Goal: Task Accomplishment & Management: Use online tool/utility

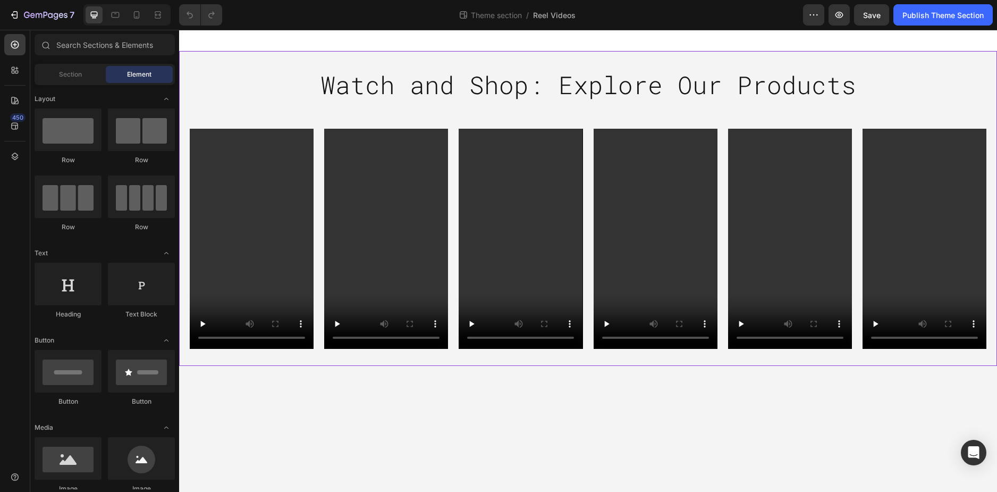
click at [242, 85] on div "Watch and Shop: Explore Our Products Heading Row Video Video Video Video Video …" at bounding box center [588, 208] width 818 height 281
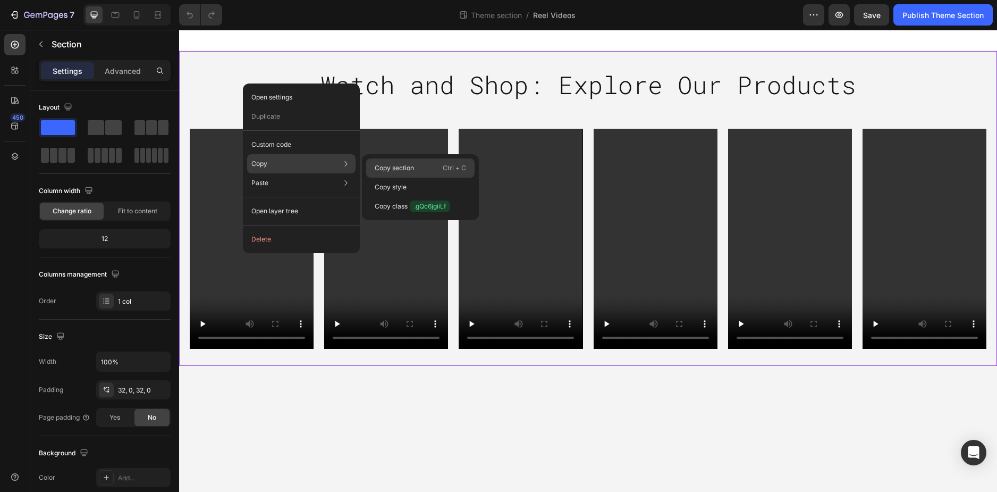
click at [390, 165] on p "Copy section" at bounding box center [394, 168] width 39 height 10
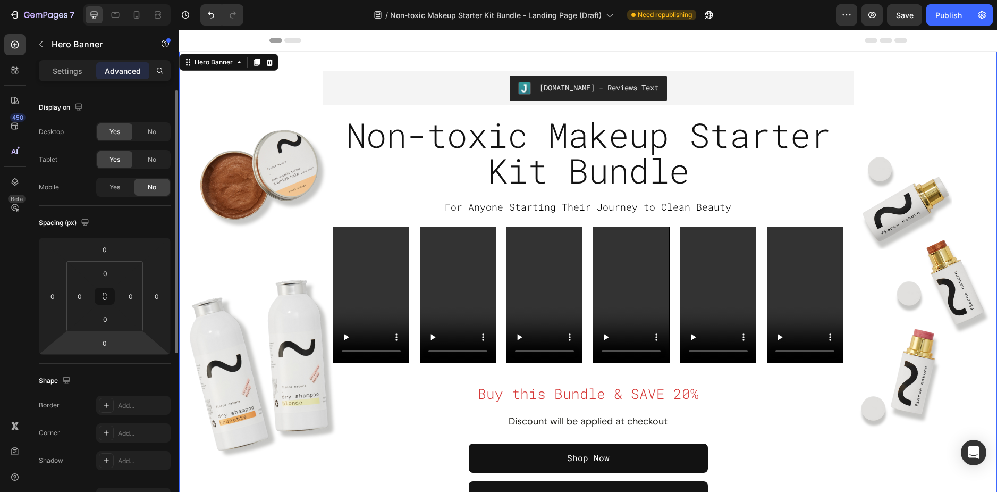
scroll to position [53, 0]
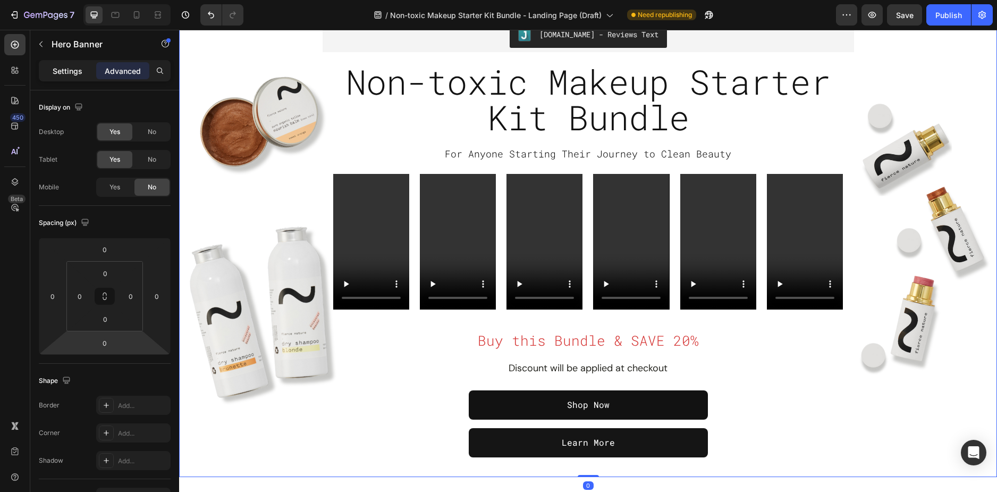
click at [58, 71] on p "Settings" at bounding box center [68, 70] width 30 height 11
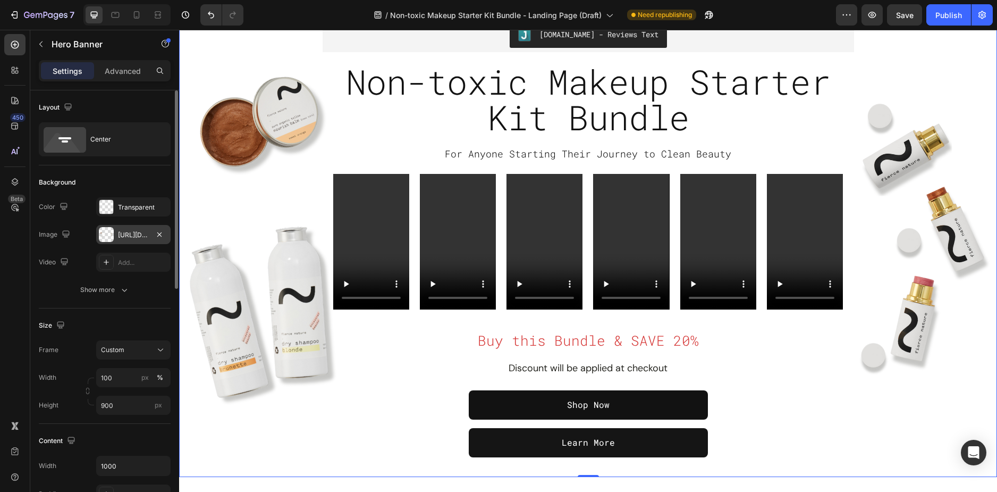
click at [120, 229] on div "https://cdn.shopify.com/s/files/1/0589/5811/9105/files/gempages_503485028945101…" at bounding box center [133, 234] width 74 height 19
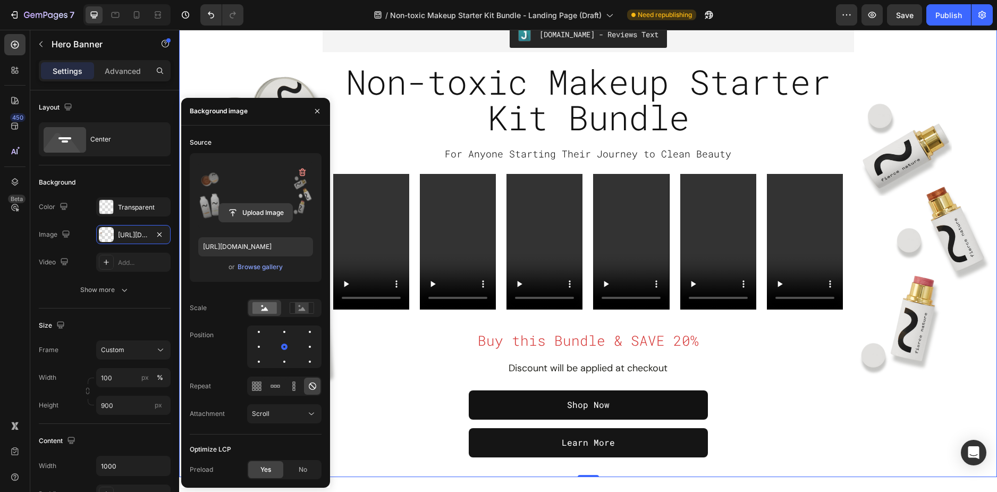
click at [251, 216] on input "file" at bounding box center [255, 213] width 73 height 18
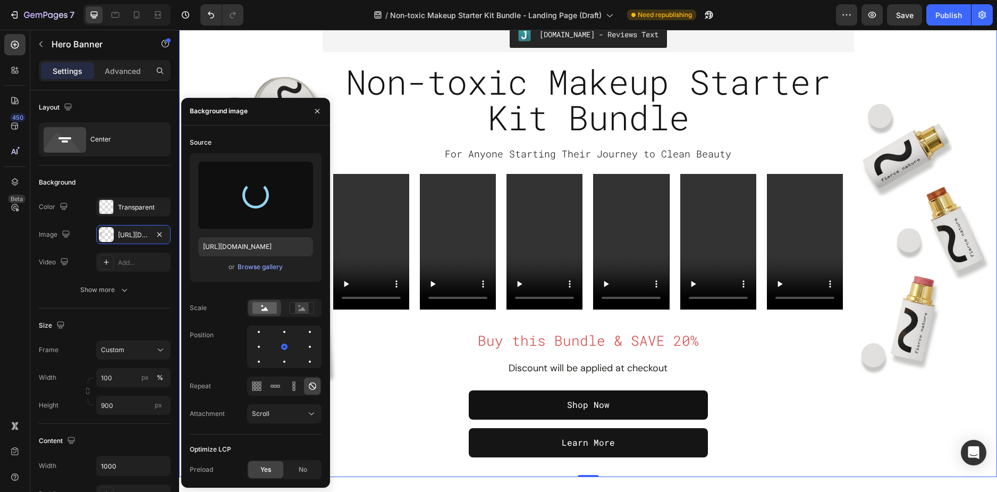
type input "https://cdn.shopify.com/s/files/1/0589/5811/9105/files/gempages_503485028945101…"
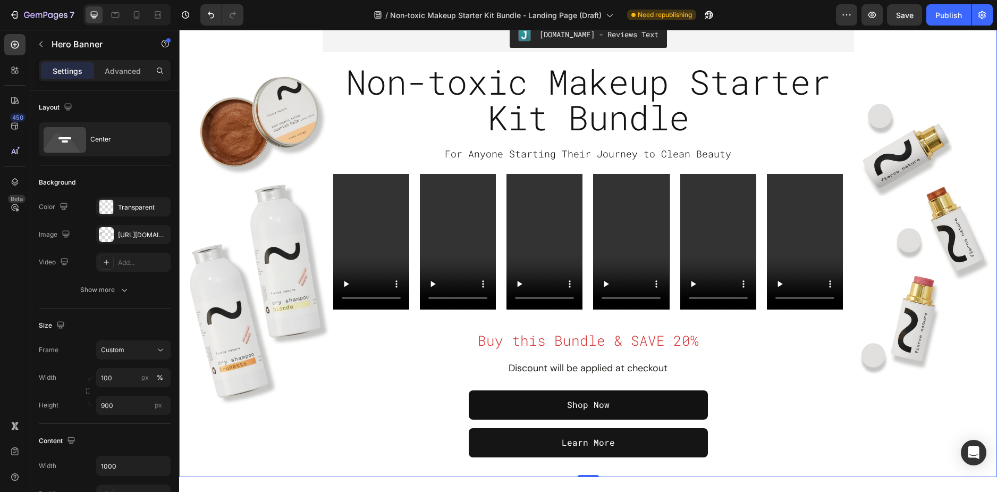
click at [247, 72] on div "Overlay" at bounding box center [588, 237] width 818 height 479
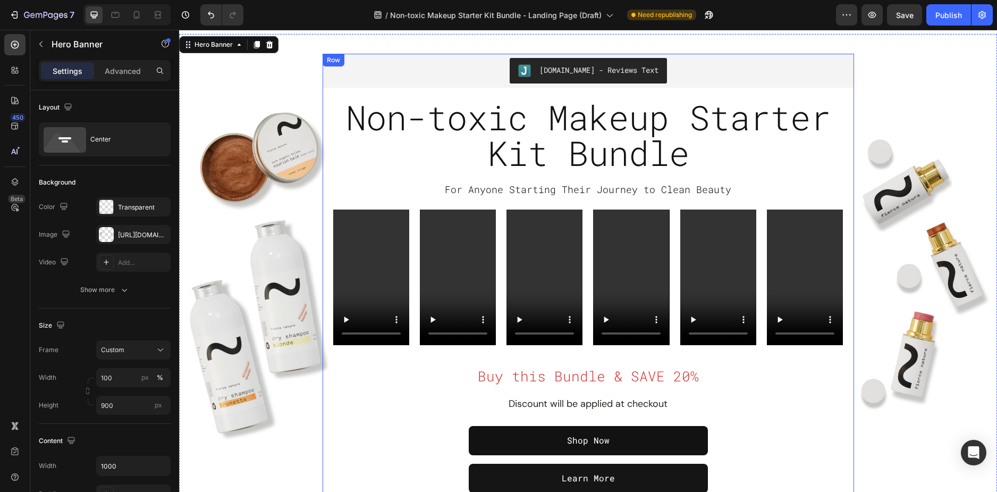
scroll to position [0, 0]
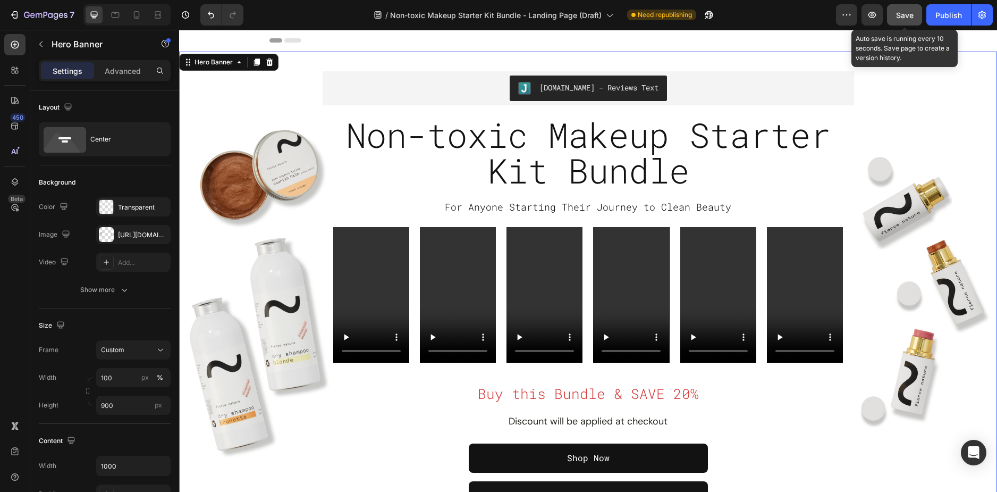
click at [899, 15] on span "Save" at bounding box center [905, 15] width 18 height 9
click at [874, 13] on icon "button" at bounding box center [872, 15] width 11 height 11
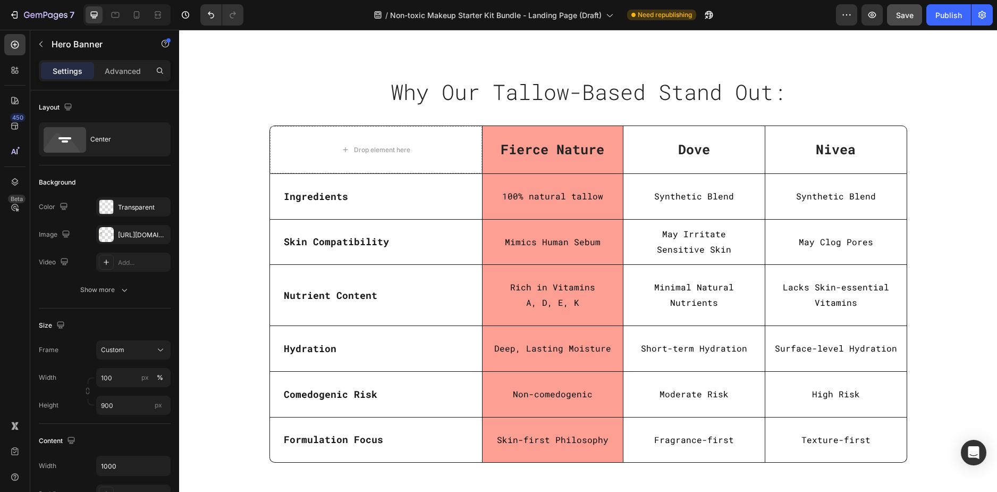
scroll to position [2605, 0]
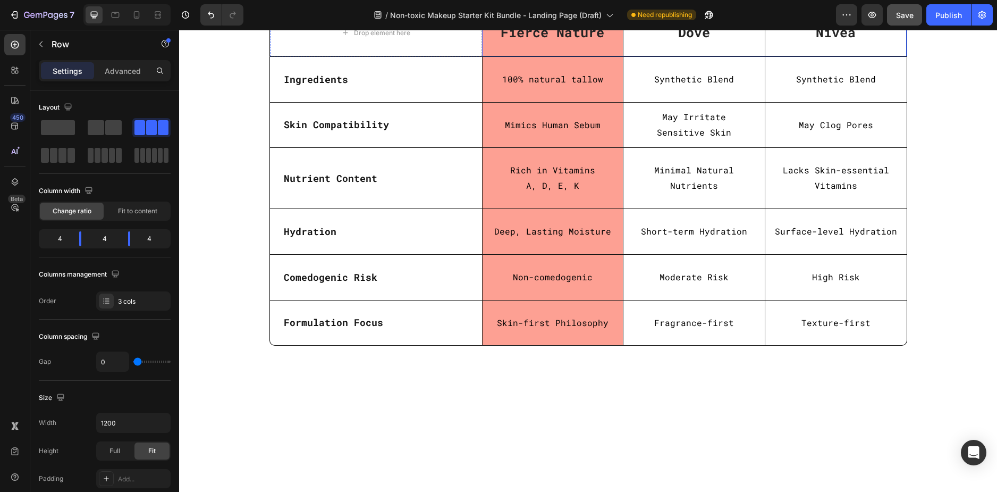
click at [649, 56] on div "Dove Text block" at bounding box center [694, 32] width 141 height 47
click at [720, 56] on div "Dove Text block" at bounding box center [694, 32] width 141 height 47
click at [683, 41] on p "Dove" at bounding box center [694, 33] width 139 height 18
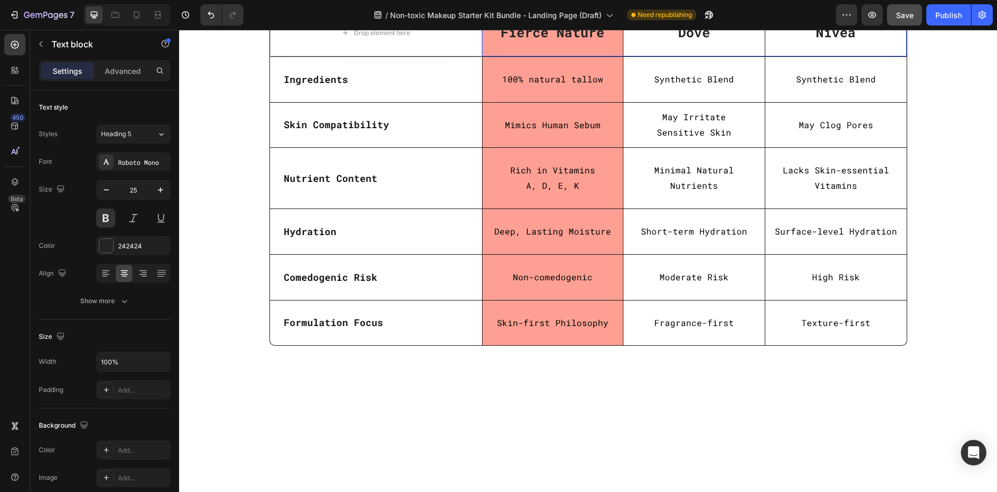
click at [756, 56] on div "Dove Text block" at bounding box center [694, 32] width 141 height 47
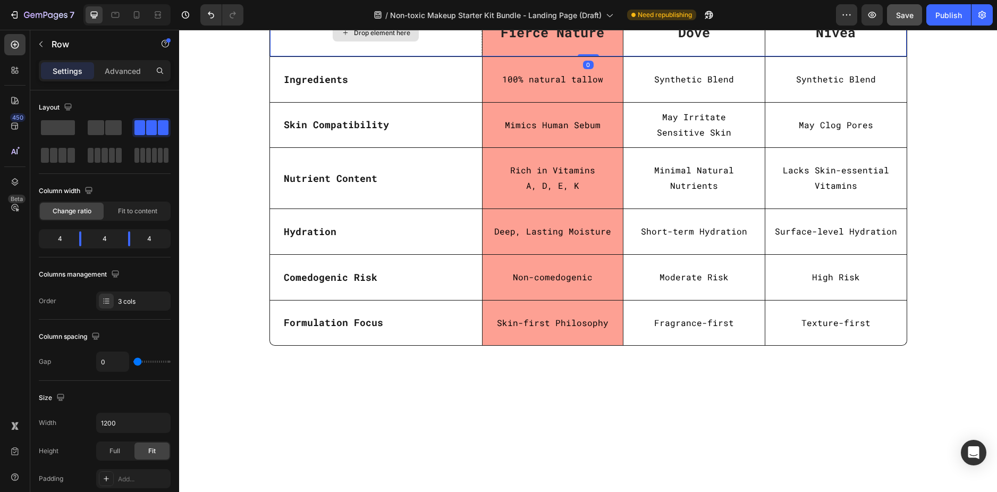
click at [426, 56] on div "Drop element here" at bounding box center [376, 32] width 212 height 47
click at [682, 56] on div "Fierce Nature Text block Row Dove Text block Nivea Text block Hero Banner Row" at bounding box center [694, 32] width 425 height 47
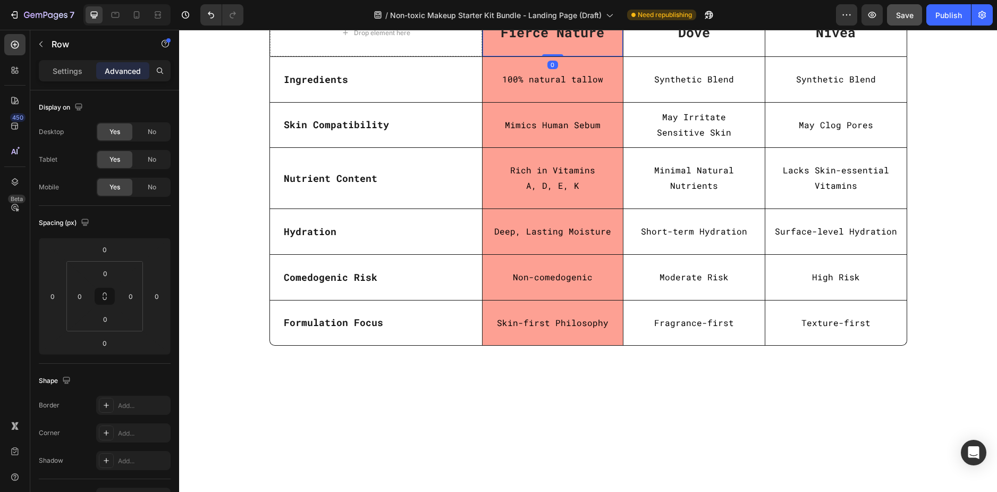
click at [604, 56] on div "Fierce Nature Text block Row 0" at bounding box center [552, 32] width 141 height 47
click at [836, 56] on div "Nivea Text block" at bounding box center [836, 33] width 141 height 46
click at [692, 56] on div "Dove Text block" at bounding box center [694, 32] width 141 height 47
click at [633, 56] on div "Dove Text block" at bounding box center [694, 32] width 141 height 47
click at [79, 75] on p "Settings" at bounding box center [68, 70] width 30 height 11
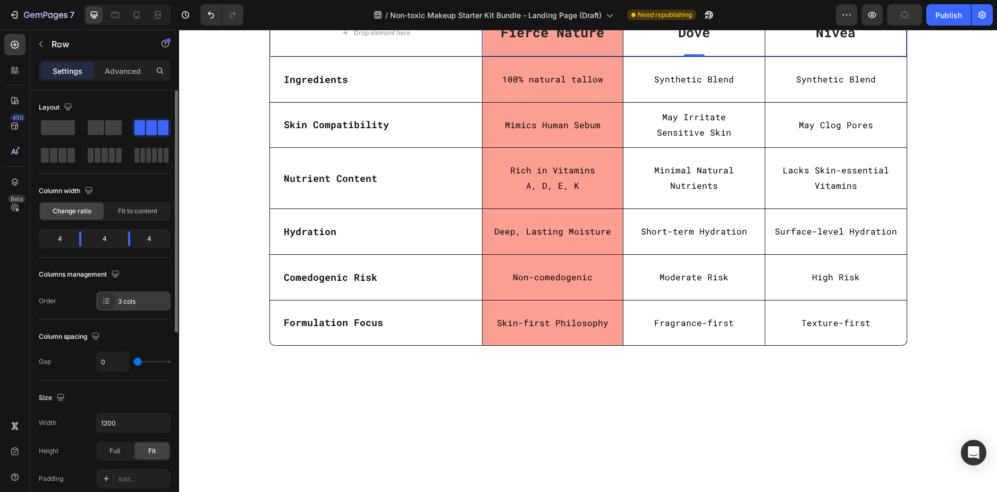
scroll to position [53, 0]
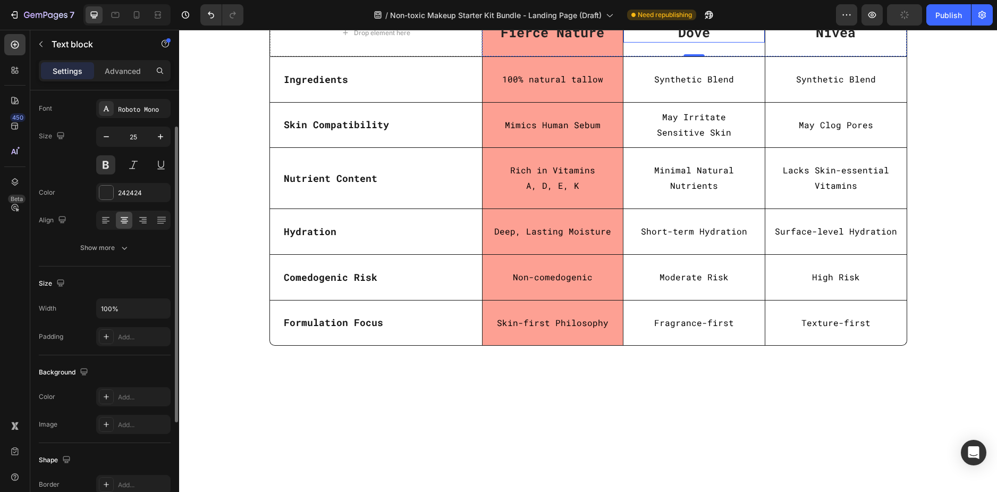
click at [665, 41] on p "Dove" at bounding box center [694, 33] width 139 height 18
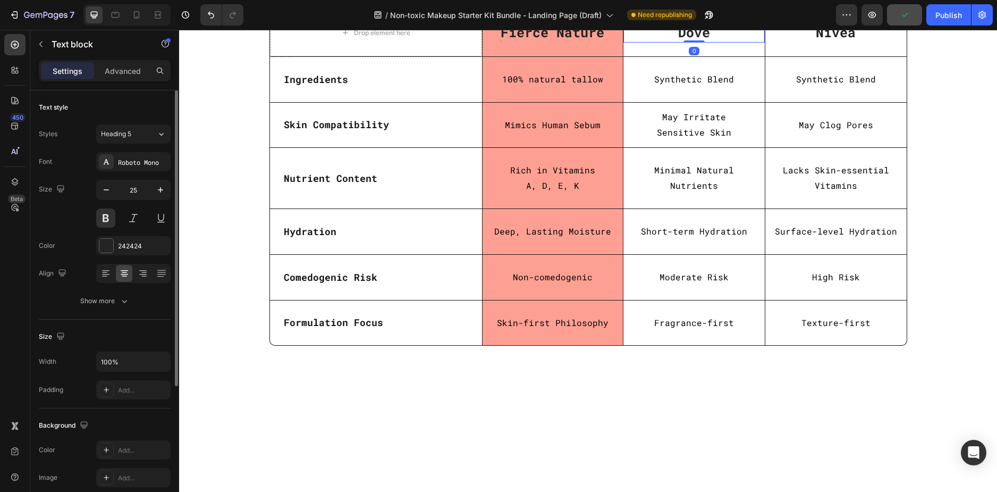
click at [648, 18] on div "Text block" at bounding box center [655, 13] width 36 height 10
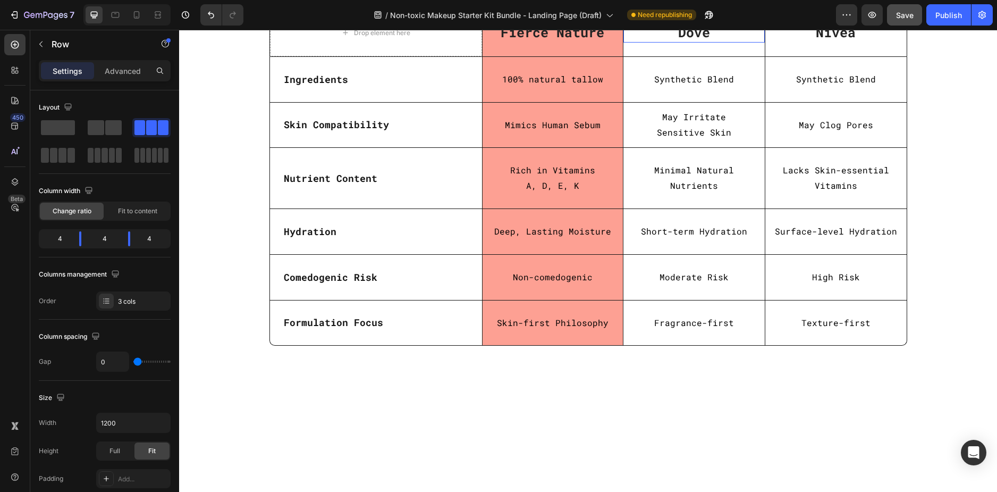
click at [656, 41] on p "Dove" at bounding box center [694, 33] width 139 height 18
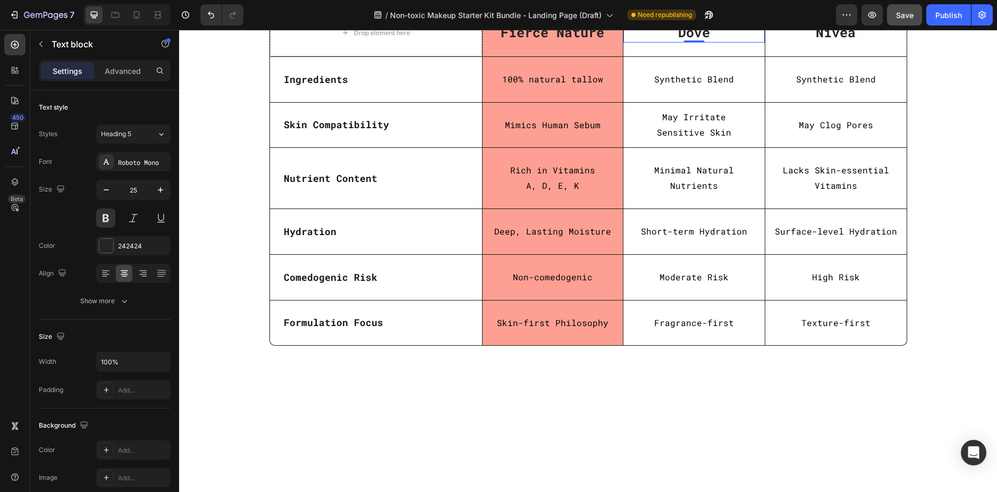
click at [643, 18] on div "Text block" at bounding box center [655, 13] width 36 height 10
click at [652, 56] on div "Dove Text block Row 3 cols Row 2 cols Section 0" at bounding box center [694, 32] width 141 height 47
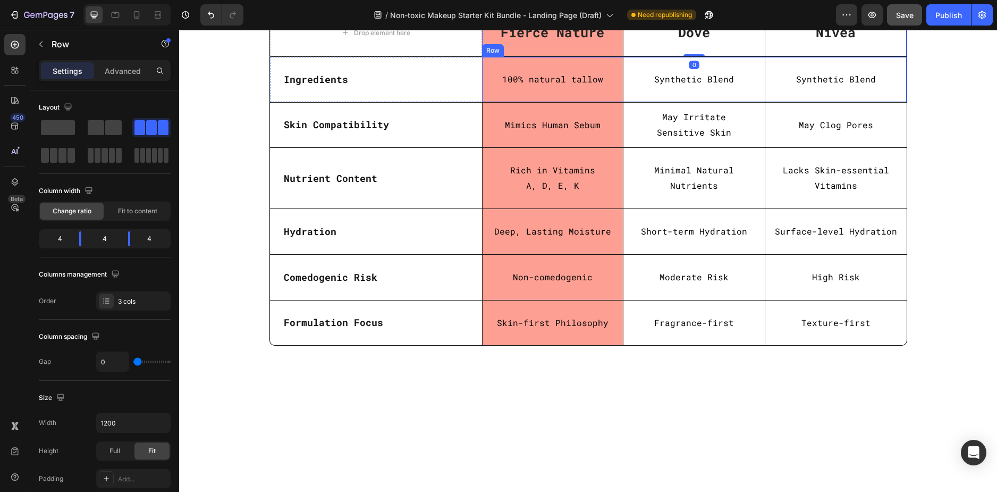
click at [647, 102] on div "Synthetic Blend Text Block" at bounding box center [694, 79] width 141 height 45
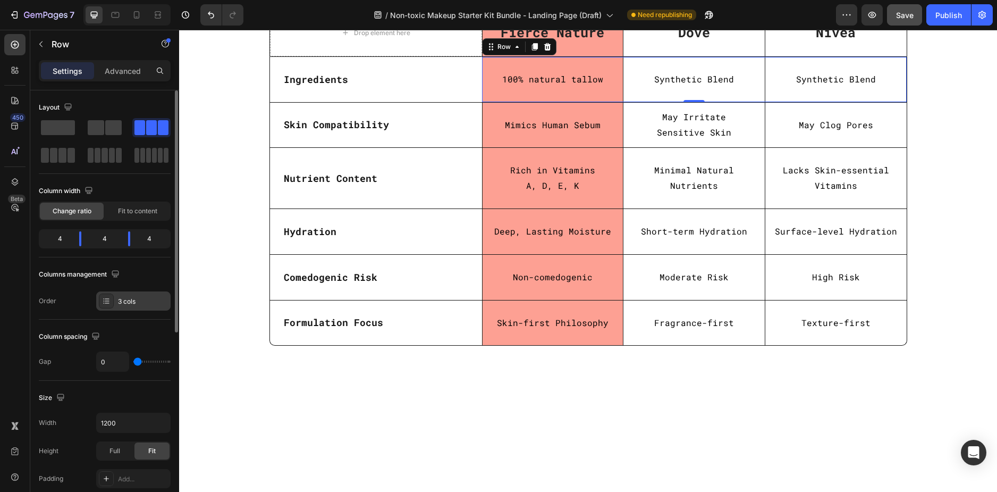
click at [122, 299] on div "3 cols" at bounding box center [143, 302] width 50 height 10
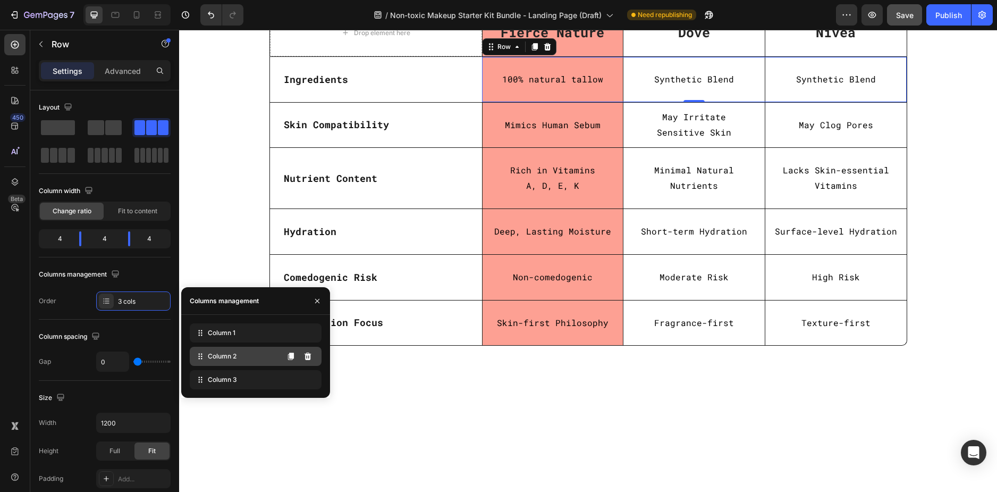
click at [233, 353] on span "Column 2" at bounding box center [222, 356] width 29 height 10
click at [236, 330] on div "Column 1" at bounding box center [256, 332] width 132 height 19
click at [244, 373] on div "Column 3" at bounding box center [256, 379] width 132 height 19
click at [925, 155] on div "Why Our Tallow-Based Stand Out: Heading Row Row Drop element here Fierce Nature…" at bounding box center [588, 156] width 802 height 398
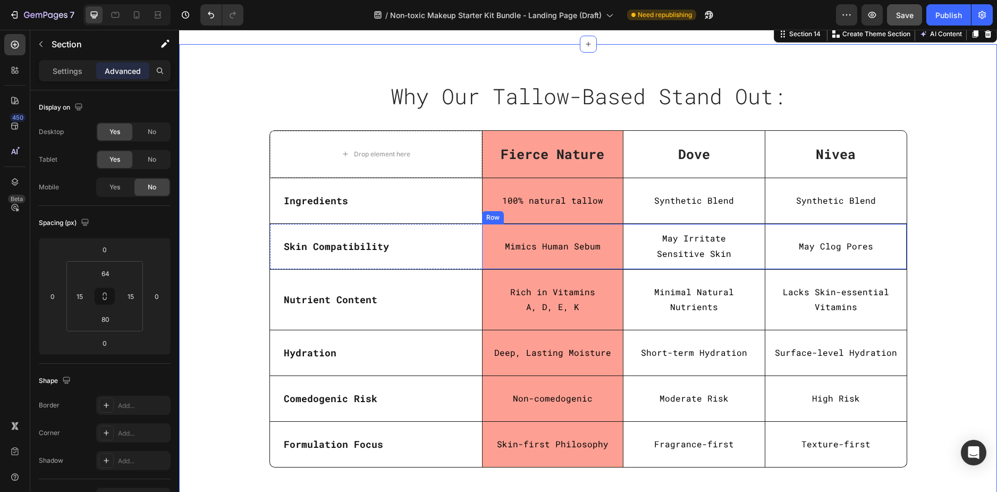
scroll to position [2765, 0]
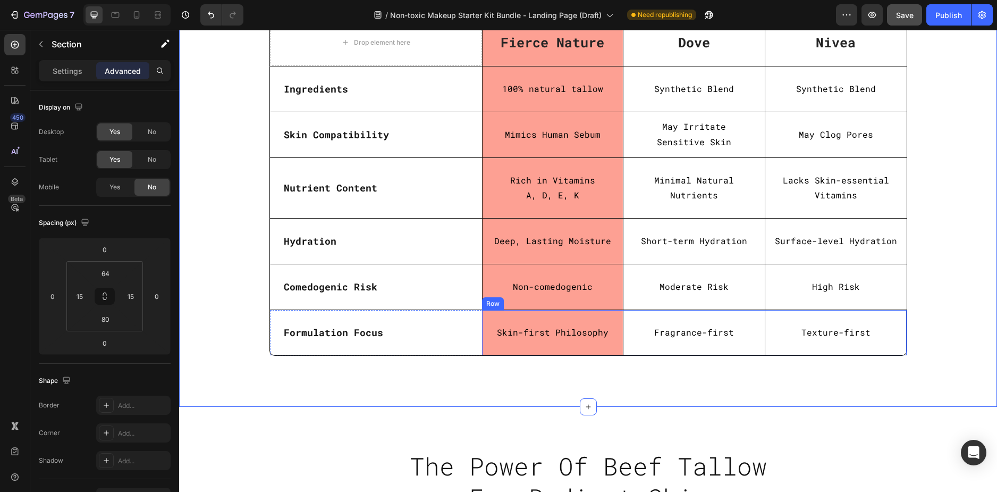
click at [733, 315] on div "Fragrance-first Text Block" at bounding box center [694, 332] width 141 height 45
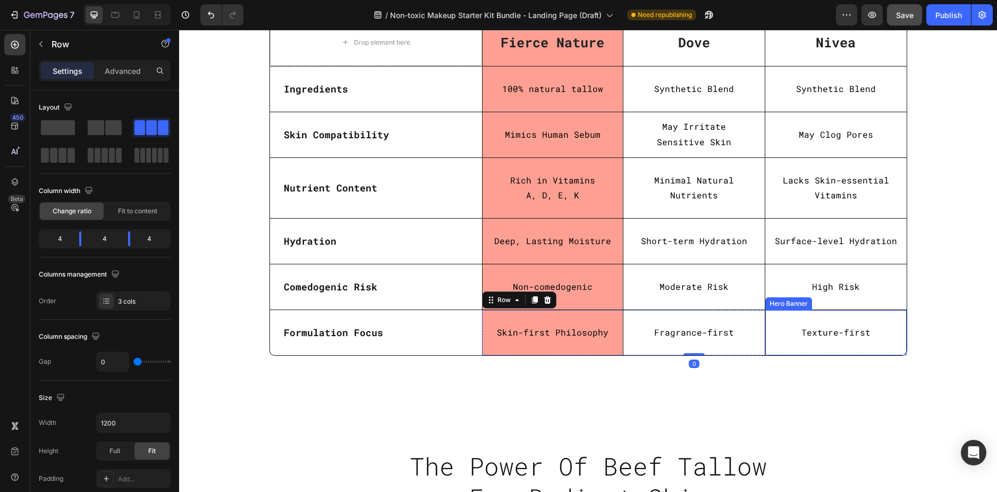
click at [809, 316] on div "Texture-first Text Block" at bounding box center [836, 333] width 141 height 44
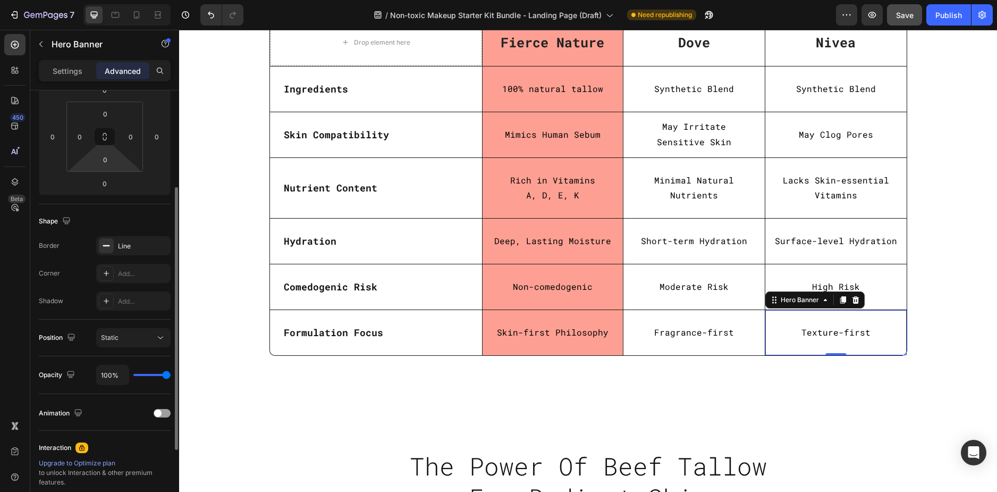
scroll to position [0, 0]
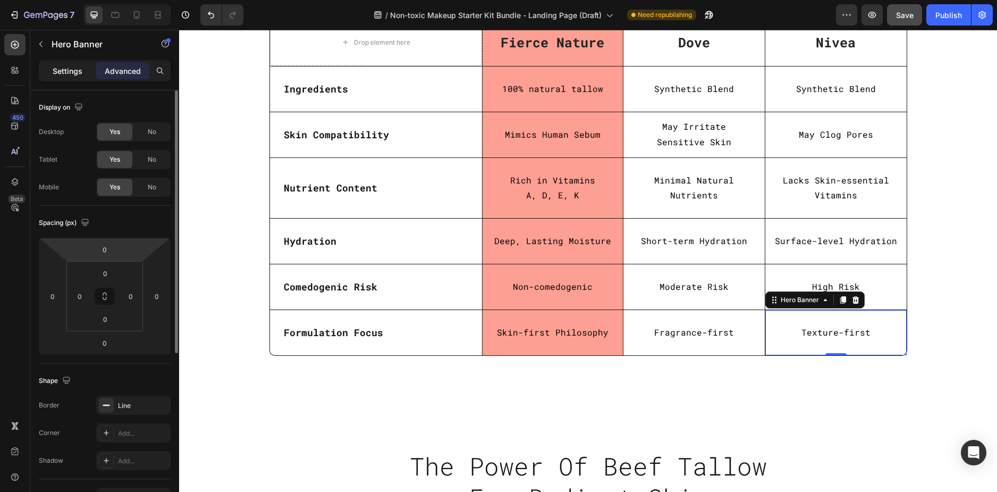
click at [68, 73] on p "Settings" at bounding box center [68, 70] width 30 height 11
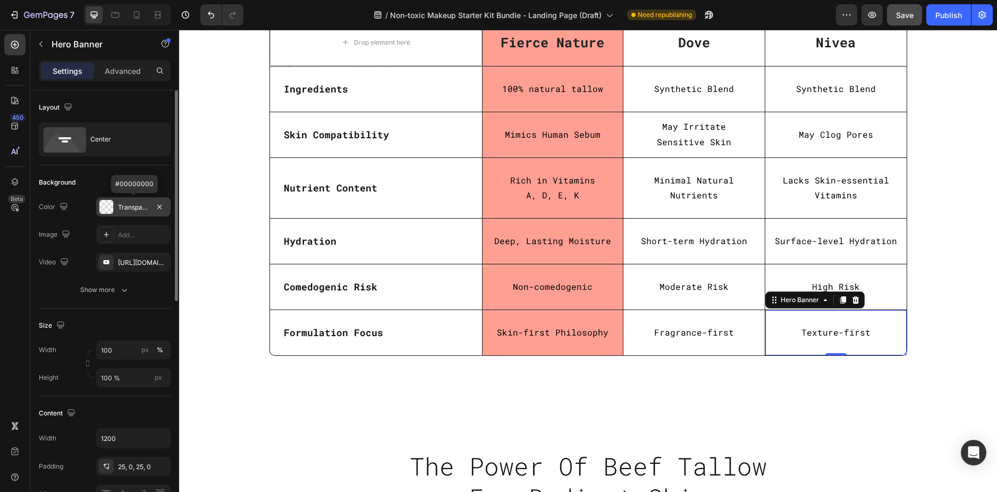
click at [134, 208] on div "Transparent" at bounding box center [133, 208] width 31 height 10
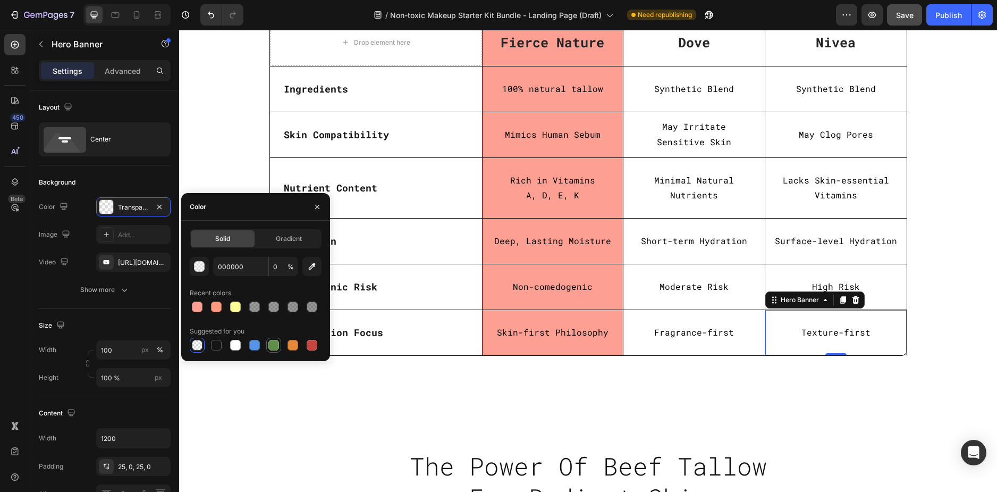
click at [272, 342] on div at bounding box center [274, 345] width 11 height 11
type input "5E8E49"
type input "100"
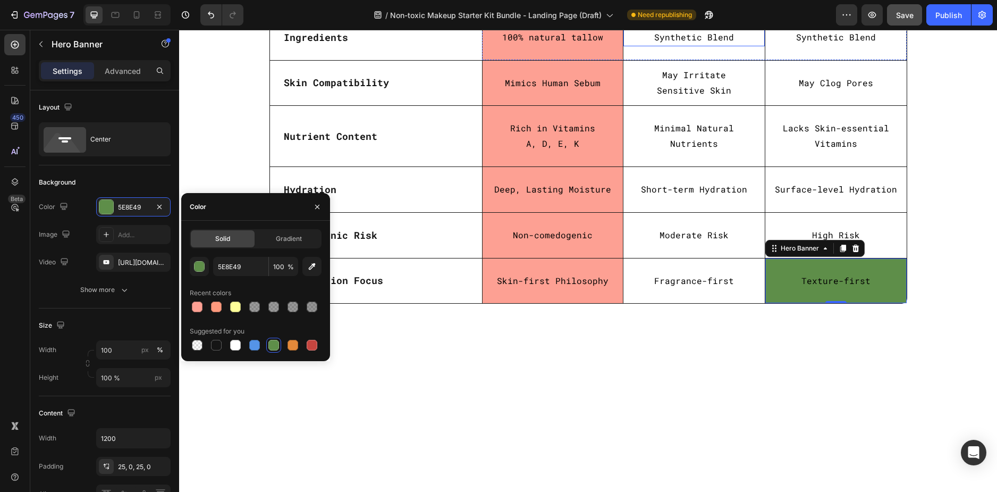
scroll to position [2658, 0]
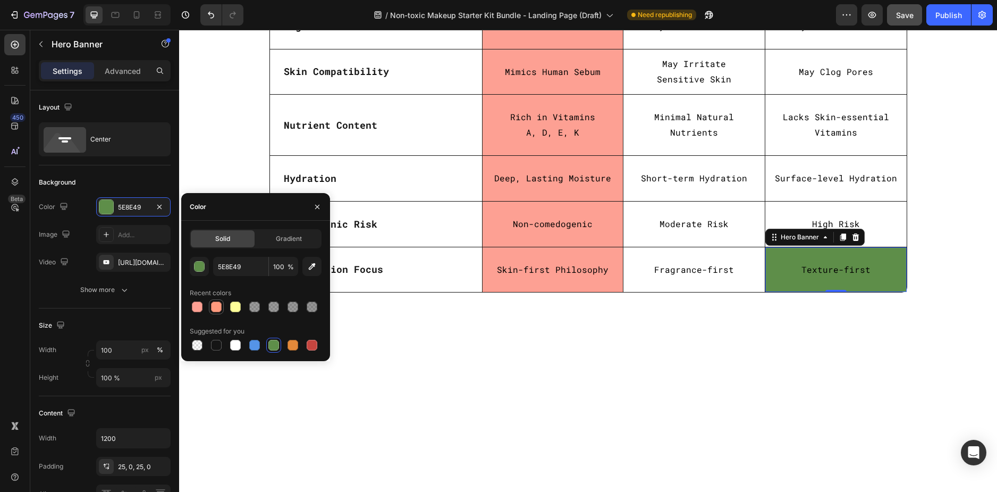
click at [214, 309] on div at bounding box center [216, 306] width 11 height 11
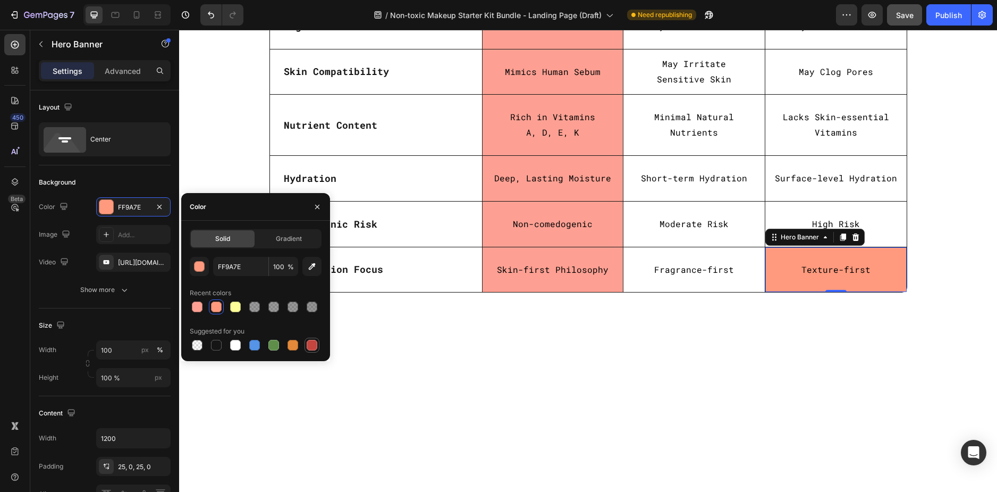
click at [315, 349] on div at bounding box center [312, 345] width 11 height 11
type input "C5453F"
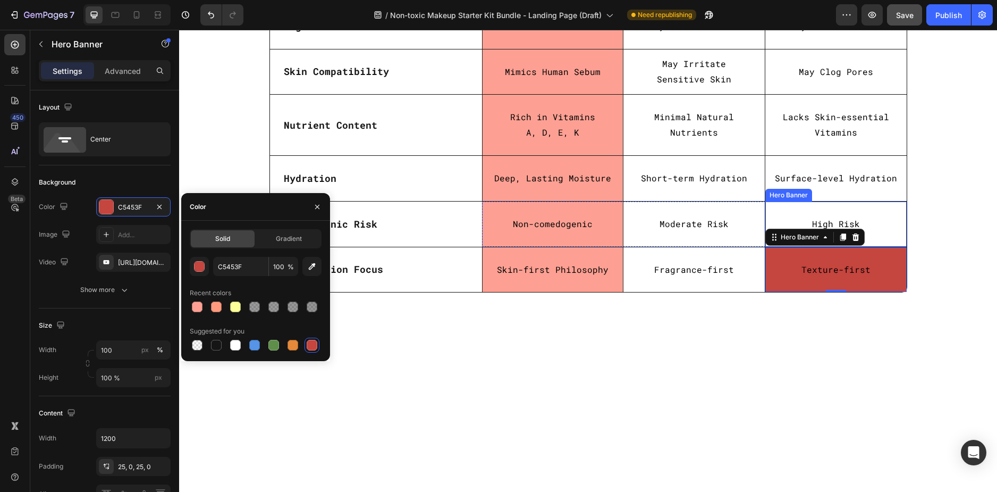
click at [891, 246] on div "High Risk Text Block" at bounding box center [836, 224] width 141 height 44
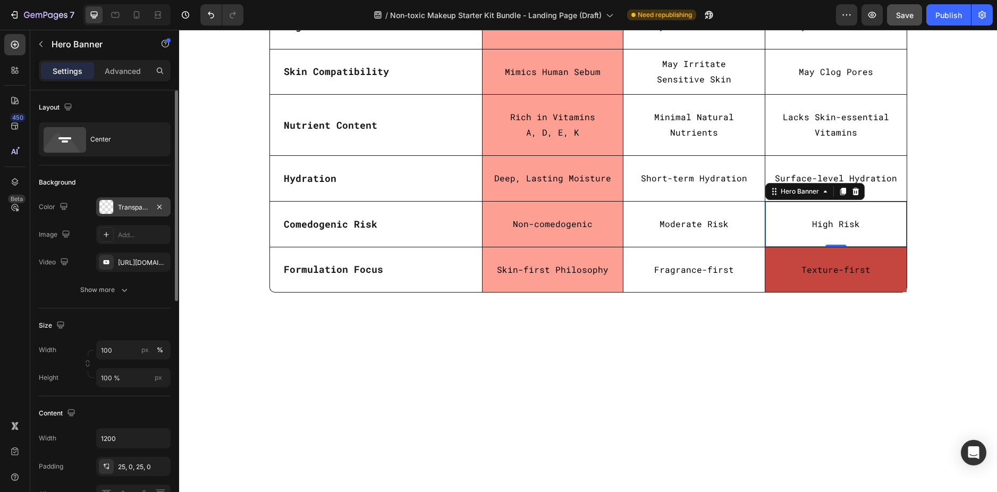
click at [132, 210] on div "Transparent" at bounding box center [133, 208] width 31 height 10
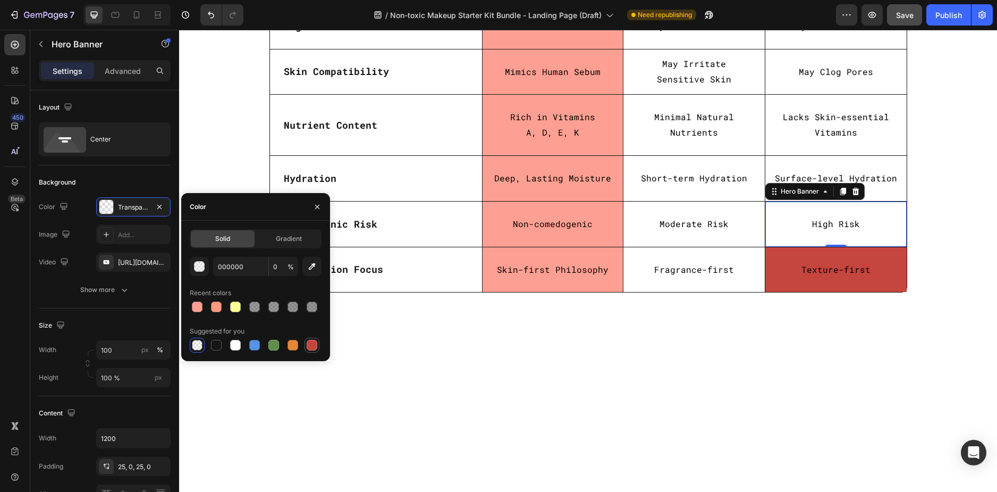
click at [316, 341] on div at bounding box center [312, 345] width 11 height 11
type input "C5453F"
type input "100"
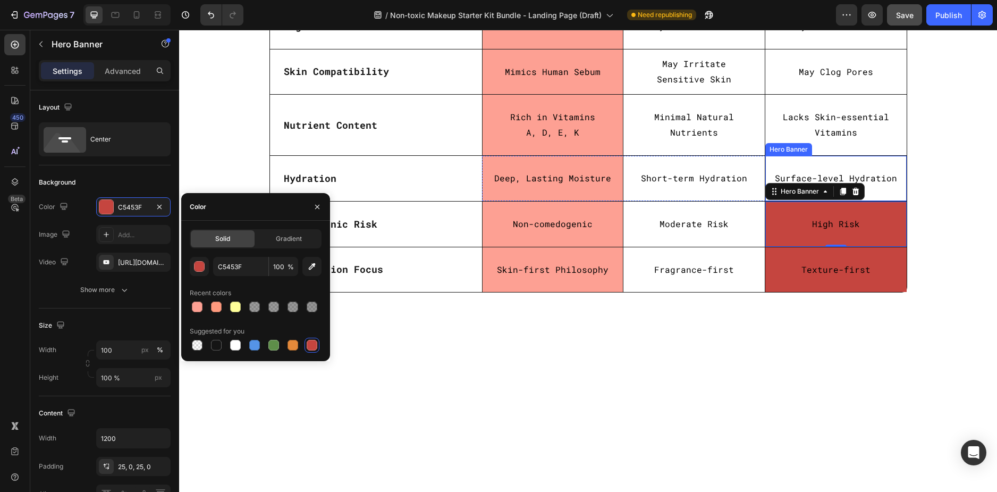
click at [874, 200] on div "Surface-level Hydration Text Block" at bounding box center [836, 178] width 141 height 44
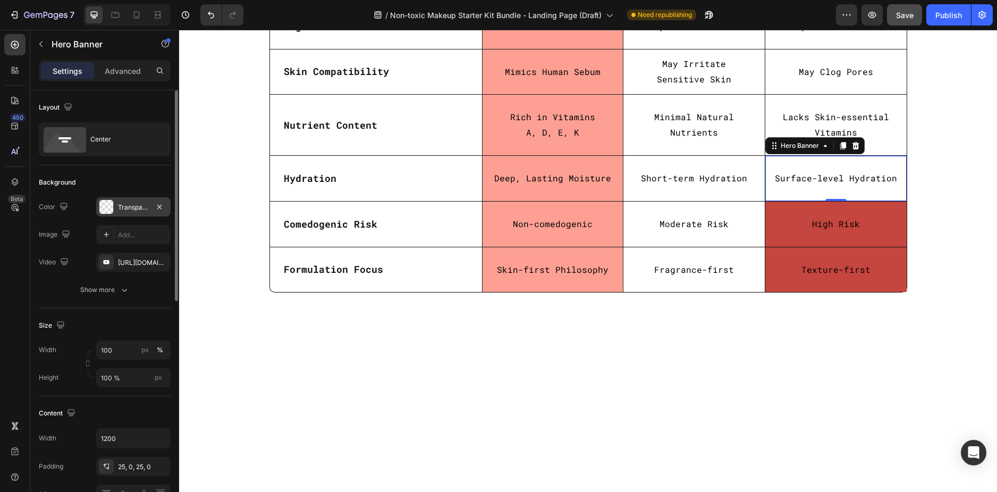
click at [114, 211] on div "Transparent" at bounding box center [133, 206] width 74 height 19
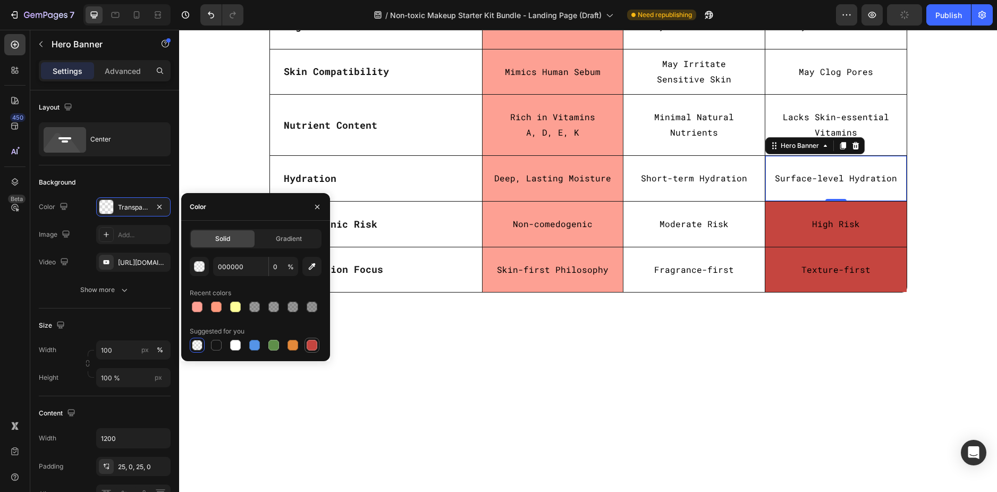
click at [315, 343] on div at bounding box center [312, 345] width 11 height 11
type input "C5453F"
type input "100"
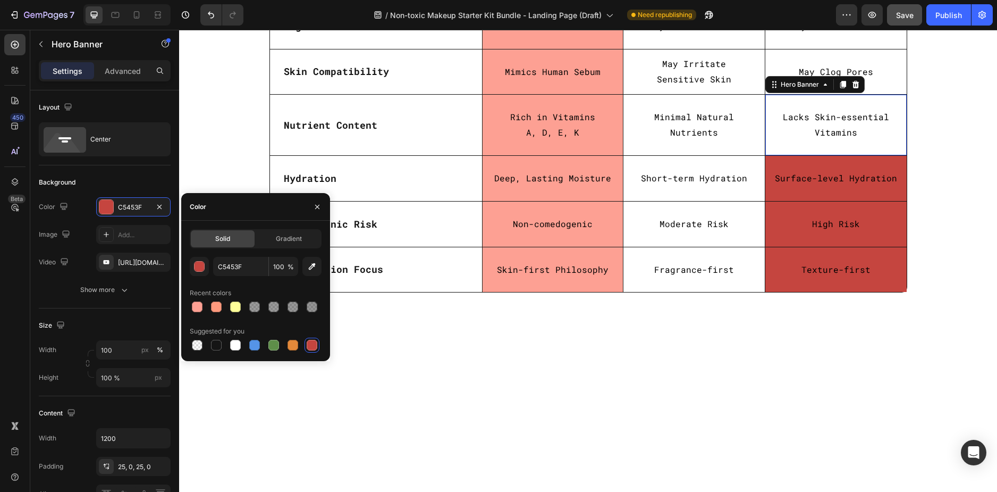
click at [879, 155] on div "Lacks Skin-essential Vitamins Text Block" at bounding box center [836, 125] width 141 height 60
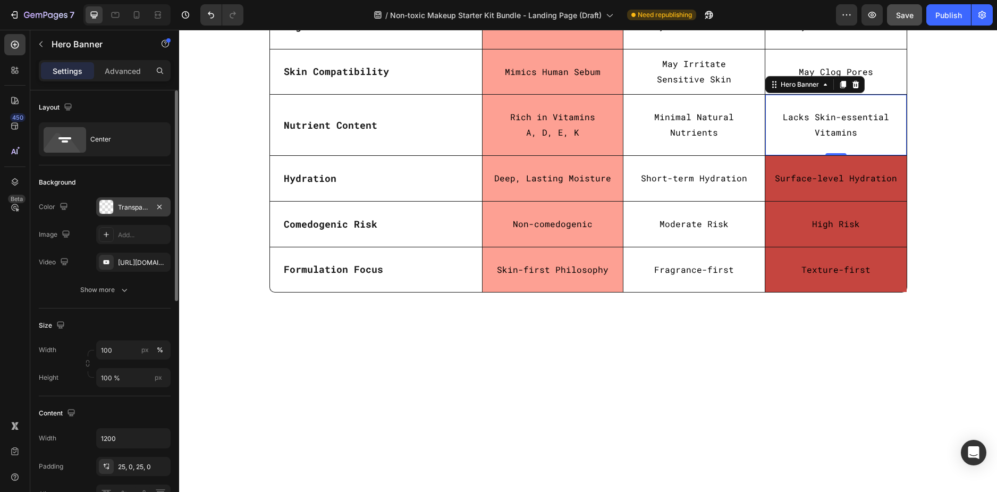
click at [131, 199] on div "Transparent" at bounding box center [133, 206] width 74 height 19
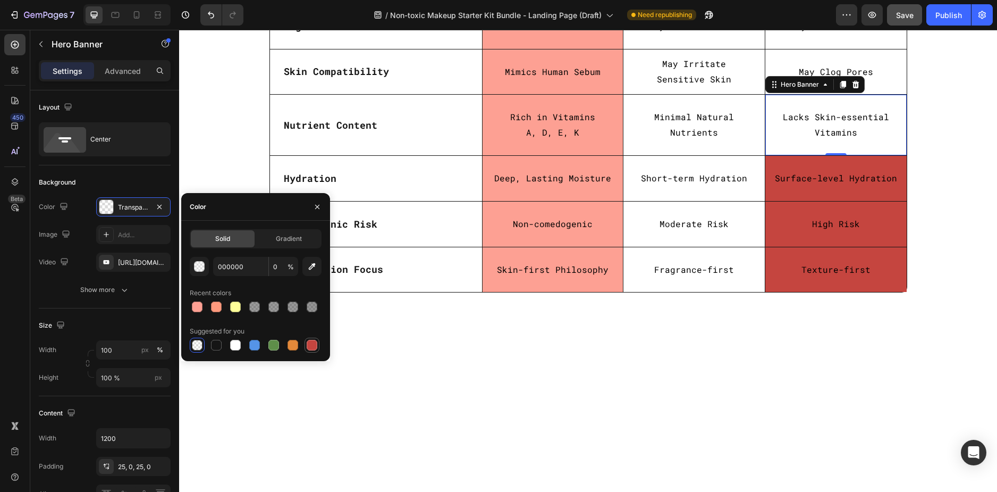
click at [314, 341] on div at bounding box center [312, 345] width 11 height 11
type input "C5453F"
type input "100"
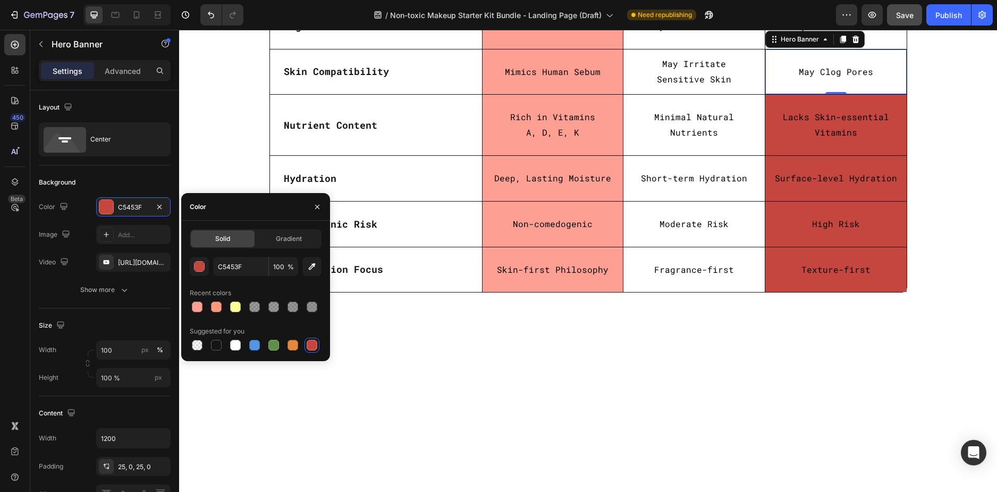
click at [866, 94] on div "May Clog Pores Text Block" at bounding box center [836, 72] width 141 height 44
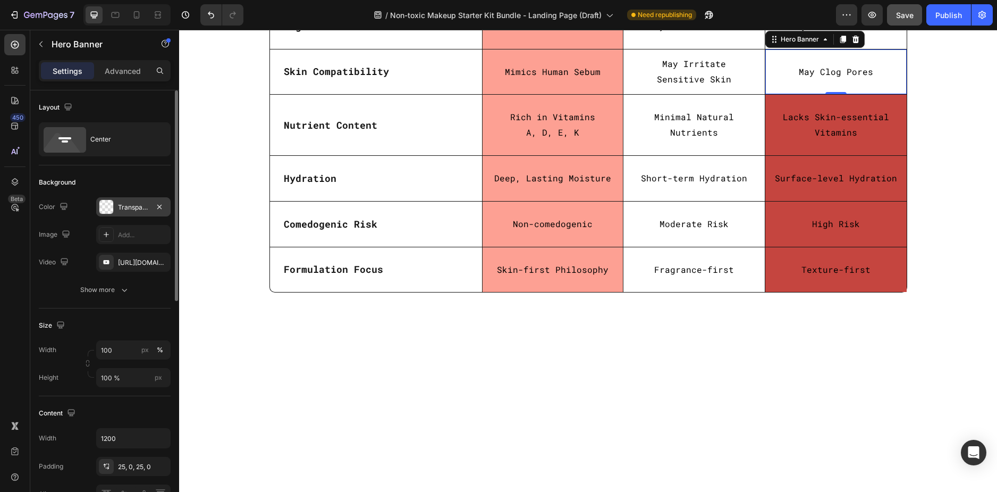
click at [137, 205] on div "Transparent" at bounding box center [133, 208] width 31 height 10
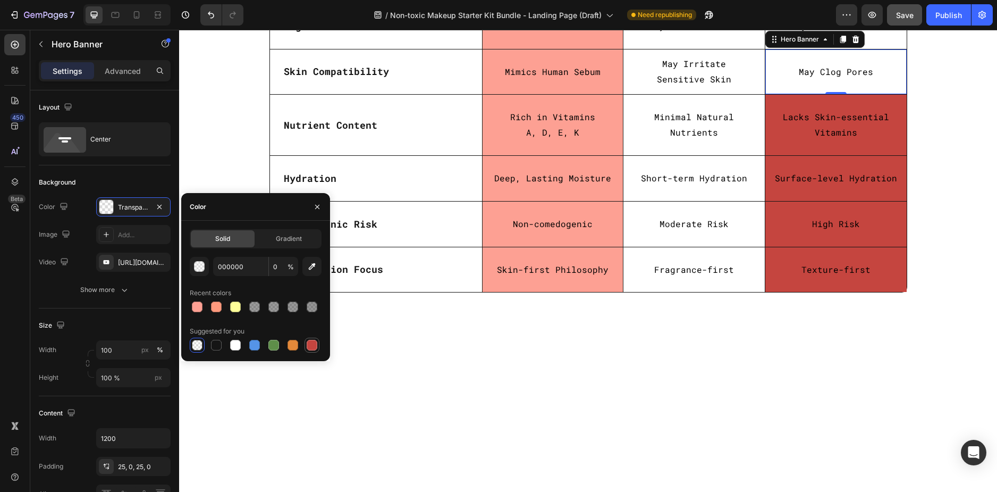
click at [316, 351] on div at bounding box center [312, 345] width 15 height 15
type input "C5453F"
type input "100"
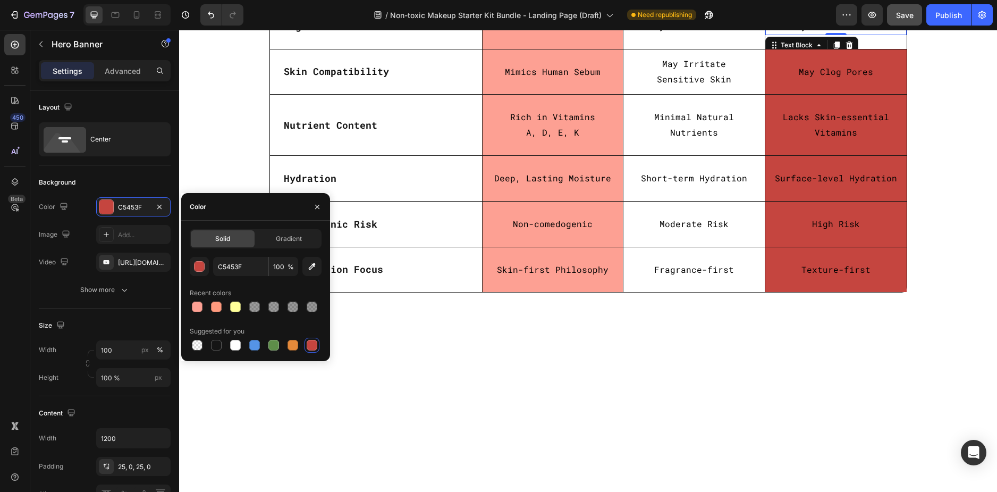
click at [897, 35] on div "Synthetic Blend" at bounding box center [836, 27] width 141 height 18
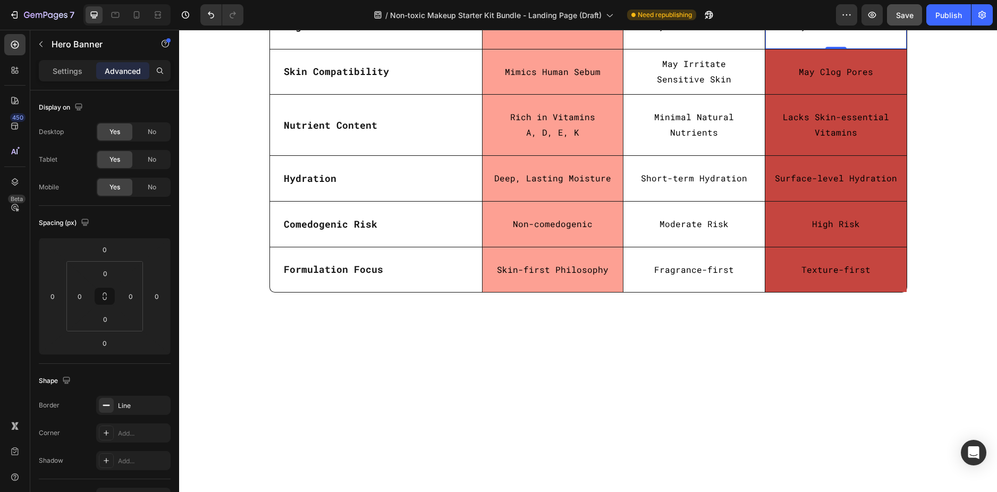
click at [892, 48] on div "Synthetic Blend Text Block" at bounding box center [836, 26] width 141 height 44
click at [69, 66] on p "Settings" at bounding box center [68, 70] width 30 height 11
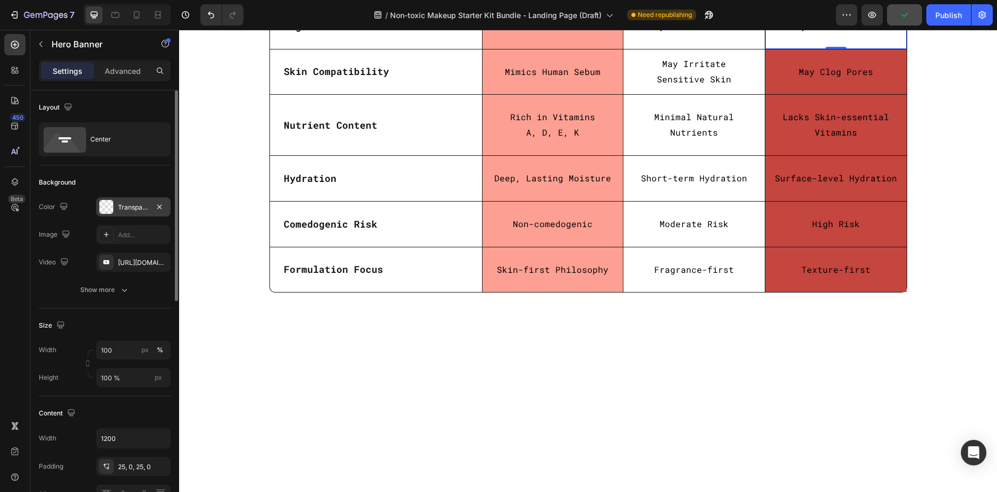
click at [138, 209] on div "Transparent" at bounding box center [133, 208] width 31 height 10
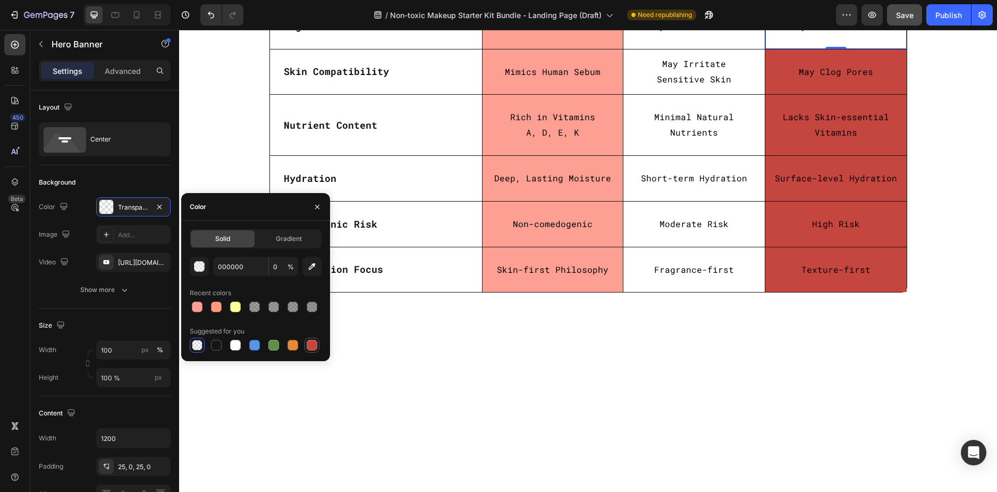
click at [311, 339] on div at bounding box center [312, 345] width 13 height 13
type input "C5453F"
type input "100"
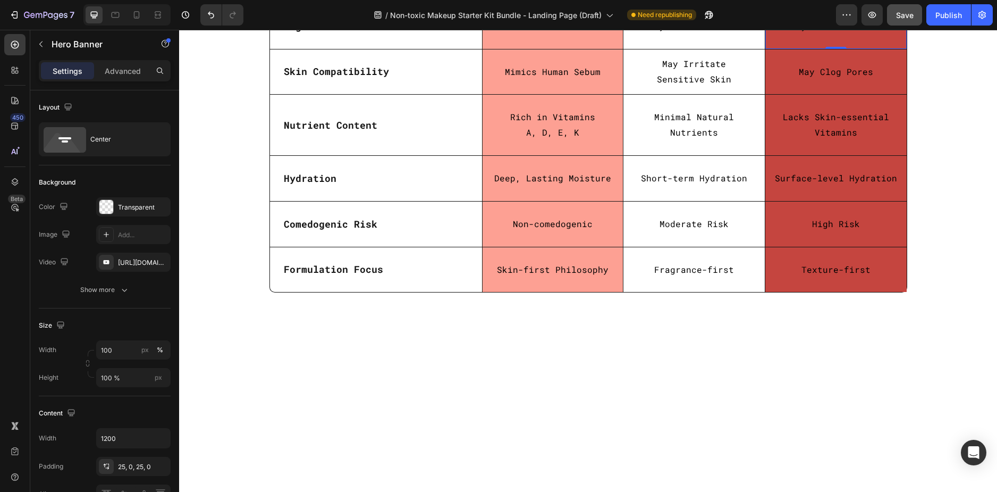
click at [129, 206] on div "Transparent" at bounding box center [133, 208] width 31 height 10
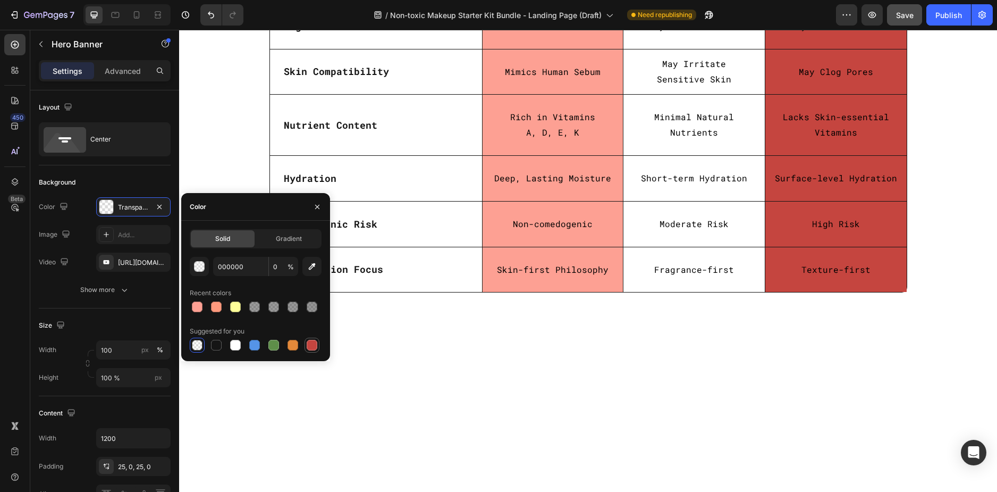
click at [313, 345] on div at bounding box center [312, 345] width 11 height 11
type input "C5453F"
type input "100"
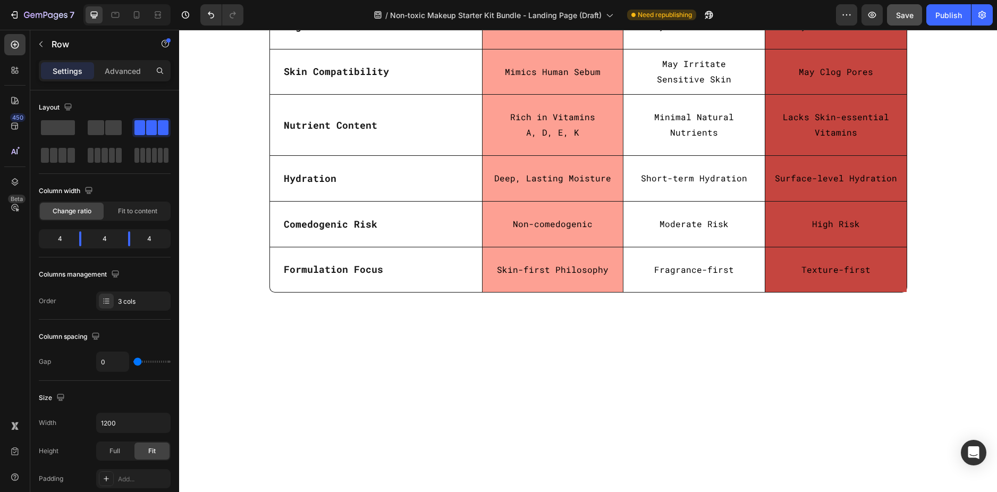
click at [399, 49] on div "Ingredients Text Block" at bounding box center [376, 26] width 212 height 45
click at [629, 49] on div "Synthetic Blend Text Block" at bounding box center [694, 26] width 141 height 45
click at [494, 49] on div "100% natural tallow Text Block Row" at bounding box center [552, 26] width 141 height 45
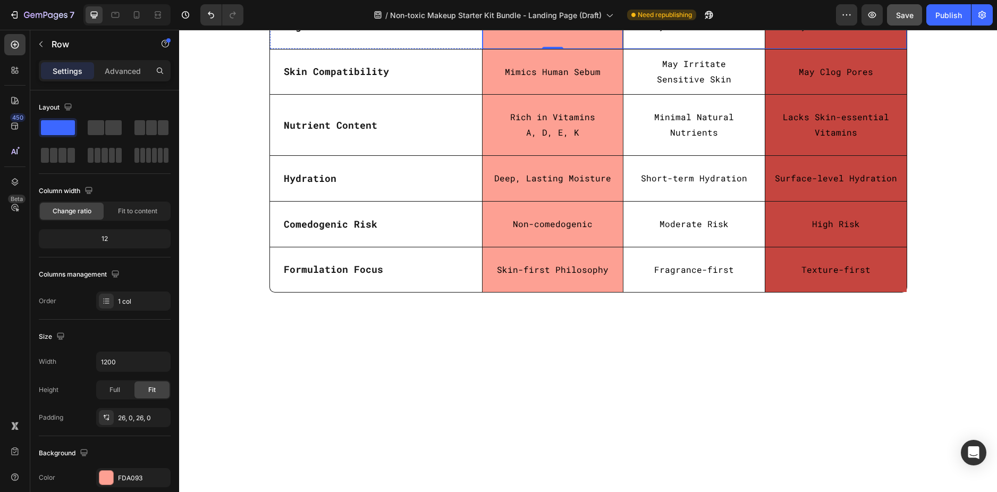
click at [626, 49] on div "Synthetic Blend Text Block" at bounding box center [694, 26] width 141 height 45
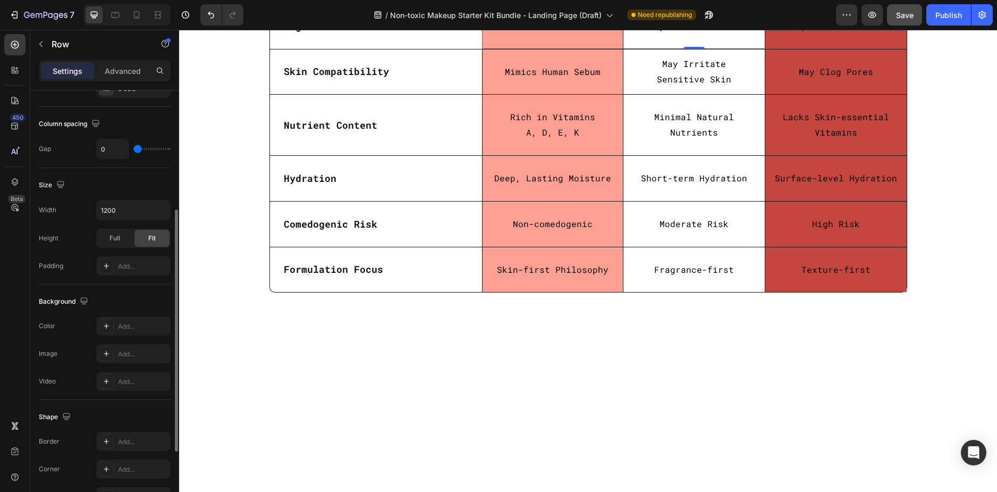
scroll to position [266, 0]
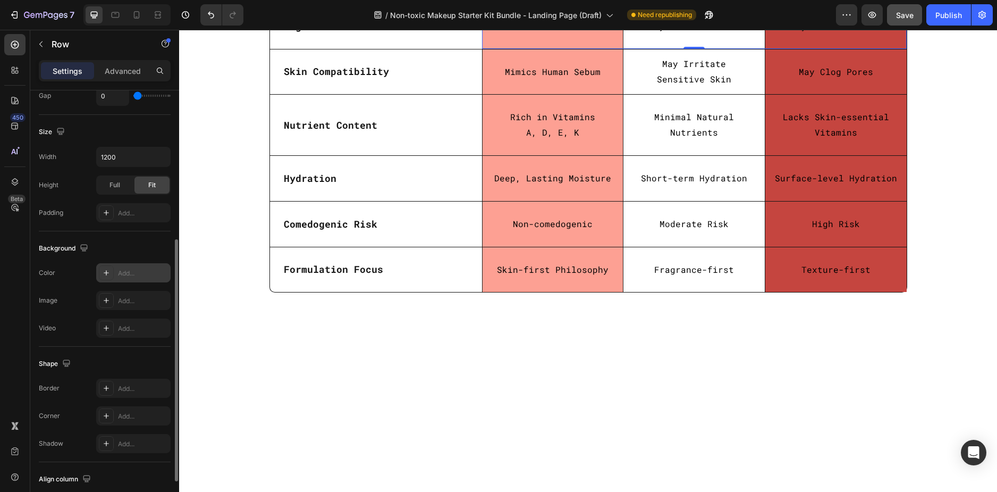
click at [119, 270] on div "Add..." at bounding box center [143, 274] width 50 height 10
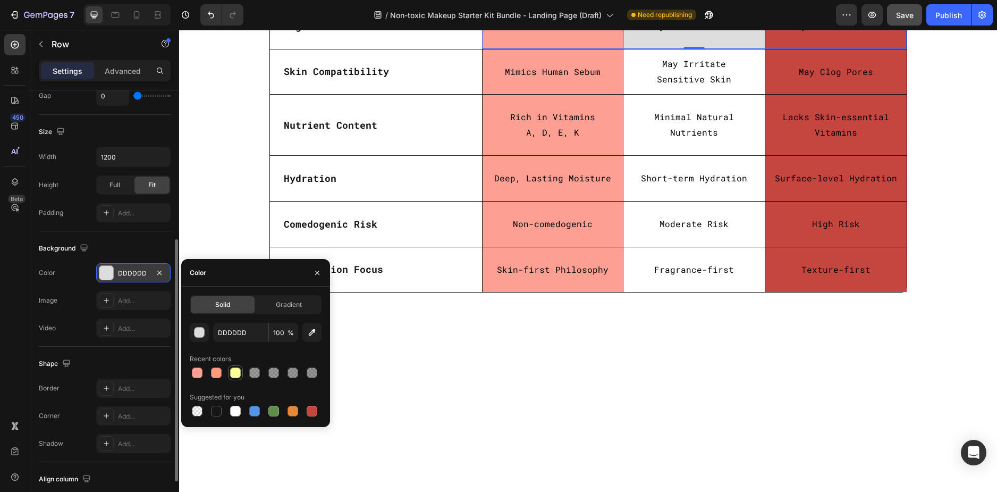
click at [236, 374] on div at bounding box center [235, 372] width 11 height 11
type input "FFFF99"
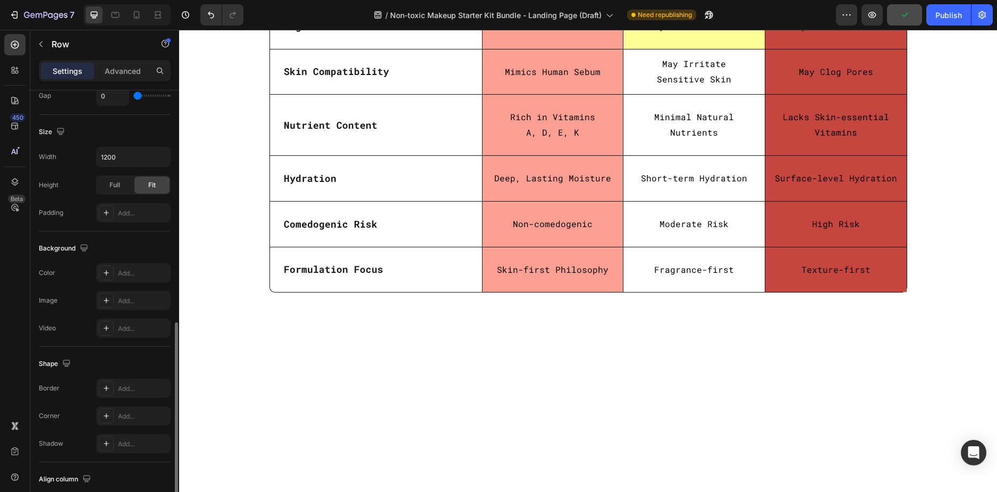
scroll to position [319, 0]
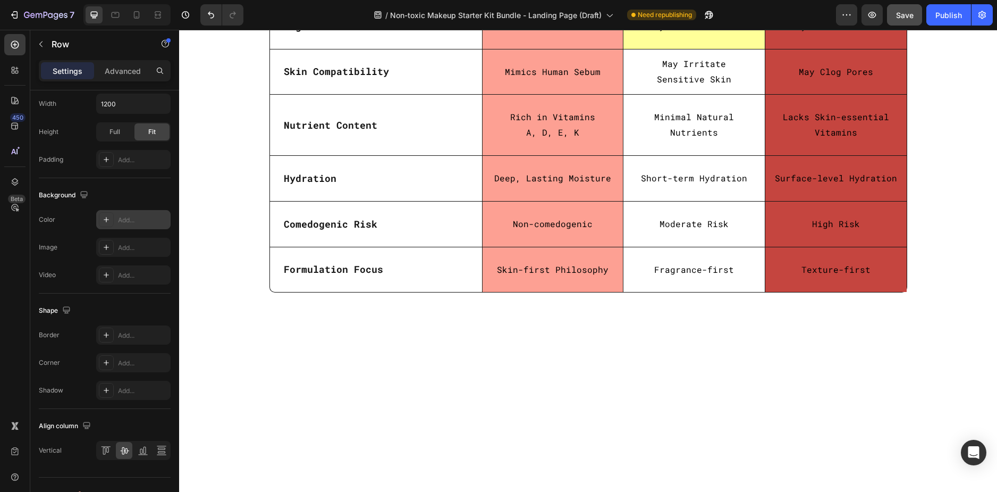
click at [117, 224] on div "Add..." at bounding box center [133, 219] width 74 height 19
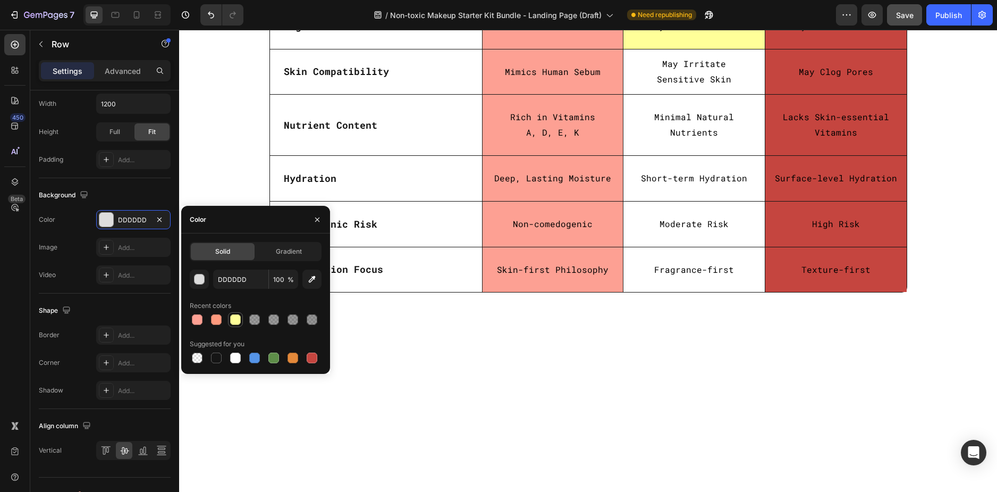
click at [237, 323] on div at bounding box center [235, 319] width 11 height 11
type input "FFFF99"
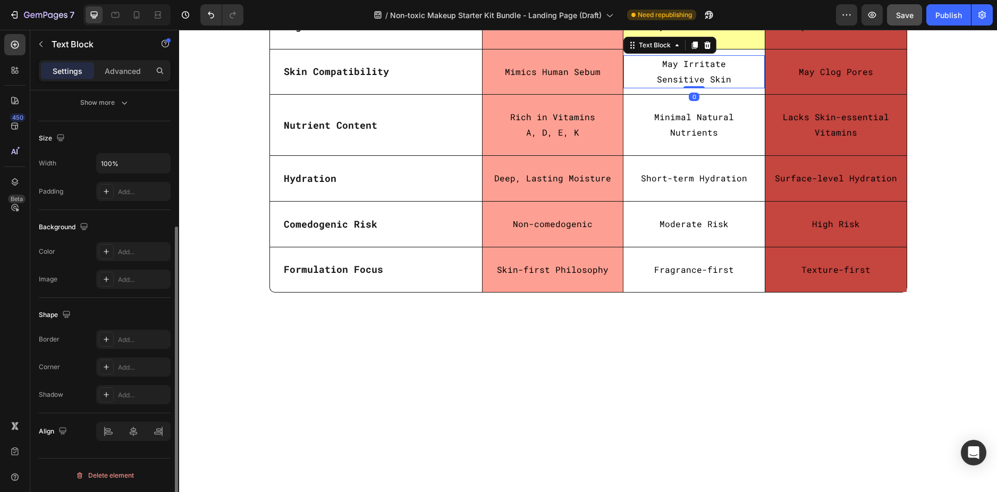
click at [640, 87] on p "Sensitive Skin" at bounding box center [694, 79] width 139 height 15
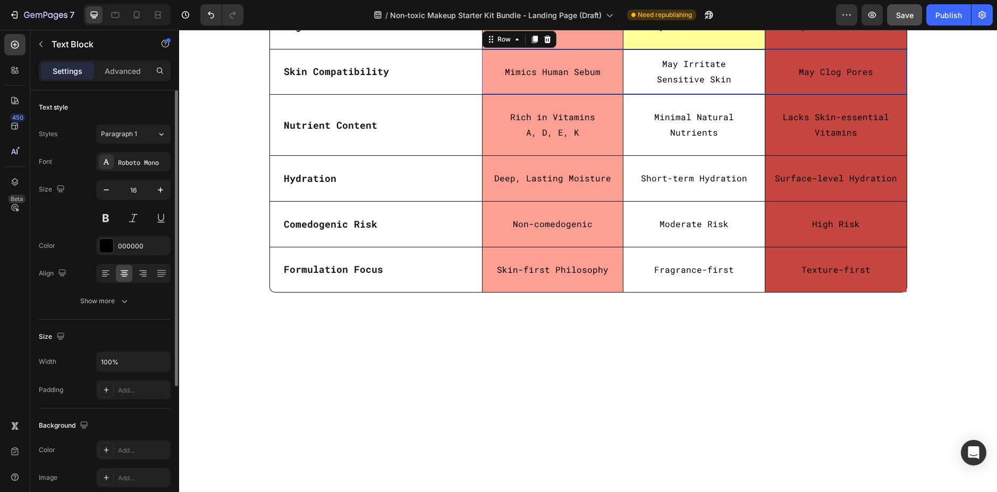
click at [630, 95] on div "May Irritate Sensitive Skin Text Block" at bounding box center [694, 71] width 141 height 45
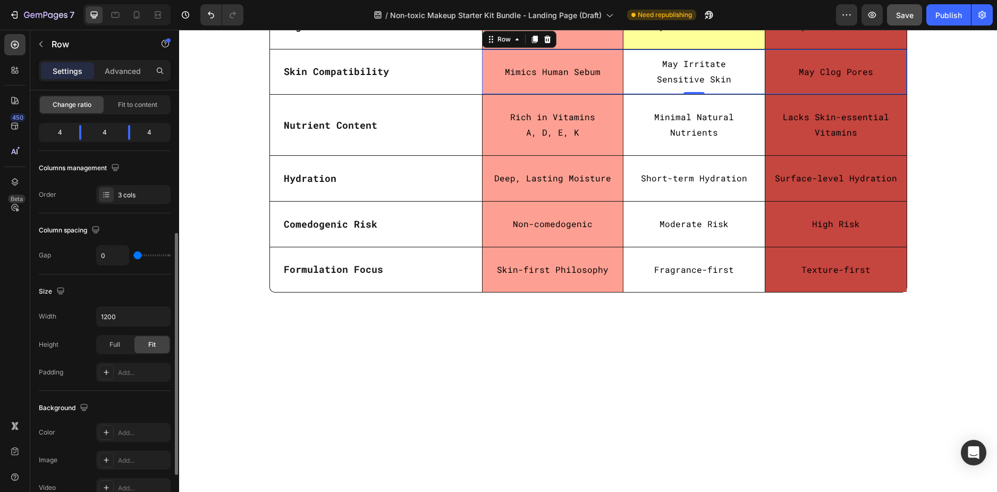
scroll to position [213, 0]
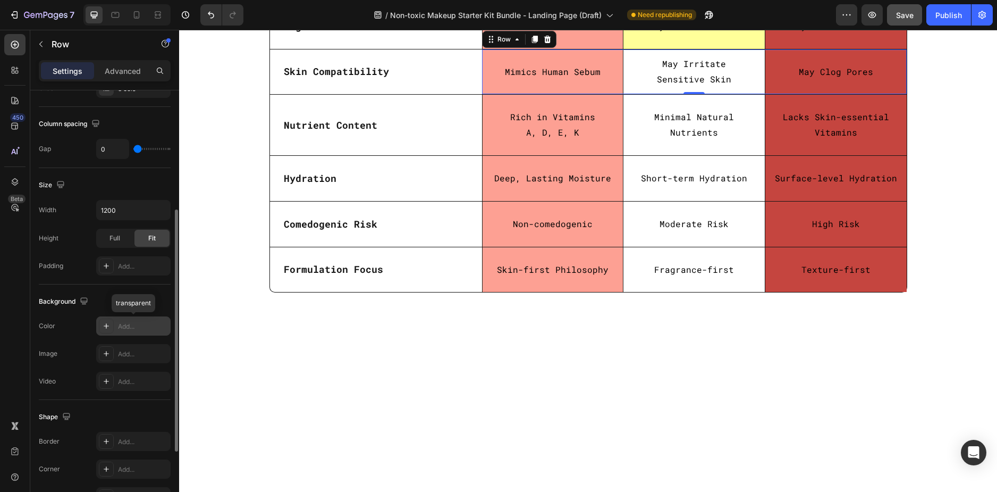
click at [126, 323] on div "Add..." at bounding box center [143, 327] width 50 height 10
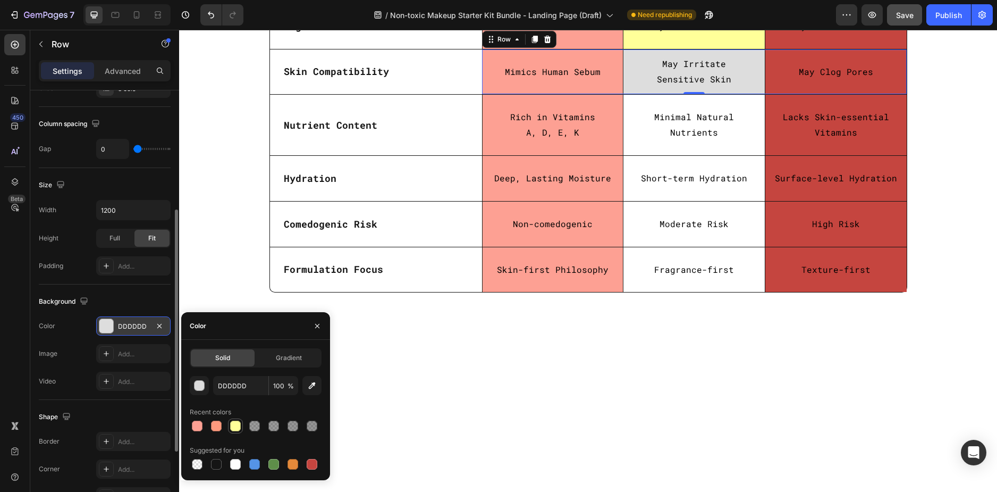
click at [236, 424] on div at bounding box center [235, 426] width 11 height 11
type input "FFFF99"
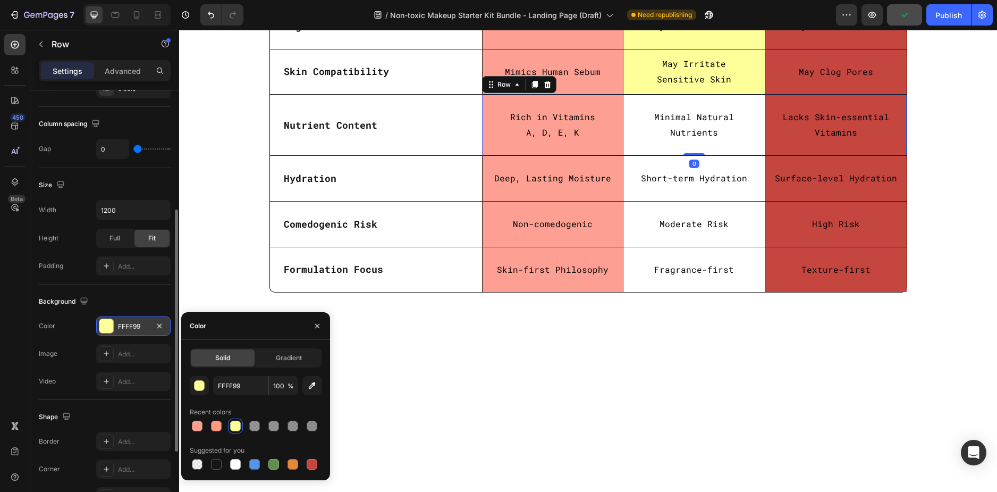
click at [635, 155] on div "Minimal Natural Nutrients Text Block" at bounding box center [694, 125] width 141 height 61
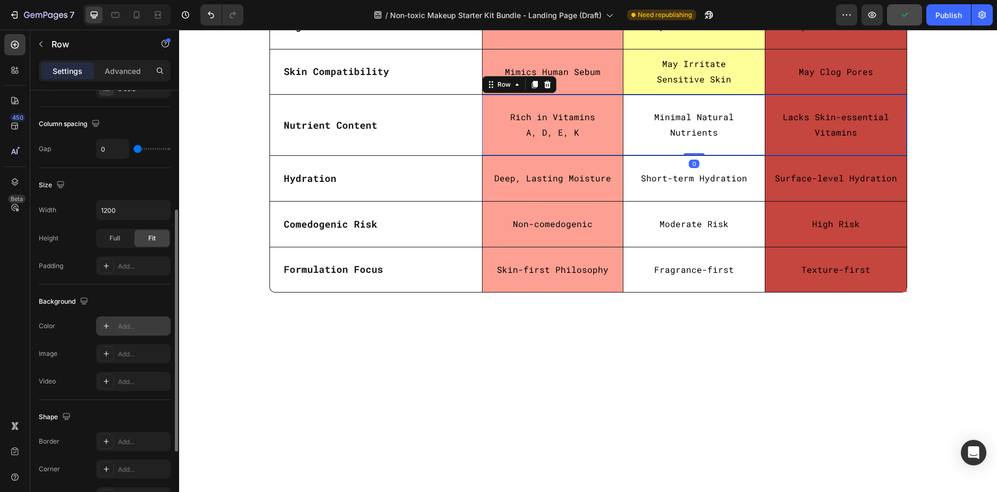
click at [122, 329] on div "Add..." at bounding box center [143, 327] width 50 height 10
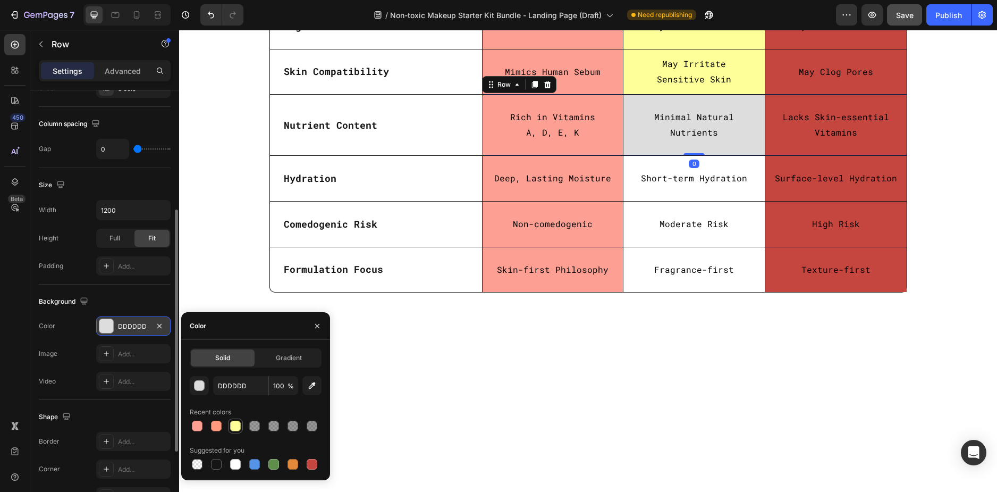
click at [231, 424] on div at bounding box center [235, 426] width 11 height 11
type input "FFFF99"
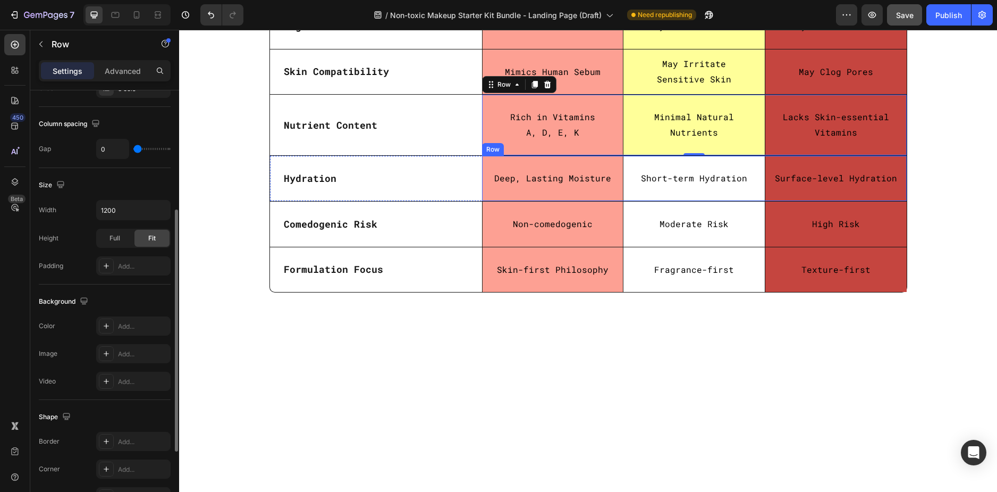
click at [632, 201] on div "Short-term Hydration Text Block" at bounding box center [694, 178] width 141 height 45
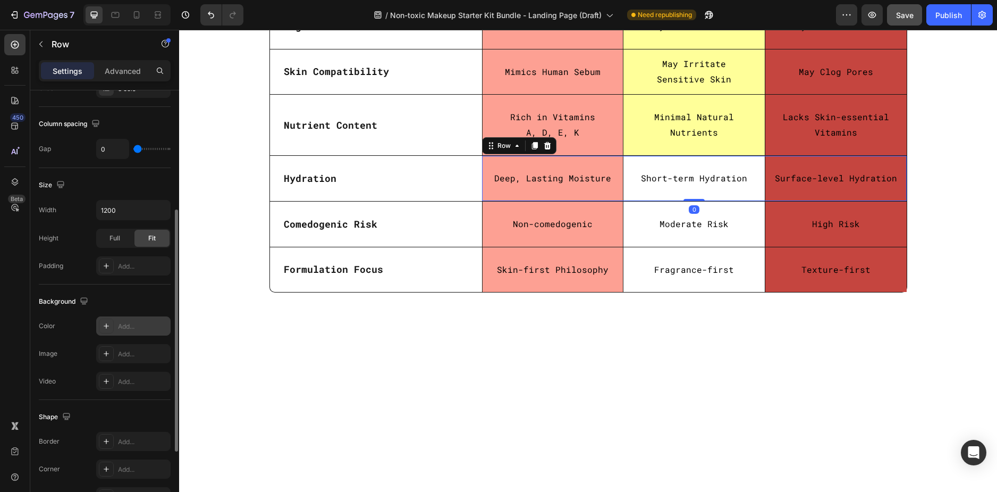
click at [118, 321] on div "Add..." at bounding box center [133, 325] width 74 height 19
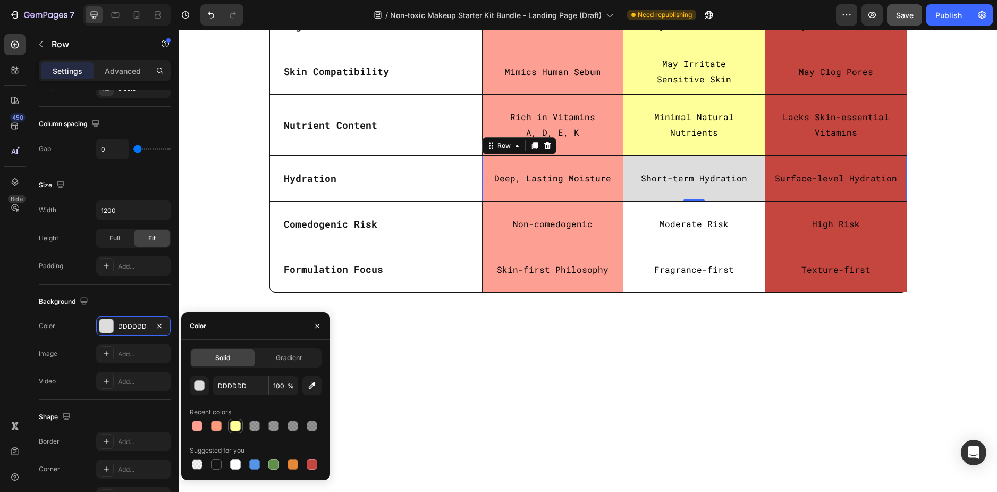
click at [237, 426] on div at bounding box center [235, 426] width 11 height 11
type input "FFFF99"
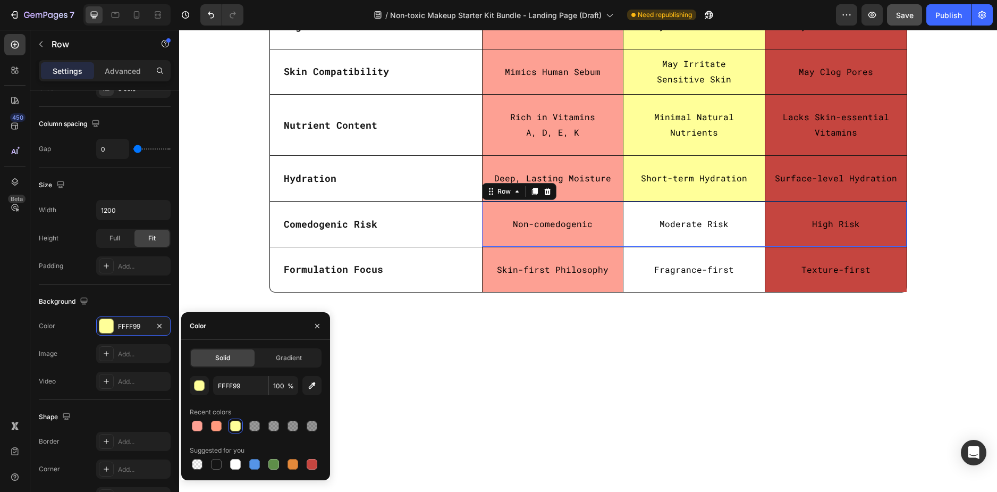
click at [632, 247] on div "Moderate Risk Text Block" at bounding box center [694, 224] width 141 height 45
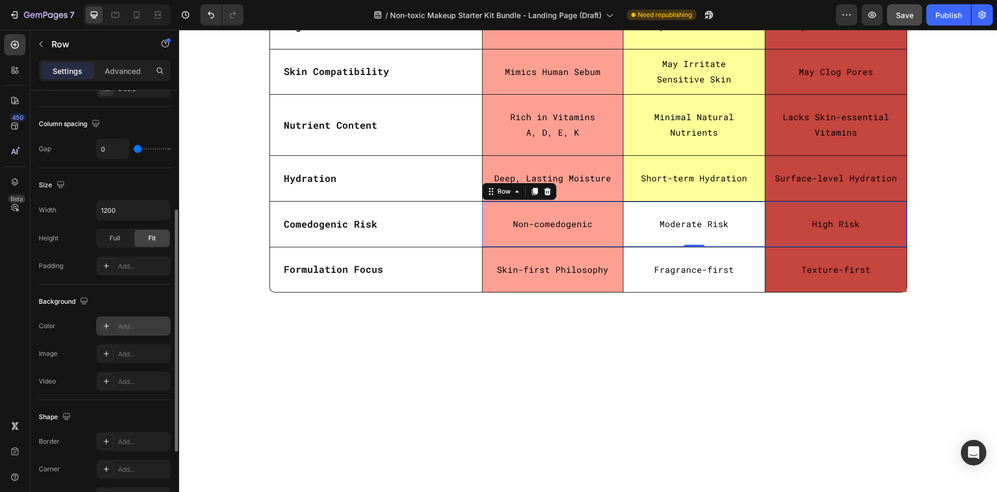
click at [126, 323] on div "Add..." at bounding box center [143, 327] width 50 height 10
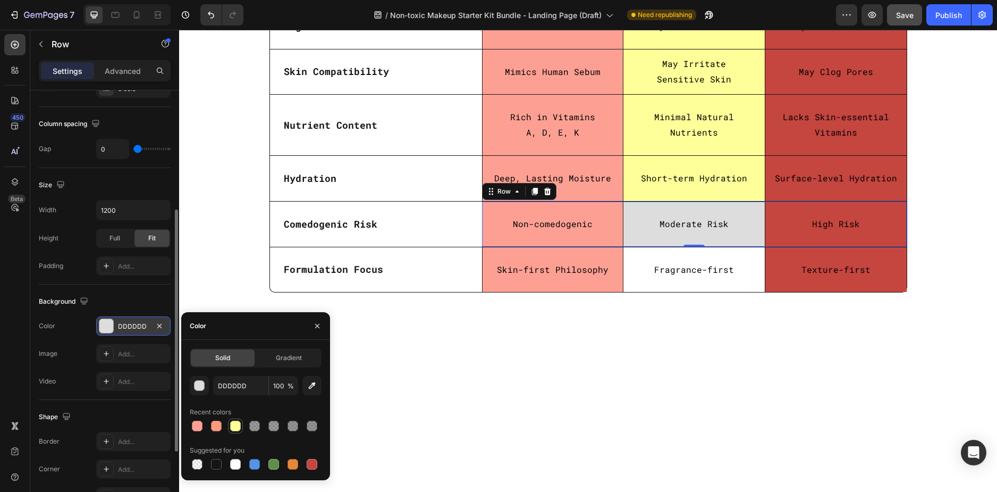
click at [232, 425] on div at bounding box center [235, 426] width 11 height 11
type input "FFFF99"
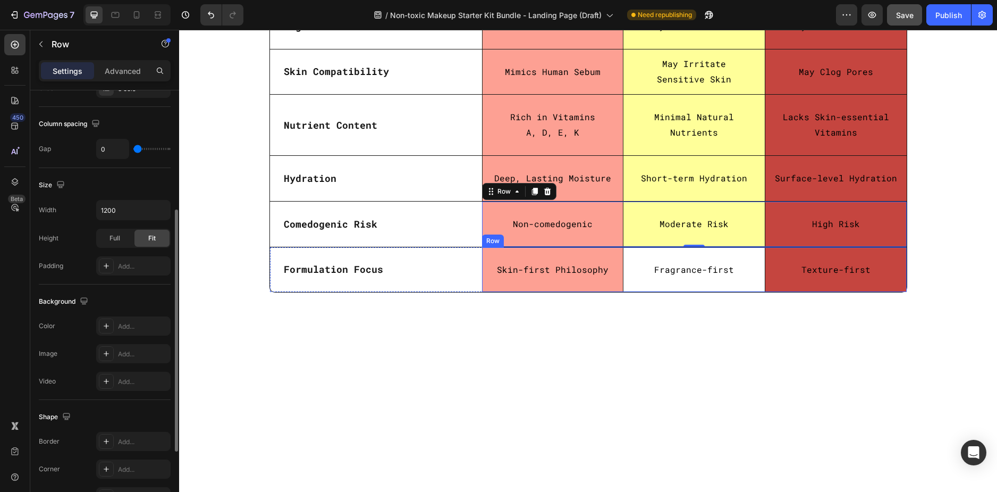
click at [640, 292] on div "Fragrance-first Text Block" at bounding box center [694, 269] width 141 height 45
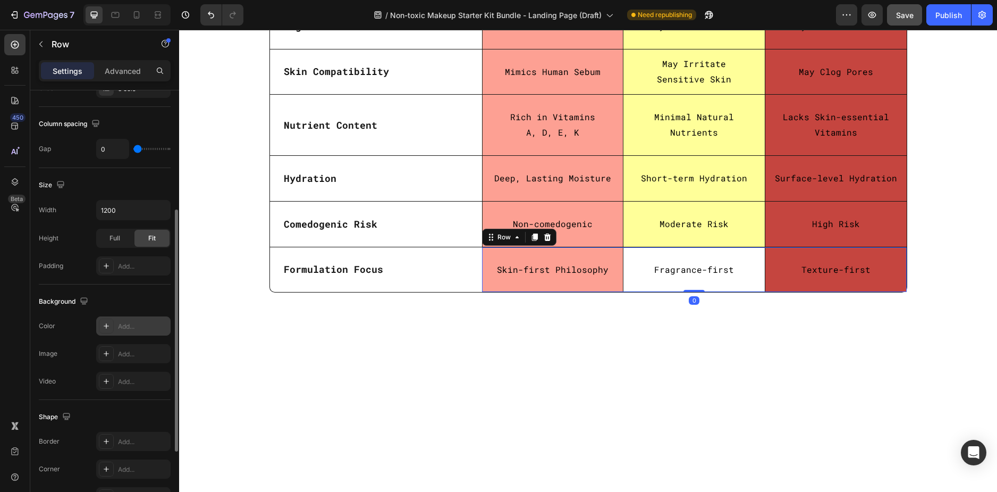
click at [121, 317] on div "Add..." at bounding box center [133, 325] width 74 height 19
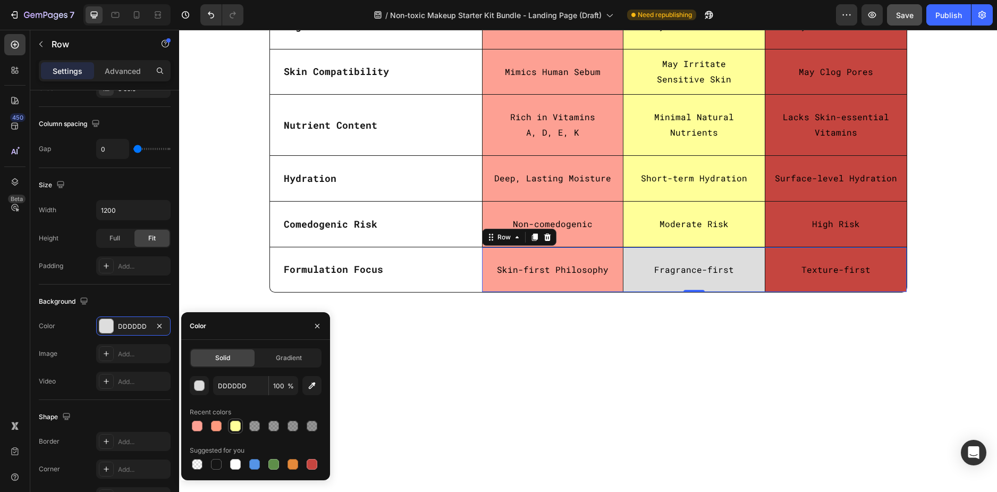
click at [231, 422] on div at bounding box center [235, 426] width 11 height 11
type input "FFFF99"
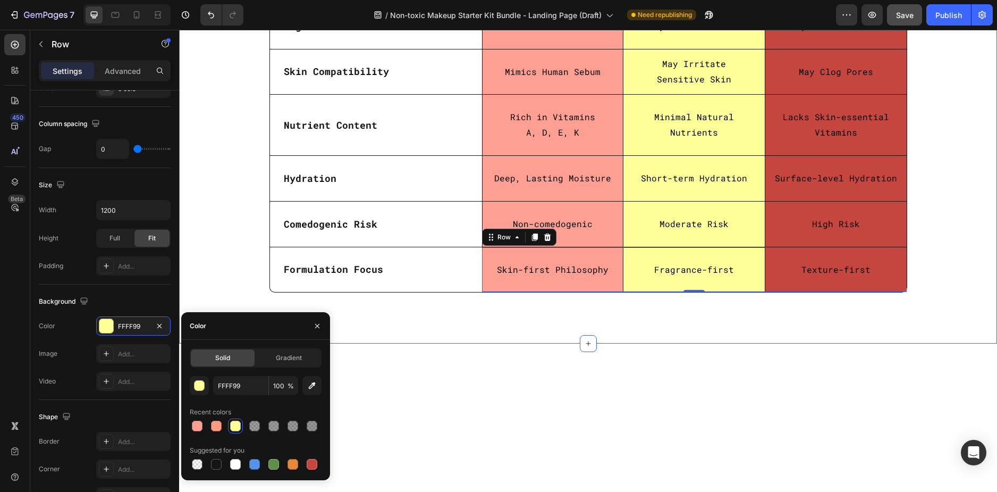
click at [213, 169] on div "Why Our Tallow-Based Stand Out: Heading Row Row Drop element here Fierce Nature…" at bounding box center [588, 103] width 802 height 398
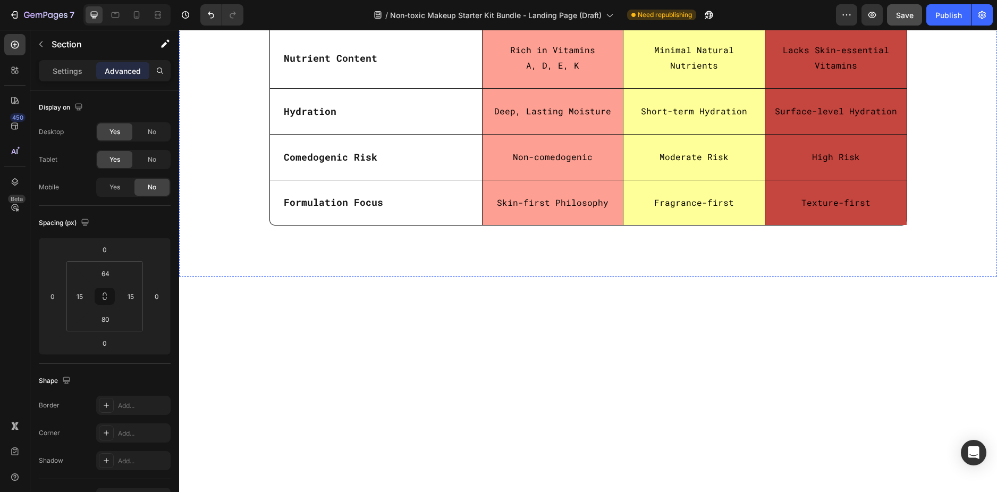
scroll to position [2736, 0]
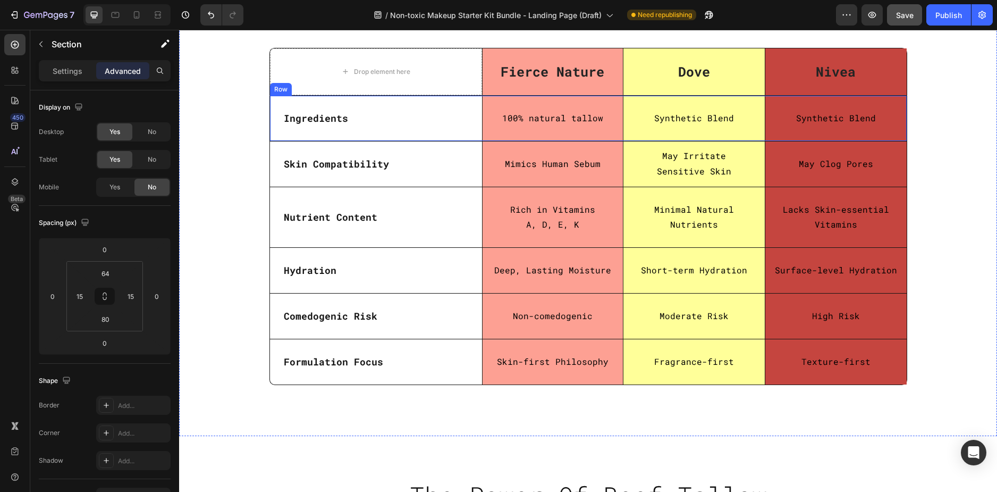
click at [423, 102] on div "Ingredients Text Block" at bounding box center [376, 118] width 212 height 45
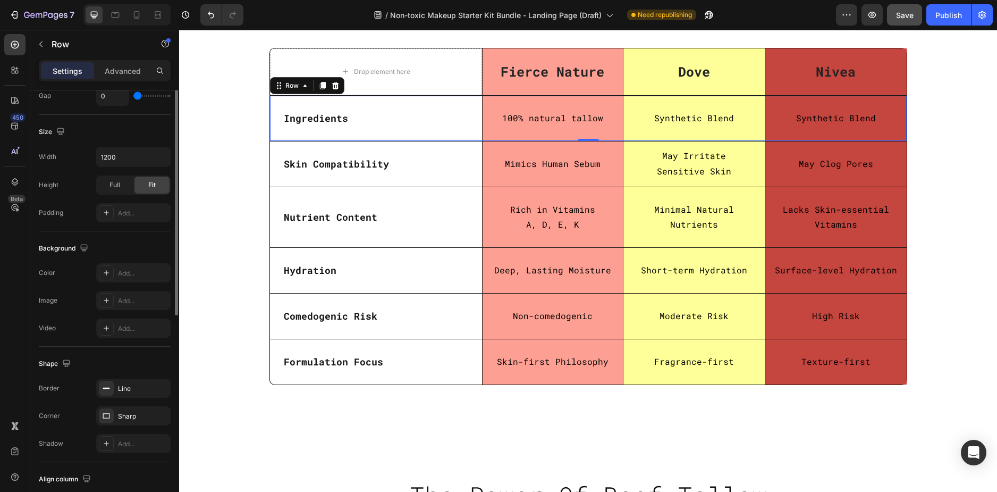
scroll to position [106, 0]
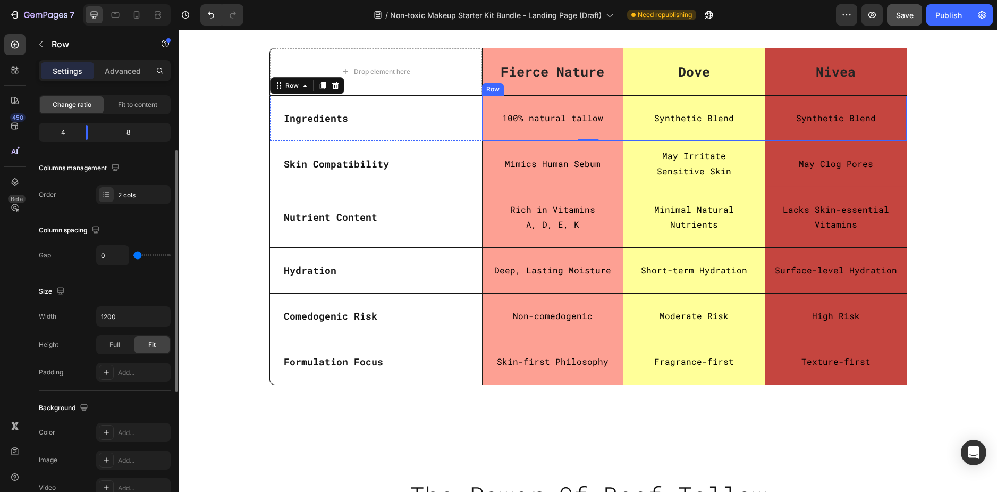
click at [723, 102] on div "Synthetic Blend Text Block" at bounding box center [694, 118] width 141 height 45
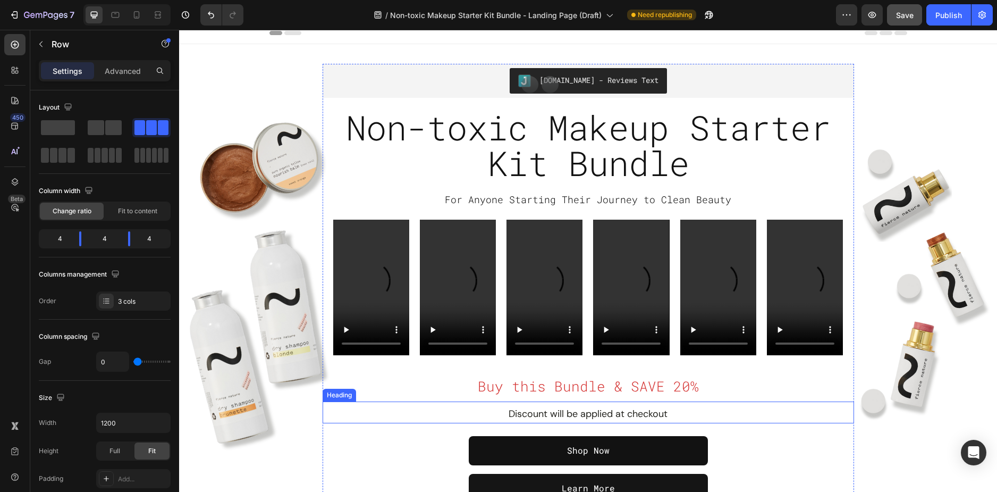
scroll to position [0, 0]
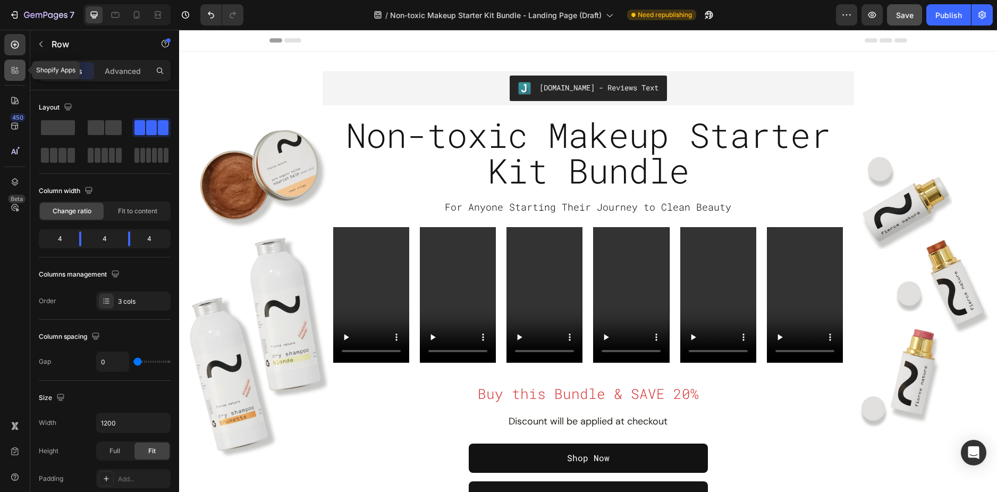
click at [16, 68] on icon at bounding box center [16, 68] width 3 height 3
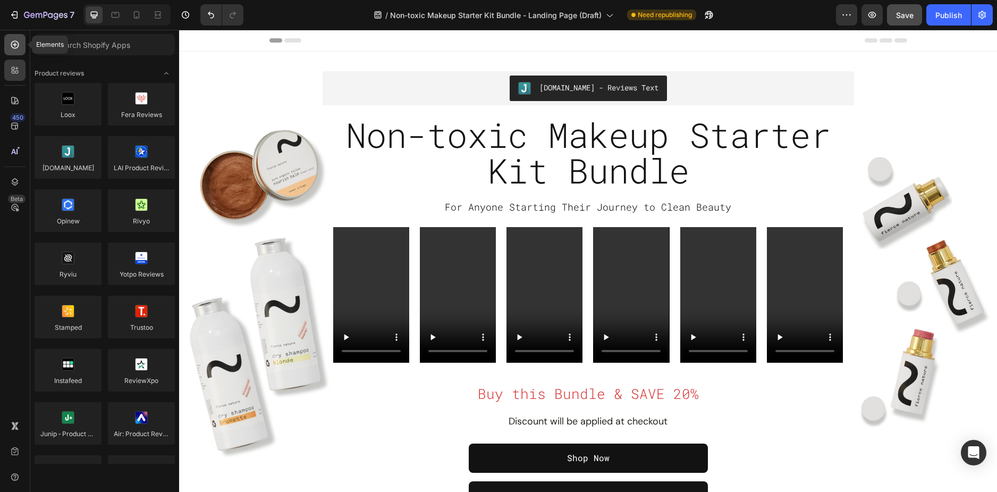
click at [20, 51] on div at bounding box center [14, 44] width 21 height 21
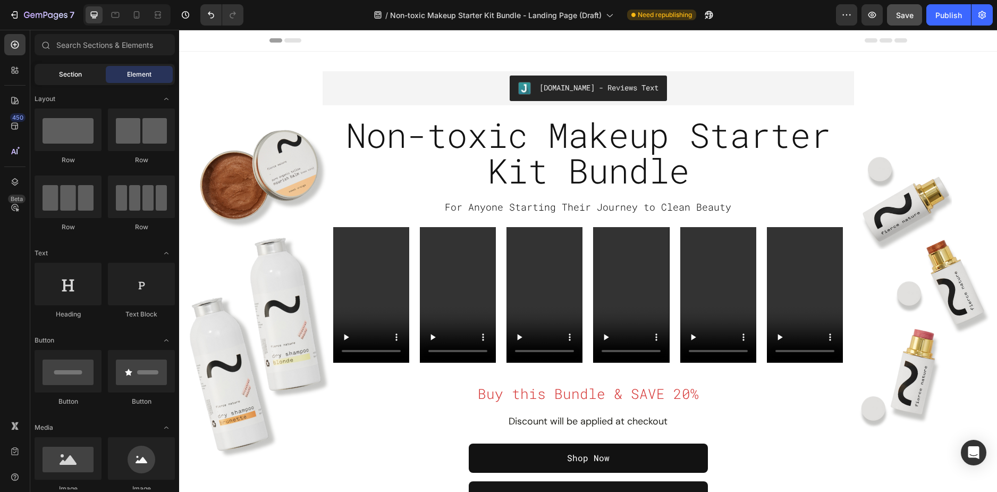
click at [61, 71] on span "Section" at bounding box center [70, 75] width 23 height 10
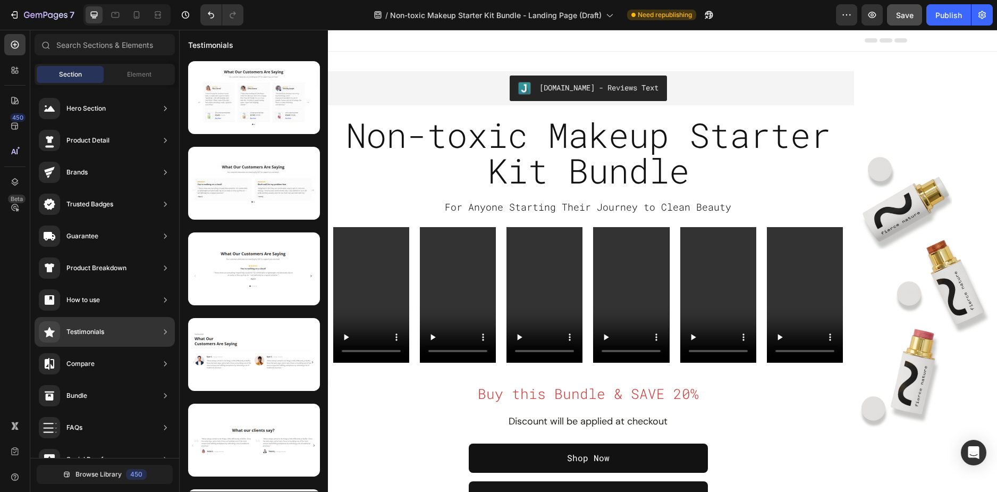
click at [116, 327] on div "Testimonials" at bounding box center [105, 332] width 140 height 30
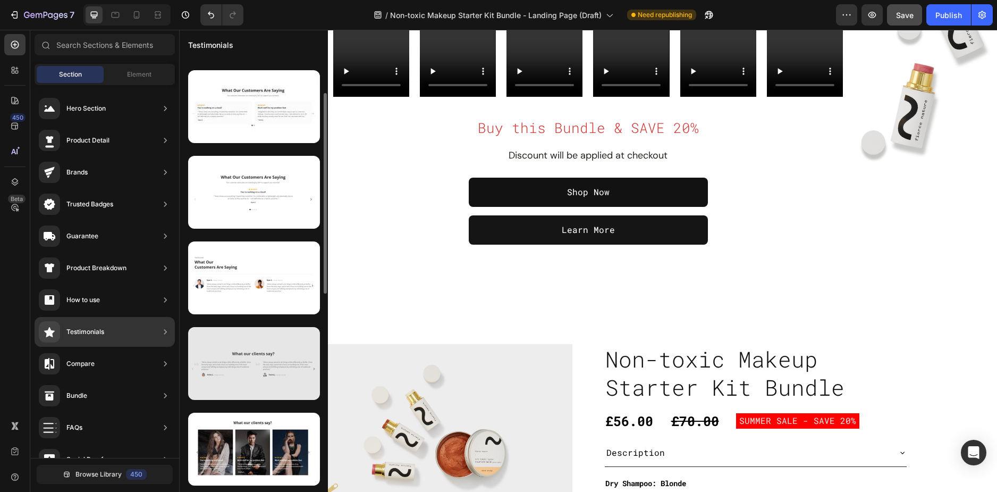
scroll to position [23, 0]
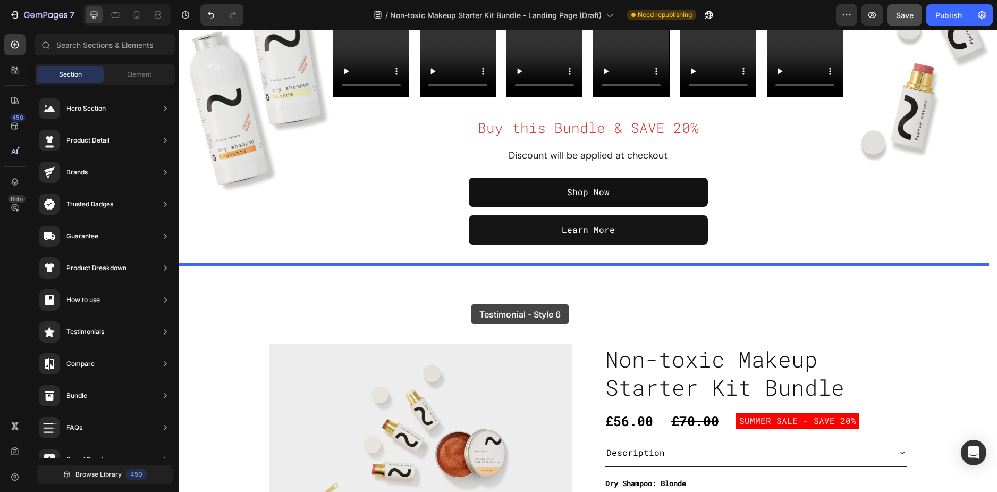
drag, startPoint x: 420, startPoint y: 271, endPoint x: 459, endPoint y: 283, distance: 40.5
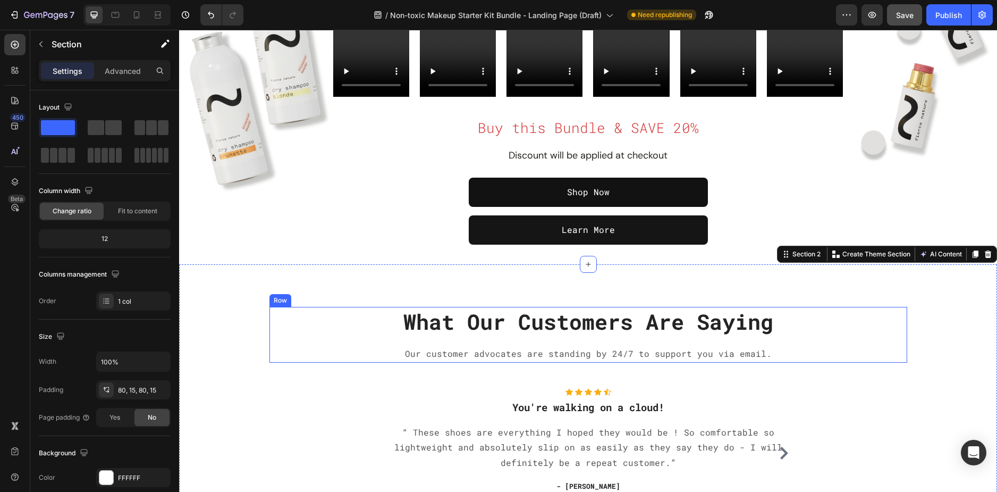
scroll to position [372, 0]
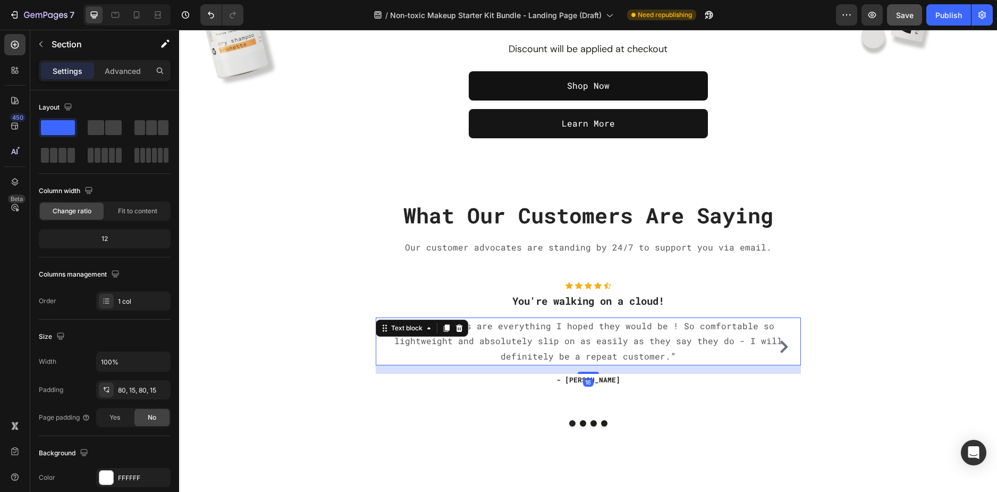
click at [418, 338] on p "“ These shoes are everything I hoped they would be ! So comfortable so lightwei…" at bounding box center [588, 341] width 423 height 46
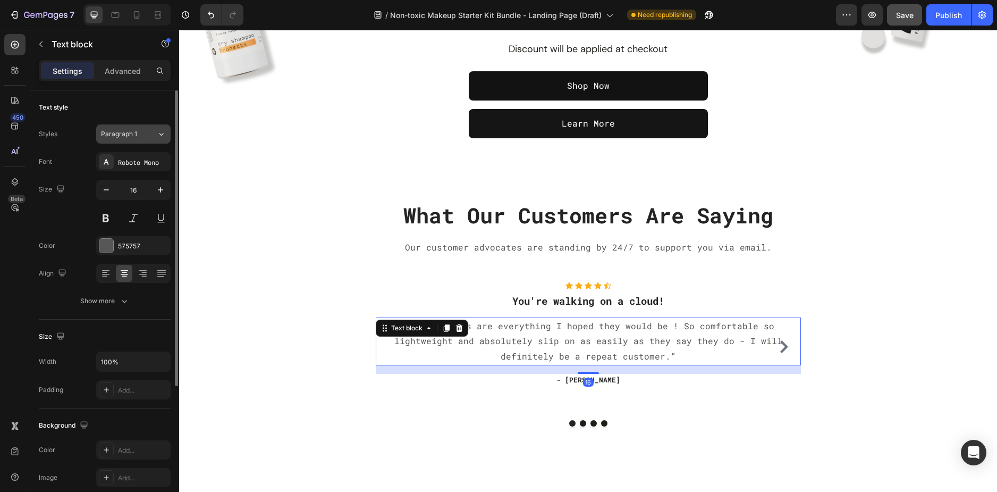
click at [145, 135] on div "Paragraph 1" at bounding box center [129, 134] width 56 height 10
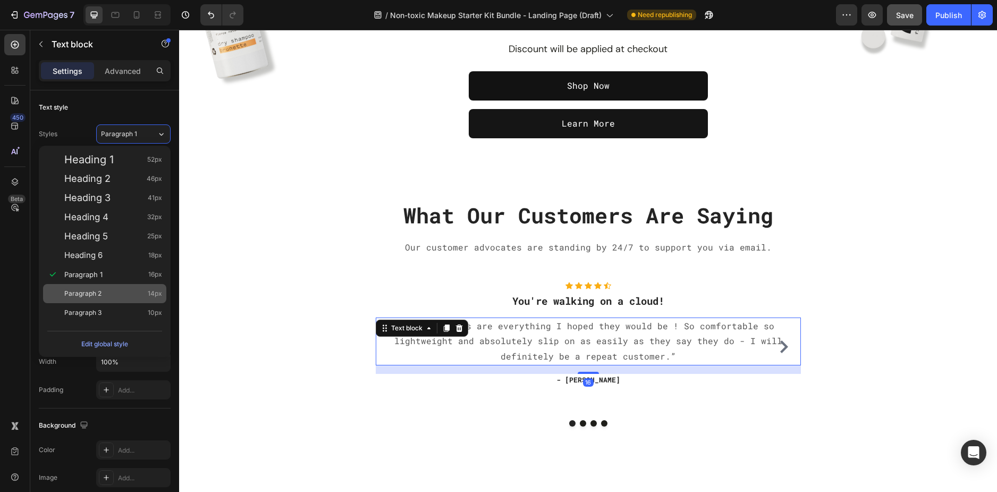
click at [109, 290] on div "Paragraph 2 14px" at bounding box center [113, 293] width 98 height 11
type input "14"
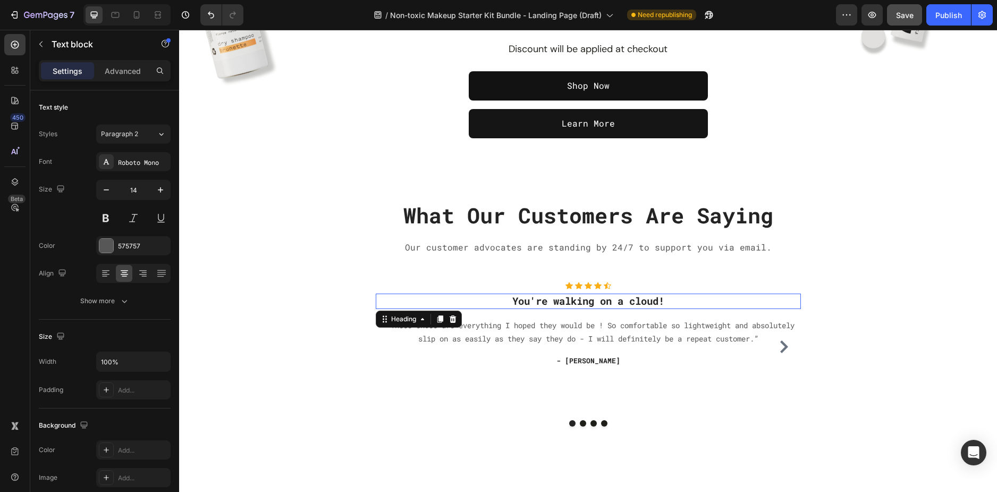
click at [567, 303] on p "You're walking on a cloud!" at bounding box center [588, 301] width 423 height 13
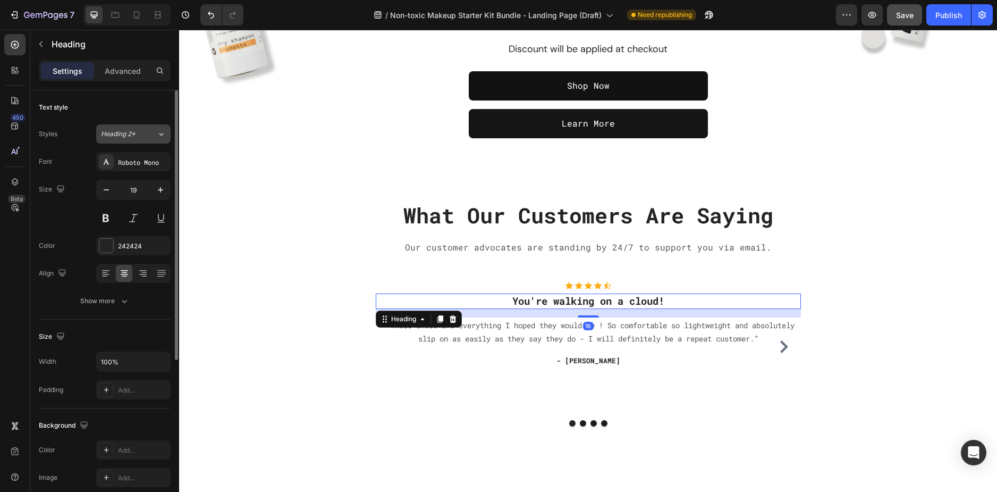
click at [146, 133] on div "Heading 2*" at bounding box center [129, 134] width 56 height 10
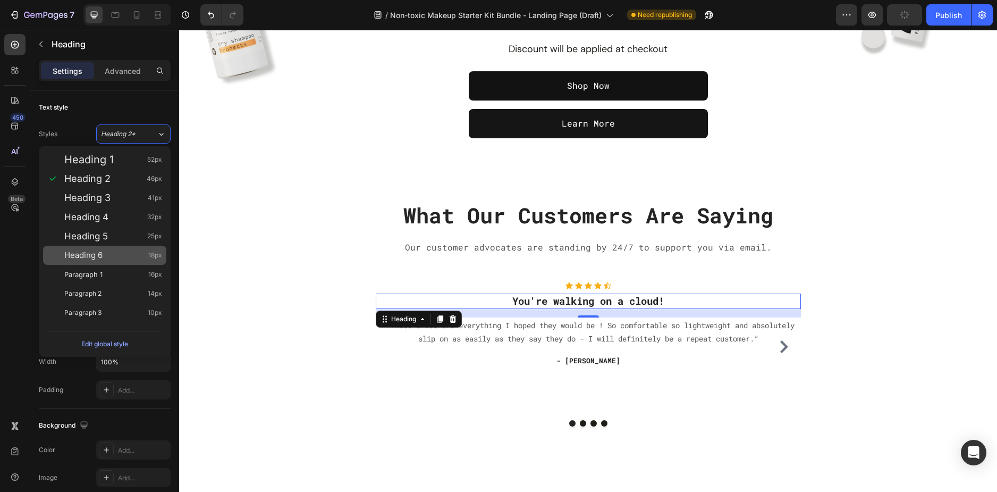
click at [113, 262] on div "Heading 6 18px" at bounding box center [104, 255] width 123 height 19
type input "18"
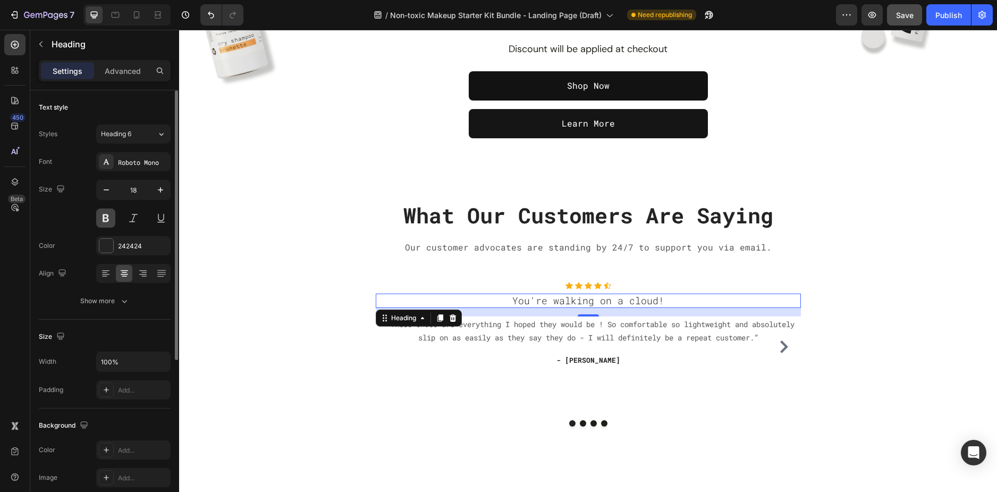
click at [103, 221] on button at bounding box center [105, 217] width 19 height 19
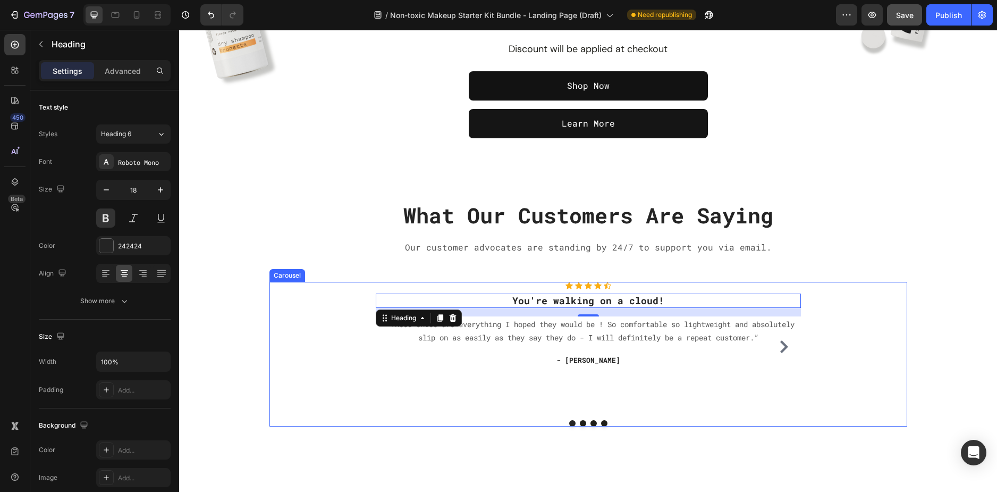
click at [503, 387] on div "Icon Icon Icon Icon Icon Icon List Hoz You're walking on a cloud! Heading 16 “ …" at bounding box center [588, 347] width 425 height 130
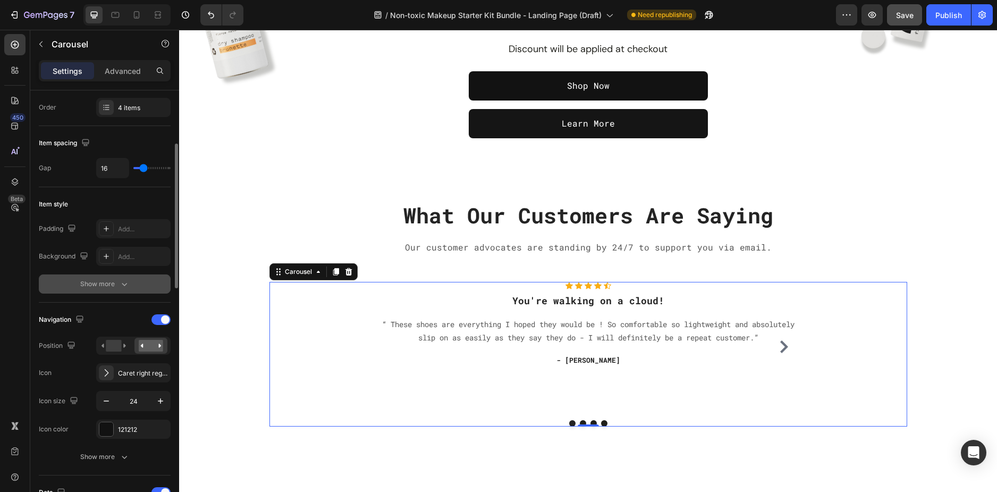
scroll to position [213, 0]
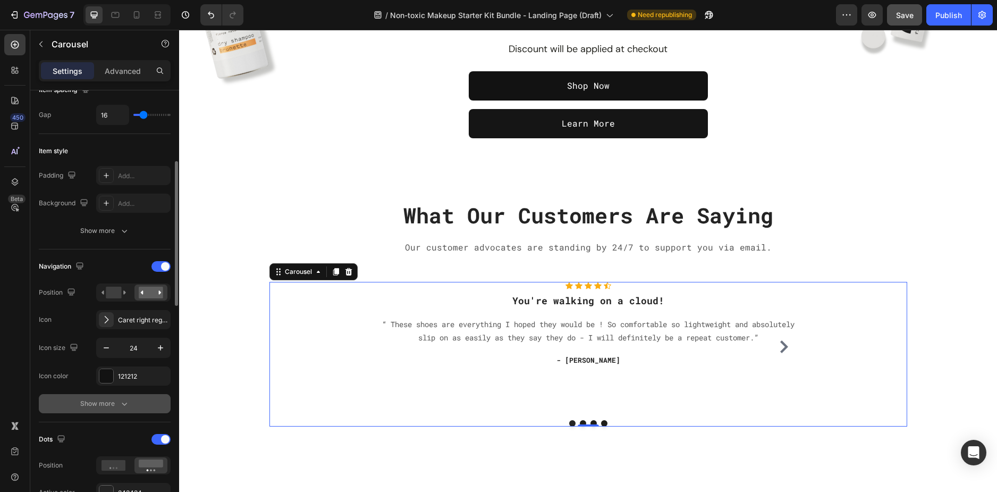
click at [118, 395] on button "Show more" at bounding box center [105, 403] width 132 height 19
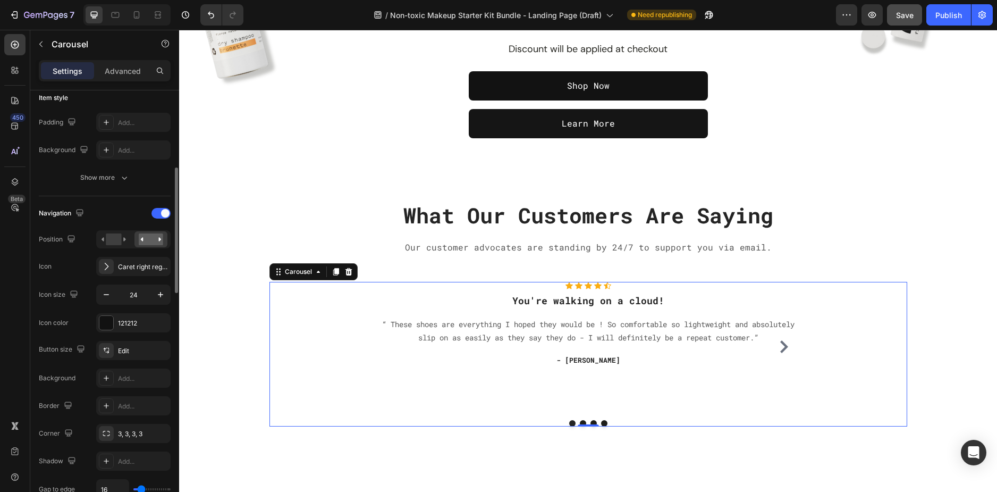
scroll to position [319, 0]
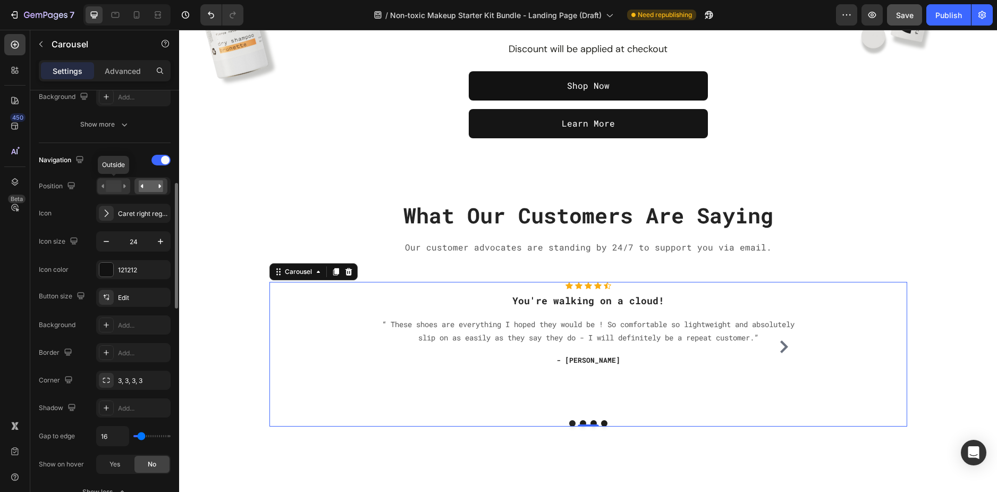
click at [105, 180] on icon at bounding box center [114, 186] width 24 height 12
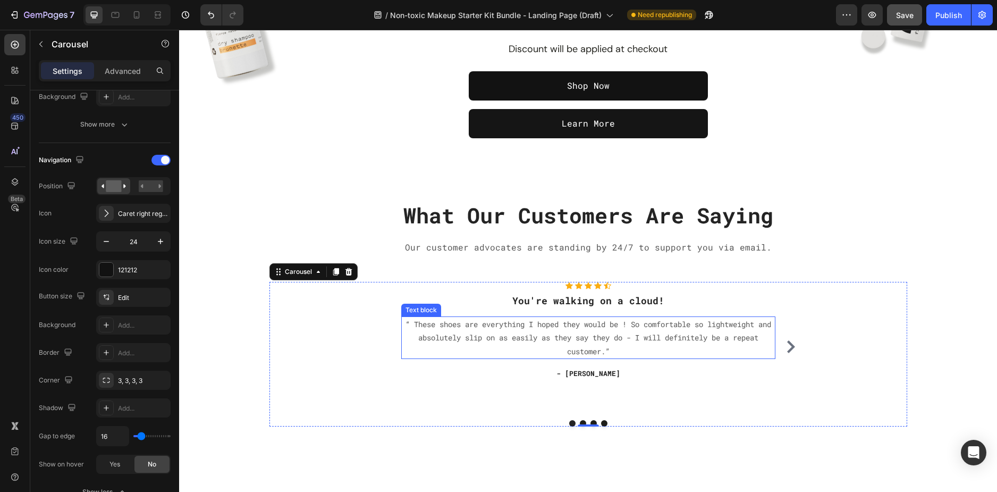
click at [465, 339] on p "“ These shoes are everything I hoped they would be ! So comfortable so lightwei…" at bounding box center [588, 337] width 372 height 40
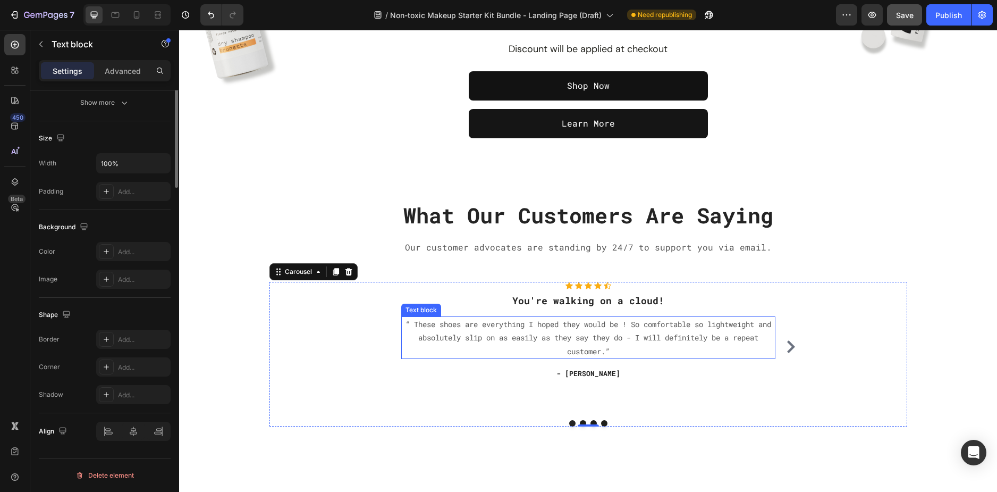
scroll to position [0, 0]
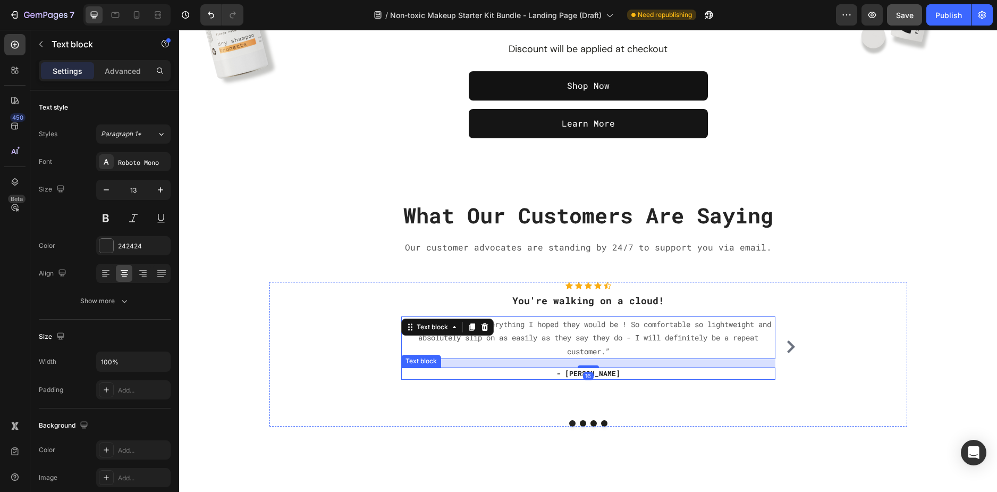
click at [525, 369] on p "- [PERSON_NAME]" at bounding box center [588, 373] width 372 height 11
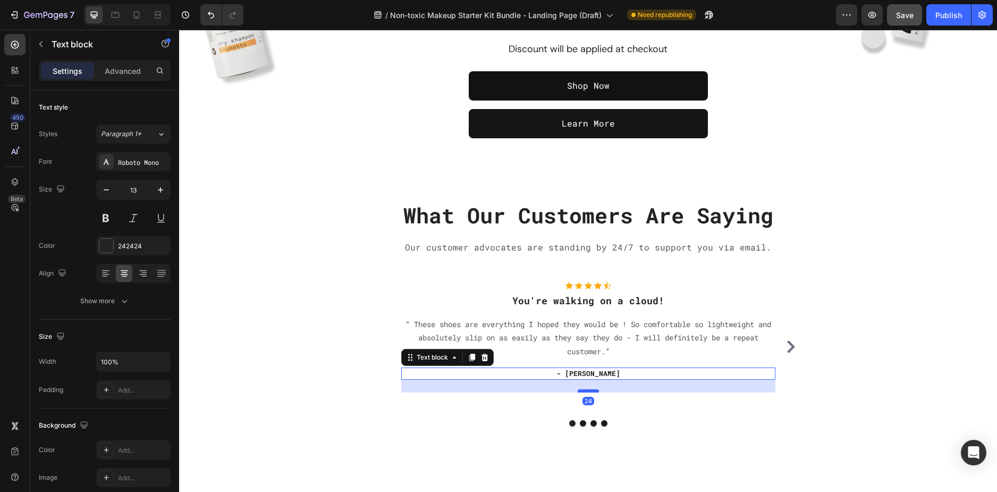
drag, startPoint x: 581, startPoint y: 405, endPoint x: 581, endPoint y: 392, distance: 12.8
click at [581, 392] on div at bounding box center [588, 390] width 21 height 3
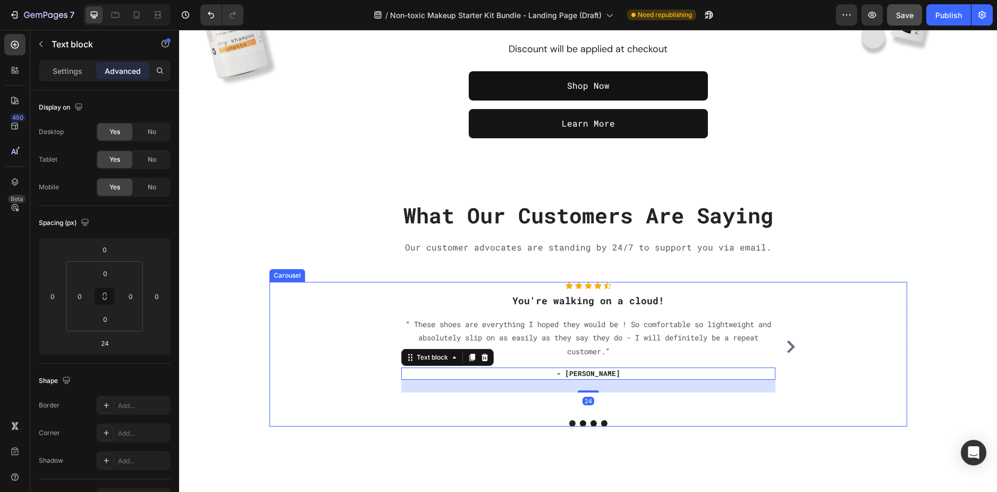
click at [600, 414] on div "Icon Icon Icon Icon Icon Icon List Hoz You're walking on a cloud! Heading “ The…" at bounding box center [589, 354] width 638 height 145
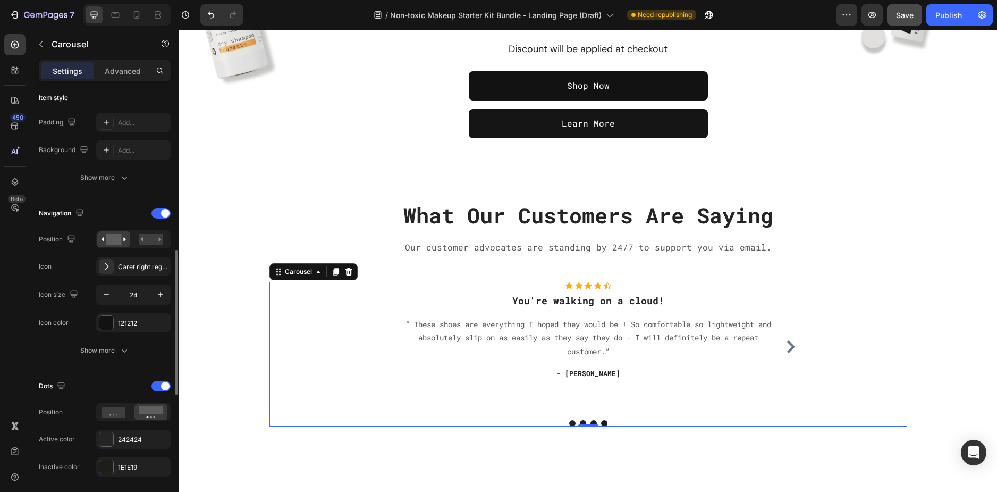
scroll to position [319, 0]
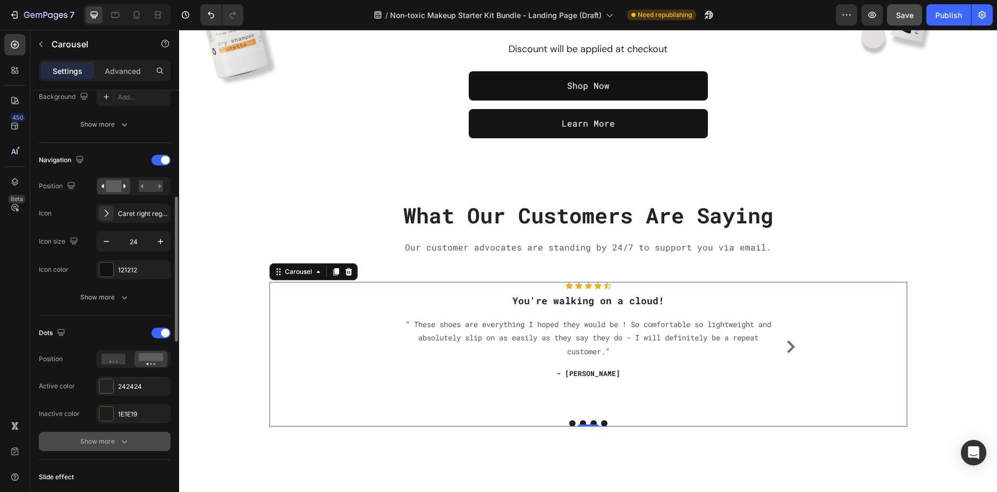
click at [123, 443] on icon "button" at bounding box center [124, 441] width 11 height 11
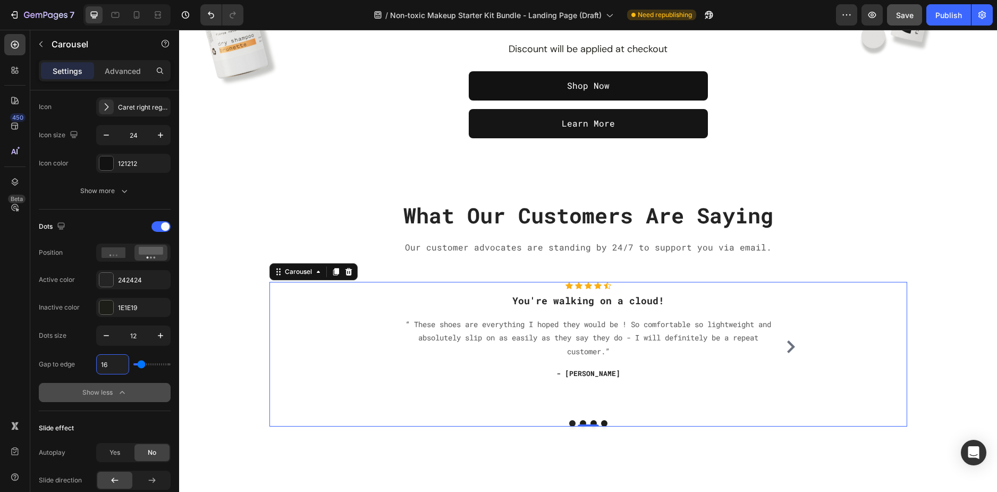
click at [110, 366] on input "16" at bounding box center [113, 364] width 32 height 19
type input "15"
type input "14"
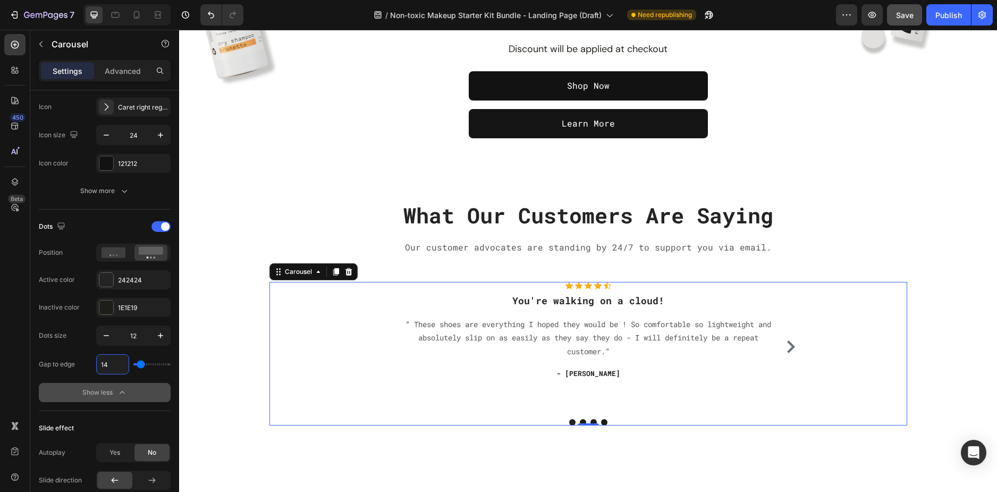
type input "13"
type input "12"
type input "11"
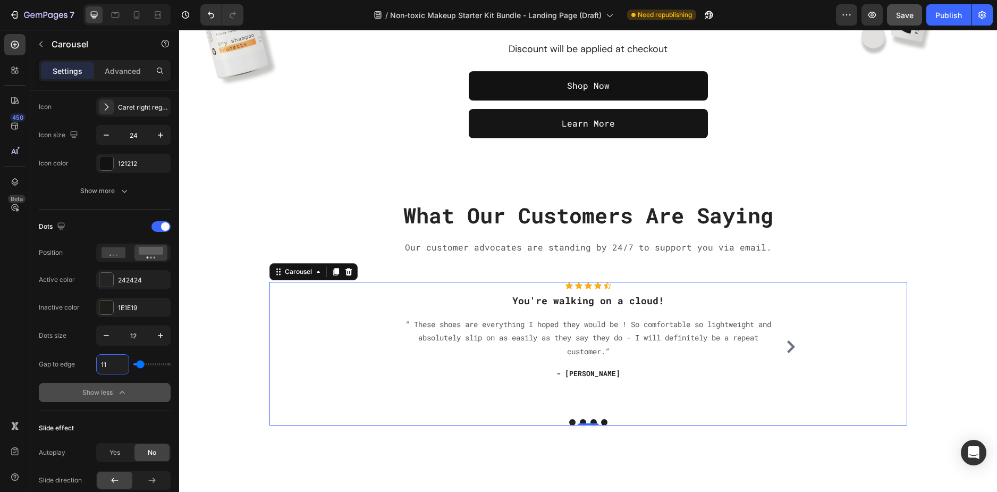
type input "11"
type input "10"
type input "9"
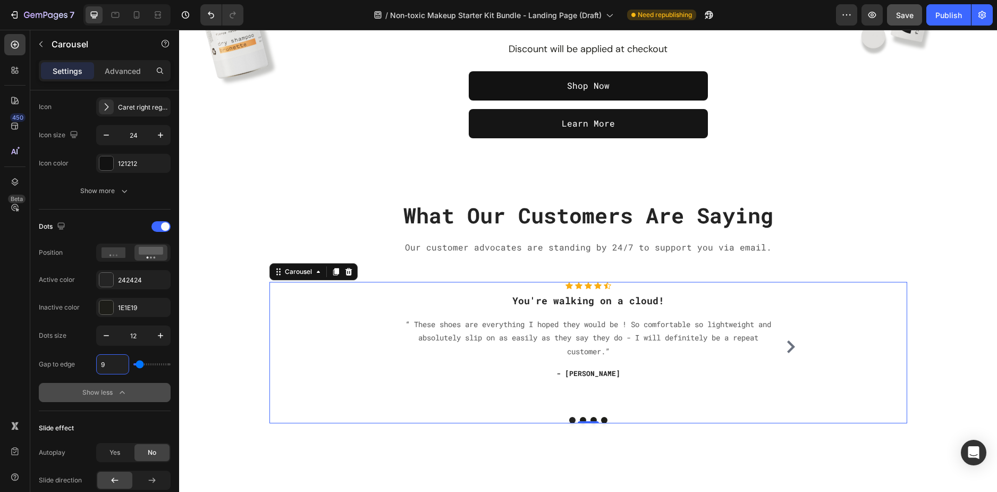
type input "8"
type input "7"
type input "6"
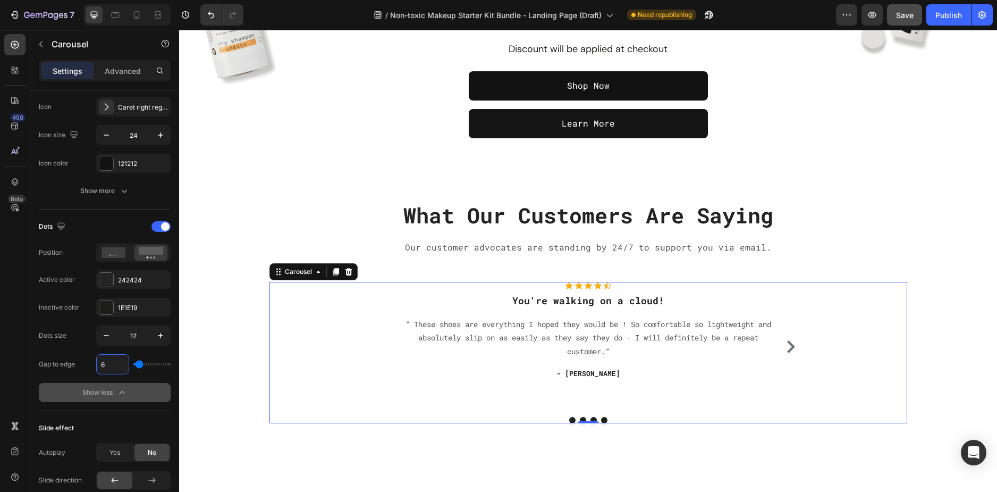
type input "6"
type input "5"
type input "4"
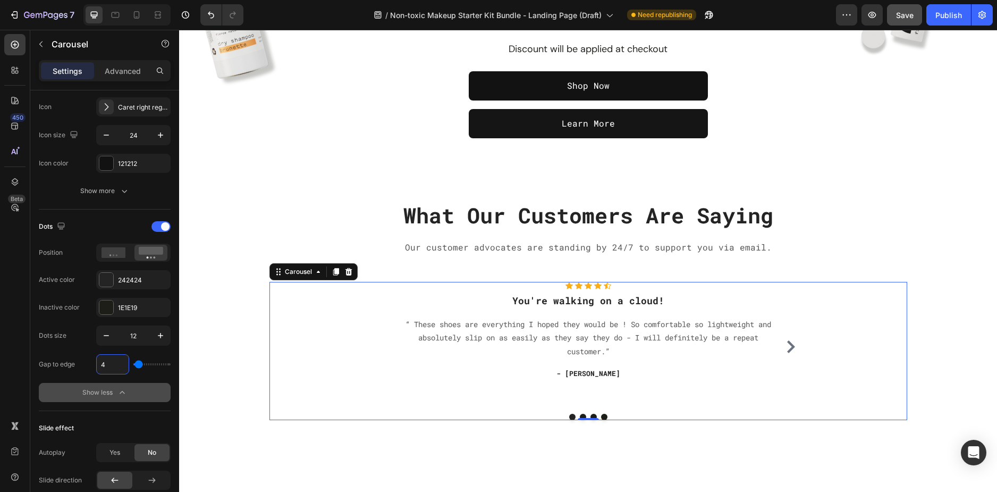
type input "3"
type input "2"
type input "1"
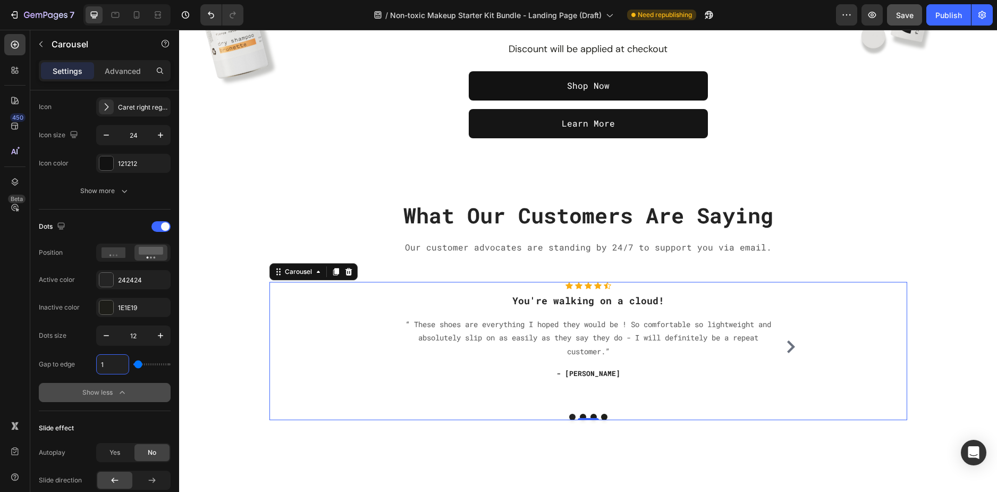
type input "1"
type input "0"
type input "1"
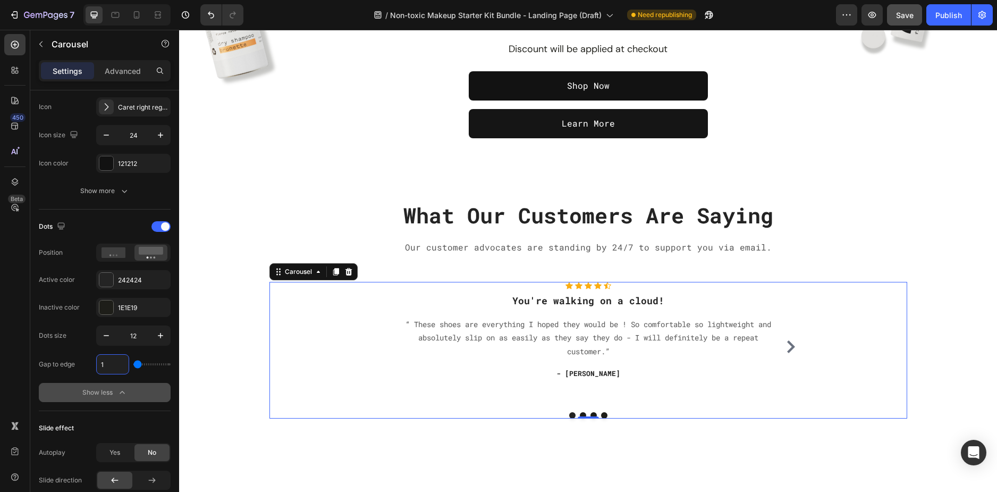
type input "0"
click at [576, 397] on div "Icon Icon Icon Icon Icon Icon List Hoz You're walking on a cloud! Heading “ The…" at bounding box center [588, 347] width 374 height 130
type input "0"
click at [124, 257] on icon at bounding box center [114, 252] width 24 height 11
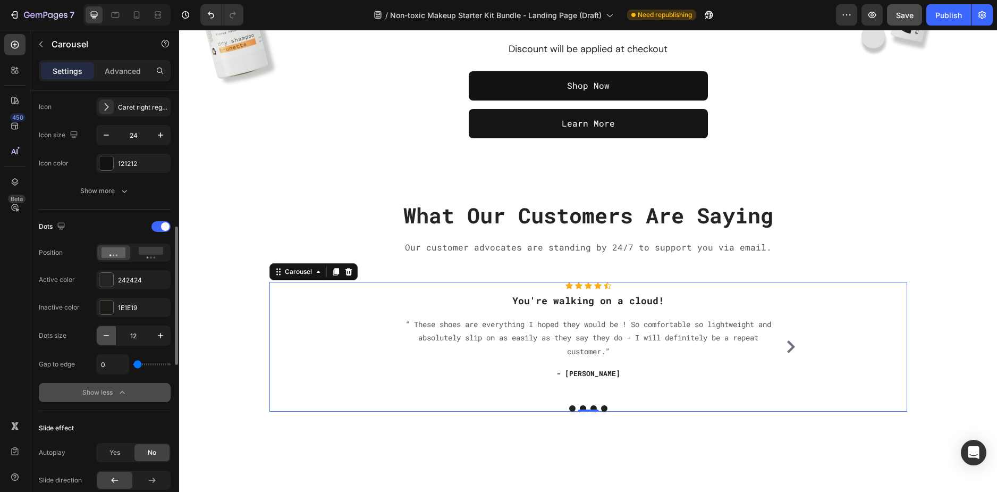
click at [113, 332] on button "button" at bounding box center [106, 335] width 19 height 19
type input "8"
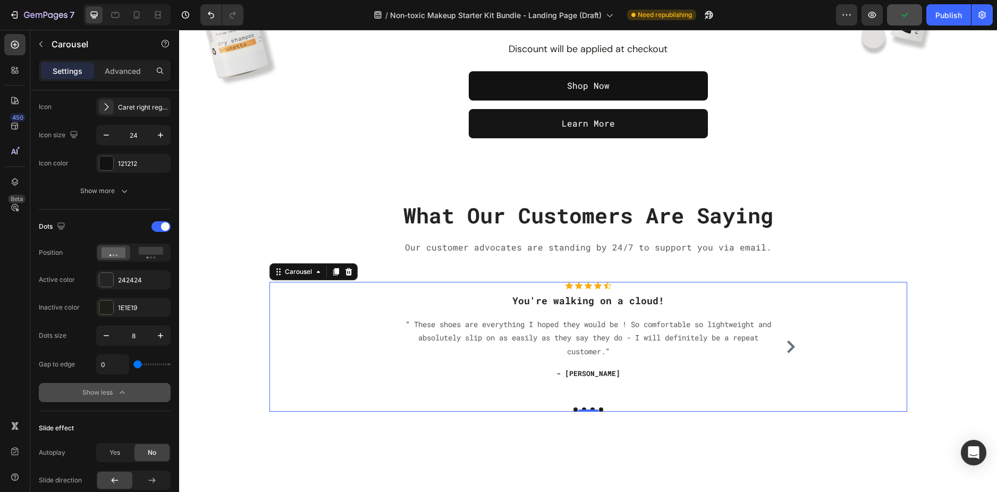
click at [346, 304] on div "Icon Icon Icon Icon Icon Icon List Hoz You're walking on a cloud! Heading “ The…" at bounding box center [589, 347] width 638 height 130
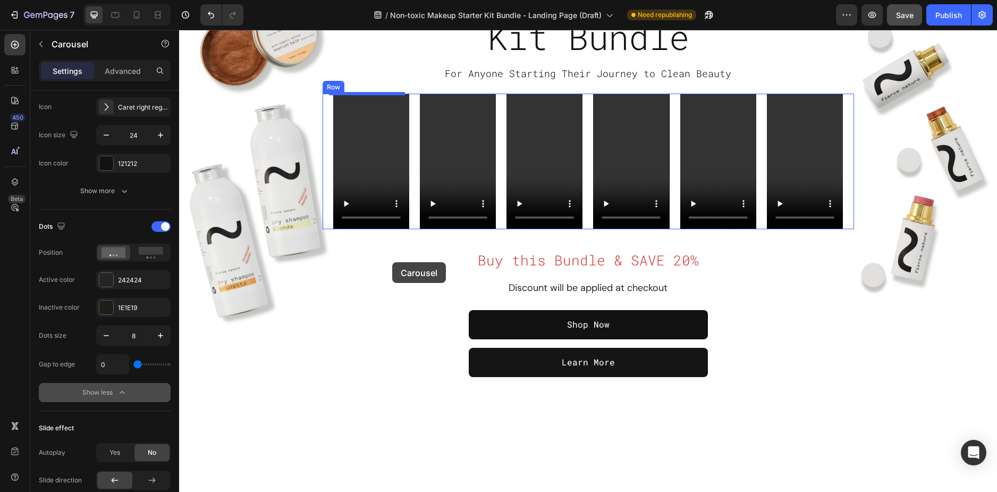
scroll to position [0, 0]
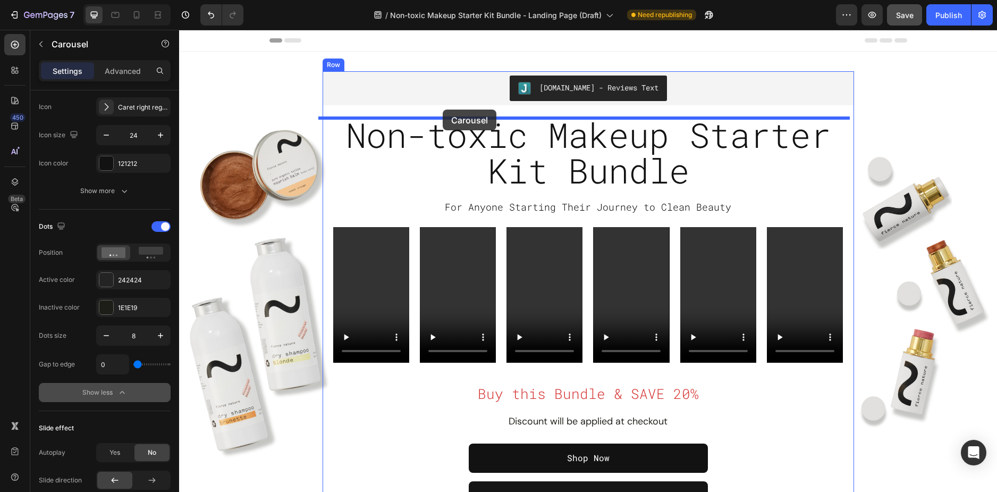
drag, startPoint x: 362, startPoint y: 414, endPoint x: 443, endPoint y: 110, distance: 315.3
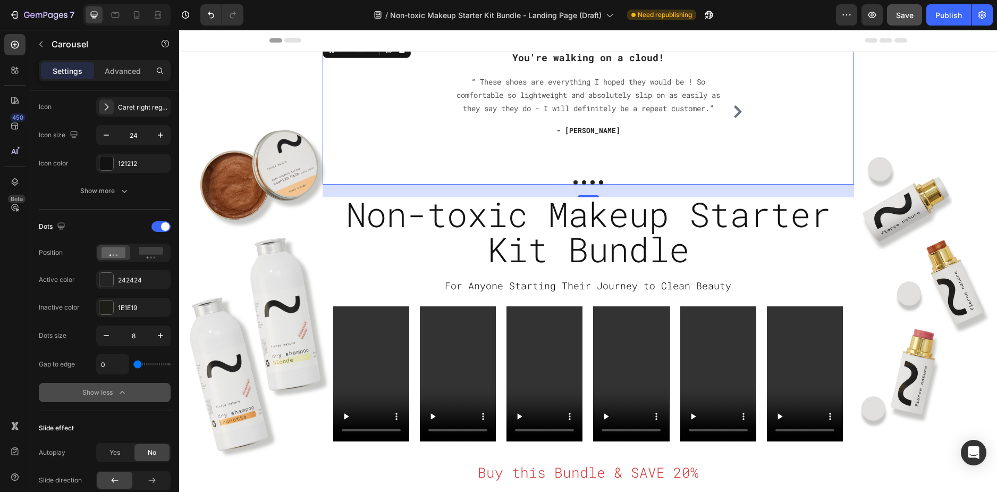
click at [365, 125] on div "Icon Icon Icon Icon Icon Icon List Hoz You're walking on a cloud! Heading “ The…" at bounding box center [589, 111] width 532 height 145
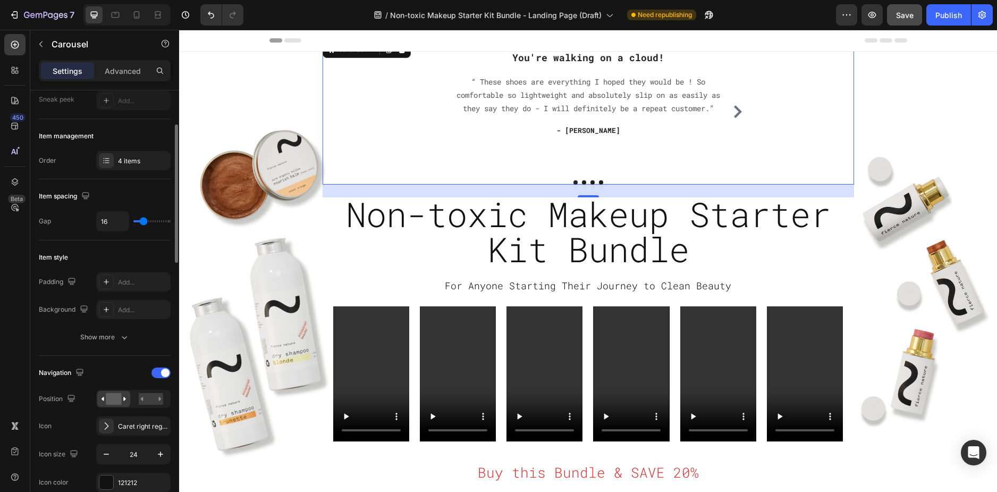
scroll to position [160, 0]
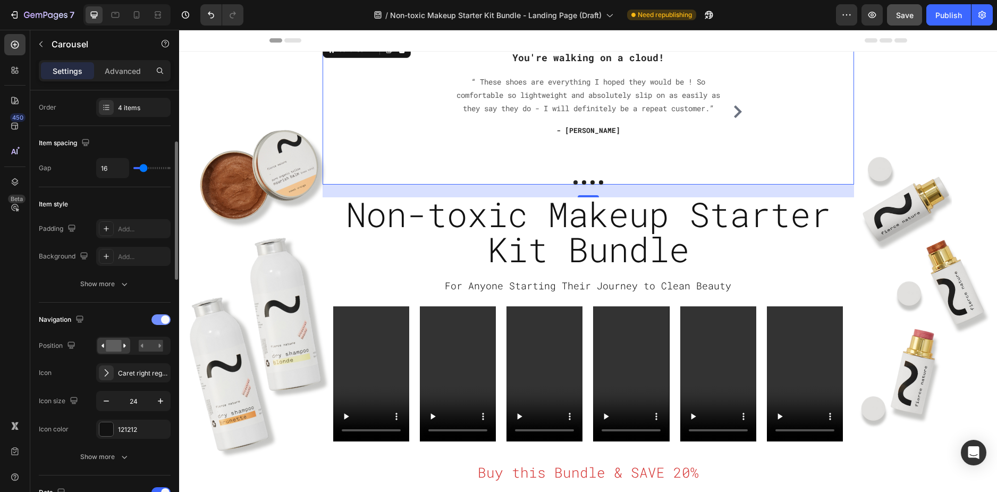
click at [159, 321] on div at bounding box center [161, 319] width 19 height 11
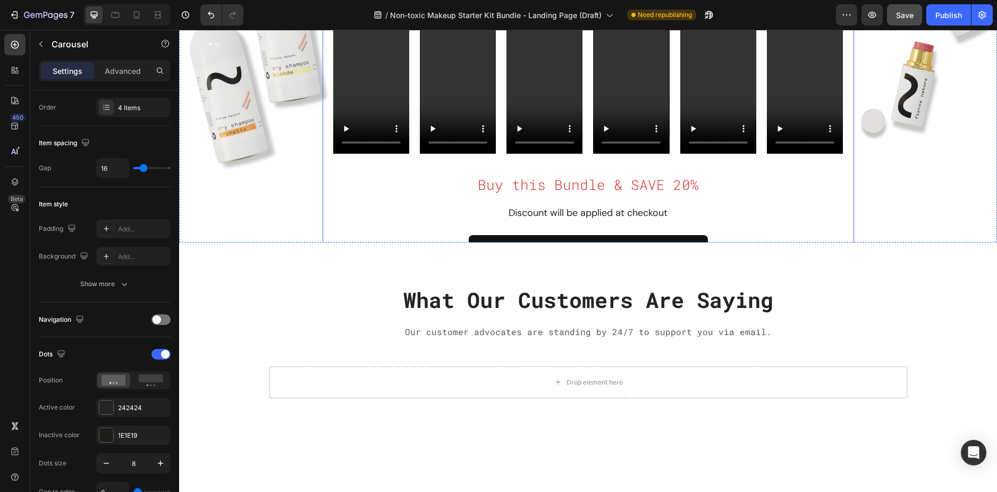
scroll to position [319, 0]
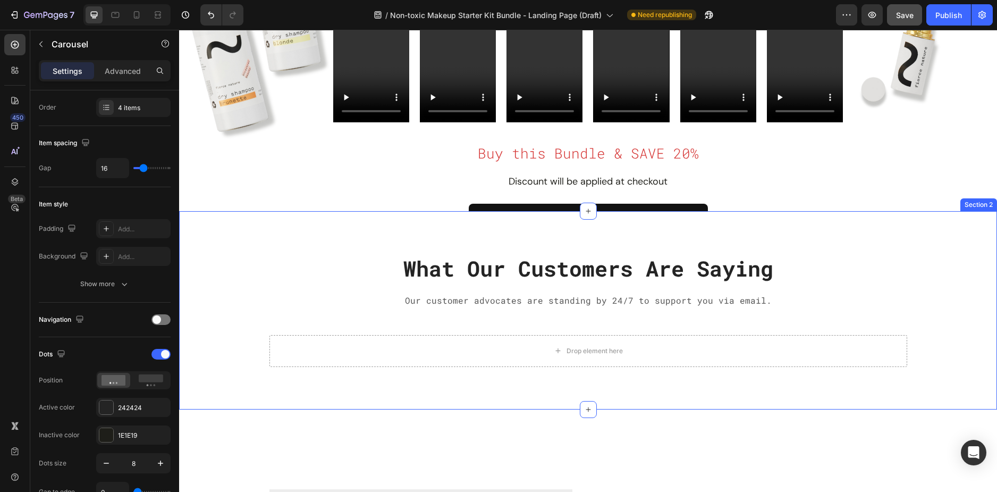
click at [266, 224] on div "What Our Customers Are Saying Heading Our customer advocates are standing by 24…" at bounding box center [588, 310] width 818 height 198
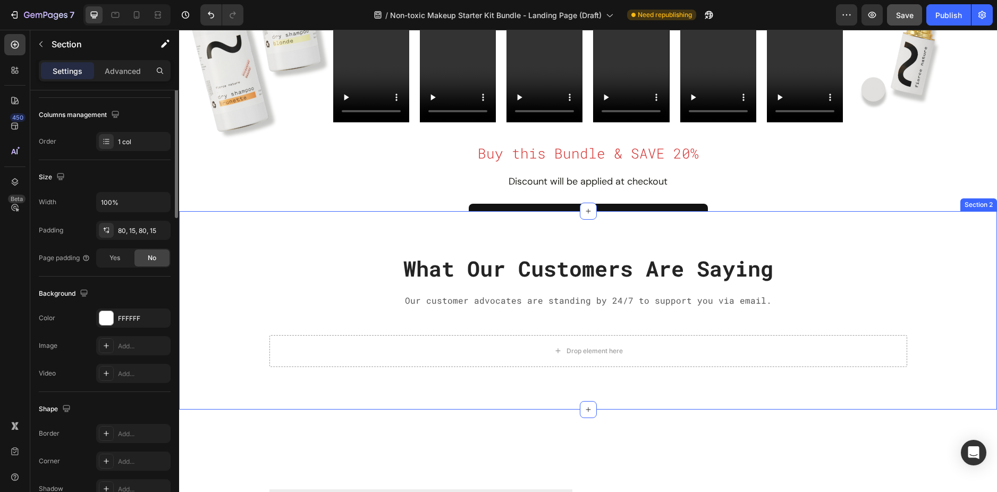
scroll to position [0, 0]
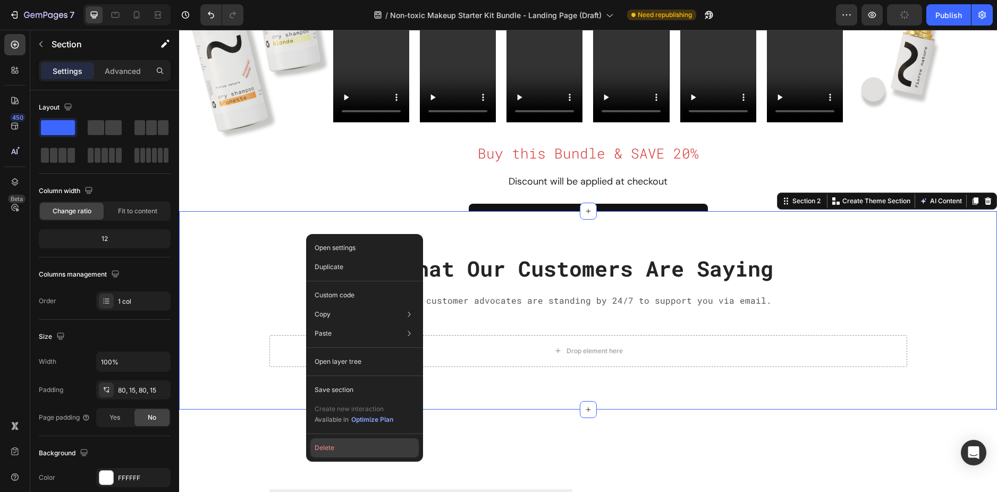
click at [351, 445] on button "Delete" at bounding box center [365, 447] width 108 height 19
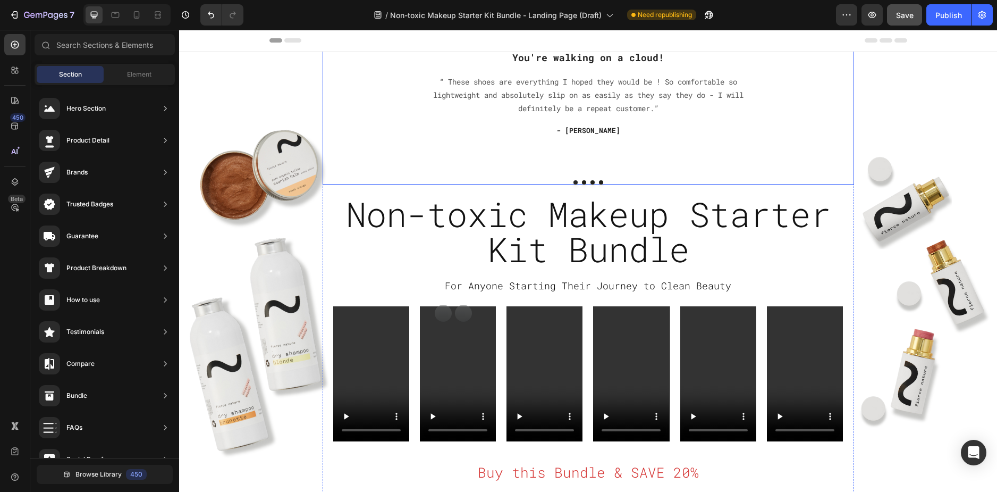
click at [375, 142] on div "Icon Icon Icon Icon Icon Icon List Hoz You're walking on a cloud! Heading “ The…" at bounding box center [589, 111] width 532 height 145
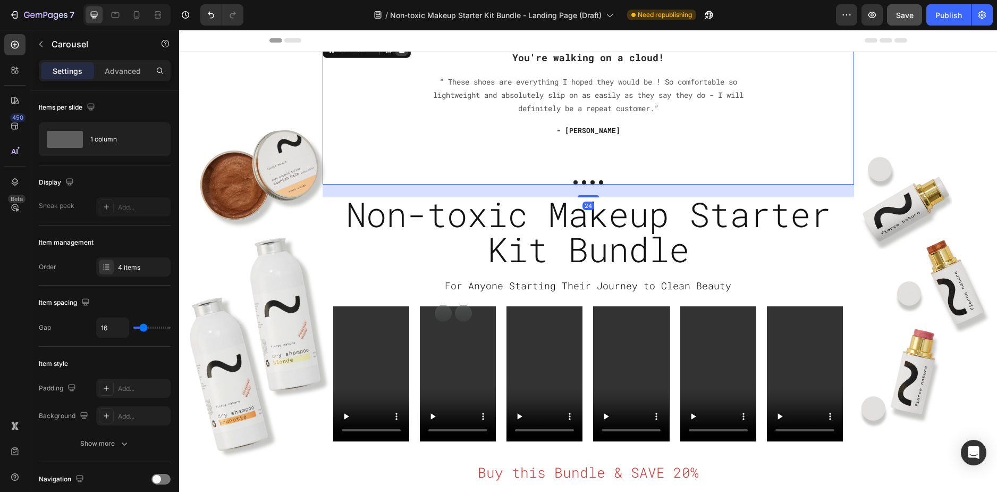
click at [398, 53] on icon at bounding box center [401, 49] width 7 height 7
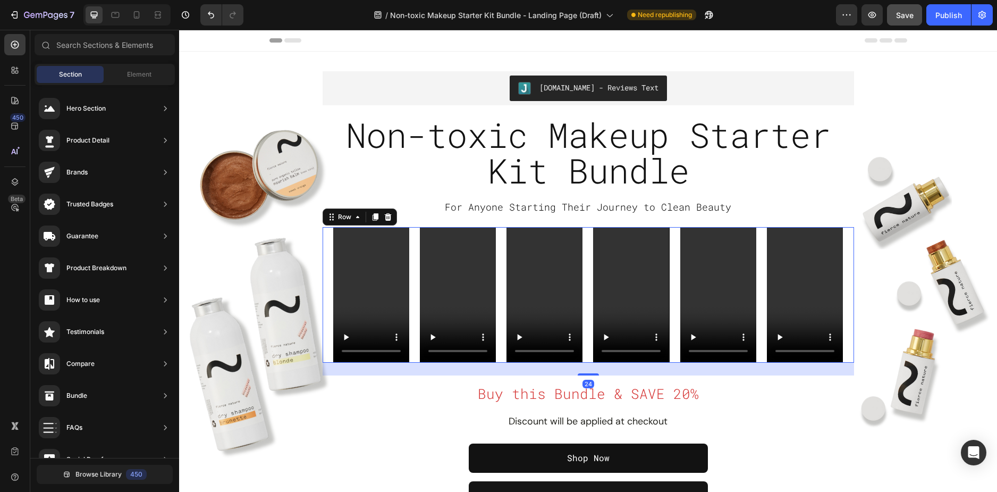
click at [325, 245] on div "Video Video Video Video Video Video Row 24" at bounding box center [589, 295] width 532 height 136
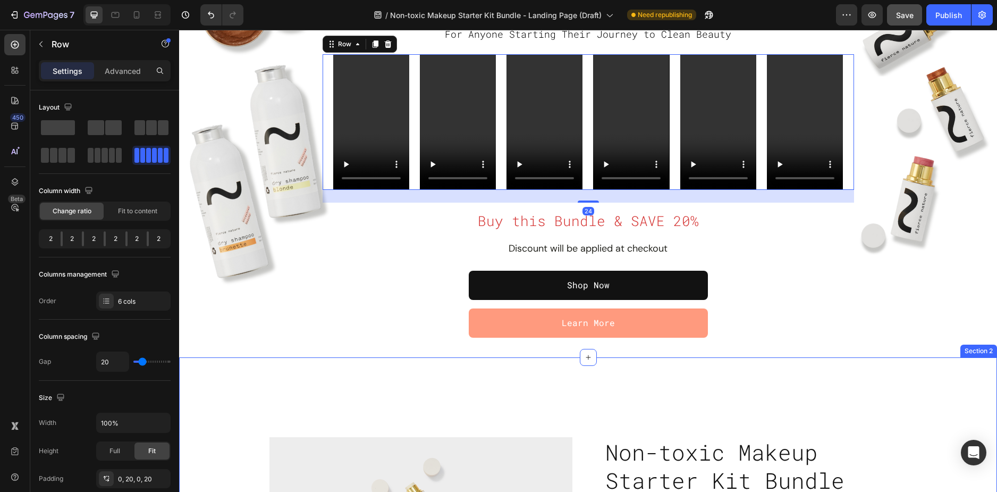
scroll to position [160, 0]
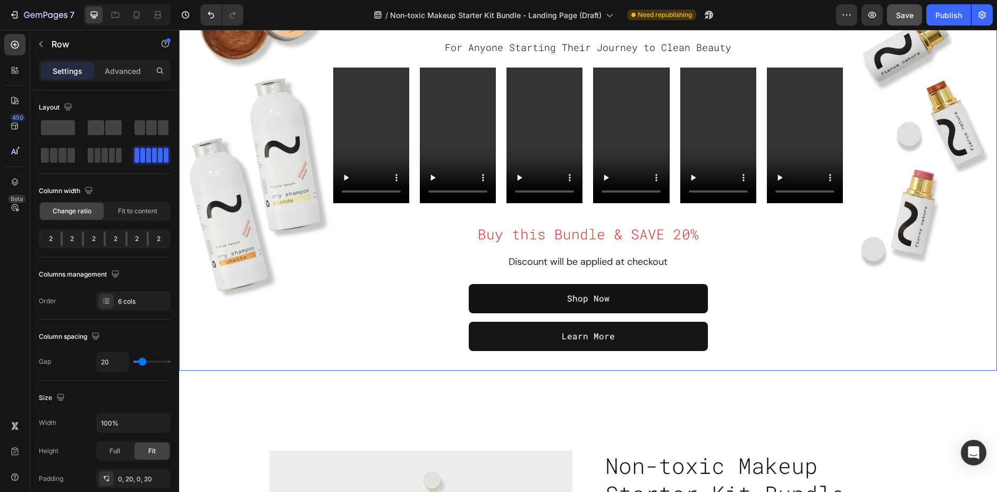
click at [315, 359] on div "Overlay" at bounding box center [588, 131] width 818 height 479
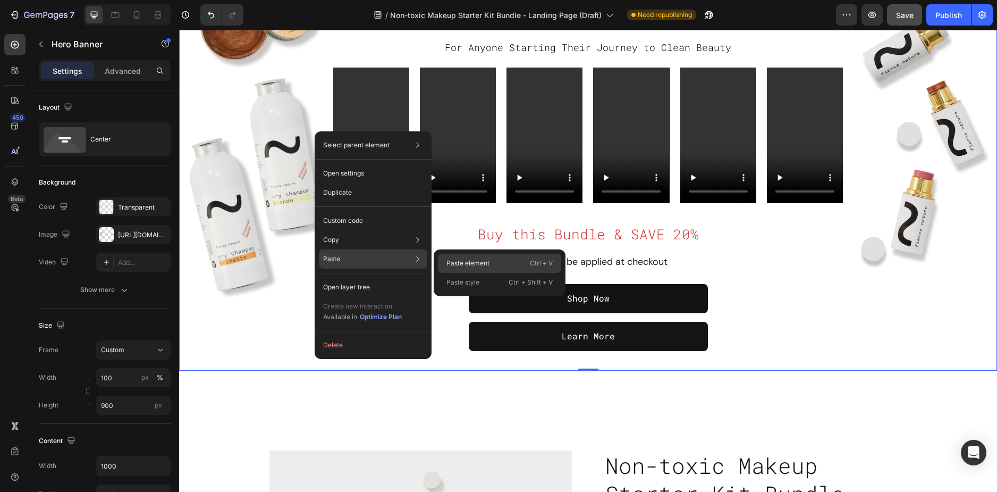
click at [460, 259] on p "Paste element" at bounding box center [468, 263] width 43 height 10
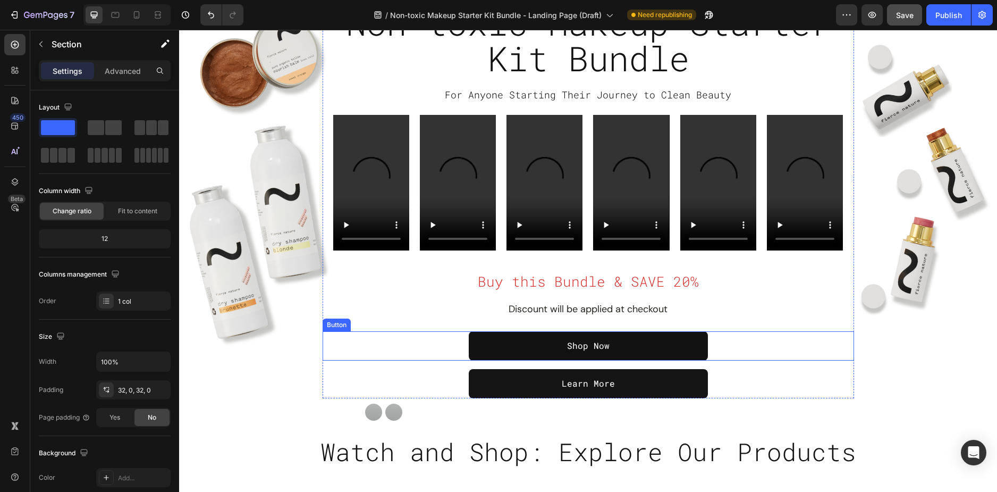
scroll to position [106, 0]
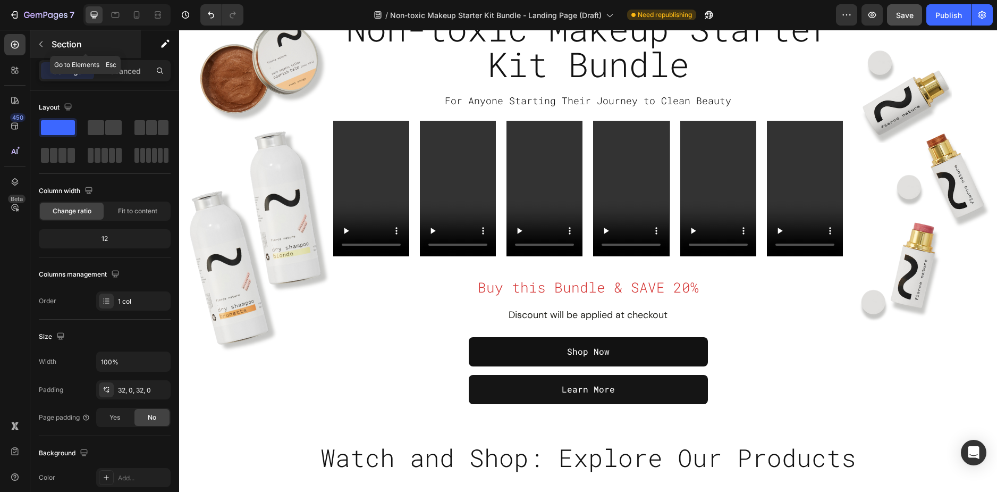
click at [40, 49] on button "button" at bounding box center [40, 44] width 17 height 17
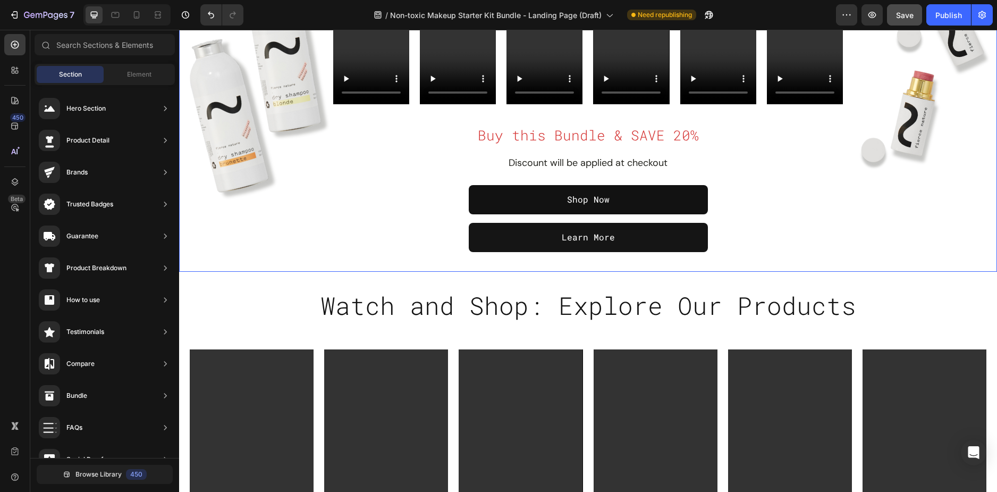
scroll to position [319, 0]
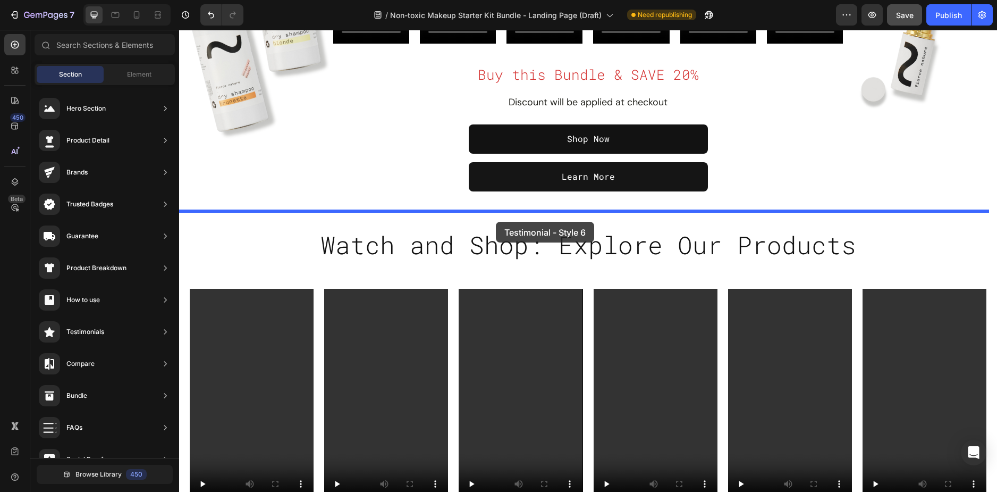
drag, startPoint x: 459, startPoint y: 322, endPoint x: 496, endPoint y: 222, distance: 106.7
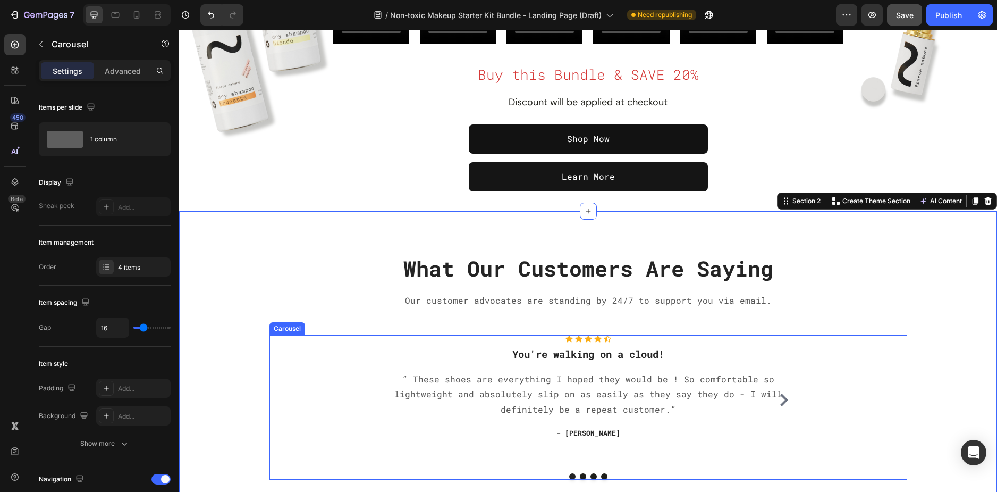
click at [858, 362] on div "Icon Icon Icon Icon Icon Icon List Hoz You're walking on a cloud! Heading “ The…" at bounding box center [589, 407] width 638 height 145
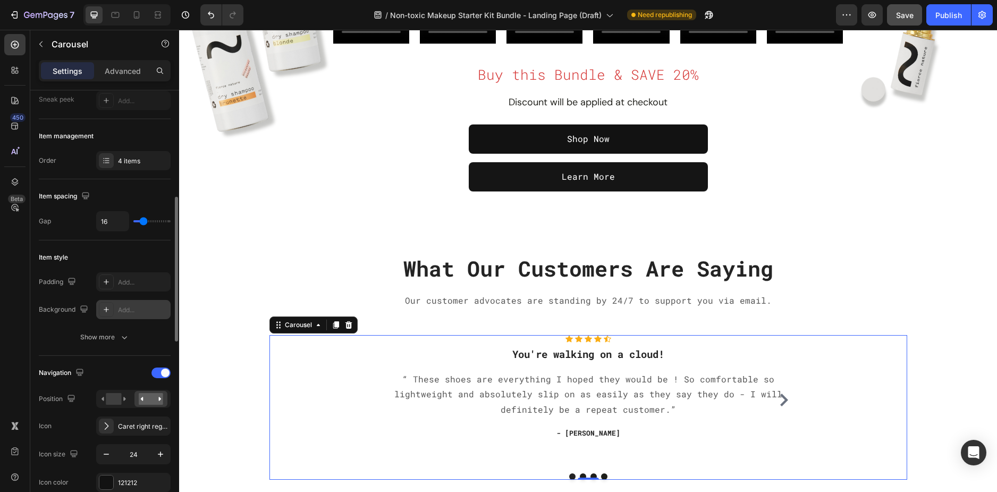
scroll to position [213, 0]
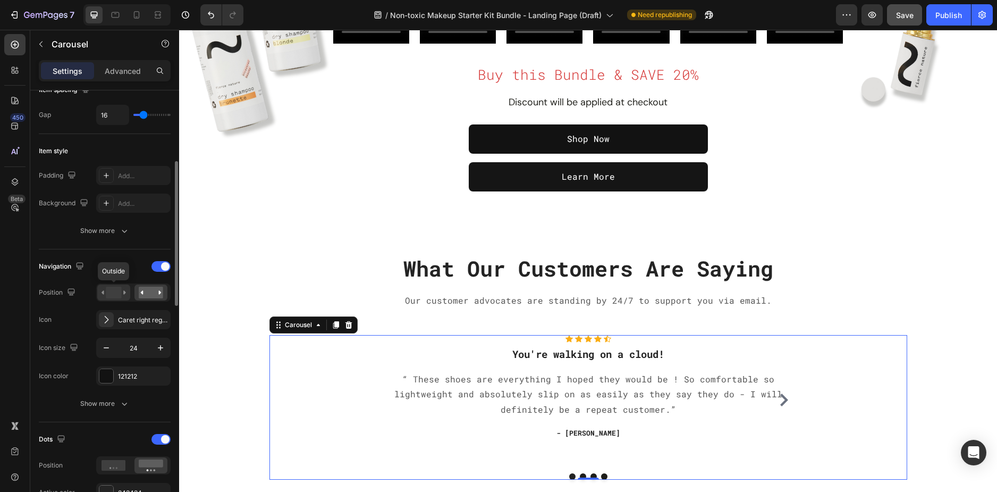
click at [116, 297] on rect at bounding box center [113, 293] width 15 height 12
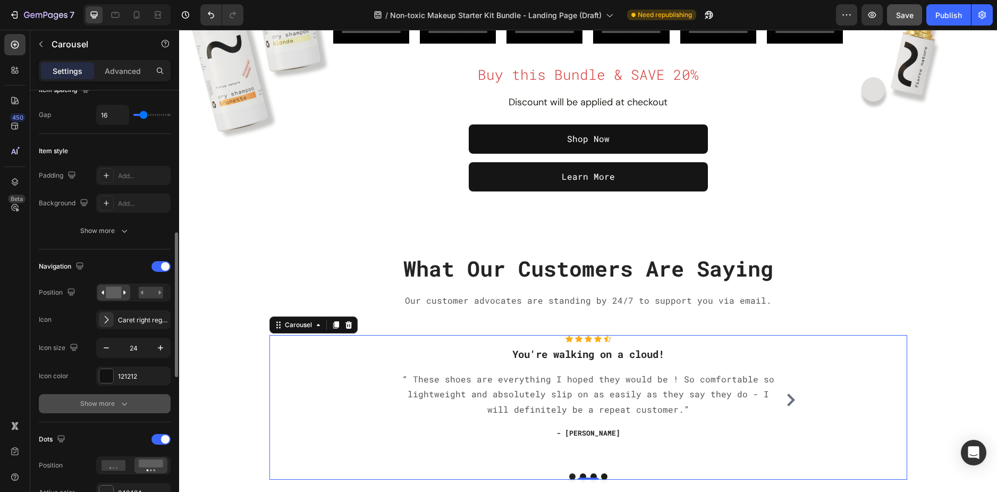
scroll to position [372, 0]
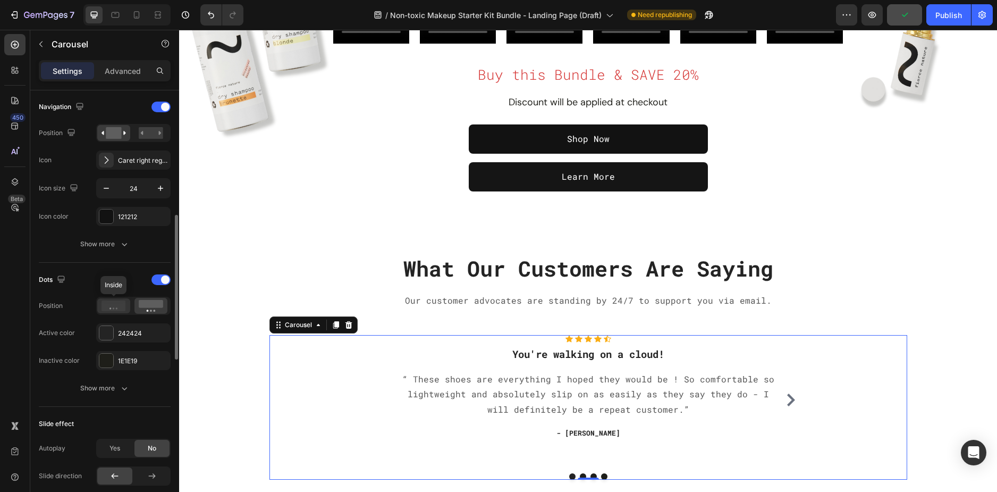
click at [113, 309] on icon at bounding box center [114, 305] width 24 height 11
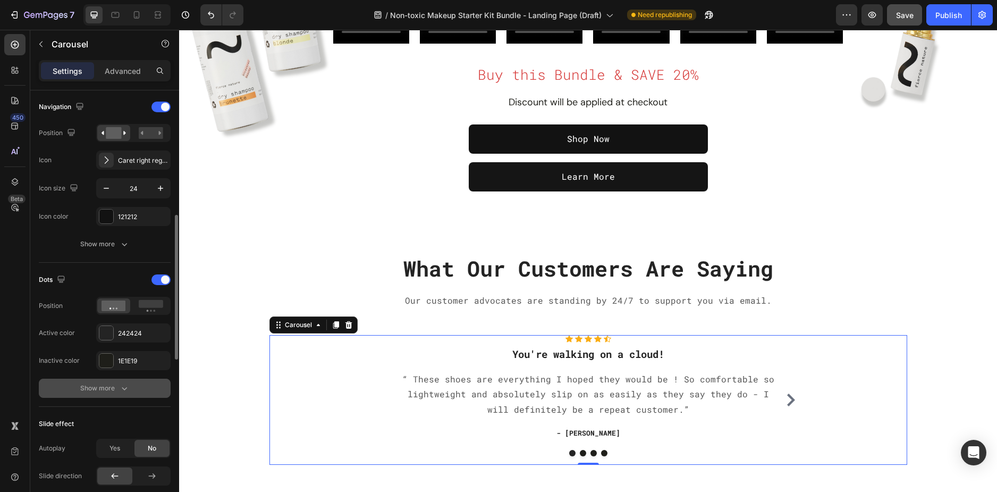
click at [116, 385] on div "Show more" at bounding box center [104, 388] width 49 height 11
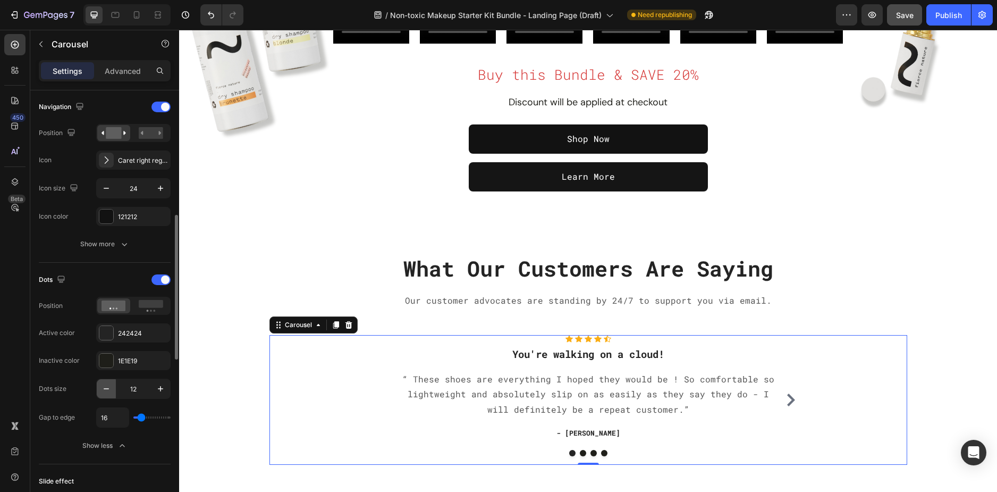
click at [111, 392] on icon "button" at bounding box center [106, 388] width 11 height 11
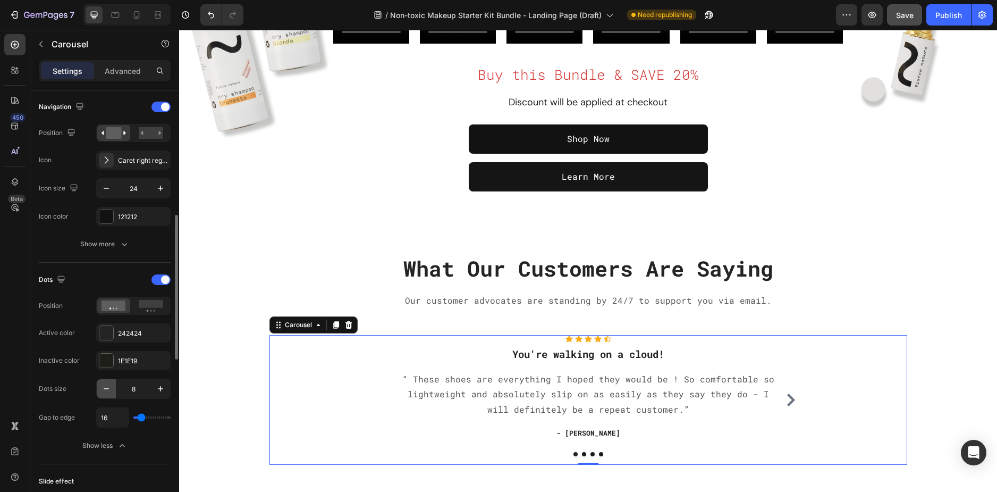
type input "7"
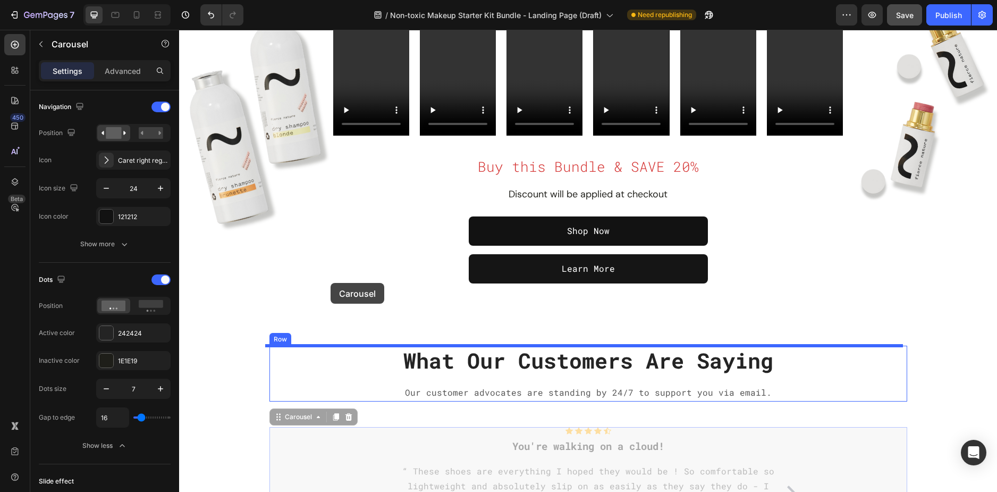
scroll to position [106, 0]
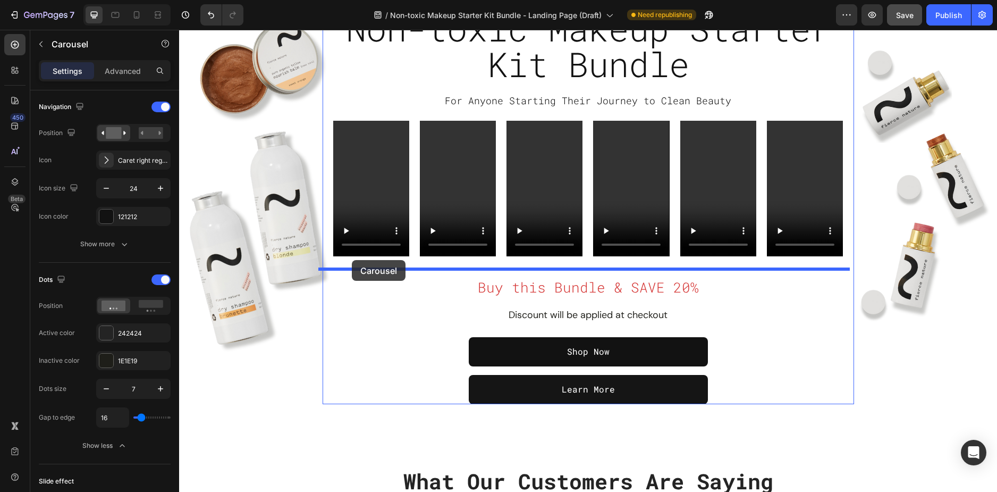
drag, startPoint x: 329, startPoint y: 426, endPoint x: 352, endPoint y: 260, distance: 168.0
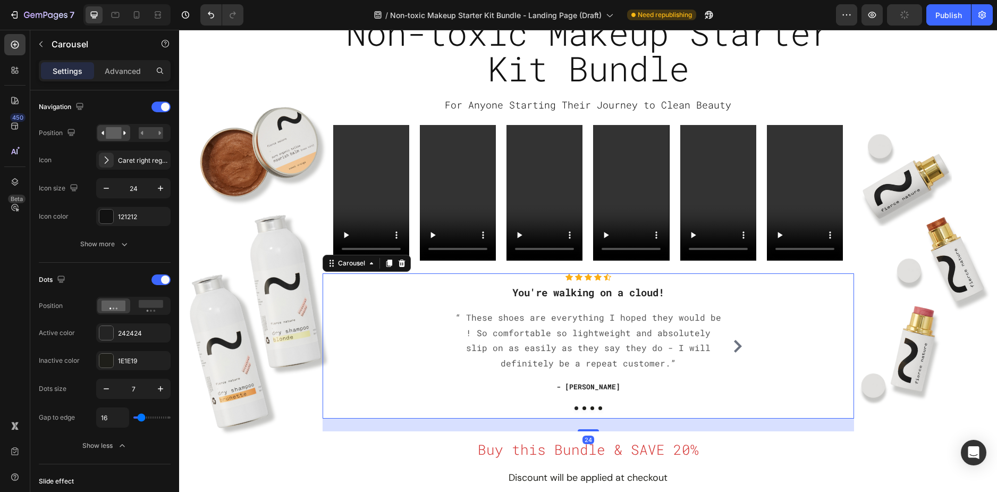
scroll to position [0, 0]
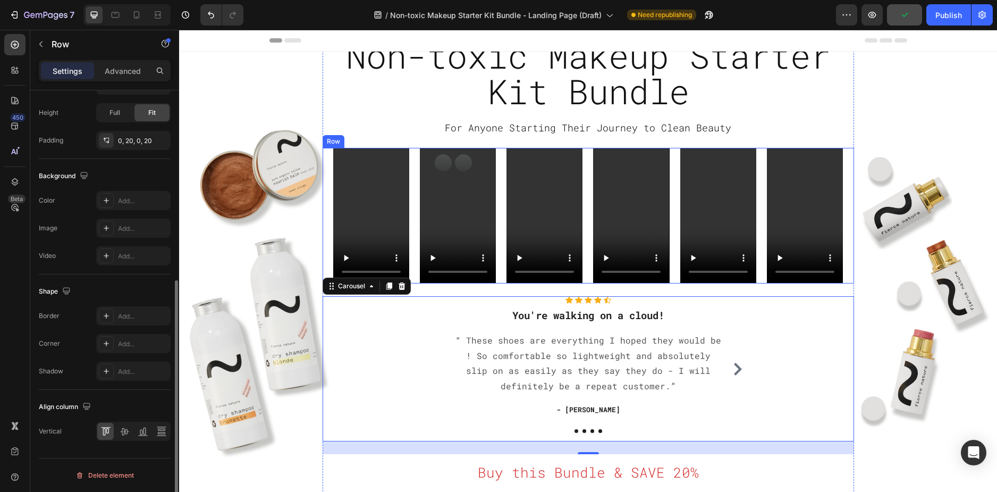
click at [325, 170] on div "Video Video Video Video Video Video Row" at bounding box center [589, 216] width 532 height 136
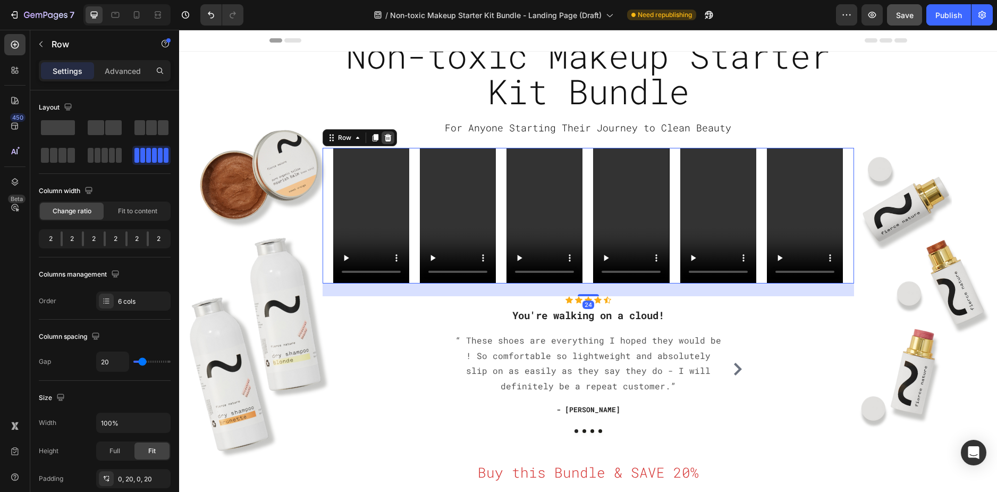
click at [389, 136] on div at bounding box center [388, 137] width 13 height 13
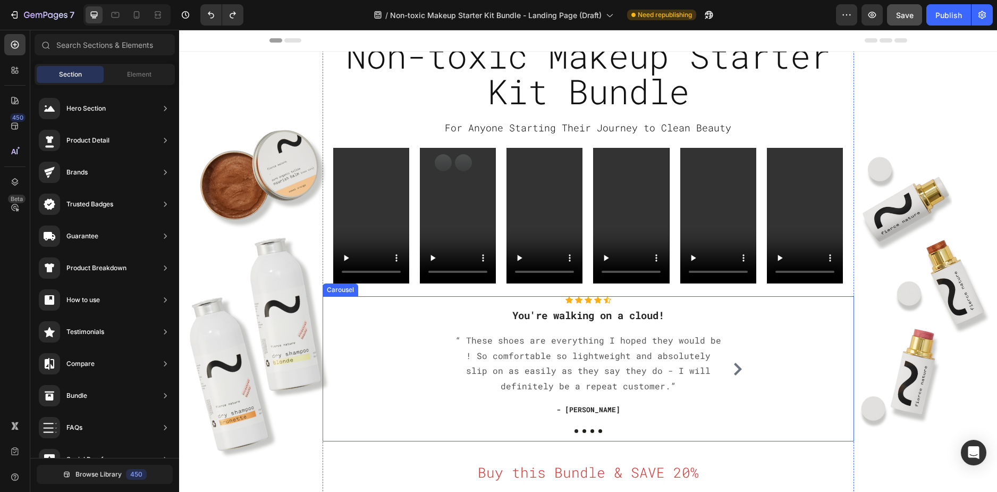
click at [369, 312] on div "Icon Icon Icon Icon Icon Icon List Hoz You're walking on a cloud! Heading “ The…" at bounding box center [589, 368] width 532 height 145
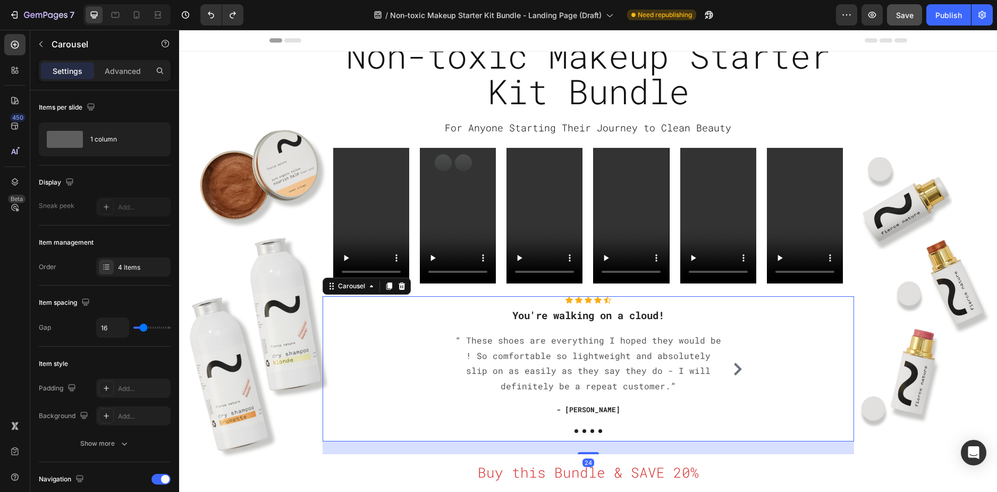
click at [398, 286] on icon at bounding box center [402, 286] width 9 height 9
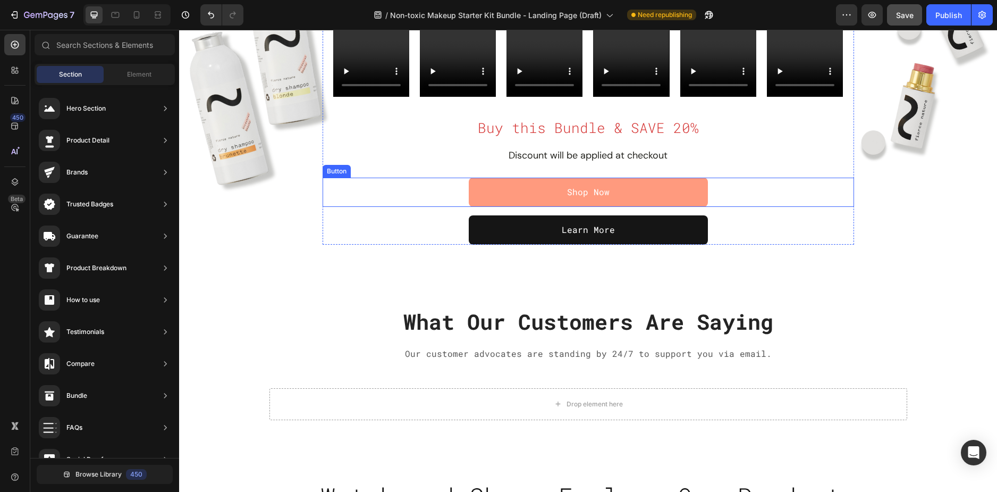
scroll to position [372, 0]
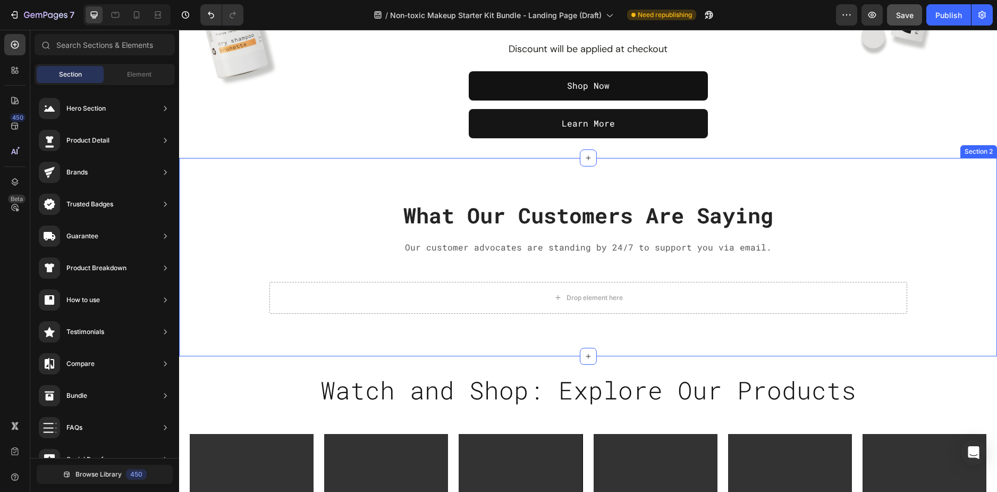
click at [232, 189] on div "What Our Customers Are Saying Heading Our customer advocates are standing by 24…" at bounding box center [588, 257] width 818 height 198
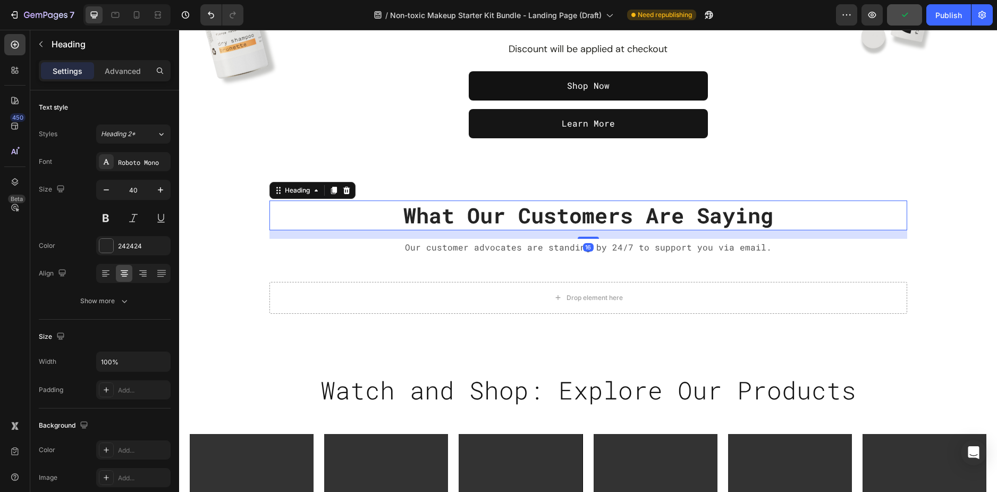
click at [641, 218] on p "What Our Customers Are Saying" at bounding box center [589, 216] width 636 height 28
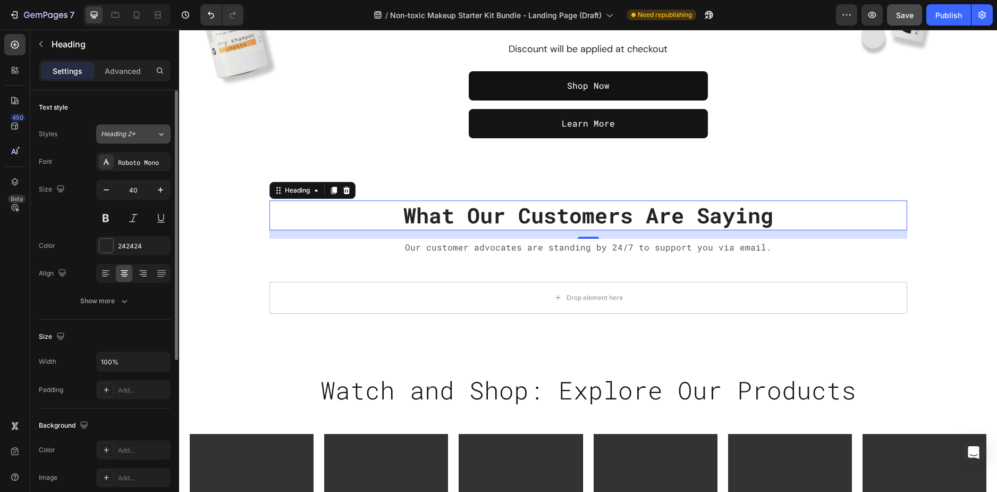
click at [122, 136] on span "Heading 2*" at bounding box center [118, 134] width 35 height 10
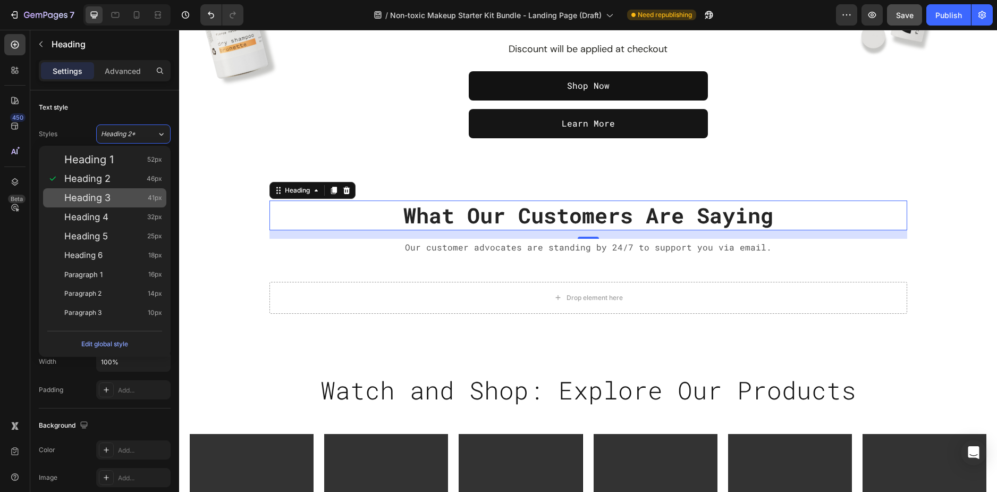
click at [121, 203] on div "Heading 3 41px" at bounding box center [104, 197] width 123 height 19
type input "41"
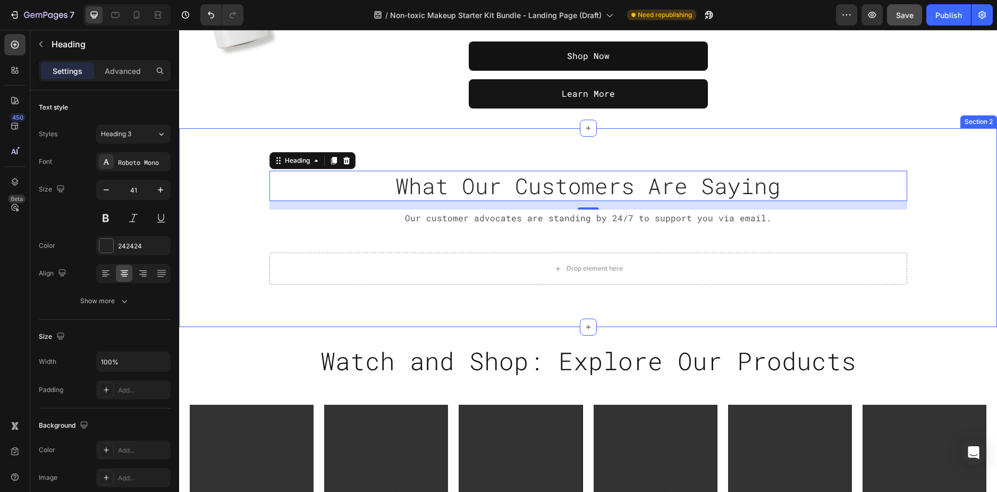
scroll to position [425, 0]
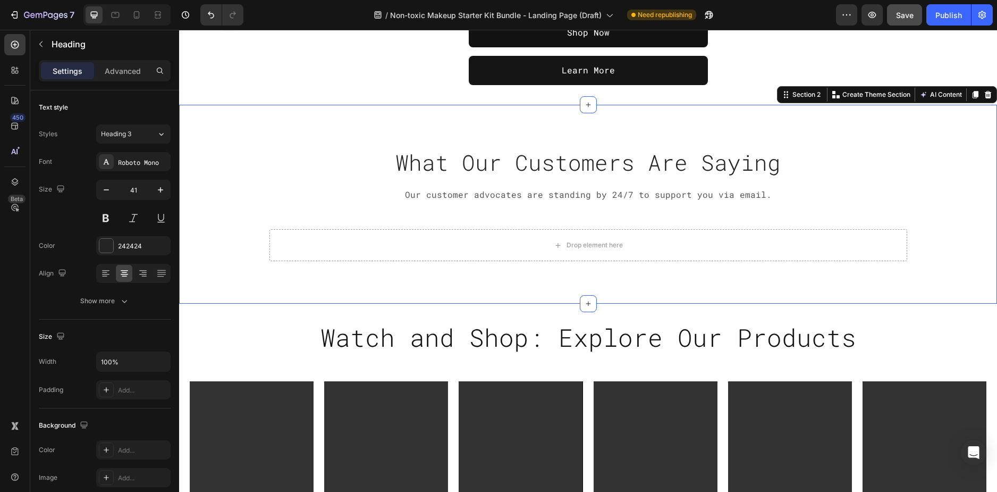
click at [229, 234] on div "What Our Customers Are Saying Heading Our customer advocates are standing by 24…" at bounding box center [588, 204] width 802 height 114
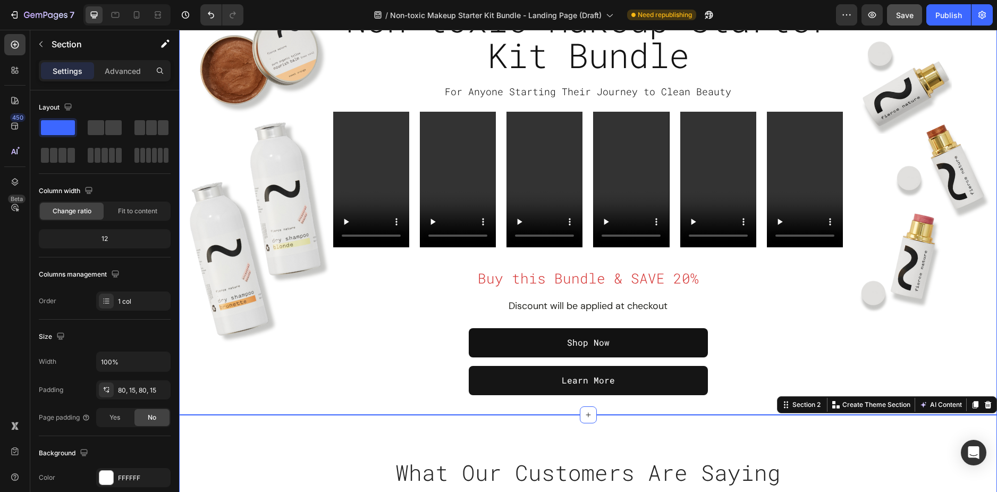
scroll to position [106, 0]
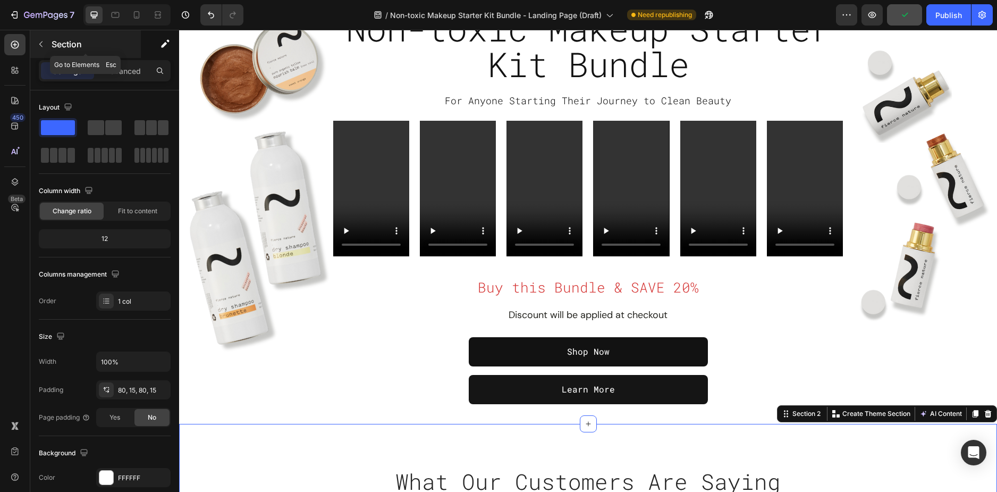
click at [42, 48] on button "button" at bounding box center [40, 44] width 17 height 17
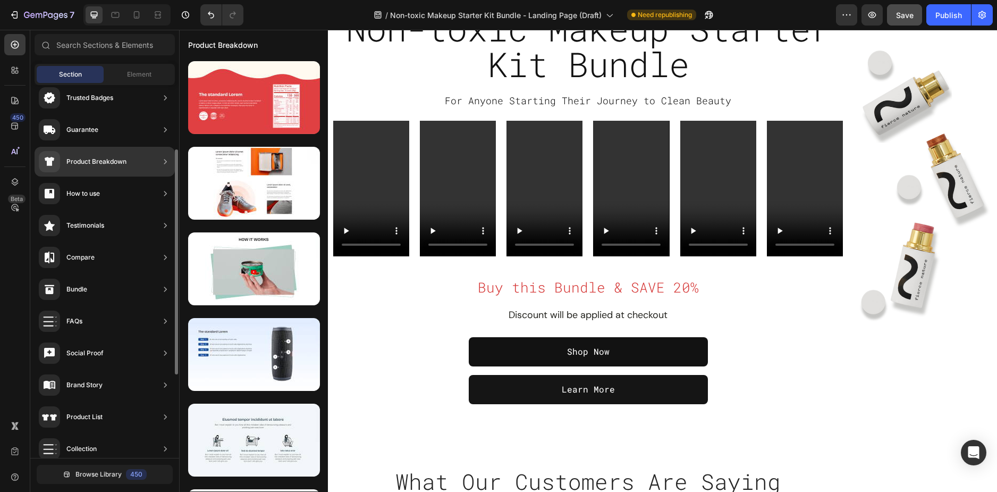
click at [166, 225] on icon at bounding box center [165, 225] width 11 height 11
click at [131, 242] on div "Testimonials" at bounding box center [105, 257] width 140 height 30
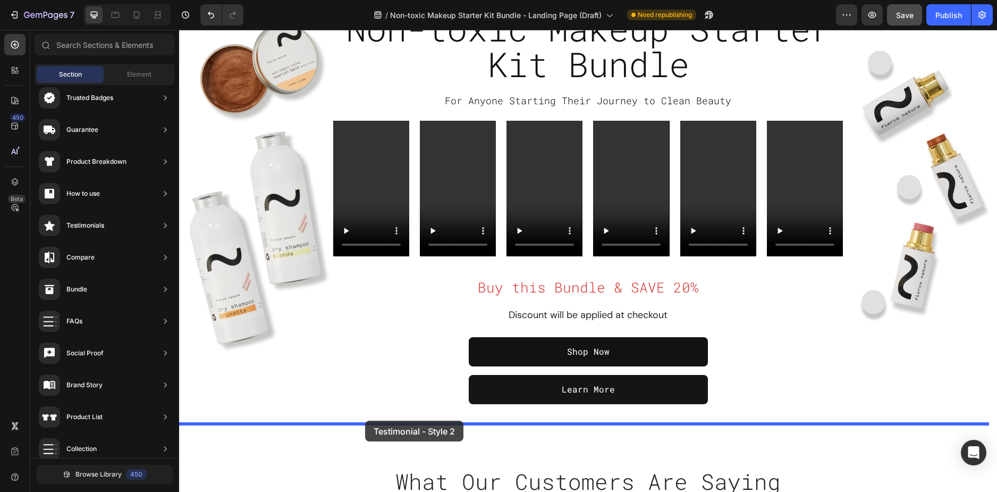
drag, startPoint x: 439, startPoint y: 236, endPoint x: 365, endPoint y: 421, distance: 198.8
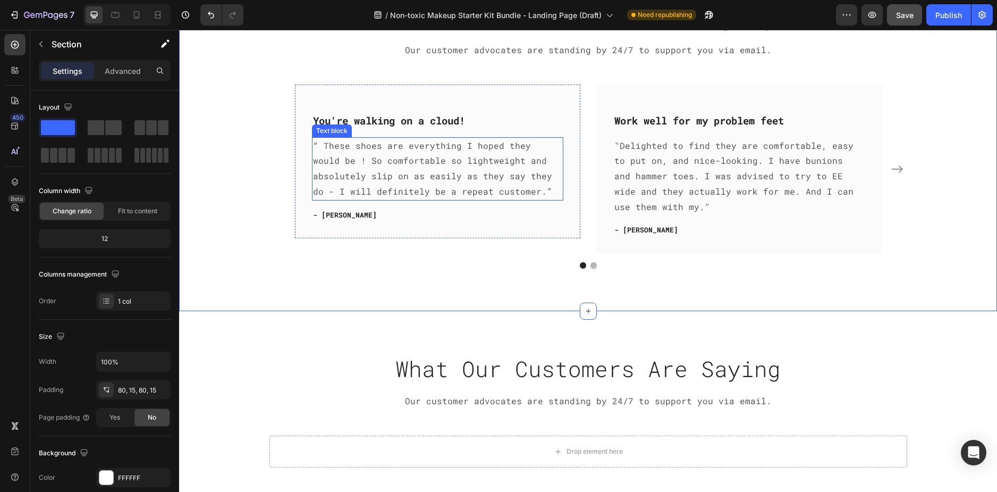
scroll to position [463, 0]
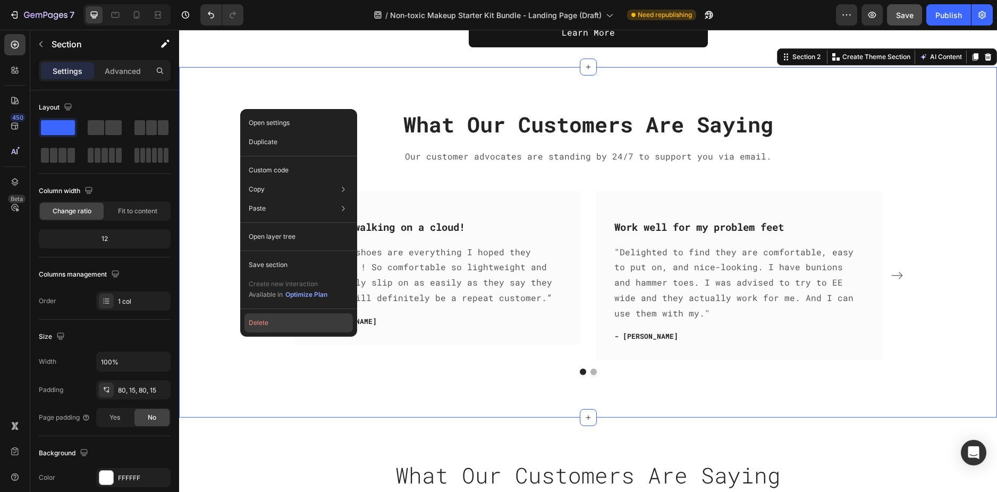
drag, startPoint x: 303, startPoint y: 327, endPoint x: 124, endPoint y: 296, distance: 181.9
click at [303, 327] on button "Delete" at bounding box center [299, 322] width 108 height 19
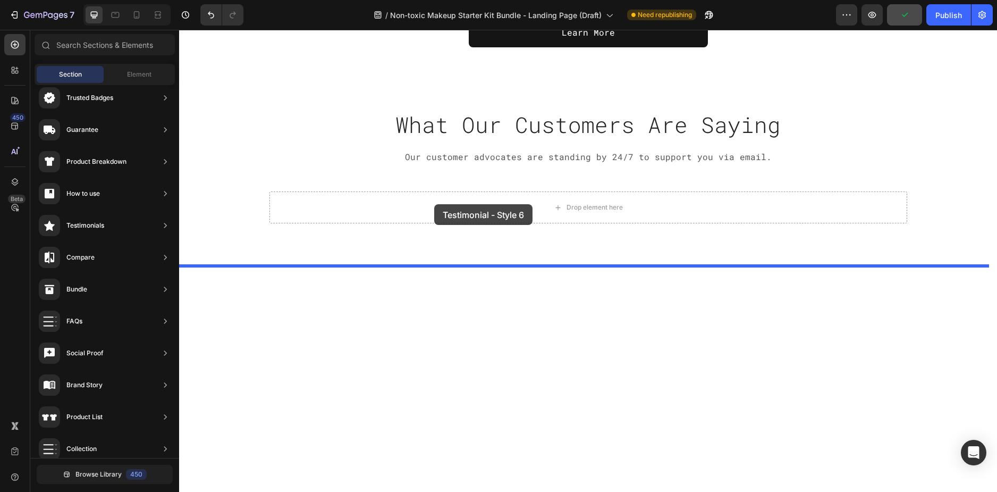
drag, startPoint x: 433, startPoint y: 307, endPoint x: 434, endPoint y: 204, distance: 103.2
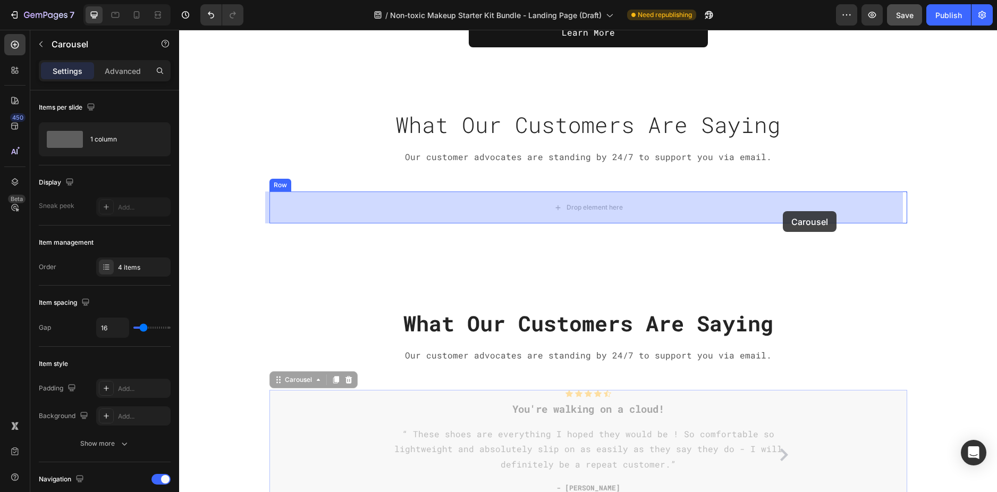
drag, startPoint x: 842, startPoint y: 408, endPoint x: 783, endPoint y: 211, distance: 205.7
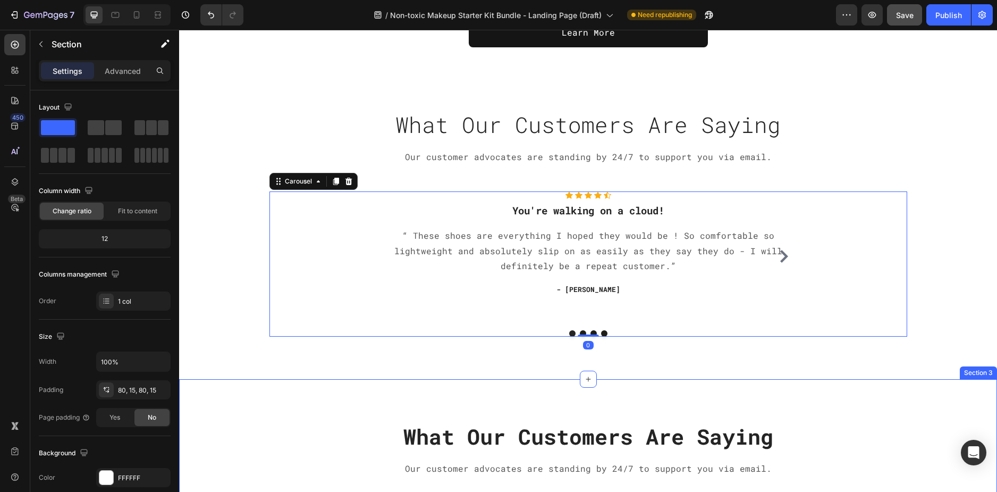
click at [258, 407] on div "What Our Customers Are Saying Heading Our customer advocates are standing by 24…" at bounding box center [588, 478] width 818 height 198
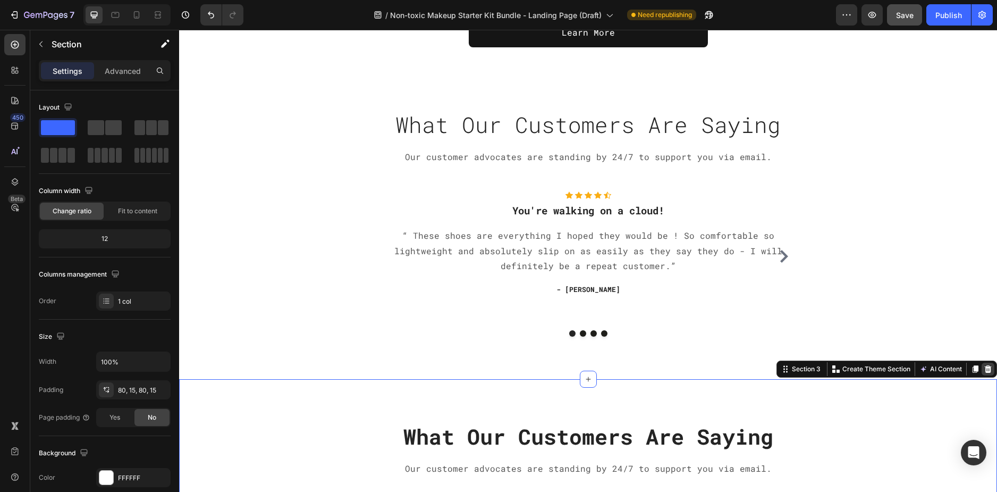
click at [984, 365] on icon at bounding box center [988, 369] width 9 height 9
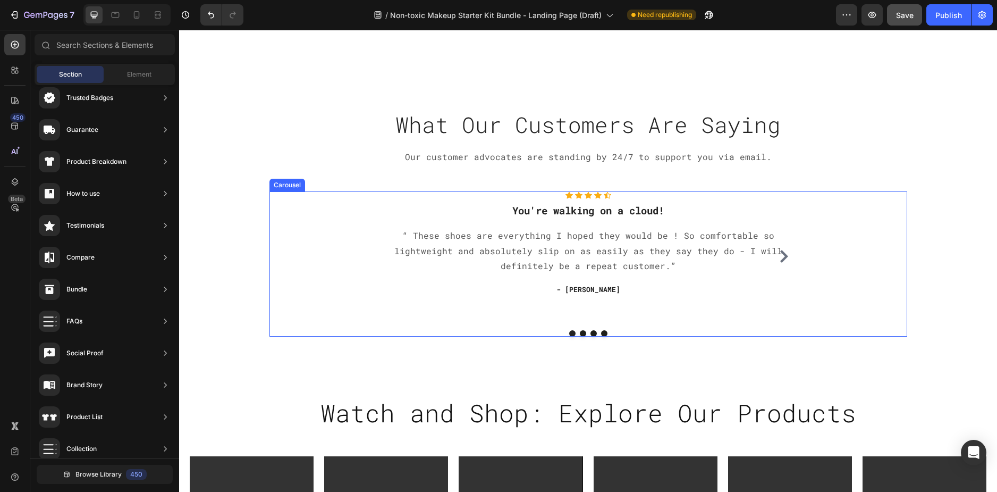
scroll to position [623, 0]
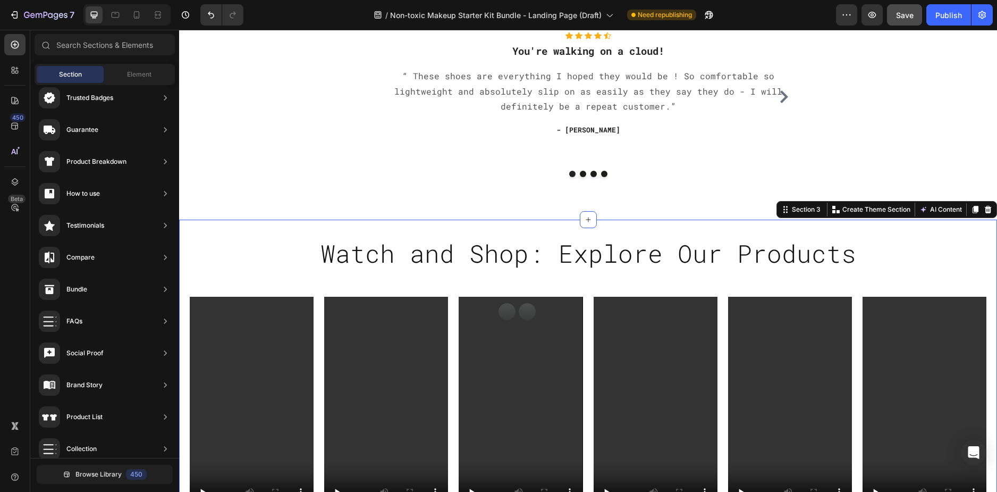
click at [940, 254] on div "Watch and Shop: Explore Our Products Heading Row Video Video Video Video Video …" at bounding box center [588, 377] width 818 height 281
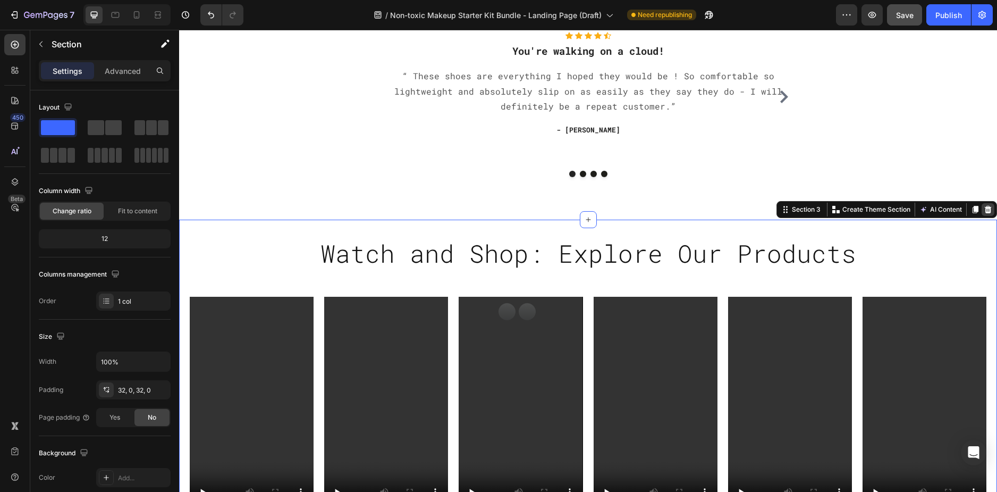
click at [985, 209] on icon at bounding box center [988, 209] width 7 height 7
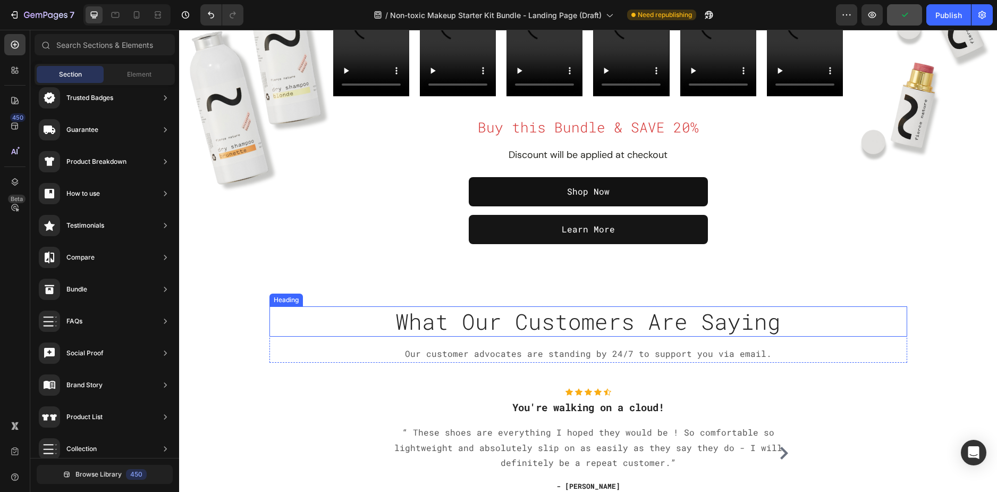
scroll to position [372, 0]
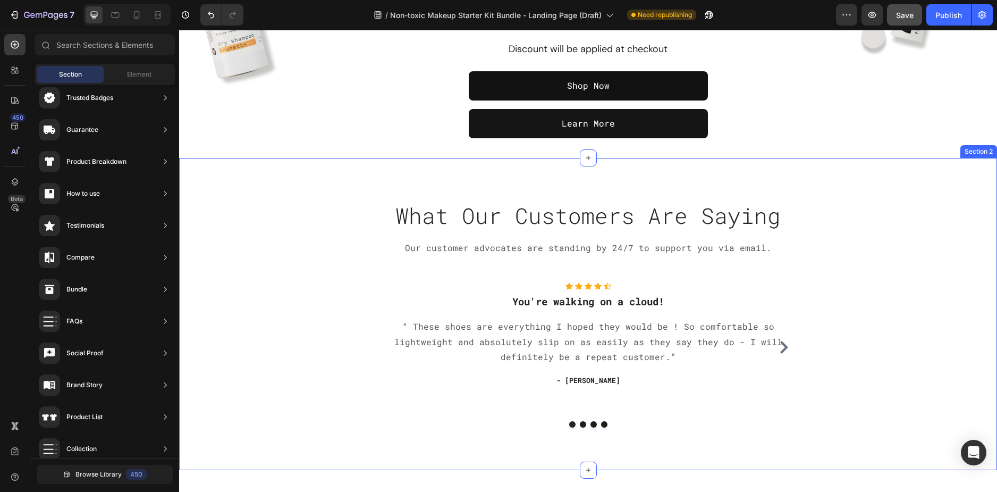
click at [247, 167] on div "What Our Customers Are Saying Heading Our customer advocates are standing by 24…" at bounding box center [588, 314] width 818 height 312
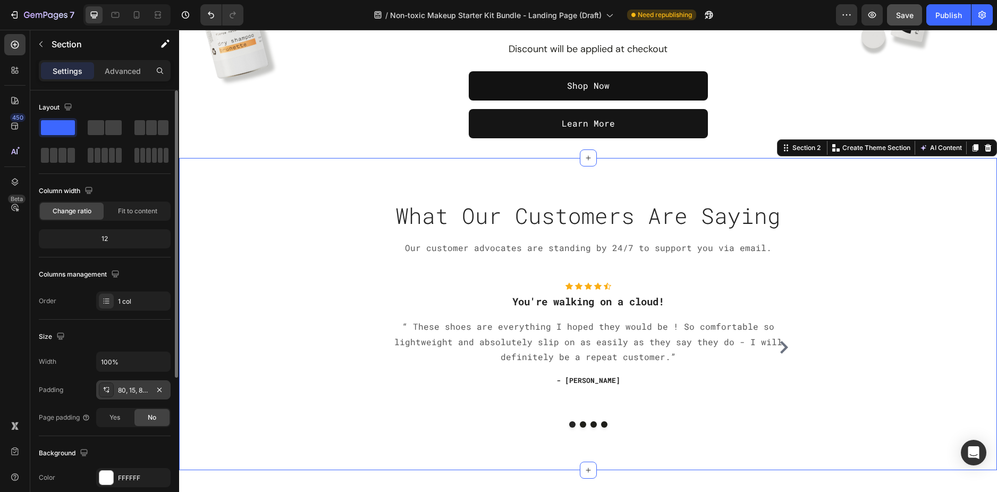
click at [131, 382] on div "80, 15, 80, 15" at bounding box center [133, 389] width 74 height 19
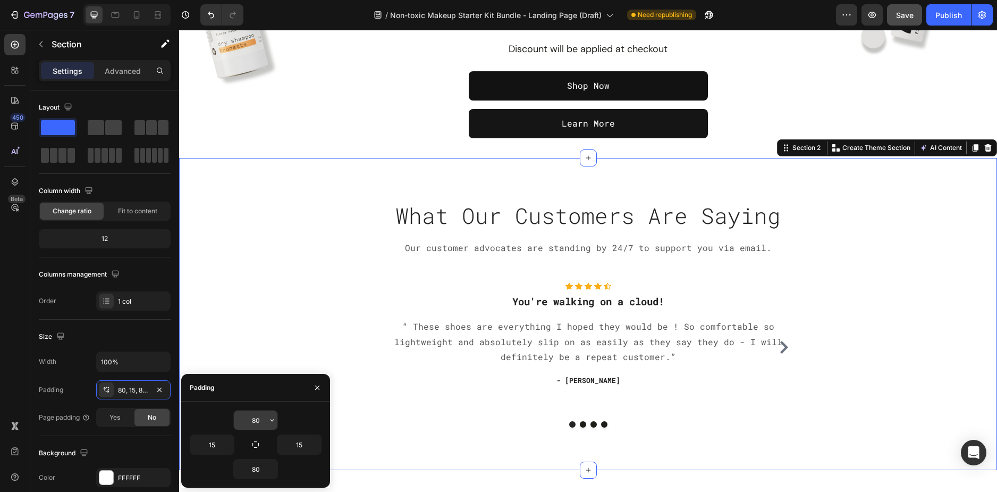
click at [258, 422] on input "80" at bounding box center [256, 419] width 44 height 19
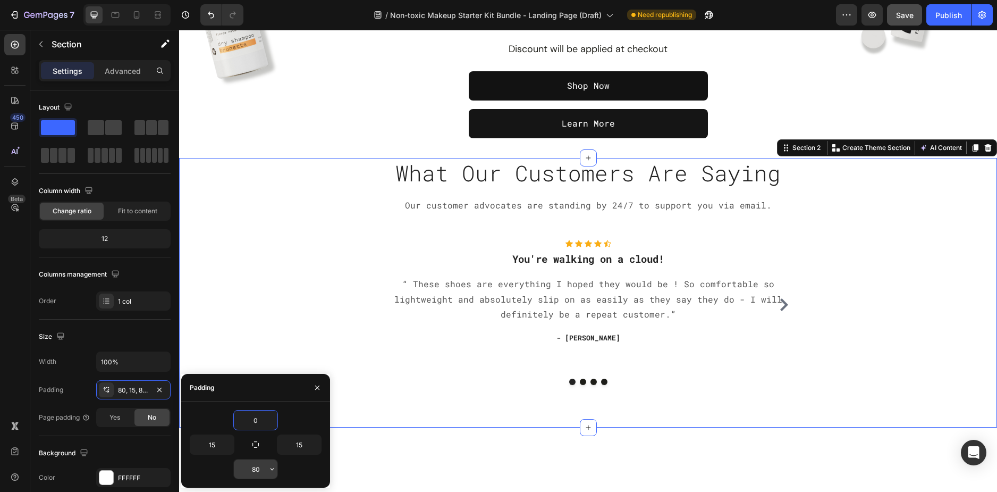
type input "0"
click at [252, 466] on input "80" at bounding box center [256, 468] width 44 height 19
type input "0"
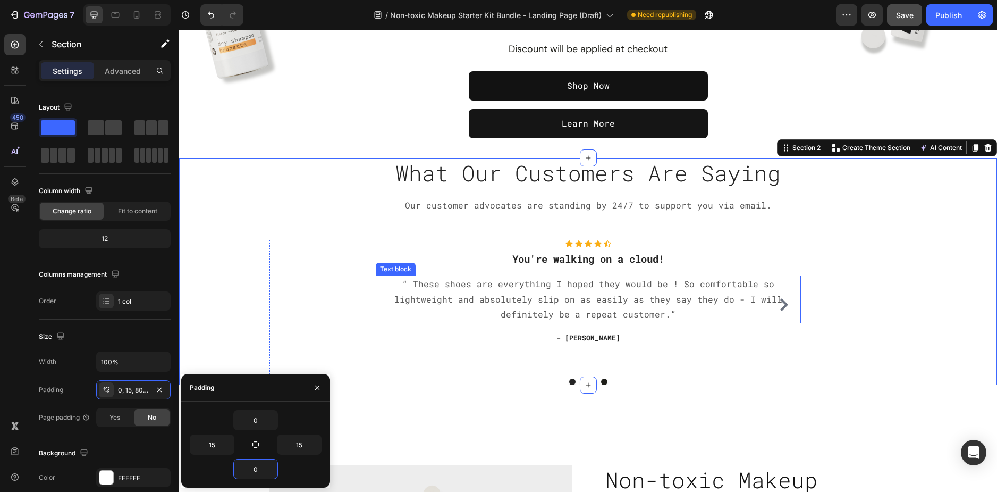
click at [378, 299] on p "“ These shoes are everything I hoped they would be ! So comfortable so lightwei…" at bounding box center [588, 299] width 423 height 46
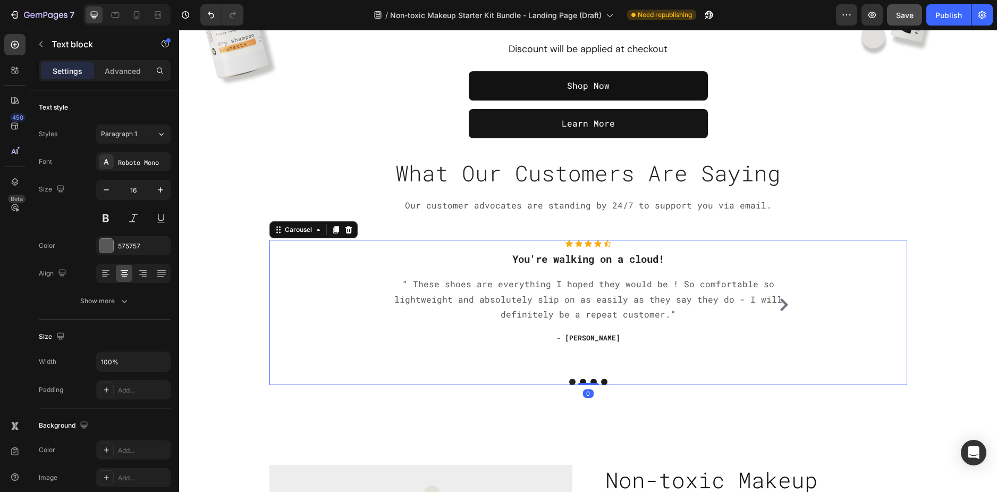
click at [284, 286] on div "Icon Icon Icon Icon Icon Icon List Hoz You're walking on a cloud! Heading “ The…" at bounding box center [589, 312] width 638 height 145
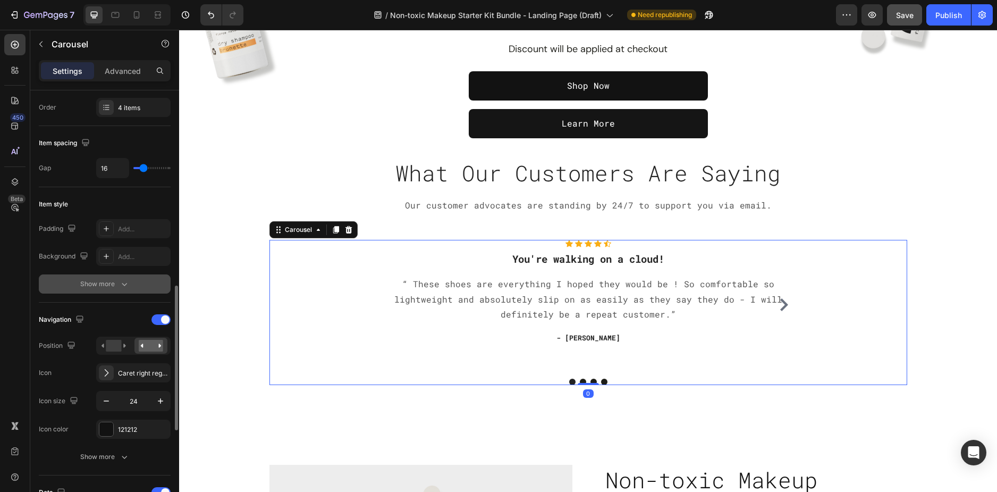
scroll to position [266, 0]
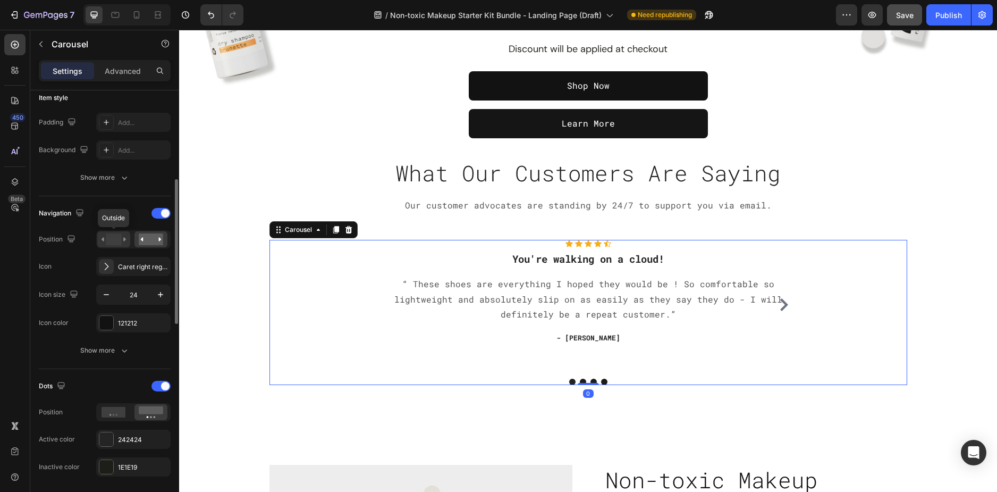
click at [121, 241] on rect at bounding box center [113, 239] width 15 height 12
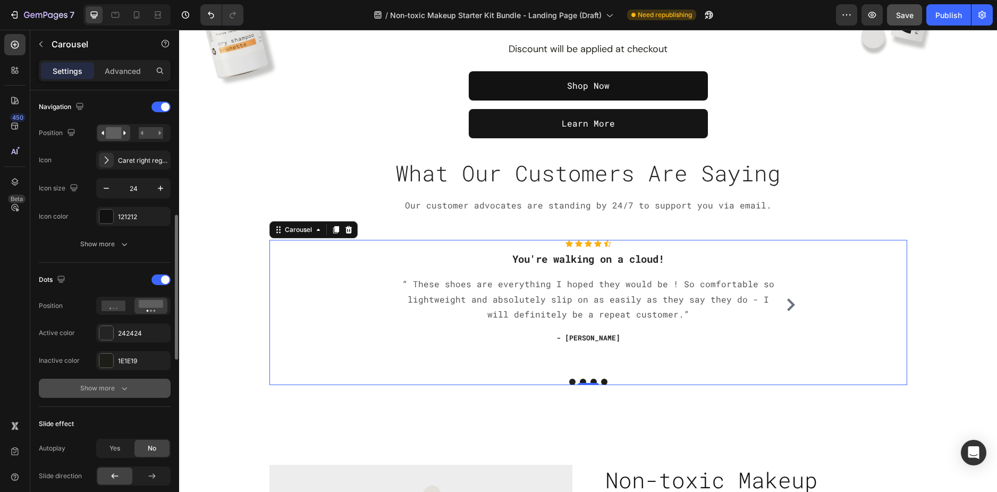
click at [100, 381] on button "Show more" at bounding box center [105, 388] width 132 height 19
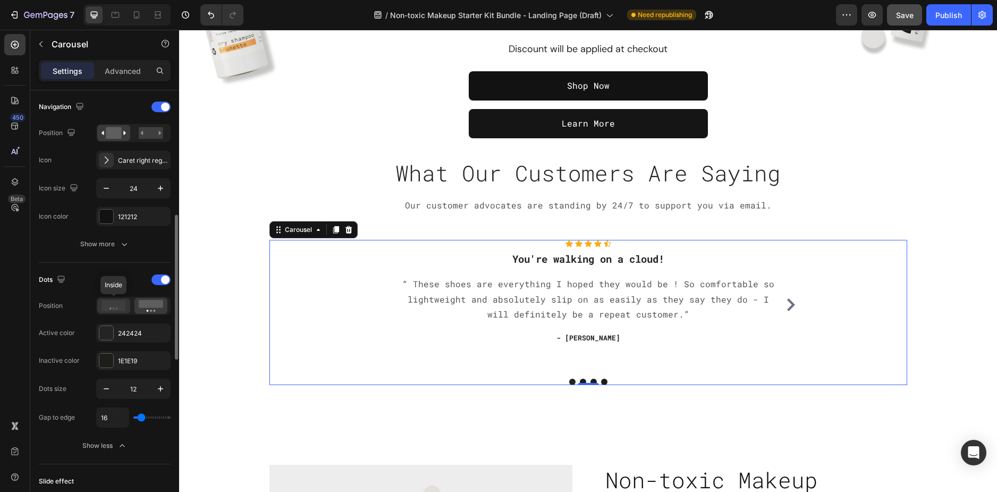
click at [122, 305] on icon at bounding box center [114, 305] width 24 height 11
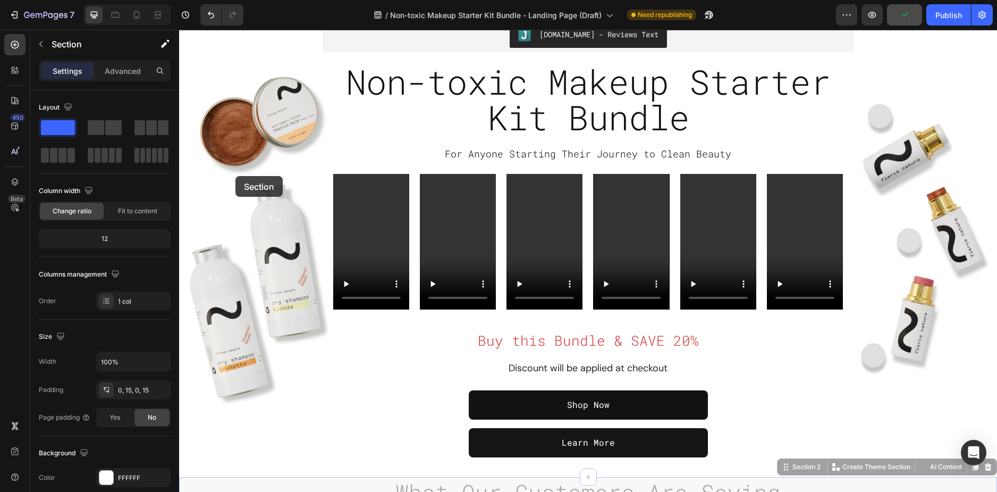
scroll to position [0, 0]
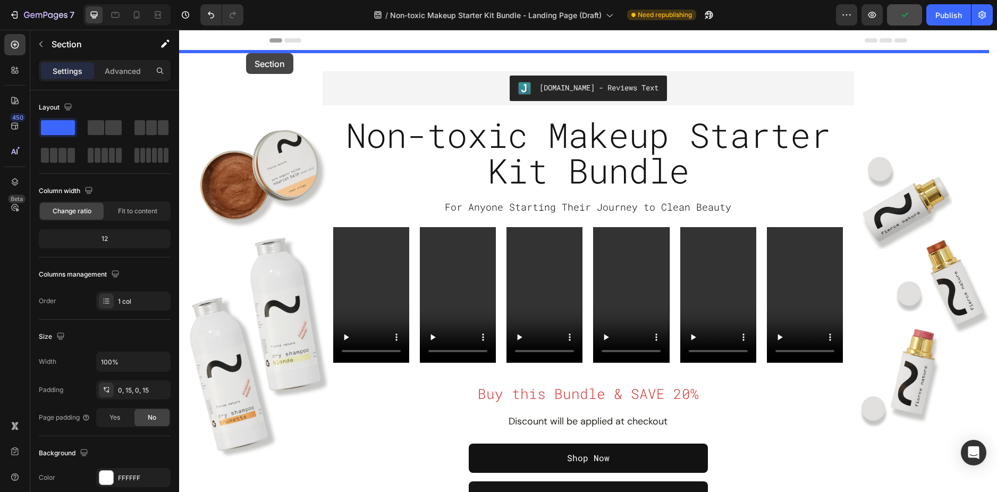
drag, startPoint x: 221, startPoint y: 295, endPoint x: 246, endPoint y: 53, distance: 243.3
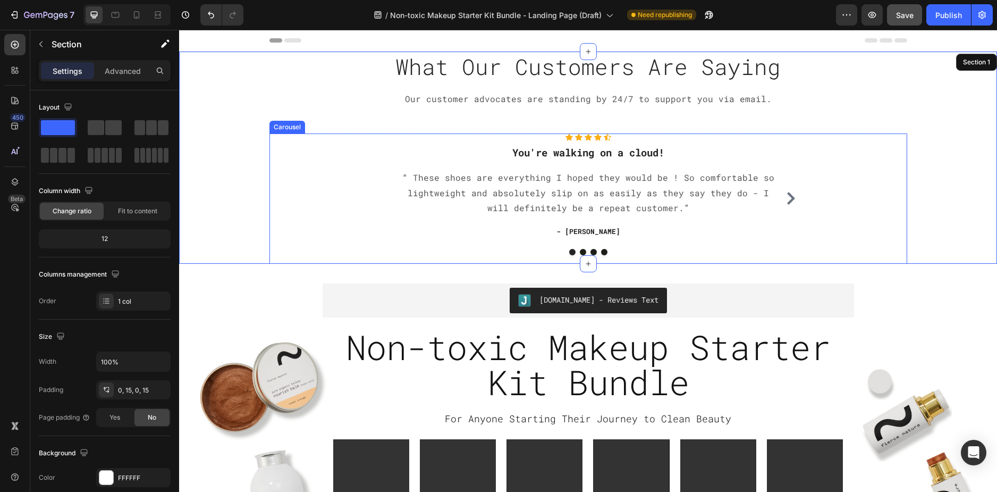
click at [323, 224] on div "Icon Icon Icon Icon Icon Icon List Hoz You're walking on a cloud! Heading “ The…" at bounding box center [589, 198] width 638 height 130
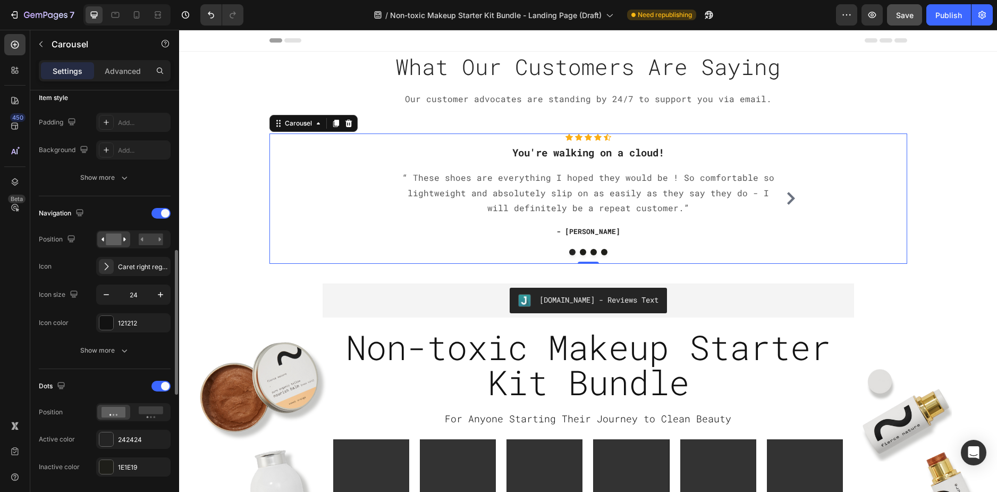
scroll to position [319, 0]
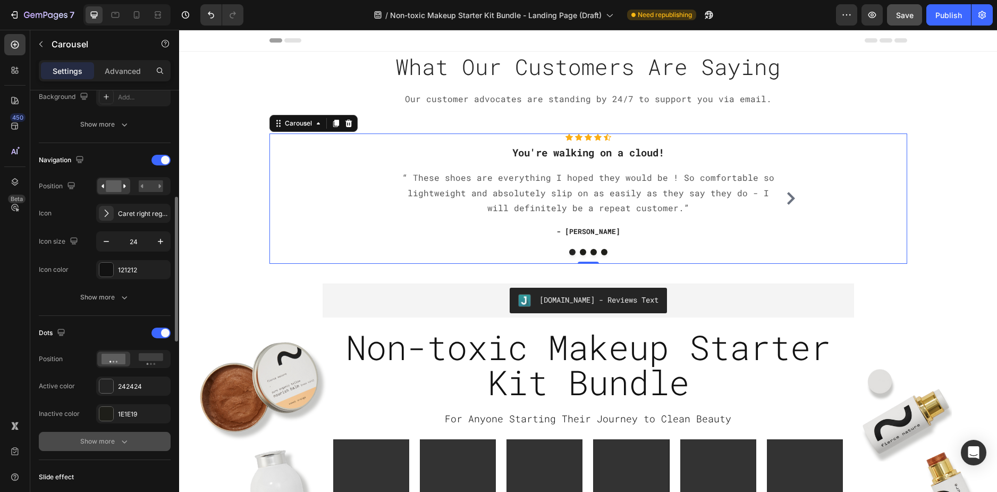
click at [89, 442] on div "Show more" at bounding box center [104, 441] width 49 height 11
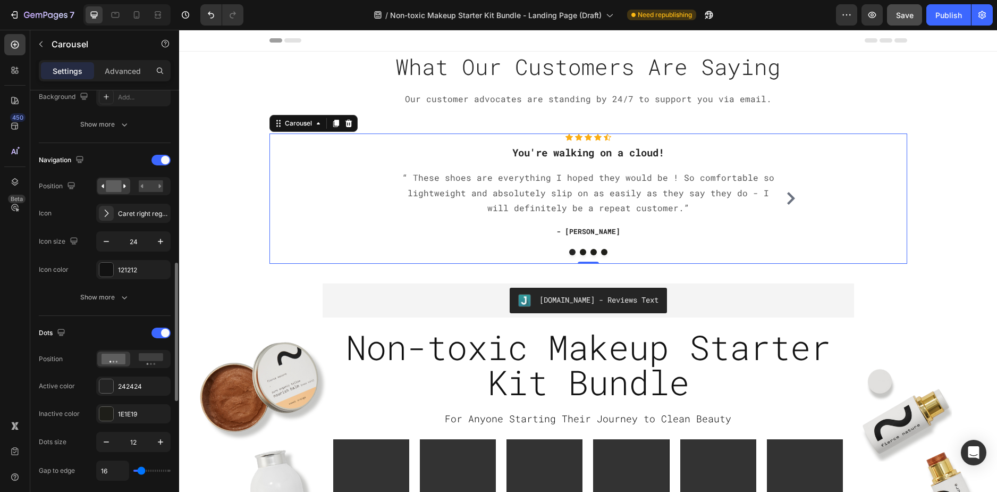
scroll to position [425, 0]
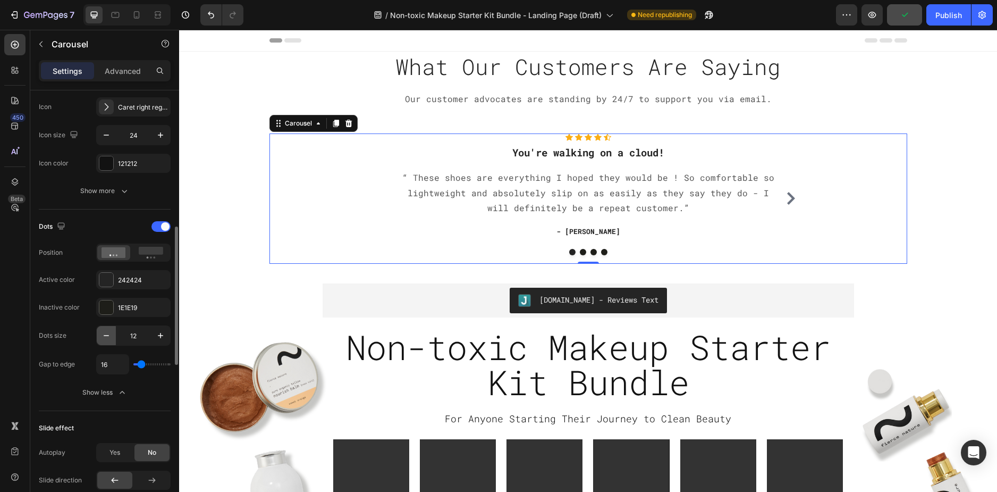
click at [108, 339] on icon "button" at bounding box center [106, 335] width 11 height 11
type input "8"
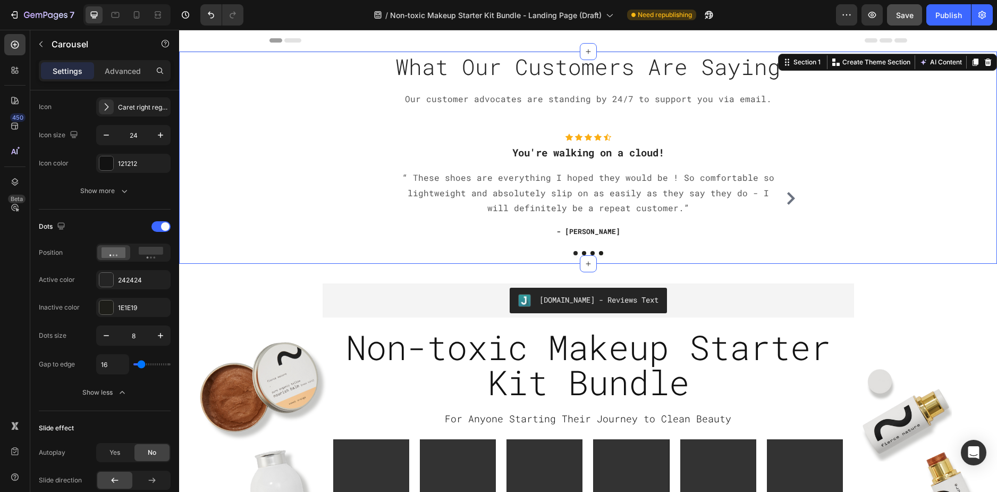
click at [212, 183] on div "What Our Customers Are Saying Heading Our customer advocates are standing by 24…" at bounding box center [588, 158] width 802 height 212
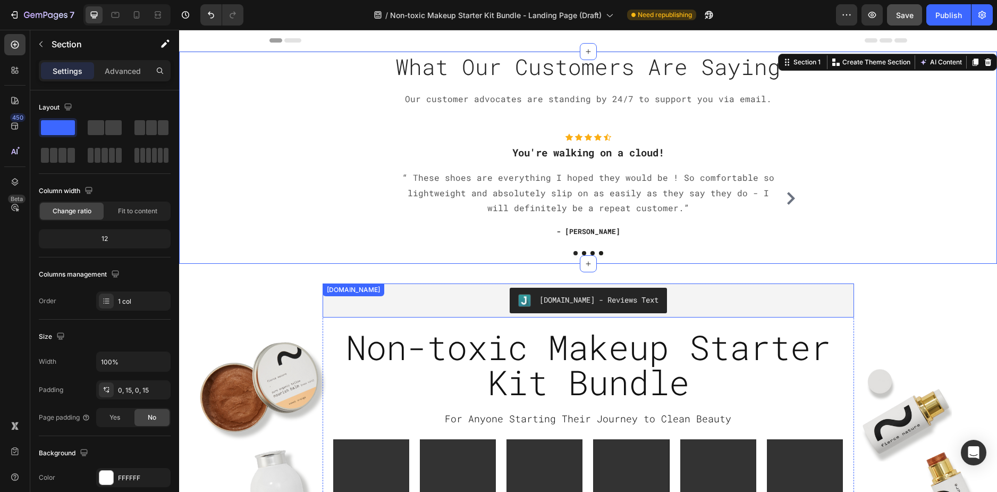
click at [693, 301] on div "[DOMAIN_NAME] - Reviews Text" at bounding box center [588, 301] width 523 height 26
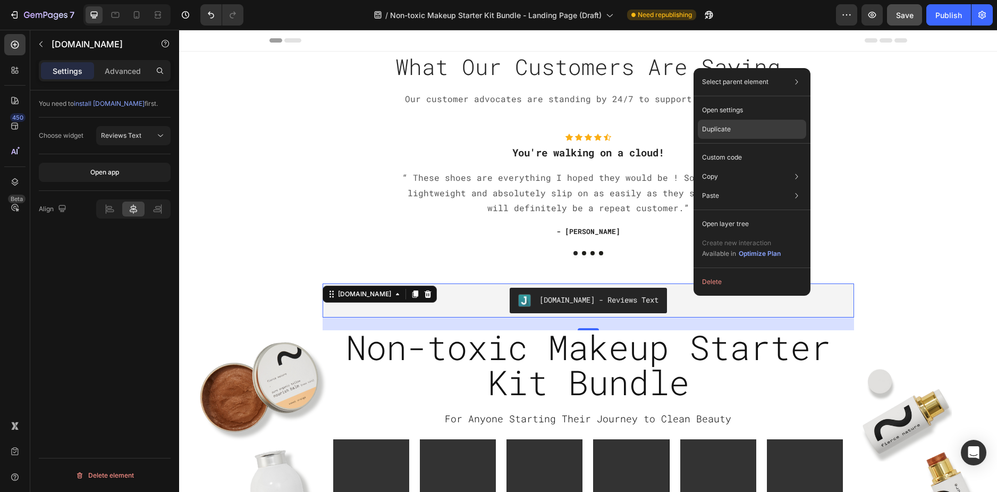
click at [733, 148] on div "Duplicate" at bounding box center [752, 157] width 108 height 19
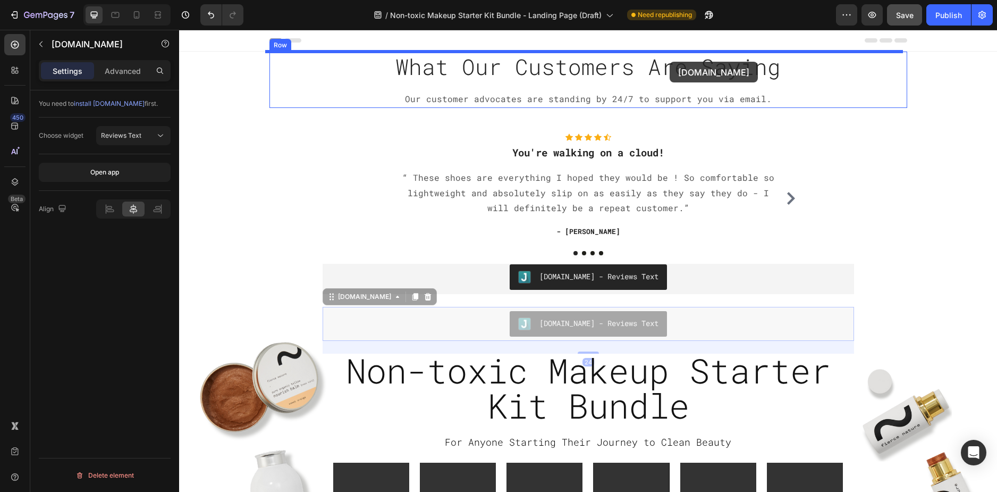
drag, startPoint x: 704, startPoint y: 321, endPoint x: 670, endPoint y: 62, distance: 261.7
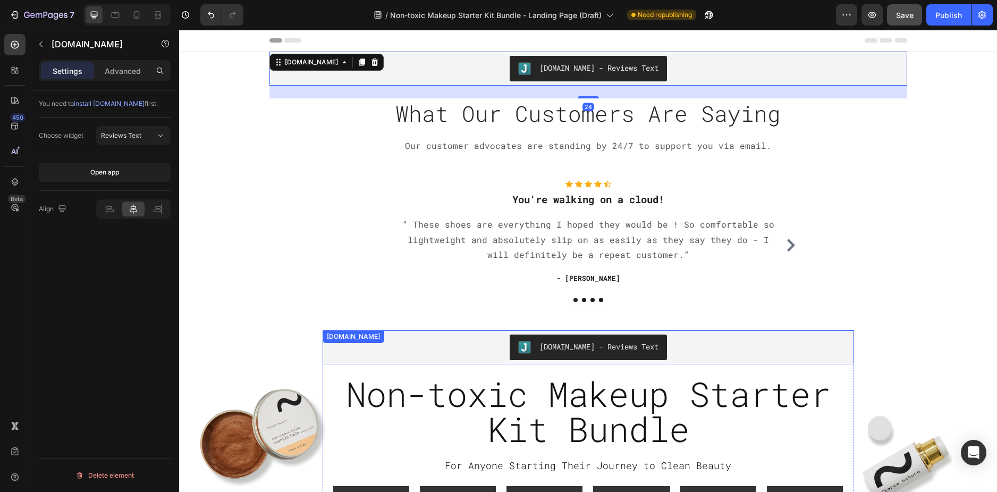
click at [698, 346] on div "[DOMAIN_NAME] - Reviews Text" at bounding box center [588, 347] width 523 height 26
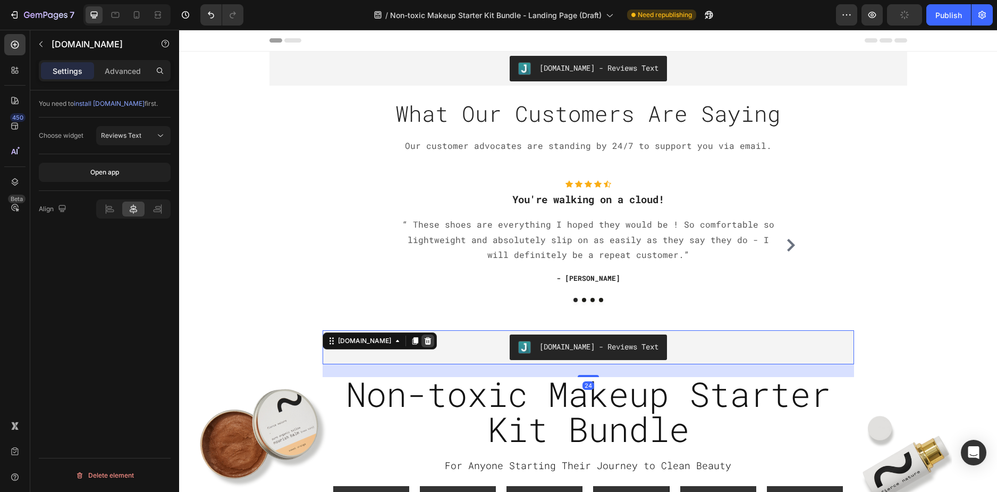
click at [422, 338] on div at bounding box center [428, 340] width 13 height 13
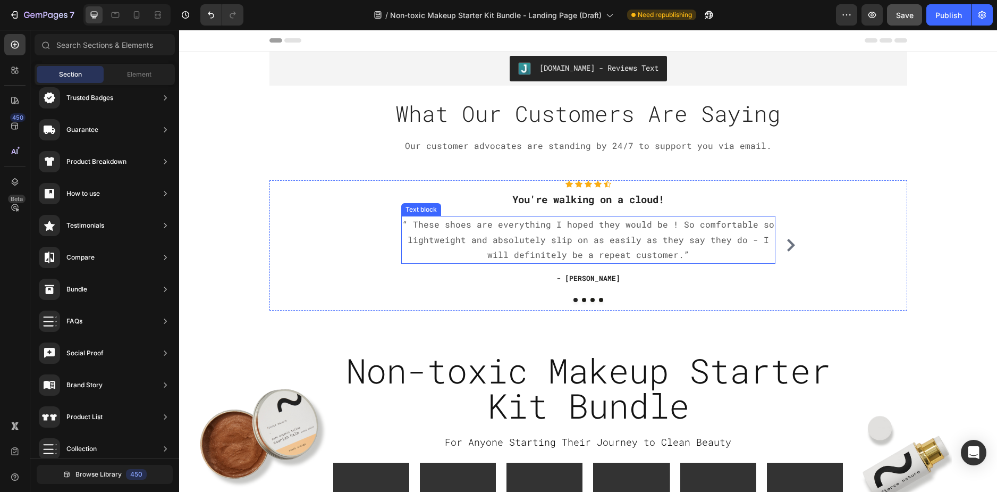
click at [672, 235] on p "“ These shoes are everything I hoped they would be ! So comfortable so lightwei…" at bounding box center [588, 240] width 372 height 46
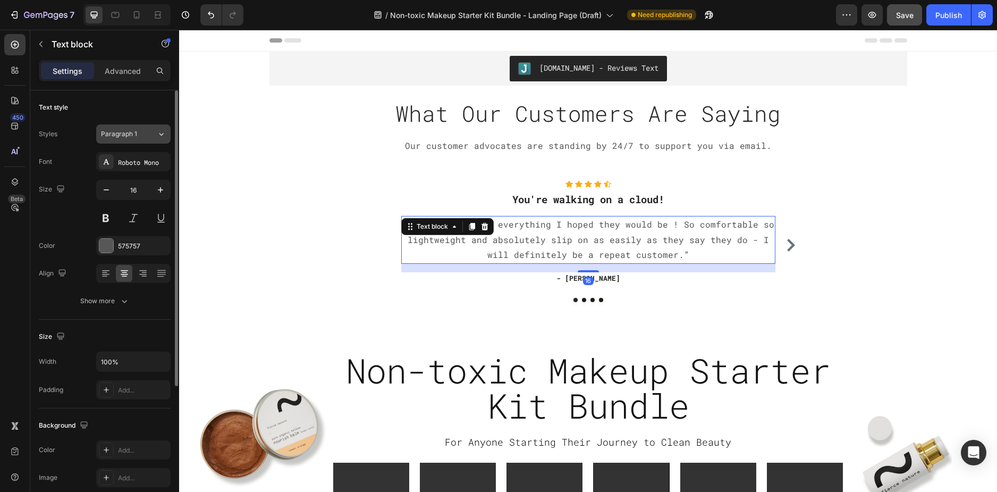
click at [116, 131] on span "Paragraph 1" at bounding box center [119, 134] width 36 height 10
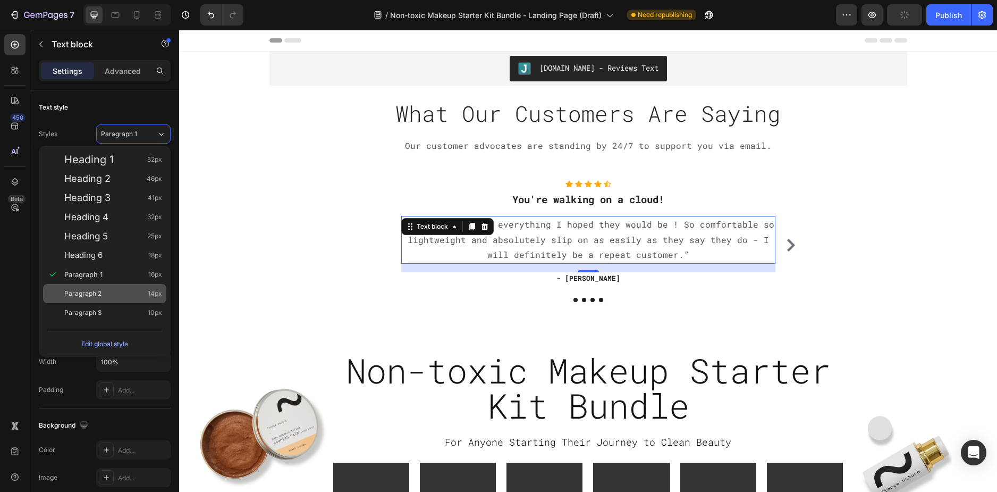
click at [98, 288] on span "Paragraph 2" at bounding box center [82, 293] width 37 height 11
type input "14"
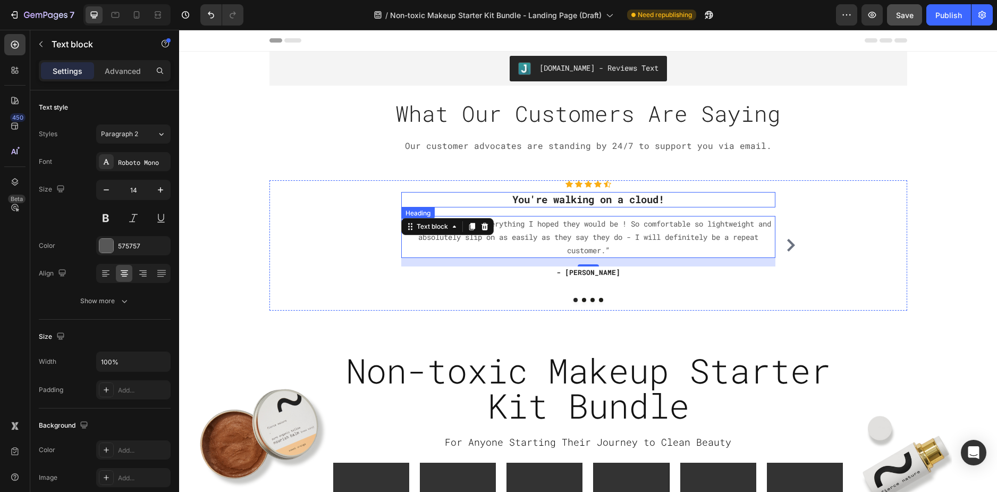
click at [575, 200] on p "You're walking on a cloud!" at bounding box center [588, 199] width 372 height 13
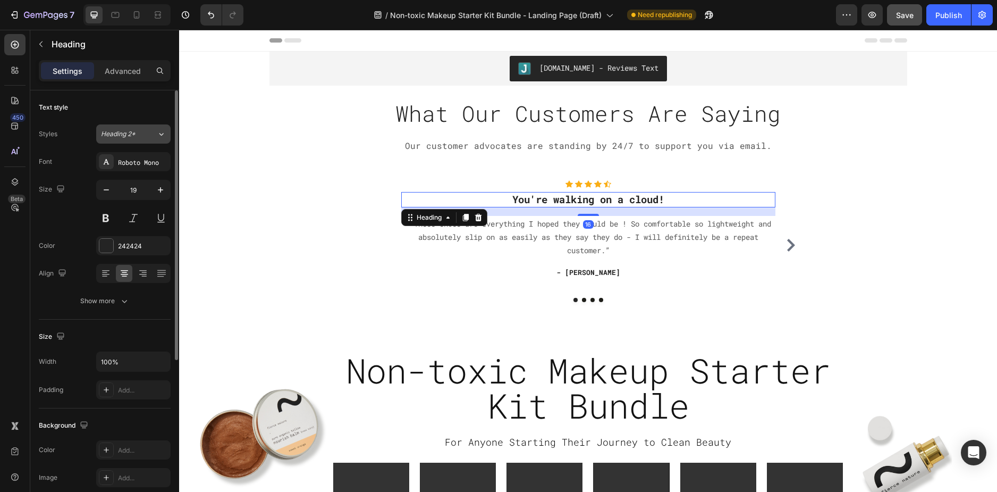
click at [130, 138] on span "Heading 2*" at bounding box center [118, 134] width 35 height 10
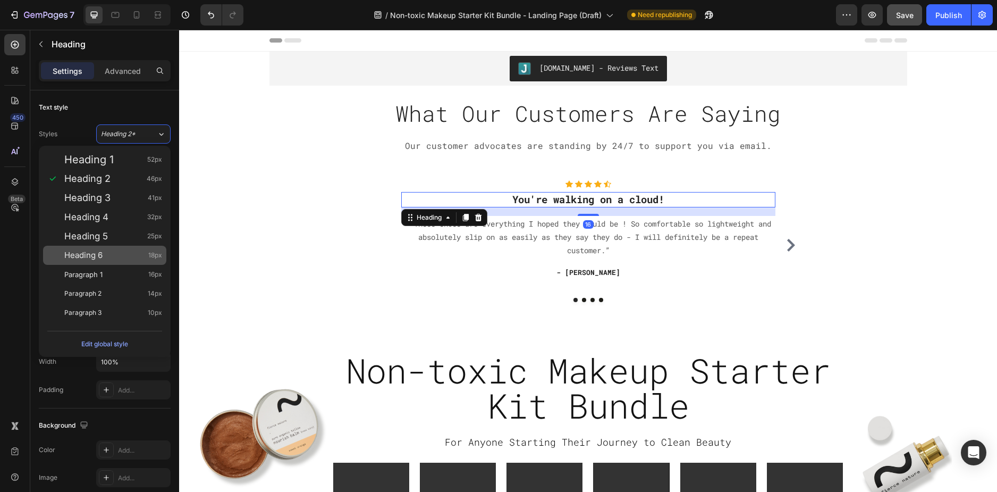
click at [114, 255] on div "Heading 6 18px" at bounding box center [113, 255] width 98 height 11
type input "18"
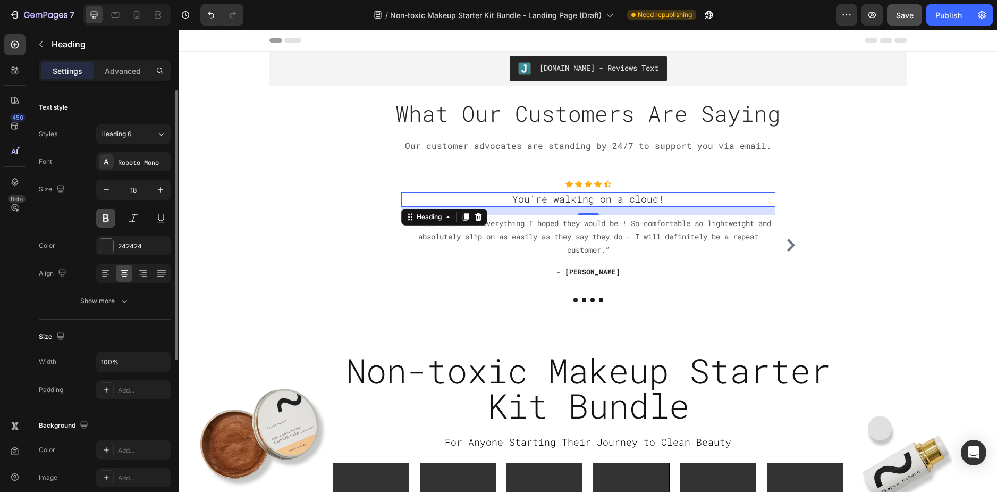
click at [108, 219] on button at bounding box center [105, 217] width 19 height 19
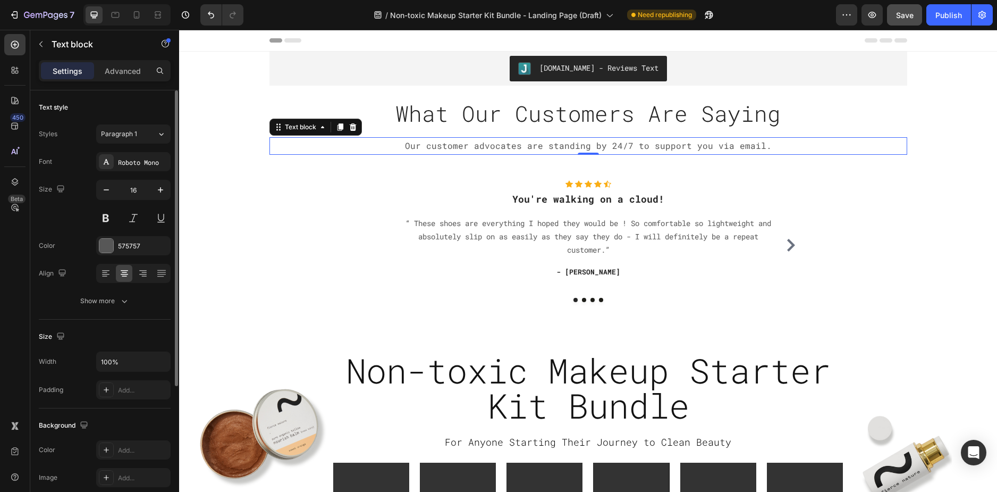
click at [519, 145] on p "Our customer advocates are standing by 24/7 to support you via email." at bounding box center [589, 145] width 636 height 15
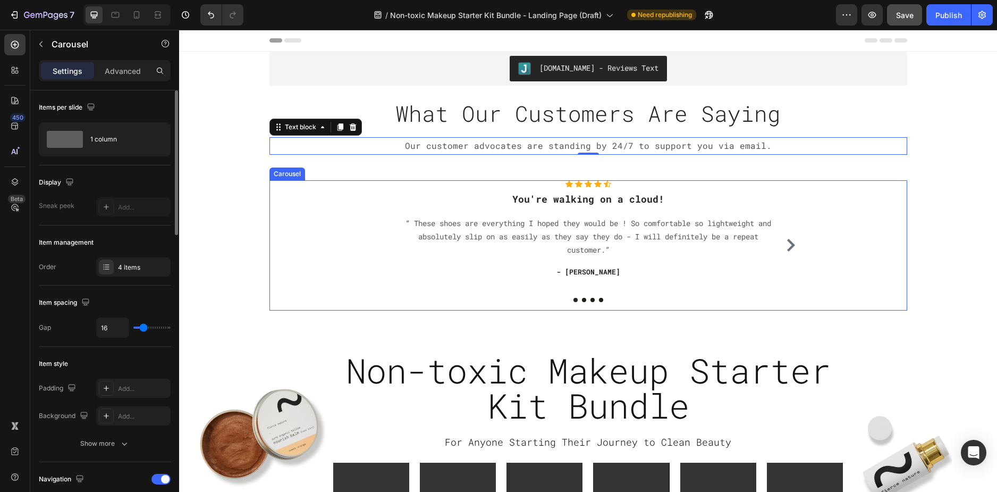
click at [275, 203] on div "Icon Icon Icon Icon Icon Icon List Hoz You're walking on a cloud! Heading “ The…" at bounding box center [589, 245] width 638 height 130
click at [903, 20] on div "Save" at bounding box center [905, 15] width 18 height 11
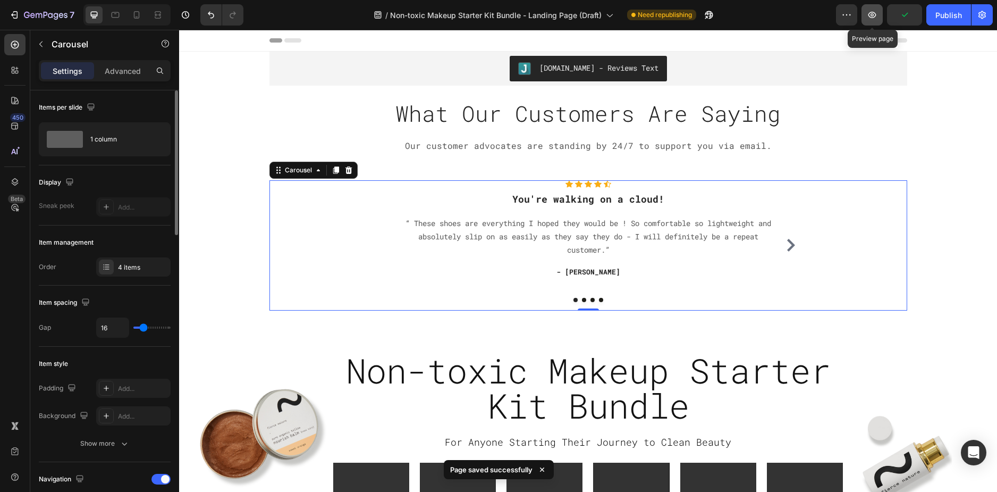
click at [883, 15] on button "button" at bounding box center [872, 14] width 21 height 21
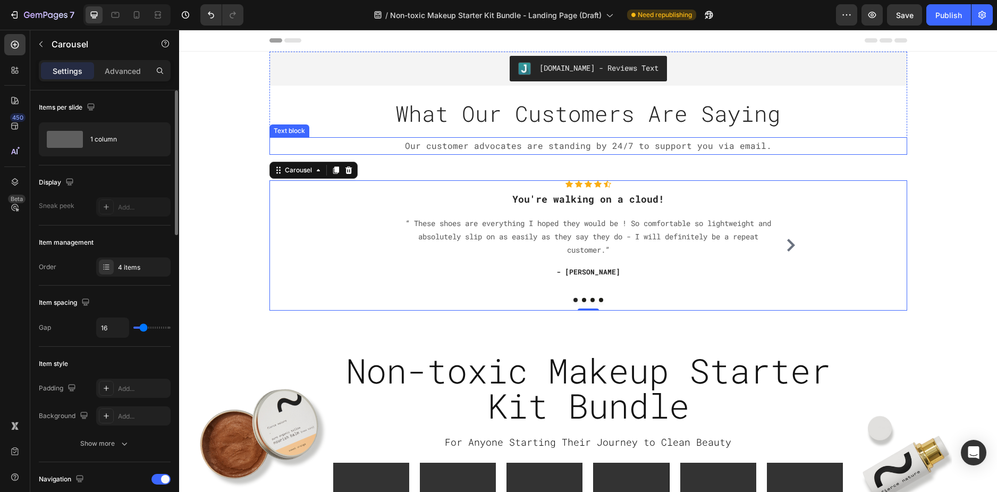
click at [505, 145] on p "Our customer advocates are standing by 24/7 to support you via email." at bounding box center [589, 145] width 636 height 15
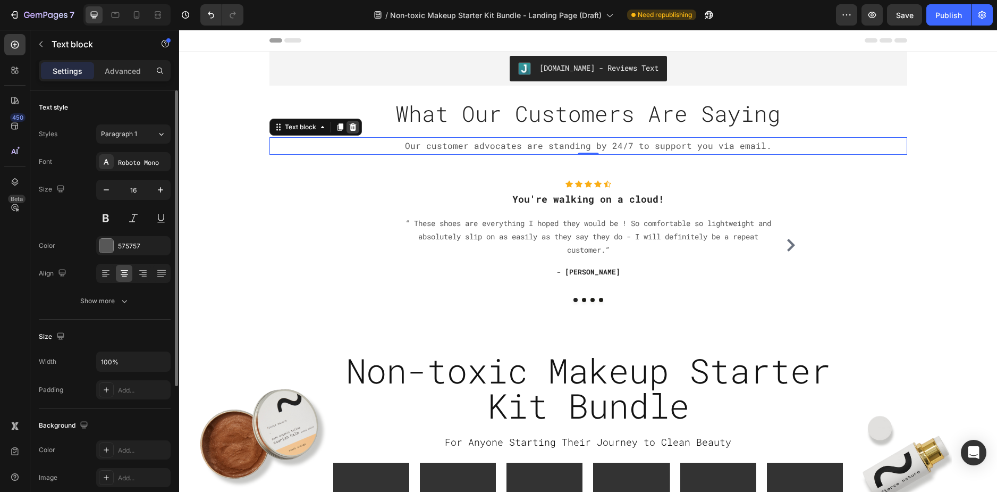
click at [347, 130] on div at bounding box center [353, 127] width 13 height 13
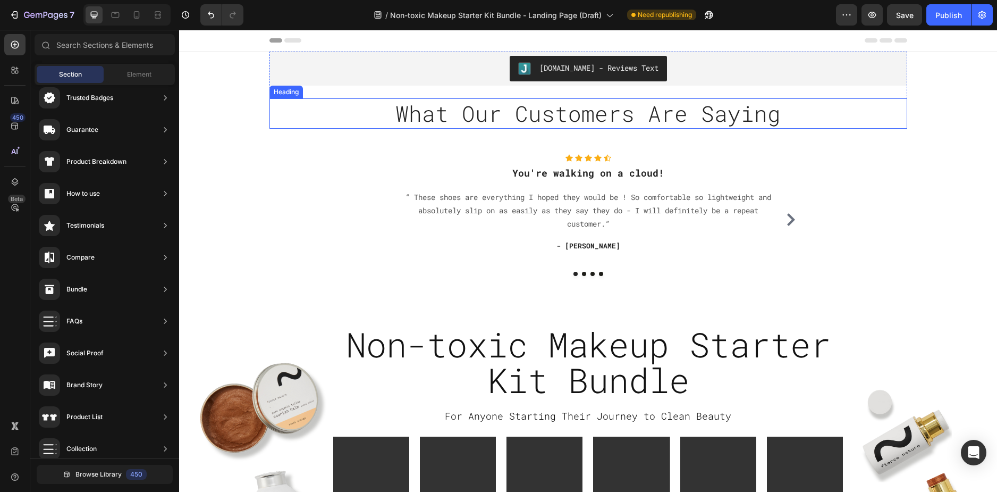
click at [513, 123] on p "What Our Customers Are Saying" at bounding box center [589, 113] width 636 height 28
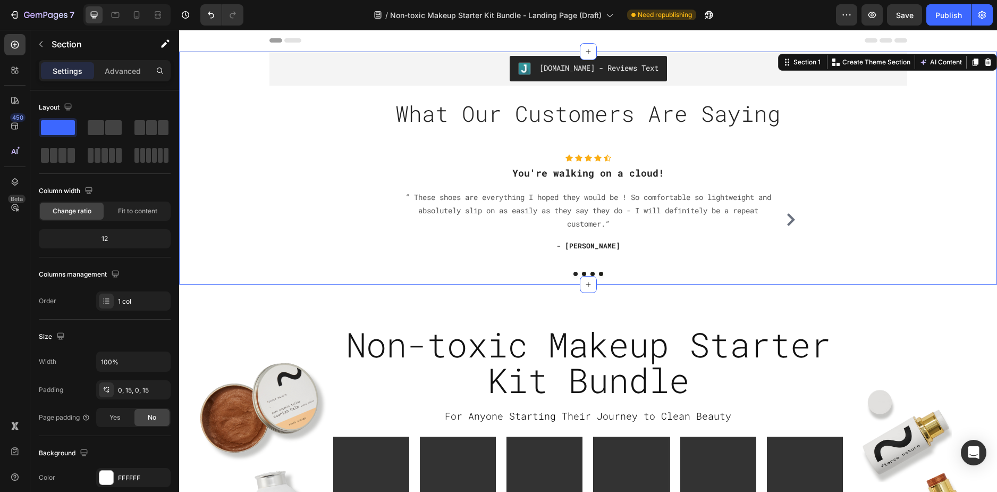
click at [534, 142] on div "Judge.me - Reviews Text Judge.me What Our Customers Are Saying Heading Row Icon…" at bounding box center [588, 168] width 802 height 233
click at [356, 182] on div "Icon Icon Icon Icon Icon Icon List Hoz You're walking on a cloud! Heading “ The…" at bounding box center [589, 219] width 638 height 130
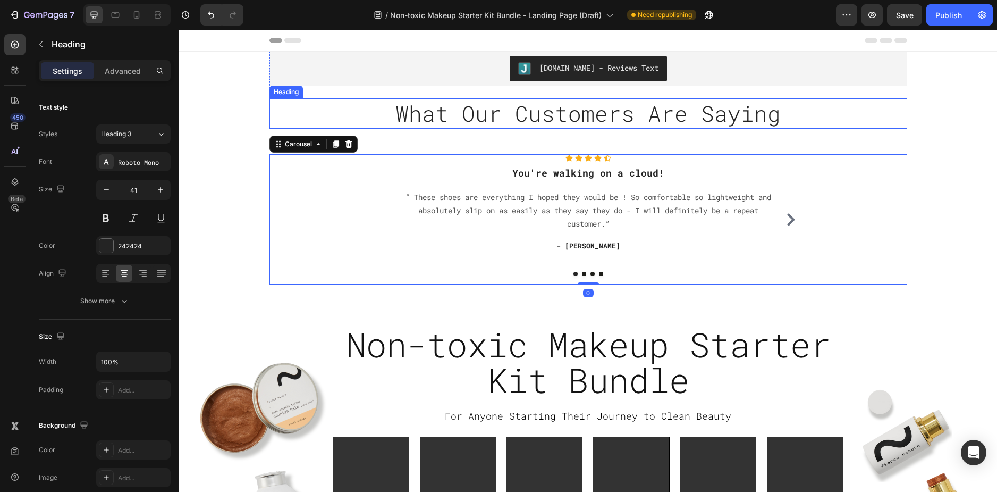
click at [339, 115] on p "What Our Customers Are Saying" at bounding box center [589, 113] width 636 height 28
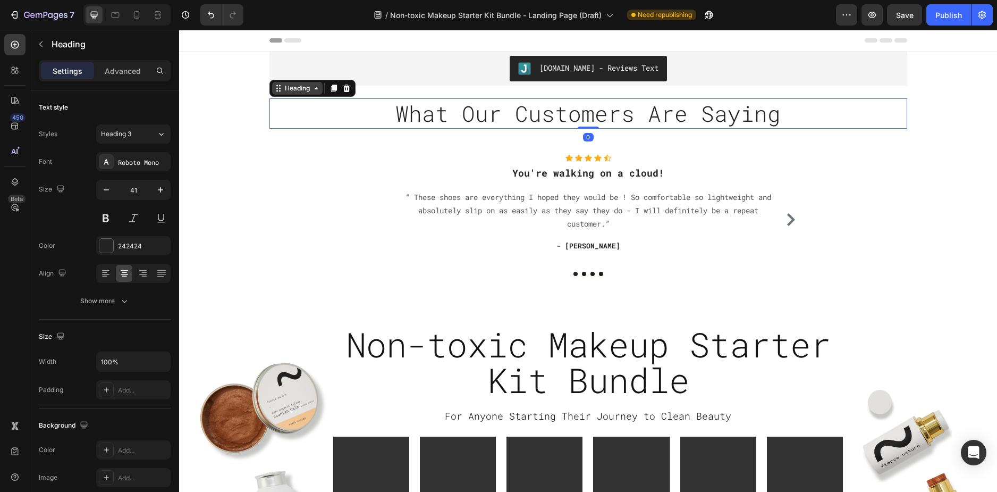
click at [293, 90] on div "Heading" at bounding box center [297, 88] width 29 height 10
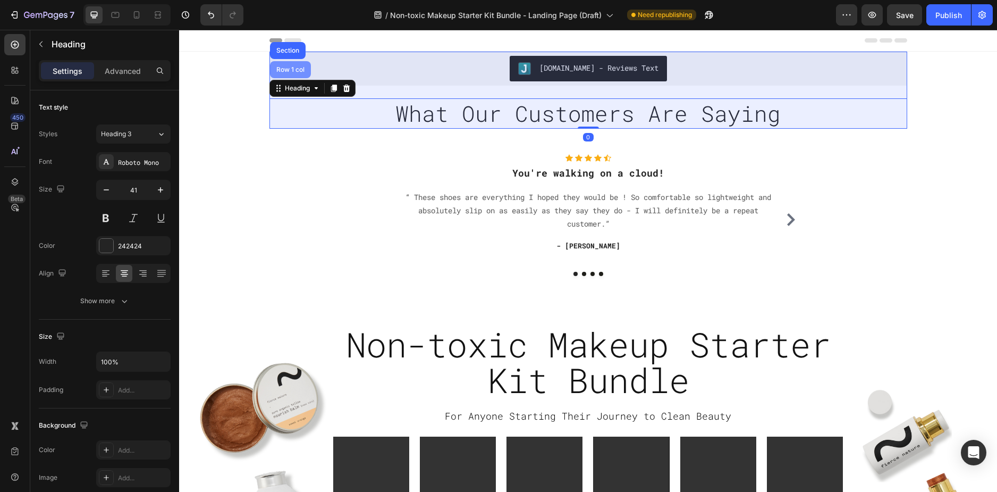
click at [291, 75] on div "Row 1 col" at bounding box center [290, 69] width 41 height 17
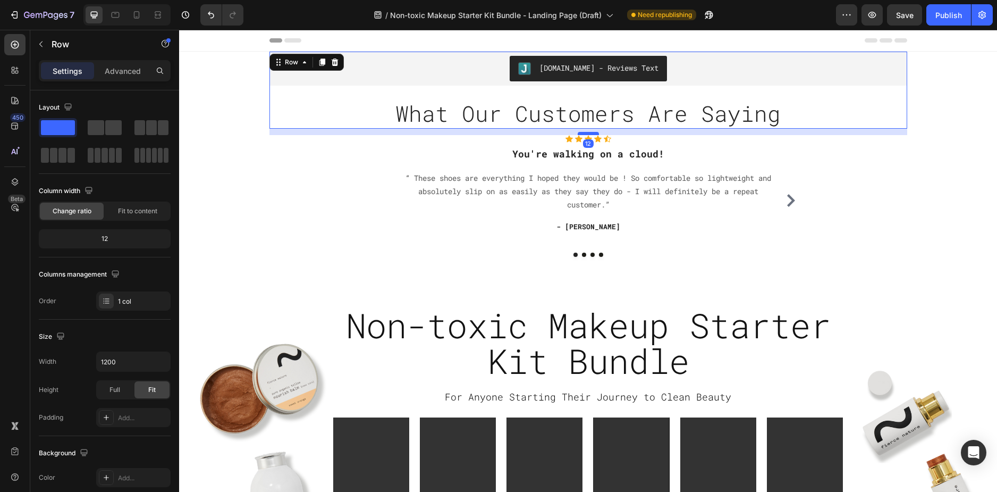
drag, startPoint x: 588, startPoint y: 152, endPoint x: 588, endPoint y: 133, distance: 19.1
click at [588, 133] on div at bounding box center [588, 133] width 21 height 3
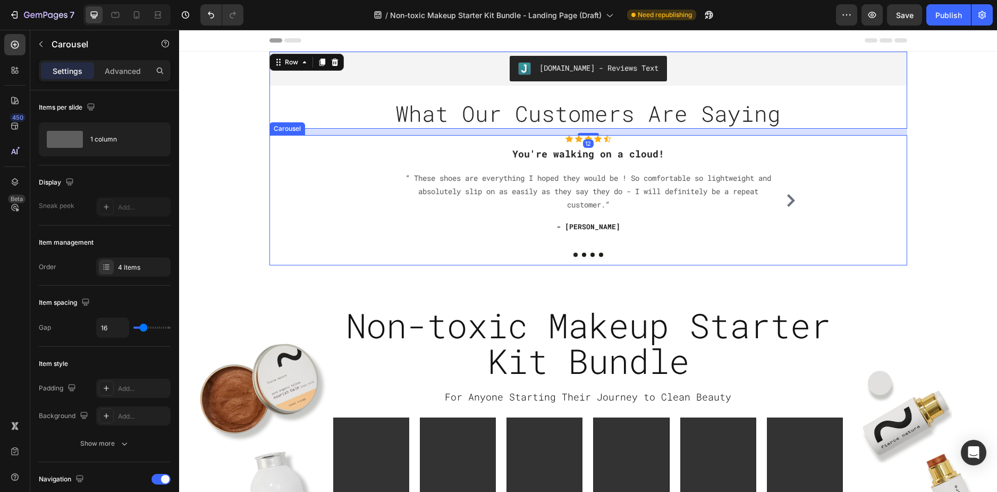
click at [297, 187] on div "Icon Icon Icon Icon Icon Icon List Hoz You're walking on a cloud! Heading “ The…" at bounding box center [589, 200] width 638 height 130
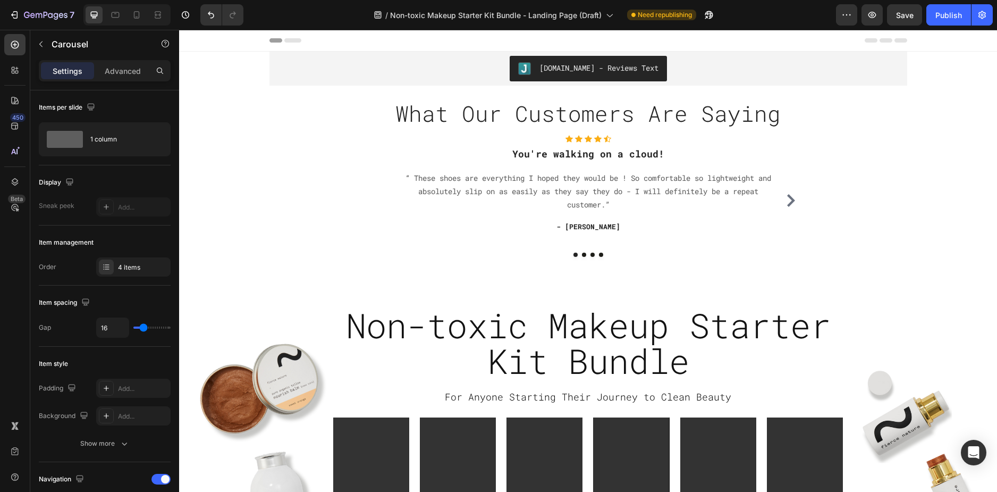
click at [788, 198] on icon "Carousel Next Arrow" at bounding box center [791, 200] width 8 height 13
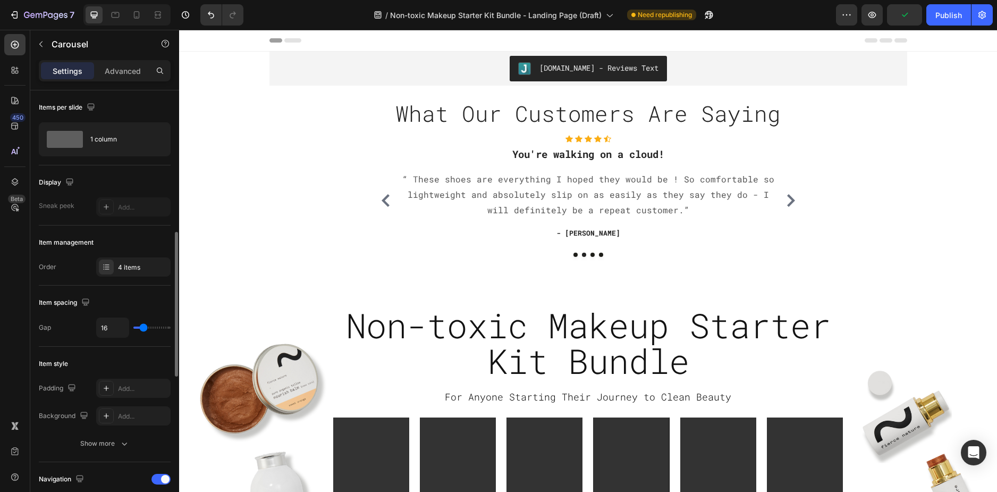
scroll to position [106, 0]
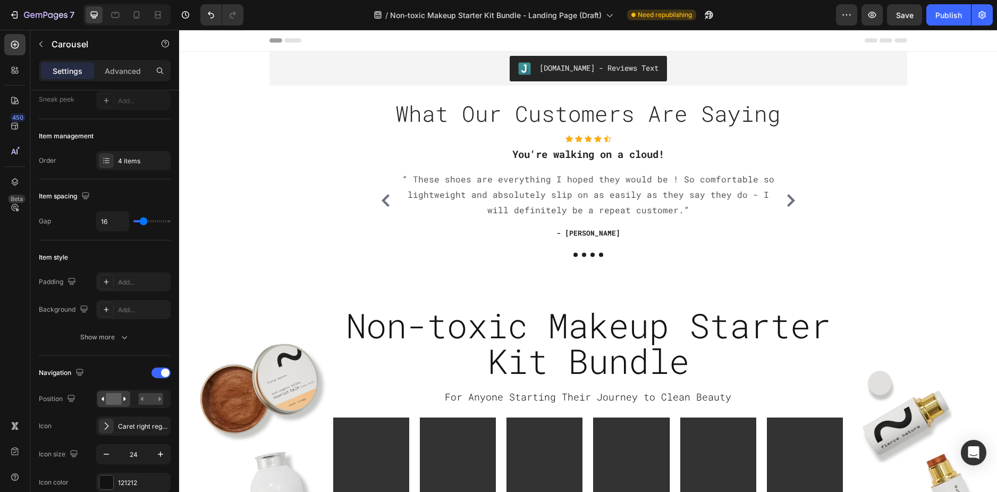
click at [428, 225] on div "Icon Icon Icon Icon Icon Icon List Hoz You're walking on a cloud! Heading “ The…" at bounding box center [588, 200] width 374 height 130
click at [419, 192] on p "“ These shoes are everything I hoped they would be ! So comfortable so lightwei…" at bounding box center [588, 195] width 372 height 46
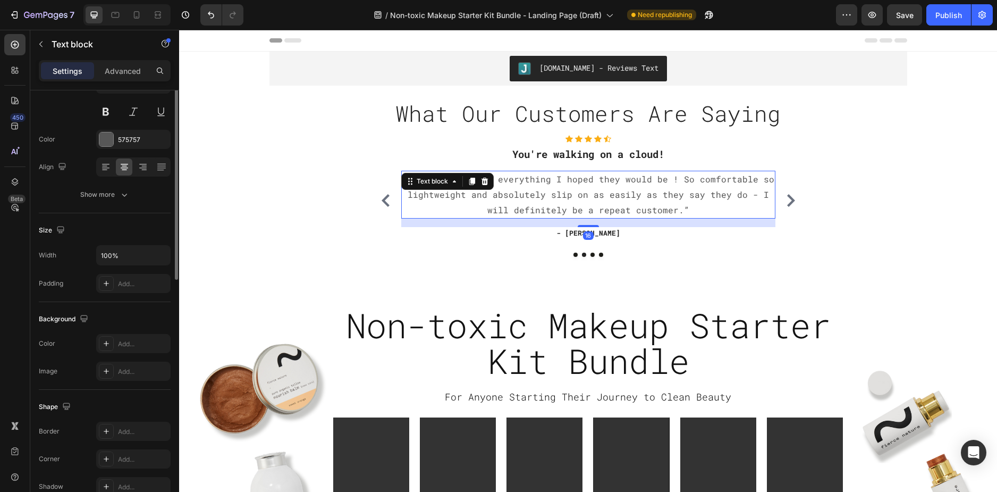
scroll to position [0, 0]
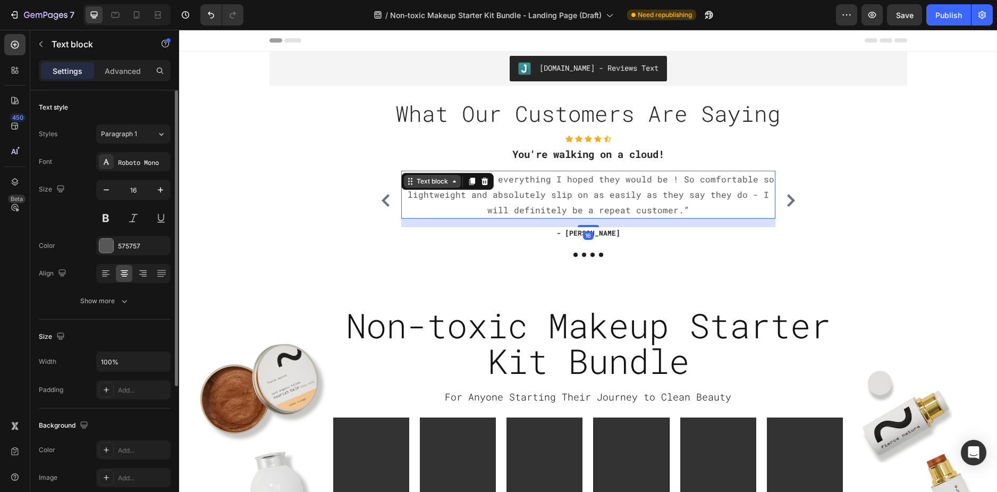
click at [421, 177] on div "Text block" at bounding box center [433, 182] width 36 height 10
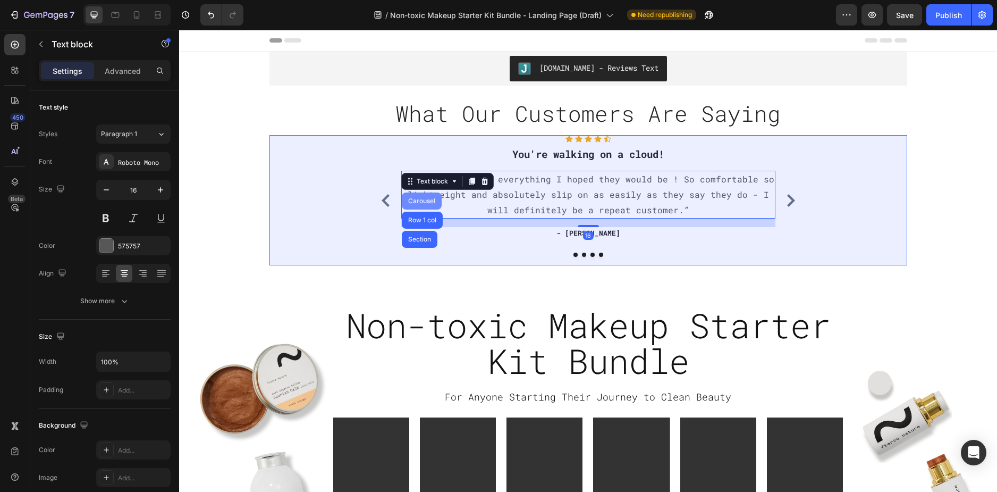
click at [413, 202] on div "Carousel" at bounding box center [421, 201] width 31 height 6
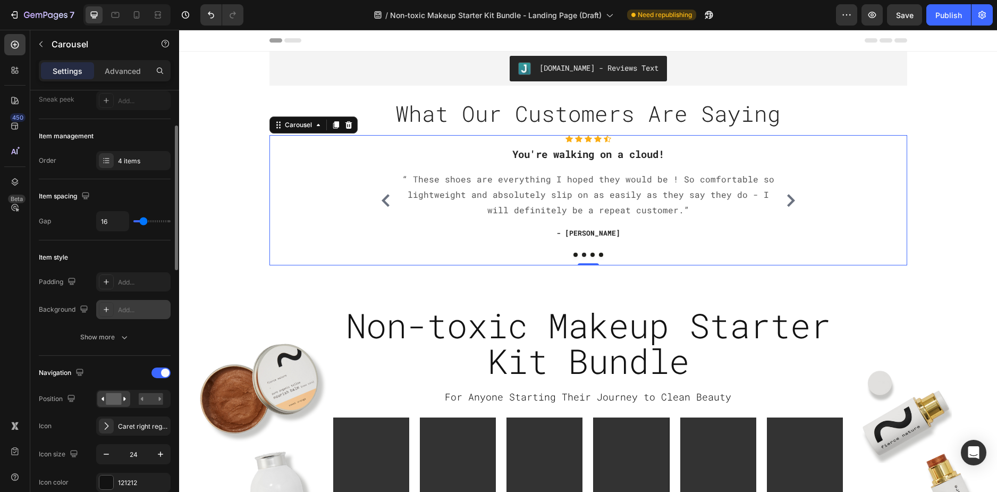
scroll to position [213, 0]
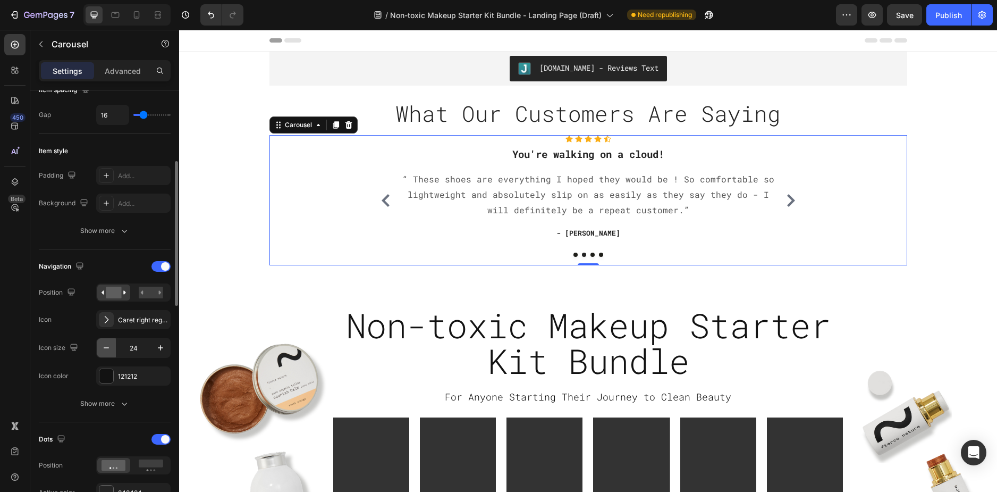
click at [113, 350] on button "button" at bounding box center [106, 347] width 19 height 19
click at [112, 349] on button "button" at bounding box center [106, 347] width 19 height 19
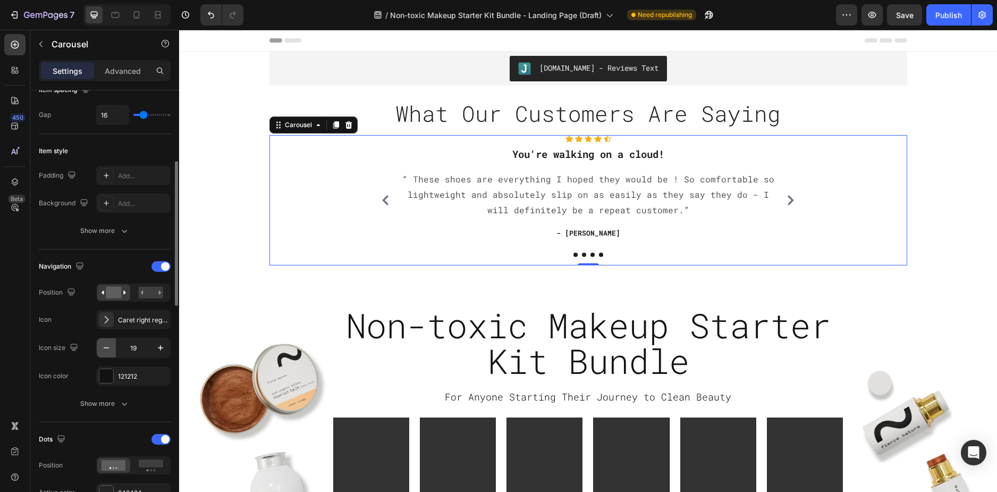
click at [112, 349] on button "button" at bounding box center [106, 347] width 19 height 19
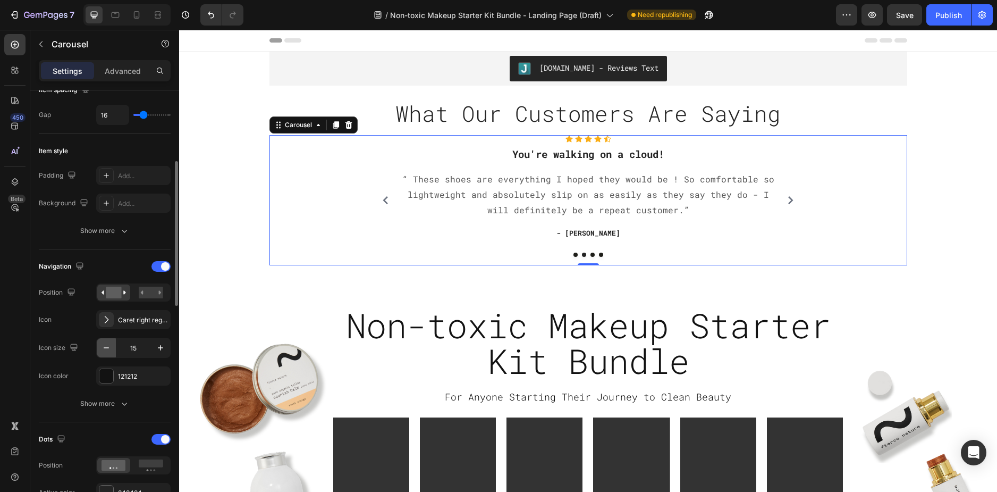
type input "14"
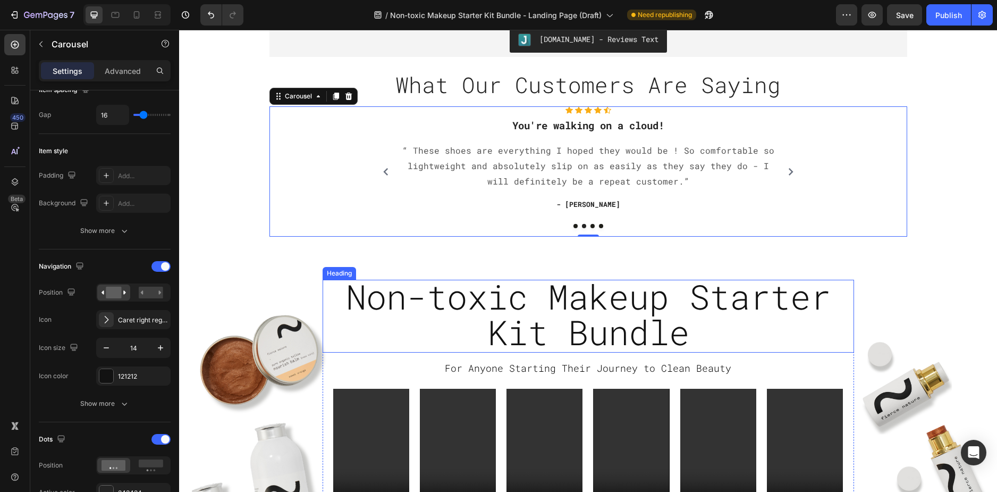
scroll to position [0, 0]
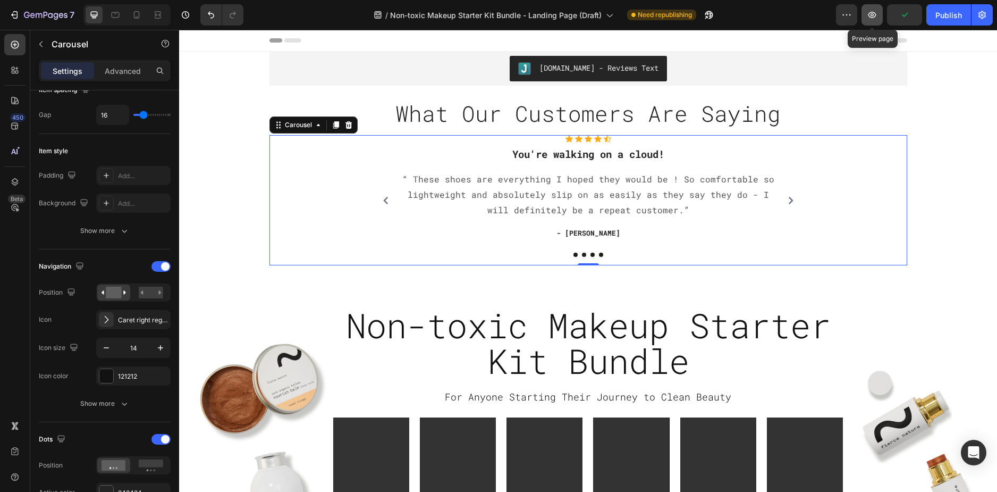
click at [876, 18] on icon "button" at bounding box center [872, 15] width 11 height 11
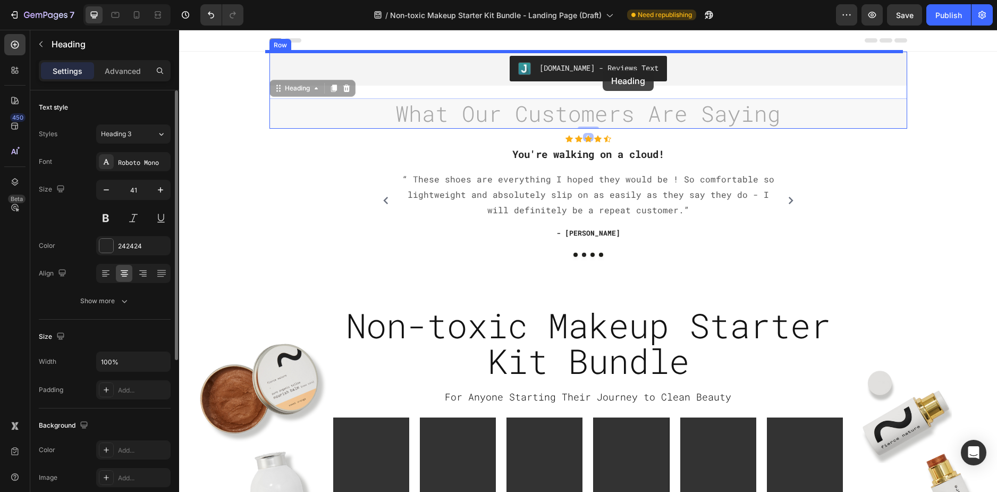
drag, startPoint x: 605, startPoint y: 116, endPoint x: 603, endPoint y: 70, distance: 46.3
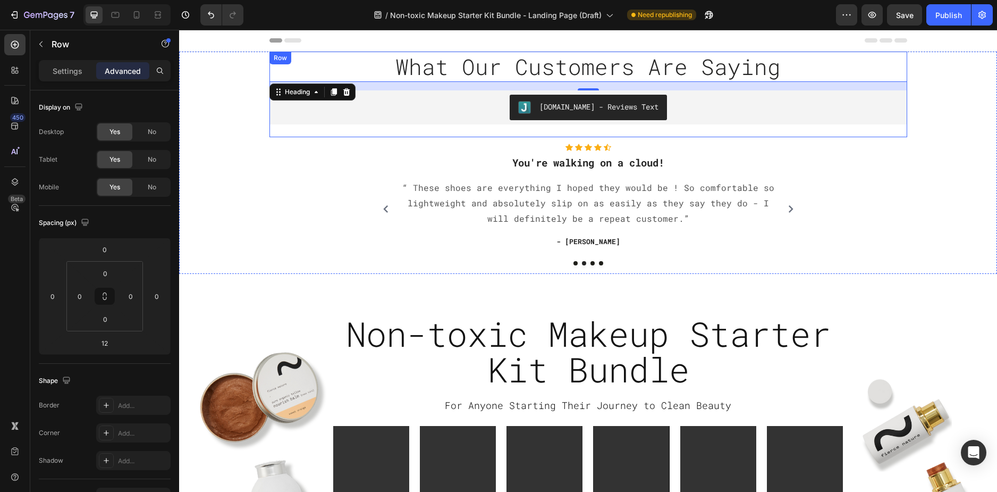
click at [465, 128] on div "What Our Customers Are Saying Heading 0 Judge.me - Reviews Text Judge.me" at bounding box center [589, 95] width 638 height 86
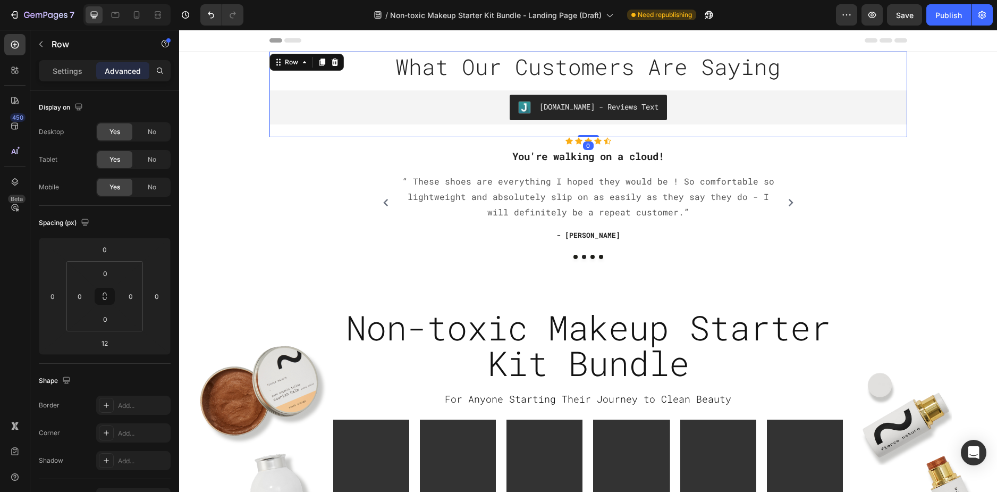
drag, startPoint x: 588, startPoint y: 143, endPoint x: 588, endPoint y: 124, distance: 19.1
click at [588, 124] on div "What Our Customers Are Saying Heading Judge.me - Reviews Text Judge.me Row 0" at bounding box center [589, 95] width 638 height 86
type input "0"
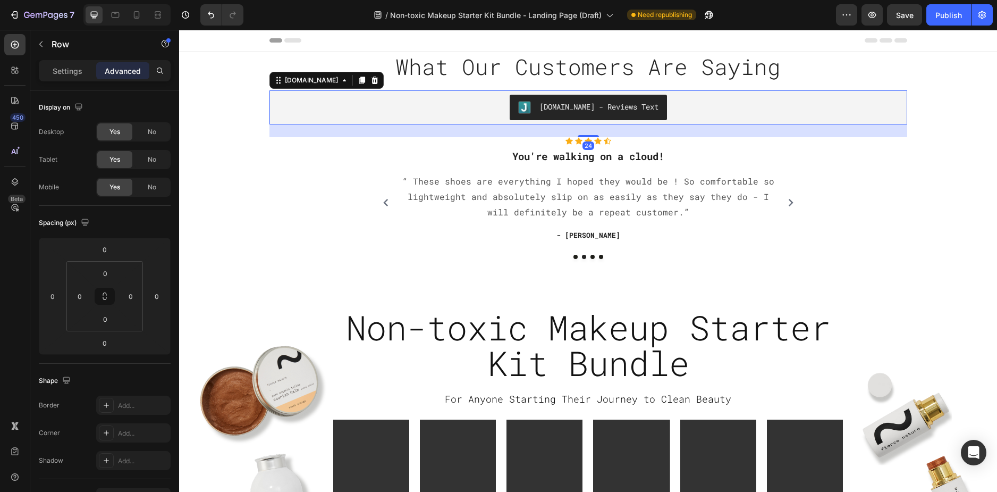
click at [749, 107] on div "[DOMAIN_NAME] - Reviews Text" at bounding box center [589, 108] width 630 height 26
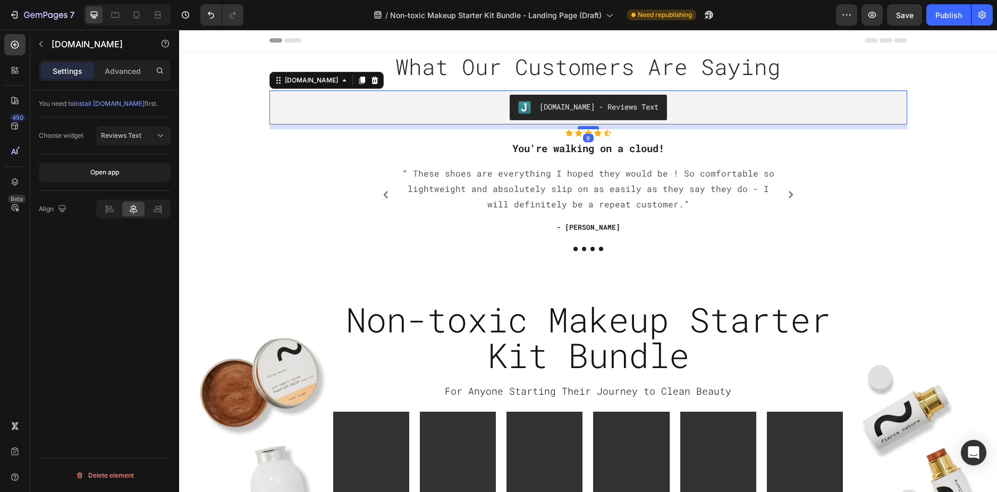
drag, startPoint x: 586, startPoint y: 135, endPoint x: 585, endPoint y: 127, distance: 8.0
click at [585, 127] on div at bounding box center [588, 127] width 21 height 3
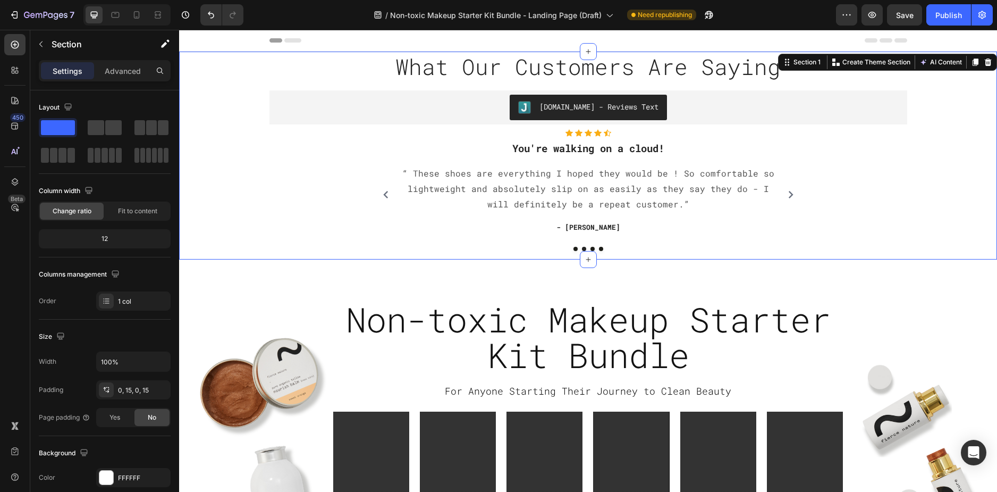
click at [934, 223] on div "What Our Customers Are Saying Heading Judge.me - Reviews Text Judge.me Row Icon…" at bounding box center [588, 156] width 802 height 208
click at [874, 17] on icon "button" at bounding box center [872, 15] width 11 height 11
click at [597, 146] on p "You're walking on a cloud!" at bounding box center [588, 148] width 372 height 13
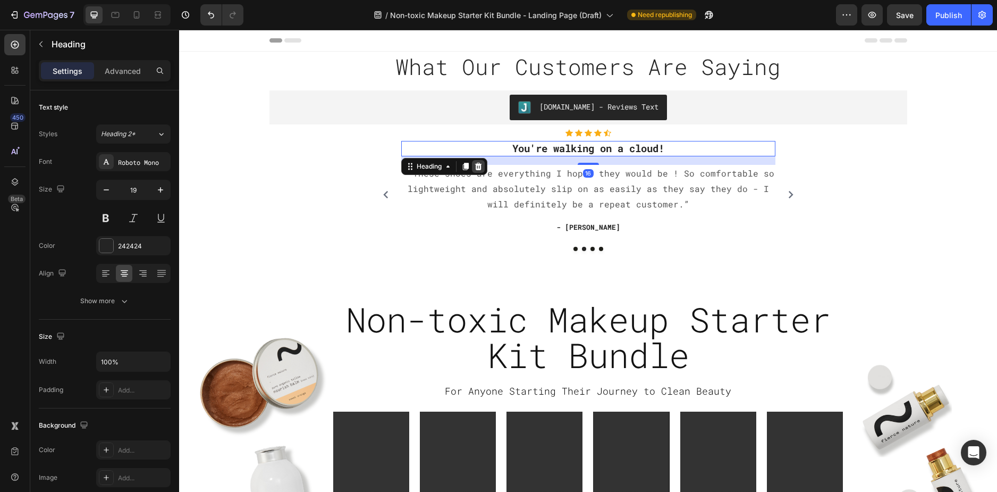
click at [475, 166] on icon at bounding box center [478, 166] width 7 height 7
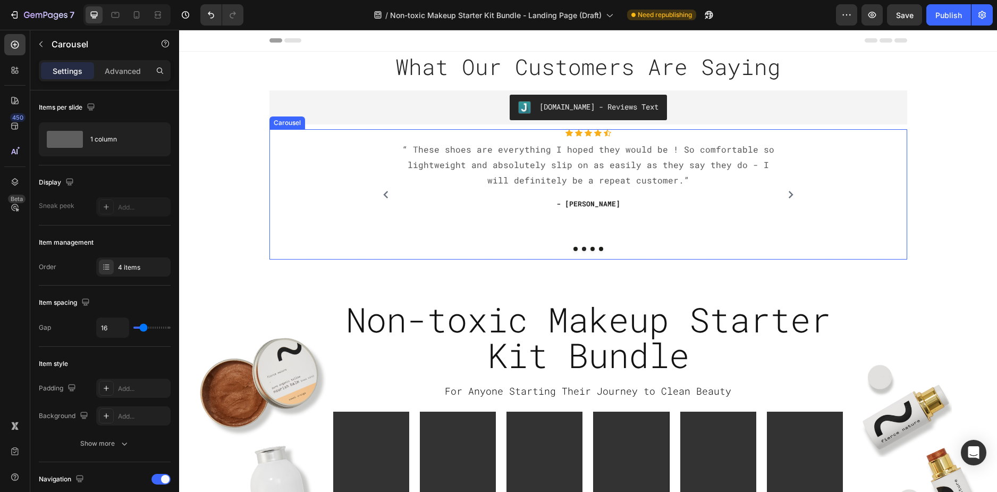
click at [787, 193] on icon "Carousel Next Arrow" at bounding box center [790, 194] width 7 height 7
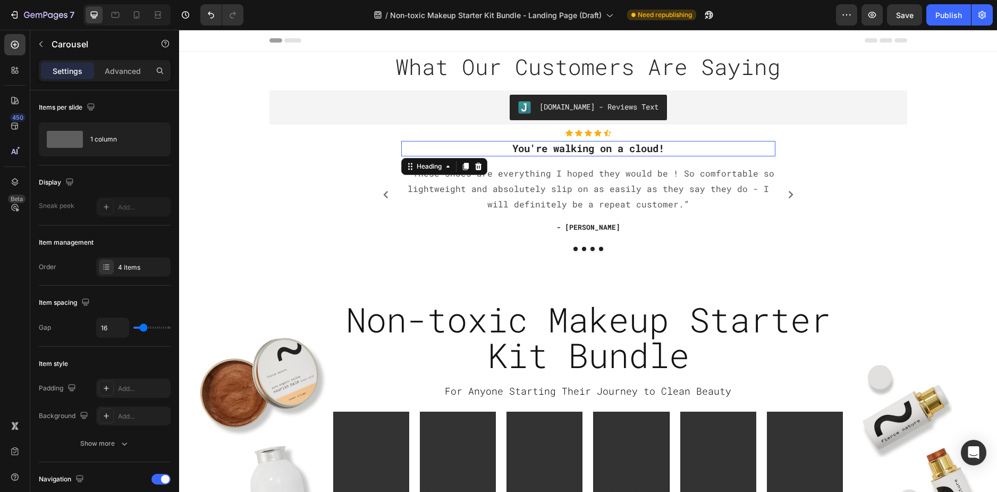
click at [639, 148] on p "You're walking on a cloud!" at bounding box center [588, 148] width 372 height 13
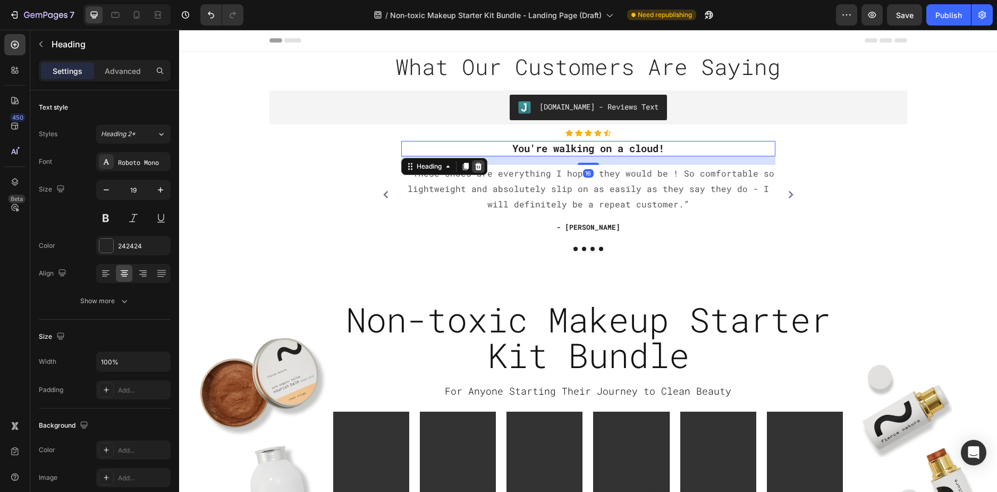
click at [476, 162] on icon at bounding box center [478, 166] width 9 height 9
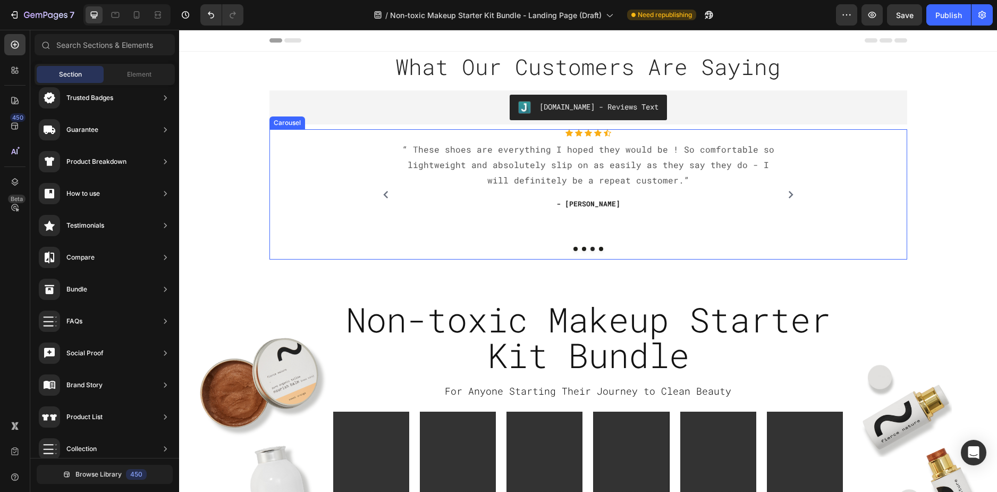
click at [789, 195] on icon "Carousel Next Arrow" at bounding box center [791, 194] width 5 height 7
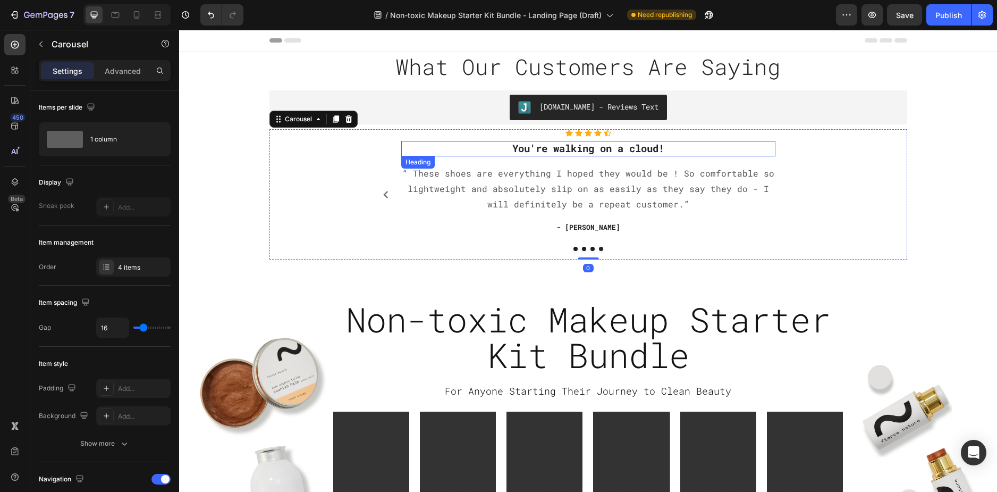
click at [638, 146] on p "You're walking on a cloud!" at bounding box center [588, 148] width 372 height 13
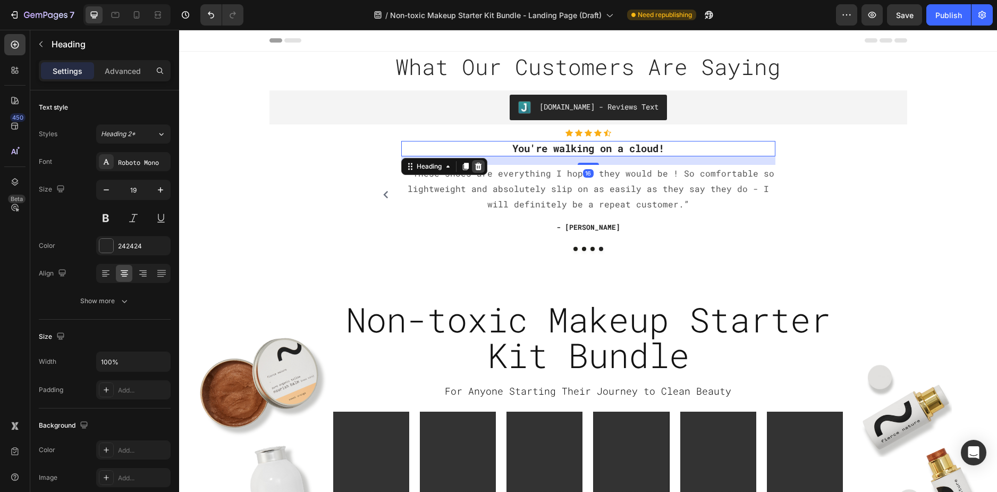
click at [474, 168] on icon at bounding box center [478, 166] width 9 height 9
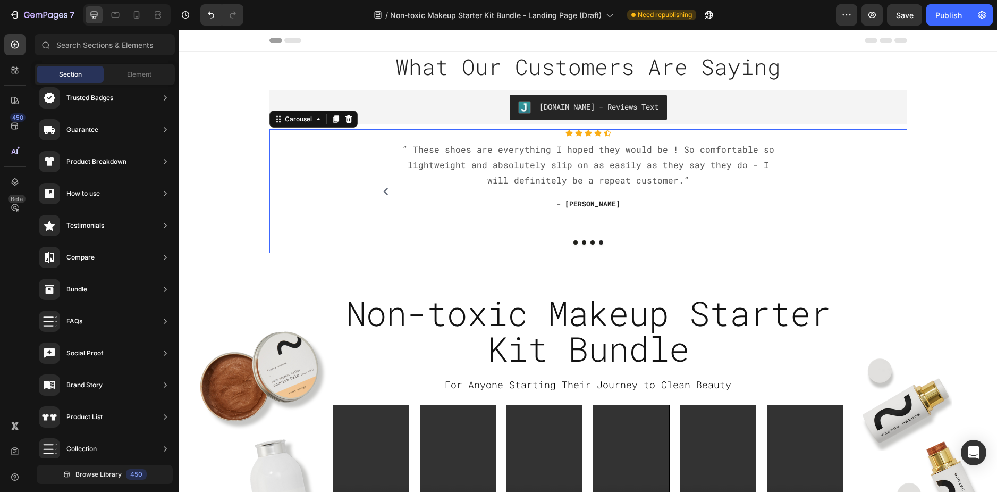
click at [574, 242] on button "Dot" at bounding box center [576, 242] width 4 height 4
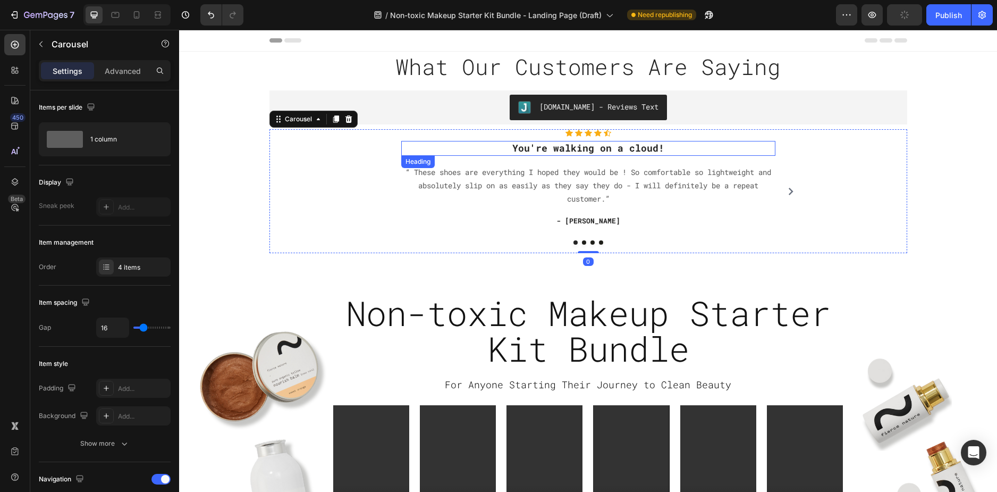
click at [592, 147] on p "You're walking on a cloud!" at bounding box center [588, 148] width 372 height 12
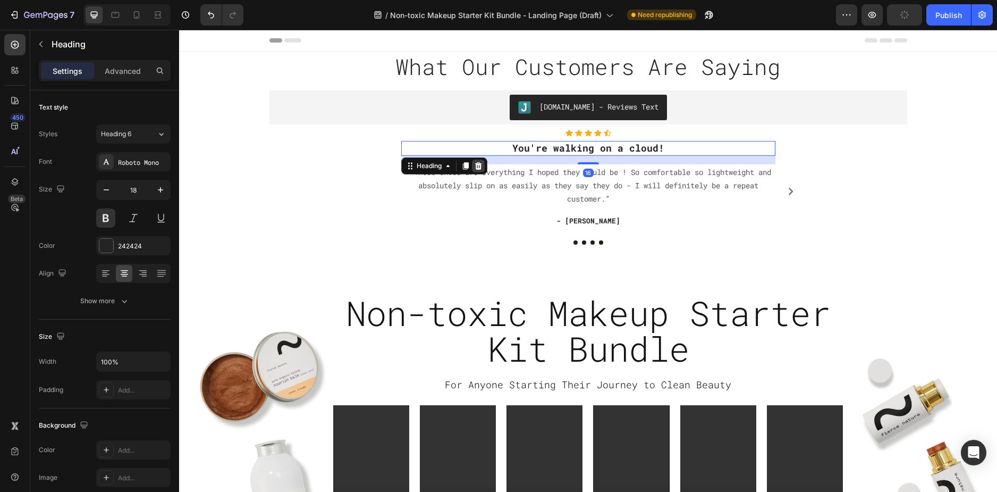
click at [479, 168] on icon at bounding box center [478, 166] width 9 height 9
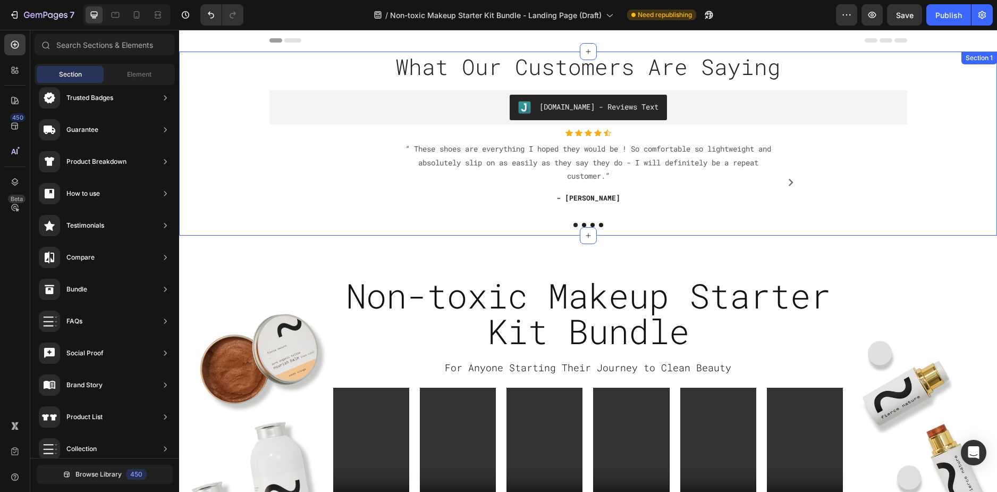
click at [927, 185] on div "What Our Customers Are Saying Heading Judge.me - Reviews Text Judge.me Row Icon…" at bounding box center [588, 144] width 802 height 184
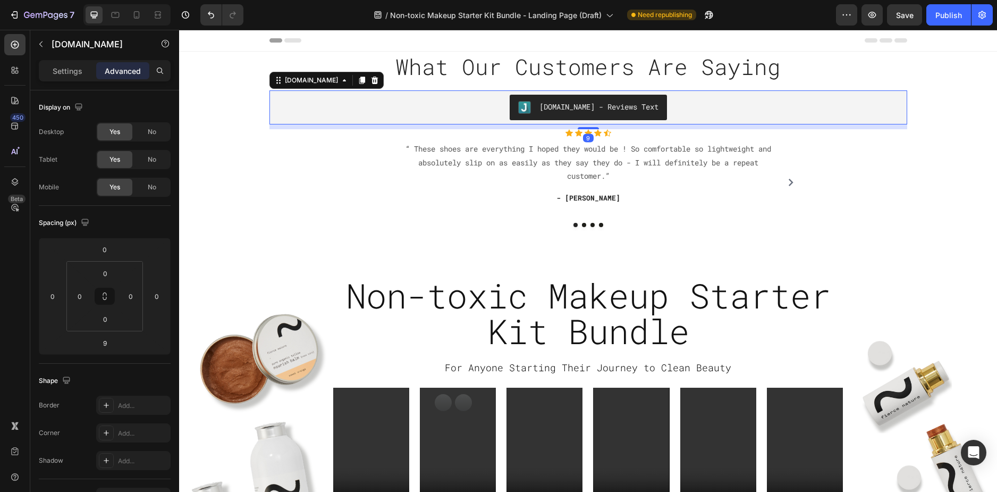
click at [427, 103] on div "[DOMAIN_NAME] - Reviews Text" at bounding box center [589, 108] width 630 height 26
click at [869, 15] on icon "button" at bounding box center [872, 15] width 11 height 11
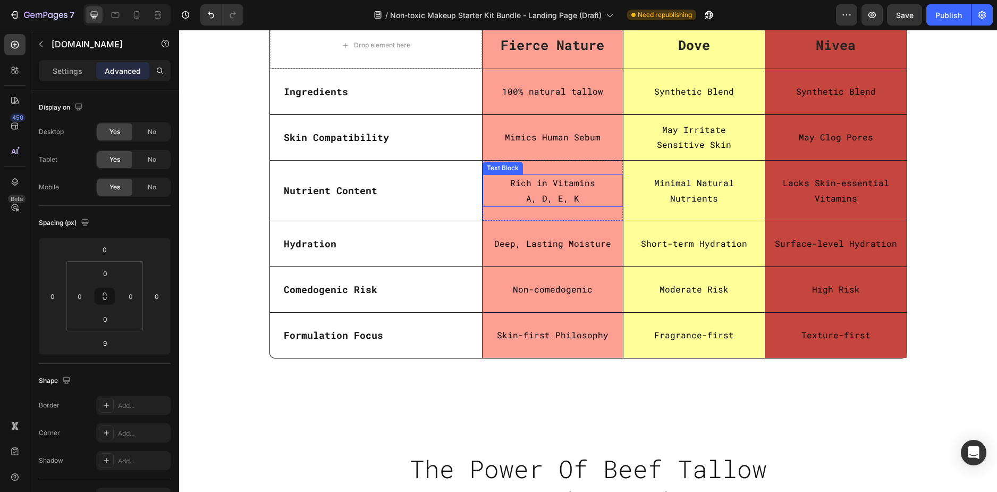
scroll to position [2818, 0]
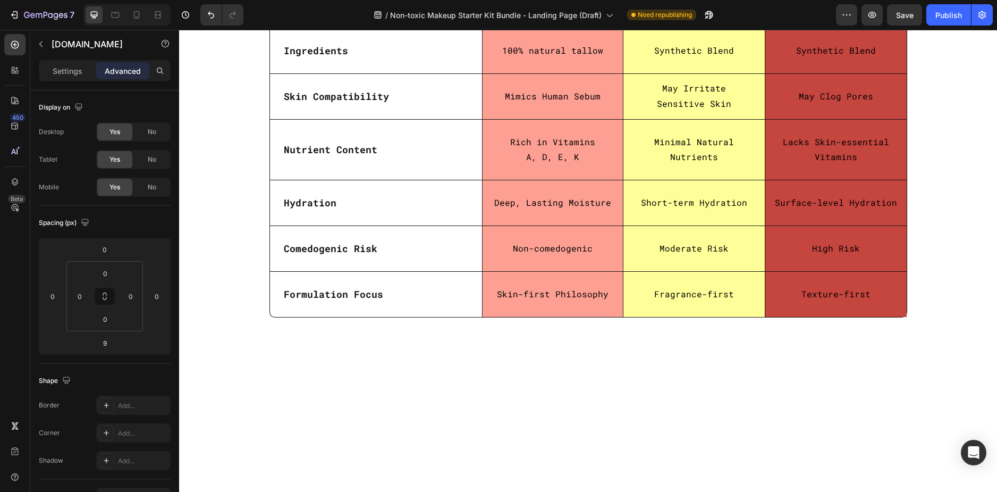
click at [782, 28] on div "Nivea Text block" at bounding box center [836, 4] width 141 height 46
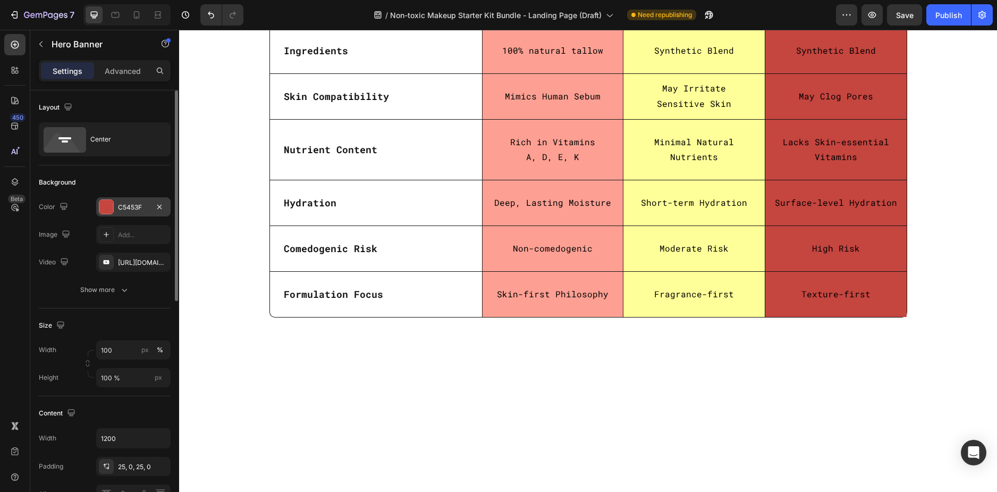
click at [136, 208] on div "C5453F" at bounding box center [133, 208] width 31 height 10
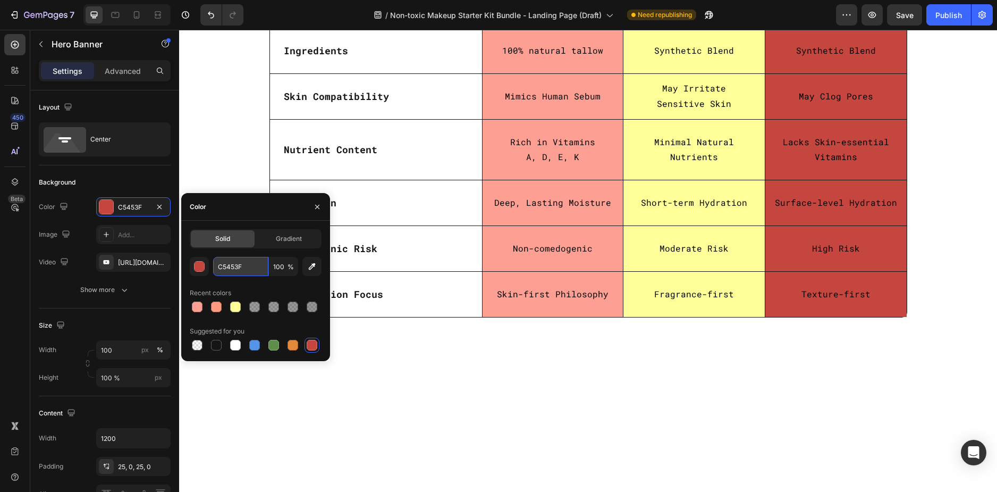
click at [246, 266] on input "C5453F" at bounding box center [240, 266] width 55 height 19
paste input "#f6f5f3"
type input "#f6f5f3"
click at [782, 73] on div "Synthetic Blend Text Block" at bounding box center [836, 51] width 141 height 44
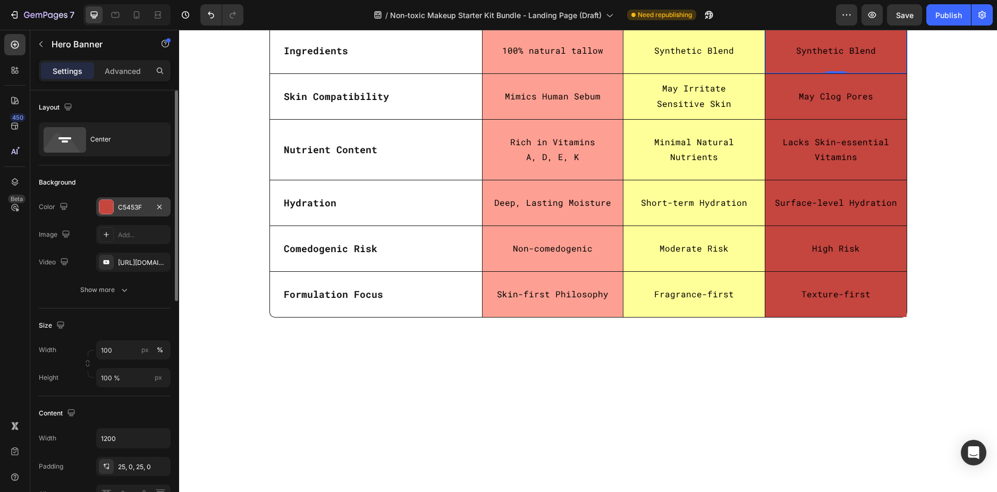
click at [124, 207] on div "C5453F" at bounding box center [133, 208] width 31 height 10
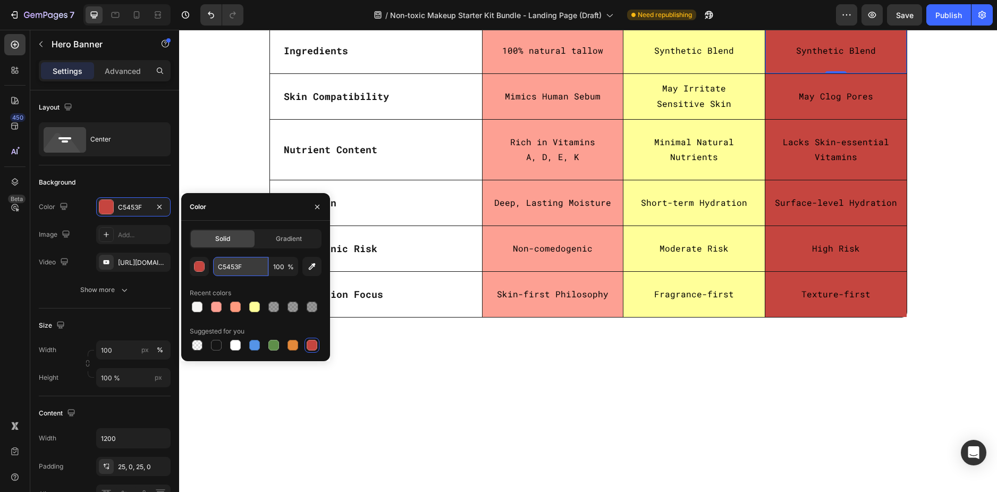
click at [247, 266] on input "C5453F" at bounding box center [240, 266] width 55 height 19
paste input "#f6f5f3"
type input "#f6f5f3"
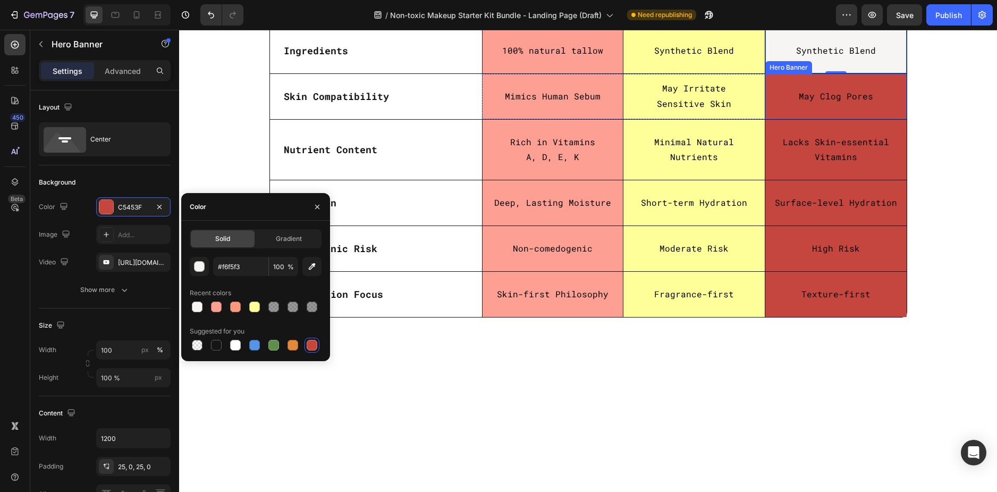
click at [819, 119] on div "May Clog Pores Text Block" at bounding box center [836, 96] width 141 height 44
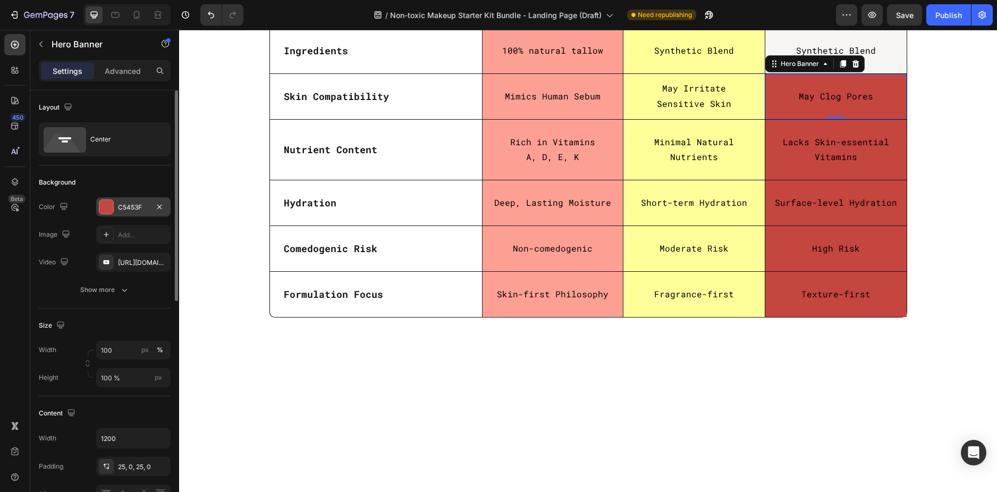
click at [127, 213] on div "C5453F" at bounding box center [133, 206] width 74 height 19
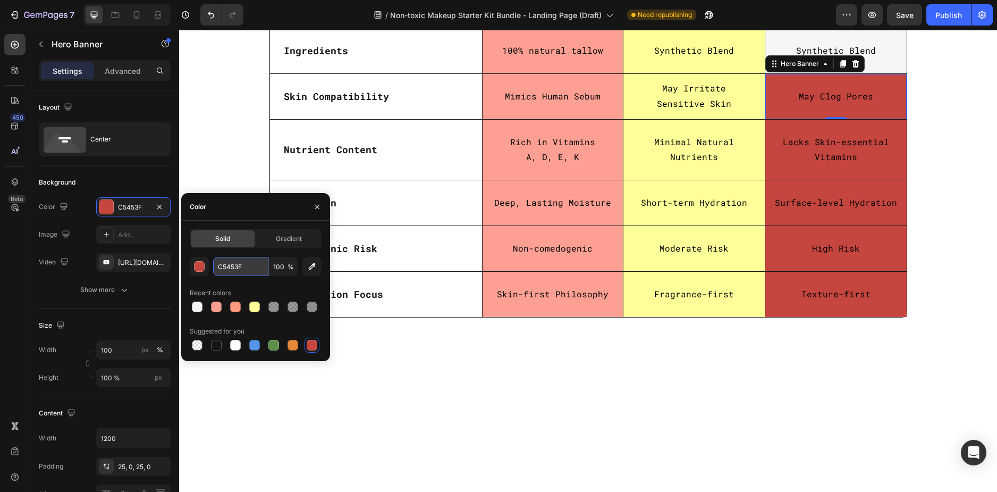
click at [240, 265] on input "C5453F" at bounding box center [240, 266] width 55 height 19
paste input "#f6f5f3"
type input "#f6f5f3"
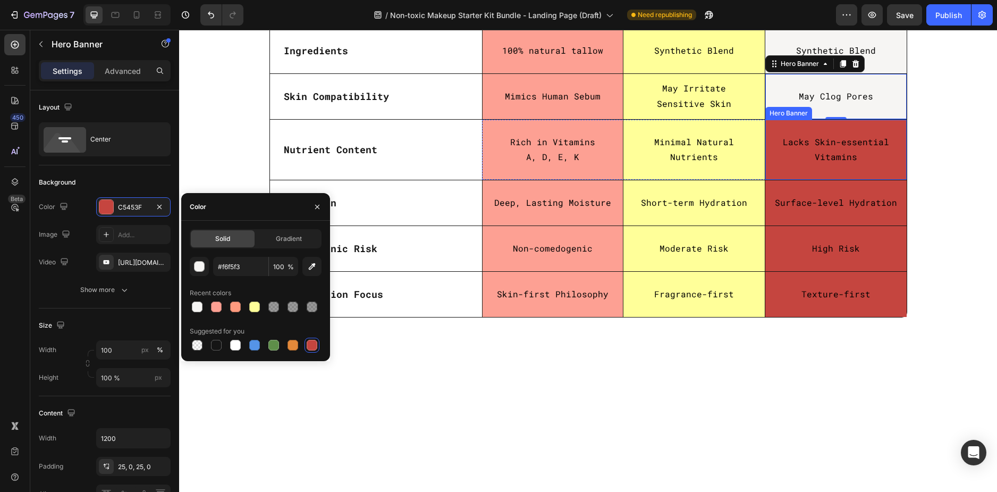
click at [782, 180] on div "Lacks Skin-essential Vitamins Text Block" at bounding box center [836, 150] width 141 height 60
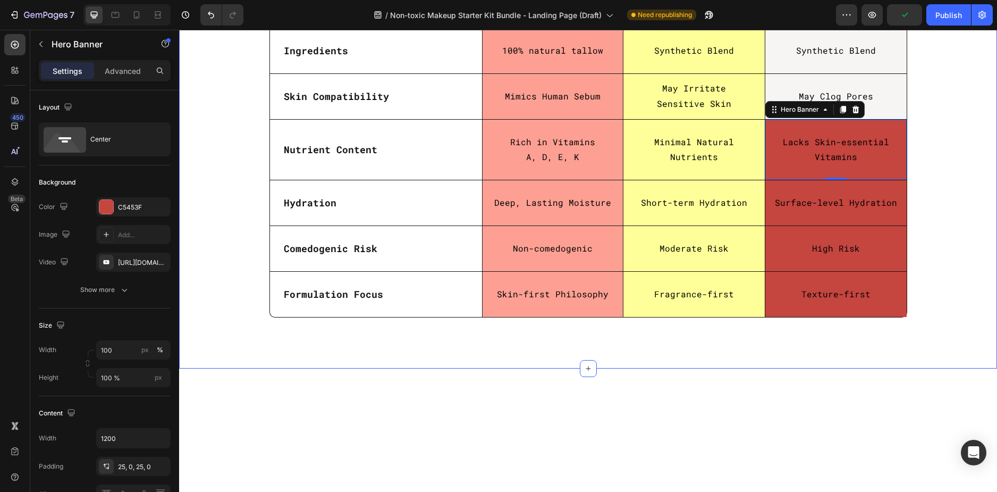
click at [962, 220] on div "Why Our Tallow-Based Stand Out: Heading Row Row Drop element here Fierce Nature…" at bounding box center [588, 127] width 802 height 398
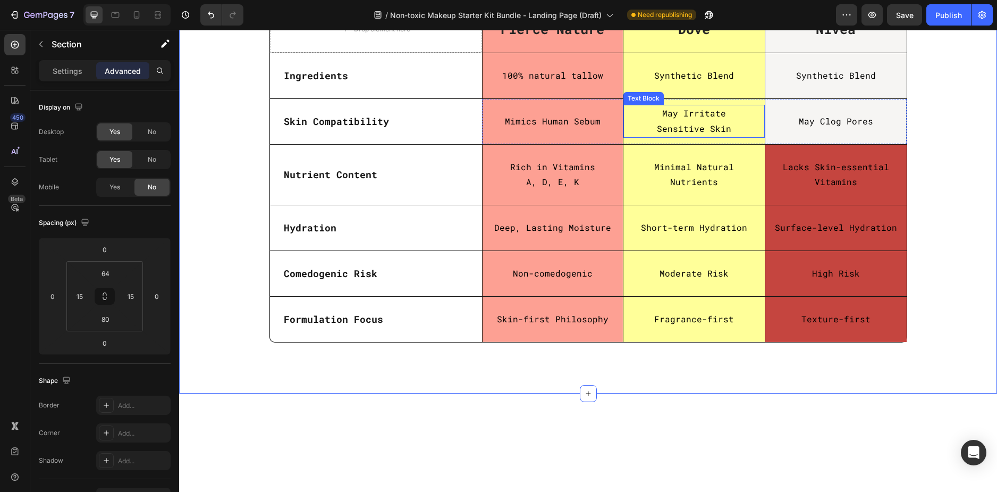
scroll to position [2712, 0]
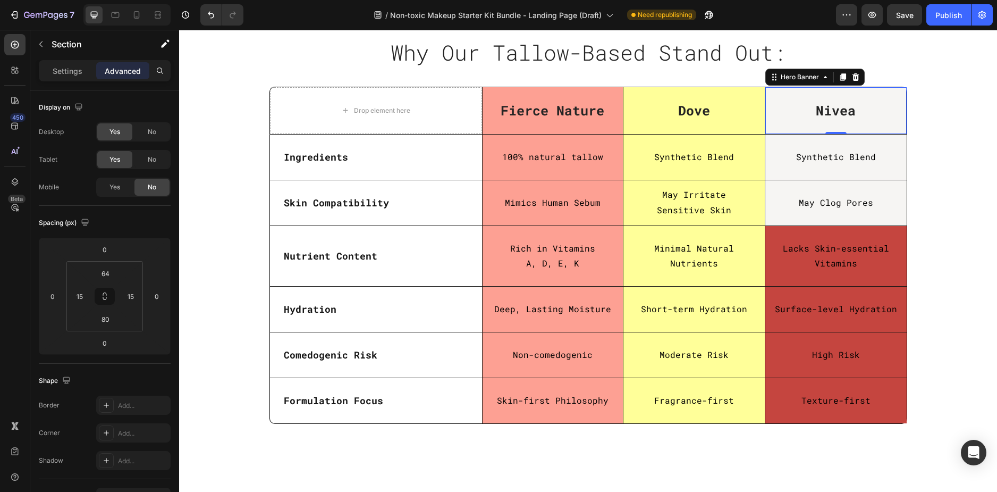
click at [898, 134] on div "Nivea Text block" at bounding box center [836, 111] width 141 height 46
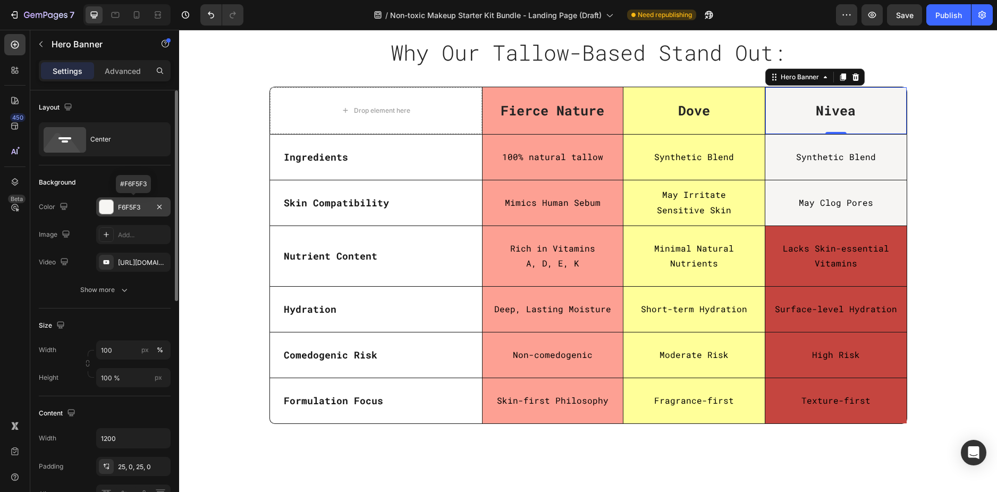
click at [141, 212] on div "F6F5F3" at bounding box center [133, 208] width 31 height 10
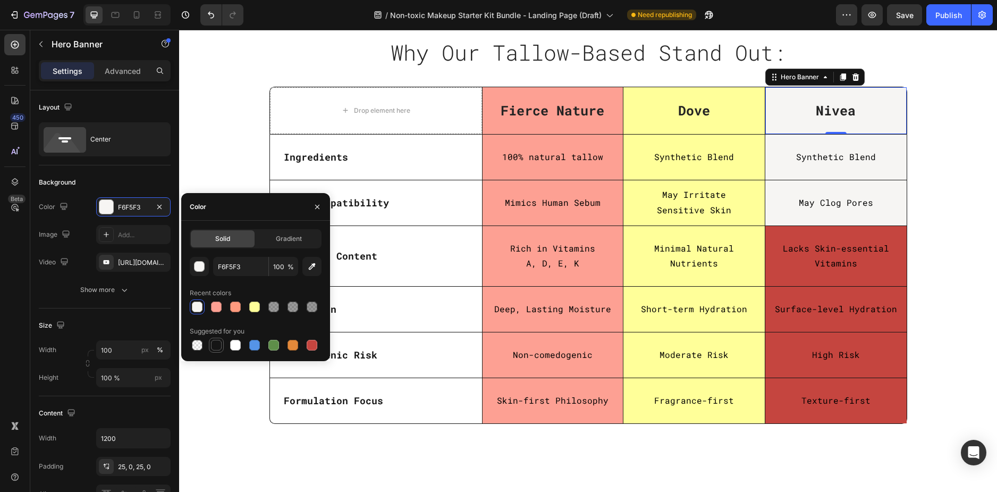
click at [213, 348] on div at bounding box center [216, 345] width 11 height 11
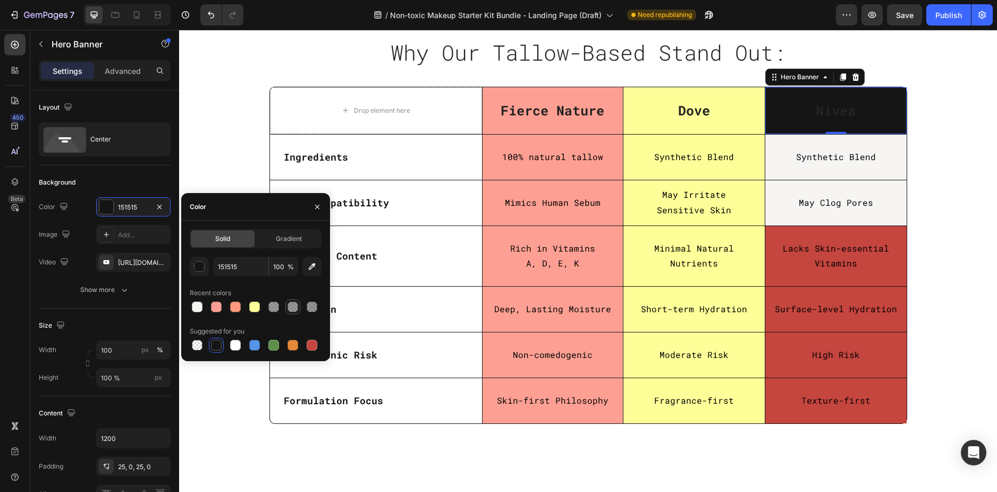
type input "F6F5F3"
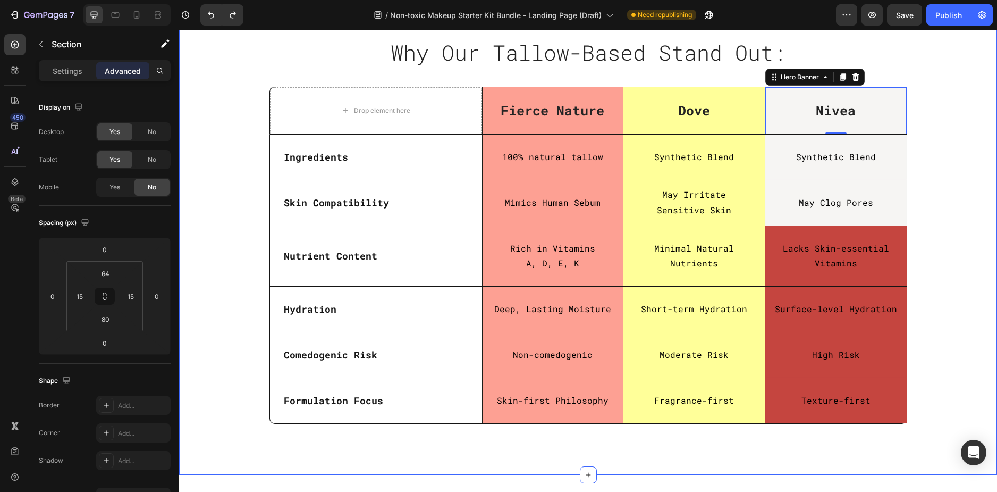
click at [962, 253] on div "Why Our Tallow-Based Stand Out: Heading Row Row Drop element here Fierce Nature…" at bounding box center [588, 234] width 802 height 398
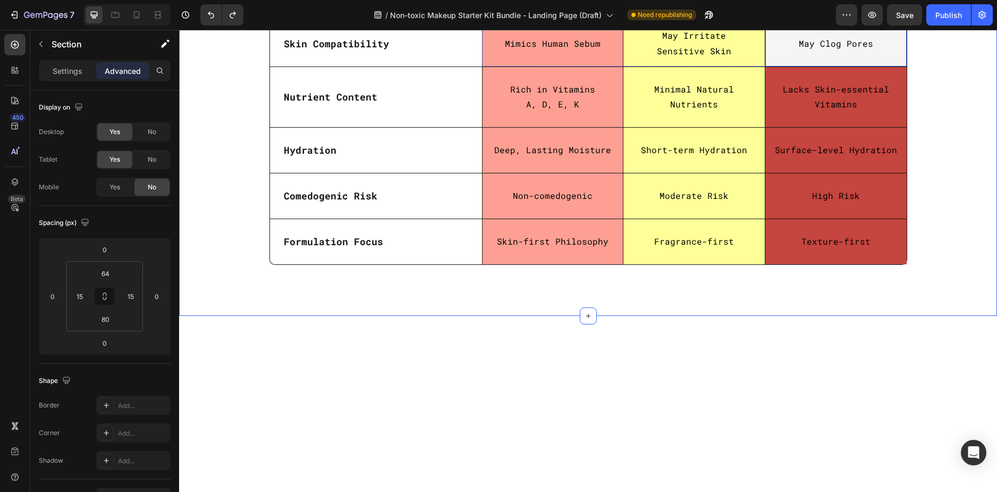
scroll to position [2871, 0]
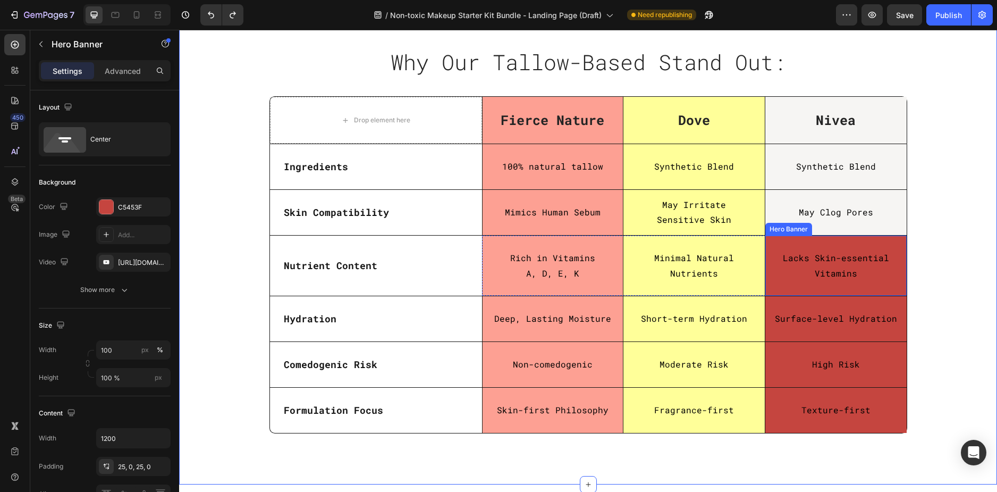
click at [882, 287] on div "Lacks Skin-essential Vitamins Text Block" at bounding box center [836, 266] width 141 height 60
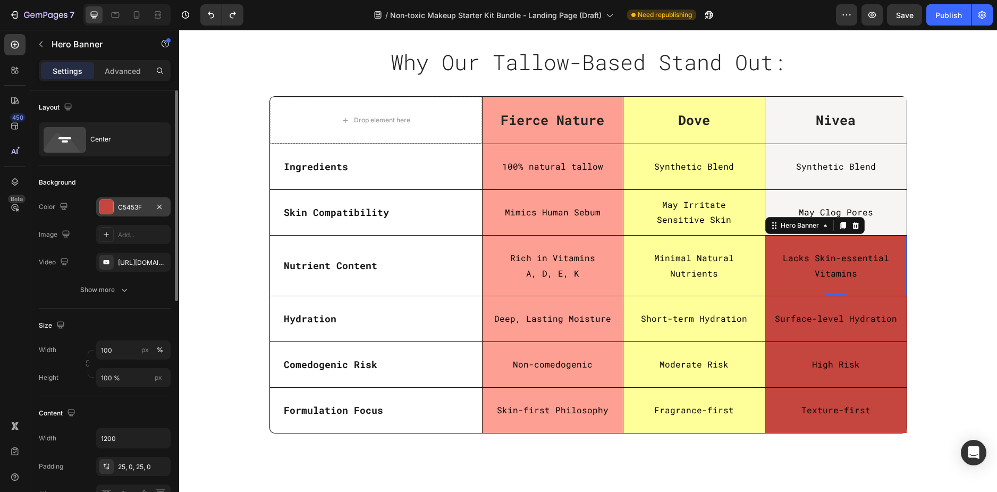
click at [127, 206] on div "C5453F" at bounding box center [133, 208] width 31 height 10
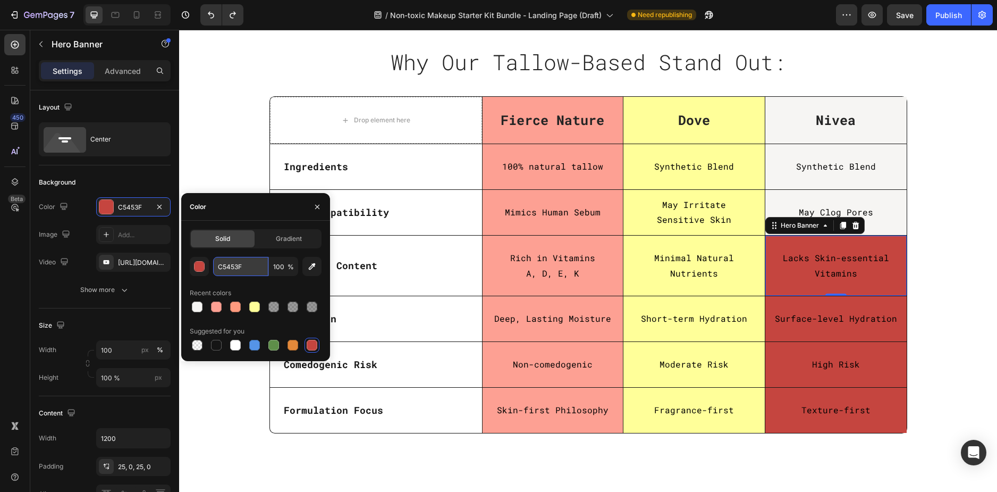
click at [241, 263] on input "C5453F" at bounding box center [240, 266] width 55 height 19
paste input "#f6f5f3"
type input "#f6f5f3"
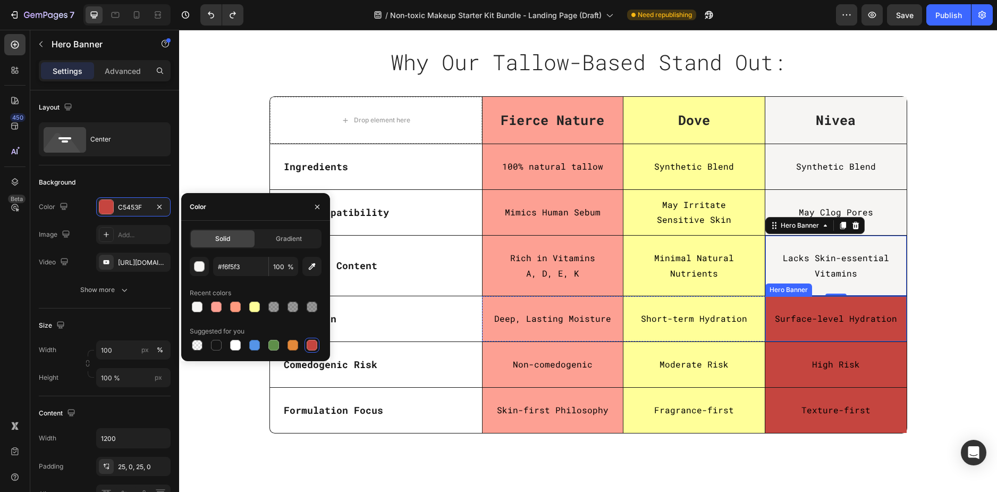
click at [876, 340] on div "Surface-level Hydration Text Block" at bounding box center [836, 319] width 141 height 44
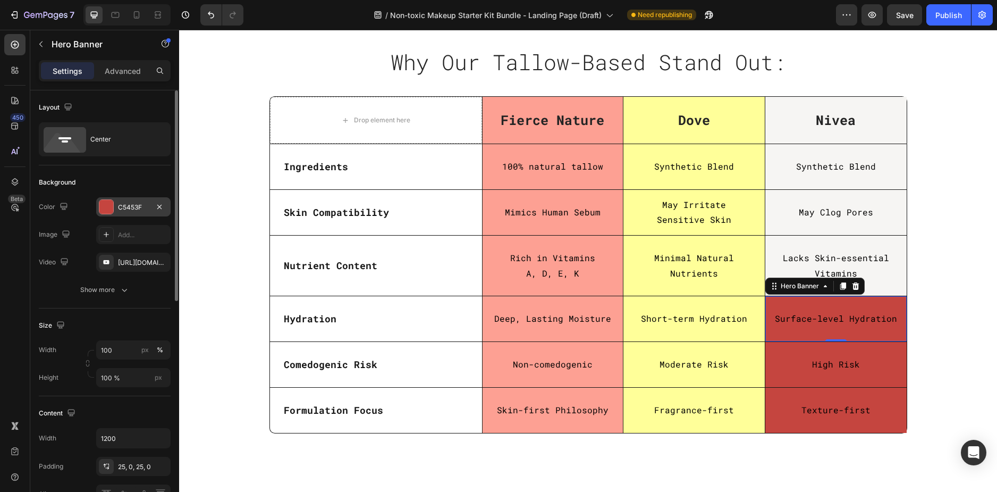
click at [127, 207] on div "C5453F" at bounding box center [133, 208] width 31 height 10
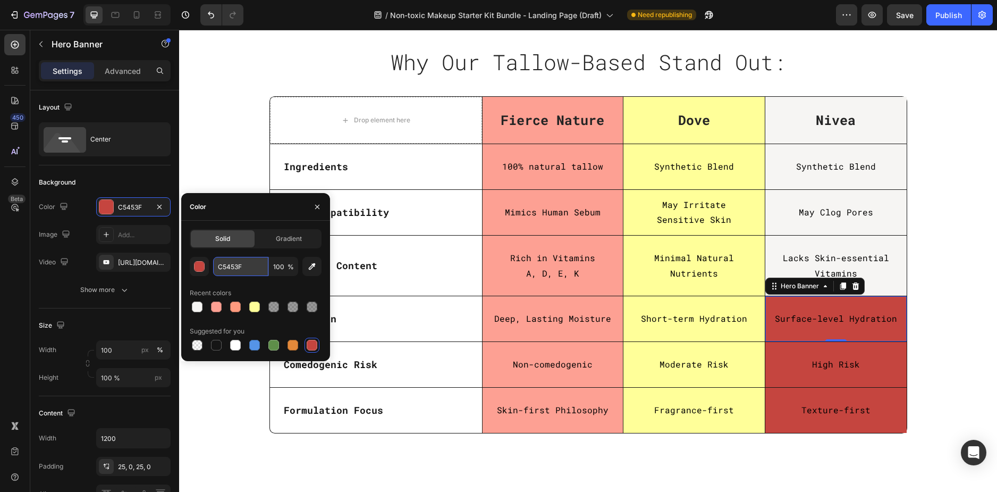
click at [242, 268] on input "C5453F" at bounding box center [240, 266] width 55 height 19
paste input "#f6f5f3"
type input "#f6f5f3"
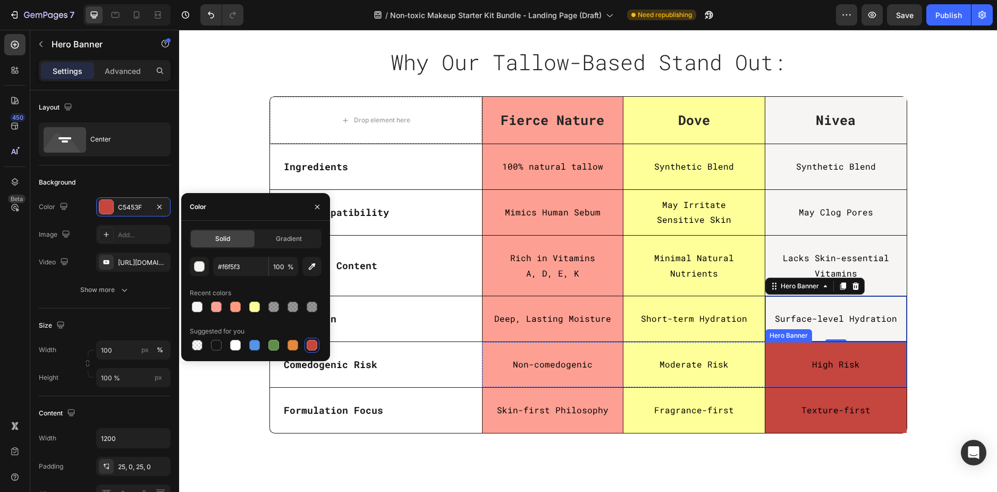
click at [875, 382] on div "High Risk Text Block" at bounding box center [836, 364] width 141 height 44
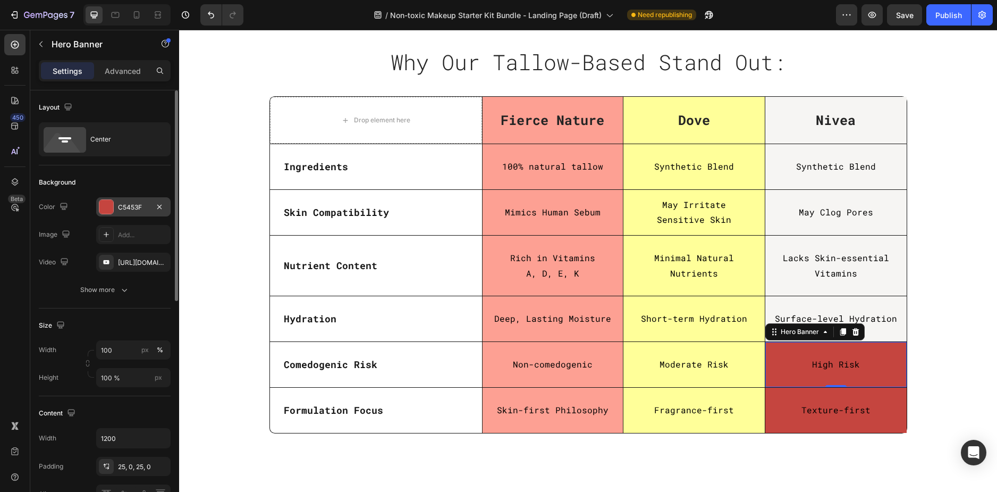
click at [116, 204] on div "C5453F" at bounding box center [133, 206] width 74 height 19
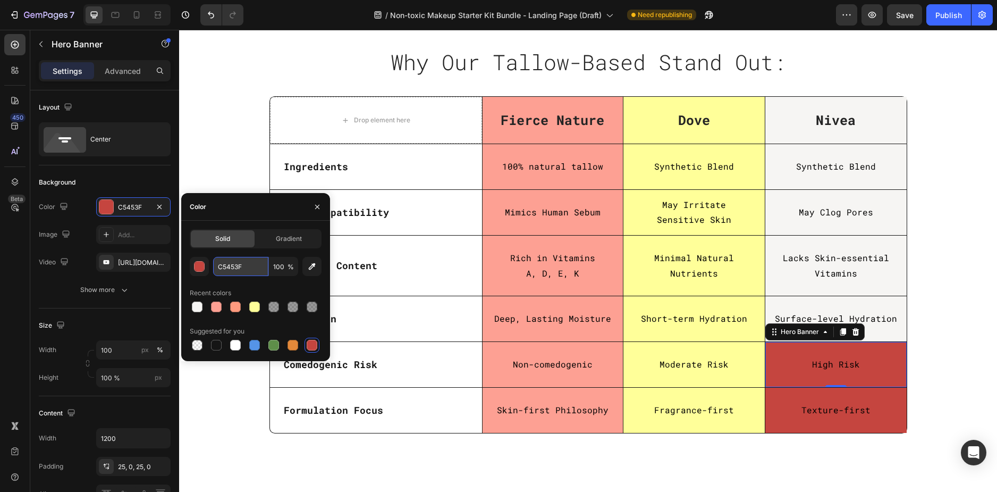
click at [245, 267] on input "C5453F" at bounding box center [240, 266] width 55 height 19
paste input "#f6f5f3"
type input "#f6f5f3"
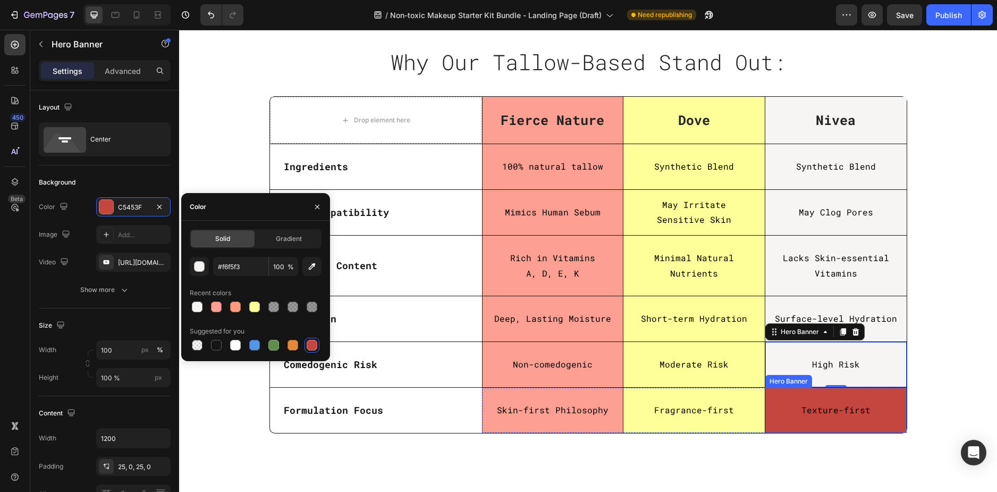
click at [837, 431] on div "Texture-first Text Block" at bounding box center [836, 410] width 141 height 44
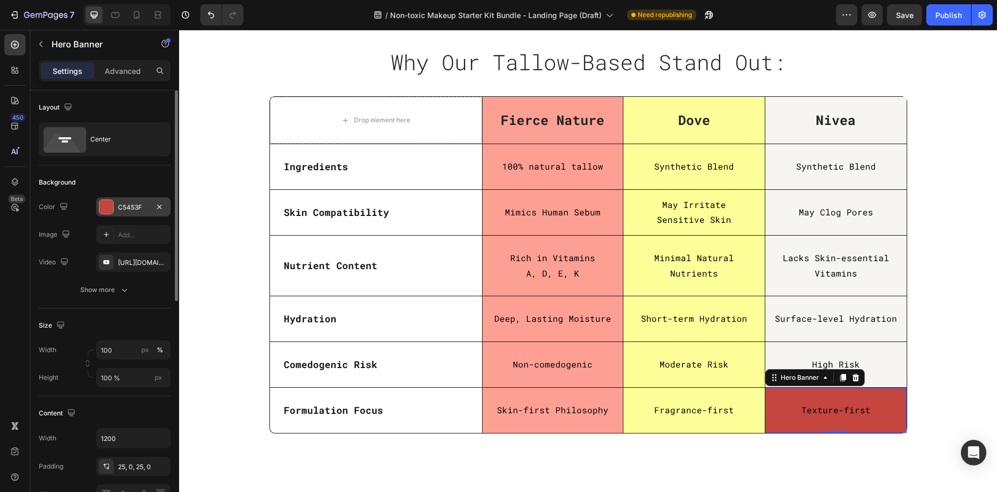
click at [123, 209] on div "C5453F" at bounding box center [133, 208] width 31 height 10
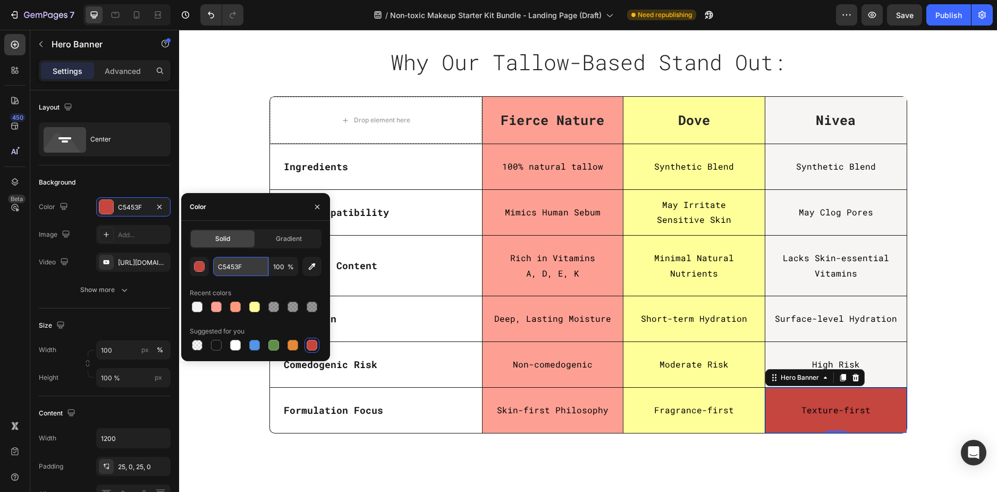
click at [246, 267] on input "C5453F" at bounding box center [240, 266] width 55 height 19
paste input "#f6f5f3"
type input "#f6f5f3"
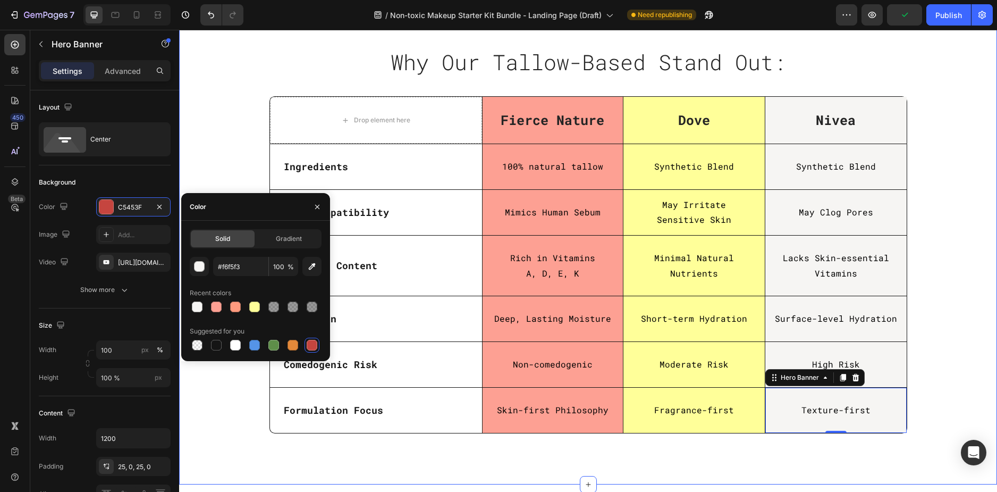
click at [338, 457] on div "Why Our Tallow-Based Stand Out: Heading Row Row Drop element here Fierce Nature…" at bounding box center [588, 247] width 818 height 474
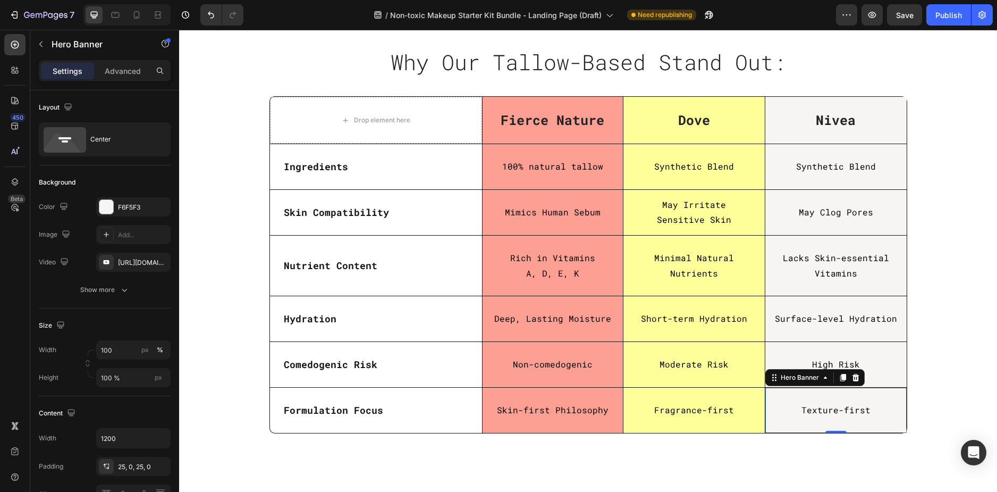
click at [896, 421] on div "Texture-first Text Block" at bounding box center [836, 410] width 141 height 44
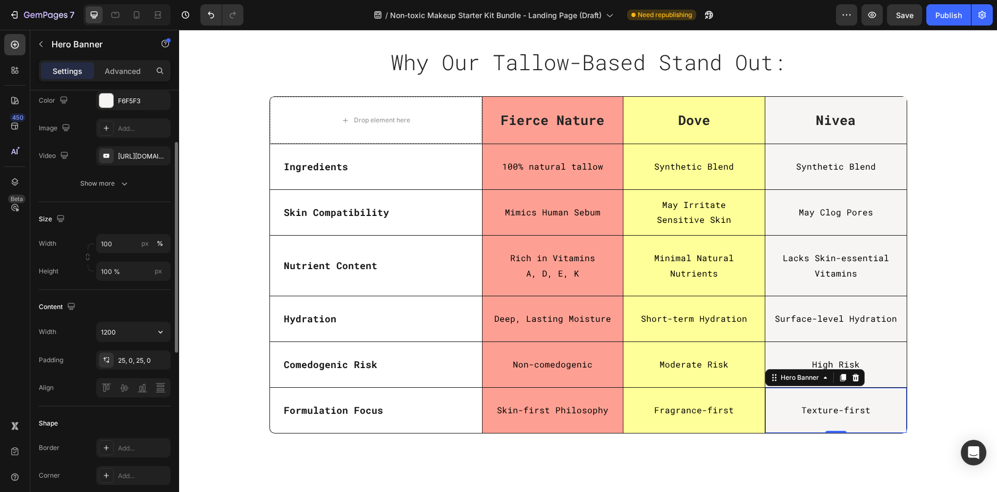
scroll to position [213, 0]
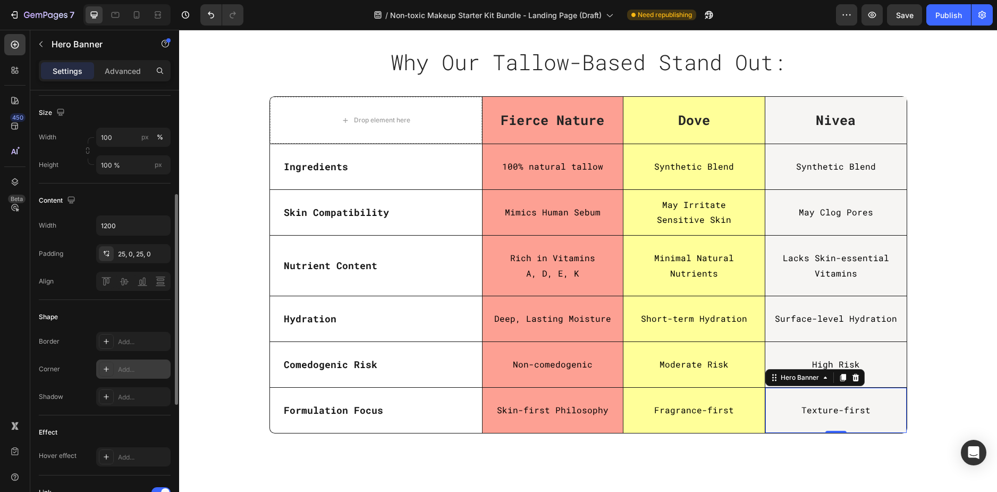
click at [131, 373] on div "Add..." at bounding box center [143, 370] width 50 height 10
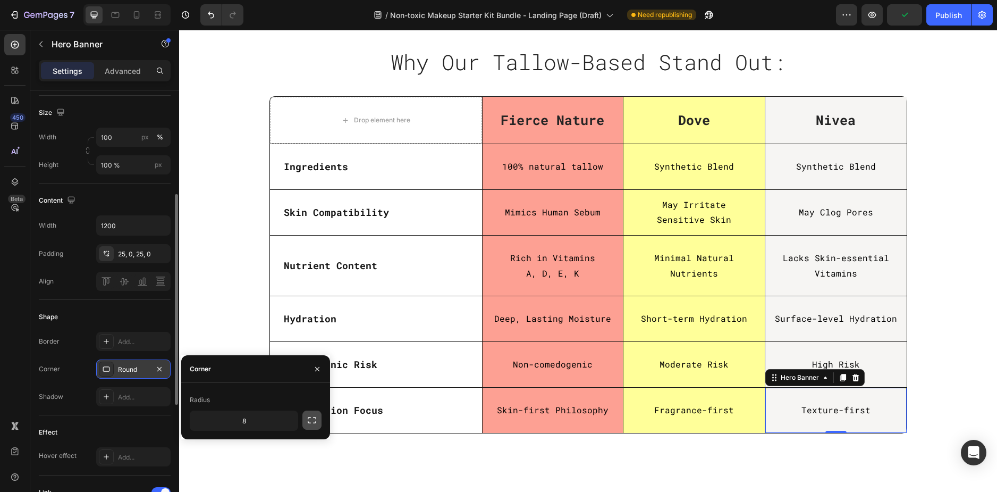
click at [312, 424] on icon "button" at bounding box center [312, 420] width 11 height 11
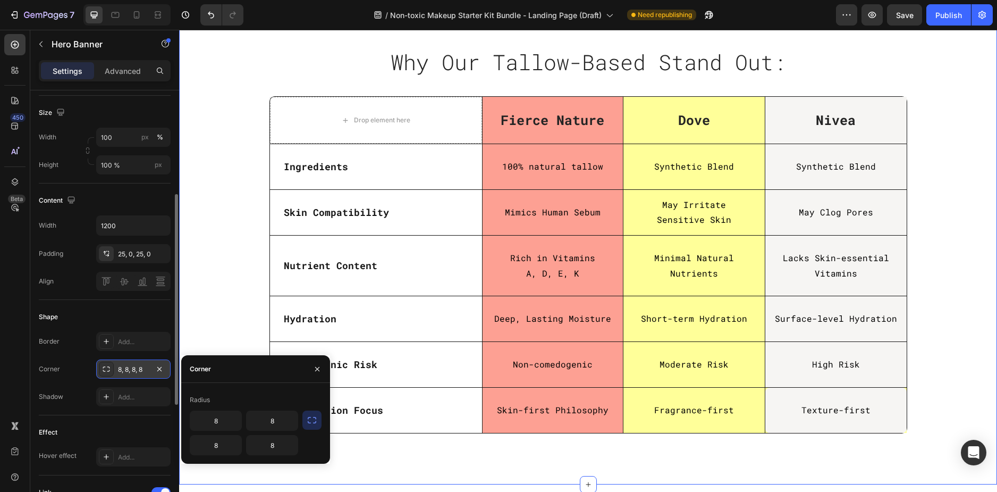
click at [213, 323] on div "Why Our Tallow-Based Stand Out: Heading Row Row Drop element here Fierce Nature…" at bounding box center [588, 243] width 802 height 398
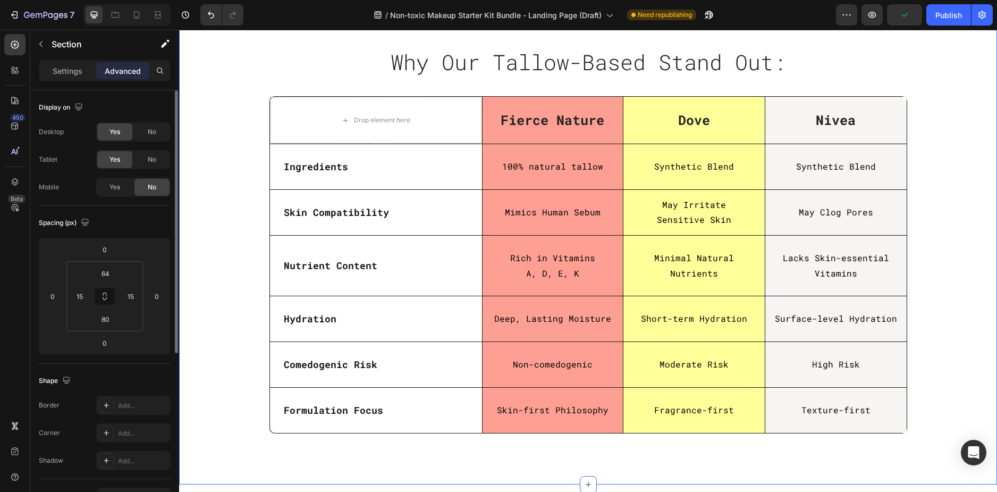
click at [934, 264] on div "Why Our Tallow-Based Stand Out: Heading Row Row Drop element here Fierce Nature…" at bounding box center [588, 243] width 802 height 398
click at [744, 431] on div "Fragrance-first Text Block" at bounding box center [694, 410] width 141 height 45
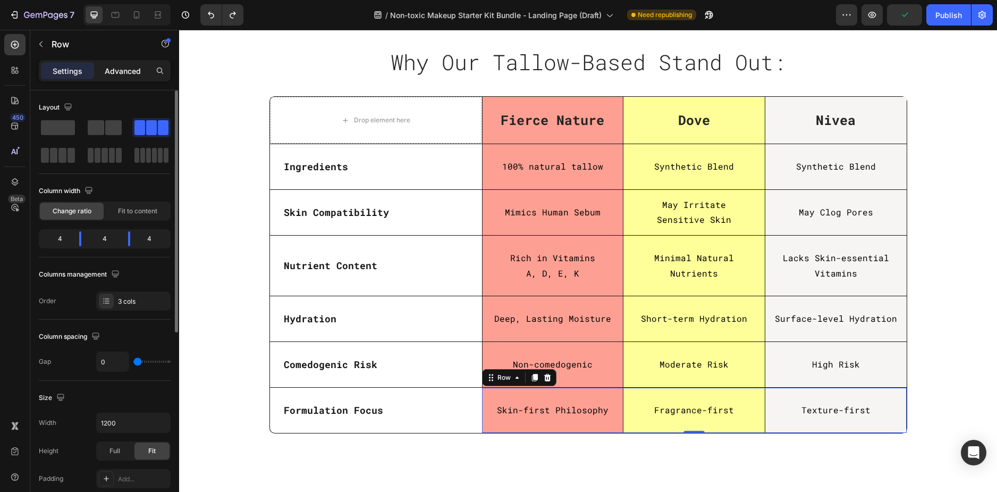
click at [102, 73] on div "Advanced" at bounding box center [122, 70] width 53 height 17
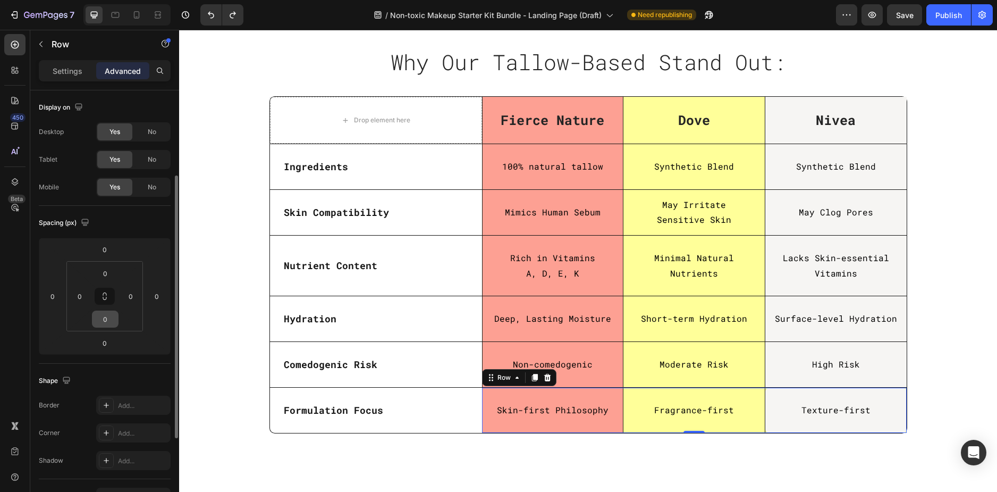
scroll to position [106, 0]
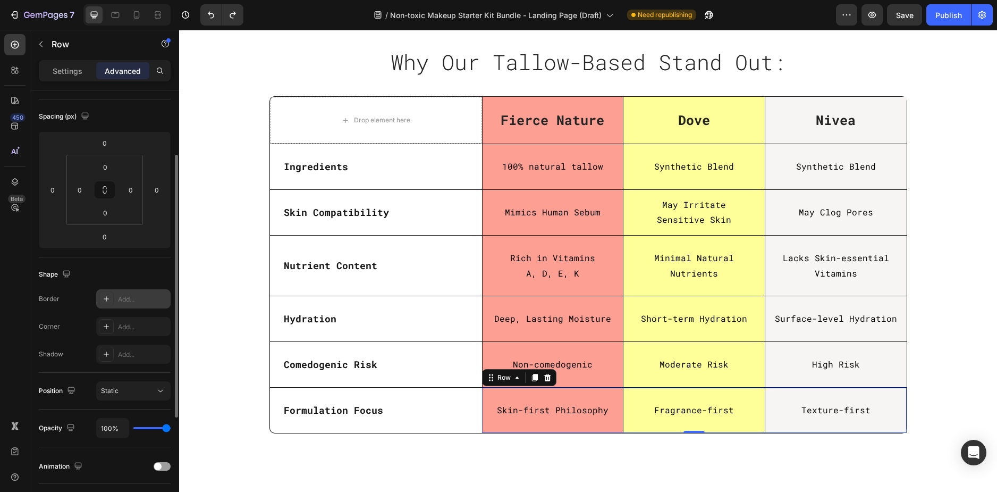
click at [134, 304] on div "Add..." at bounding box center [143, 300] width 50 height 10
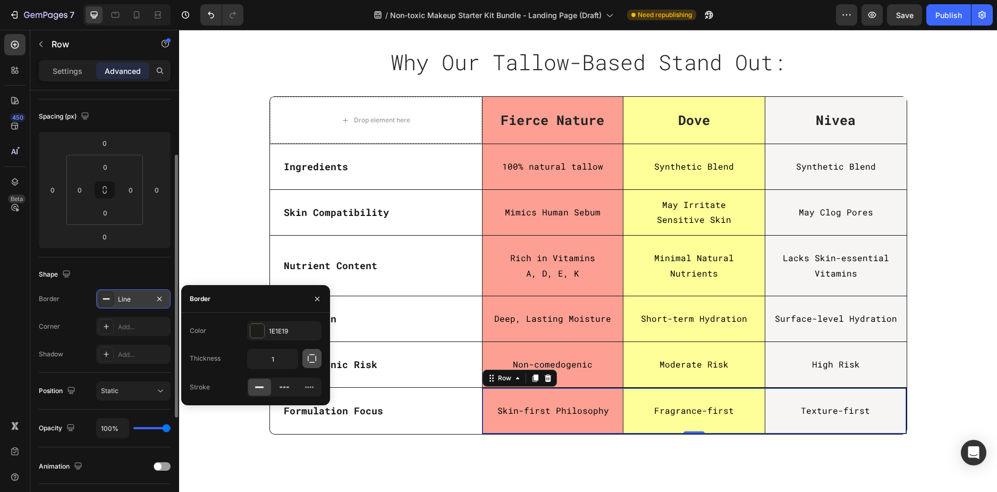
click at [311, 359] on icon "button" at bounding box center [312, 358] width 11 height 11
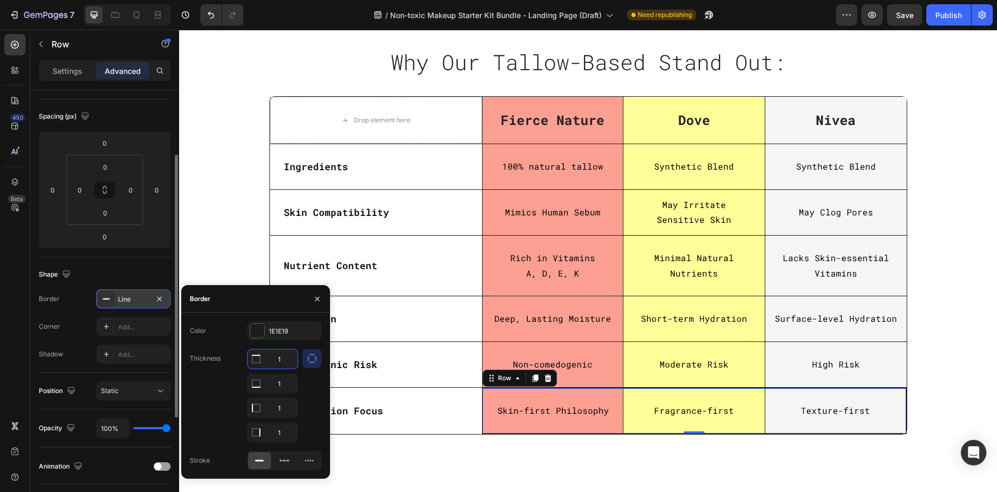
click at [282, 363] on input "1" at bounding box center [273, 358] width 50 height 19
type input "0"
click at [282, 387] on input "1" at bounding box center [273, 383] width 50 height 19
type input "0"
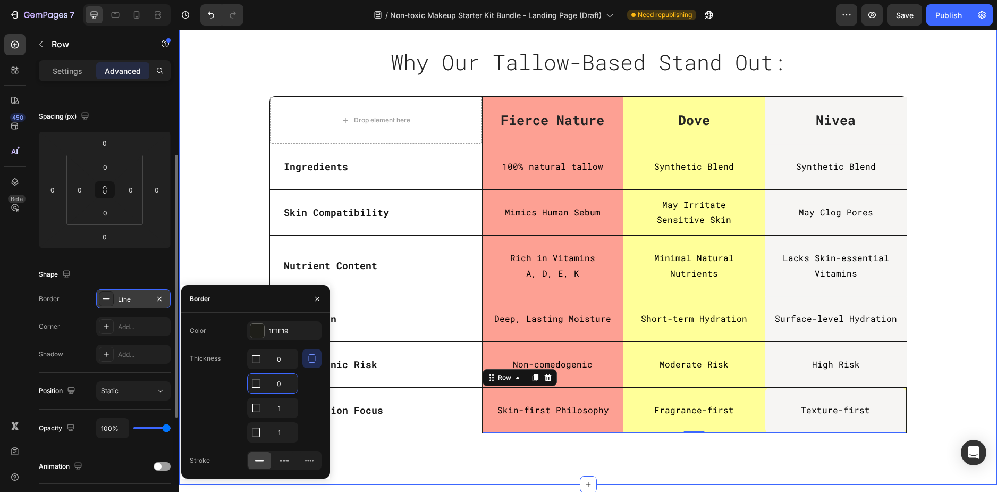
click at [939, 399] on div "Why Our Tallow-Based Stand Out: Heading Row Row Drop element here Fierce Nature…" at bounding box center [588, 243] width 802 height 398
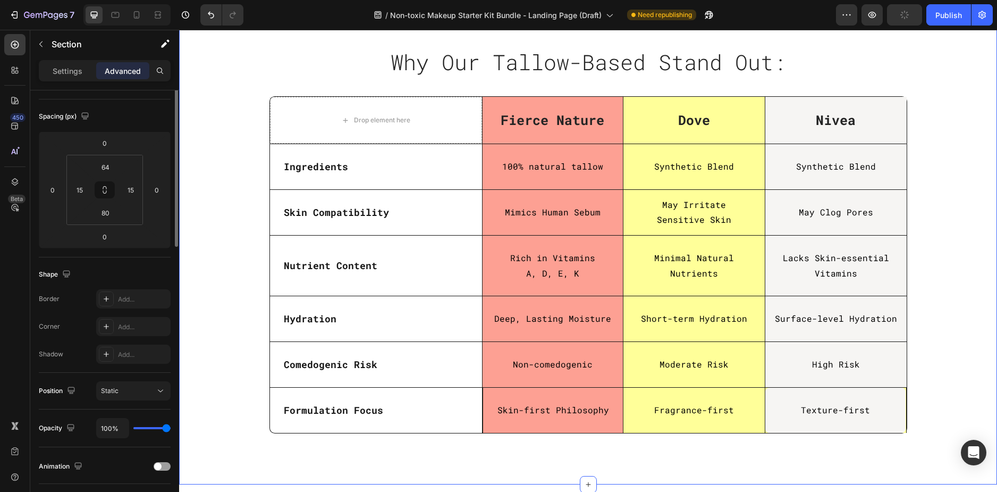
scroll to position [0, 0]
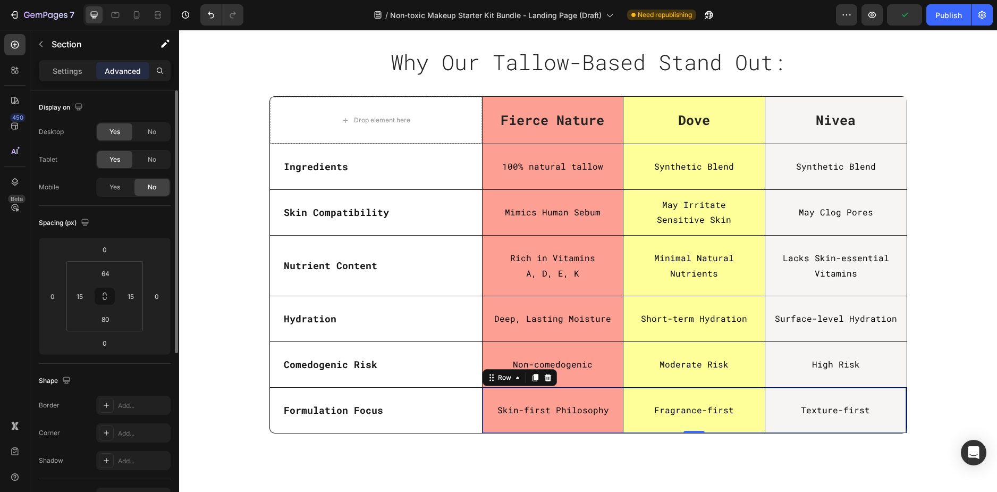
click at [741, 427] on div "Fragrance-first Text Block" at bounding box center [694, 410] width 141 height 45
click at [127, 408] on div "Line" at bounding box center [133, 406] width 31 height 10
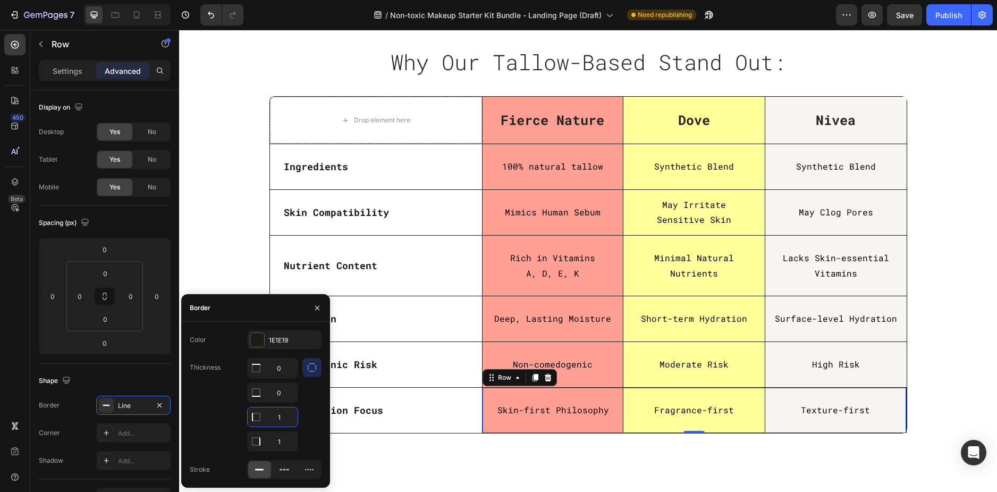
click at [284, 420] on input "1" at bounding box center [273, 416] width 50 height 19
type input "0"
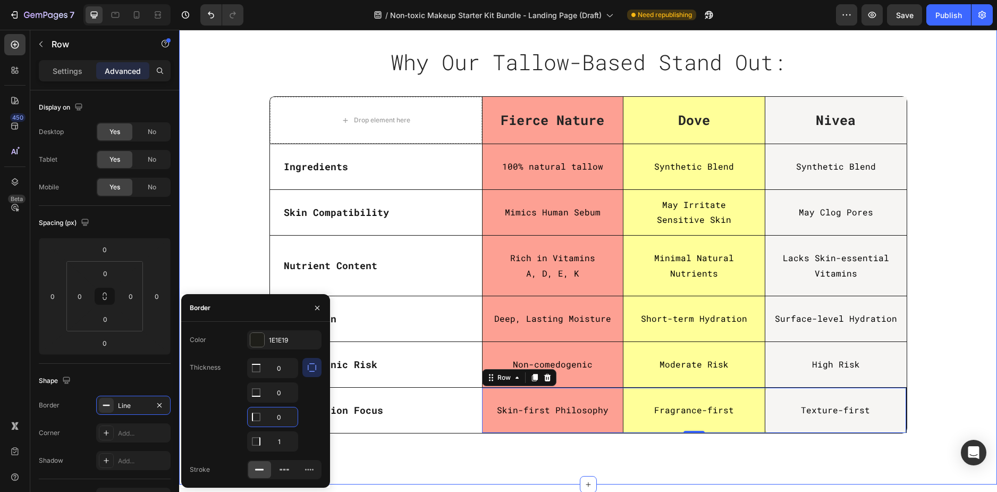
click at [415, 443] on div "Why Our Tallow-Based Stand Out: Heading Row Row Drop element here Fierce Nature…" at bounding box center [588, 247] width 818 height 474
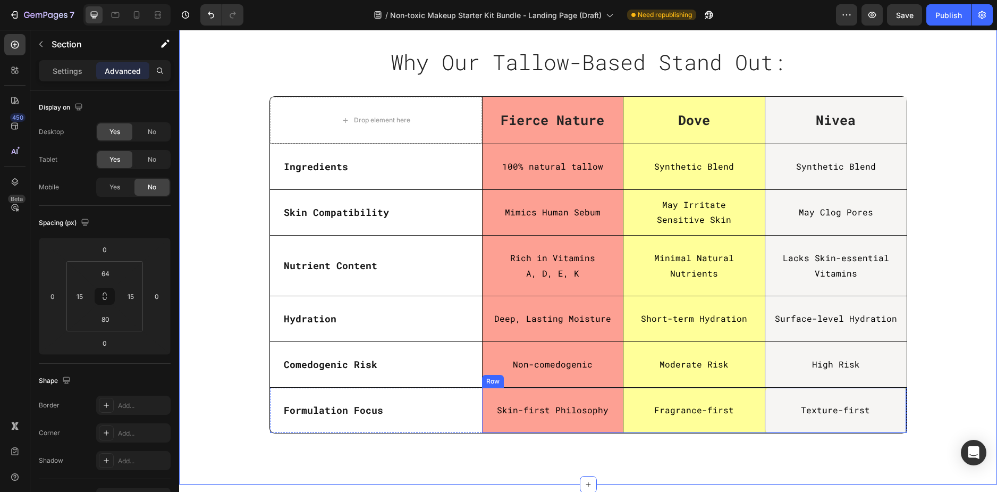
click at [725, 426] on div "Fragrance-first Text Block" at bounding box center [694, 410] width 141 height 45
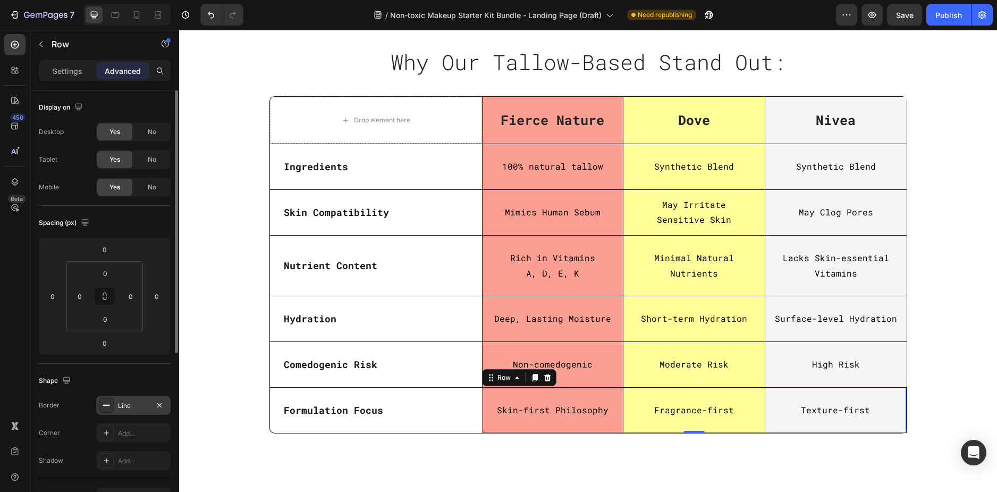
click at [126, 408] on div "Line" at bounding box center [133, 406] width 31 height 10
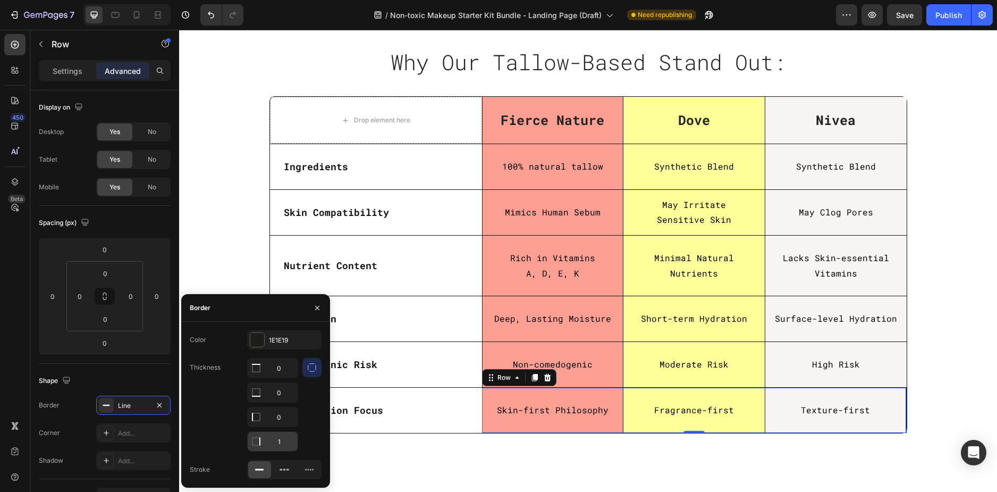
click at [269, 378] on input "1" at bounding box center [273, 367] width 50 height 19
type input "0"
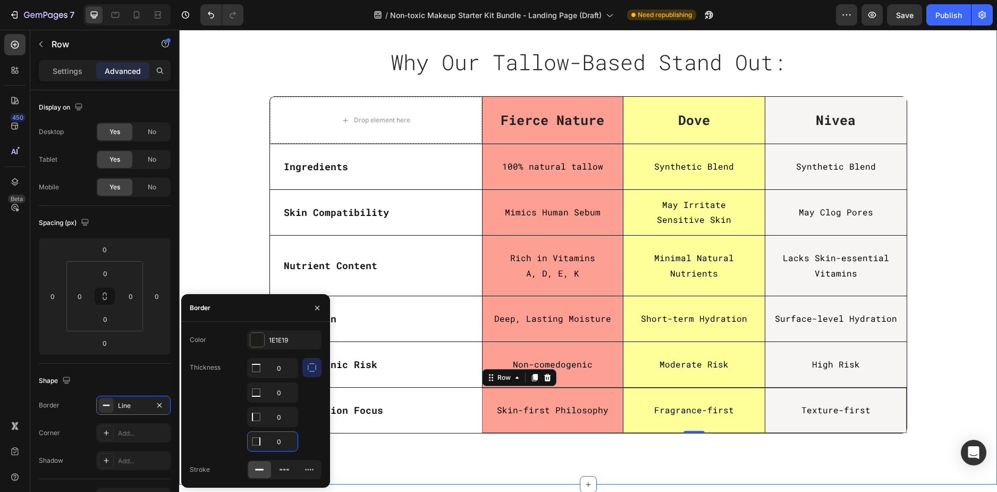
click at [591, 455] on div "Why Our Tallow-Based Stand Out: Heading Row Row Drop element here Fierce Nature…" at bounding box center [588, 247] width 818 height 474
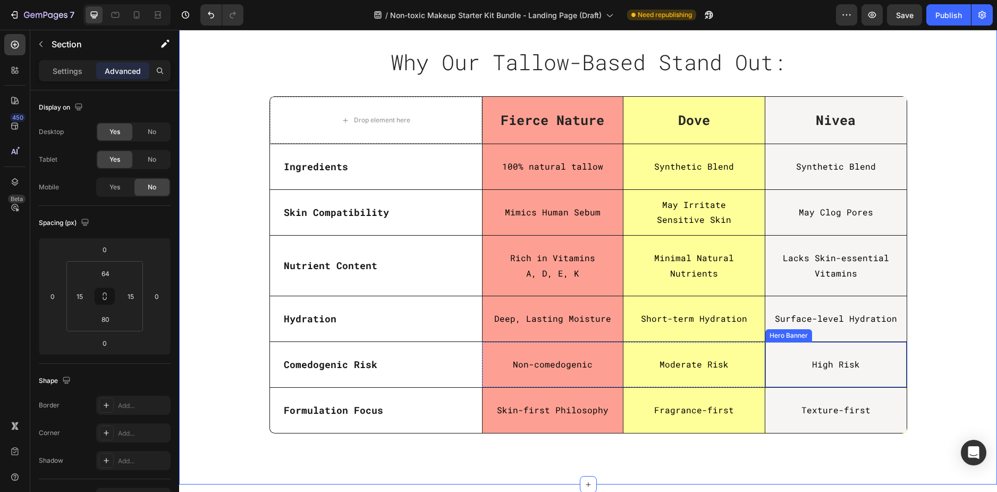
scroll to position [2924, 0]
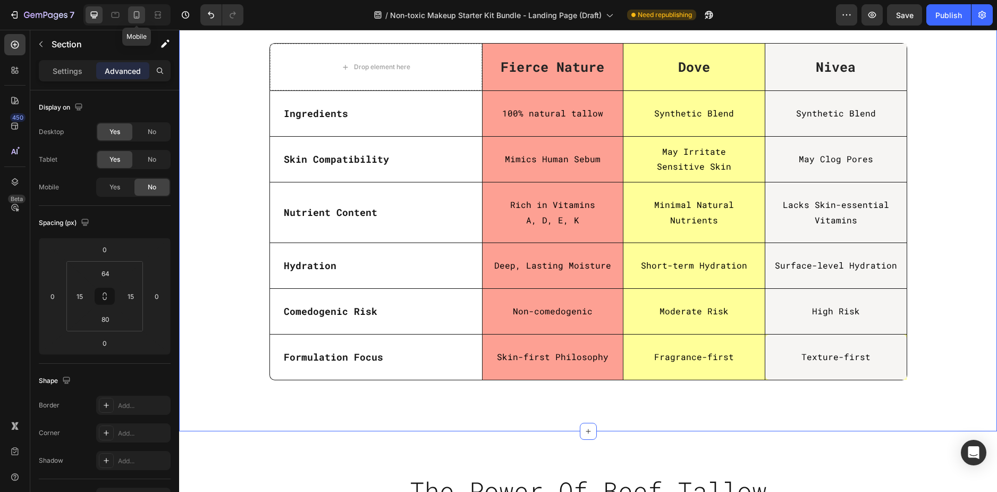
click at [139, 19] on icon at bounding box center [136, 15] width 11 height 11
type input "70"
type input "56"
click at [139, 19] on icon at bounding box center [136, 15] width 11 height 11
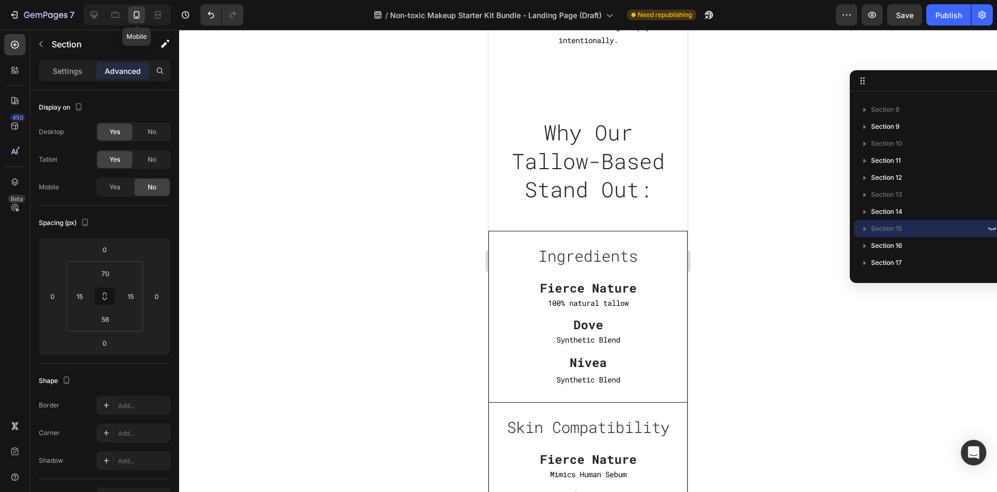
scroll to position [2827, 0]
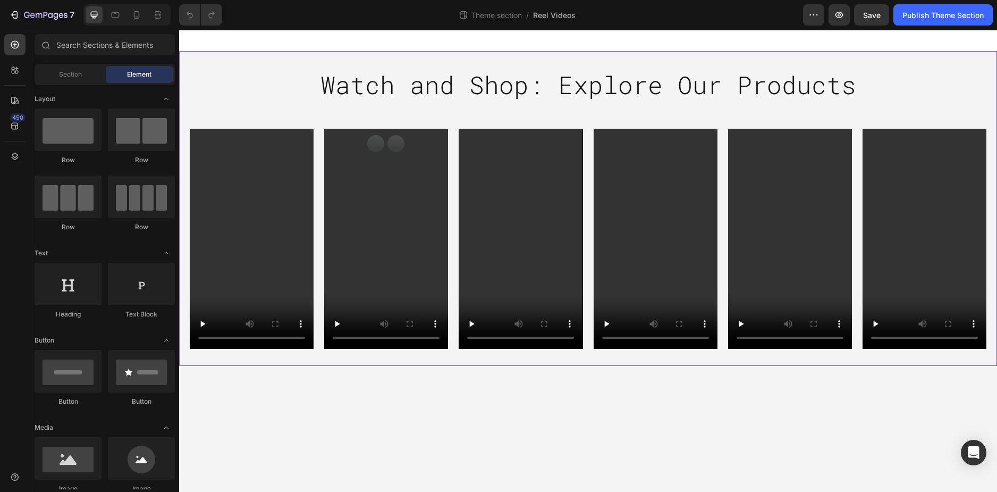
click at [247, 76] on div "Watch and Shop: Explore Our Products Heading Row Video Video Video Video Video …" at bounding box center [588, 208] width 818 height 281
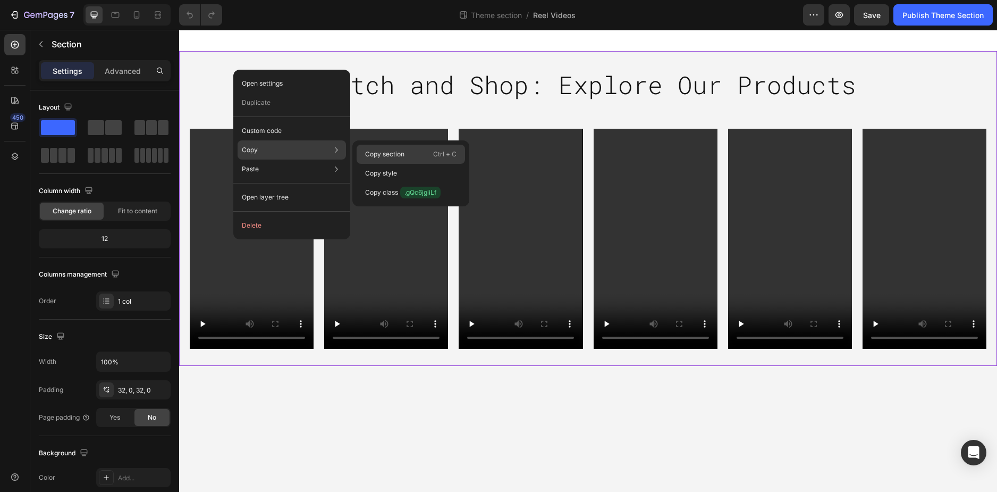
click at [368, 152] on p "Copy section" at bounding box center [384, 154] width 39 height 10
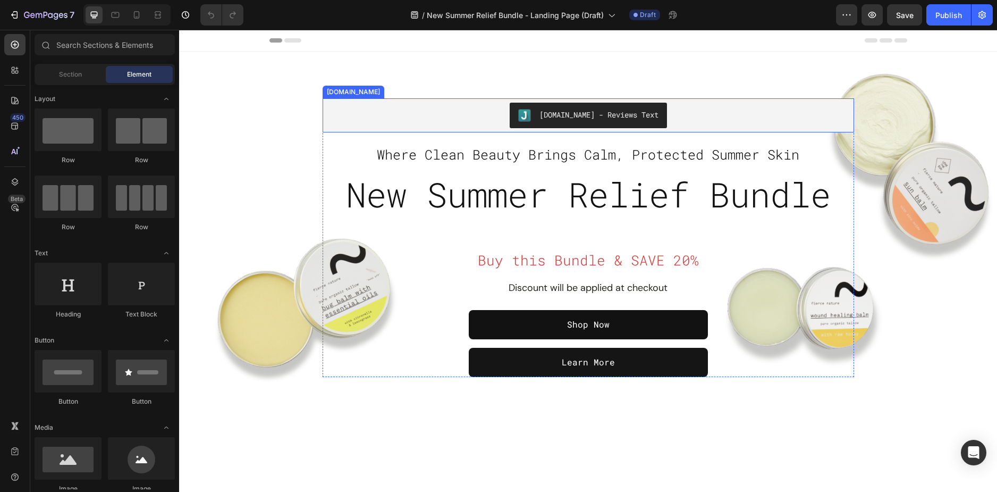
click at [389, 110] on div "[DOMAIN_NAME] - Reviews Text" at bounding box center [588, 116] width 523 height 26
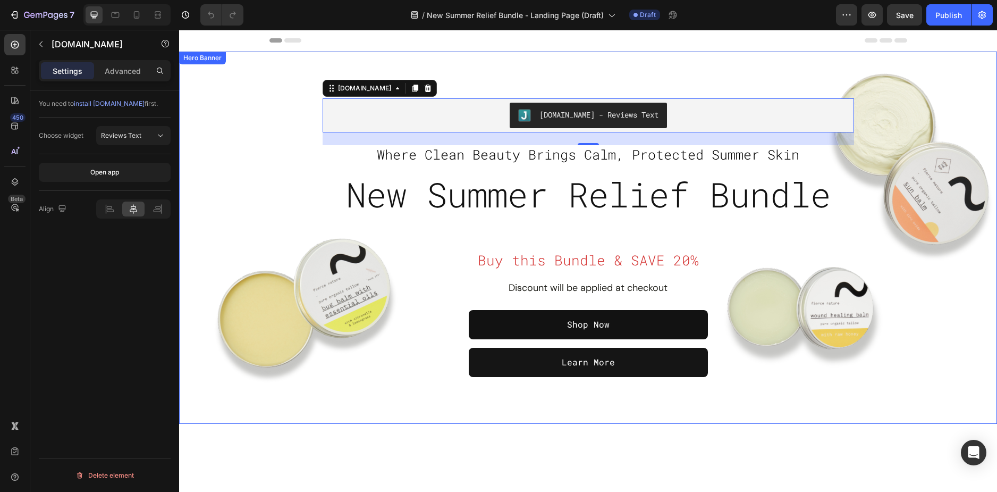
click at [234, 144] on div "Overlay" at bounding box center [588, 238] width 818 height 372
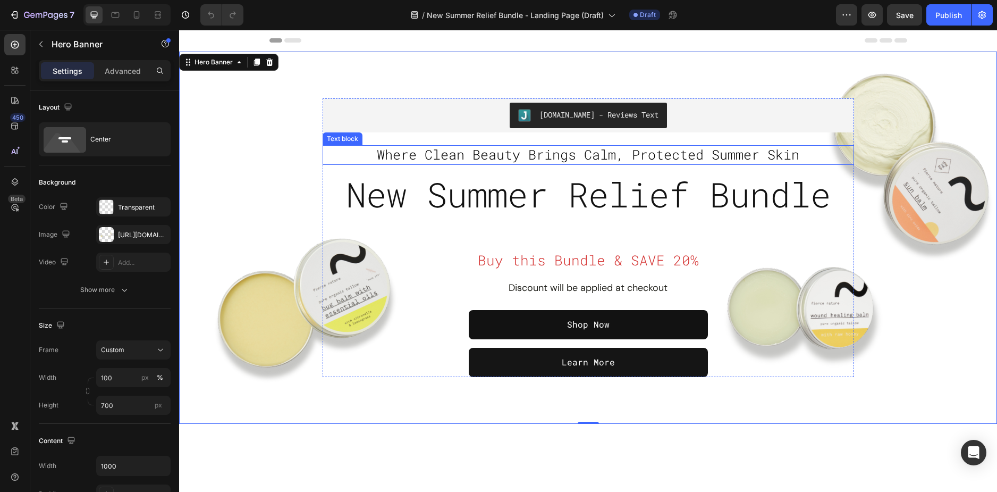
click at [528, 157] on span "Where Clean Beauty Brings Calm, Protected Summer Skin" at bounding box center [588, 155] width 423 height 18
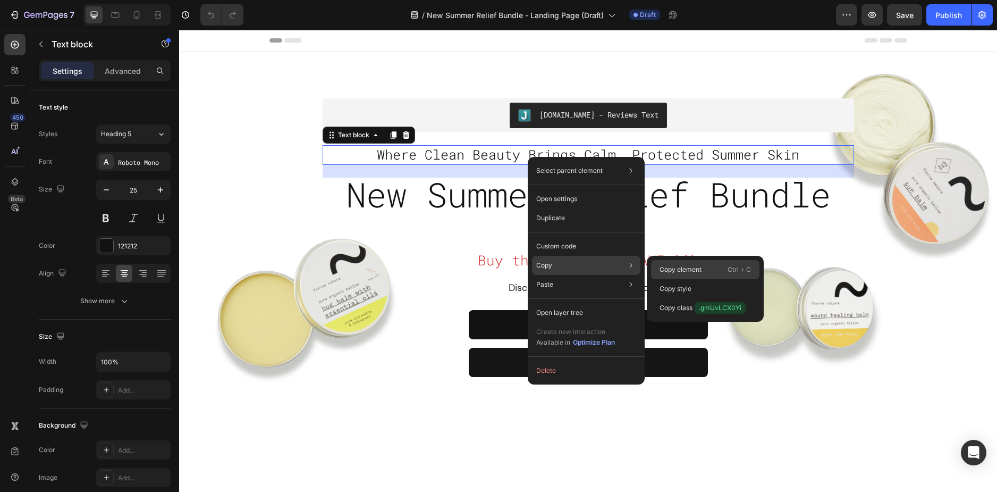
click at [665, 268] on p "Copy element" at bounding box center [681, 270] width 42 height 10
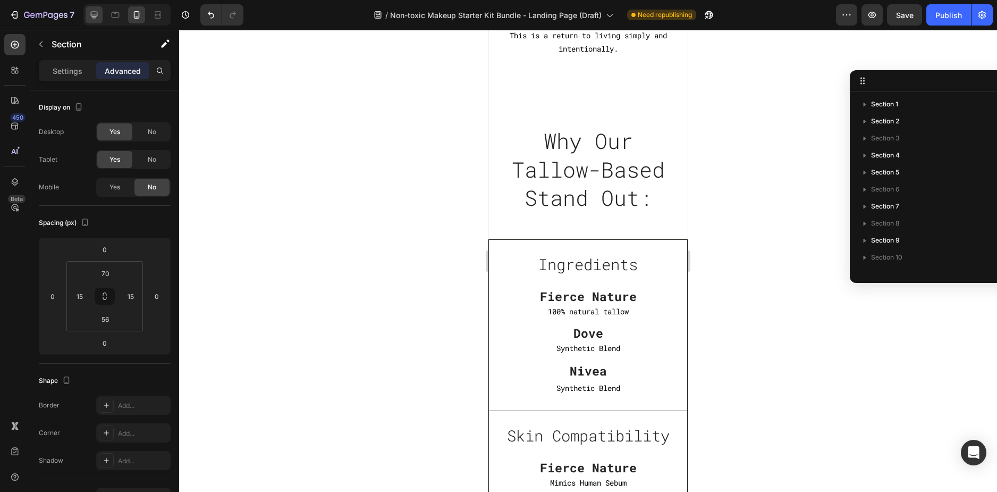
scroll to position [114, 0]
click at [98, 14] on icon at bounding box center [94, 15] width 11 height 11
type input "64"
type input "80"
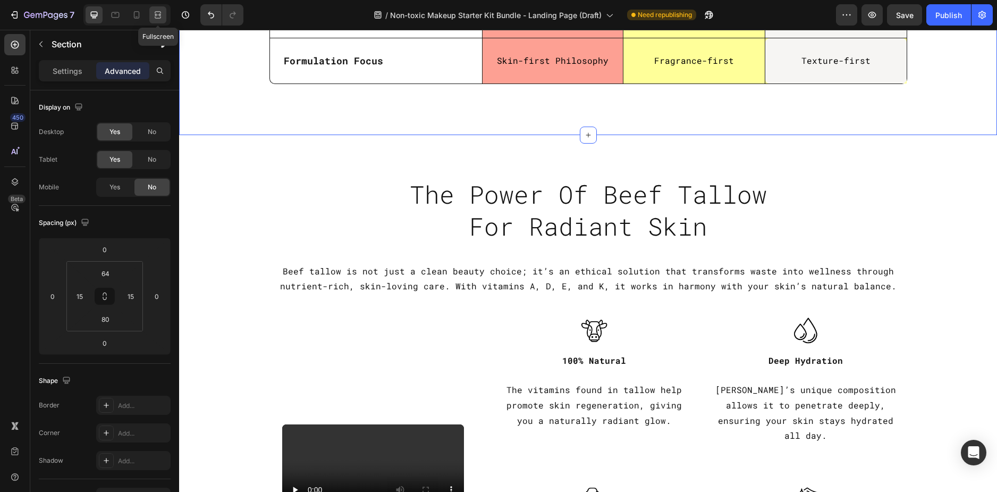
click at [155, 16] on icon at bounding box center [156, 14] width 3 height 3
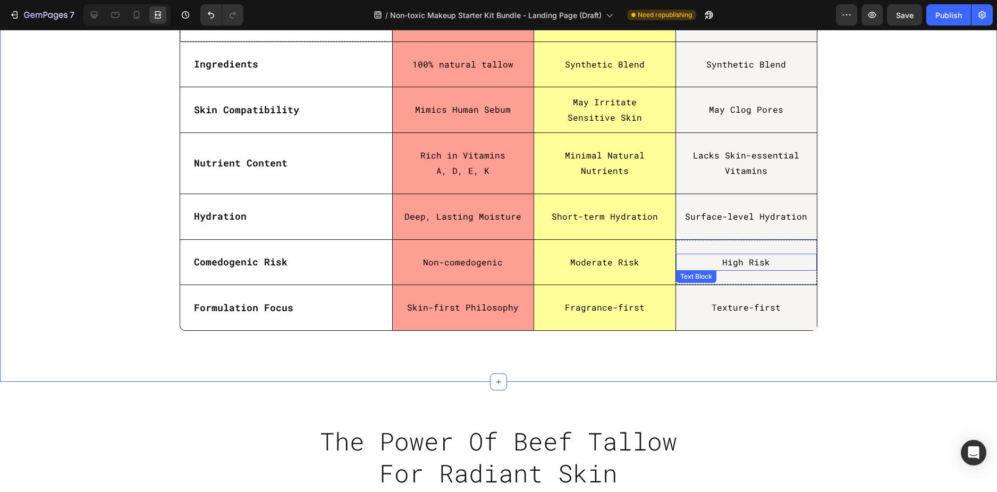
scroll to position [2501, 0]
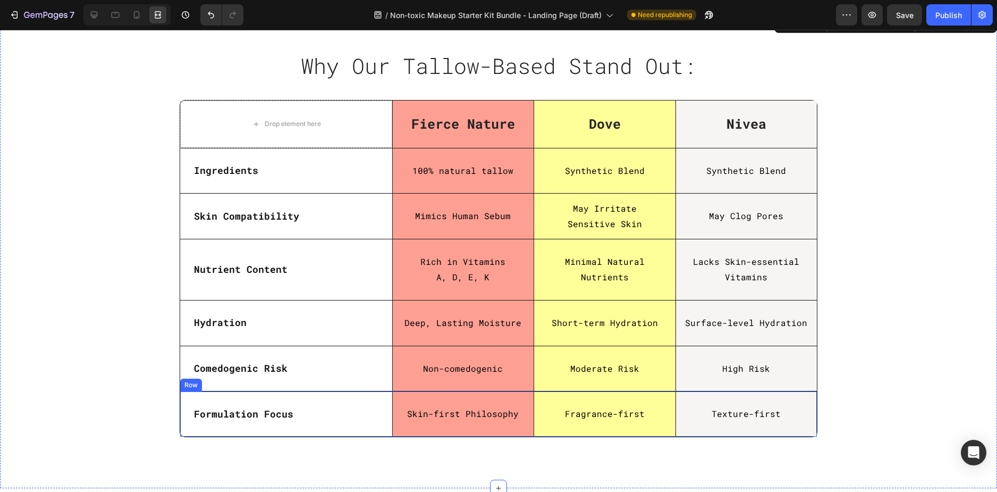
click at [186, 425] on div "Formulation Focus Text Block" at bounding box center [286, 413] width 212 height 45
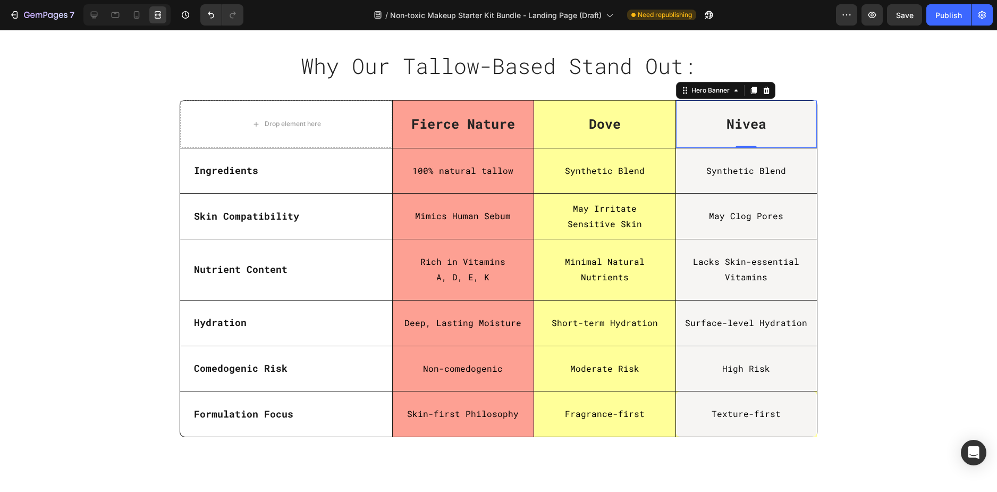
click at [802, 107] on div "Nivea Text block" at bounding box center [746, 124] width 141 height 46
click at [85, 13] on div "Desktop" at bounding box center [126, 14] width 87 height 21
click at [92, 13] on icon at bounding box center [94, 15] width 11 height 11
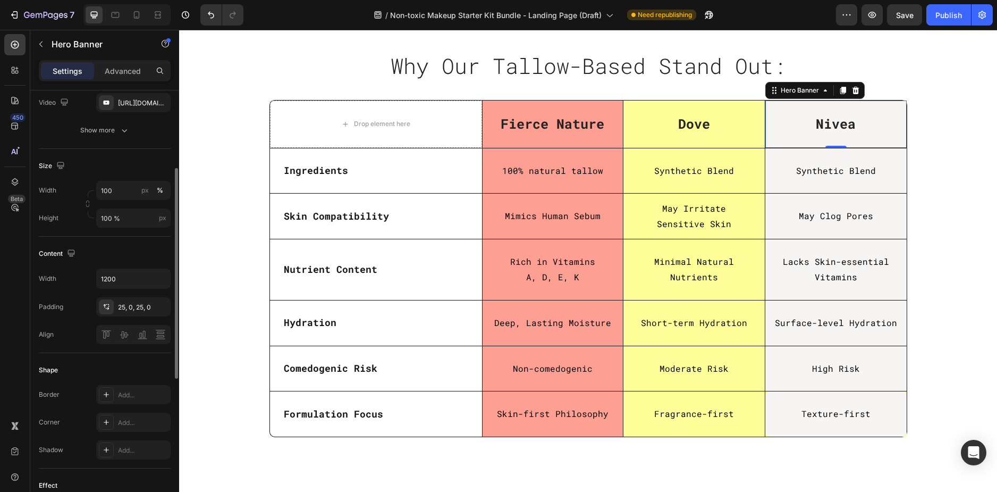
scroll to position [213, 0]
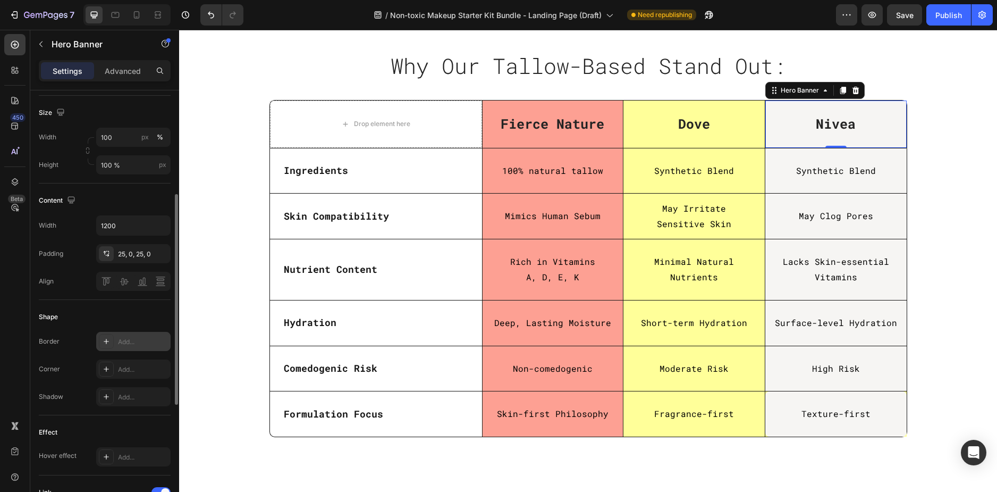
click at [130, 345] on div "Add..." at bounding box center [143, 342] width 50 height 10
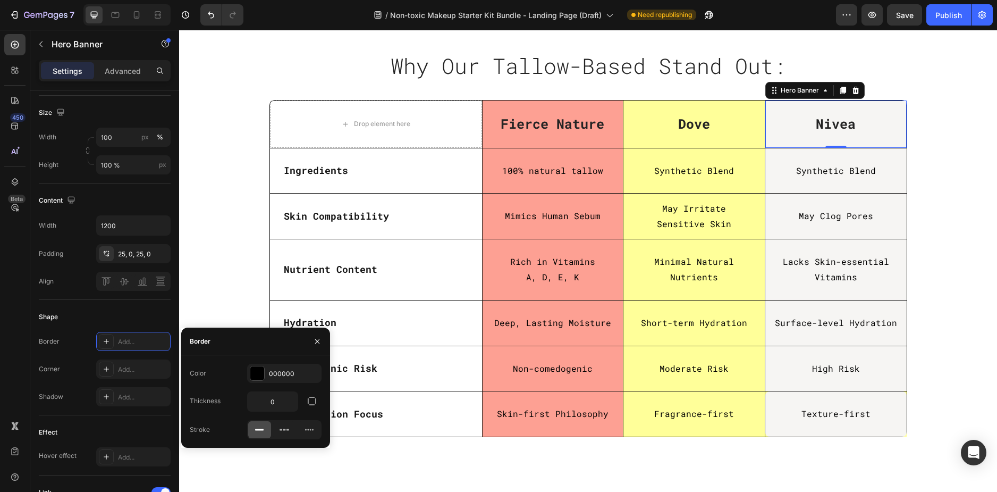
click at [258, 427] on icon at bounding box center [259, 429] width 11 height 11
type input "1"
click at [310, 400] on icon "button" at bounding box center [312, 401] width 11 height 11
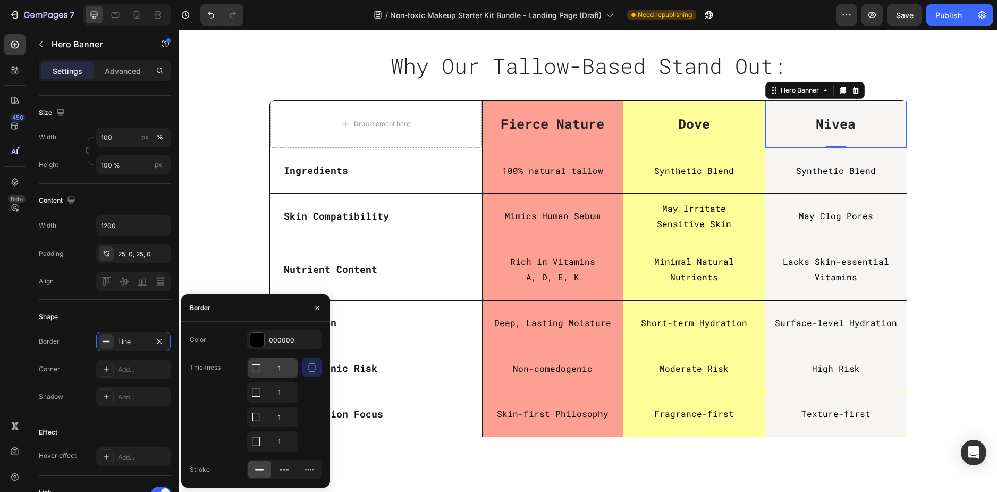
click at [285, 369] on input "1" at bounding box center [273, 367] width 50 height 19
click at [281, 391] on input "1" at bounding box center [273, 392] width 50 height 19
type input "0"
click at [283, 378] on input "1" at bounding box center [273, 367] width 50 height 19
type input "0"
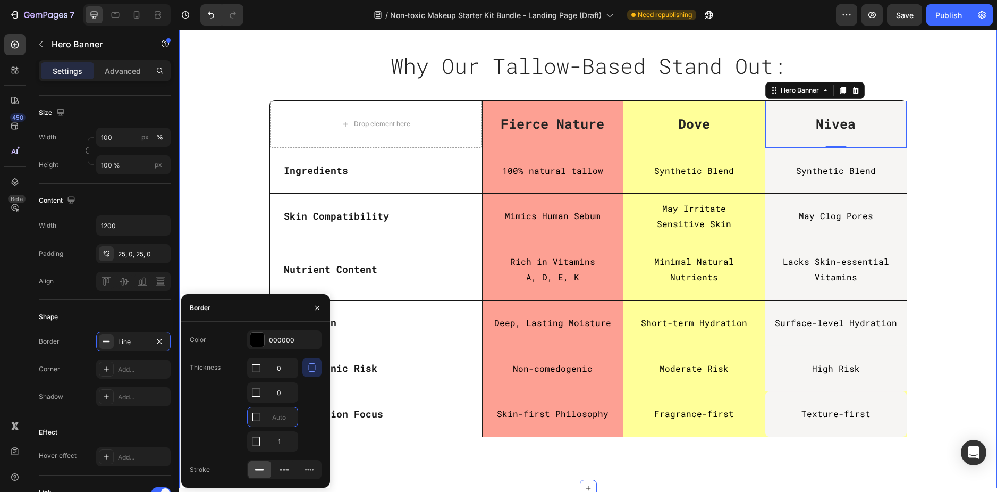
click at [944, 234] on div "Why Our Tallow-Based Stand Out: Heading Row Row Drop element here Fierce Nature…" at bounding box center [588, 247] width 802 height 398
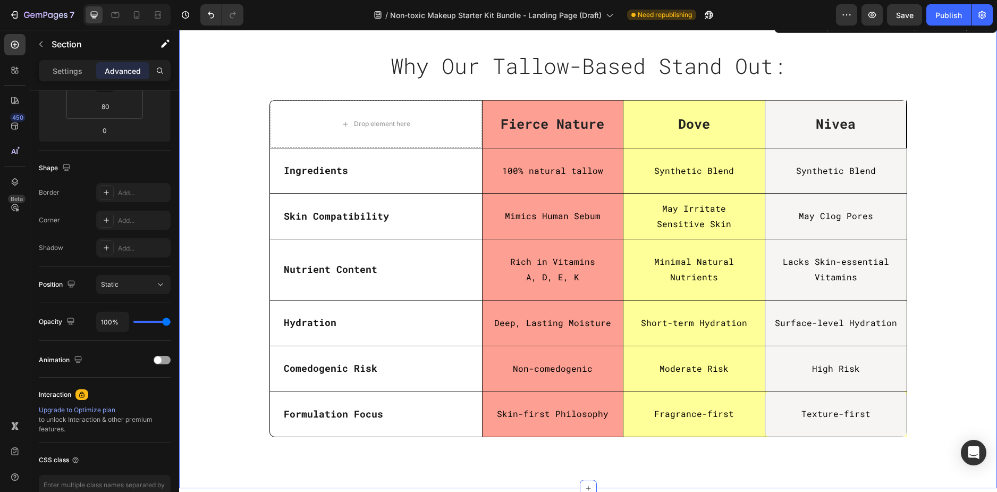
scroll to position [0, 0]
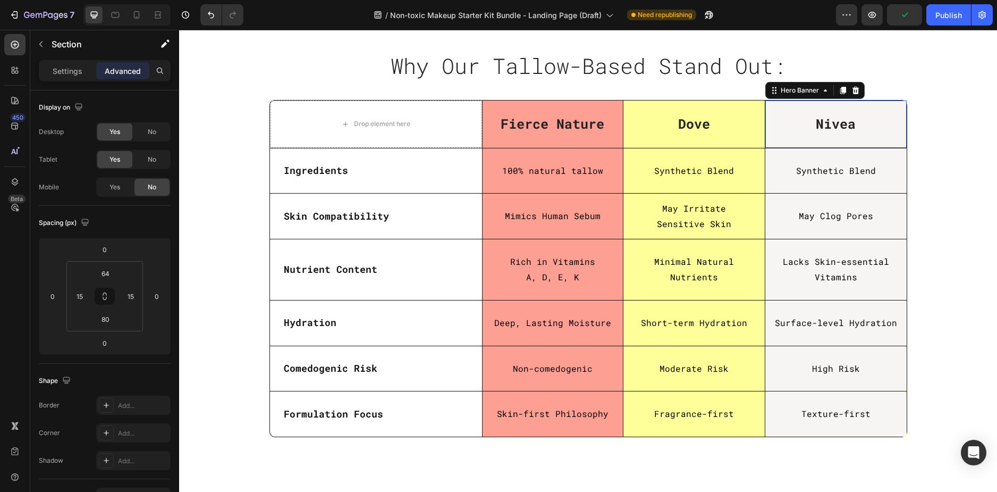
click at [886, 135] on div "Nivea Text block" at bounding box center [836, 124] width 140 height 46
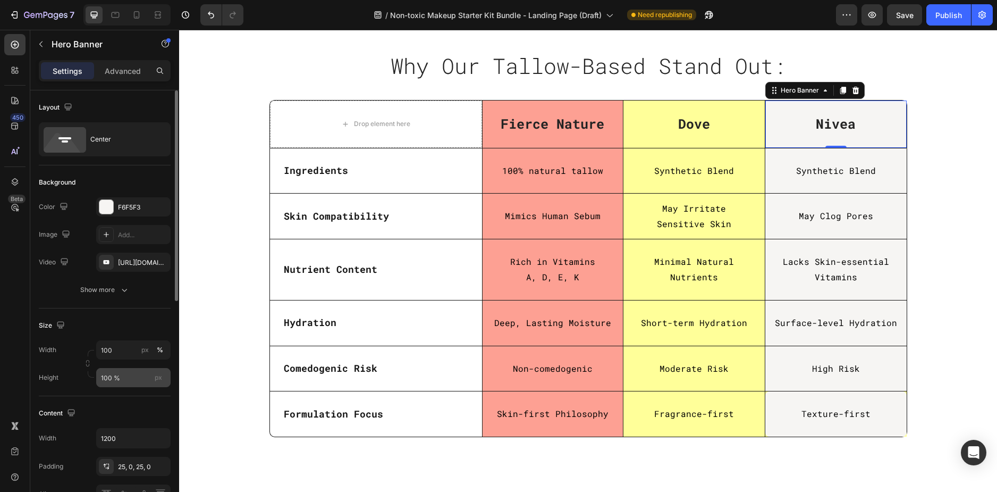
scroll to position [106, 0]
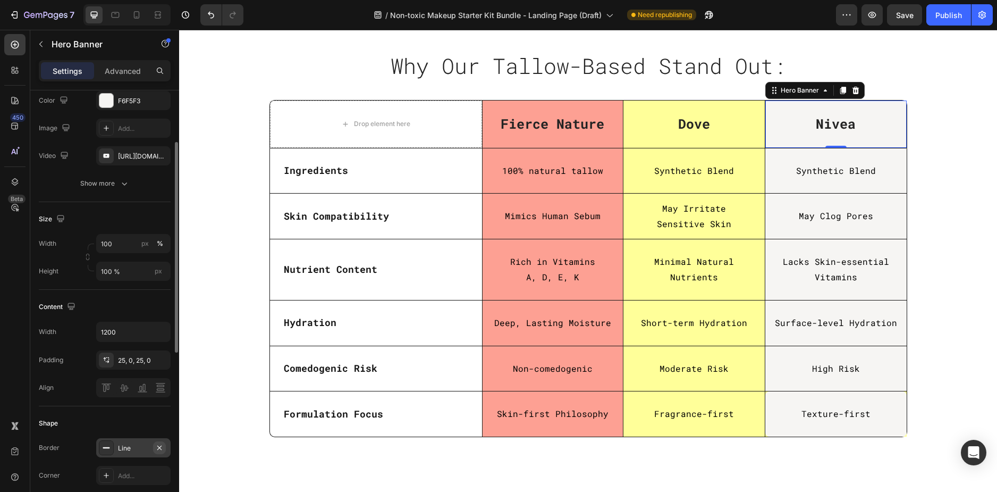
click at [160, 444] on icon "button" at bounding box center [159, 447] width 9 height 9
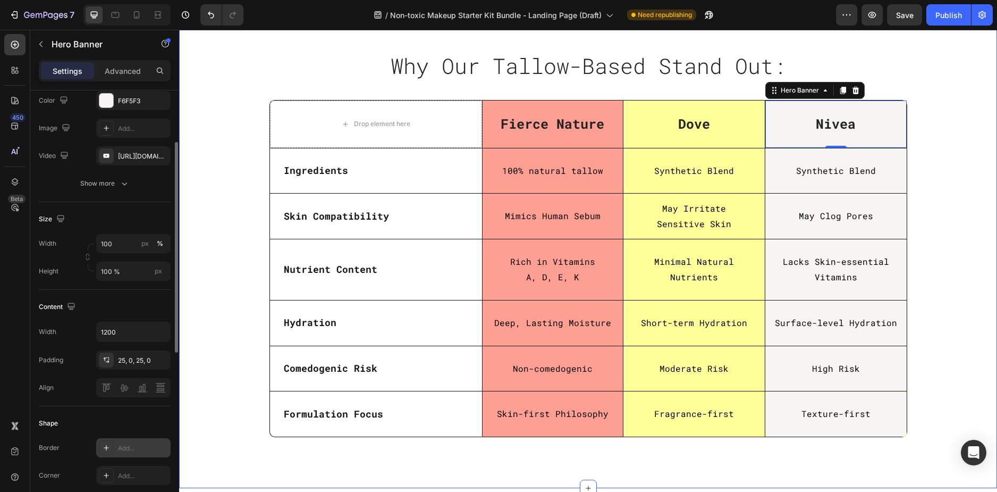
click at [963, 245] on div "Why Our Tallow-Based Stand Out: Heading Row Row Drop element here Fierce Nature…" at bounding box center [588, 247] width 802 height 398
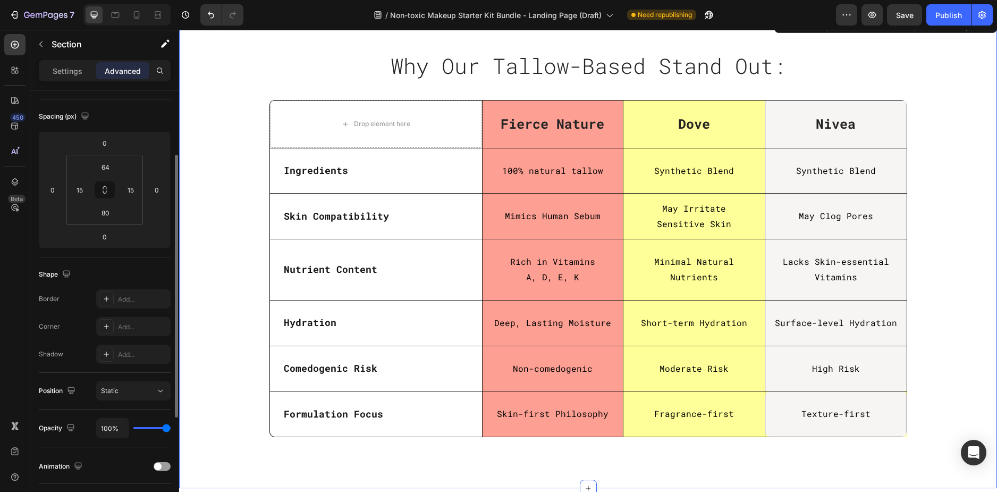
scroll to position [0, 0]
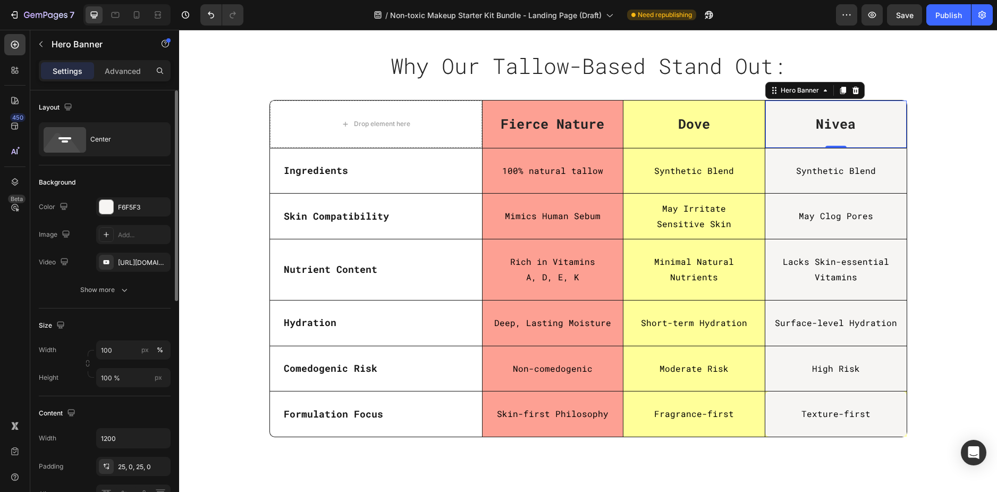
click at [878, 114] on div "Nivea Text block" at bounding box center [836, 124] width 141 height 46
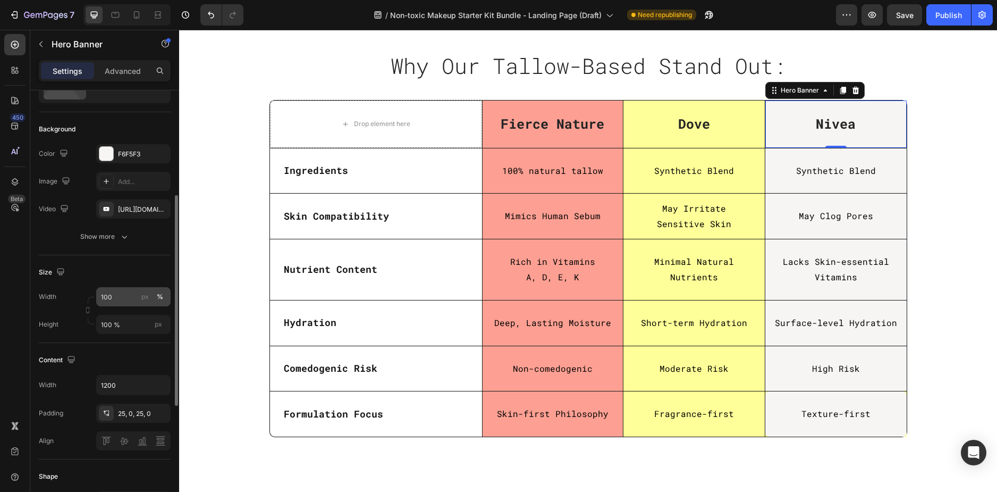
scroll to position [160, 0]
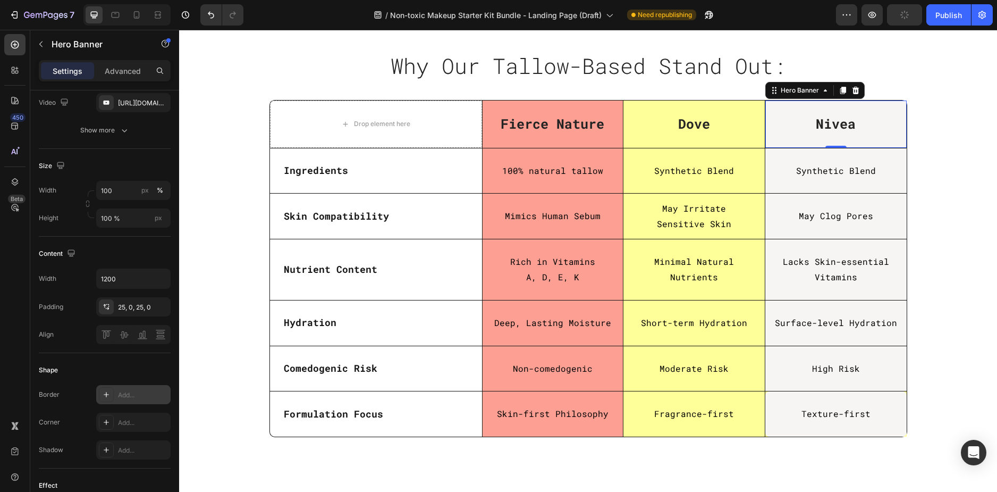
click at [130, 399] on div "Add..." at bounding box center [143, 395] width 50 height 10
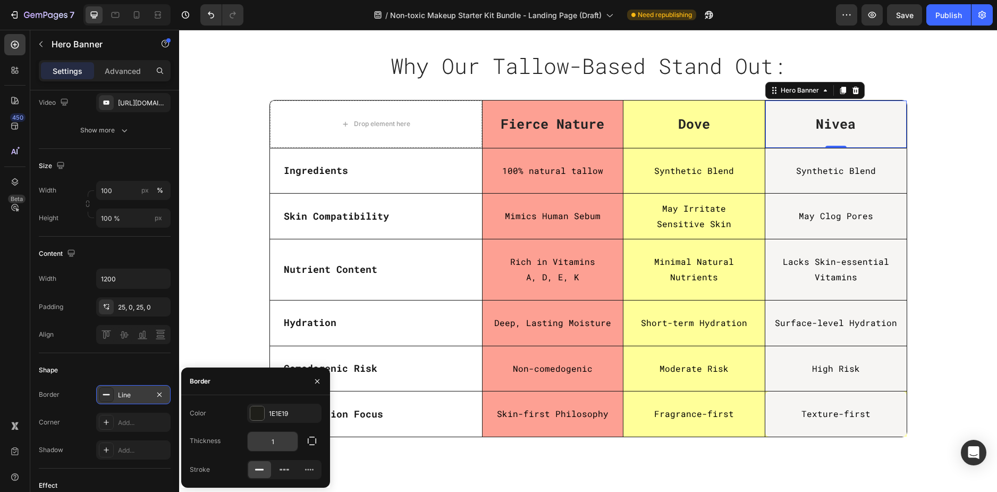
click at [286, 443] on input "1" at bounding box center [273, 441] width 50 height 19
click at [317, 442] on icon "button" at bounding box center [312, 440] width 11 height 11
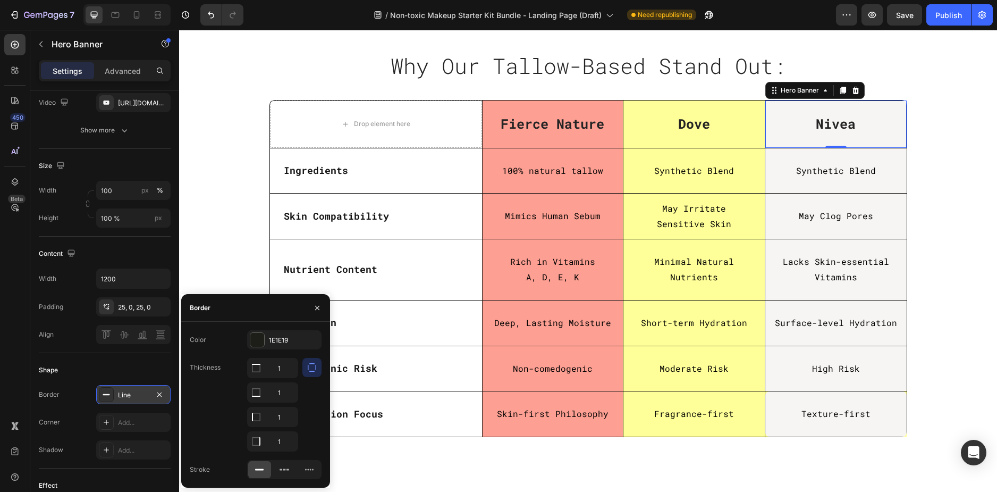
click at [308, 365] on icon "button" at bounding box center [312, 367] width 9 height 9
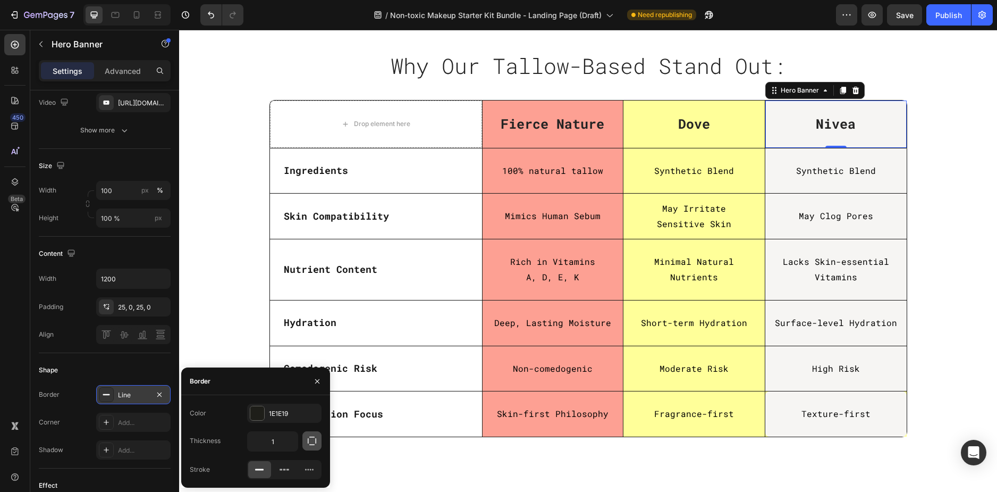
click at [308, 442] on icon "button" at bounding box center [312, 441] width 9 height 9
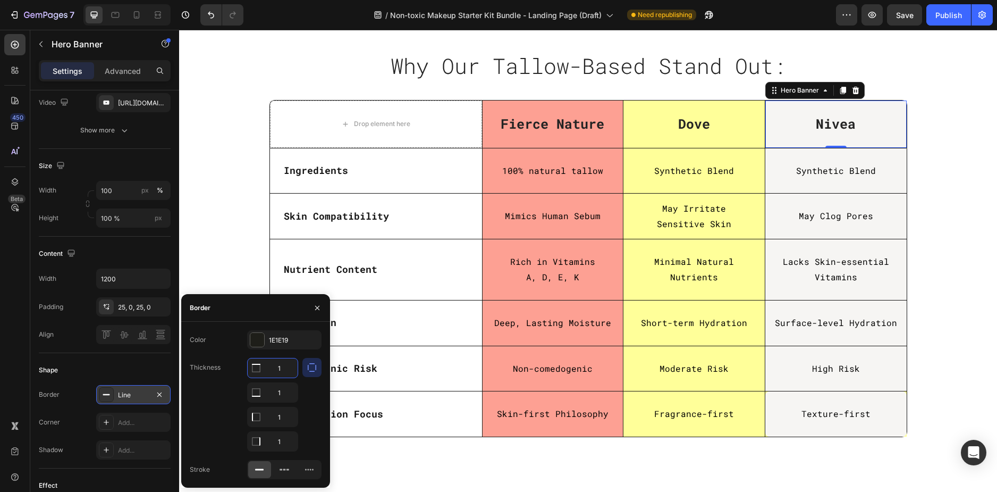
click at [279, 365] on input "1" at bounding box center [273, 367] width 50 height 19
type input "0"
click at [279, 395] on input "1" at bounding box center [273, 392] width 50 height 19
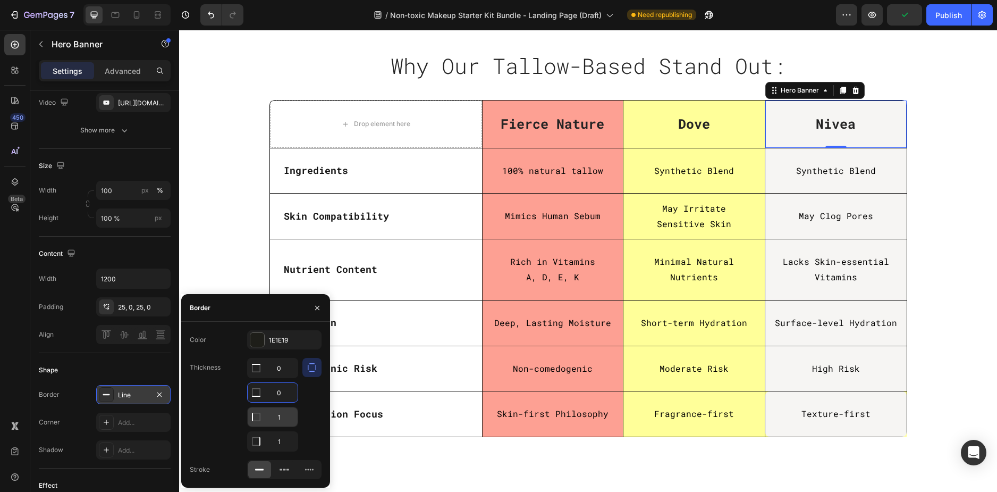
type input "0"
click at [282, 415] on input "1" at bounding box center [273, 416] width 50 height 19
type input "0"
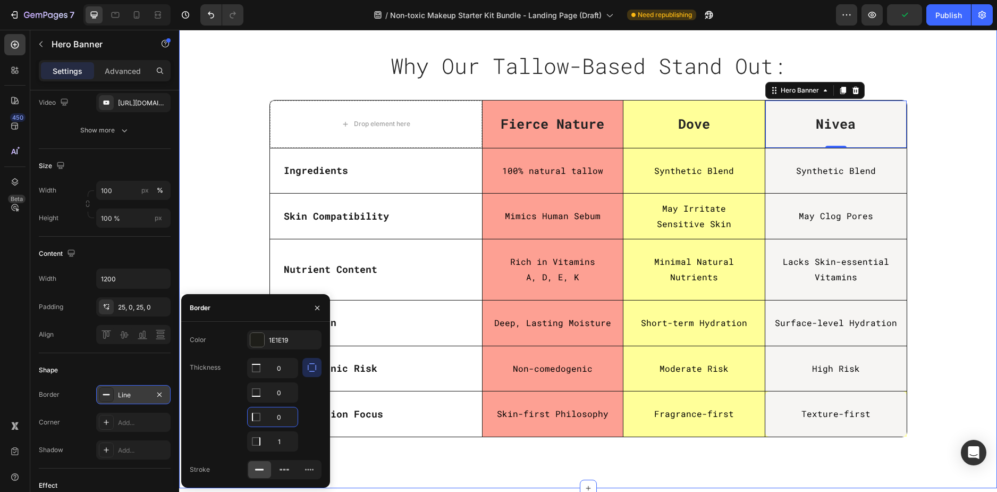
click at [953, 161] on div "Why Our Tallow-Based Stand Out: Heading Row Row Drop element here Fierce Nature…" at bounding box center [588, 247] width 802 height 398
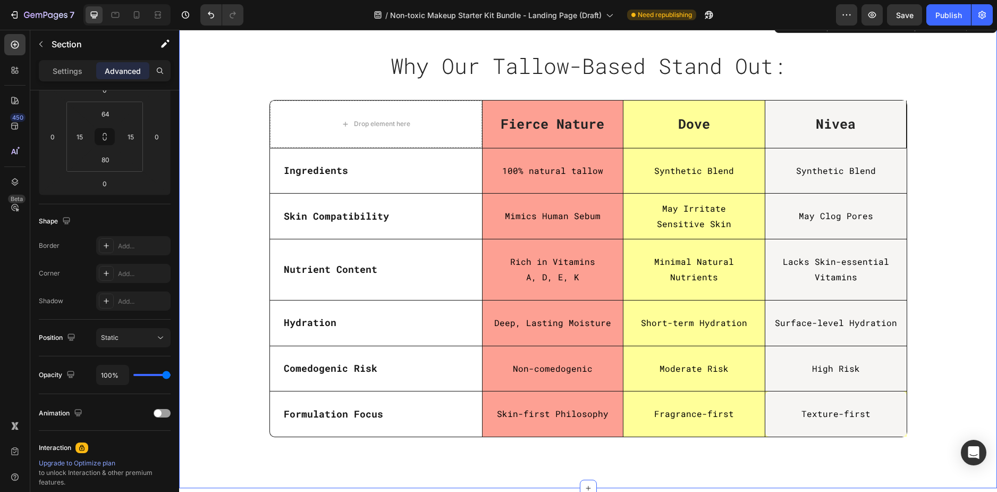
scroll to position [0, 0]
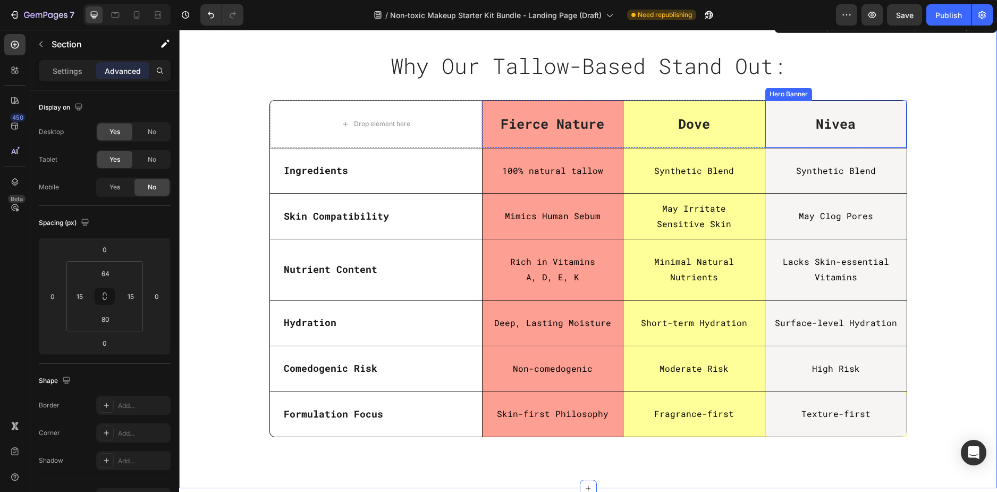
click at [881, 113] on div "Nivea Text block" at bounding box center [836, 124] width 140 height 46
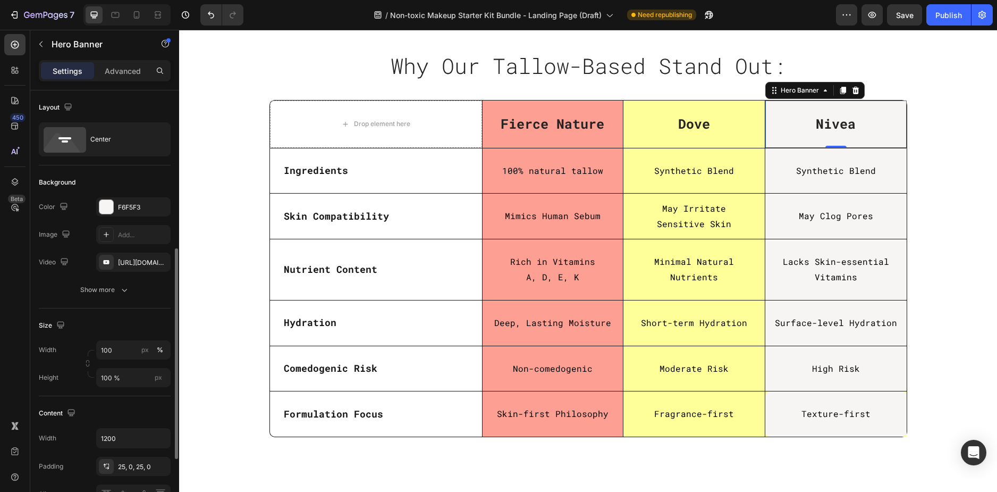
scroll to position [160, 0]
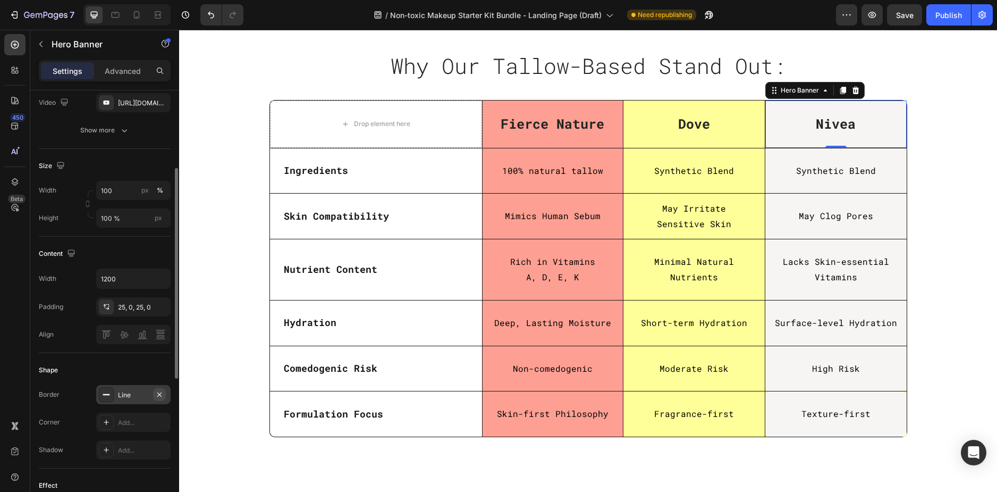
click at [162, 396] on icon "button" at bounding box center [159, 394] width 9 height 9
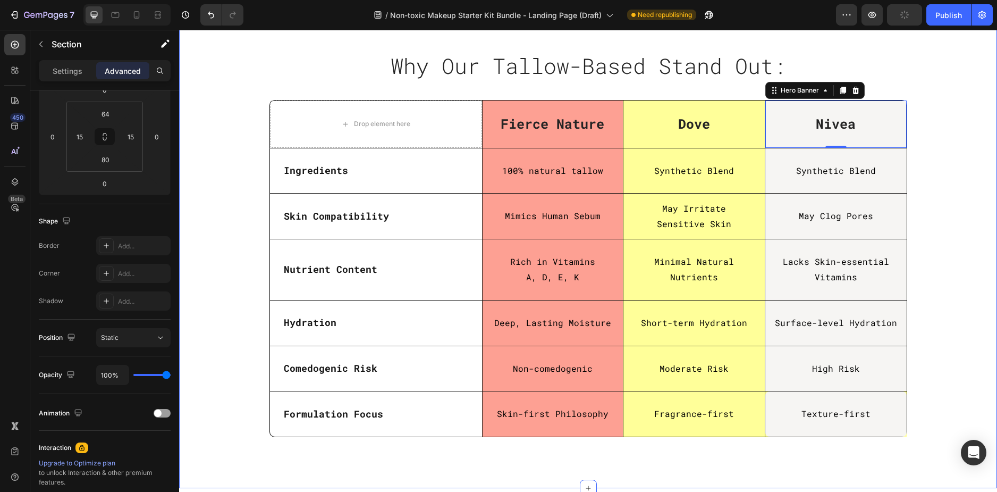
click at [246, 123] on div "Why Our Tallow-Based Stand Out: Heading Row Row Drop element here Fierce Nature…" at bounding box center [588, 247] width 802 height 398
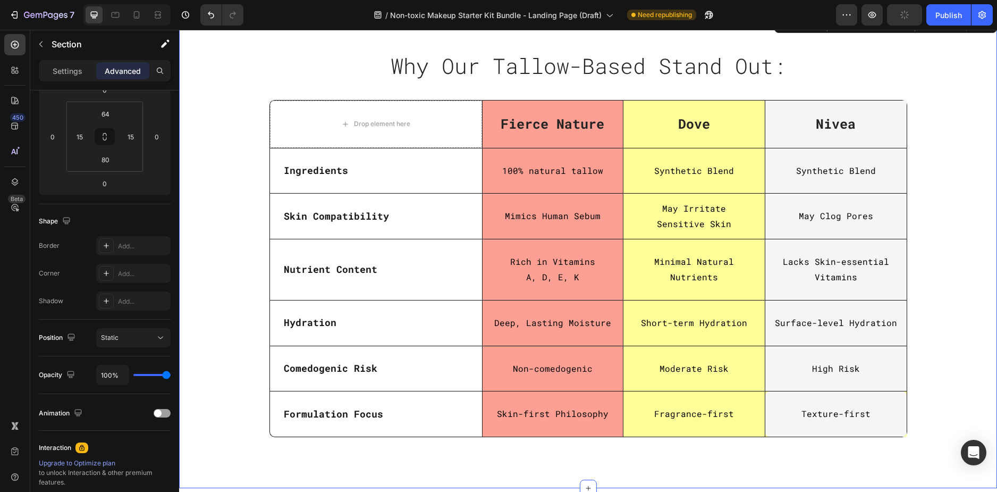
scroll to position [0, 0]
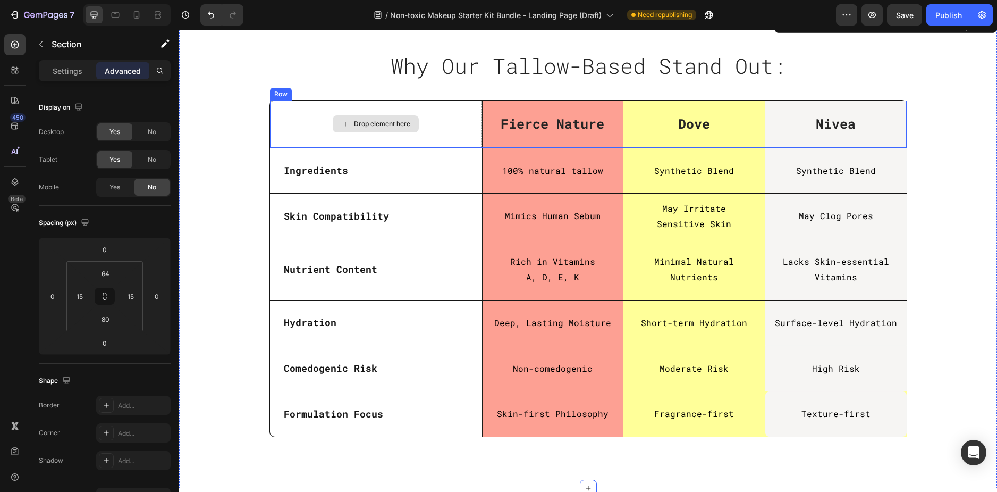
click at [283, 107] on div "Drop element here" at bounding box center [376, 123] width 212 height 47
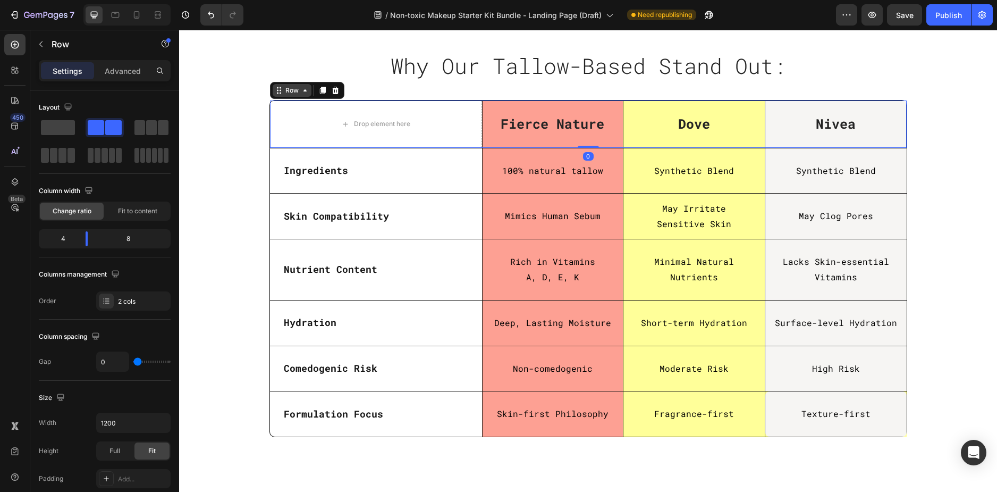
click at [288, 93] on div "Row" at bounding box center [292, 91] width 18 height 10
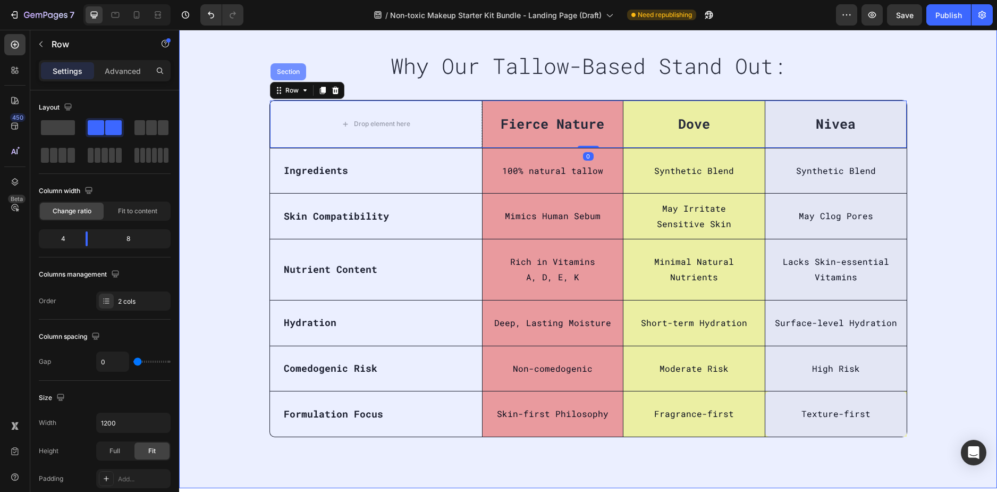
click at [289, 77] on div "Section" at bounding box center [289, 71] width 36 height 17
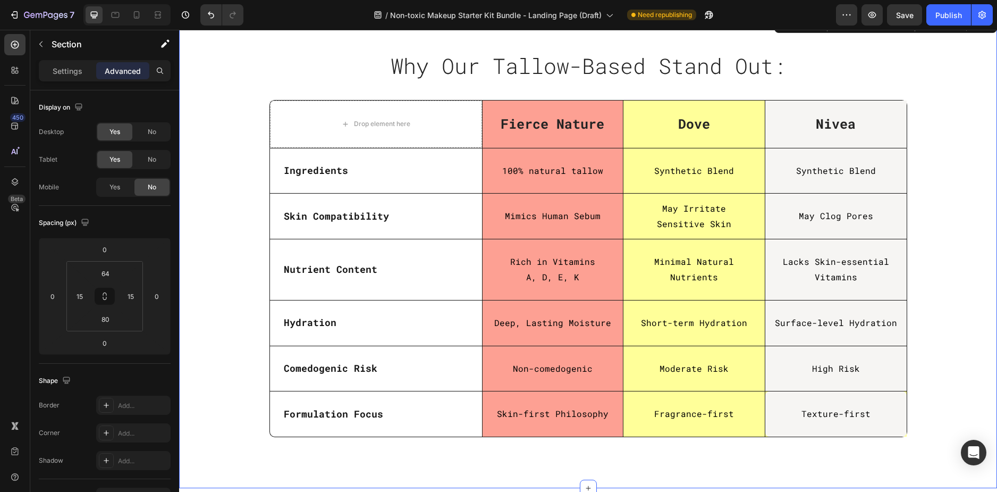
click at [253, 102] on div "Why Our Tallow-Based Stand Out: Heading Row Row Drop element here Fierce Nature…" at bounding box center [588, 247] width 802 height 398
click at [291, 127] on div "Drop element here" at bounding box center [376, 123] width 212 height 47
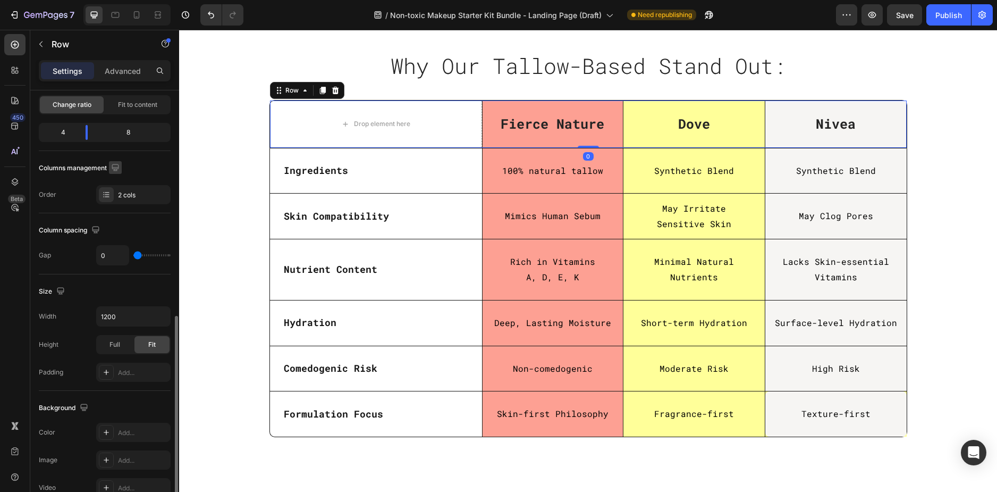
scroll to position [213, 0]
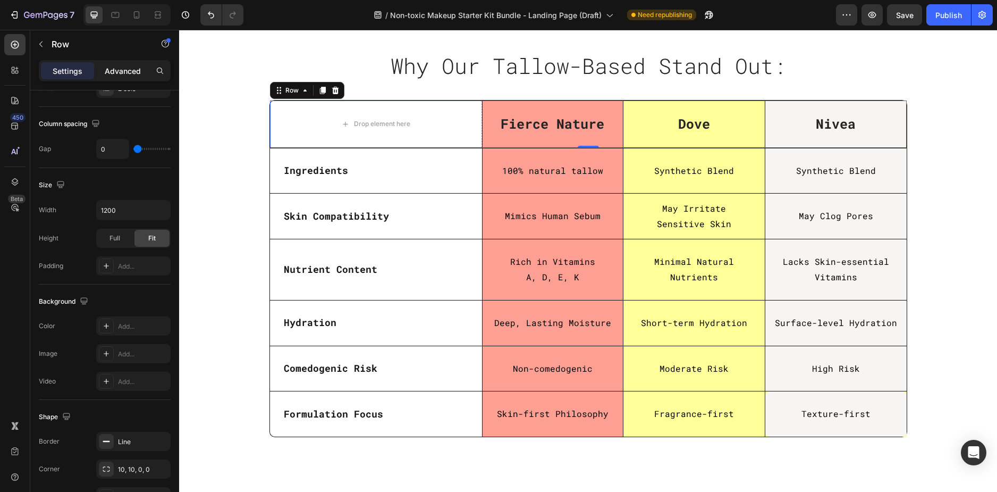
click at [123, 69] on p "Advanced" at bounding box center [123, 70] width 36 height 11
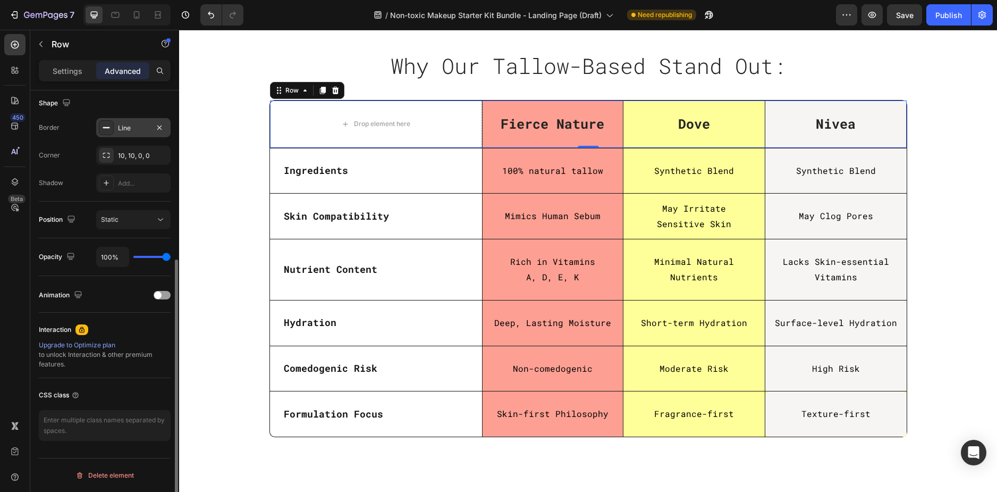
scroll to position [171, 0]
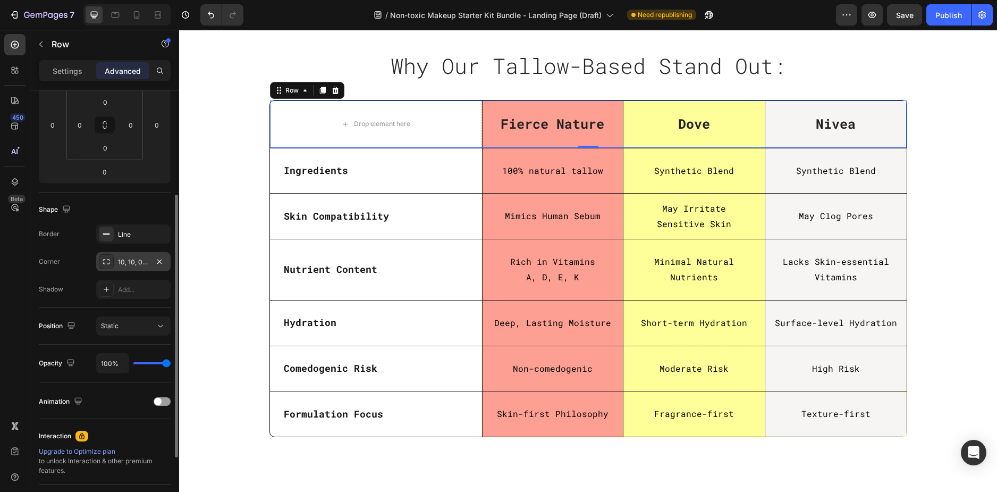
click at [138, 267] on div "10, 10, 0, 0" at bounding box center [133, 261] width 74 height 19
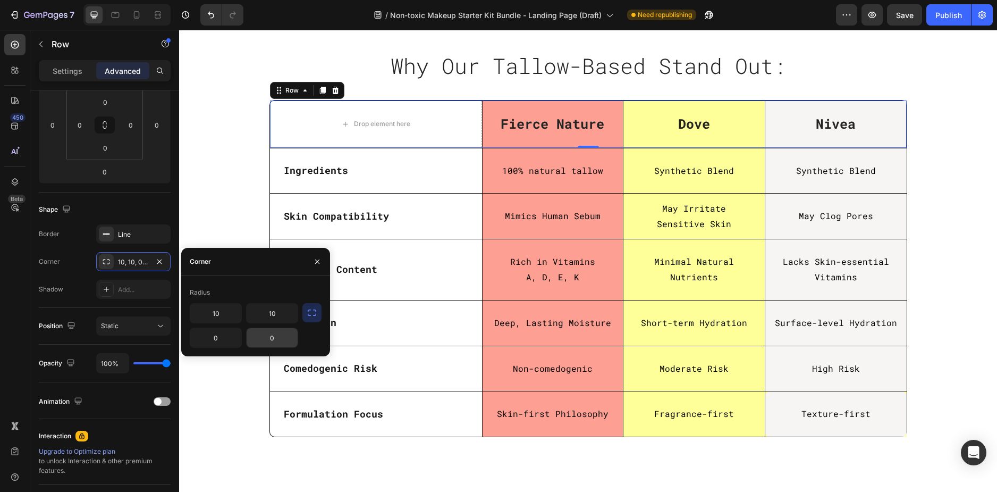
click at [275, 340] on input "0" at bounding box center [272, 337] width 51 height 19
type input "10"
click at [314, 344] on div "10 10 0 10" at bounding box center [256, 325] width 132 height 45
click at [279, 316] on input "10" at bounding box center [272, 313] width 51 height 19
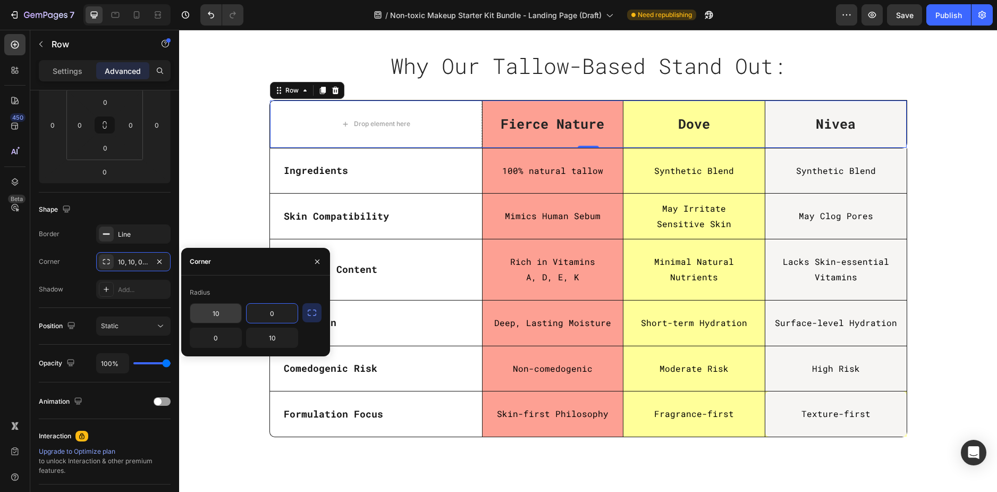
type input "0"
click at [213, 310] on input "10" at bounding box center [215, 313] width 51 height 19
type input "0"
click at [273, 340] on input "10" at bounding box center [272, 337] width 51 height 19
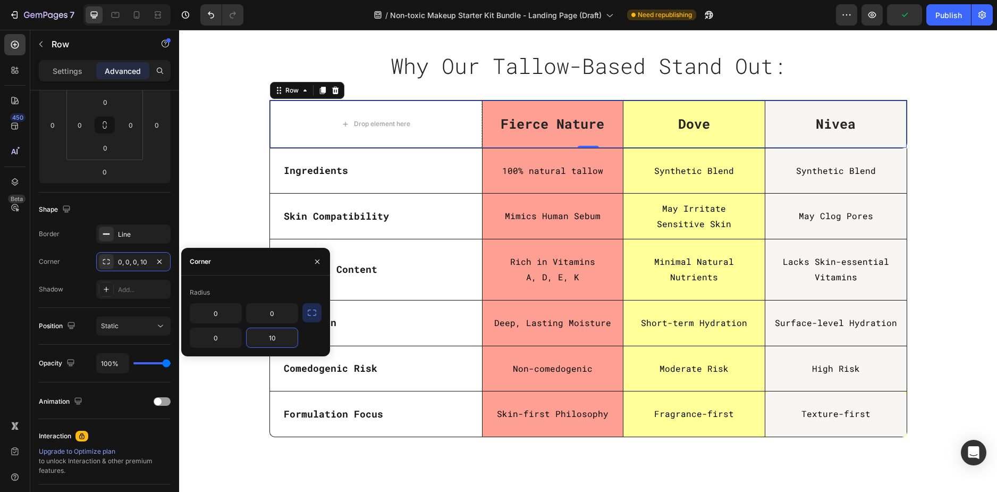
click at [273, 340] on input "10" at bounding box center [272, 337] width 51 height 19
type input "0"
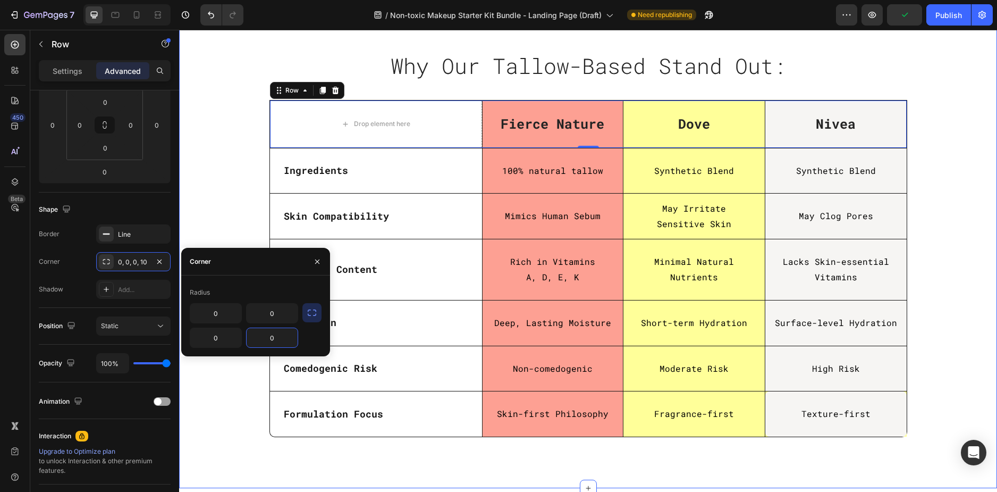
click at [228, 418] on div "Why Our Tallow-Based Stand Out: Heading Row Row Drop element here Fierce Nature…" at bounding box center [588, 247] width 802 height 398
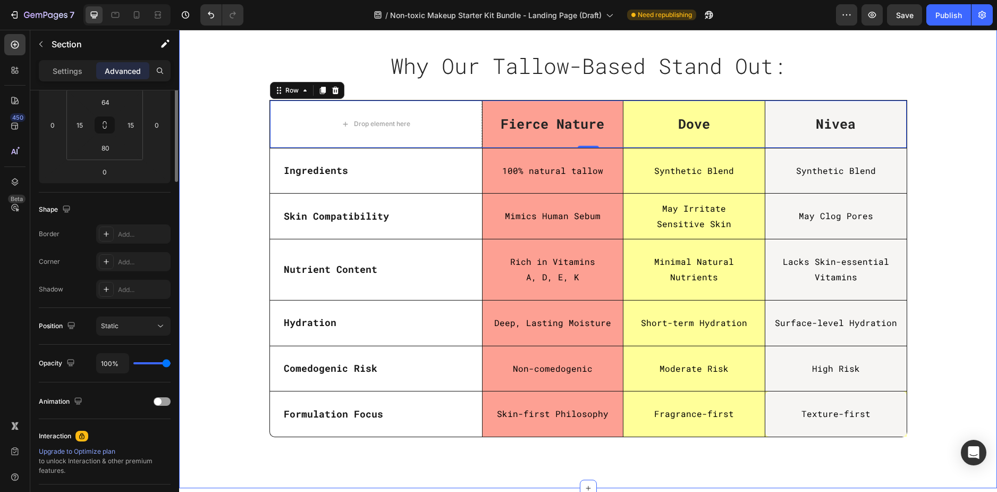
scroll to position [0, 0]
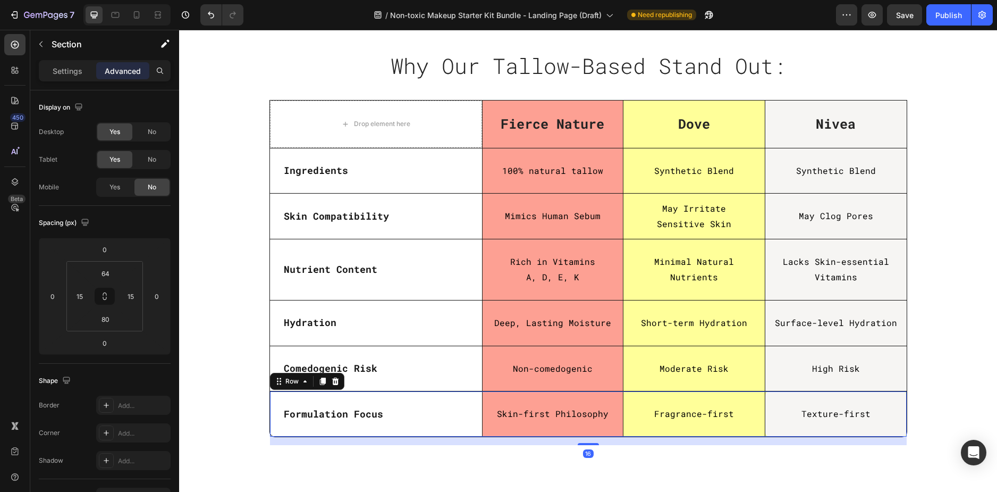
click at [328, 429] on div "Formulation Focus Text Block" at bounding box center [376, 413] width 212 height 45
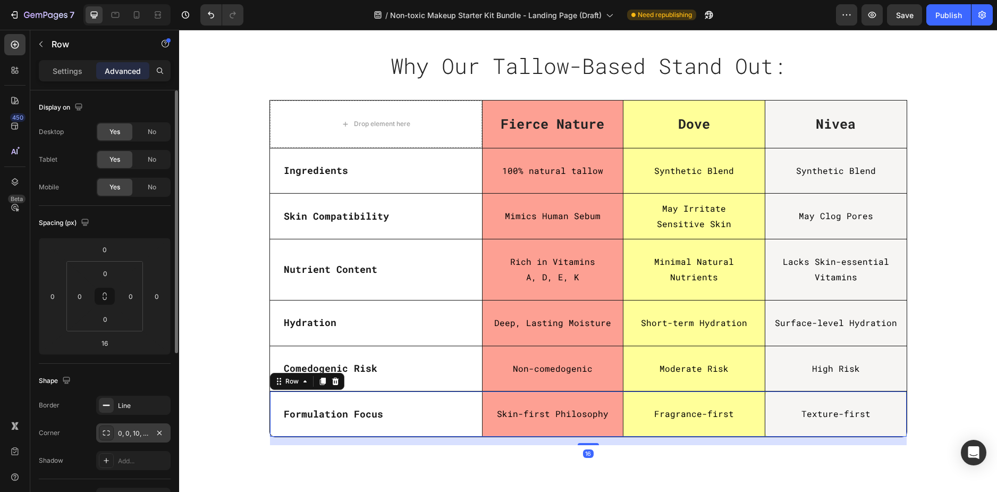
click at [136, 433] on div "0, 0, 10, 10" at bounding box center [133, 434] width 31 height 10
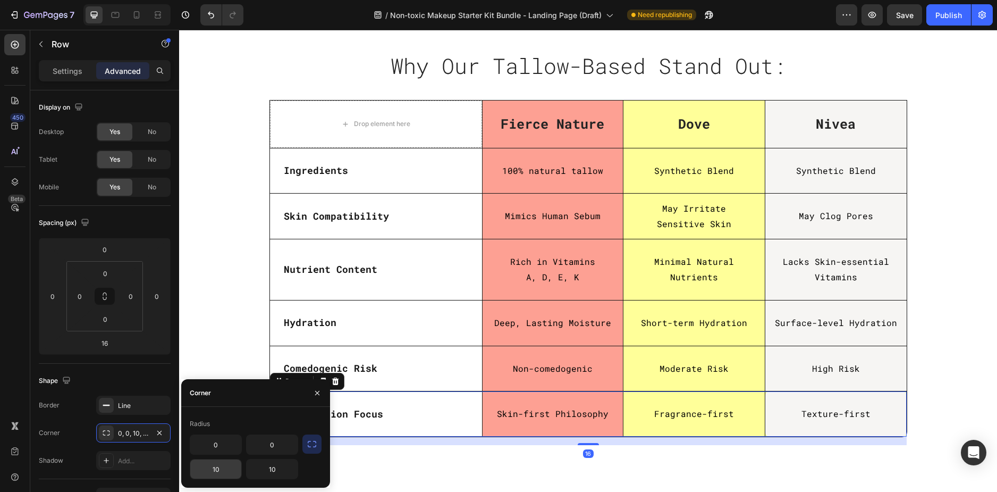
click at [222, 476] on input "10" at bounding box center [215, 468] width 51 height 19
type input "0"
click at [275, 470] on input "10" at bounding box center [272, 468] width 51 height 19
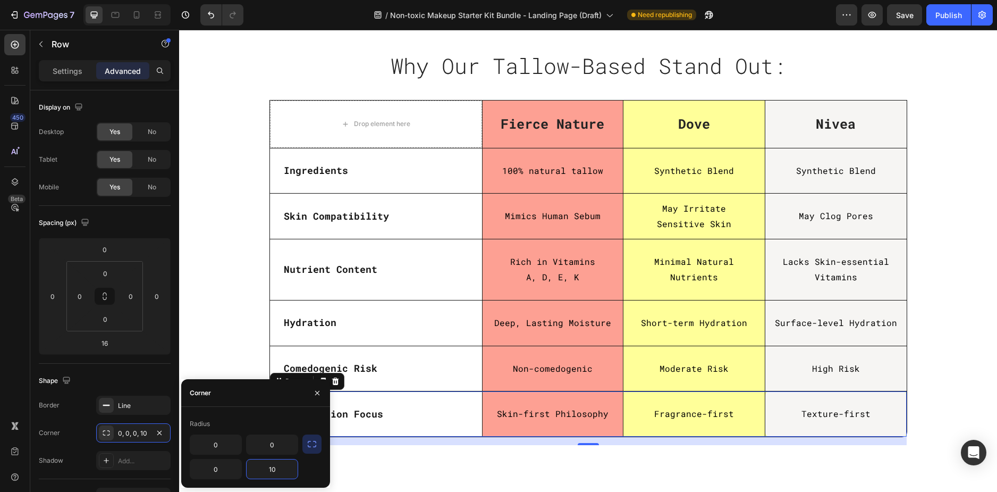
type input "0"
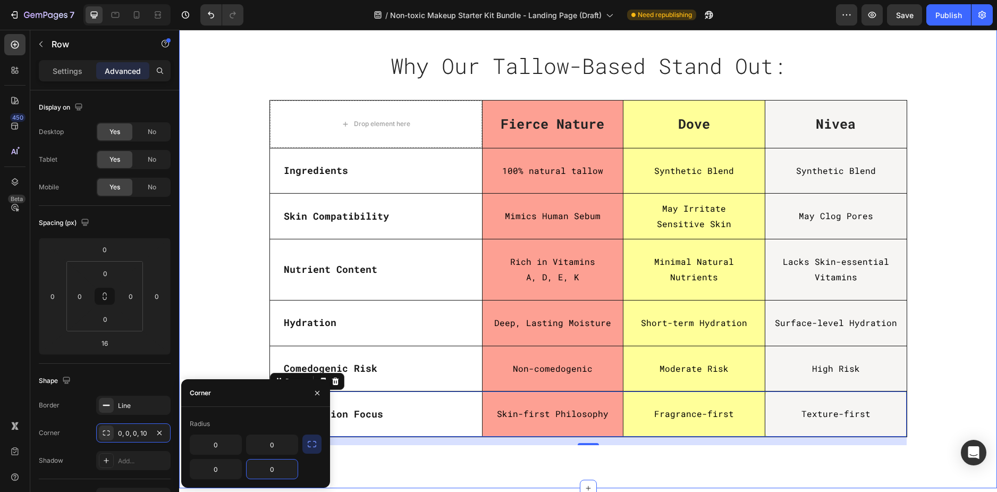
click at [212, 275] on div "Why Our Tallow-Based Stand Out: Heading Row Row Drop element here Fierce Nature…" at bounding box center [588, 247] width 802 height 398
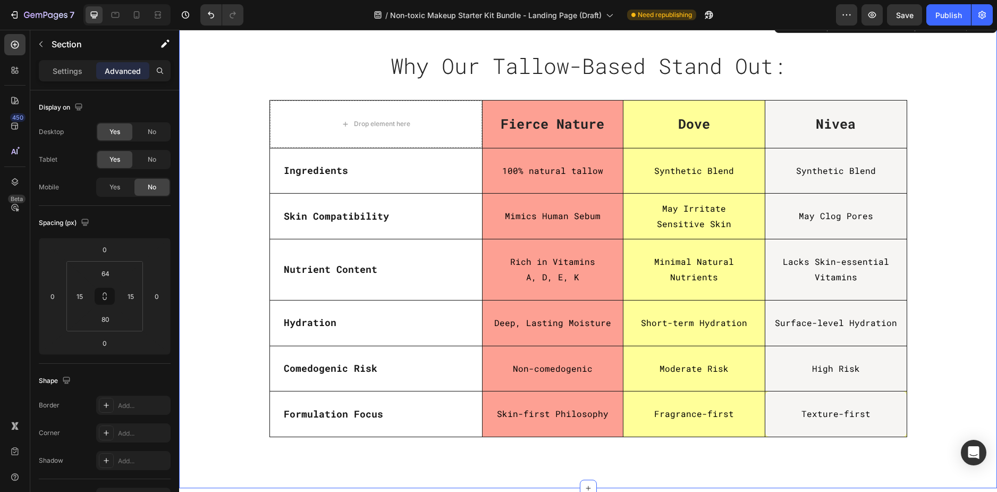
click at [212, 275] on div "Why Our Tallow-Based Stand Out: Heading Row Row Drop element here Fierce Nature…" at bounding box center [588, 247] width 802 height 398
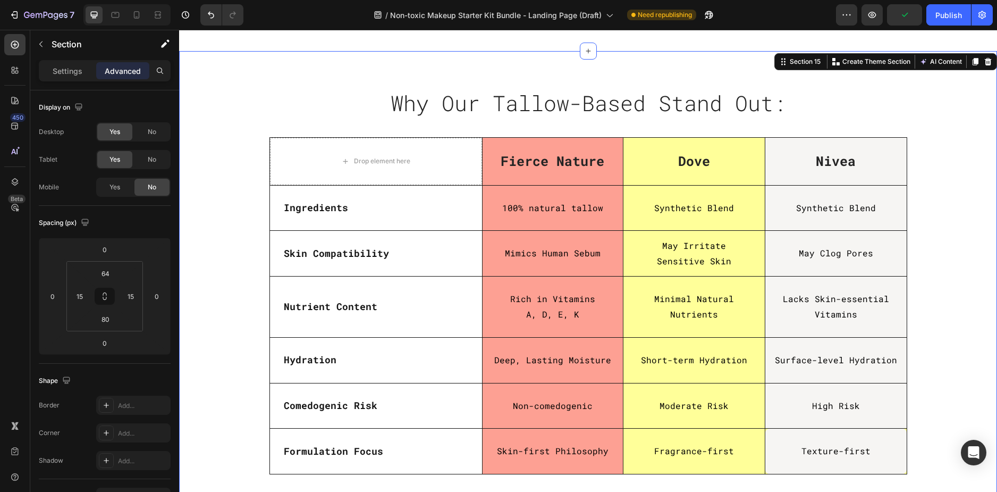
scroll to position [2394, 0]
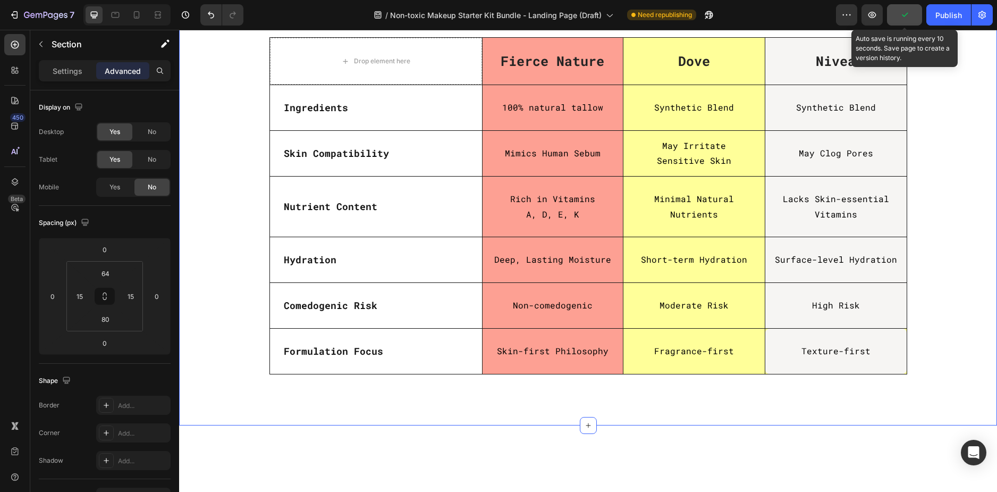
click at [908, 16] on icon "button" at bounding box center [905, 15] width 11 height 11
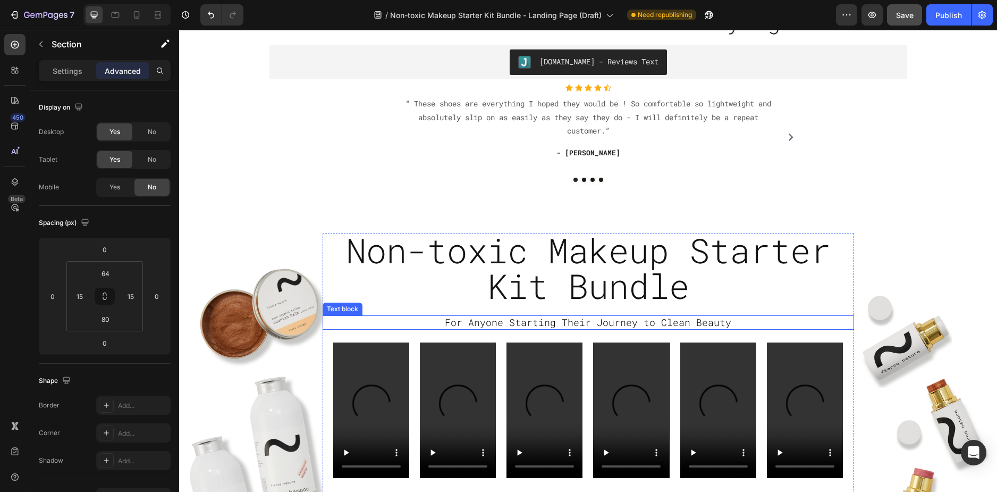
scroll to position [0, 0]
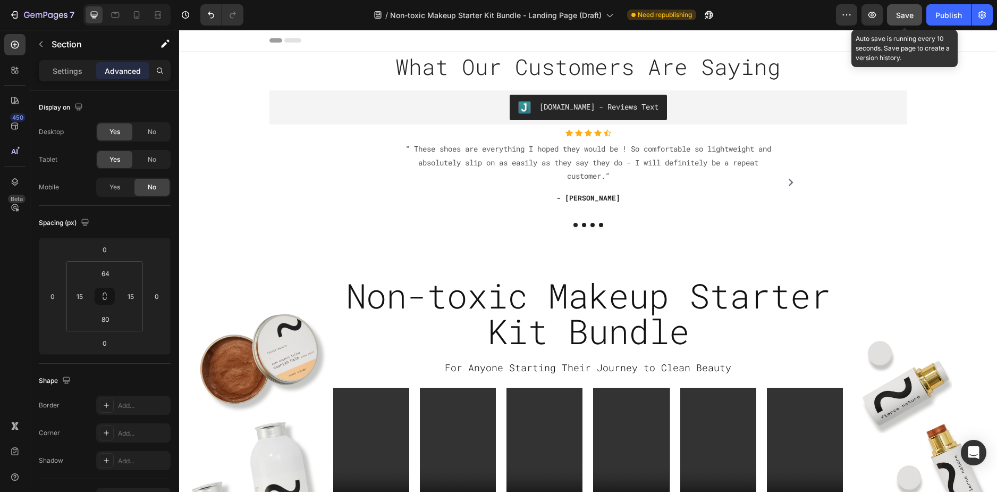
click at [905, 15] on span "Save" at bounding box center [905, 15] width 18 height 9
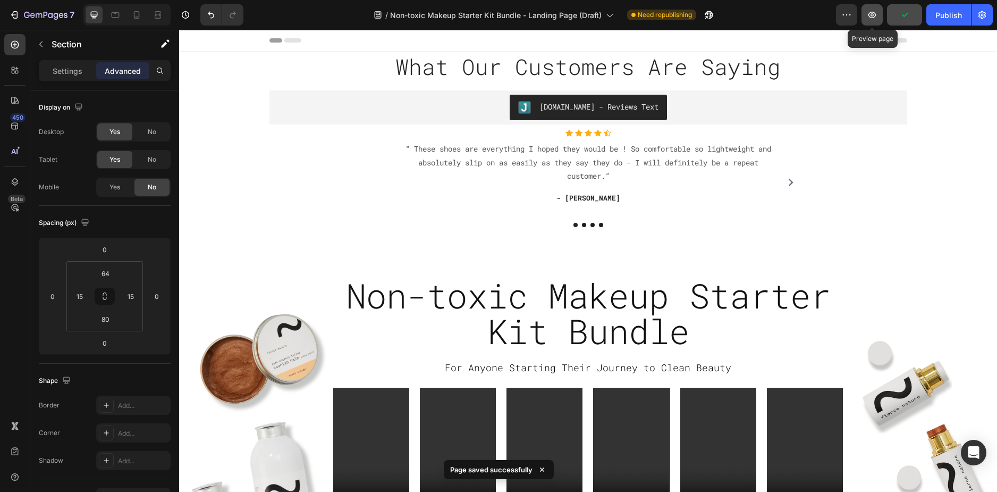
click at [874, 18] on icon "button" at bounding box center [873, 15] width 8 height 6
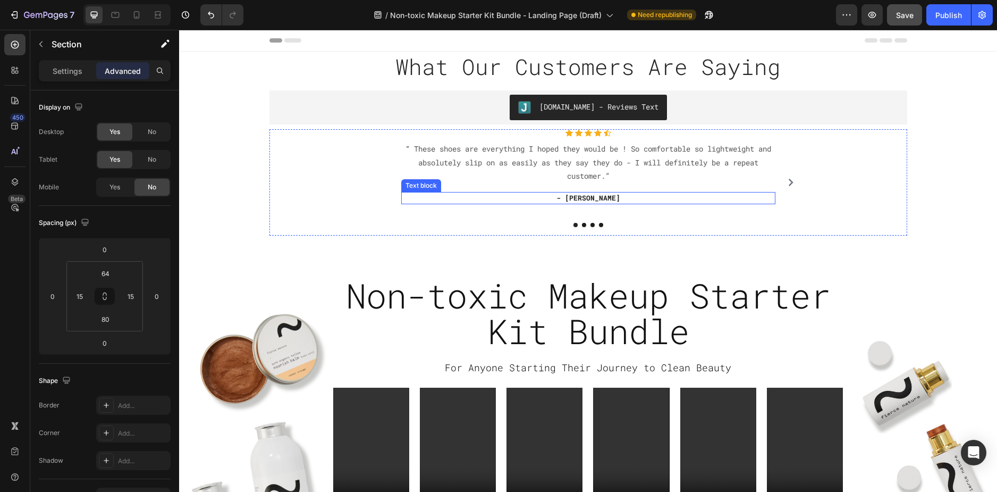
click at [496, 204] on div "- [PERSON_NAME]" at bounding box center [588, 198] width 374 height 13
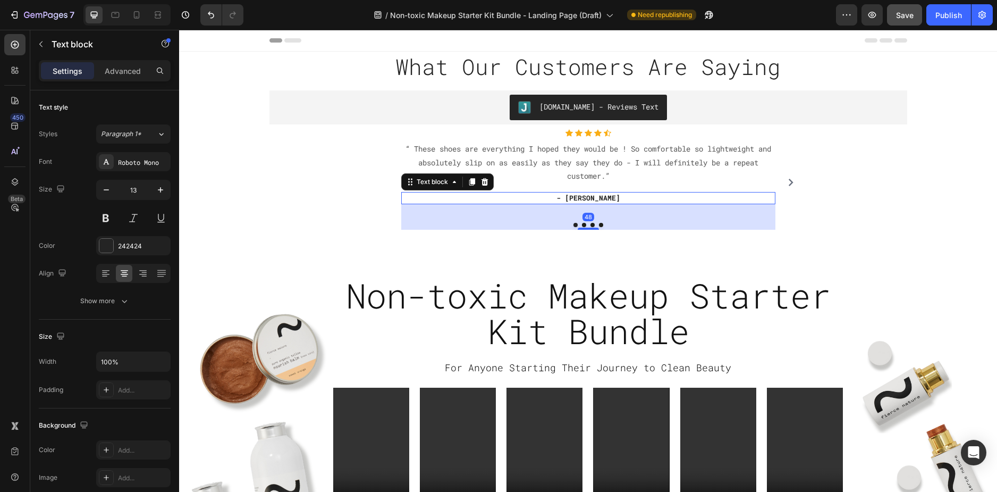
click at [352, 208] on div "Icon Icon Icon Icon Icon Icon List Hoz “ These shoes are everything I hoped the…" at bounding box center [589, 182] width 638 height 106
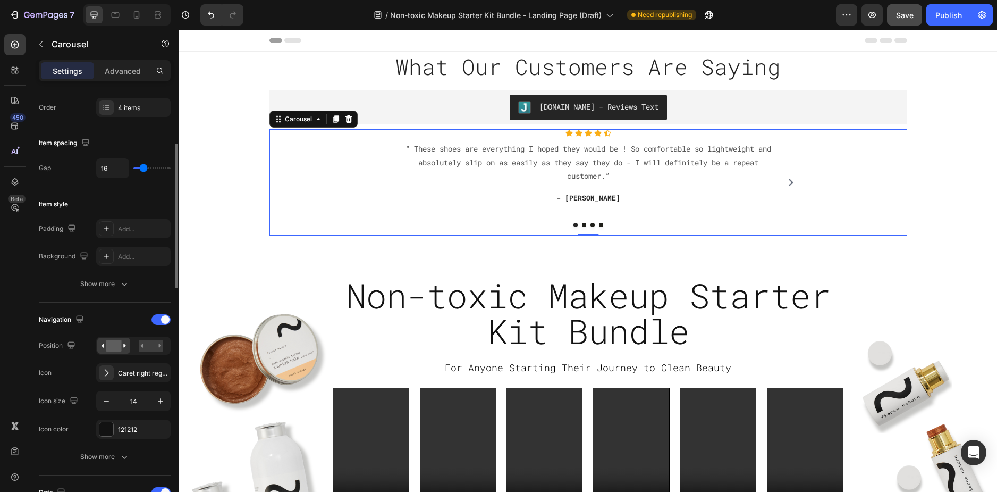
scroll to position [266, 0]
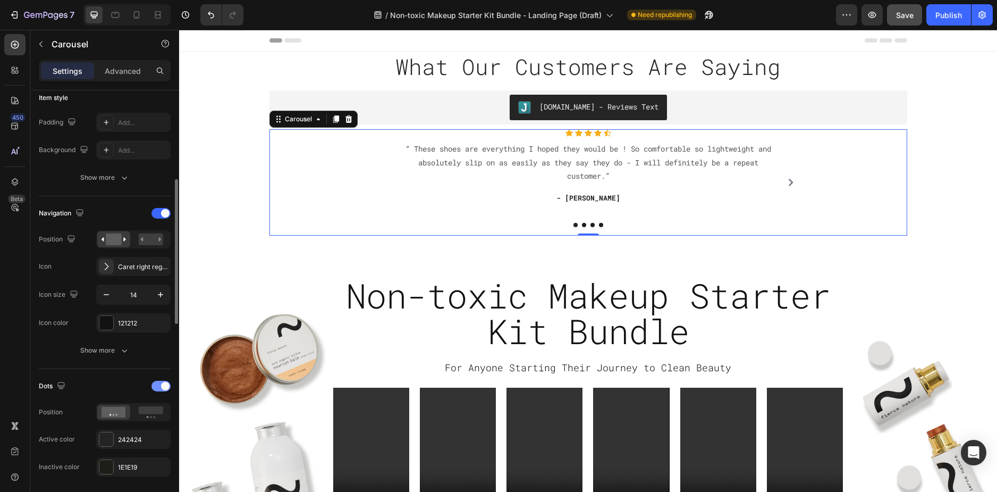
click at [157, 386] on div at bounding box center [161, 386] width 19 height 11
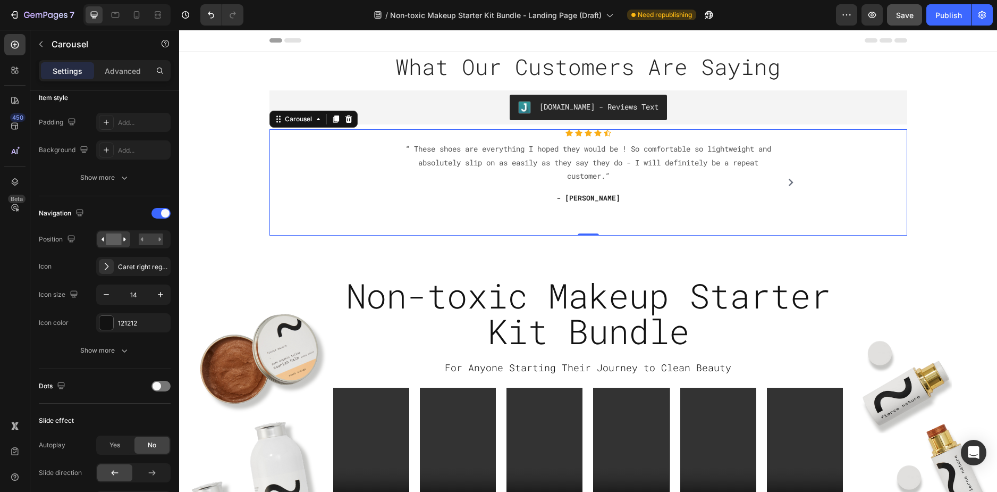
click at [467, 216] on div "Icon Icon Icon Icon Icon Icon List Hoz “ These shoes are everything I hoped the…" at bounding box center [588, 182] width 374 height 106
click at [128, 73] on p "Advanced" at bounding box center [123, 70] width 36 height 11
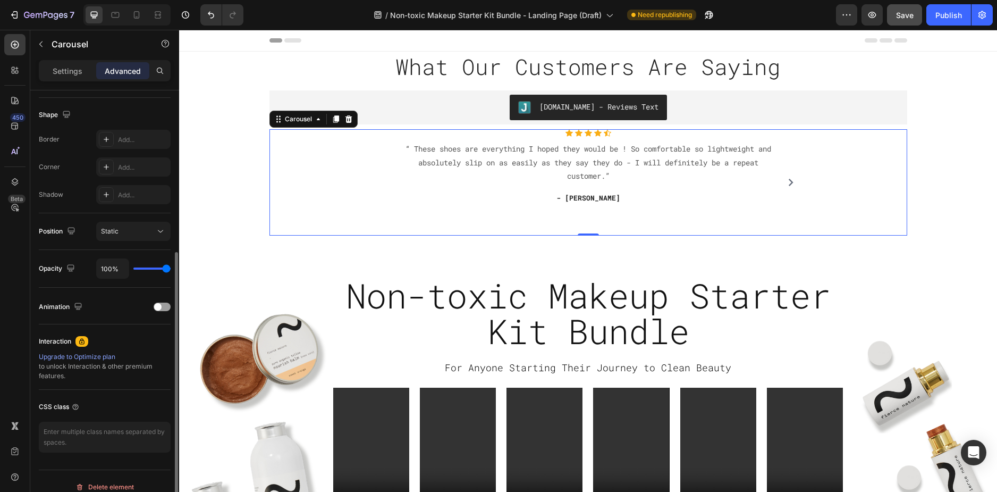
scroll to position [0, 0]
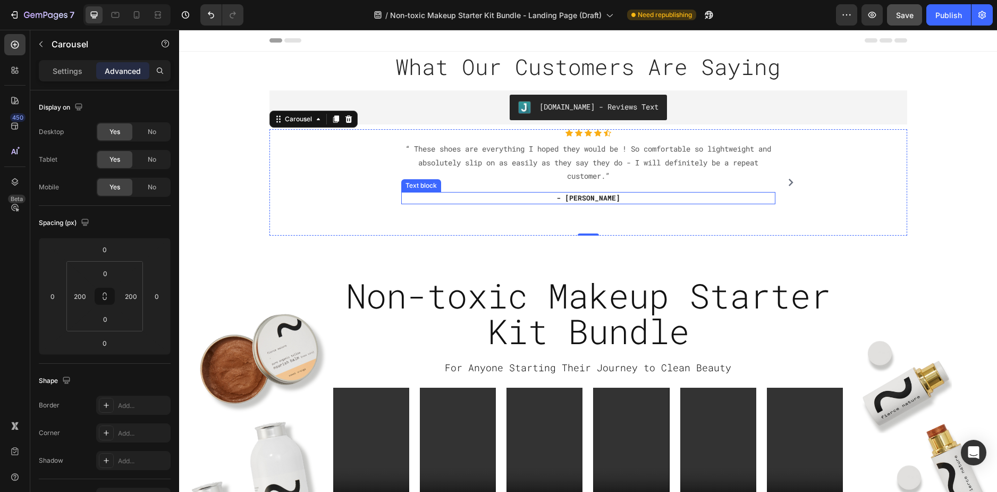
click at [584, 198] on p "- [PERSON_NAME]" at bounding box center [588, 198] width 372 height 11
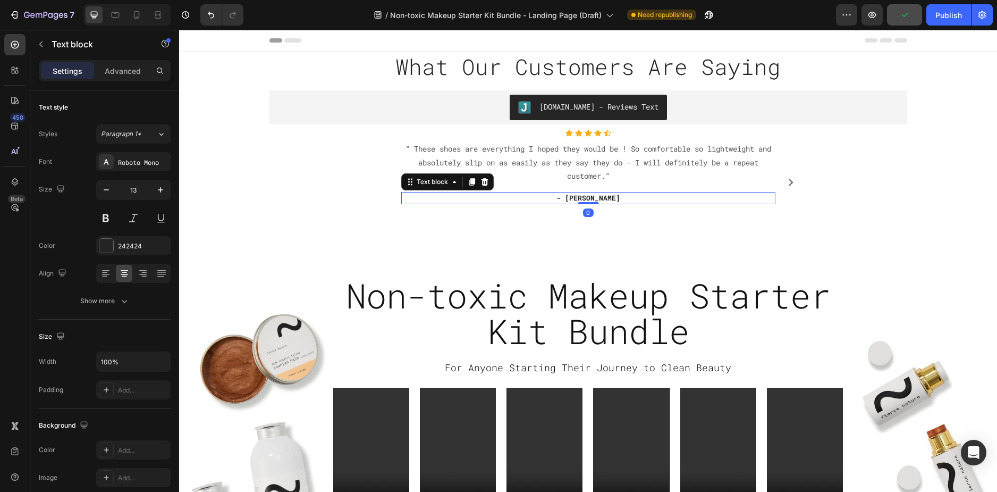
drag, startPoint x: 585, startPoint y: 228, endPoint x: 590, endPoint y: 196, distance: 32.7
click at [590, 196] on div "- Ryan S. Text block 0" at bounding box center [588, 198] width 374 height 13
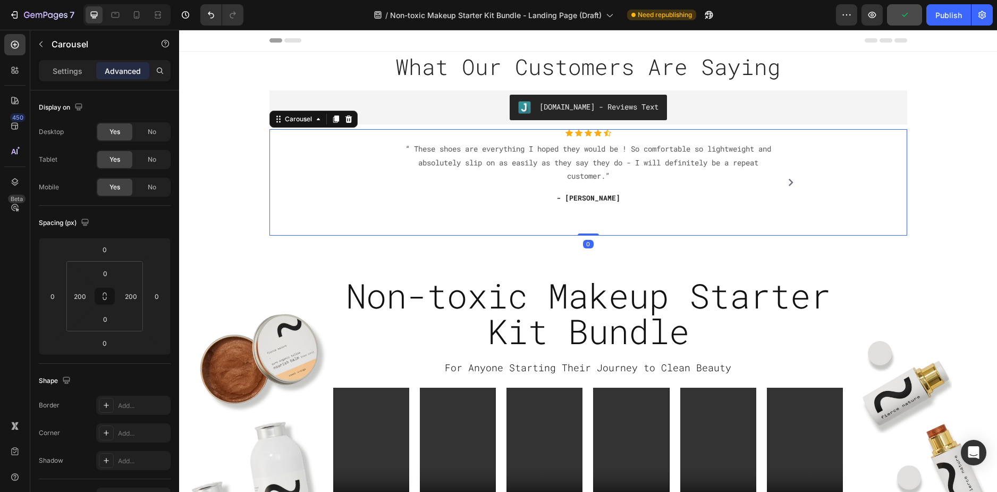
click at [624, 222] on div "Icon Icon Icon Icon Icon Icon List Hoz “ These shoes are everything I hoped the…" at bounding box center [588, 182] width 374 height 106
click at [902, 7] on button "Save" at bounding box center [904, 14] width 35 height 21
click at [876, 20] on icon "button" at bounding box center [872, 15] width 11 height 11
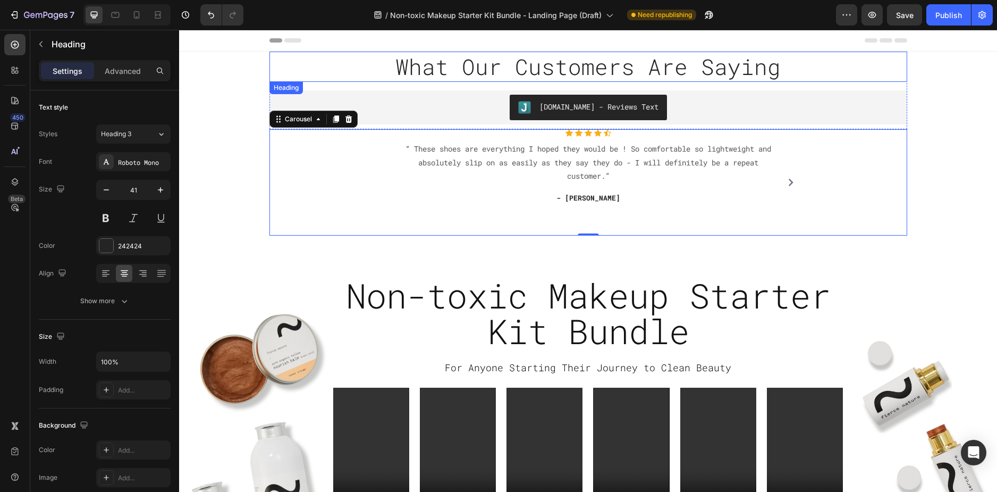
click at [469, 73] on p "What Our Customers Are Saying" at bounding box center [589, 67] width 636 height 28
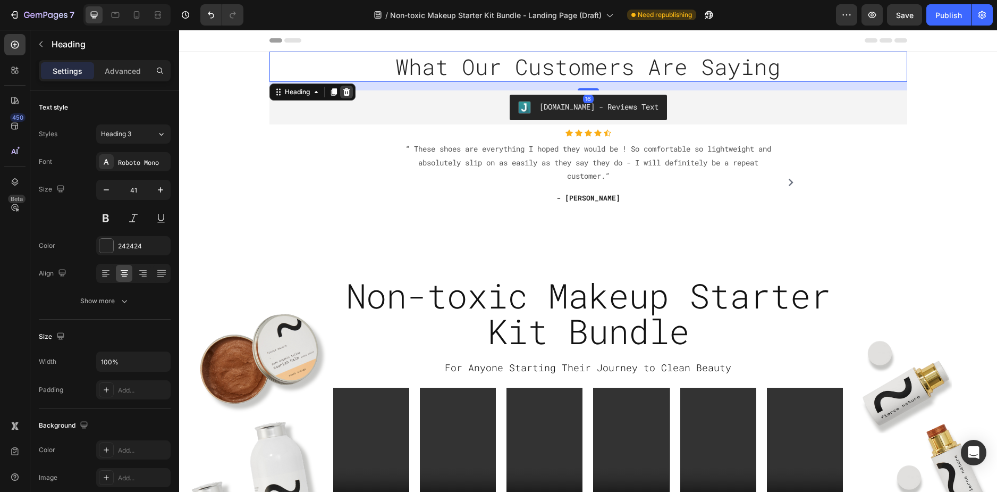
click at [348, 96] on div at bounding box center [346, 92] width 13 height 13
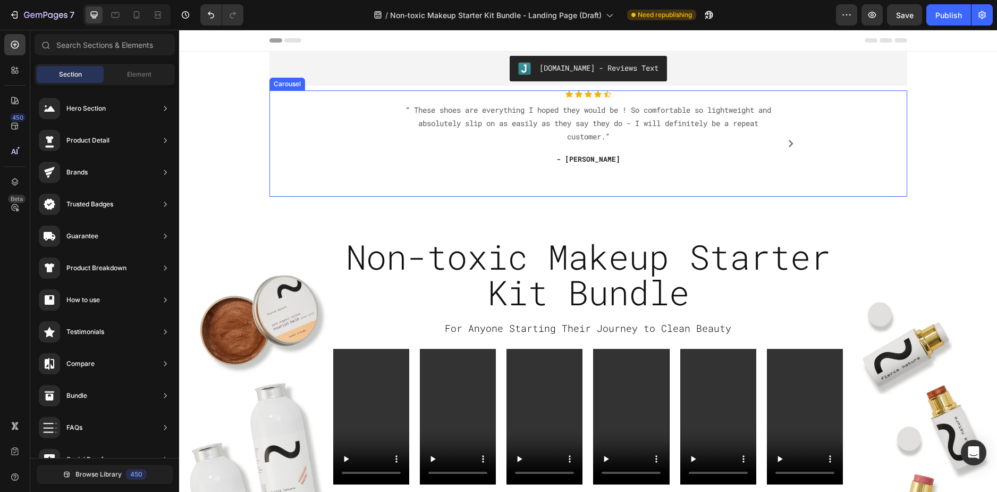
click at [571, 192] on div "Icon Icon Icon Icon Icon Icon List Hoz “ These shoes are everything I hoped the…" at bounding box center [588, 143] width 374 height 106
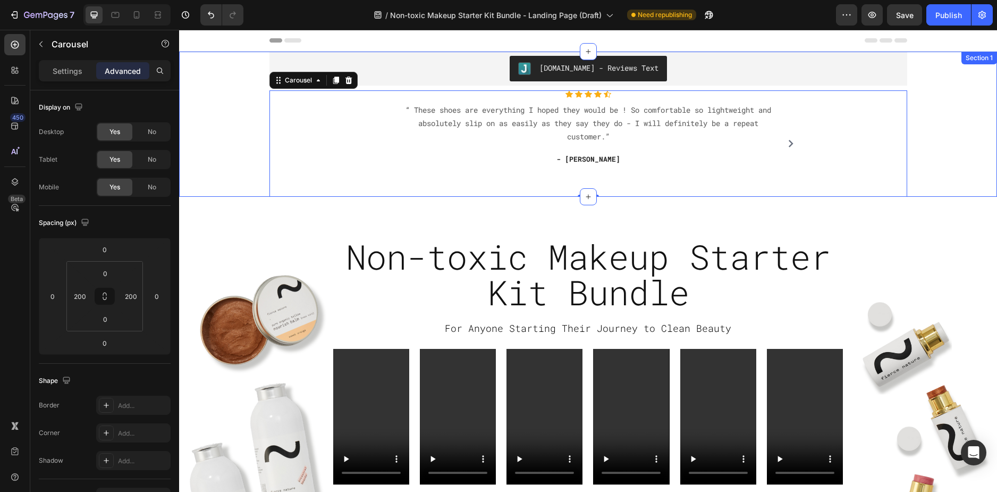
click at [225, 75] on div "Judge.me - Reviews Text Judge.me Row Icon Icon Icon Icon Icon Icon List Hoz “ T…" at bounding box center [588, 124] width 802 height 145
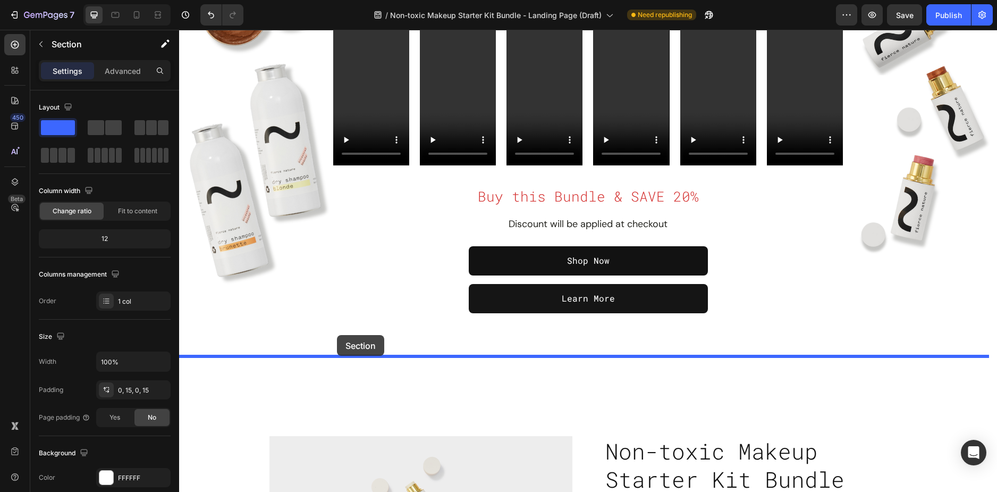
drag, startPoint x: 220, startPoint y: 86, endPoint x: 338, endPoint y: 335, distance: 275.7
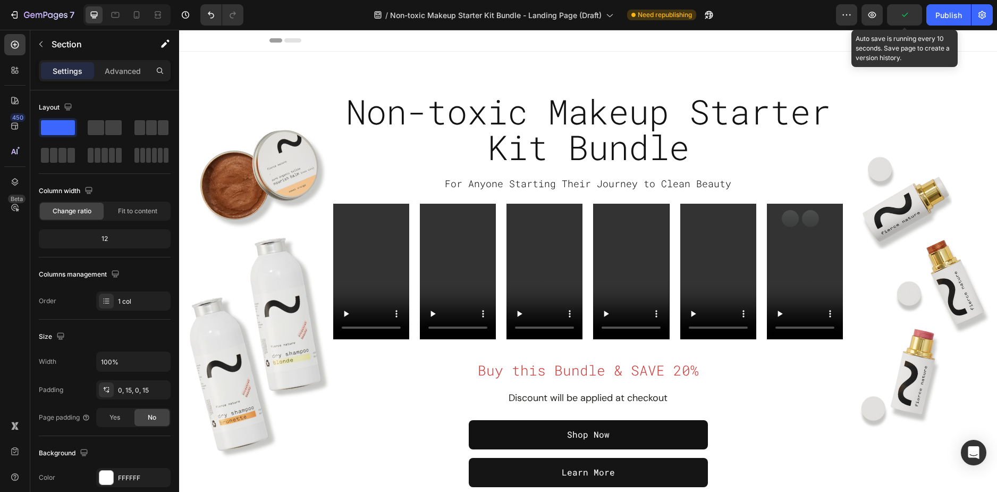
click at [910, 10] on icon "button" at bounding box center [905, 15] width 11 height 11
click at [904, 17] on span "Save" at bounding box center [905, 15] width 18 height 9
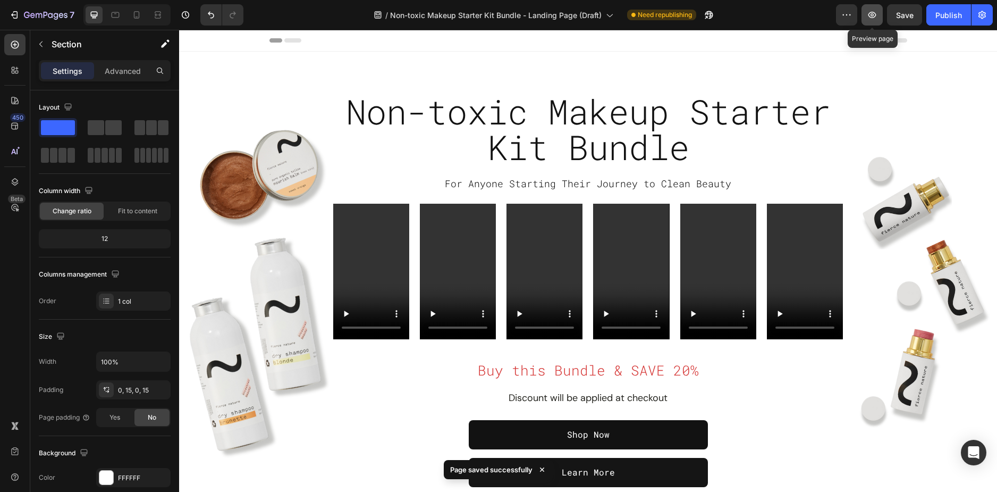
click at [871, 15] on icon "button" at bounding box center [872, 15] width 11 height 11
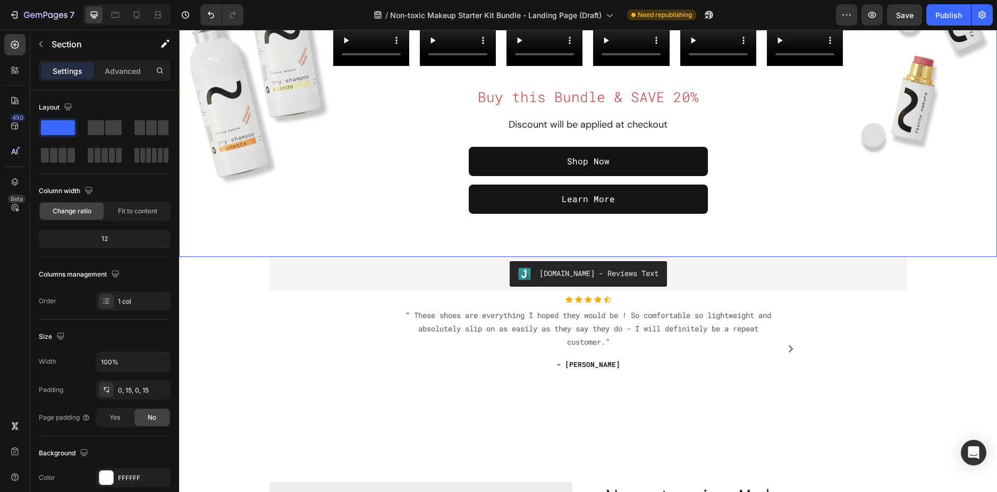
scroll to position [266, 0]
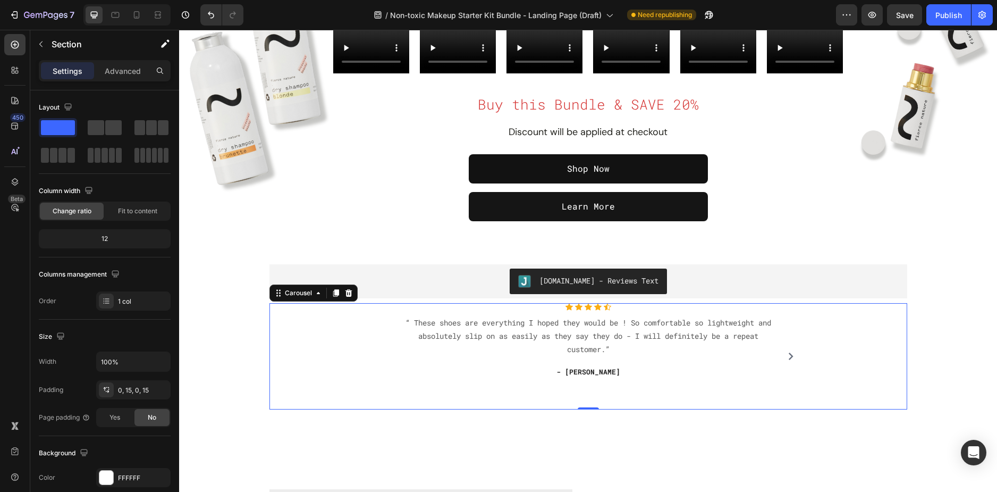
click at [366, 340] on div "Icon Icon Icon Icon Icon Icon List Hoz “ These shoes are everything I hoped the…" at bounding box center [589, 356] width 638 height 106
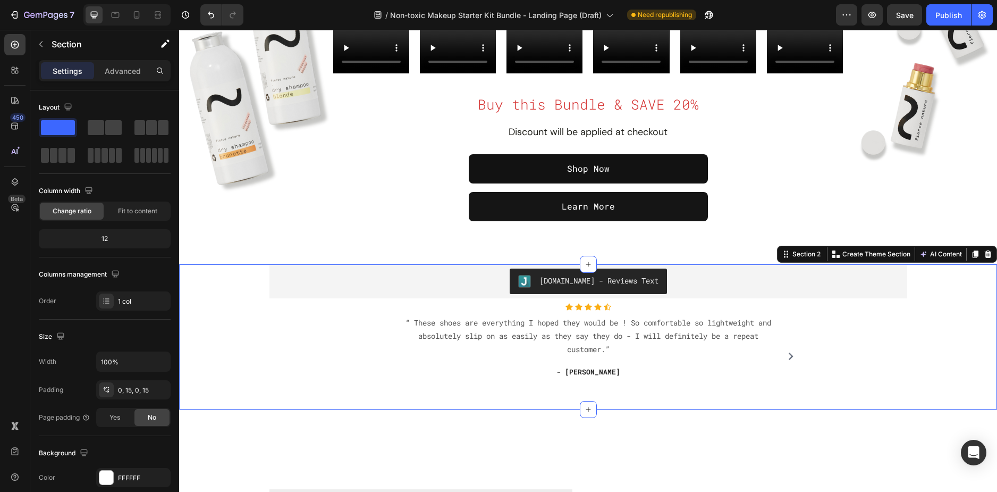
click at [225, 272] on div "Judge.me - Reviews Text Judge.me Row Icon Icon Icon Icon Icon Icon List Hoz “ T…" at bounding box center [588, 336] width 802 height 145
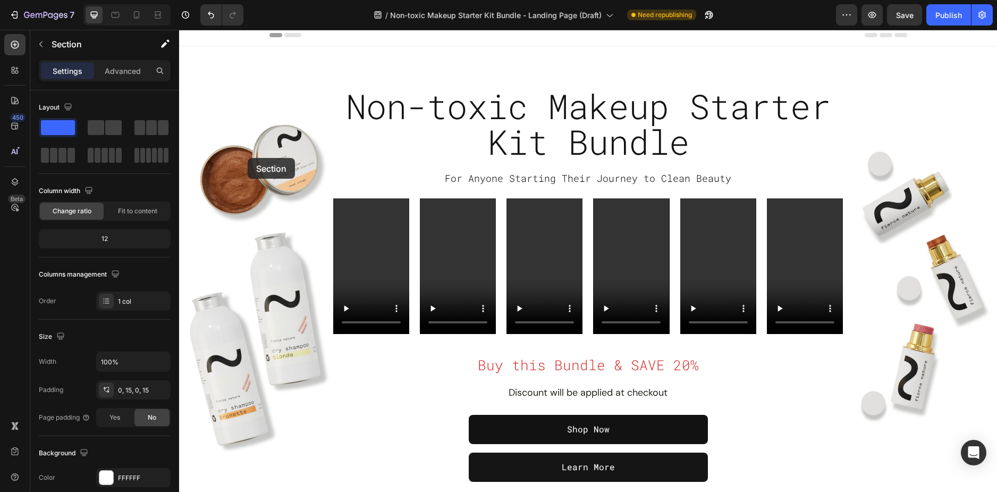
scroll to position [0, 0]
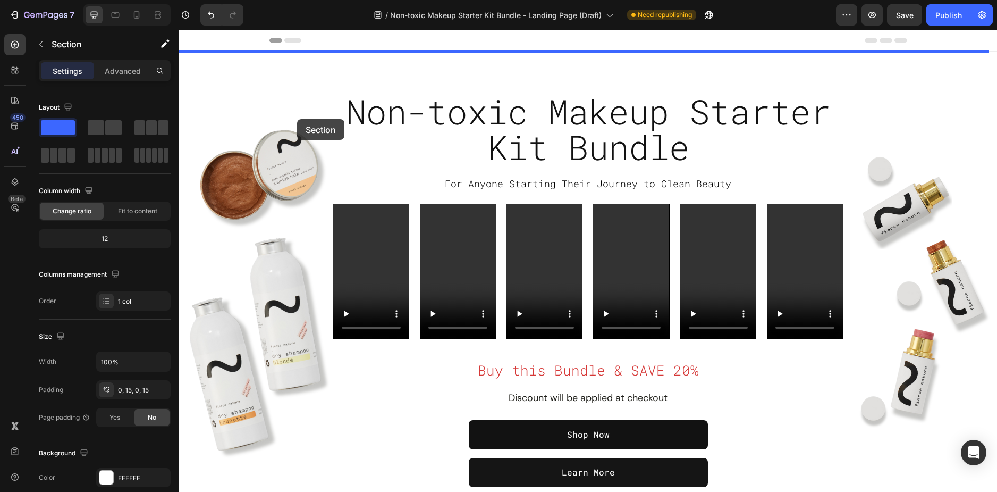
drag, startPoint x: 229, startPoint y: 278, endPoint x: 298, endPoint y: 103, distance: 187.4
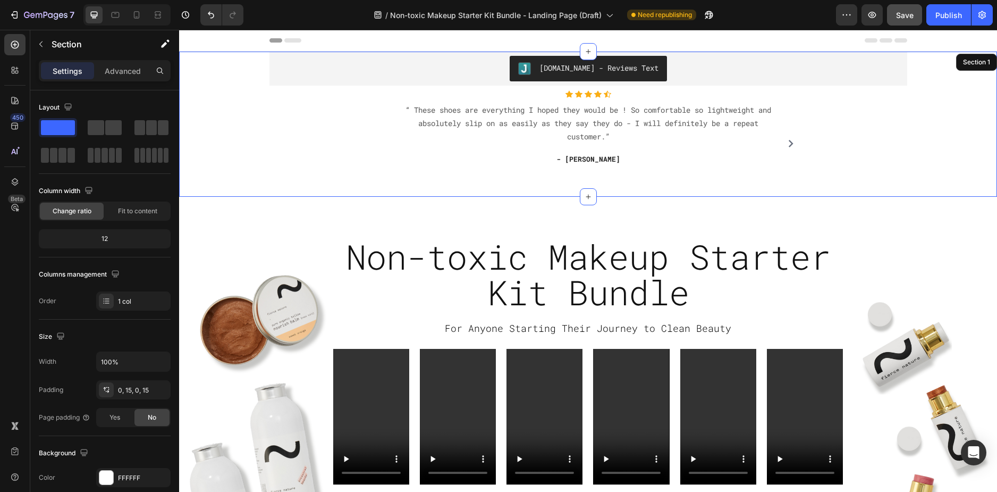
click at [910, 22] on button "Save" at bounding box center [904, 14] width 35 height 21
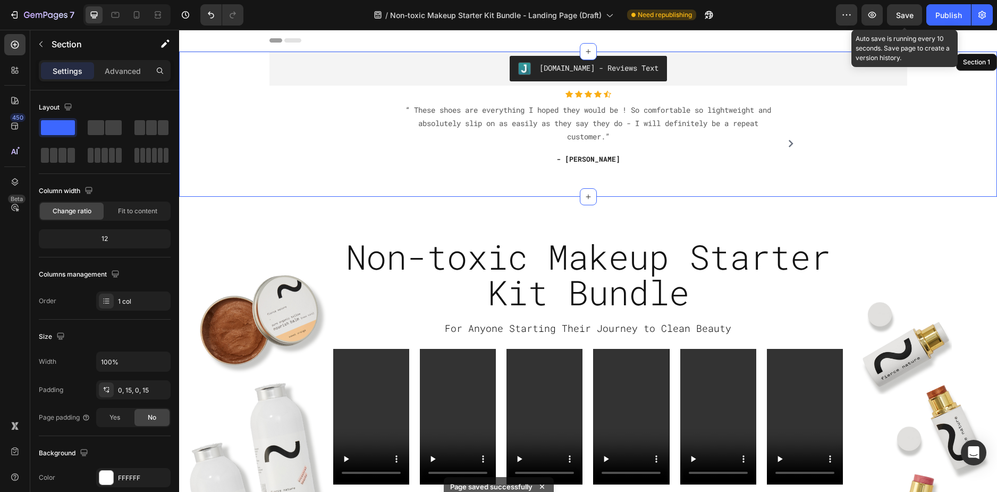
click at [900, 20] on div "Save" at bounding box center [905, 15] width 18 height 11
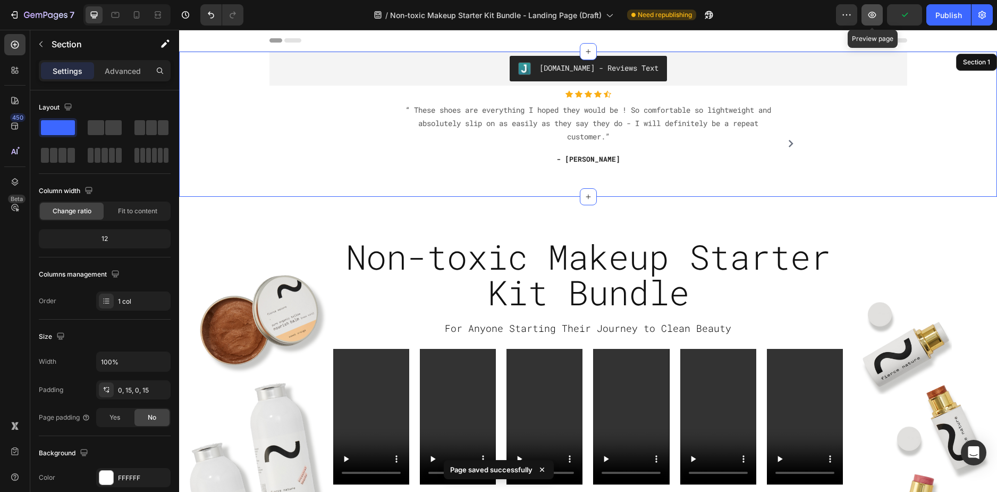
click at [878, 21] on button "button" at bounding box center [872, 14] width 21 height 21
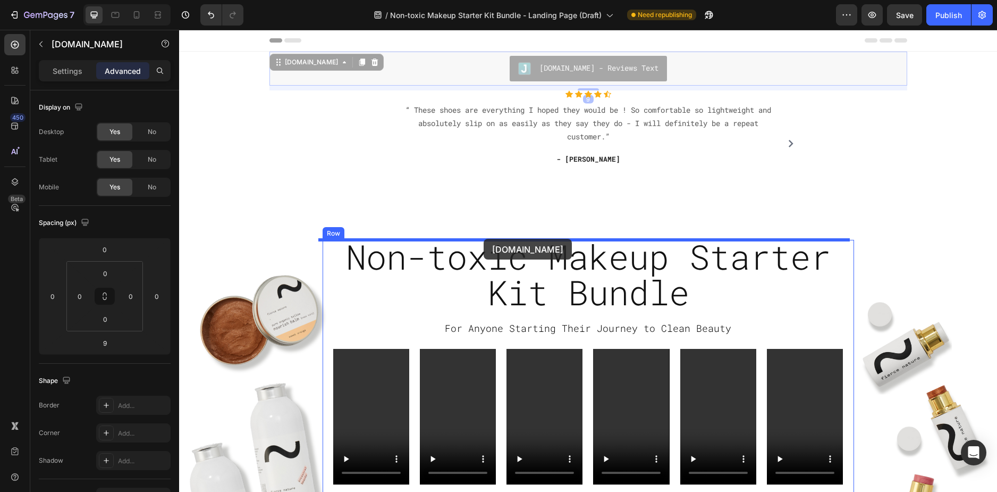
drag, startPoint x: 471, startPoint y: 63, endPoint x: 484, endPoint y: 239, distance: 177.0
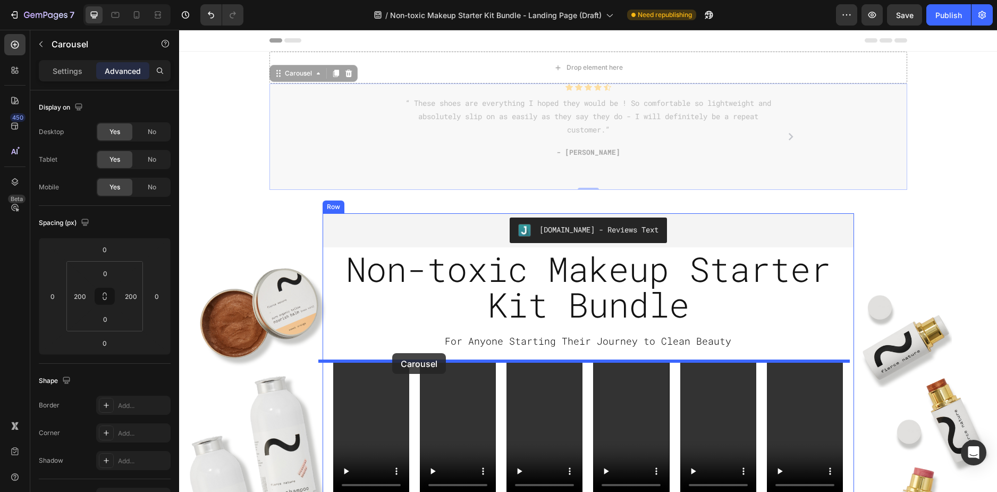
drag, startPoint x: 318, startPoint y: 114, endPoint x: 393, endPoint y: 353, distance: 250.7
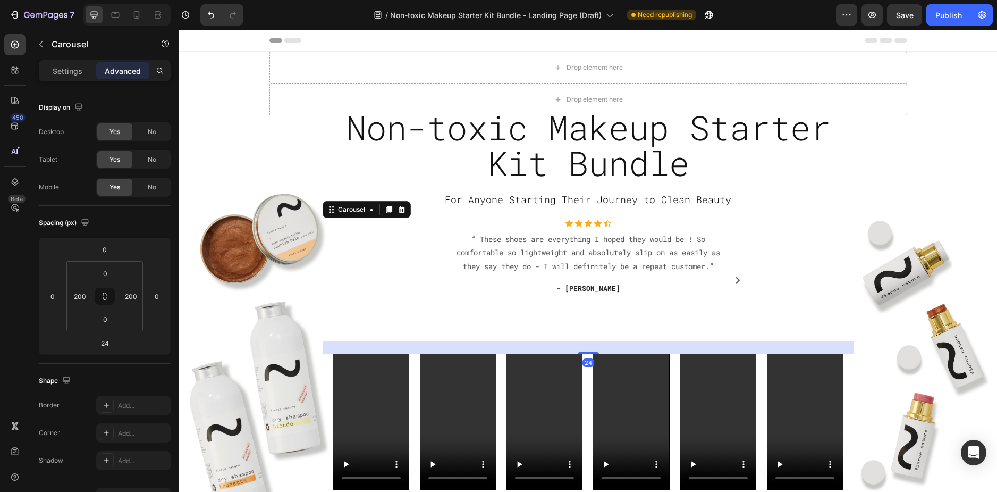
click at [618, 324] on div "Icon Icon Icon Icon Icon Icon List Hoz “ These shoes are everything I hoped the…" at bounding box center [589, 281] width 268 height 122
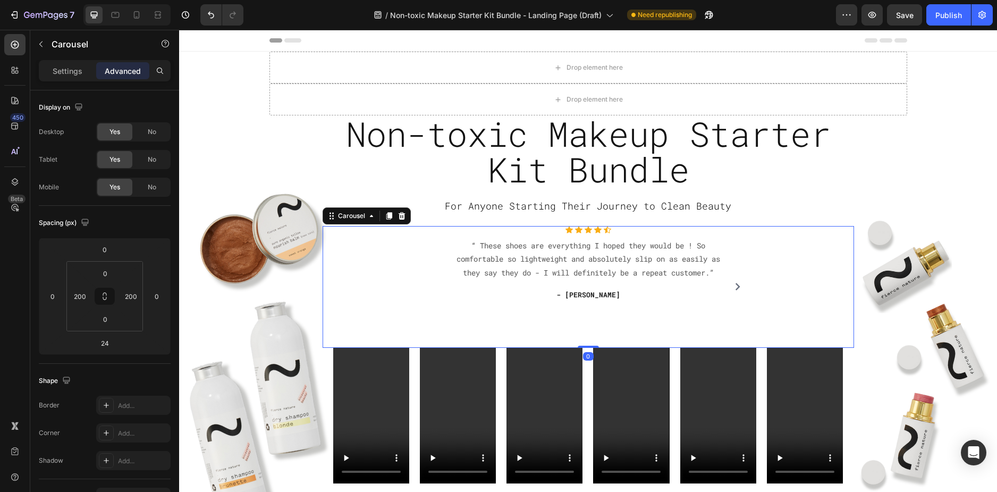
drag, startPoint x: 588, startPoint y: 354, endPoint x: 587, endPoint y: 322, distance: 31.4
click at [587, 322] on div "Icon Icon Icon Icon Icon Icon List Hoz “ These shoes are everything I hoped the…" at bounding box center [589, 287] width 532 height 122
type input "0"
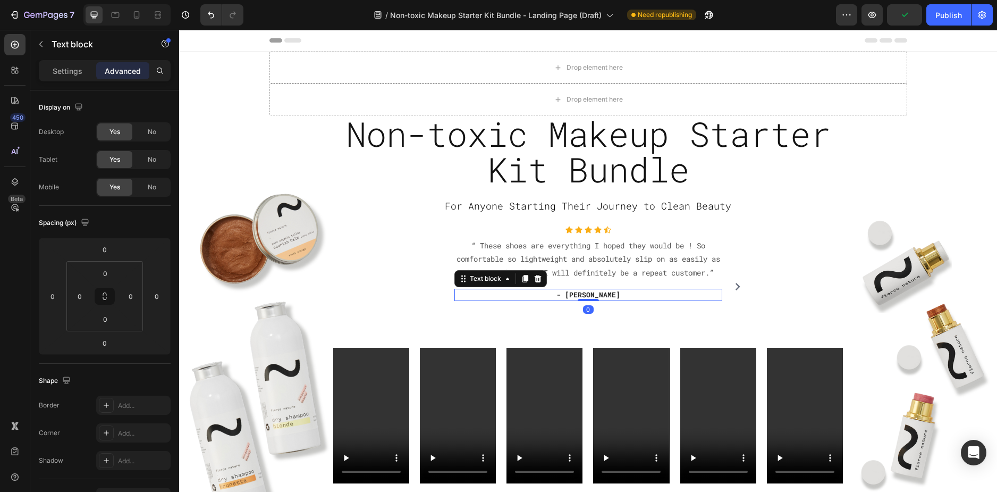
click at [492, 300] on p "- [PERSON_NAME]" at bounding box center [589, 295] width 266 height 11
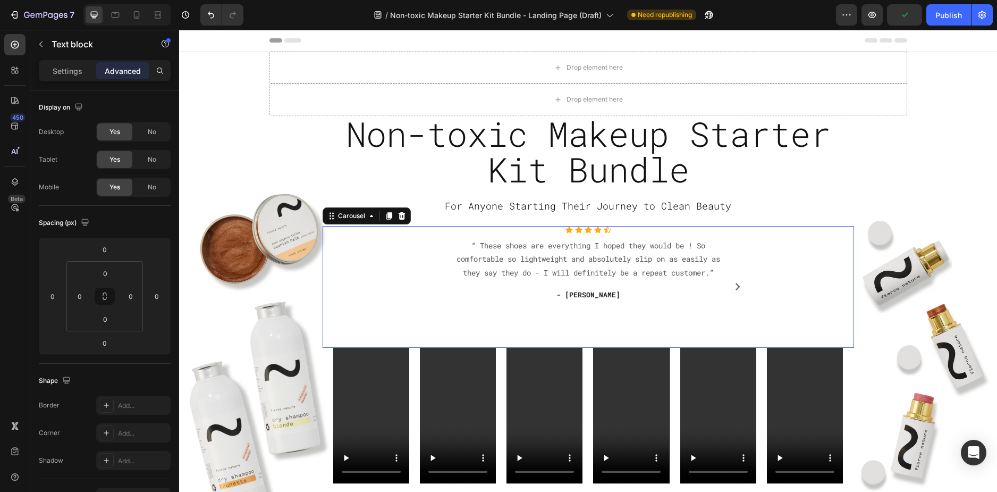
click at [433, 320] on div "Icon Icon Icon Icon Icon Icon List Hoz “ These shoes are everything I hoped the…" at bounding box center [588, 287] width 319 height 122
click at [66, 76] on p "Settings" at bounding box center [68, 70] width 30 height 11
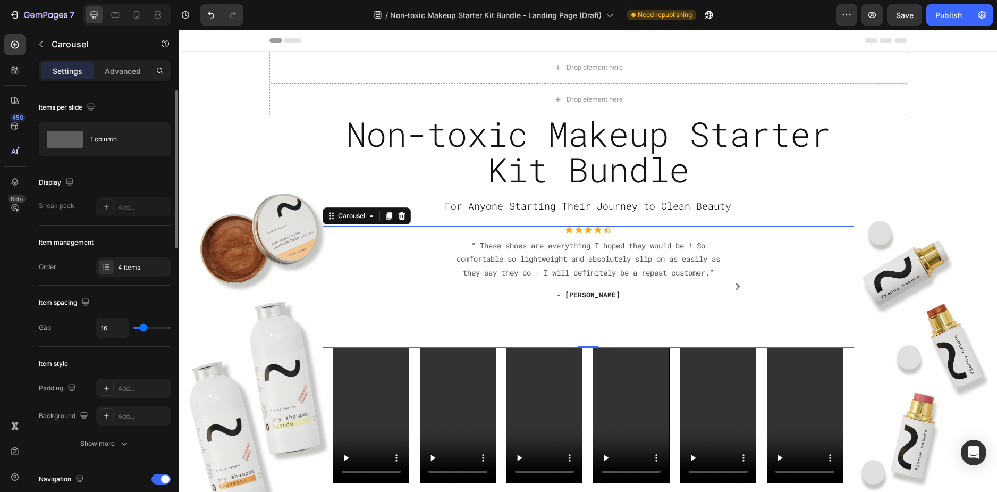
type input "6"
type input "0"
drag, startPoint x: 144, startPoint y: 328, endPoint x: 132, endPoint y: 326, distance: 11.7
type input "0"
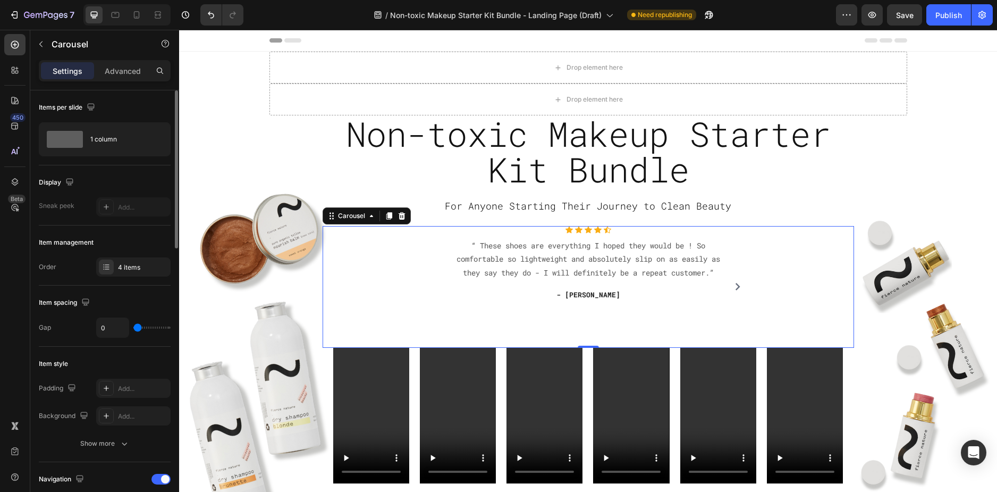
click at [133, 326] on input "range" at bounding box center [151, 327] width 37 height 2
type input "14"
type input "16"
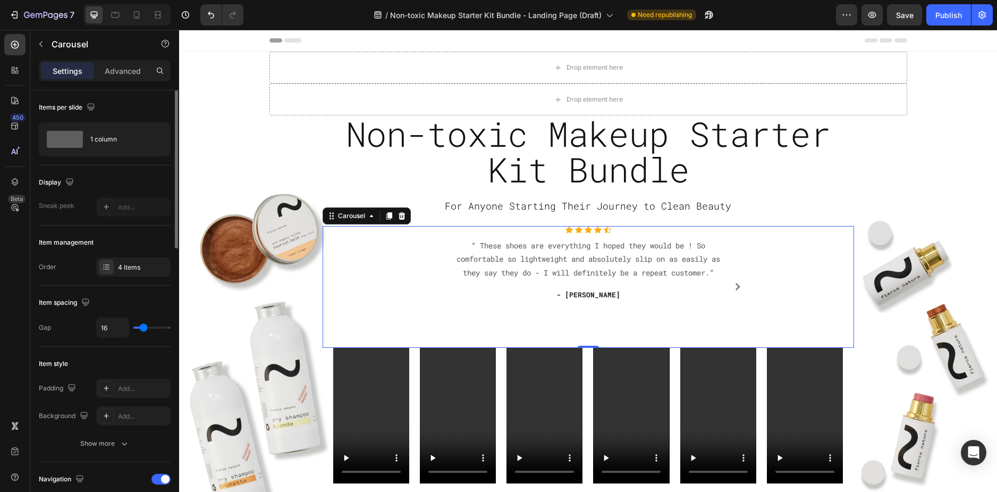
type input "17"
type input "10"
type input "12"
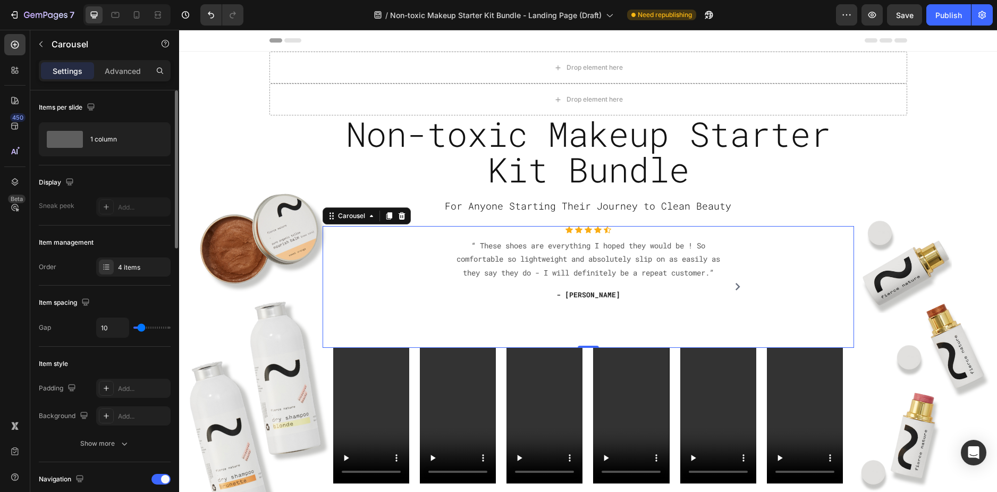
type input "12"
type input "13"
type input "14"
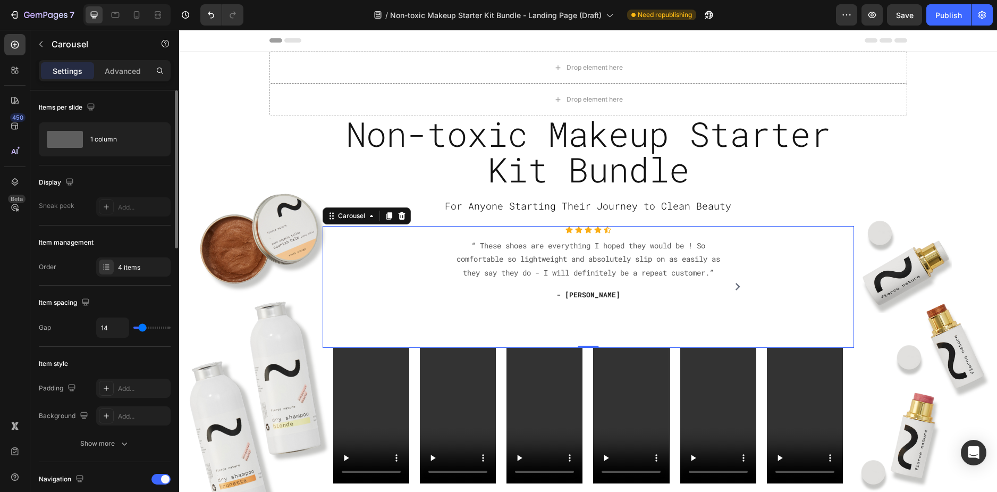
type input "16"
type input "14"
type input "13"
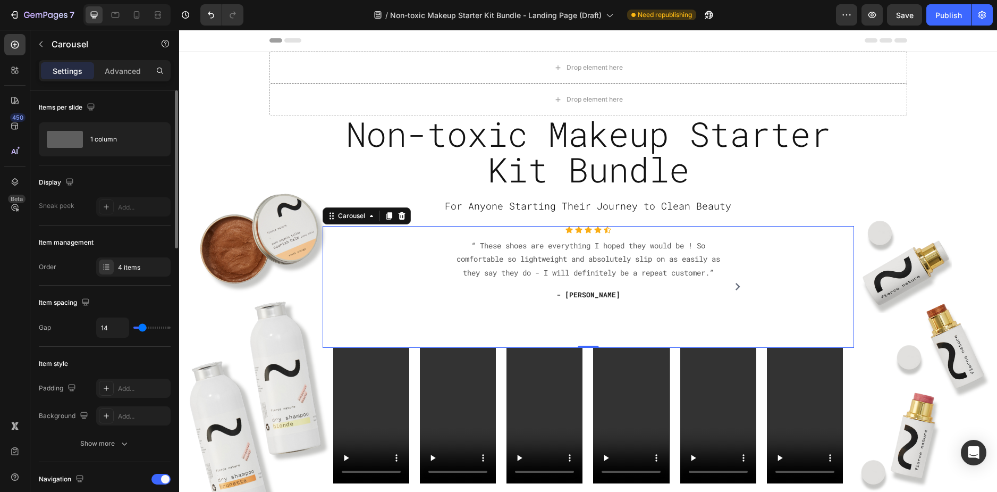
type input "13"
type input "14"
type input "16"
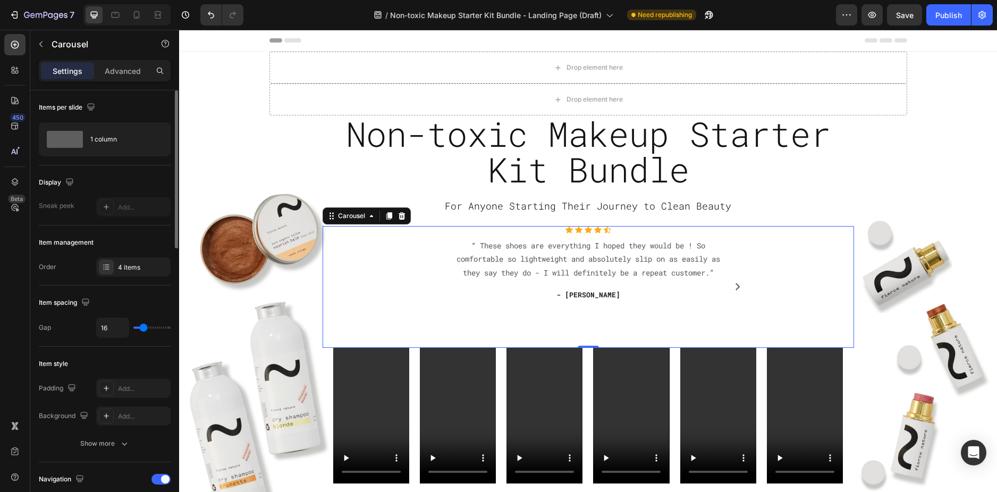
click at [142, 326] on input "range" at bounding box center [151, 327] width 37 height 2
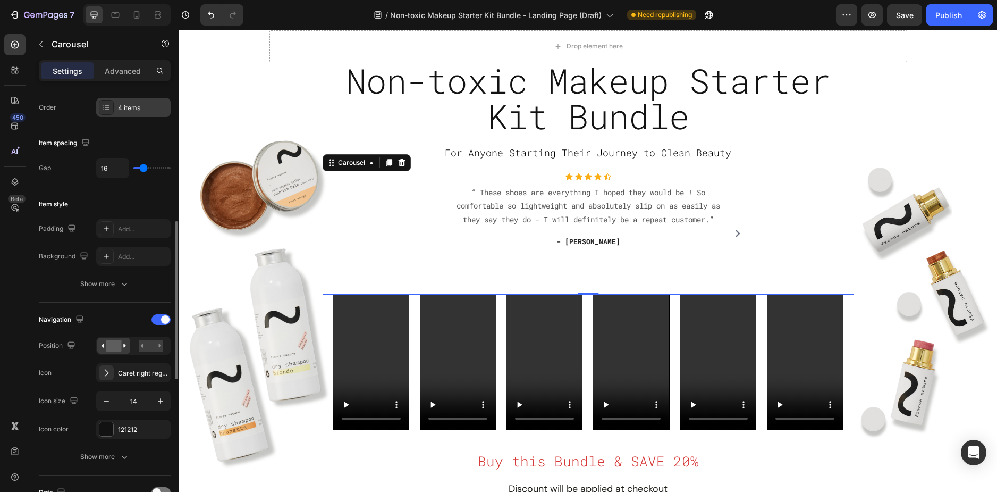
scroll to position [213, 0]
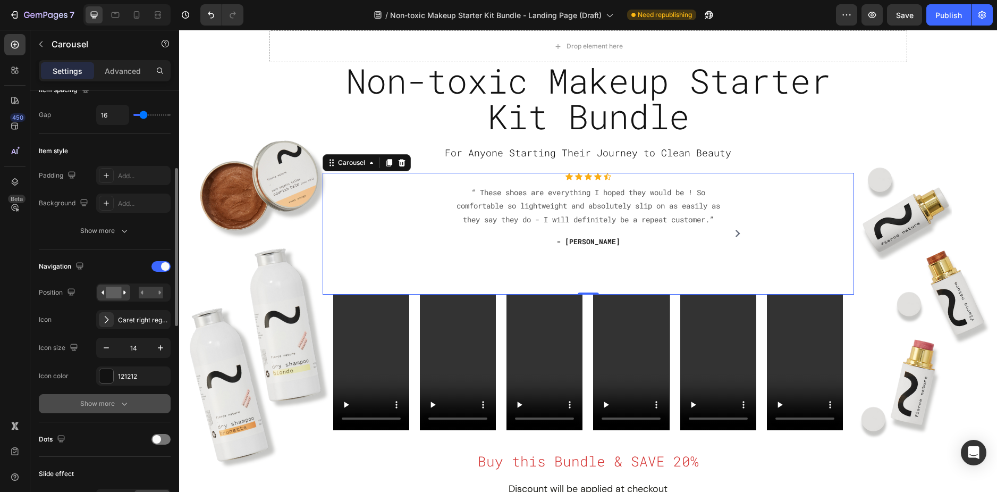
click at [102, 400] on div "Show more" at bounding box center [104, 403] width 49 height 11
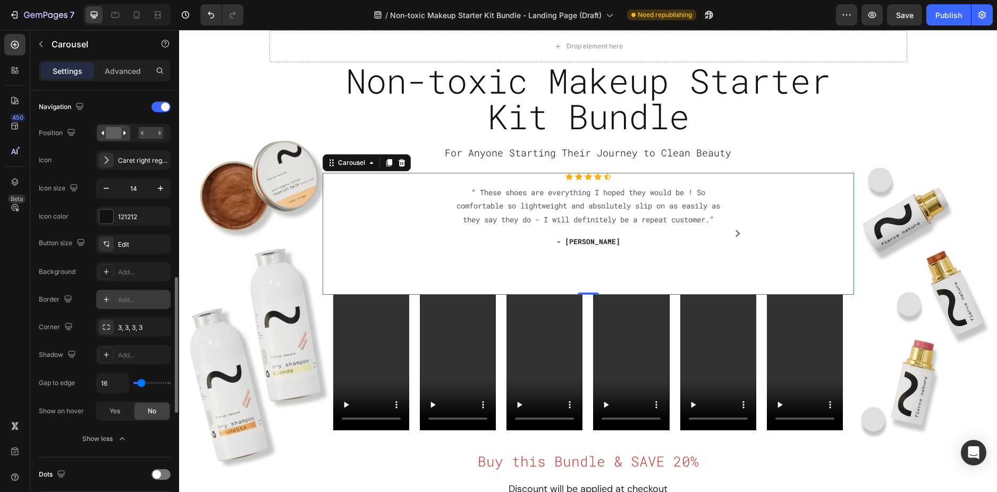
scroll to position [425, 0]
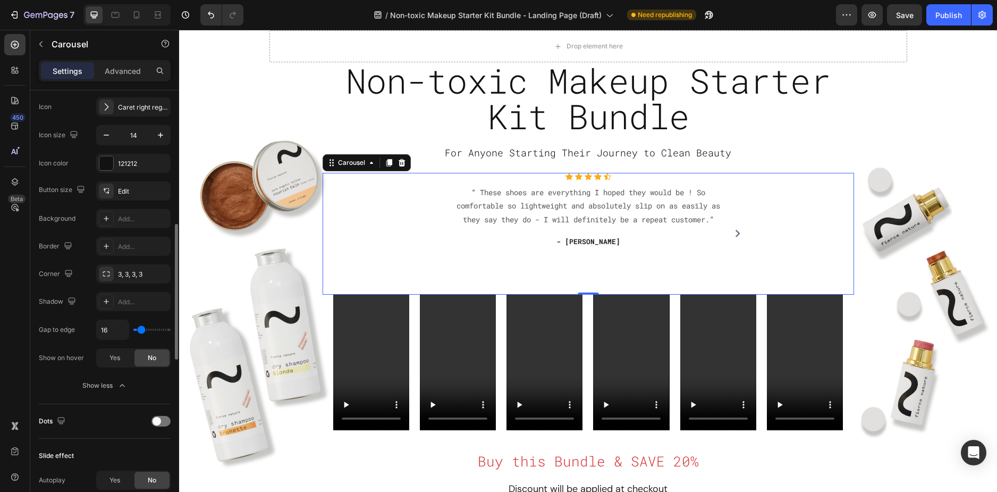
type input "0"
drag, startPoint x: 140, startPoint y: 331, endPoint x: 119, endPoint y: 331, distance: 20.7
type input "0"
click at [133, 331] on input "range" at bounding box center [151, 330] width 37 height 2
type input "5"
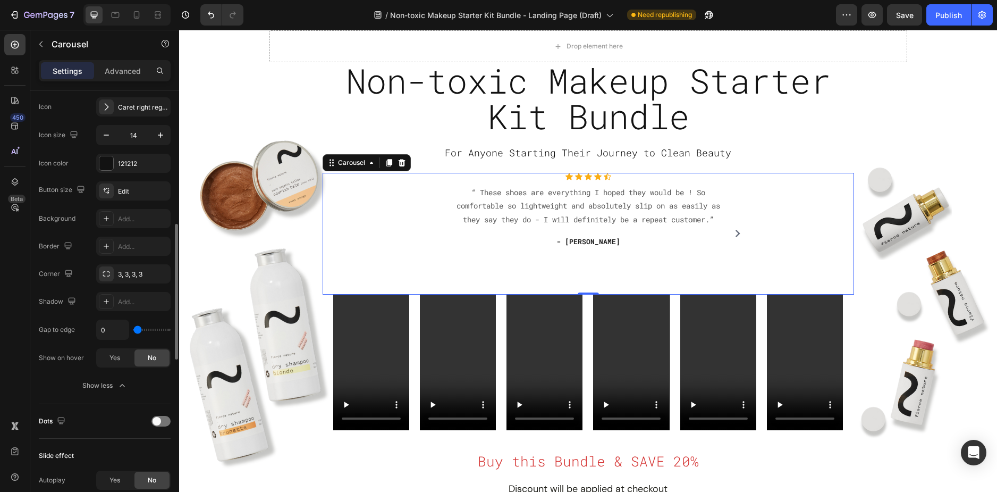
type input "5"
type input "9"
type input "11"
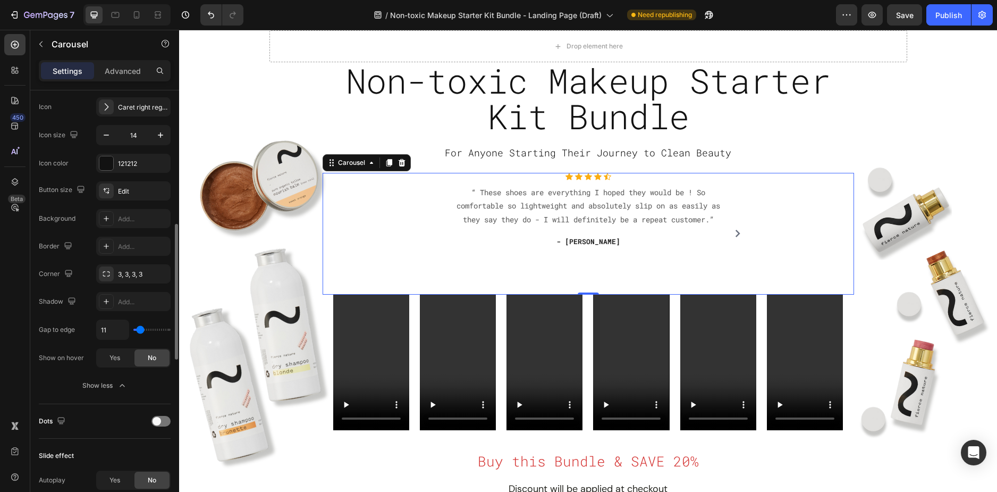
type input "13"
type input "0"
type input "9"
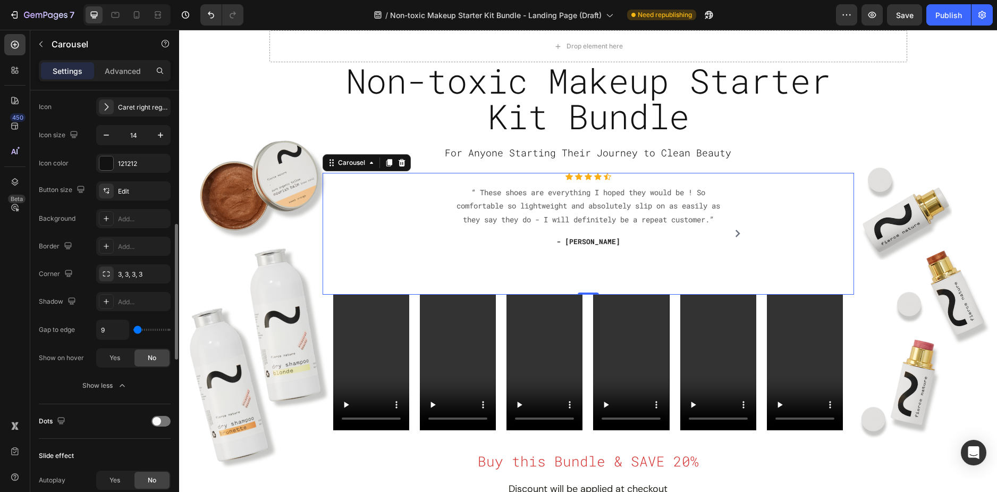
type input "9"
type input "15"
type input "17"
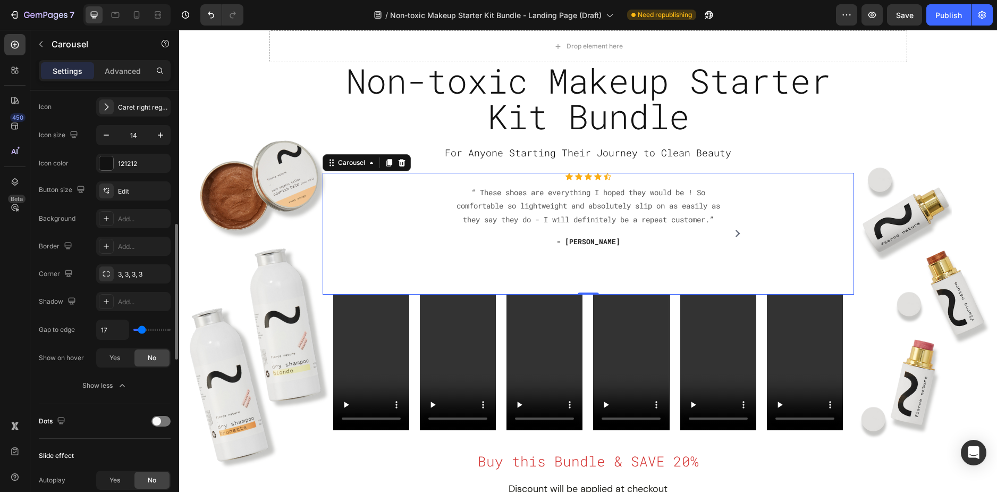
type input "21"
type input "23"
type input "27"
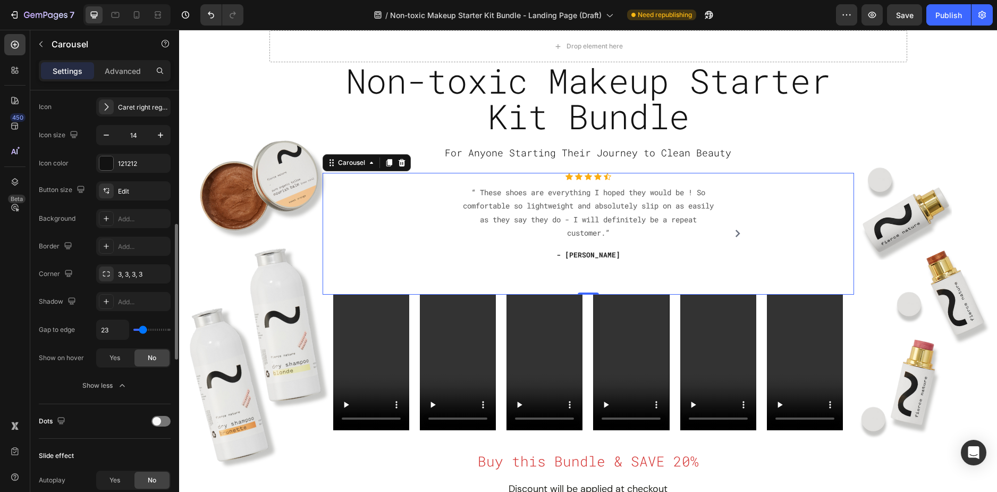
type input "27"
type input "17"
type input "11"
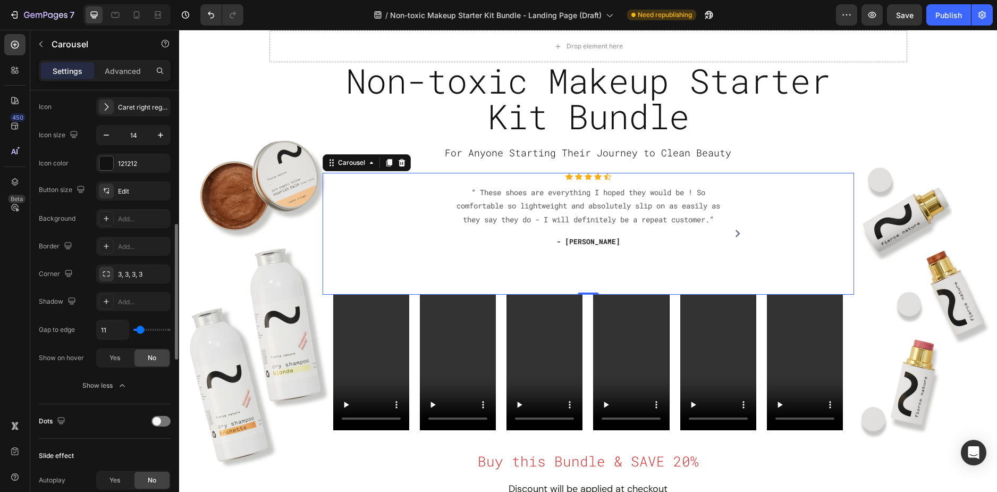
type input "0"
click at [134, 329] on input "range" at bounding box center [151, 330] width 37 height 2
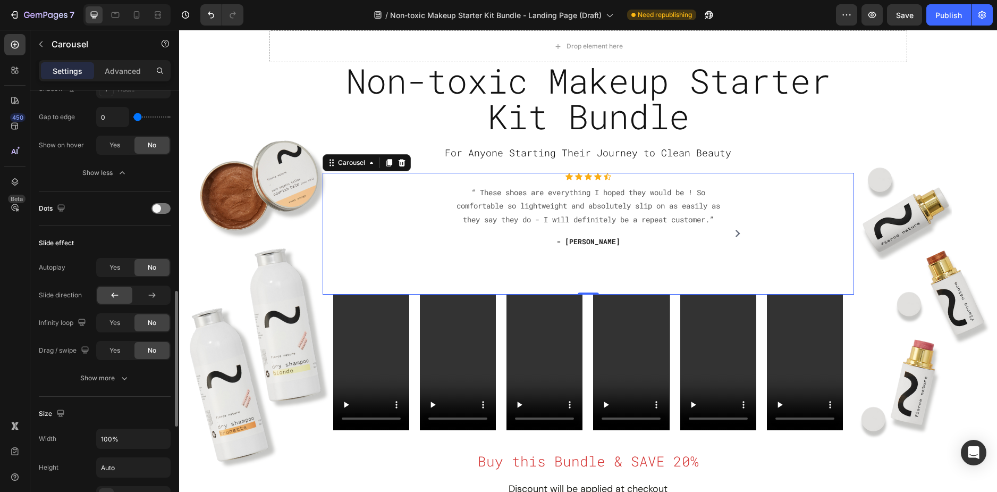
scroll to position [691, 0]
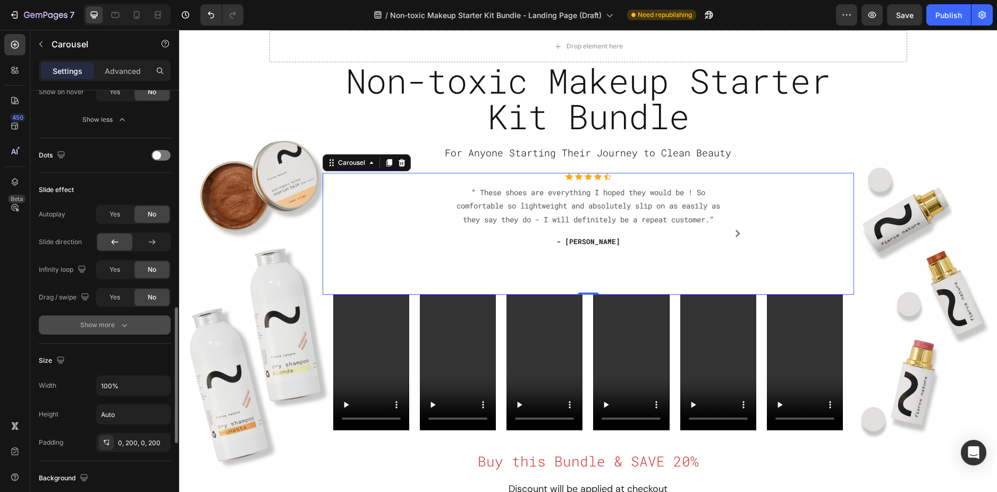
click at [110, 333] on button "Show more" at bounding box center [105, 324] width 132 height 19
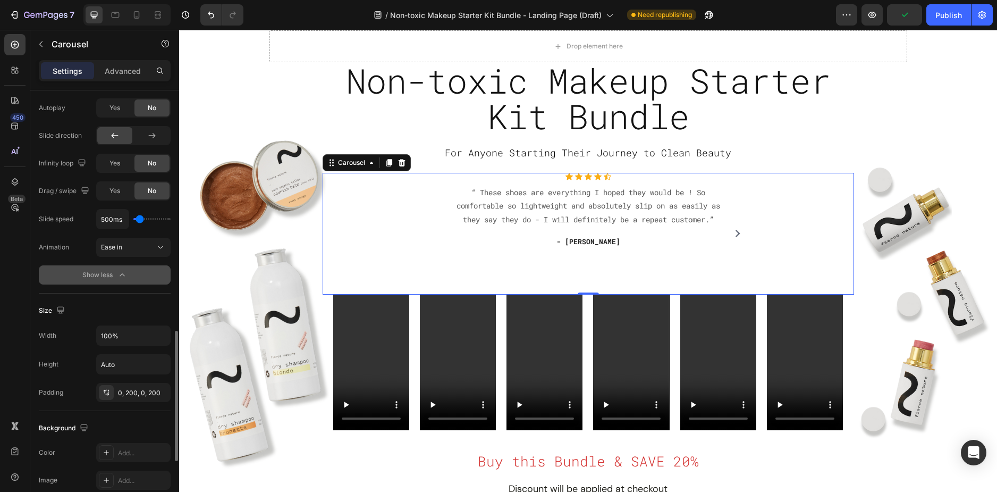
scroll to position [851, 0]
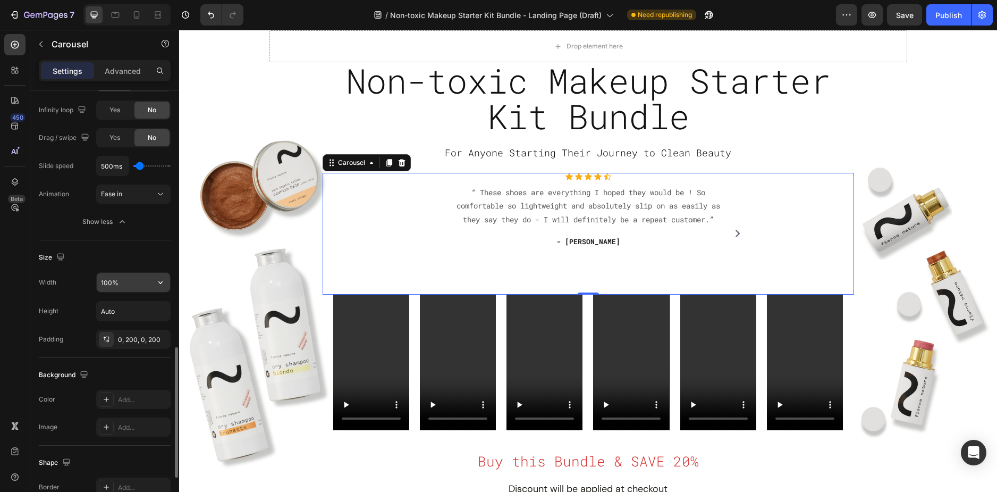
click at [138, 283] on input "100%" at bounding box center [133, 282] width 73 height 19
type input "100%"
click at [129, 341] on div "0, 200, 0, 200" at bounding box center [133, 340] width 31 height 10
click at [116, 311] on input "Auto" at bounding box center [133, 310] width 73 height 19
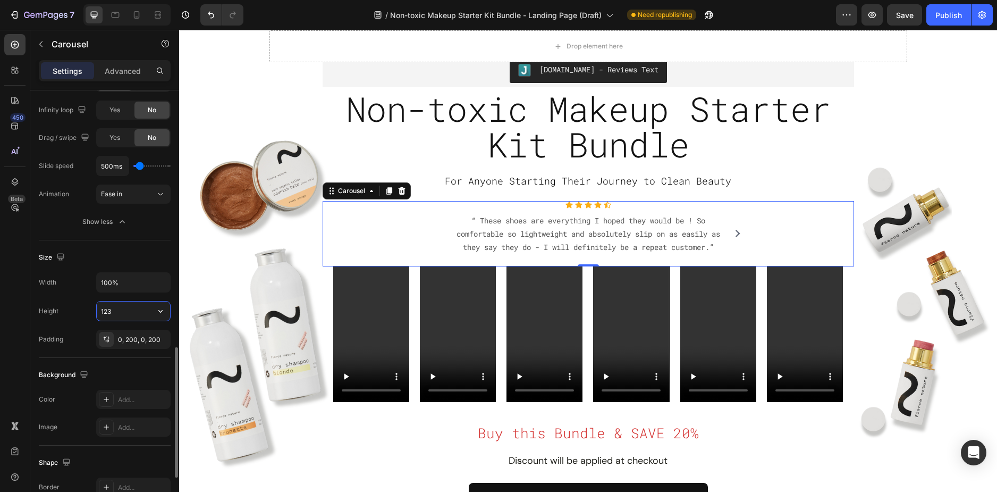
type input "124"
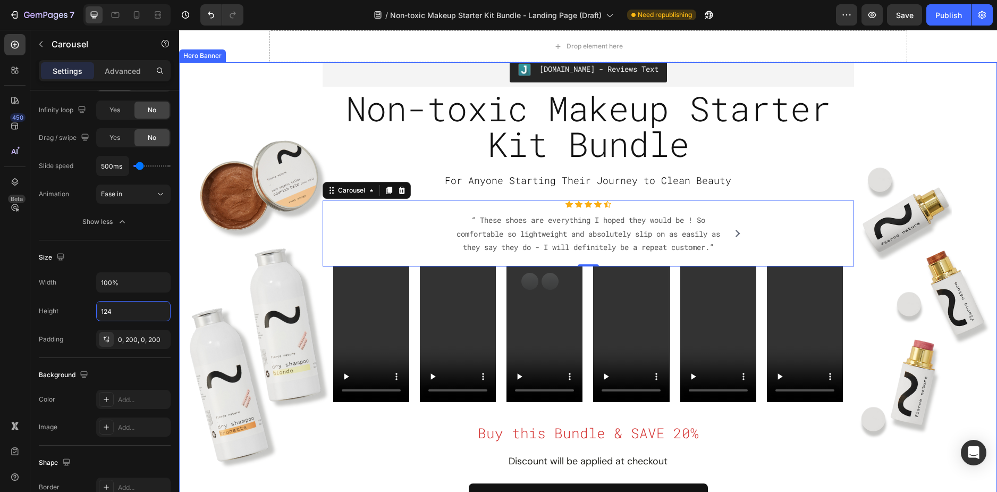
click at [221, 130] on div "Overlay" at bounding box center [588, 301] width 818 height 479
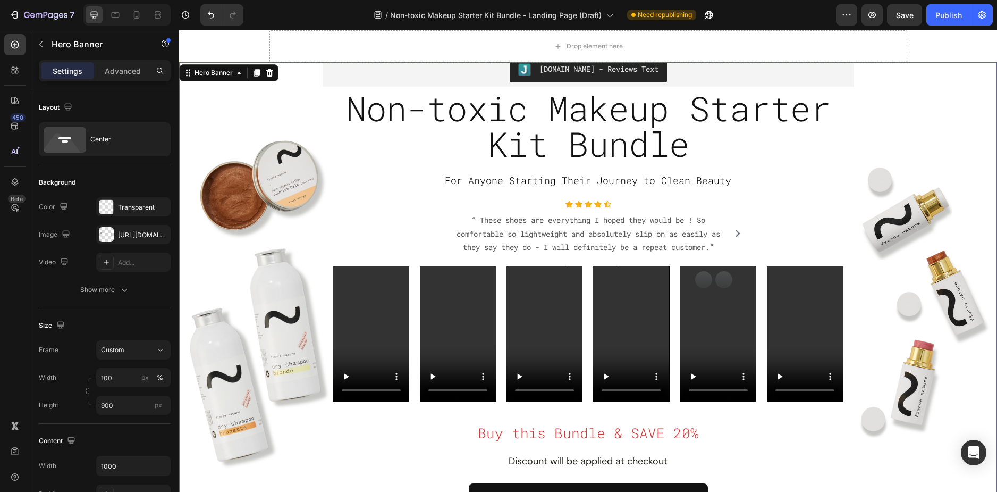
scroll to position [0, 0]
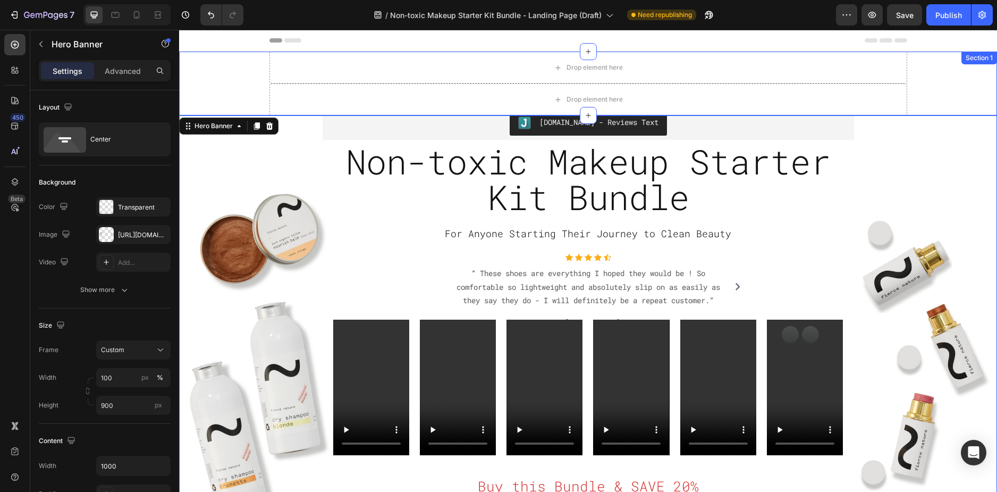
click at [225, 66] on div "Drop element here Row Drop element here Row" at bounding box center [588, 84] width 802 height 64
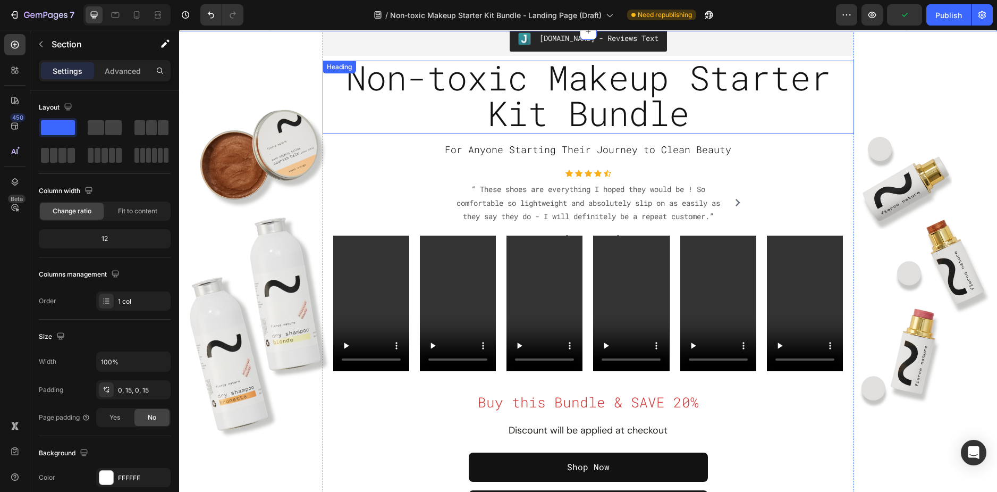
scroll to position [160, 0]
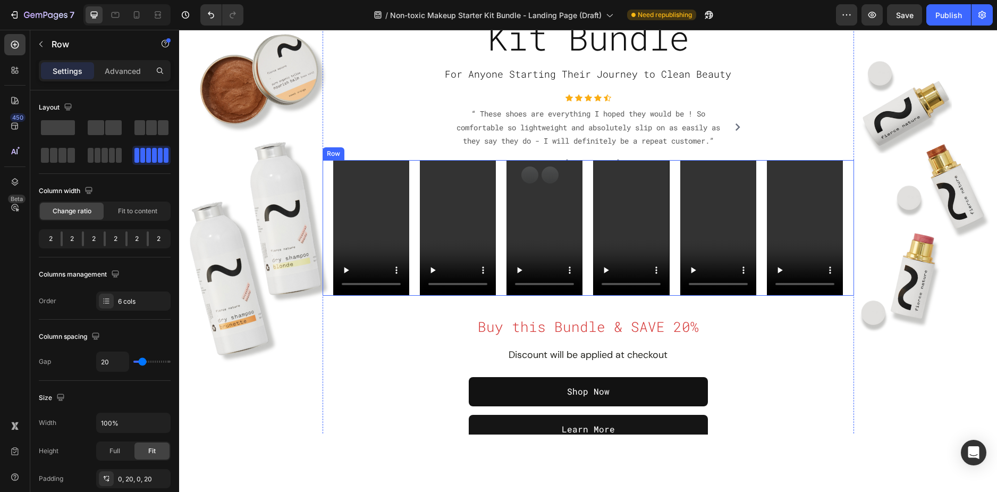
click at [581, 287] on div "Video Video Video Video Video Video Row" at bounding box center [589, 228] width 532 height 136
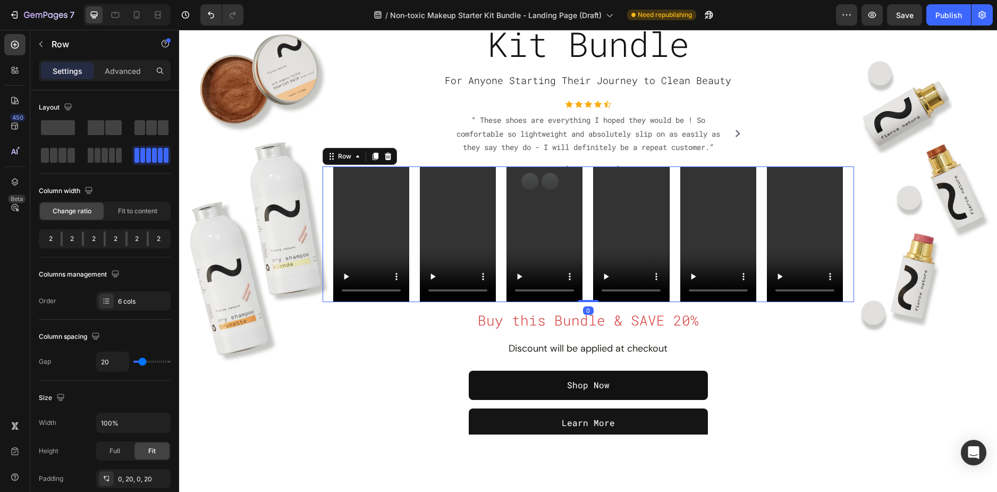
drag, startPoint x: 582, startPoint y: 308, endPoint x: 582, endPoint y: 281, distance: 26.6
click at [583, 285] on div "Video Video Video Video Video Video Row 0" at bounding box center [589, 234] width 532 height 136
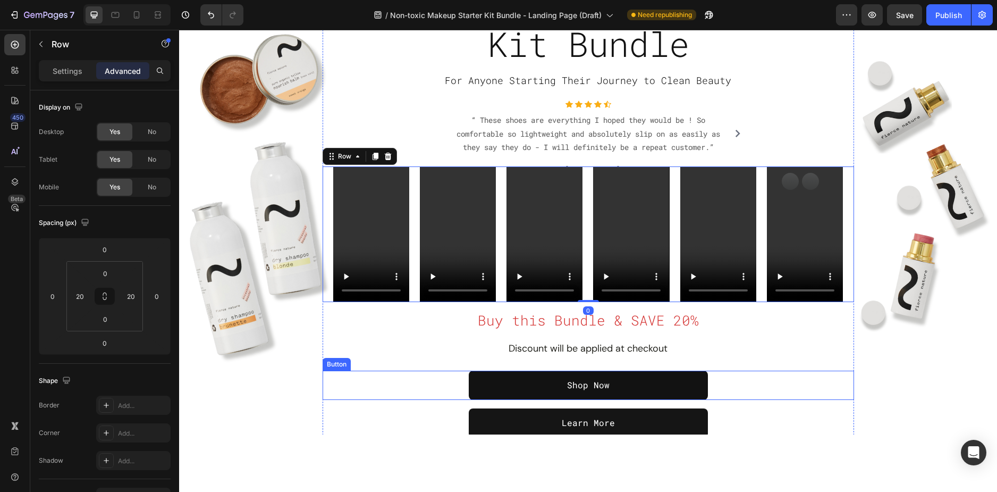
click at [778, 371] on div "Shop Now Button" at bounding box center [589, 385] width 532 height 29
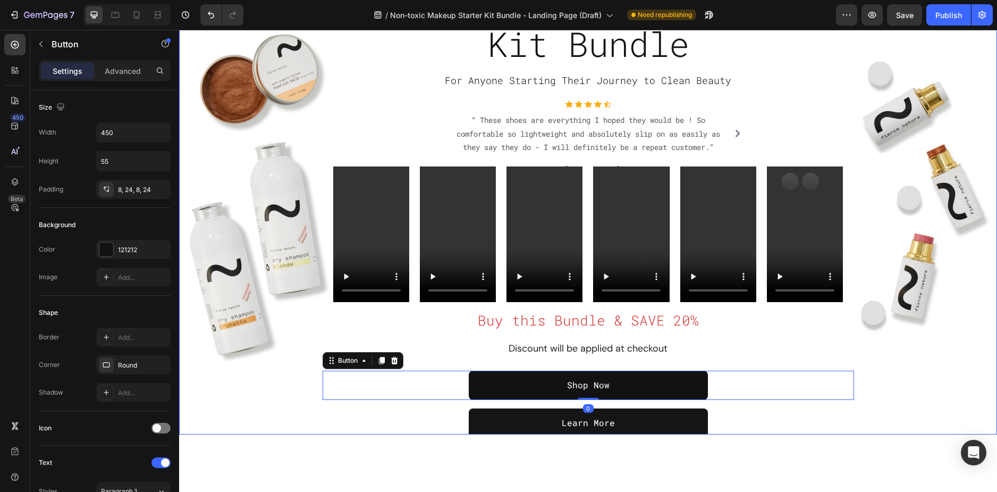
click at [896, 384] on div "Overlay" at bounding box center [588, 195] width 818 height 479
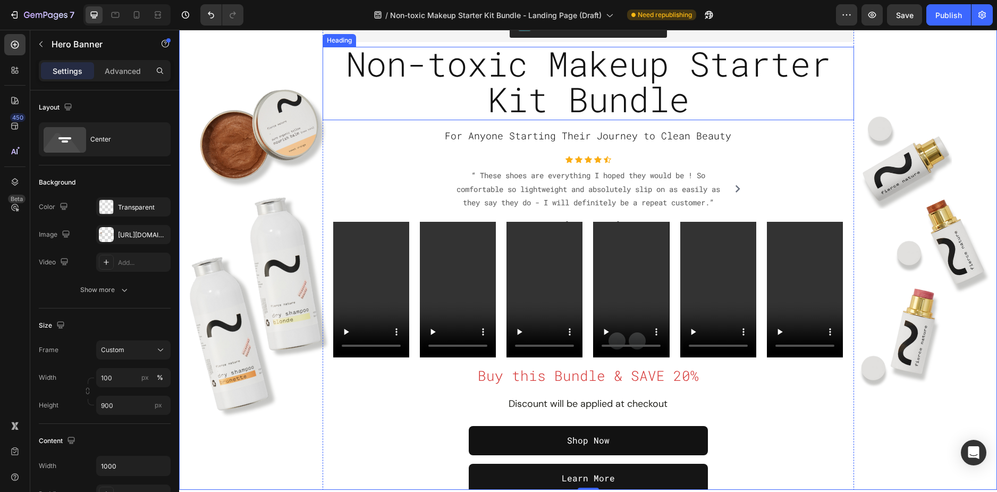
scroll to position [106, 0]
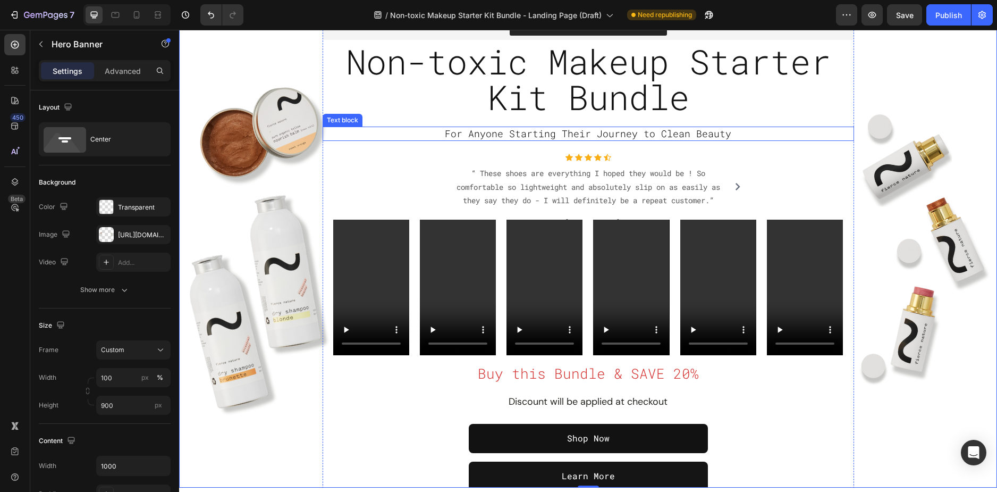
click at [556, 135] on span "For Anyone Starting Their Journey to Clean Beauty" at bounding box center [588, 133] width 287 height 13
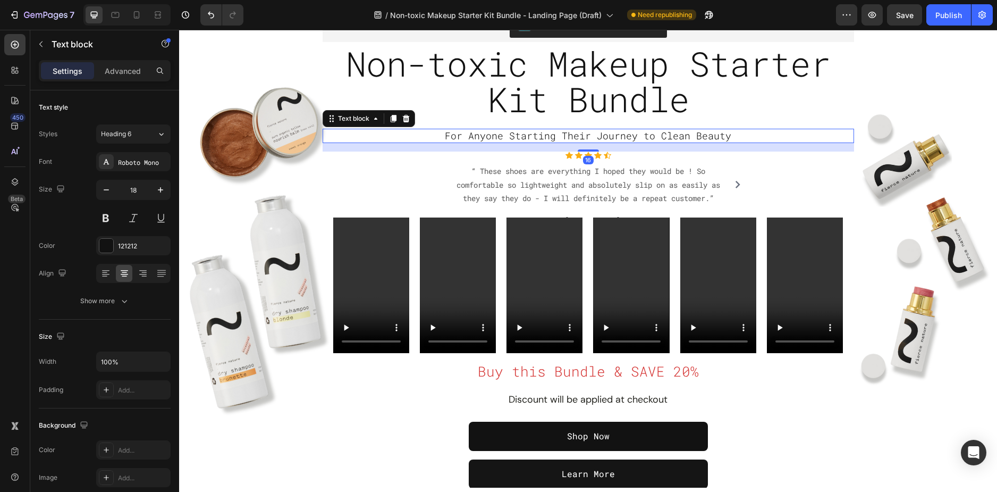
click at [584, 143] on div "16" at bounding box center [589, 143] width 532 height 0
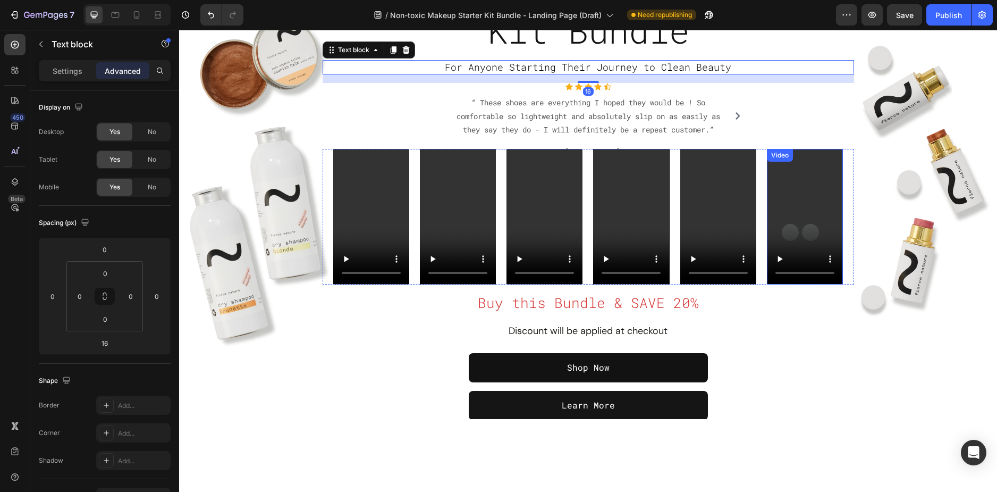
scroll to position [319, 0]
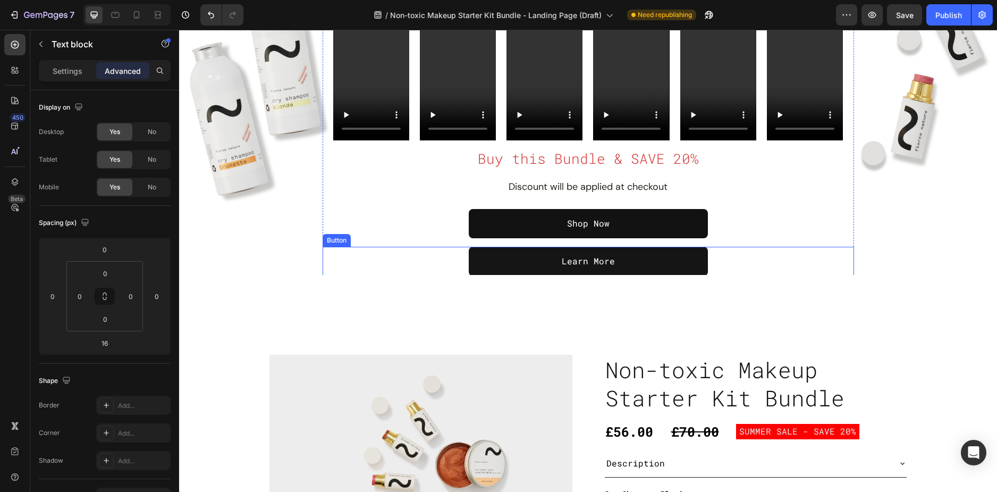
click at [829, 271] on div "Learn More Button" at bounding box center [589, 261] width 532 height 29
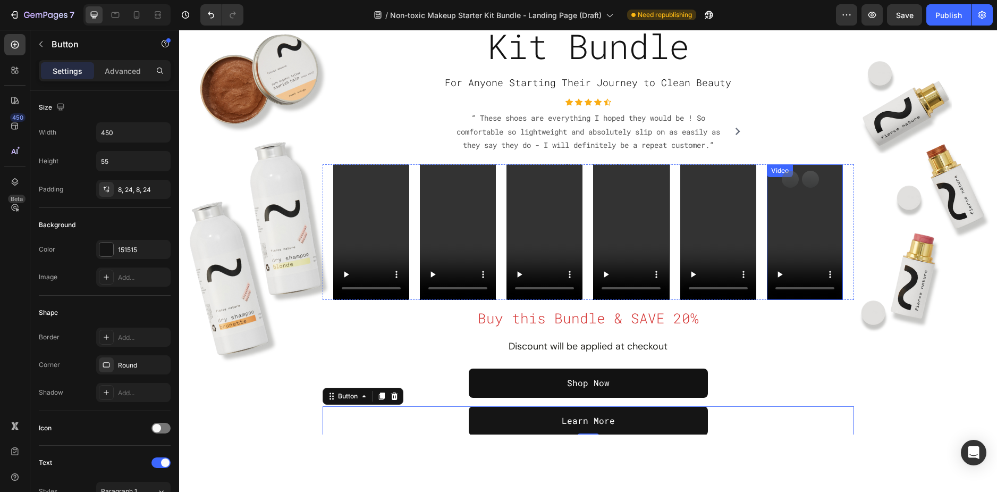
scroll to position [0, 0]
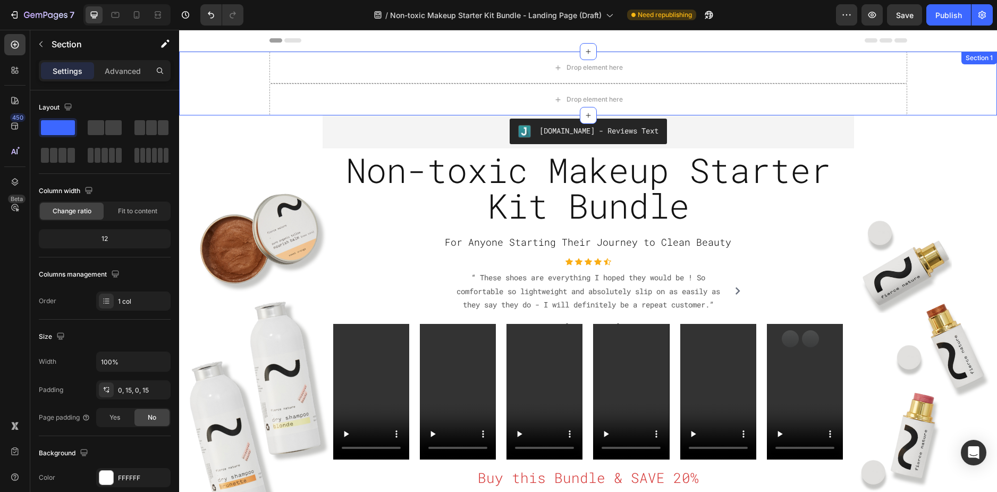
click at [955, 80] on div "Drop element here Row Drop element here Row" at bounding box center [588, 84] width 802 height 64
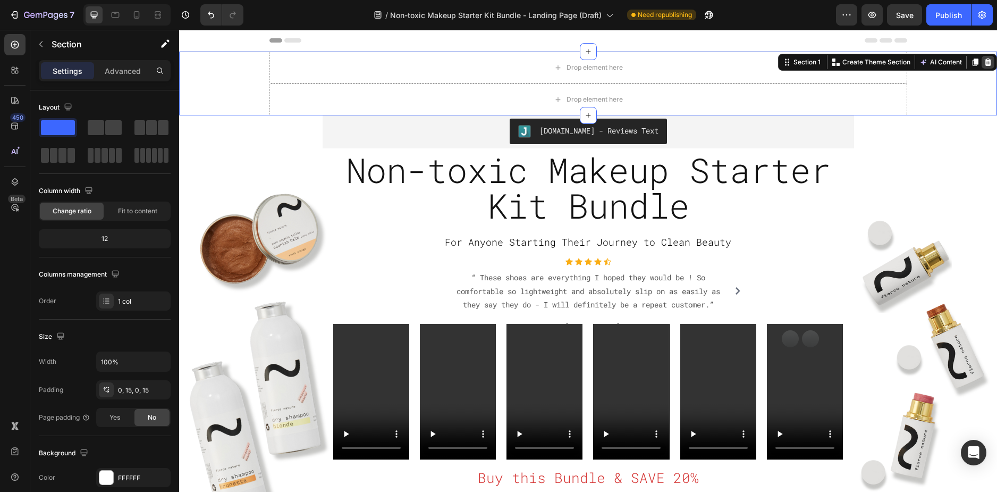
click at [982, 68] on div at bounding box center [988, 62] width 13 height 13
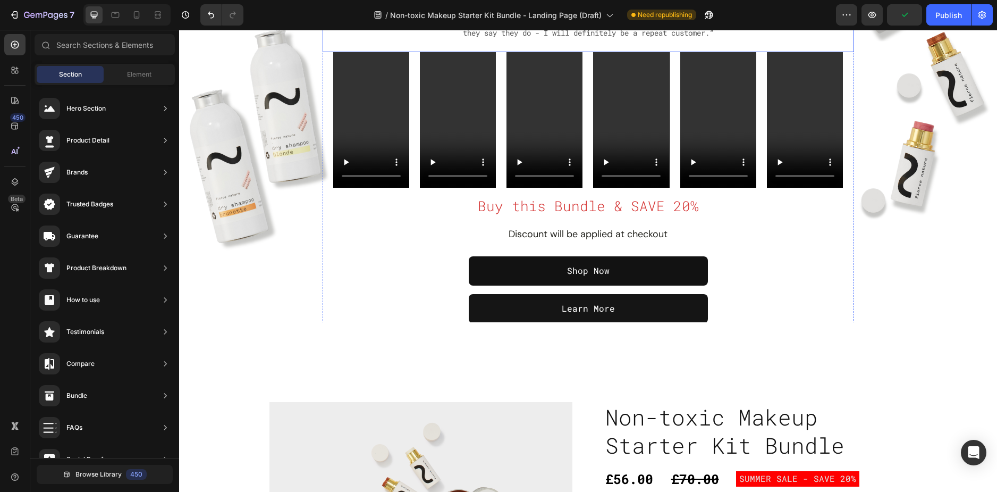
scroll to position [213, 0]
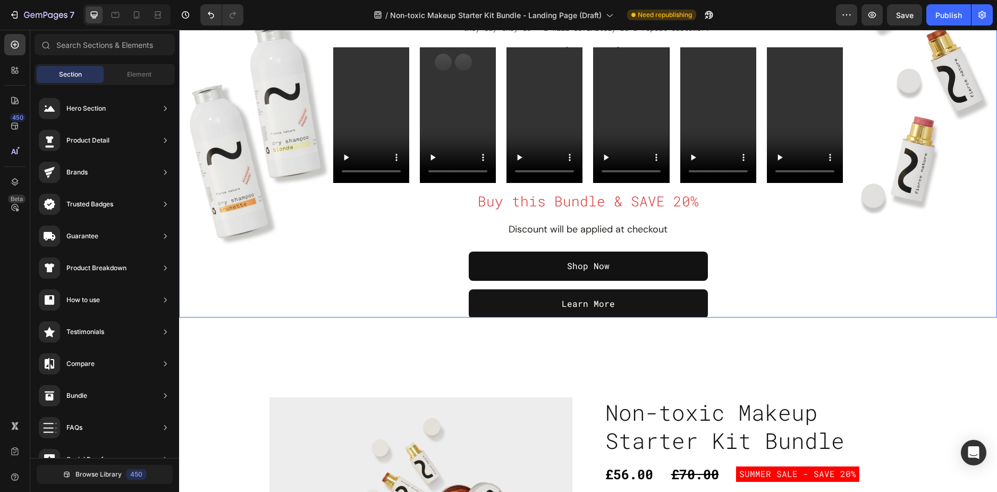
click at [269, 281] on div "Overlay" at bounding box center [588, 78] width 818 height 479
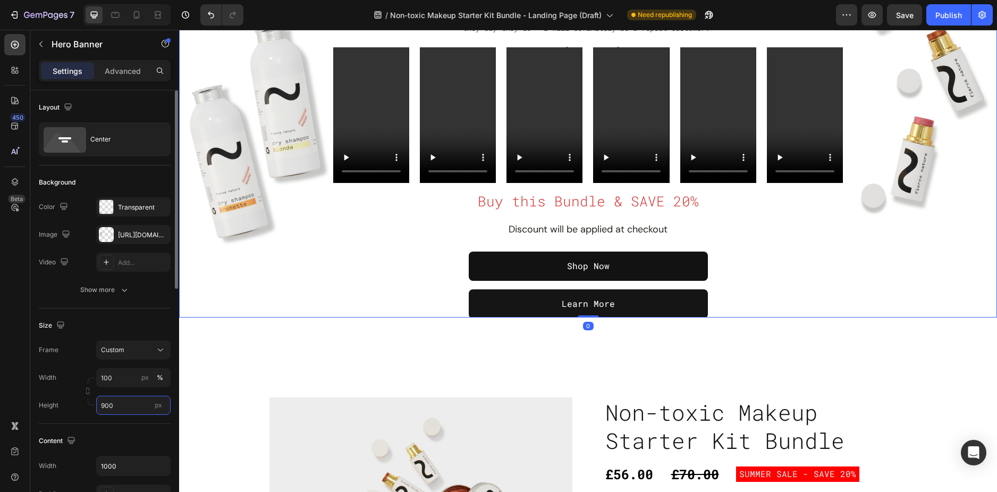
click at [108, 408] on input "900" at bounding box center [133, 405] width 74 height 19
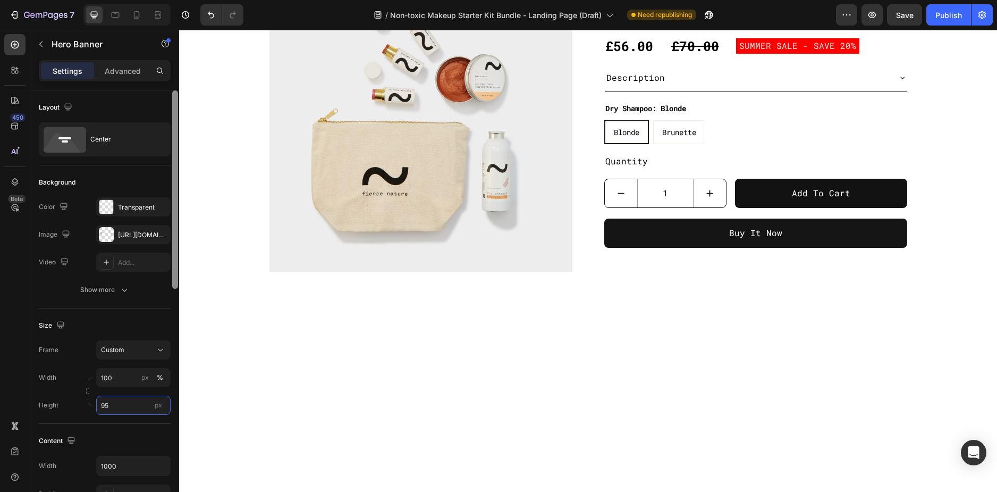
type input "950"
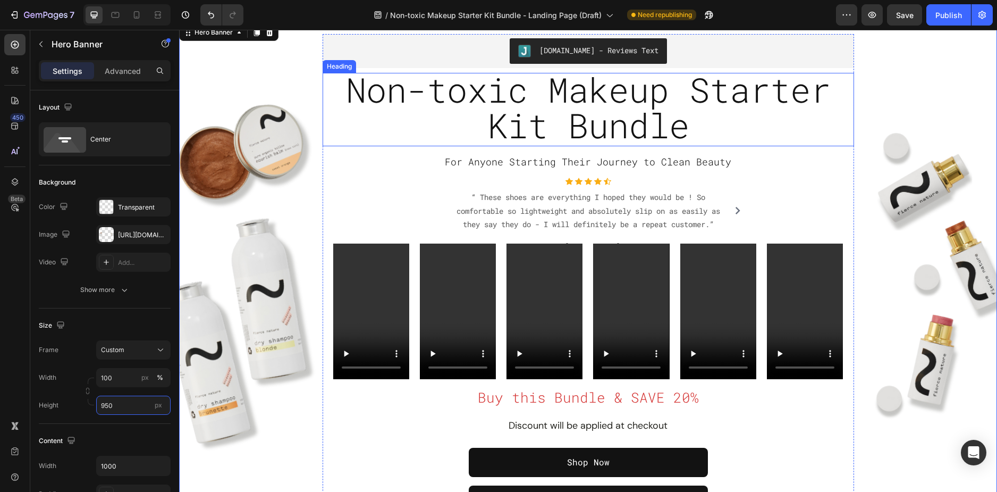
scroll to position [53, 0]
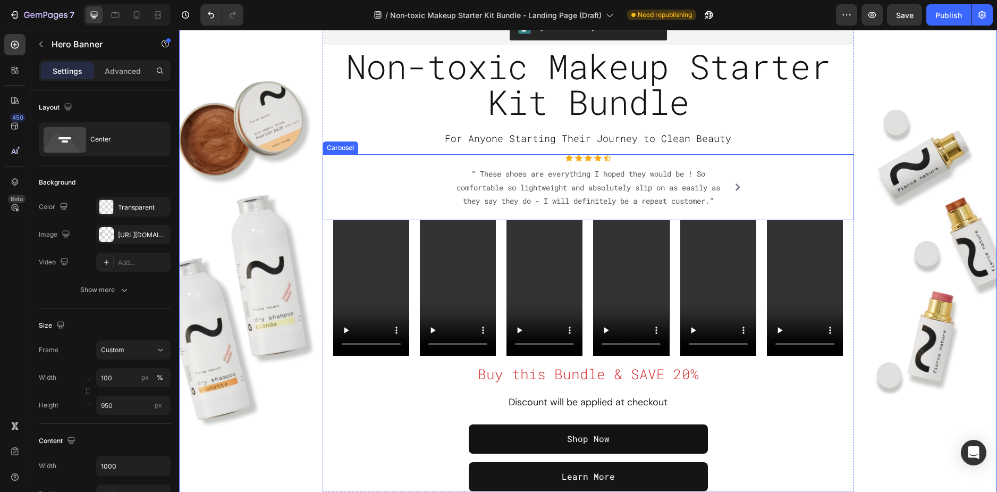
click at [734, 188] on icon "Carousel Next Arrow" at bounding box center [737, 186] width 7 height 7
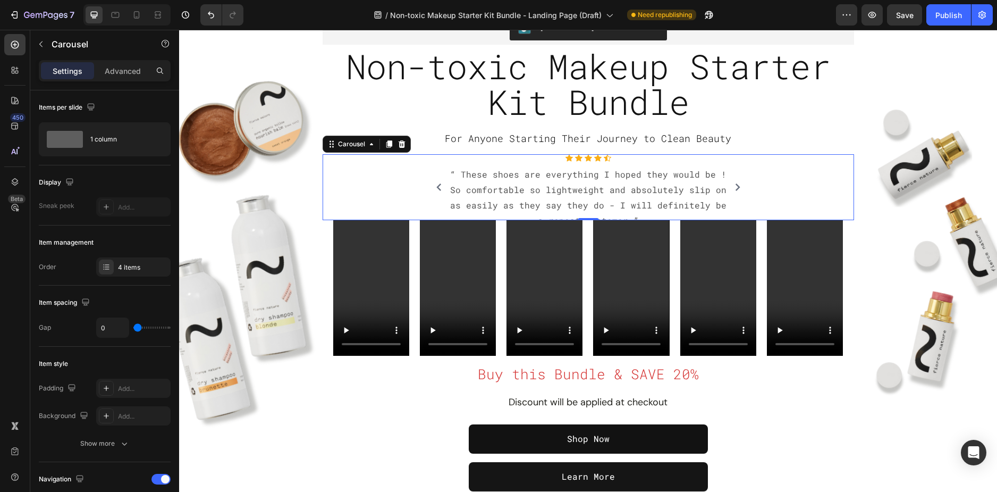
click at [384, 173] on div "Icon Icon Icon Icon Icon Icon List Hoz “ These shoes are everything I hoped the…" at bounding box center [589, 187] width 532 height 66
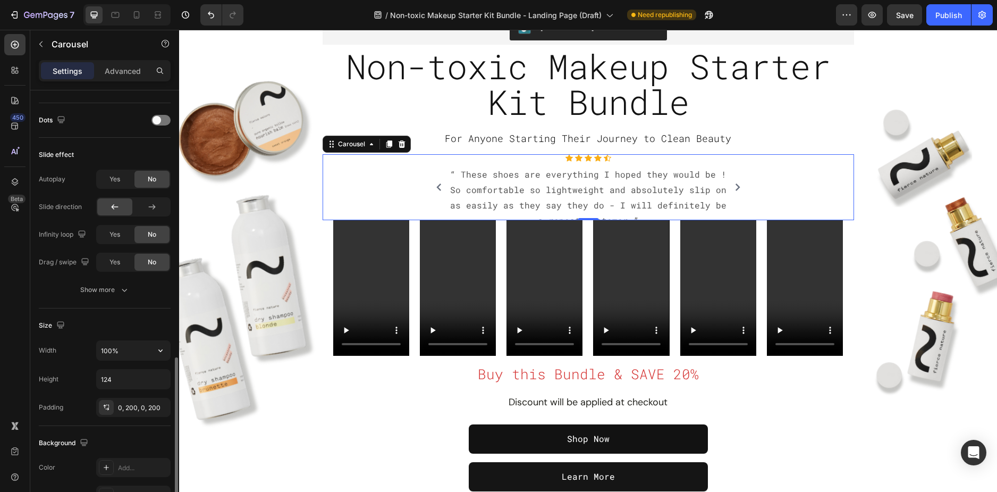
scroll to position [638, 0]
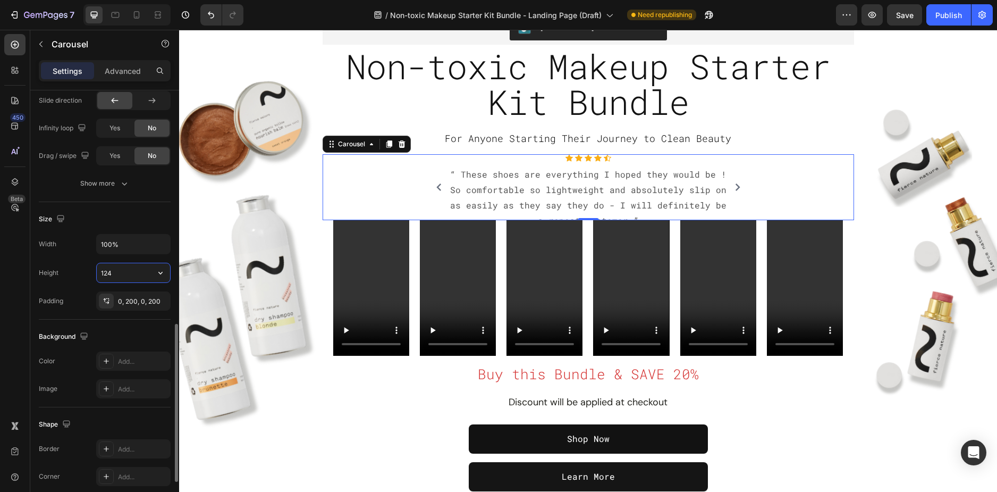
click at [129, 279] on input "124" at bounding box center [133, 272] width 73 height 19
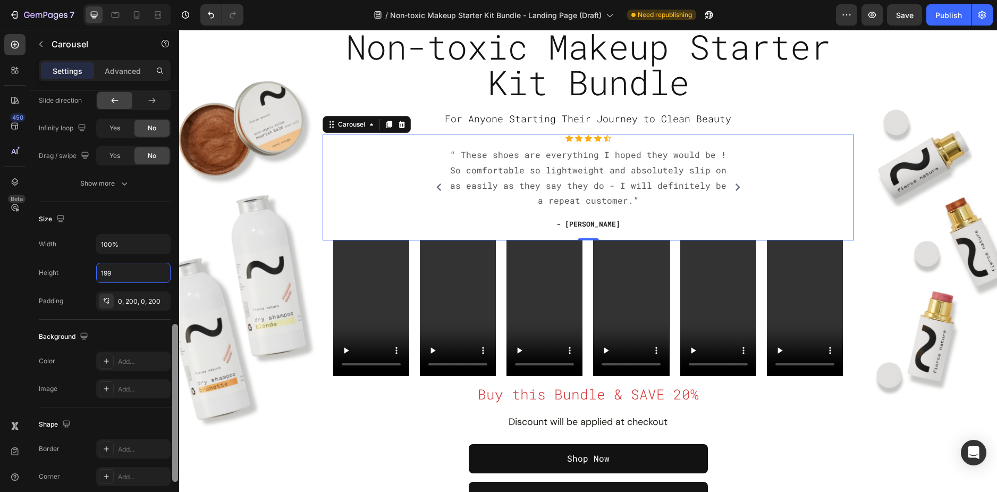
type input "200"
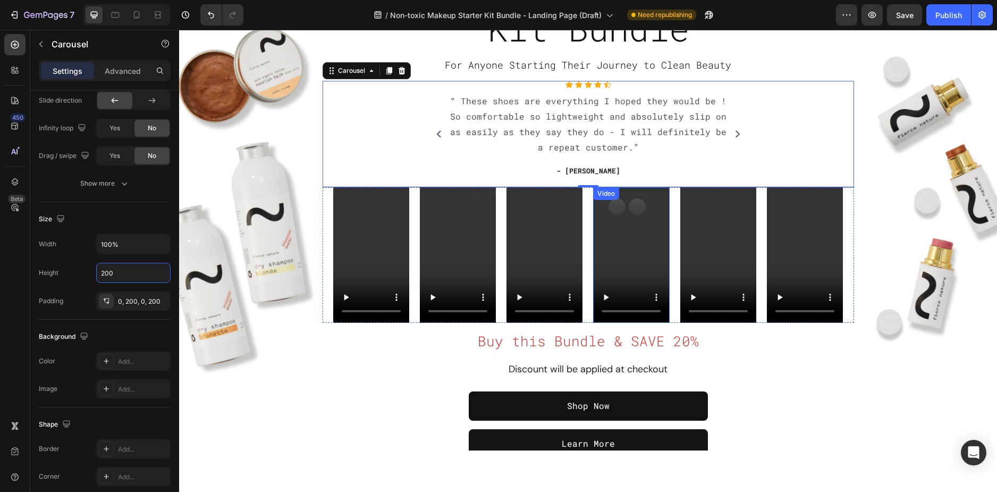
scroll to position [0, 0]
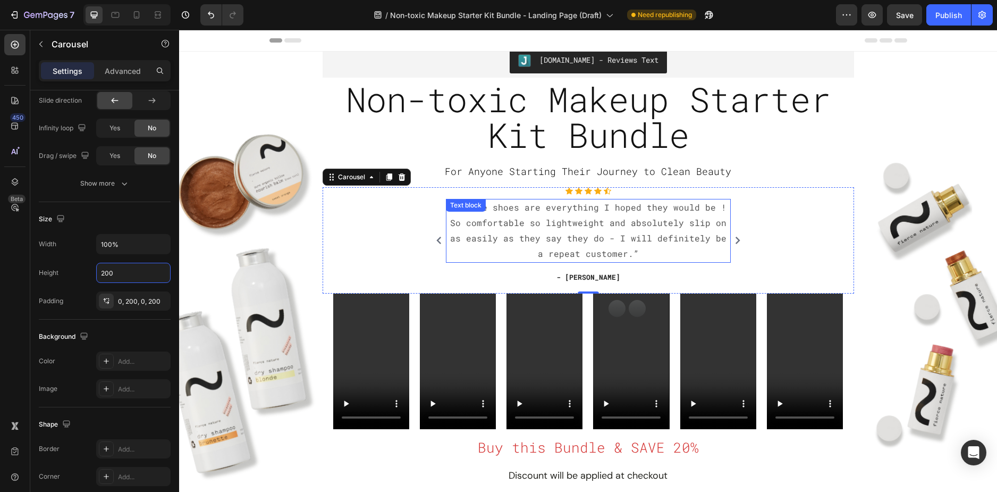
click at [590, 249] on p "“ These shoes are everything I hoped they would be ! So comfortable so lightwei…" at bounding box center [588, 230] width 283 height 61
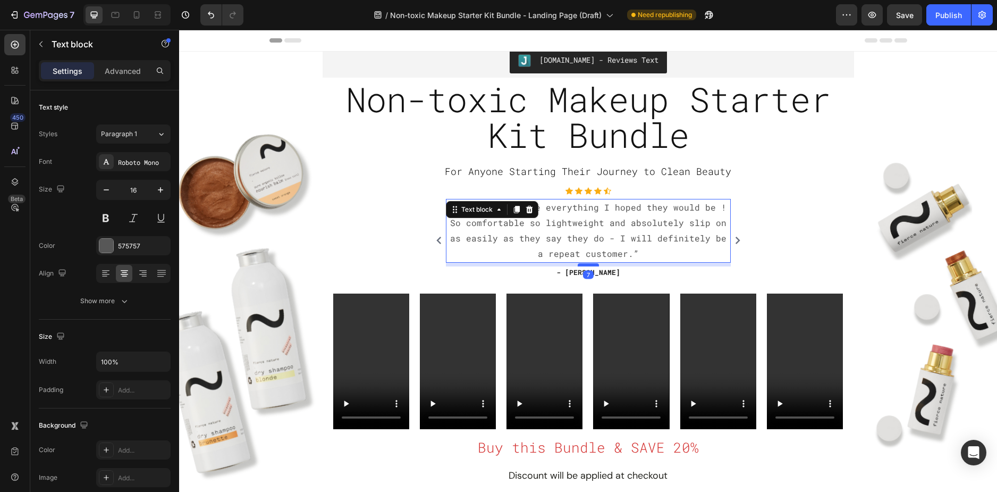
click at [586, 265] on div at bounding box center [588, 264] width 21 height 3
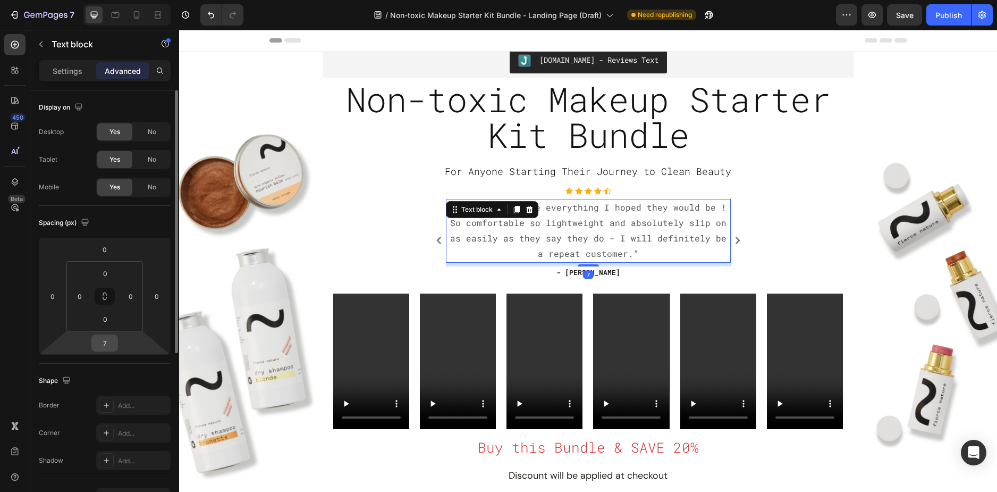
click at [110, 348] on input "7" at bounding box center [104, 343] width 21 height 16
type input "8"
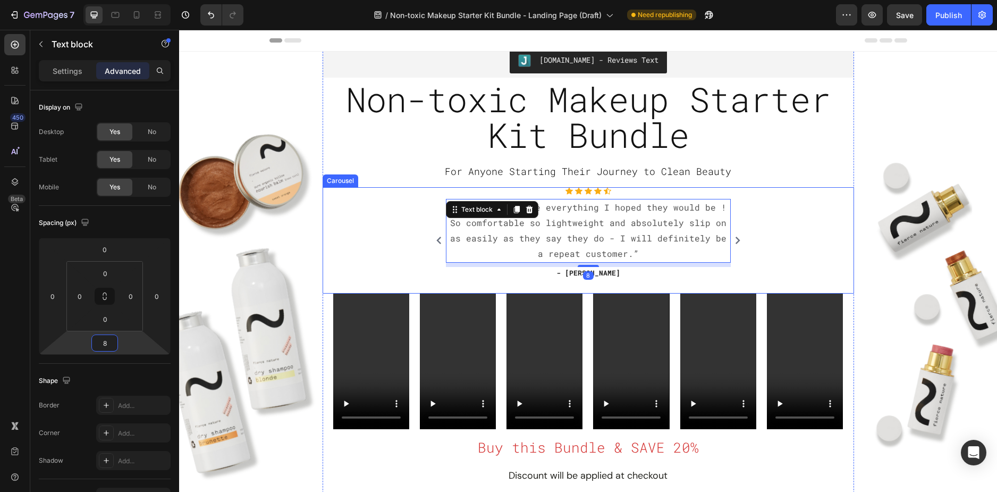
click at [384, 270] on div "Icon Icon Icon Icon Icon Icon List Hoz “ These shoes are everything I hoped the…" at bounding box center [589, 240] width 532 height 106
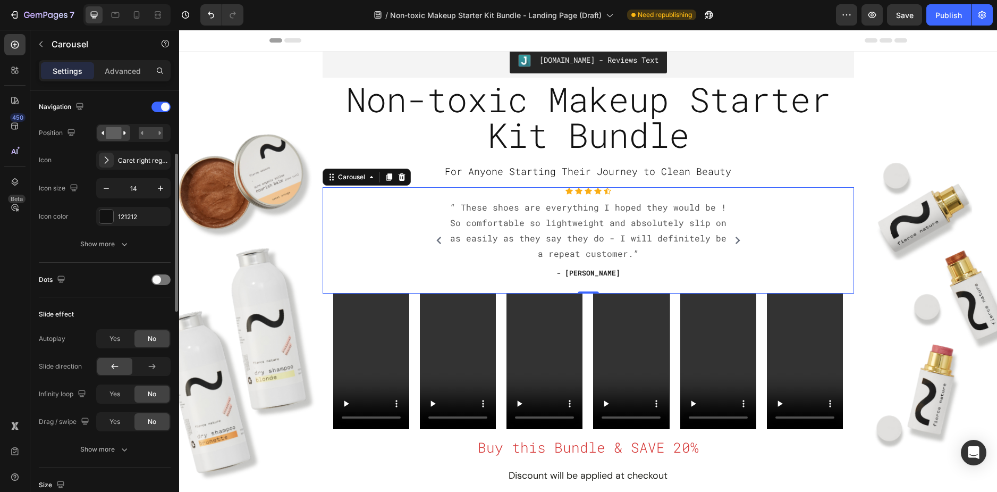
scroll to position [319, 0]
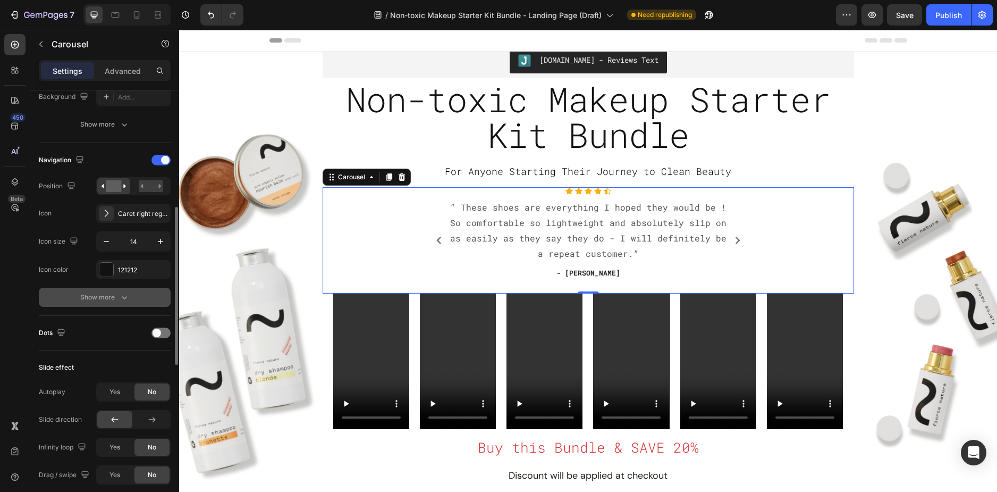
click at [122, 302] on icon "button" at bounding box center [124, 297] width 11 height 11
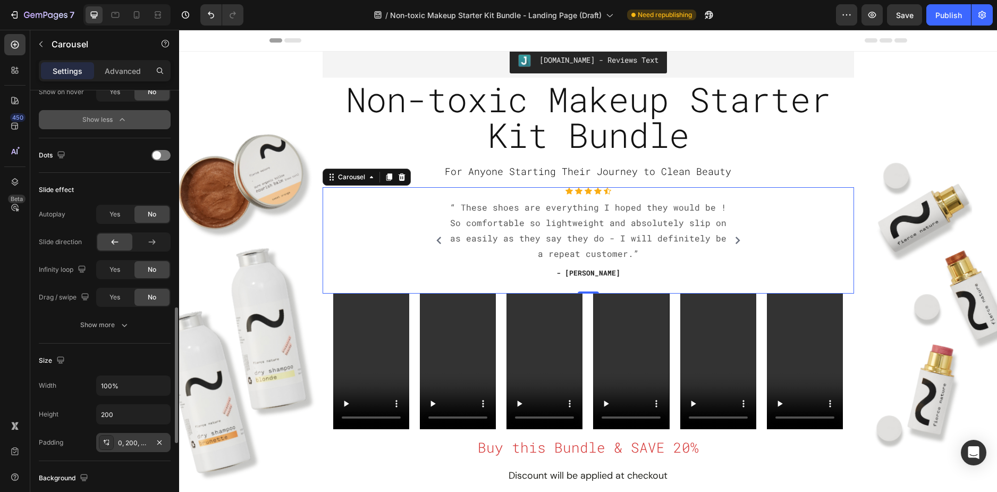
scroll to position [851, 0]
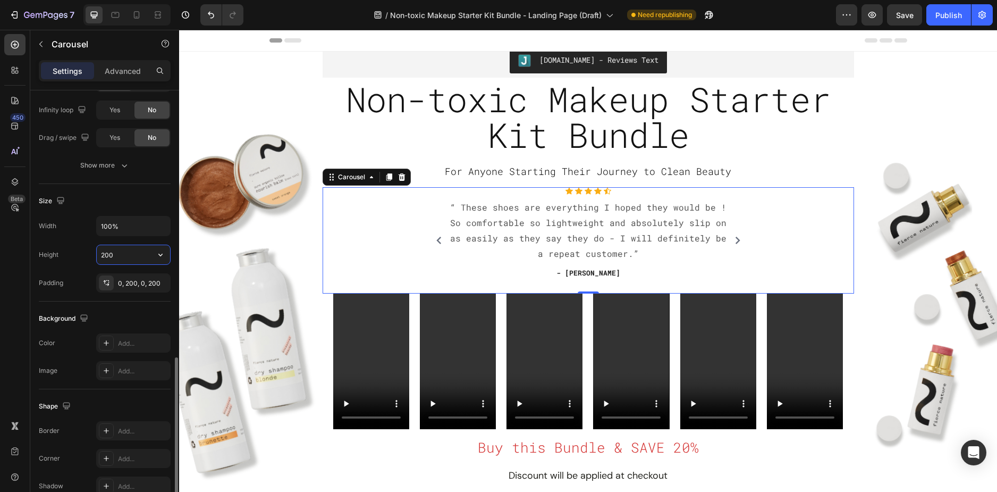
click at [127, 258] on input "200" at bounding box center [133, 254] width 73 height 19
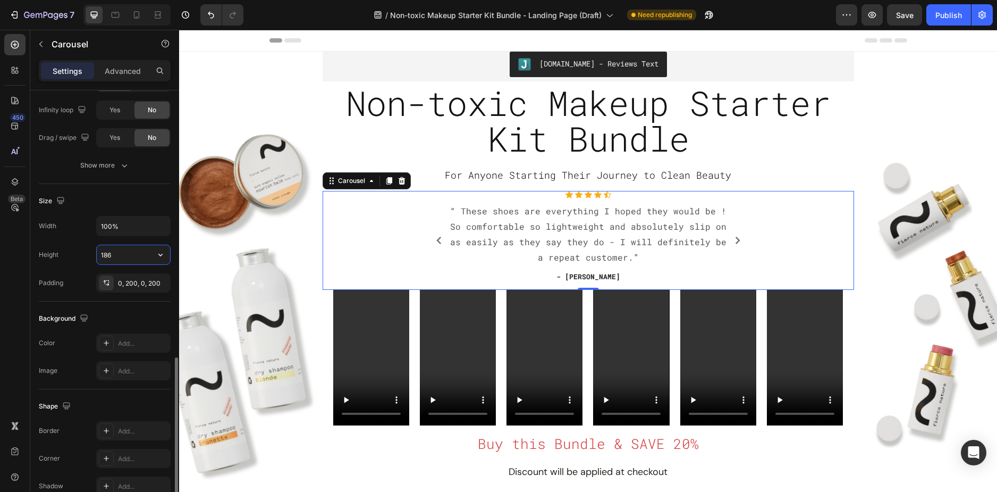
type input "185"
click at [652, 177] on span "For Anyone Starting Their Journey to Clean Beauty" at bounding box center [588, 175] width 287 height 13
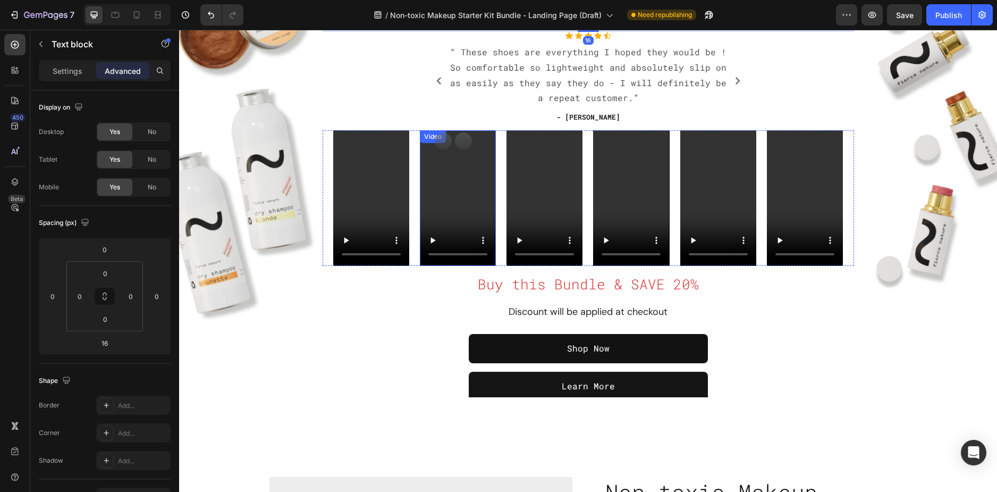
scroll to position [213, 0]
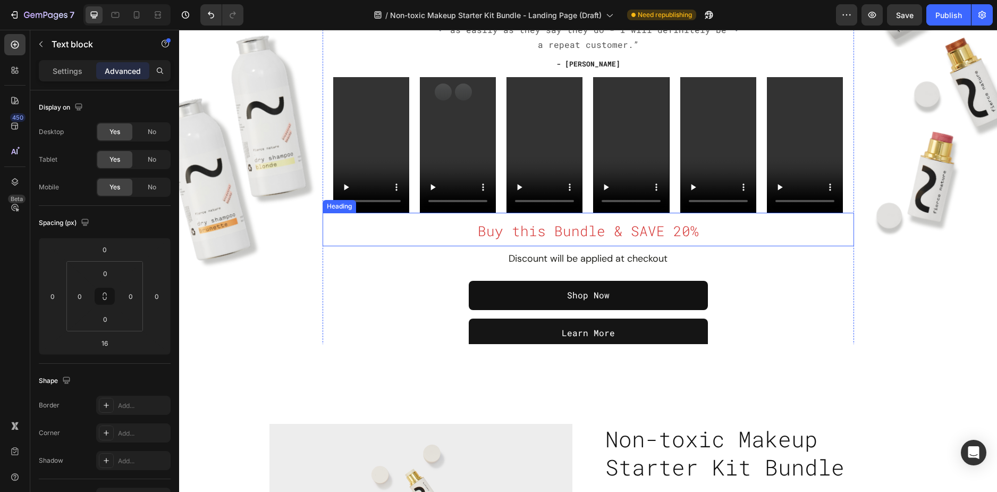
click at [589, 234] on span "Buy this Bundle & SAVE 20%" at bounding box center [588, 231] width 221 height 18
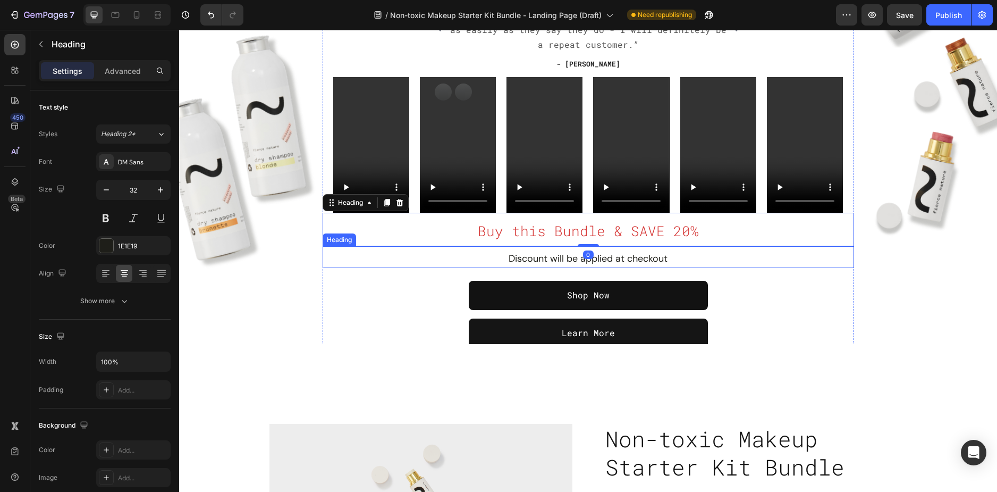
click at [662, 251] on h2 "Discount will be applied at checkout" at bounding box center [589, 257] width 532 height 22
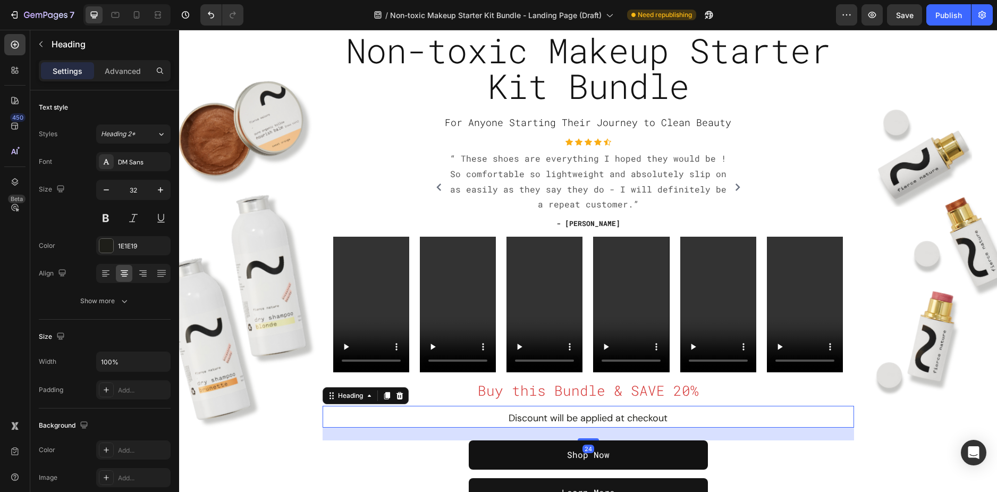
scroll to position [0, 0]
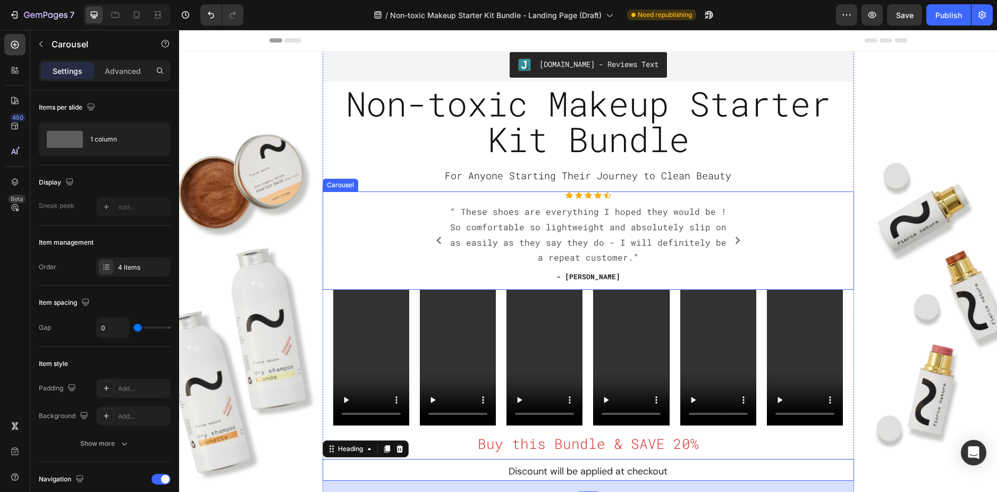
click at [734, 240] on icon "Carousel Next Arrow" at bounding box center [737, 240] width 7 height 7
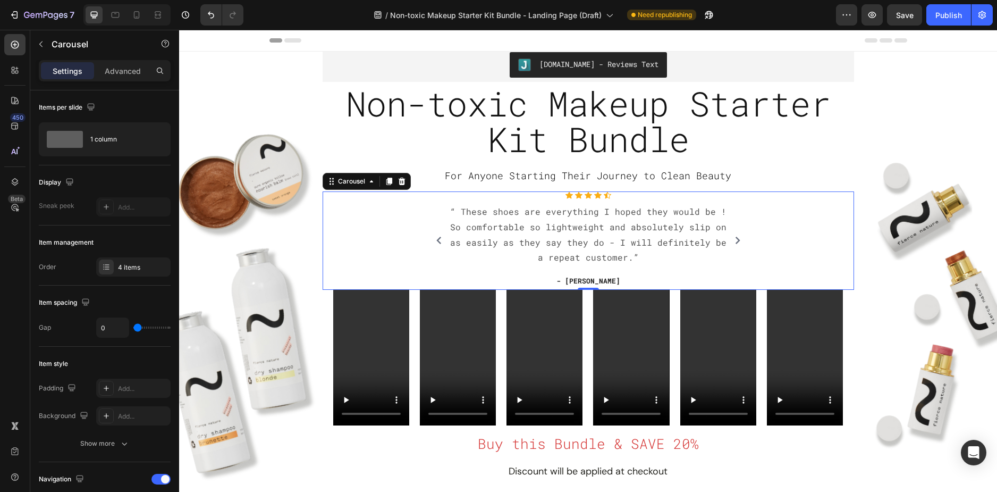
click at [734, 240] on icon "Carousel Next Arrow" at bounding box center [737, 240] width 7 height 7
click at [375, 208] on div "Icon Icon Icon Icon Icon Icon List Hoz “ These shoes are everything I hoped the…" at bounding box center [589, 240] width 532 height 98
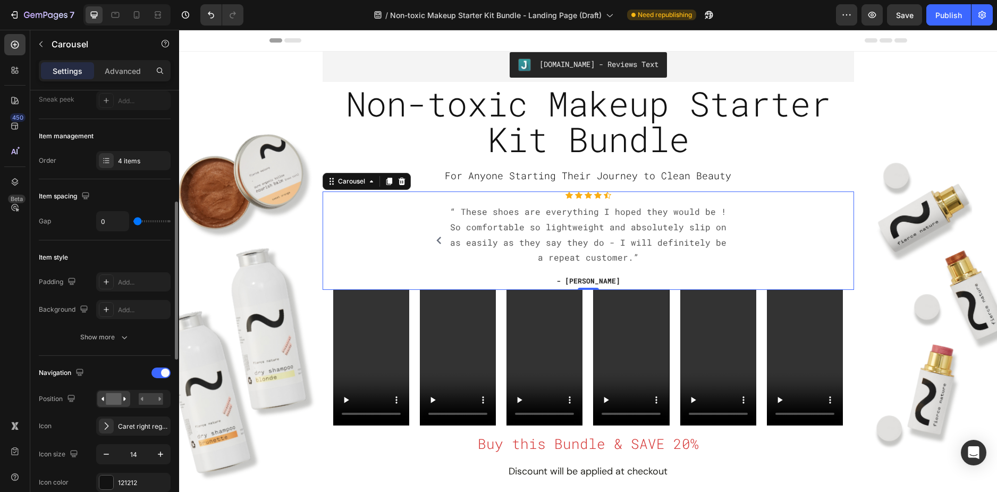
scroll to position [213, 0]
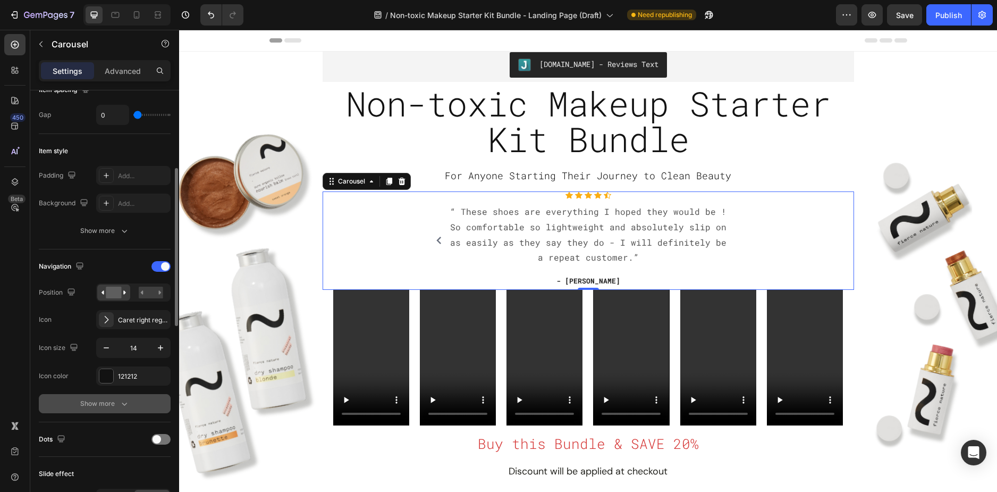
click at [102, 400] on div "Show more" at bounding box center [104, 403] width 49 height 11
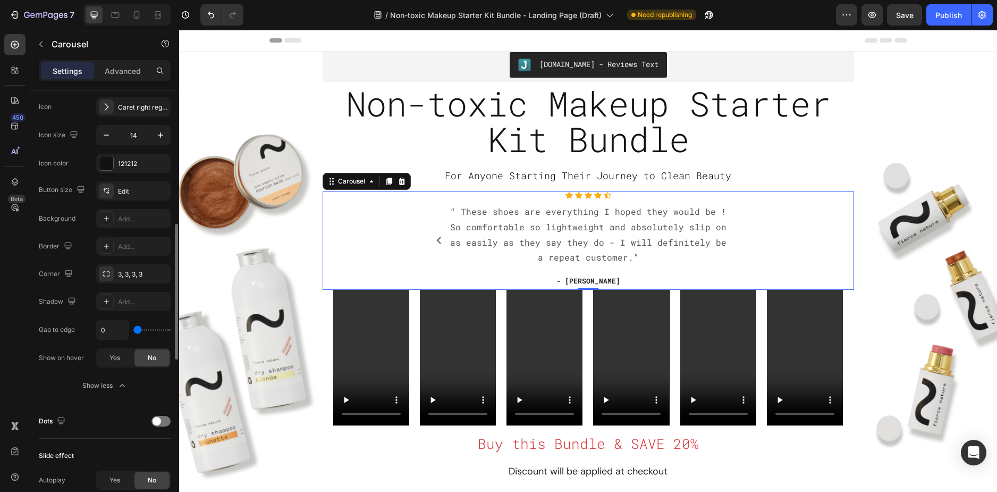
scroll to position [532, 0]
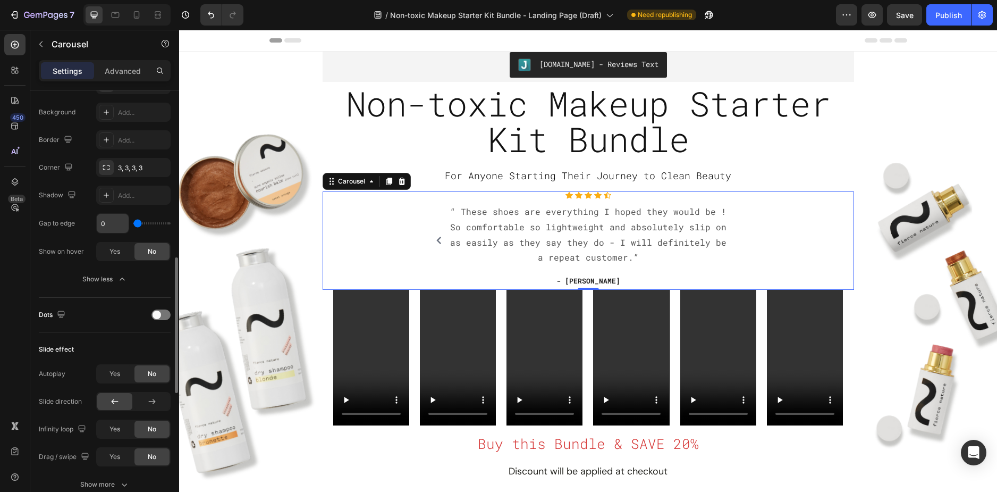
click at [107, 227] on input "0" at bounding box center [113, 223] width 32 height 19
type input "1"
type input "2"
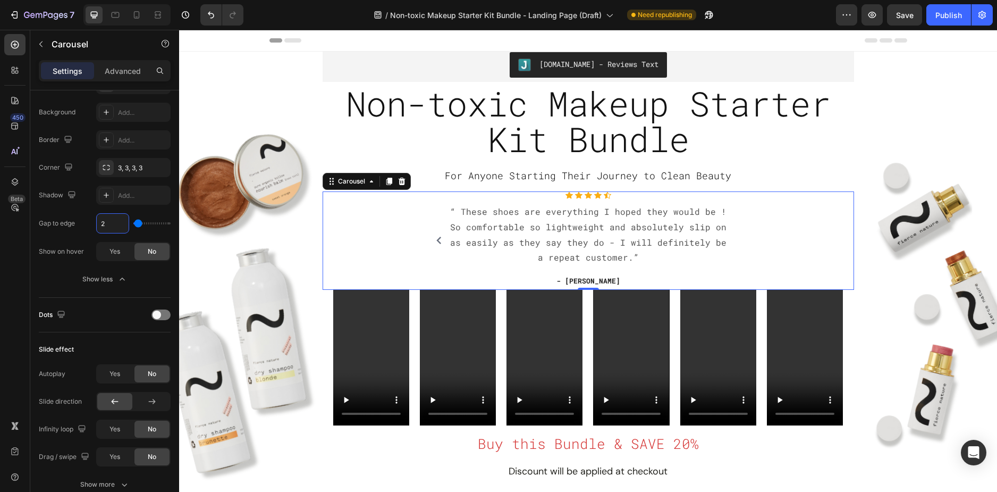
type input "3"
type input "4"
type input "5"
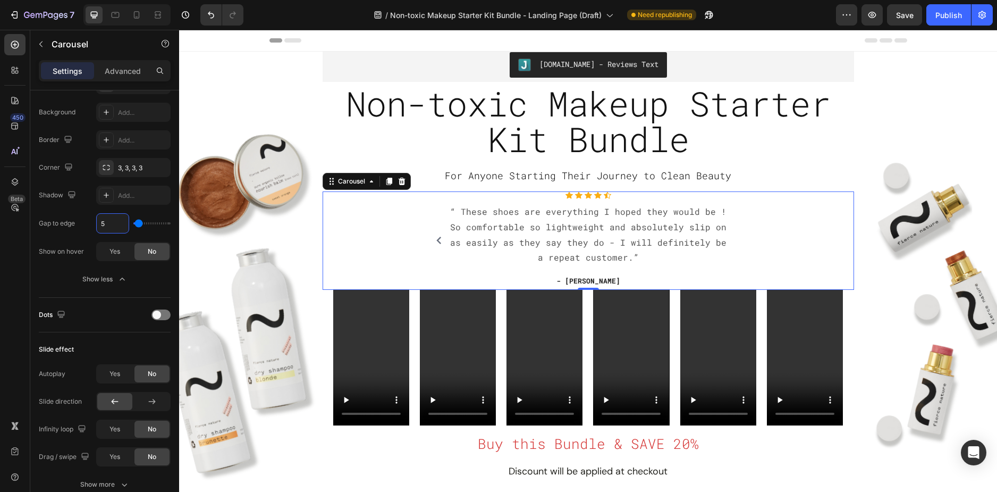
type input "5"
type input "6"
type input "7"
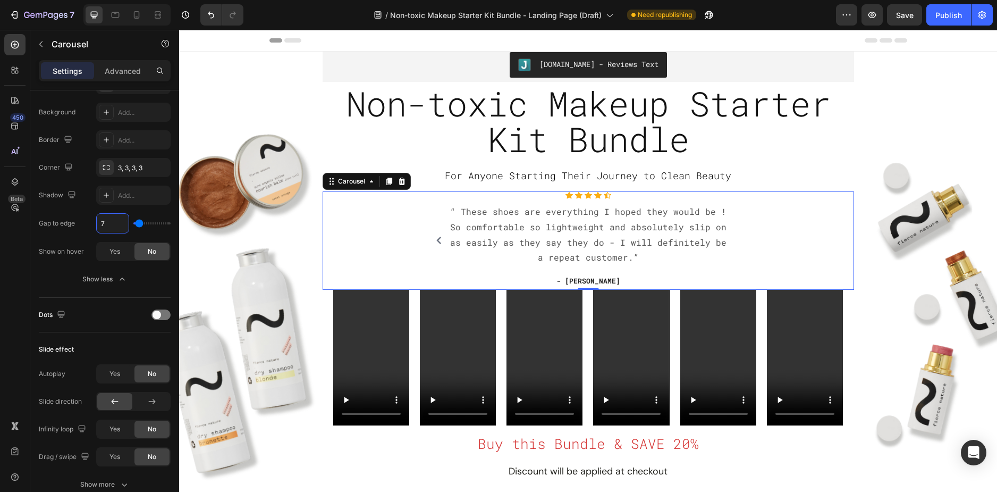
type input "8"
type input "9"
type input "10"
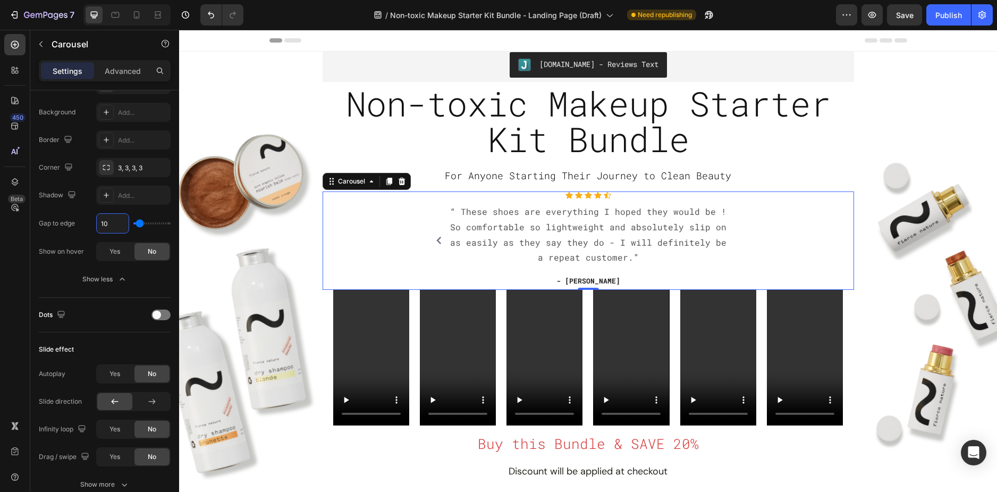
type input "10"
type input "11"
type input "12"
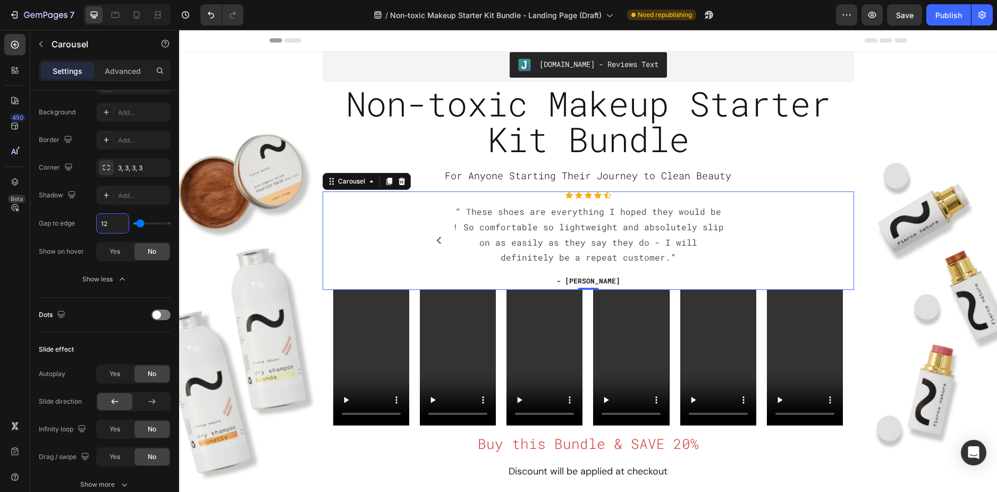
type input "13"
type input "14"
type input "15"
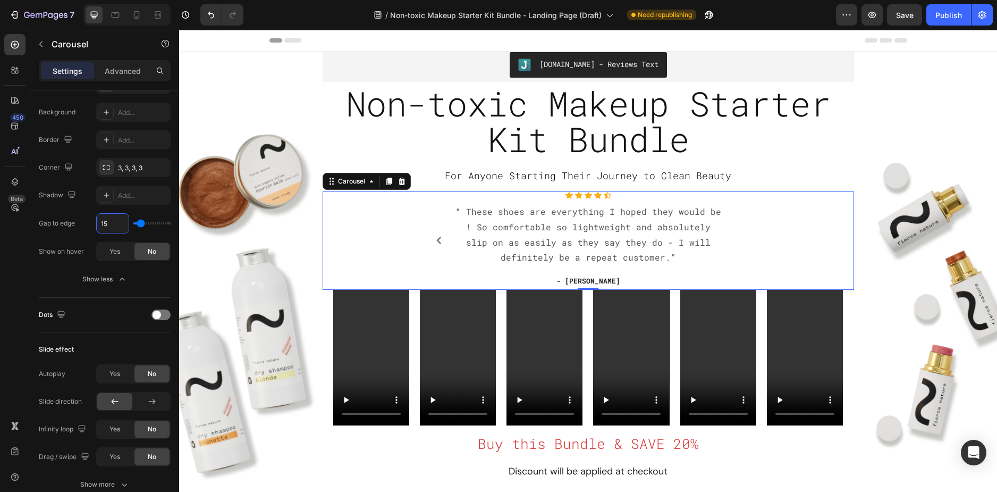
type input "15"
type input "16"
type input "17"
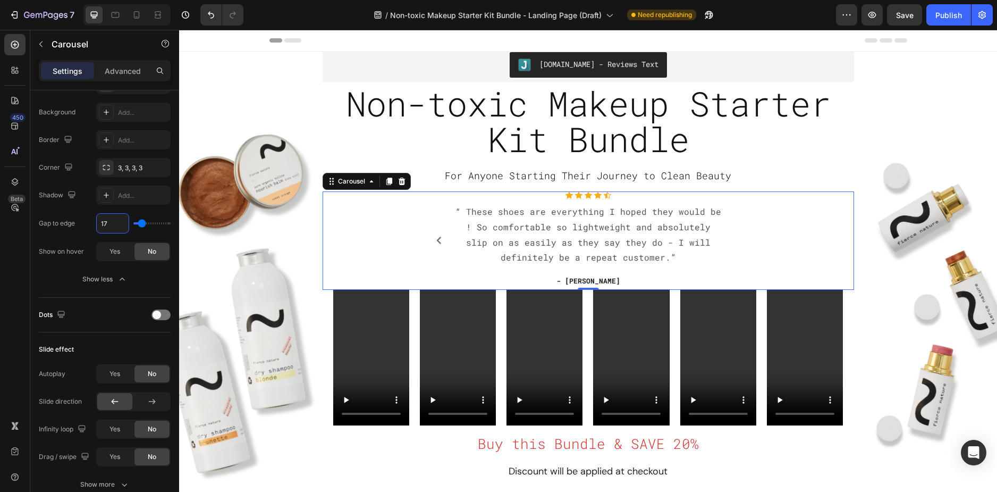
type input "18"
type input "19"
type input "20"
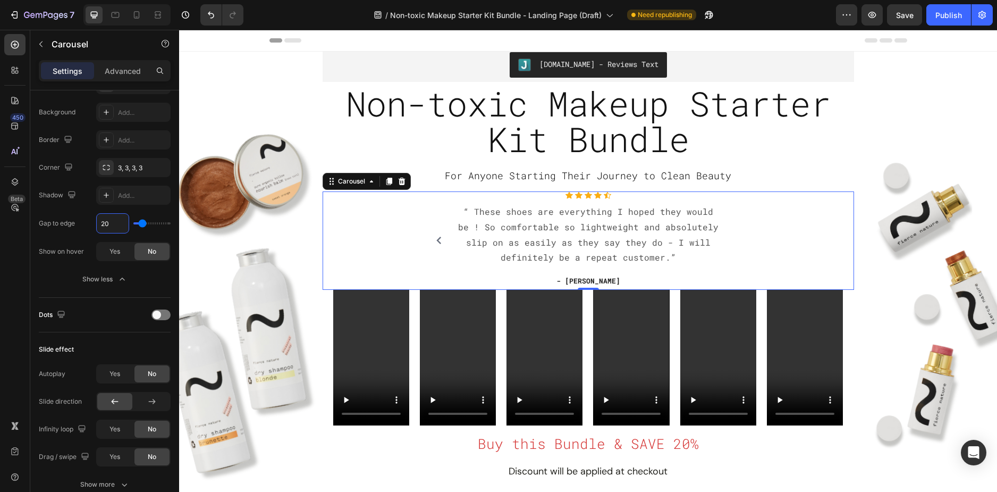
type input "20"
type input "21"
type input "20"
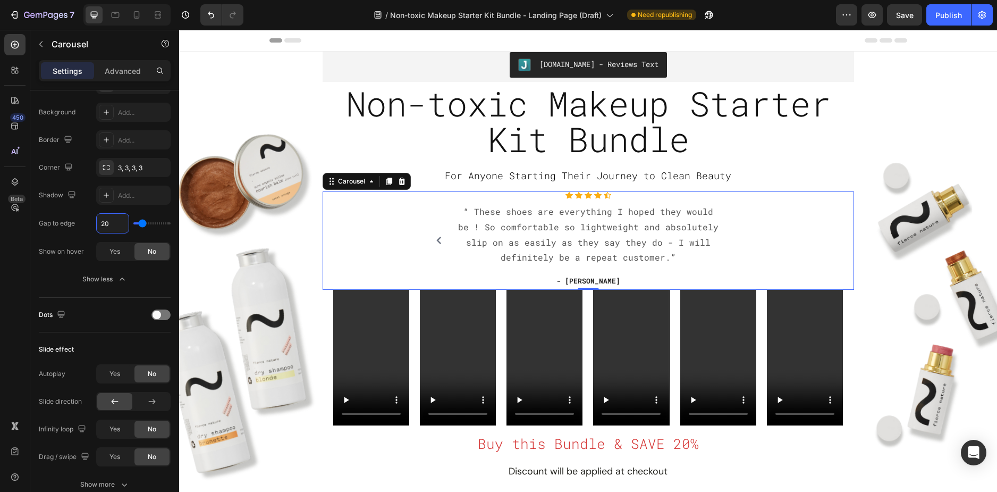
type input "19"
type input "18"
type input "17"
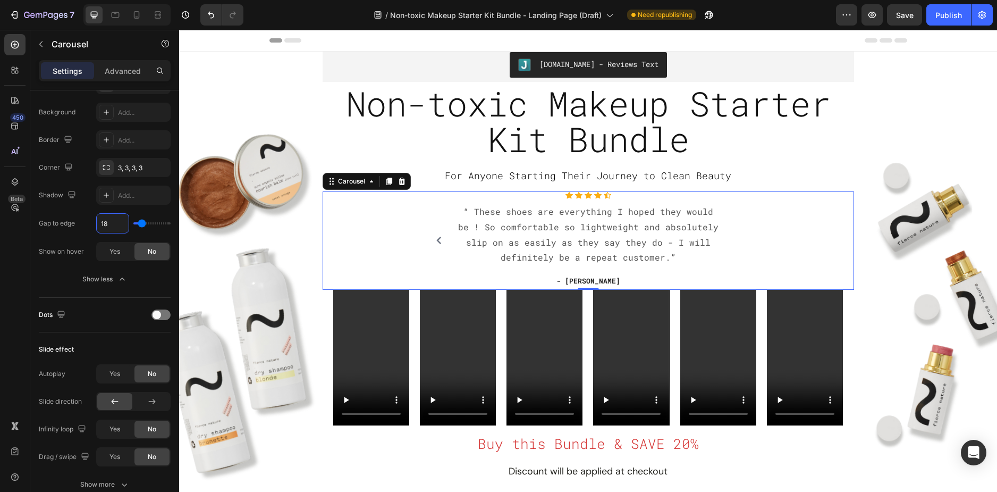
type input "17"
type input "16"
type input "15"
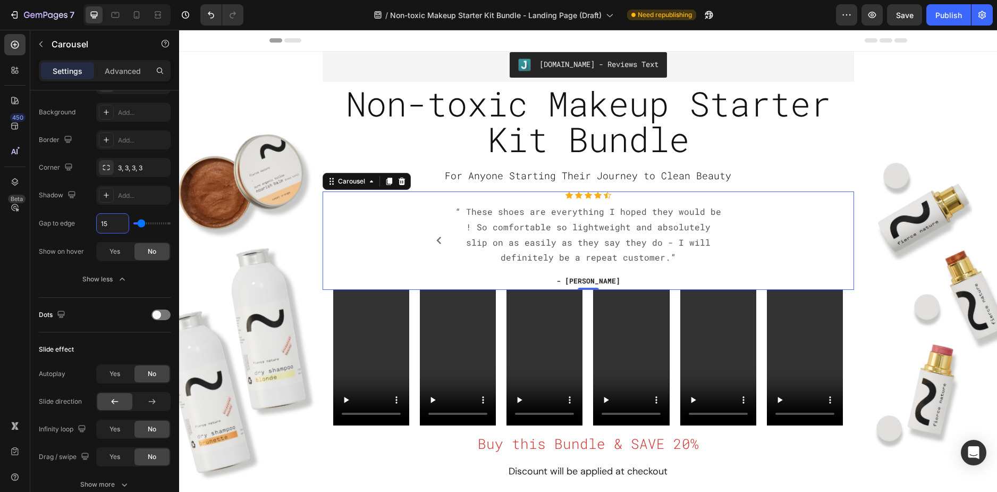
type input "14"
type input "13"
type input "12"
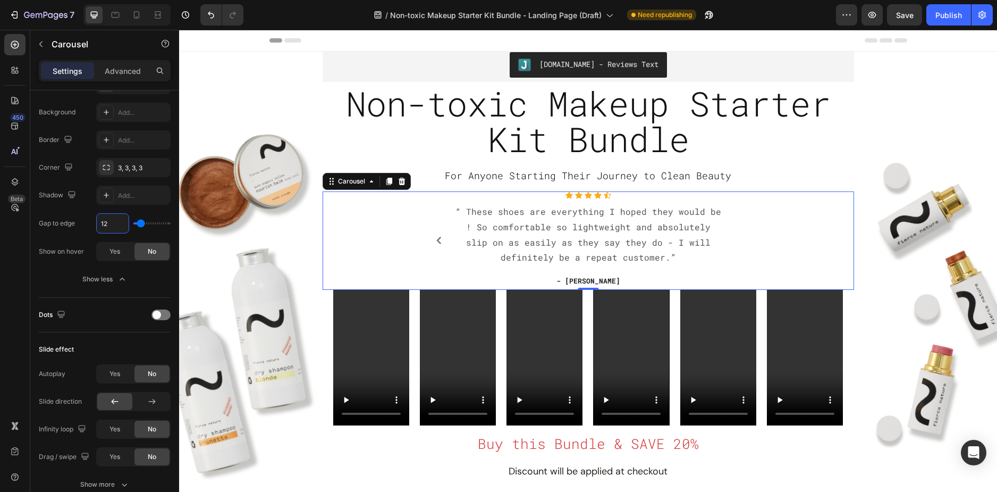
type input "12"
type input "11"
type input "10"
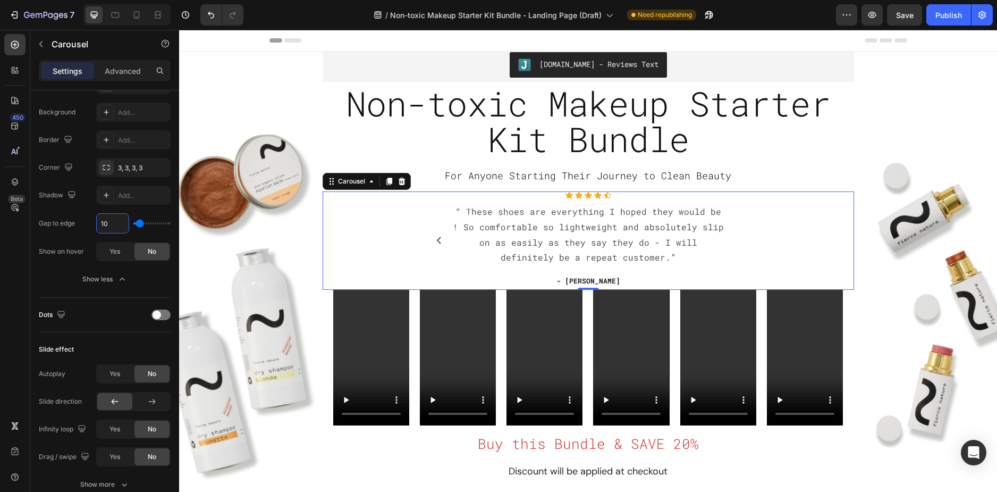
type input "9"
type input "8"
type input "7"
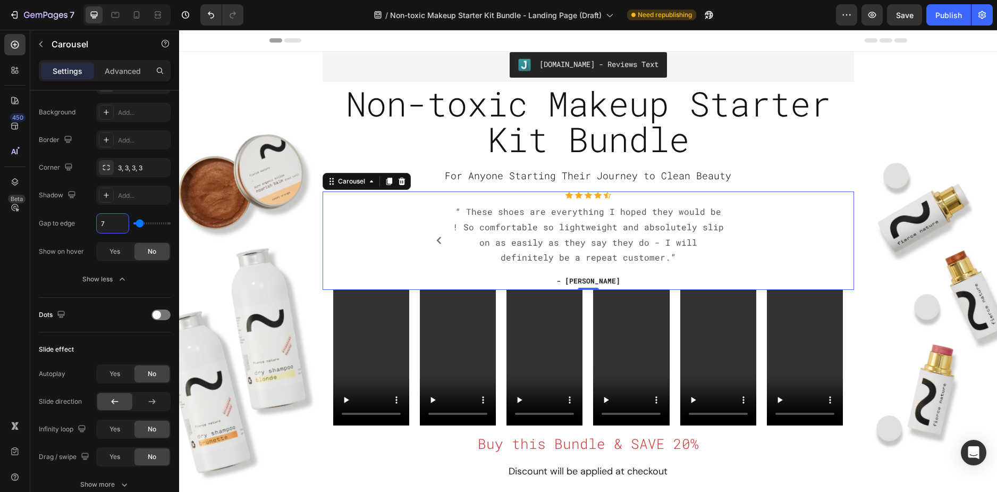
type input "7"
type input "6"
type input "5"
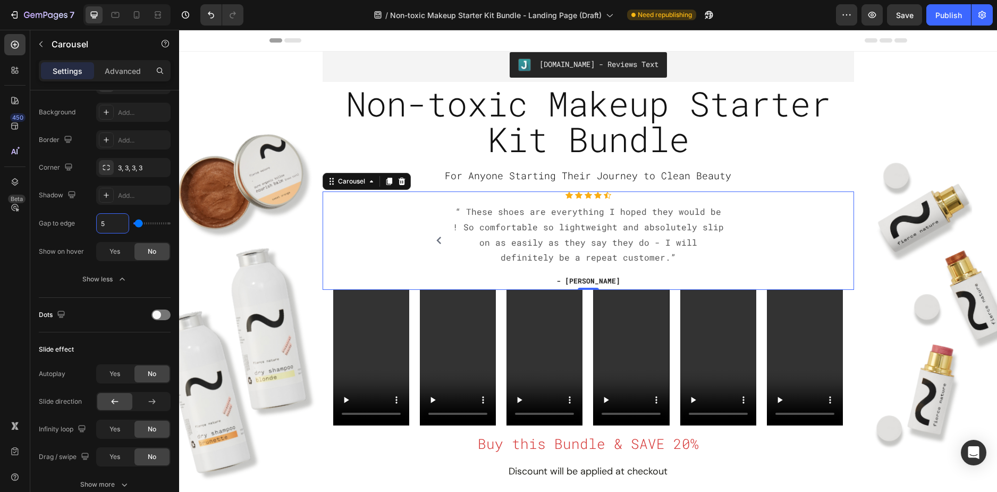
type input "4"
type input "3"
type input "2"
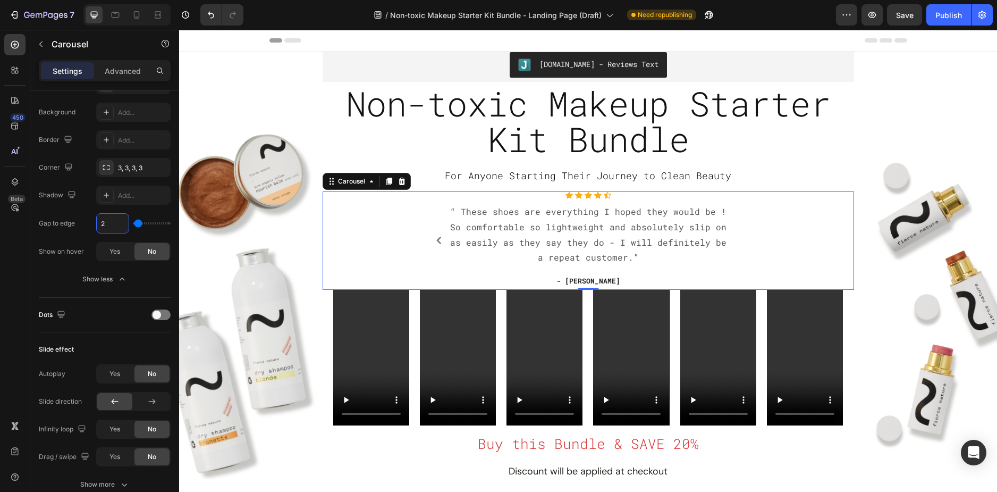
type input "2"
type input "1"
type input "0"
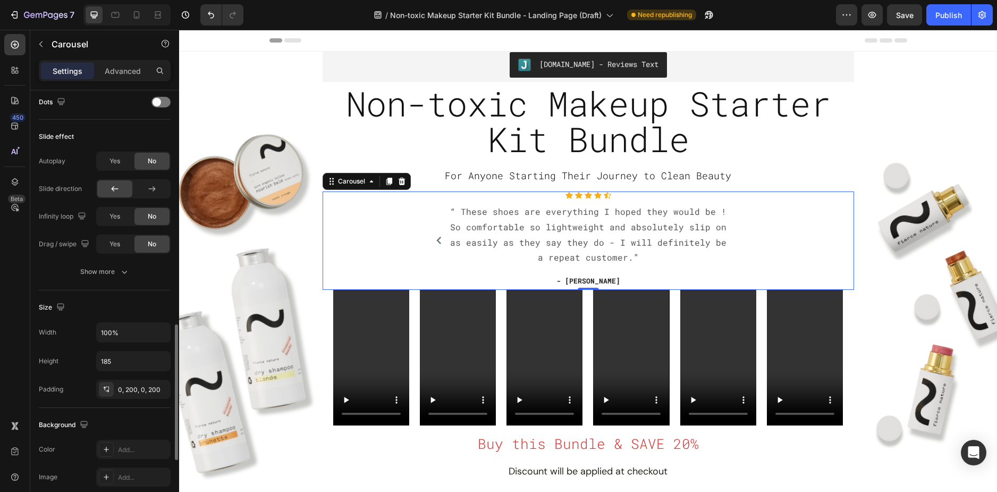
scroll to position [744, 0]
click at [131, 389] on div "0, 200, 0, 200" at bounding box center [133, 390] width 31 height 10
type input "0"
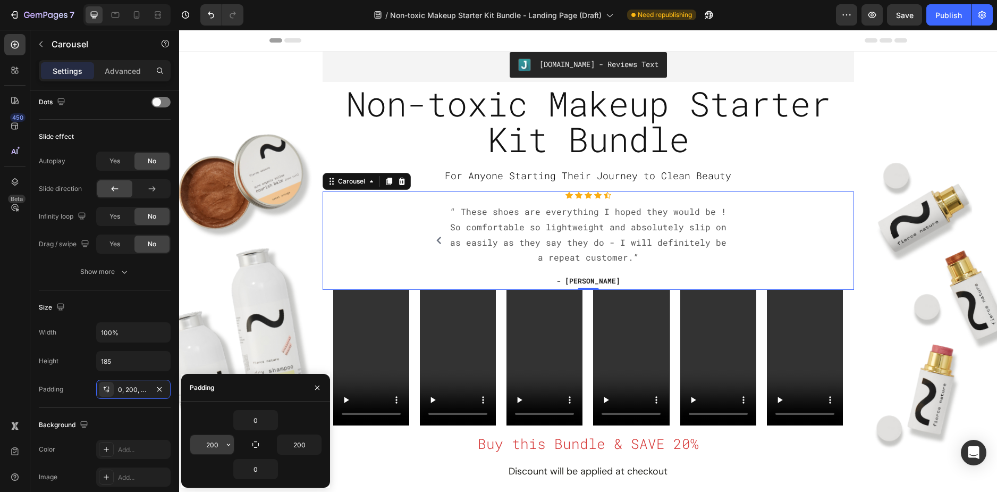
click at [219, 443] on input "200" at bounding box center [212, 444] width 44 height 19
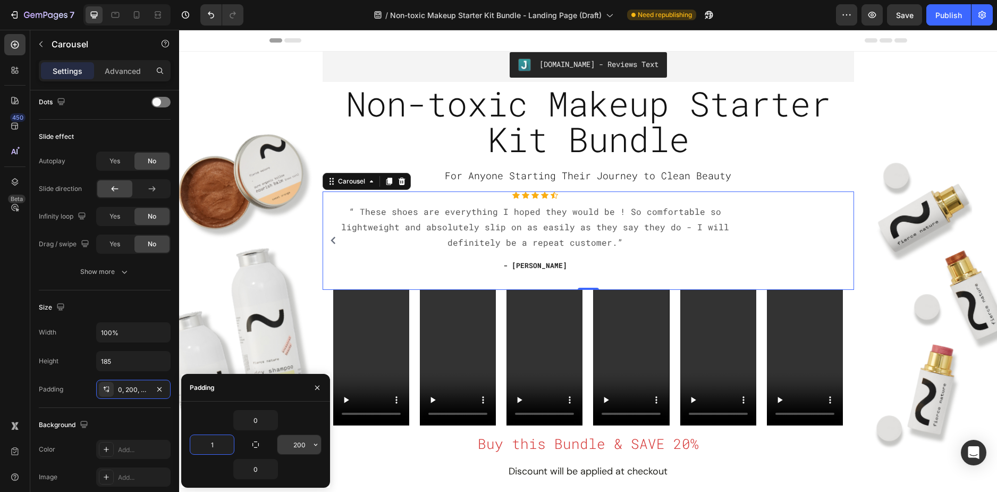
type input "1"
click at [303, 446] on input "200" at bounding box center [300, 444] width 44 height 19
type input "1"
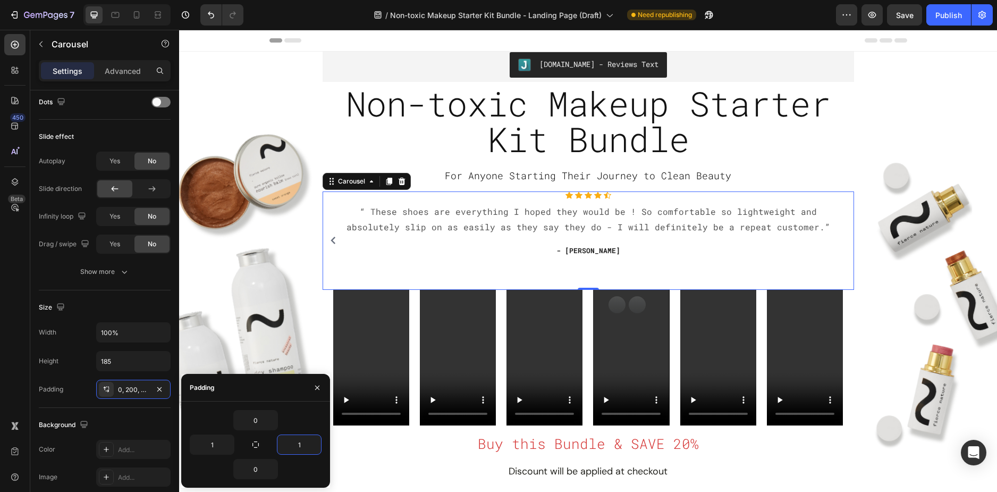
click at [645, 265] on div "Icon Icon Icon Icon Icon Icon List Hoz “ These shoes are everything I hoped the…" at bounding box center [588, 240] width 497 height 98
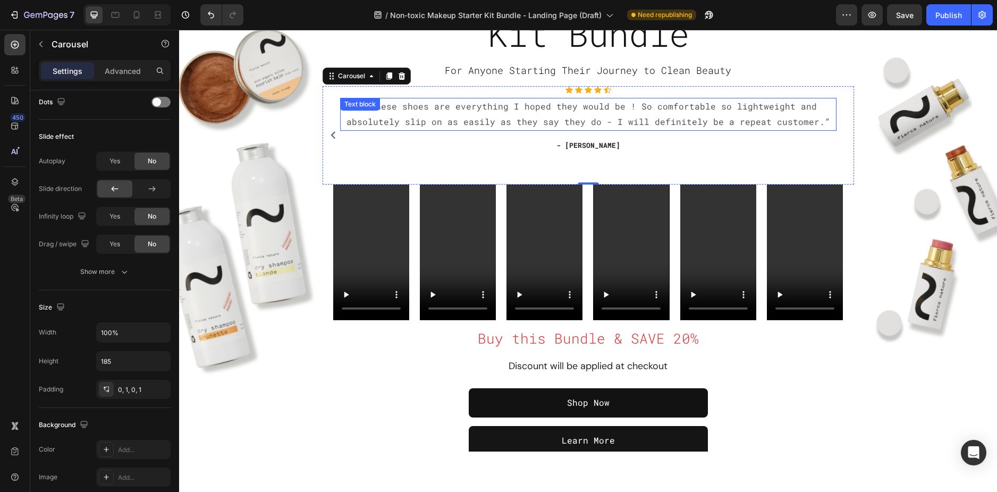
scroll to position [106, 0]
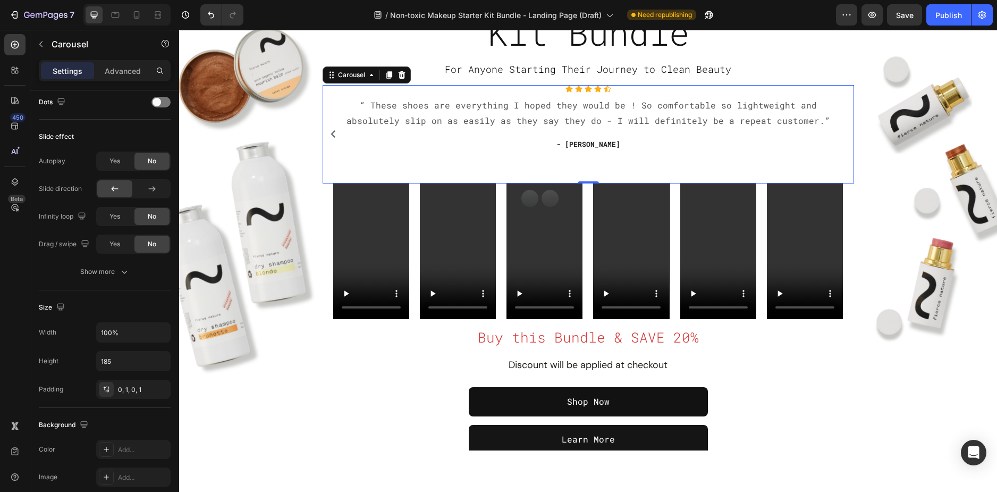
click at [424, 166] on div "Icon Icon Icon Icon Icon Icon List Hoz “ These shoes are everything I hoped the…" at bounding box center [588, 134] width 497 height 98
click at [127, 364] on input "185" at bounding box center [133, 360] width 73 height 19
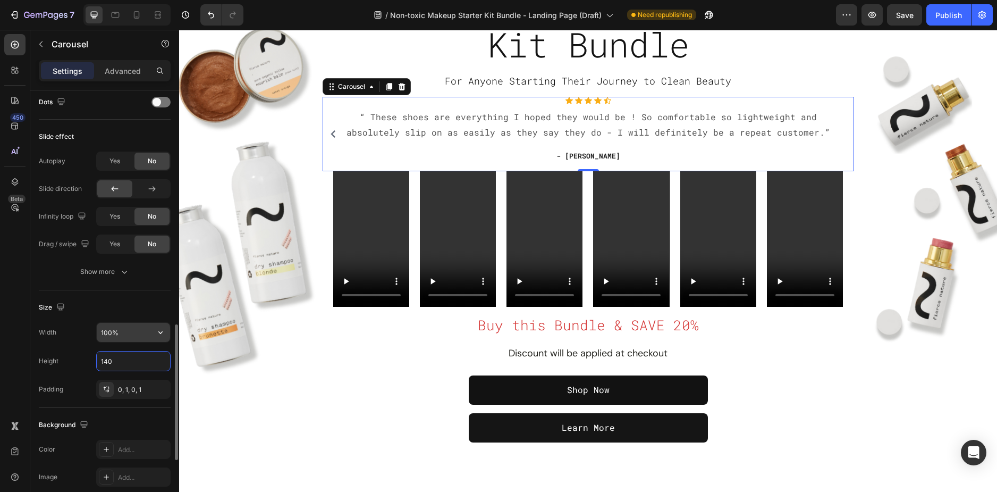
type input "139"
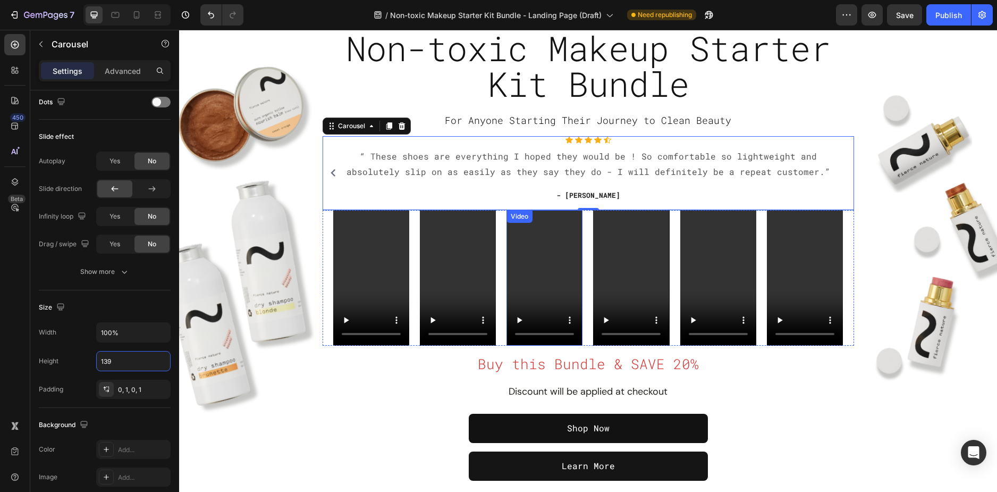
scroll to position [0, 0]
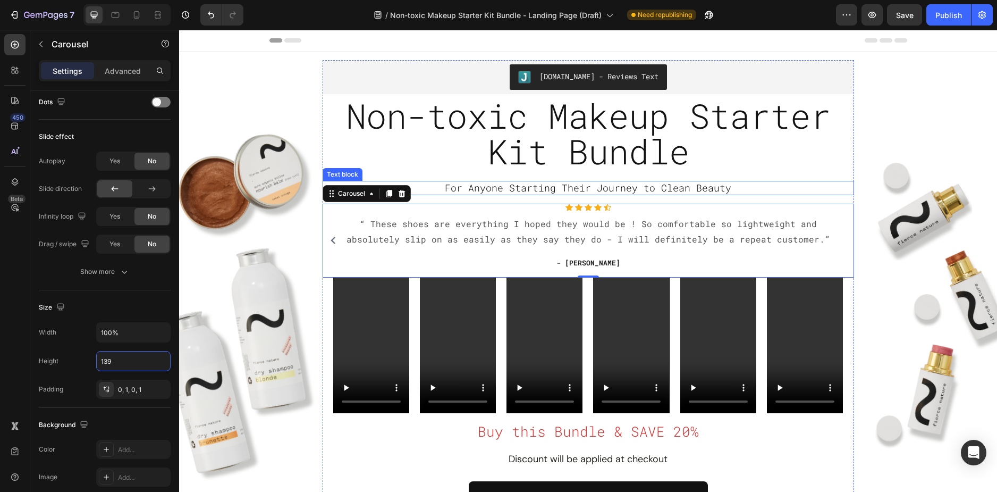
click at [642, 186] on span "For Anyone Starting Their Journey to Clean Beauty" at bounding box center [588, 187] width 287 height 13
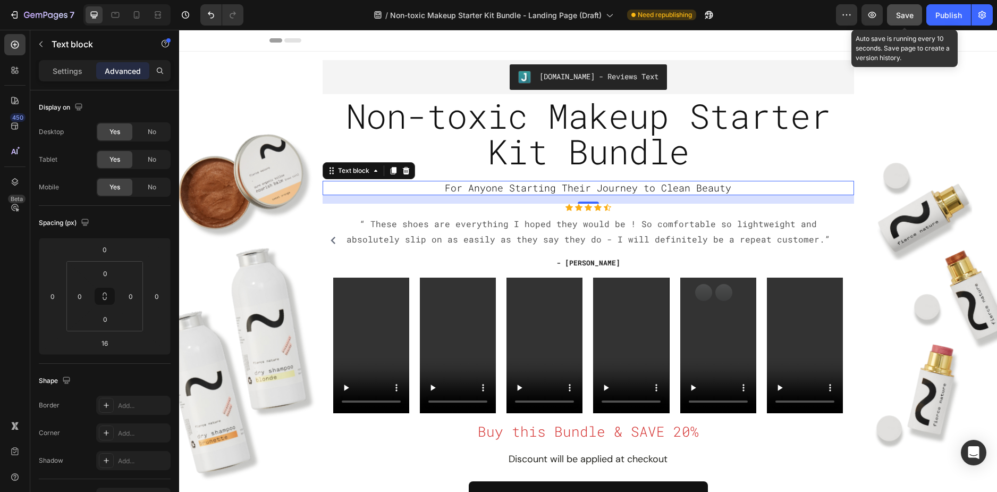
click at [902, 18] on span "Save" at bounding box center [905, 15] width 18 height 9
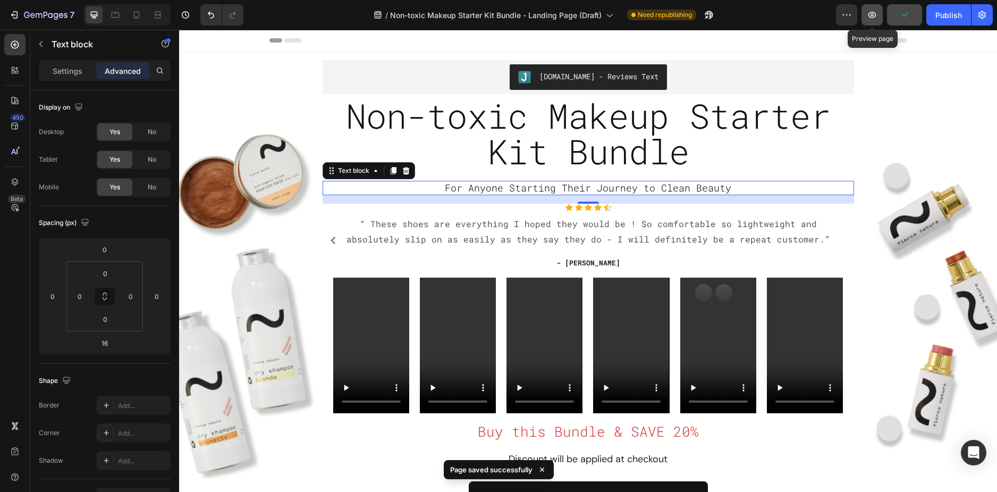
click at [874, 20] on button "button" at bounding box center [872, 14] width 21 height 21
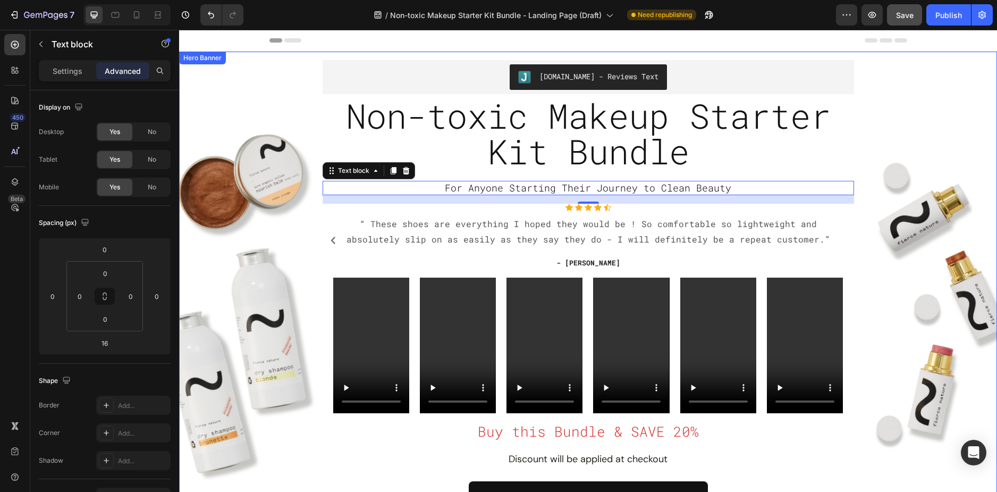
click at [945, 110] on div "Overlay" at bounding box center [588, 304] width 818 height 505
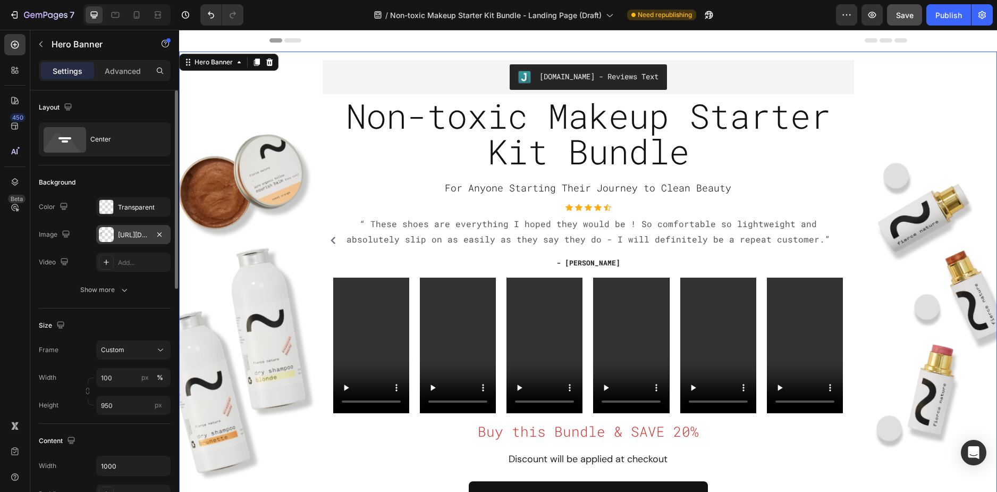
click at [120, 235] on div "https://cdn.shopify.com/s/files/1/0589/5811/9105/files/gempages_503485028945101…" at bounding box center [133, 235] width 31 height 10
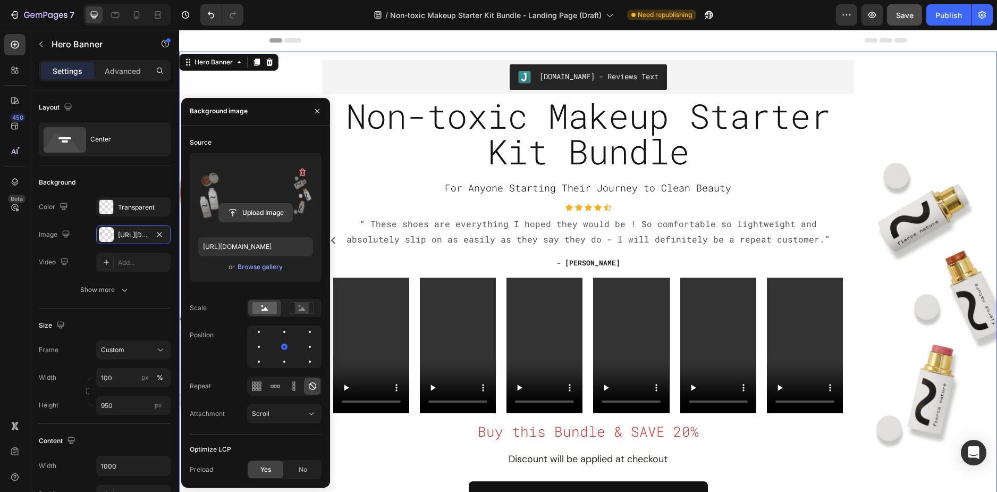
click at [247, 218] on input "file" at bounding box center [255, 213] width 73 height 18
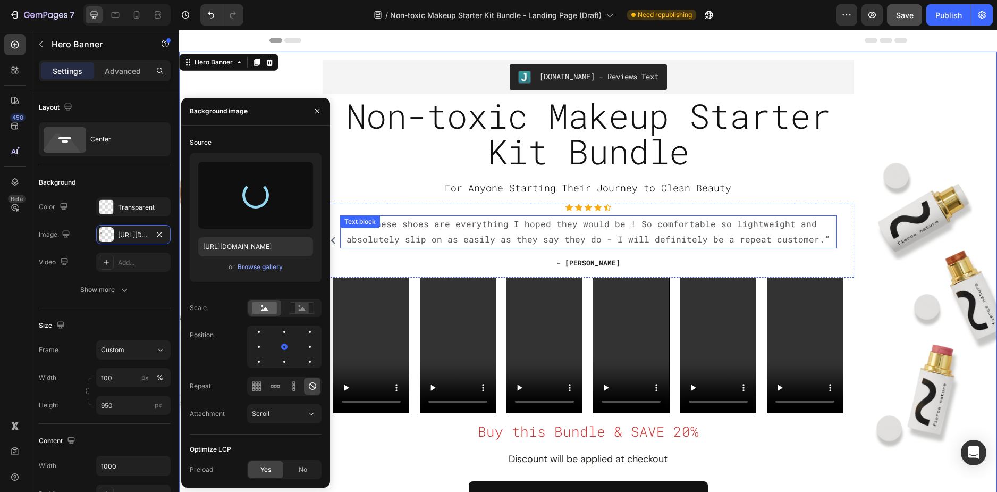
type input "https://cdn.shopify.com/s/files/1/0589/5811/9105/files/gempages_503485028945101…"
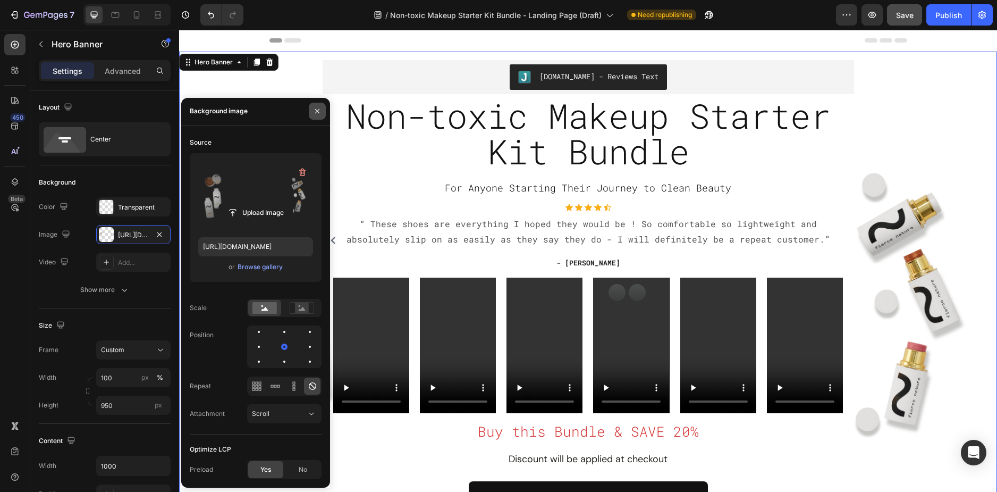
click at [318, 113] on icon "button" at bounding box center [317, 111] width 9 height 9
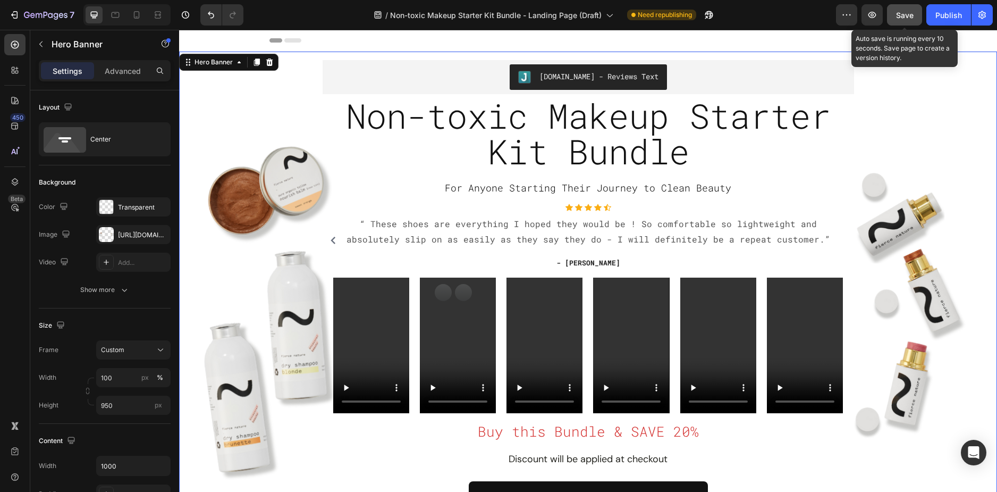
click at [907, 22] on button "Save" at bounding box center [904, 14] width 35 height 21
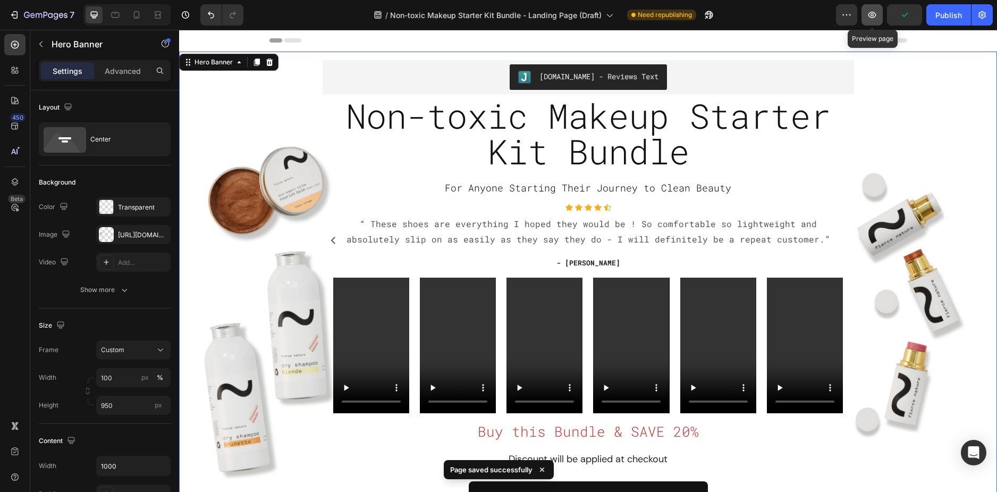
click at [863, 13] on button "button" at bounding box center [872, 14] width 21 height 21
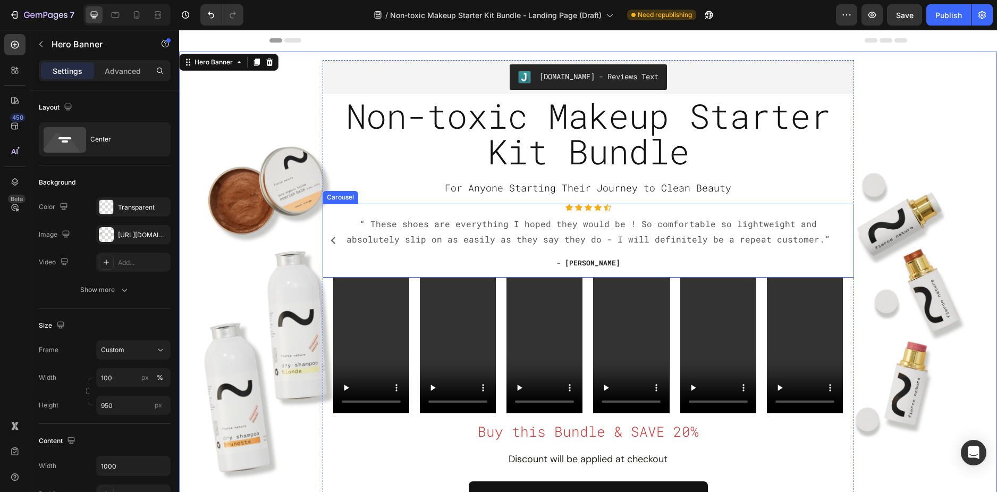
scroll to position [106, 0]
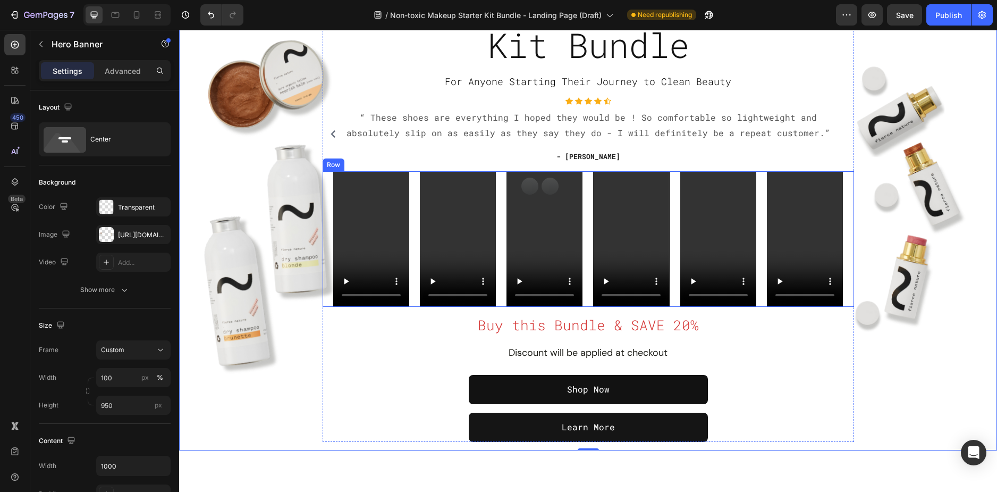
click at [582, 302] on div "Video Video Video Video Video Video Row" at bounding box center [589, 239] width 532 height 136
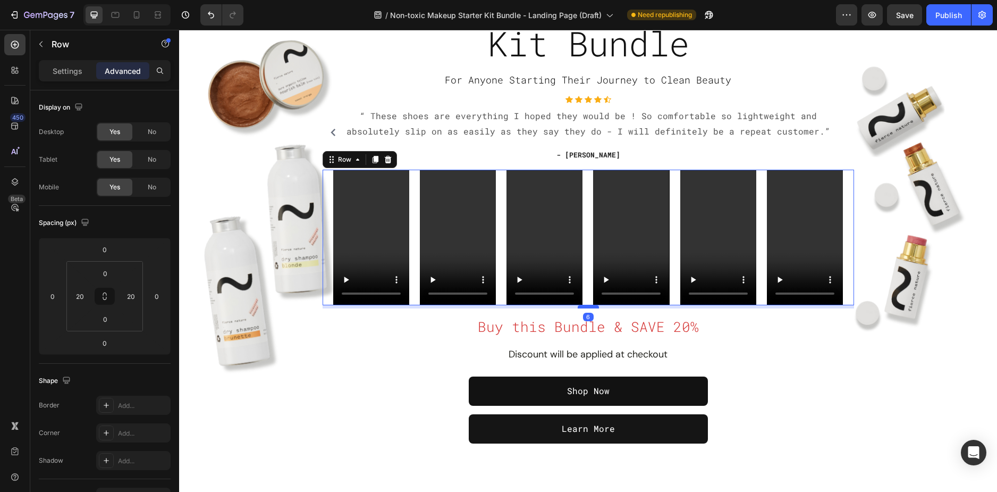
click at [583, 308] on div "Judge.me - Reviews Text Judge.me Non-toxic Makeup Starter Kit Bundle Heading Fo…" at bounding box center [589, 197] width 532 height 491
type input "6"
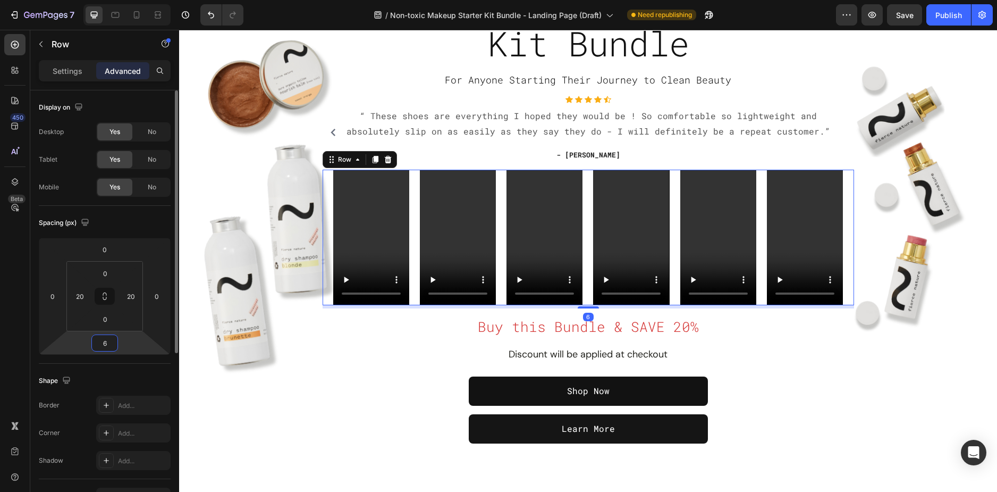
click at [107, 348] on input "6" at bounding box center [104, 343] width 21 height 16
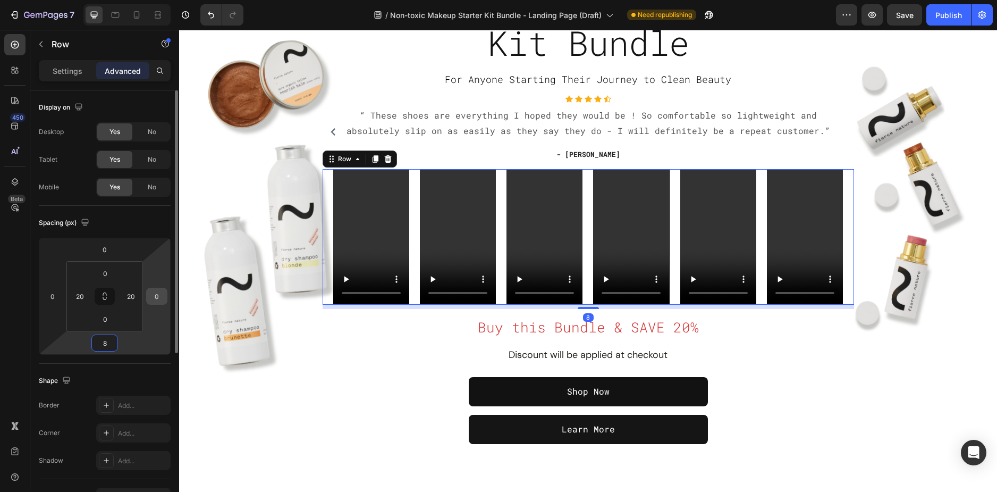
type input "8"
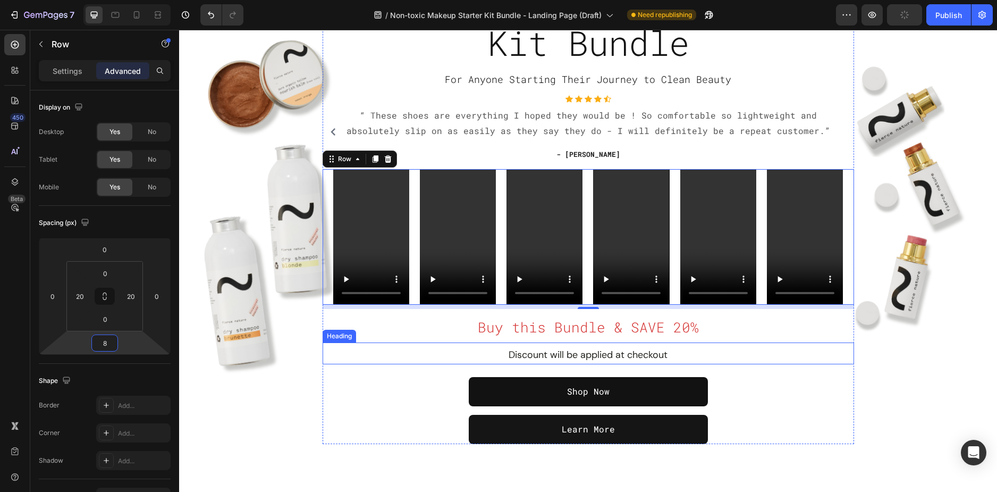
click at [595, 351] on span "Discount will be applied at checkout" at bounding box center [588, 354] width 159 height 13
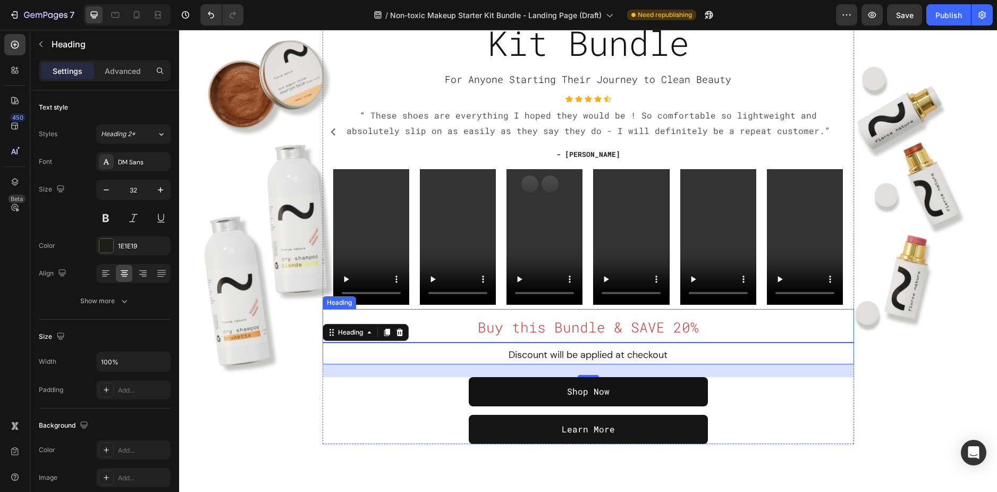
click at [577, 330] on span "Buy this Bundle & SAVE 20%" at bounding box center [588, 327] width 221 height 18
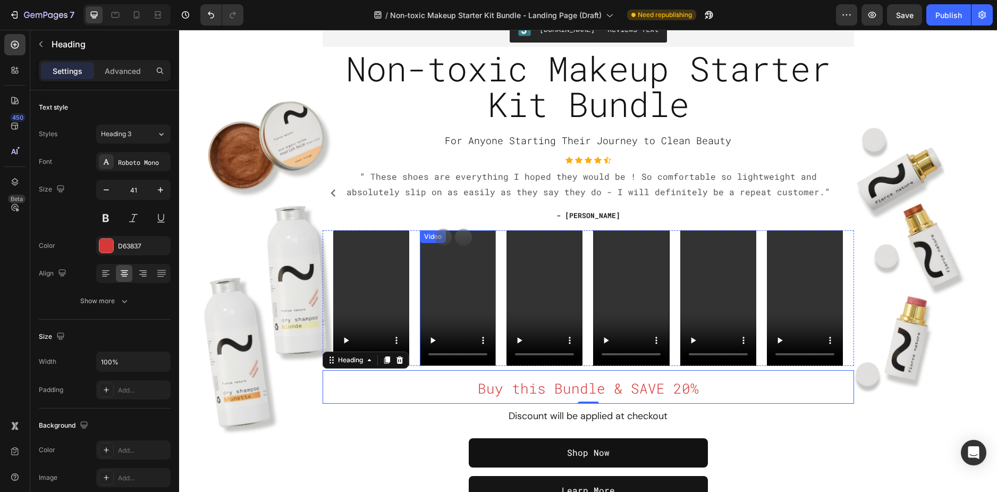
scroll to position [0, 0]
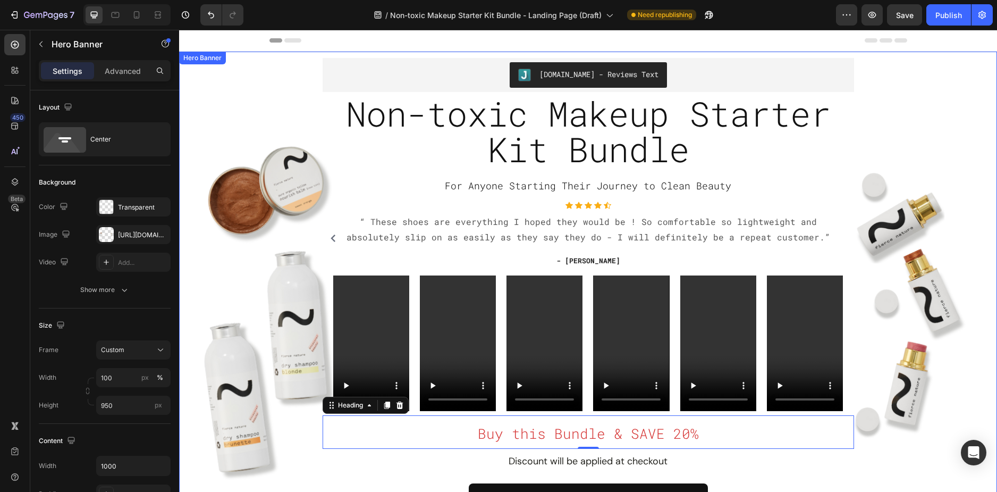
click at [244, 69] on div "Judge.me - Reviews Text Judge.me Non-toxic Makeup Starter Kit Bundle Heading Fo…" at bounding box center [588, 304] width 818 height 505
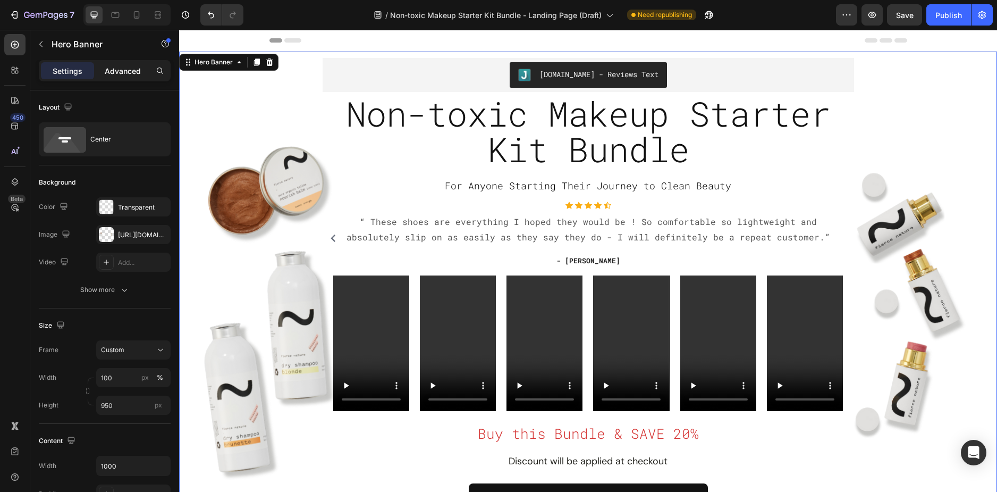
click at [113, 70] on p "Advanced" at bounding box center [123, 70] width 36 height 11
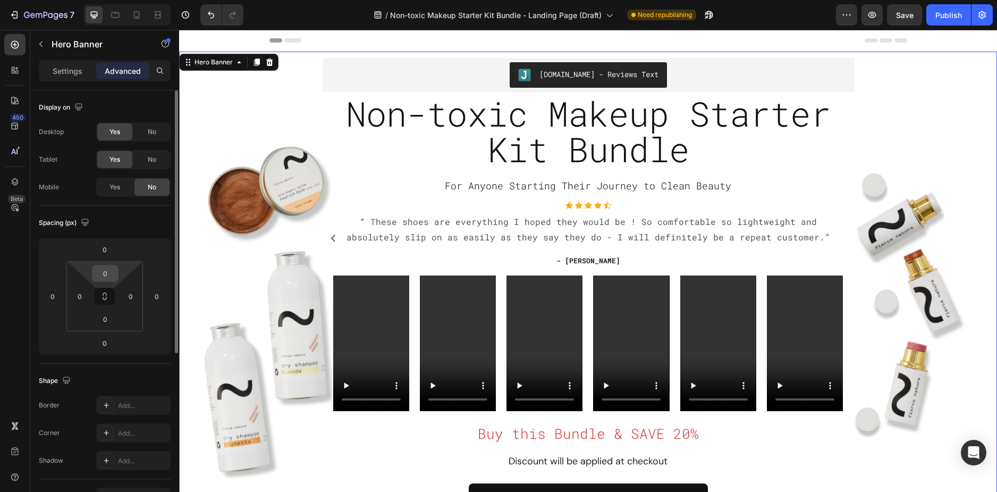
click at [109, 273] on input "0" at bounding box center [105, 273] width 21 height 16
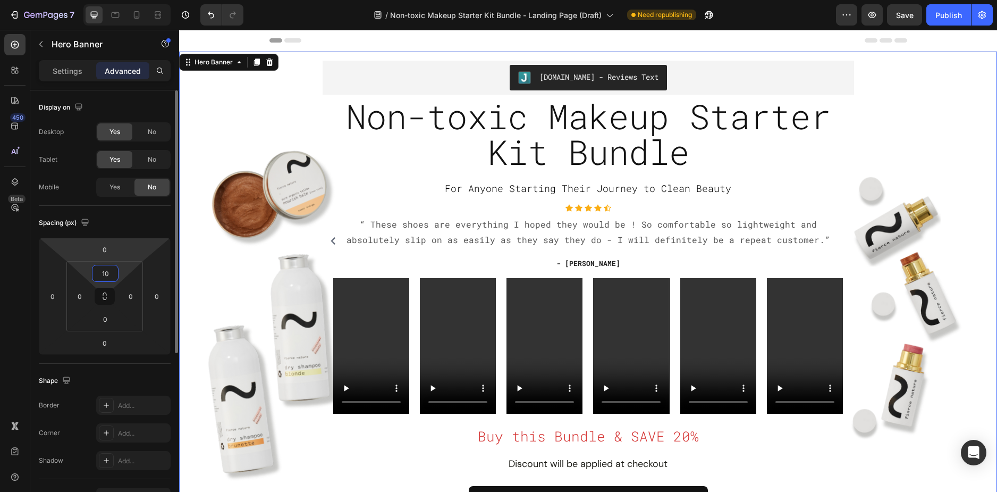
type input "1"
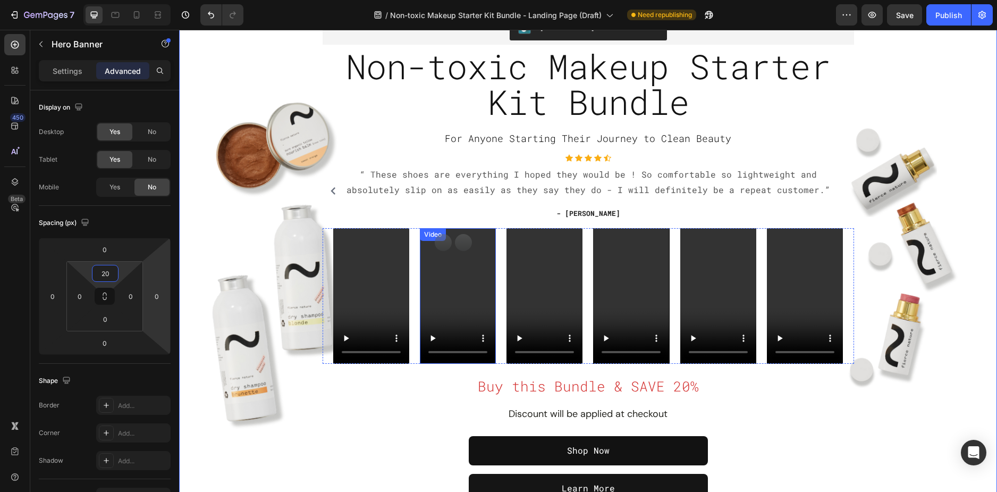
scroll to position [53, 0]
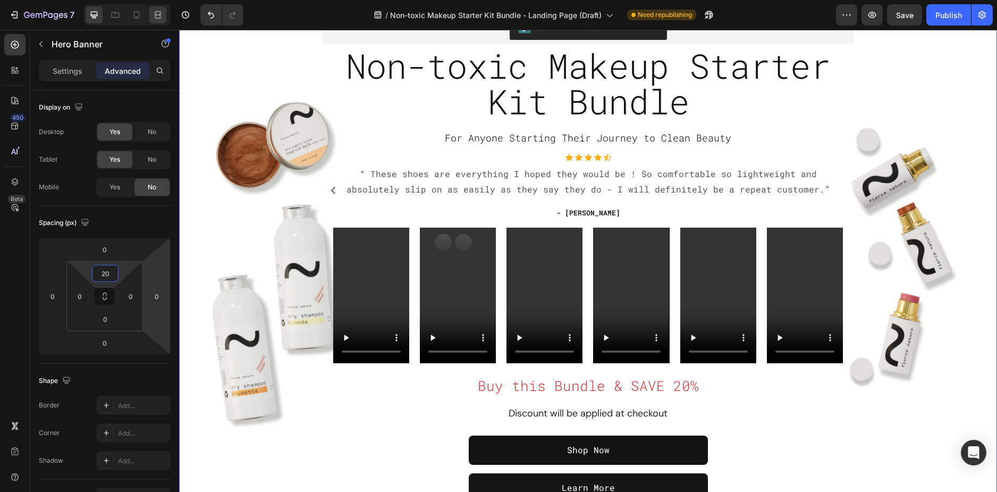
type input "20"
click at [158, 15] on icon at bounding box center [159, 14] width 3 height 3
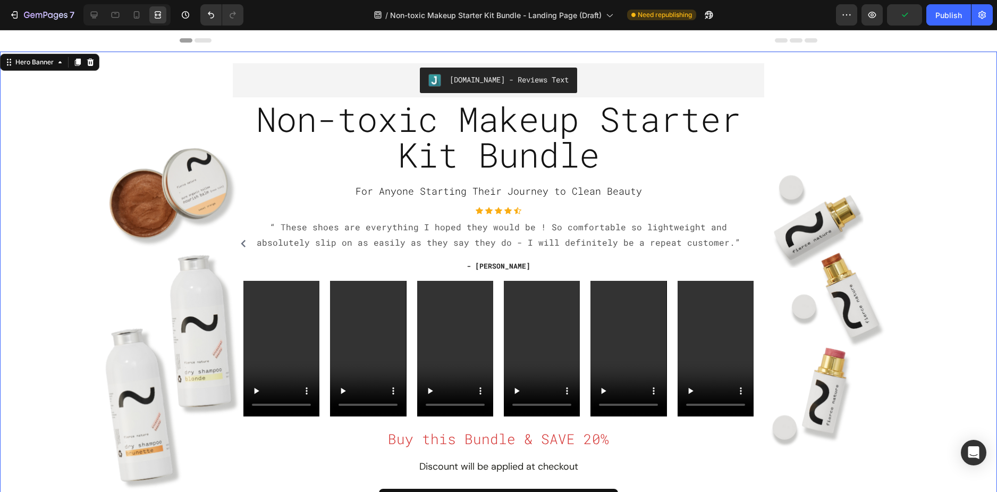
click at [887, 16] on div "Preview Publish" at bounding box center [914, 14] width 157 height 21
click at [875, 16] on icon "button" at bounding box center [872, 15] width 11 height 11
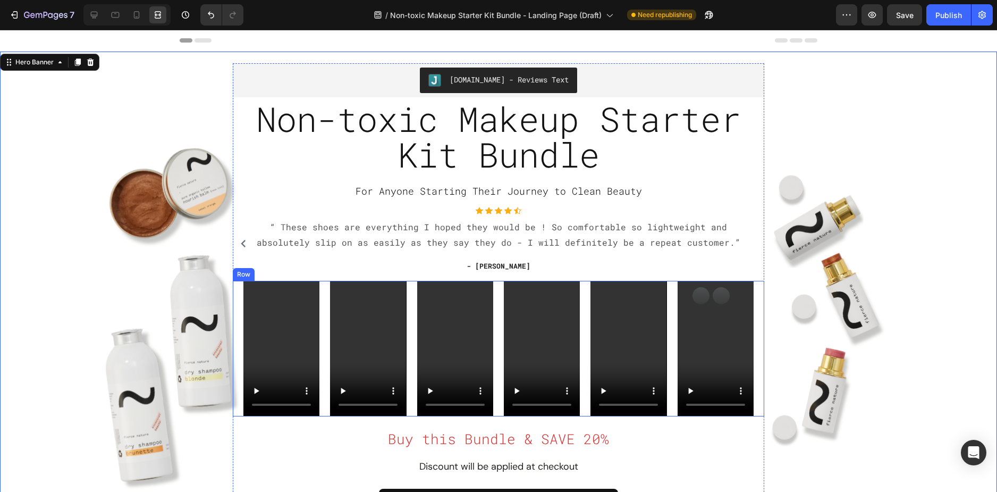
click at [754, 298] on div "Video Video Video Video Video Video Row" at bounding box center [499, 349] width 532 height 136
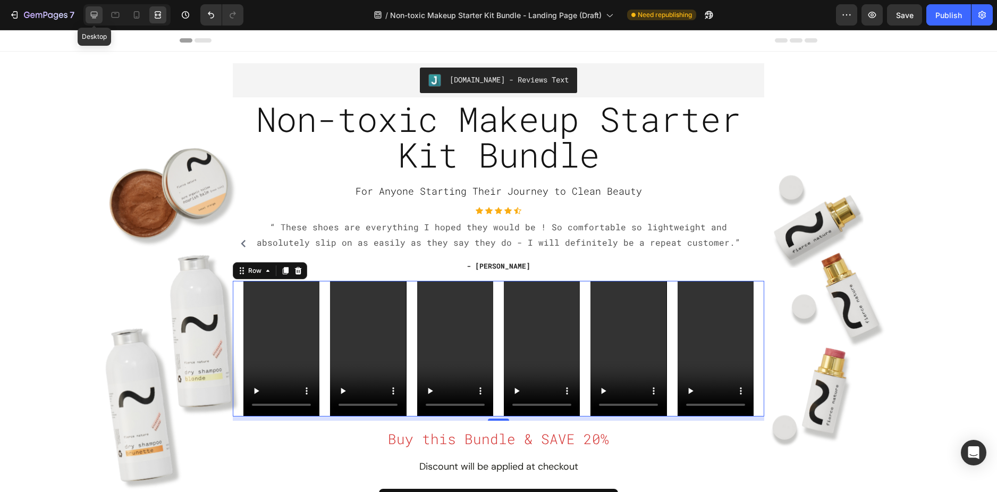
click at [99, 15] on icon at bounding box center [94, 15] width 11 height 11
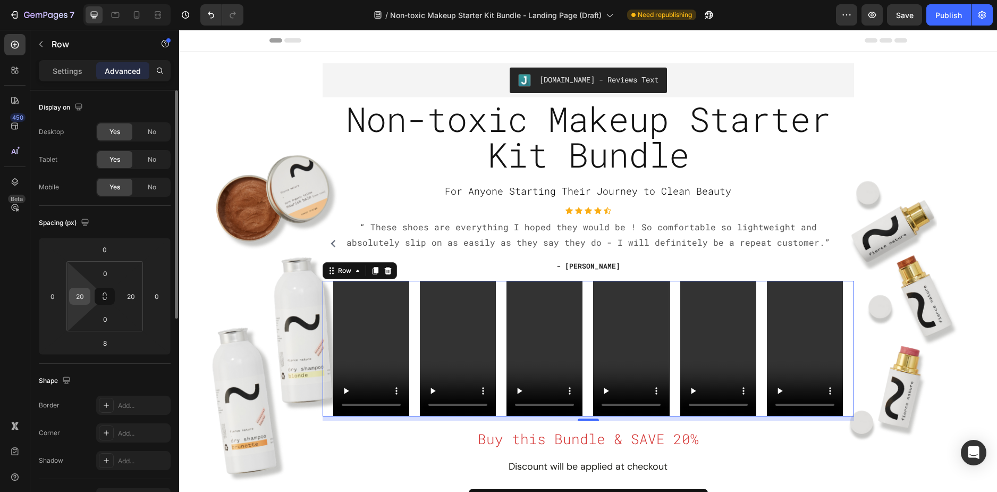
click at [88, 300] on div "20" at bounding box center [79, 296] width 21 height 17
click at [81, 297] on input "20" at bounding box center [80, 296] width 16 height 16
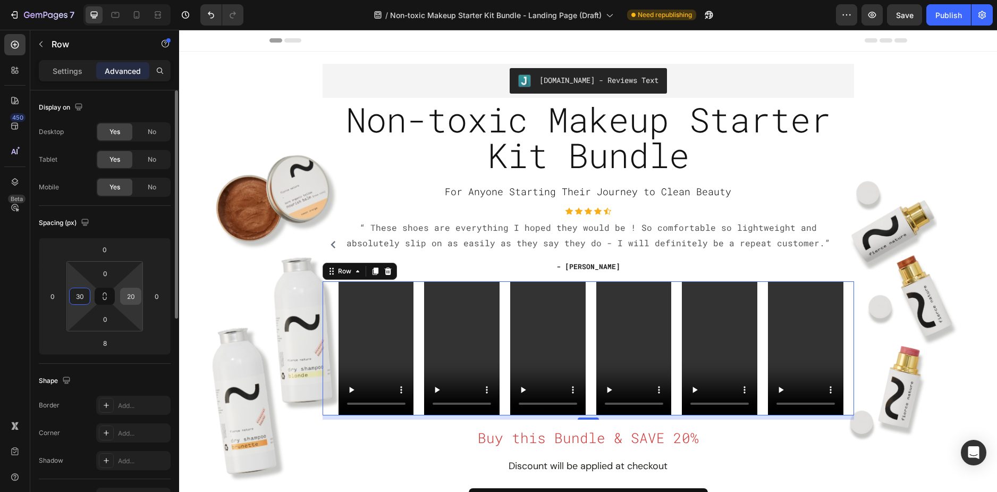
type input "30"
click at [129, 297] on input "20" at bounding box center [131, 296] width 16 height 16
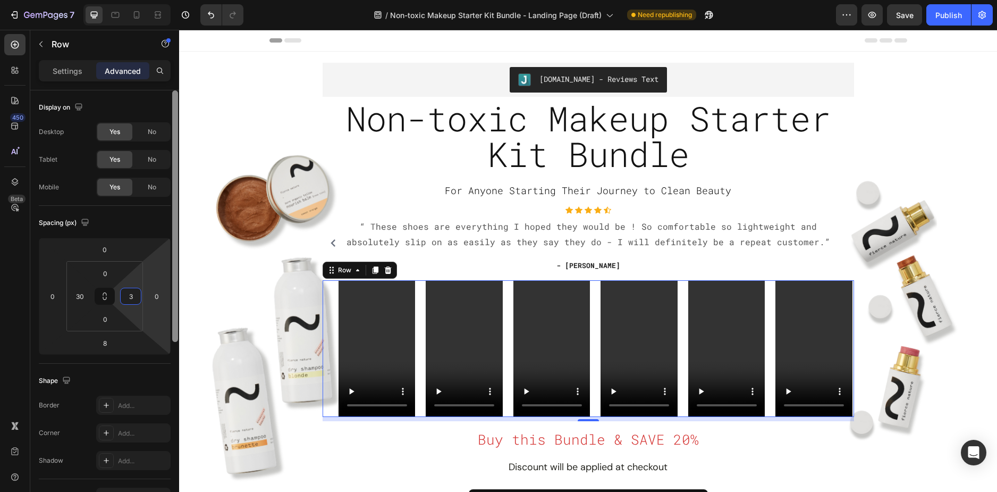
type input "30"
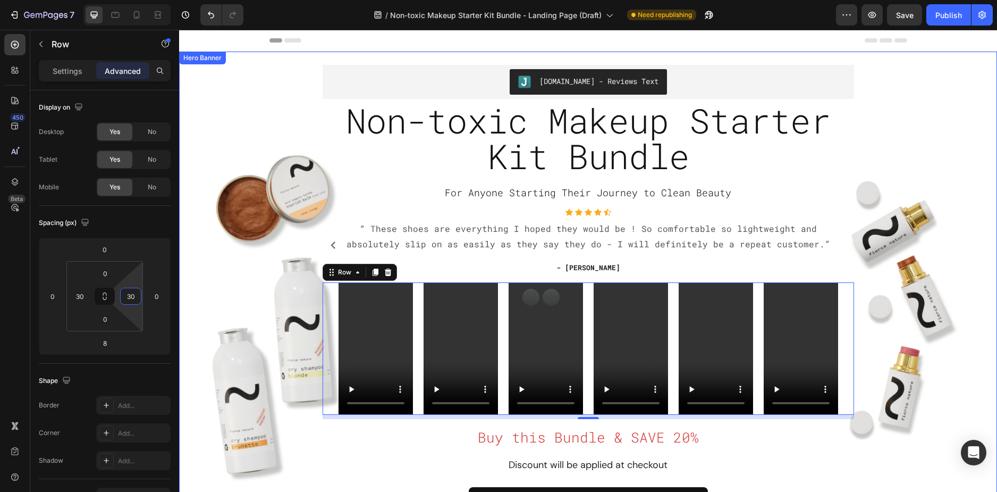
click at [906, 454] on div "Overlay" at bounding box center [588, 309] width 818 height 494
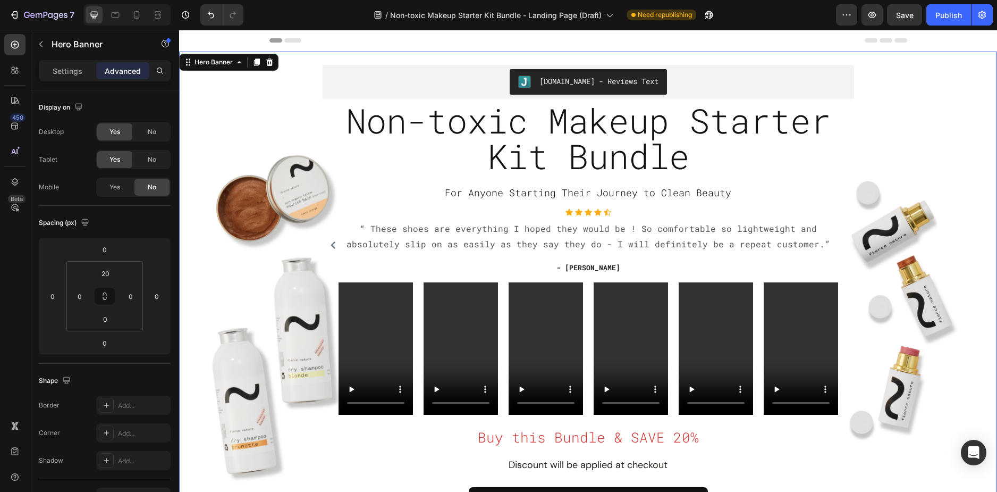
click at [235, 102] on div "Overlay" at bounding box center [588, 309] width 818 height 494
click at [48, 73] on div "Settings" at bounding box center [67, 70] width 53 height 17
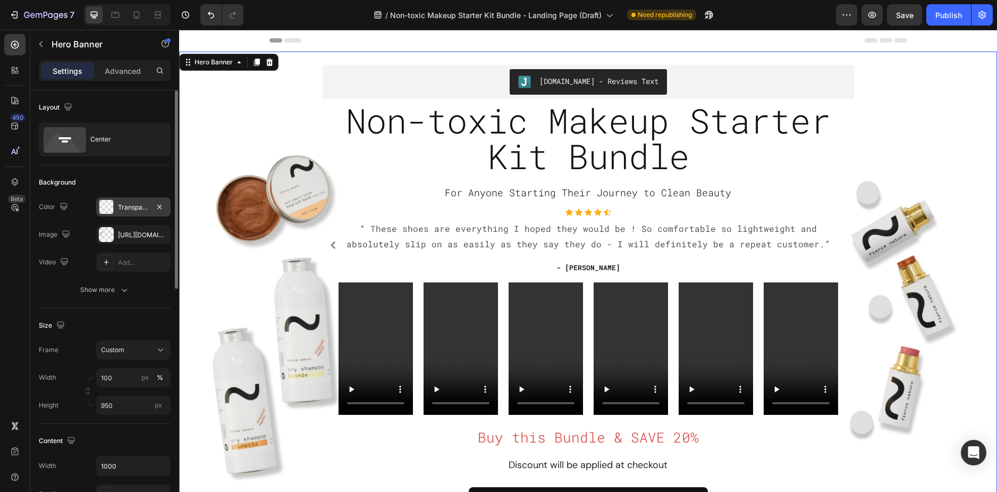
click at [130, 206] on div "Transparent" at bounding box center [133, 208] width 31 height 10
click at [127, 232] on div "https://cdn.shopify.com/s/files/1/0589/5811/9105/files/gempages_503485028945101…" at bounding box center [133, 235] width 31 height 10
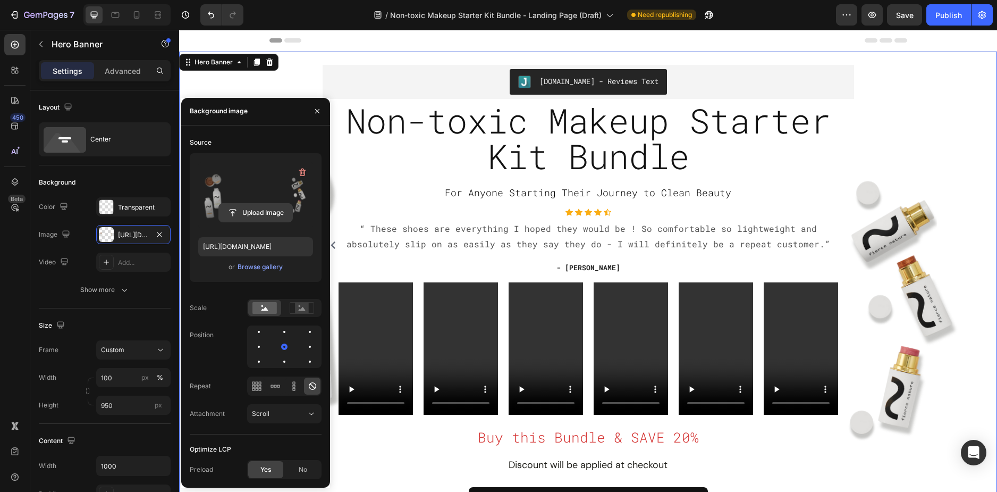
click at [258, 215] on input "file" at bounding box center [255, 213] width 73 height 18
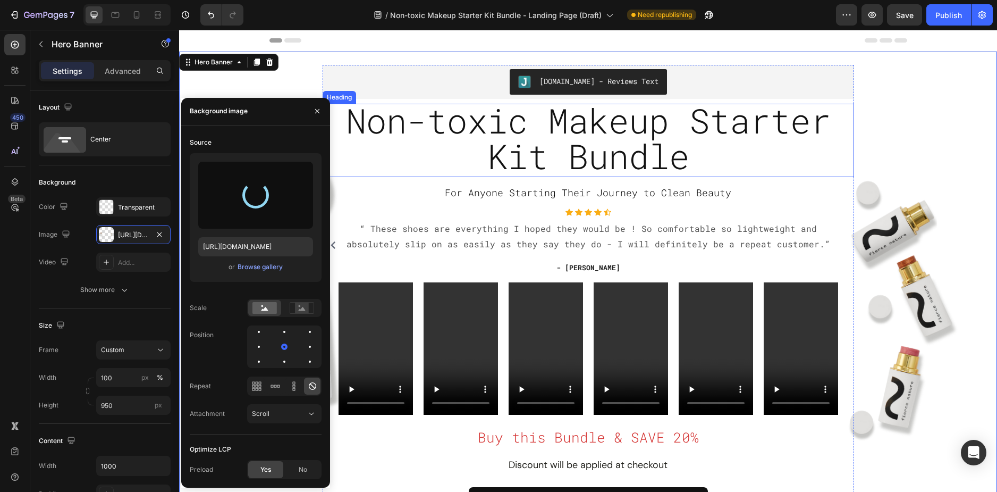
type input "[URL][DOMAIN_NAME]"
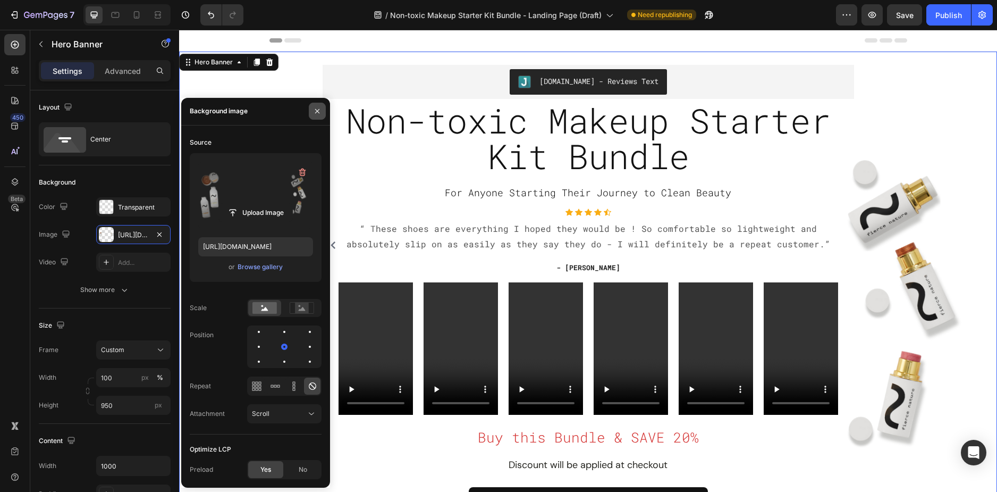
click at [315, 111] on icon "button" at bounding box center [317, 111] width 9 height 9
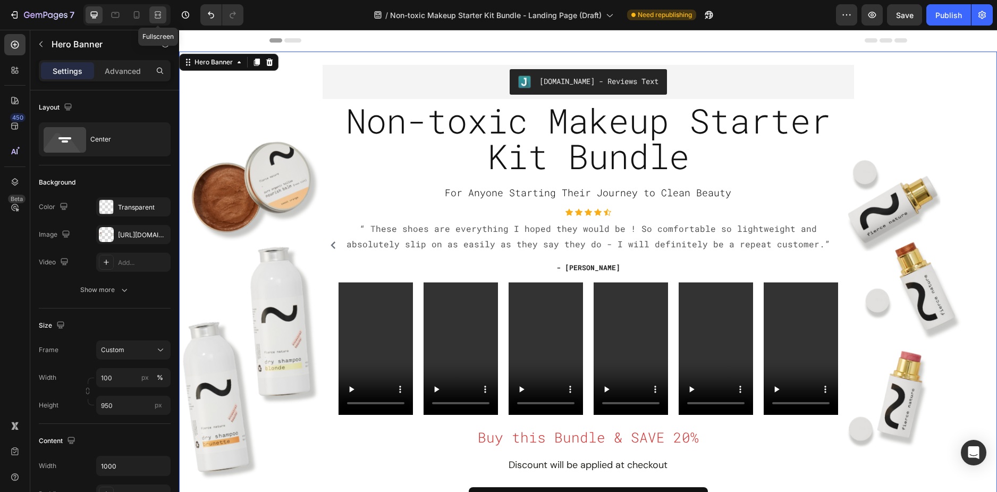
click at [154, 16] on icon at bounding box center [158, 15] width 11 height 11
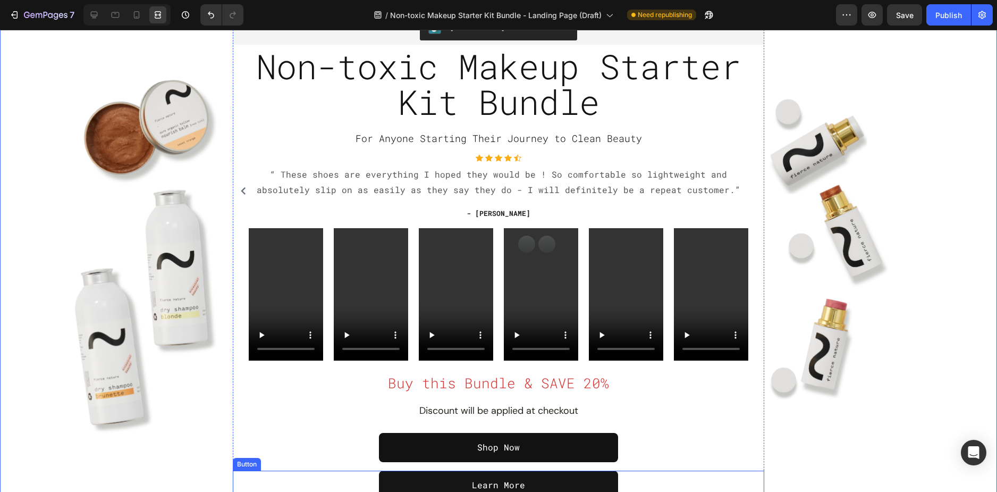
scroll to position [53, 0]
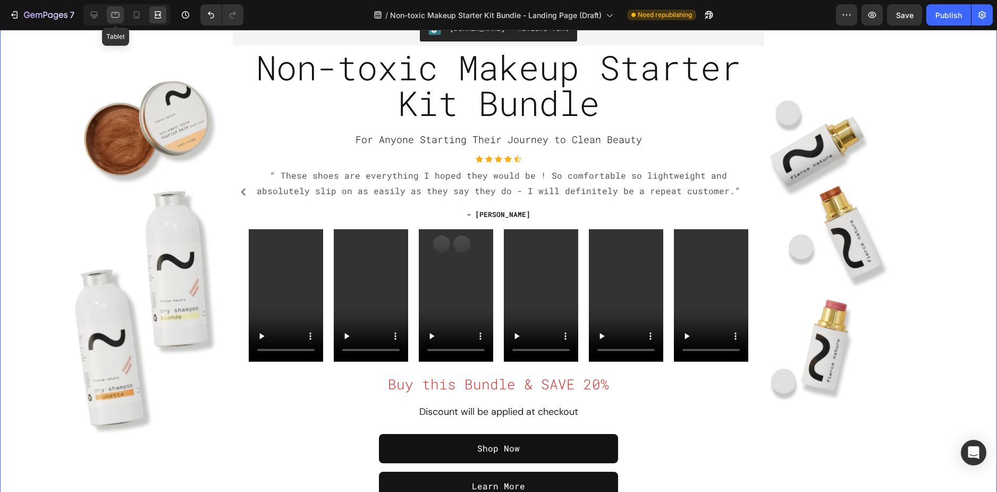
click at [116, 18] on icon at bounding box center [116, 15] width 8 height 6
type input "100%"
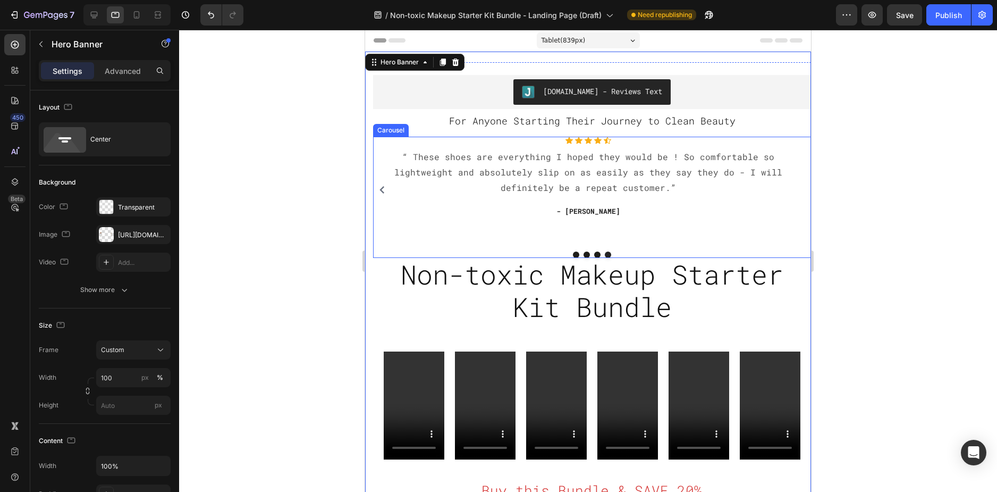
click at [641, 220] on div "Icon Icon Icon Icon Icon Icon List Hoz “ These shoes are everything I hoped the…" at bounding box center [588, 190] width 429 height 106
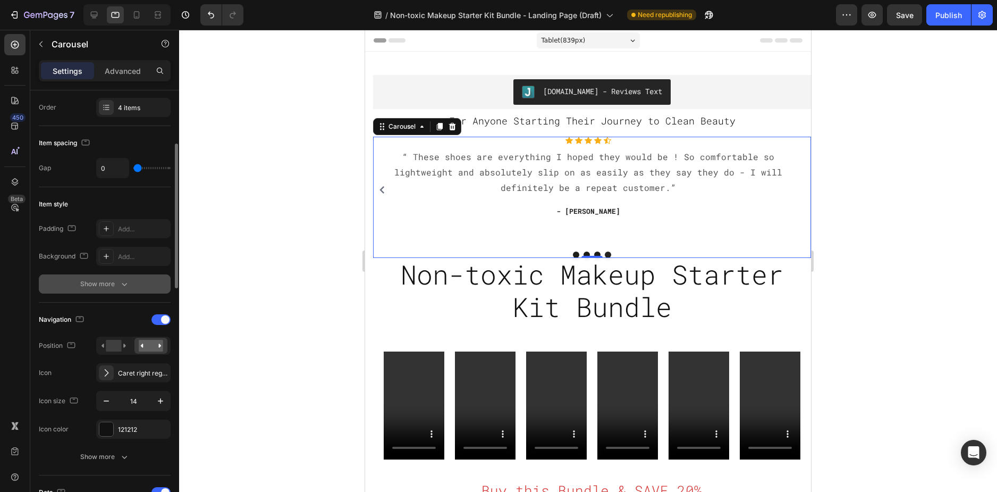
scroll to position [266, 0]
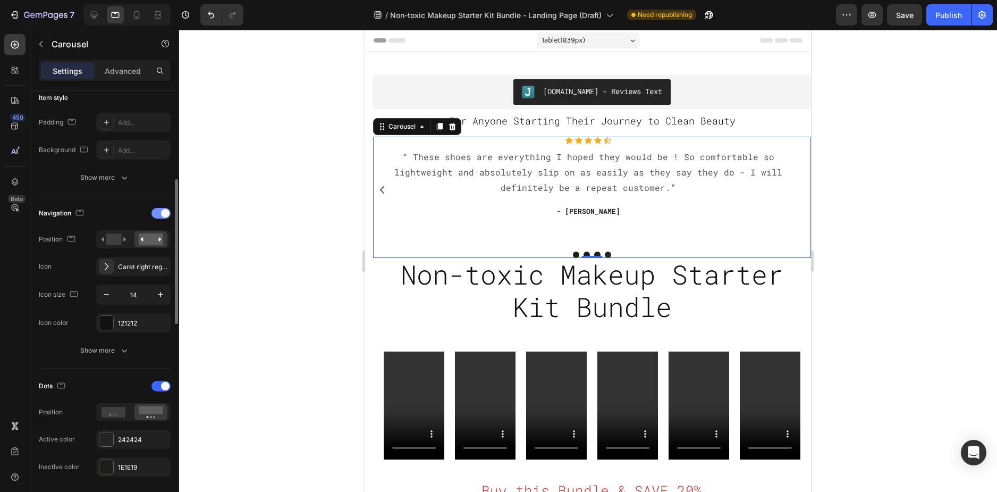
click at [165, 214] on span at bounding box center [165, 213] width 9 height 9
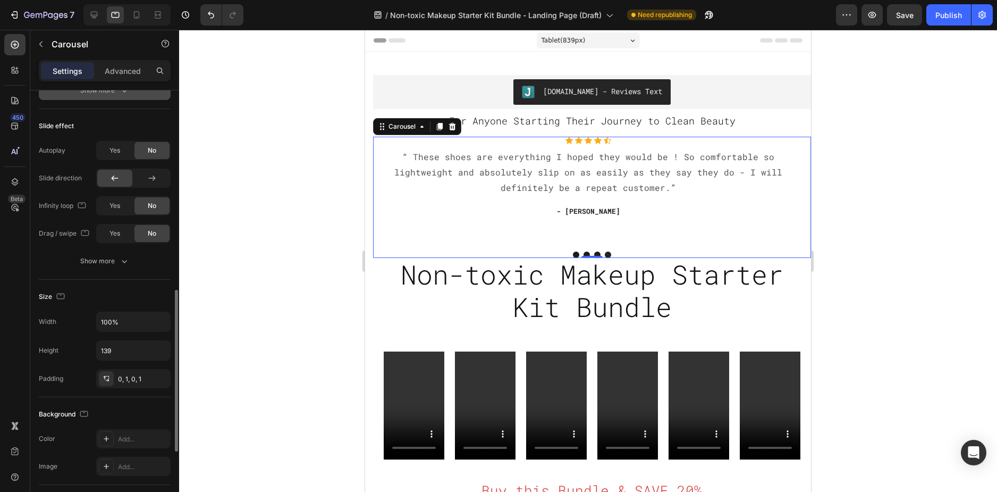
scroll to position [319, 0]
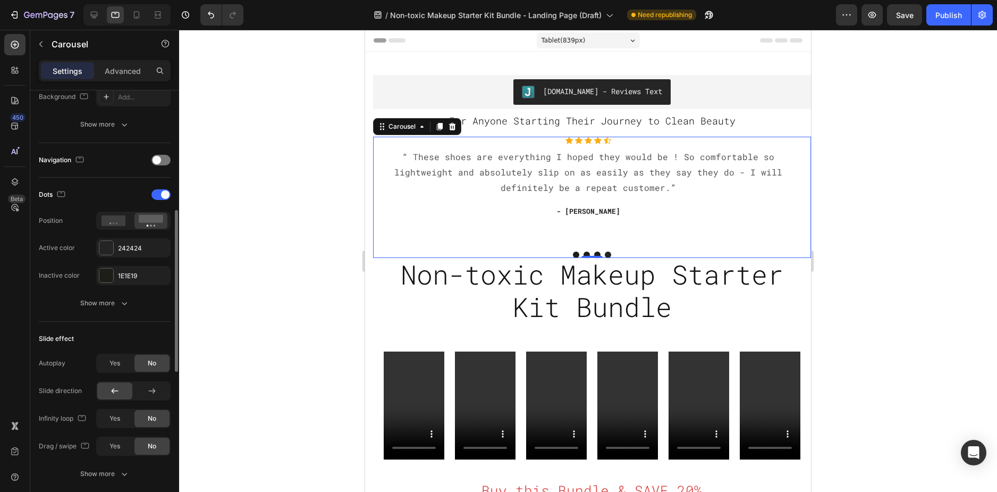
click at [153, 199] on div "Dots" at bounding box center [105, 194] width 132 height 17
click at [157, 196] on div at bounding box center [161, 194] width 19 height 11
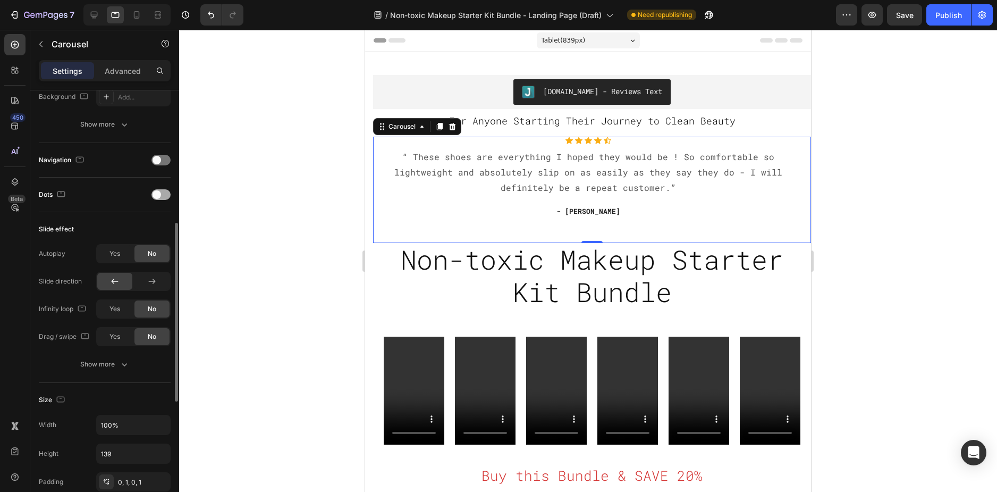
click at [157, 196] on span at bounding box center [157, 194] width 9 height 9
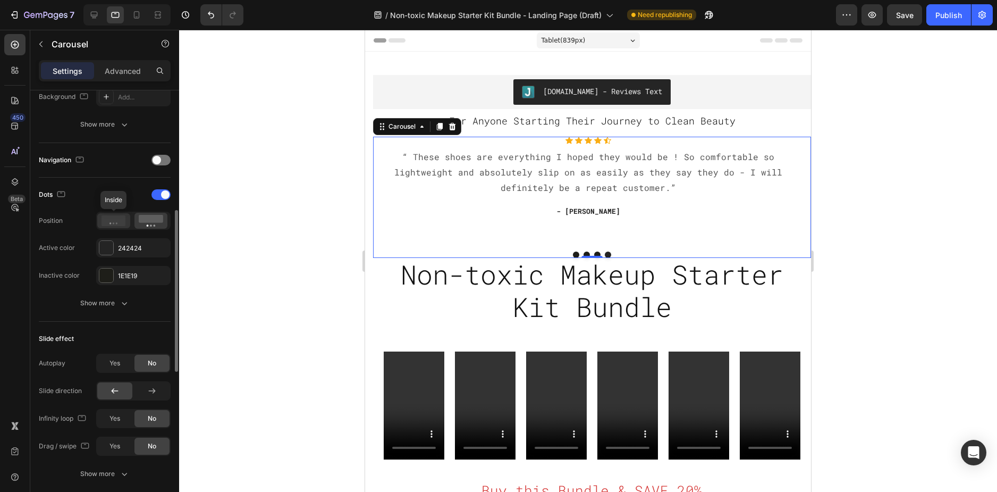
click at [122, 222] on icon at bounding box center [114, 220] width 24 height 11
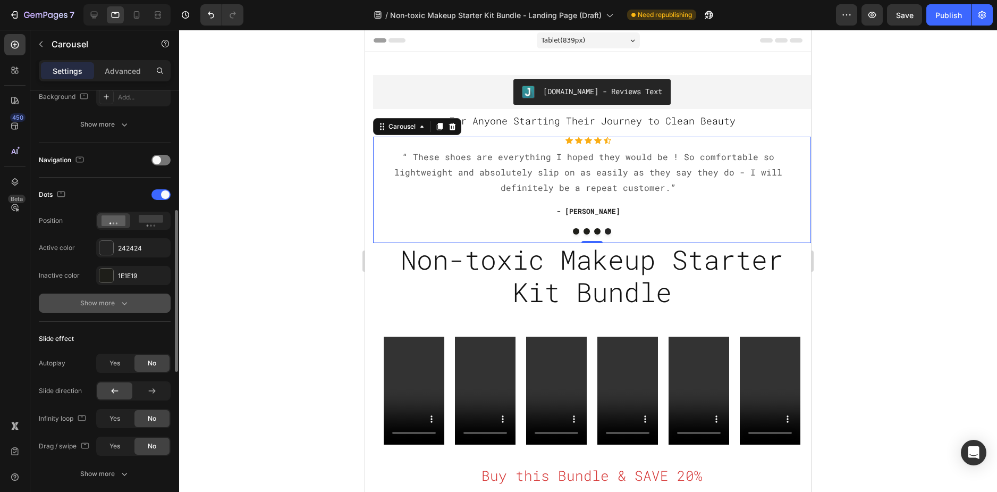
click at [100, 303] on div "Show more" at bounding box center [104, 303] width 49 height 11
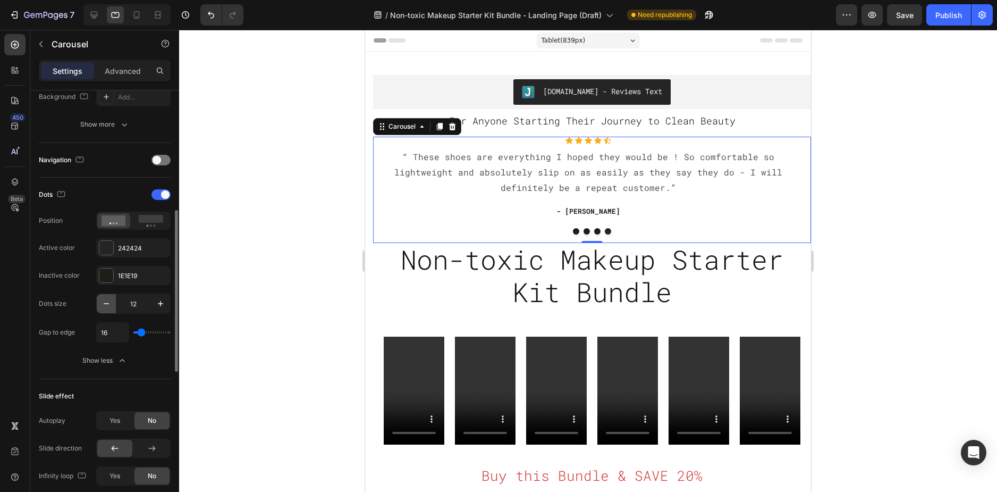
click at [109, 305] on icon "button" at bounding box center [106, 303] width 11 height 11
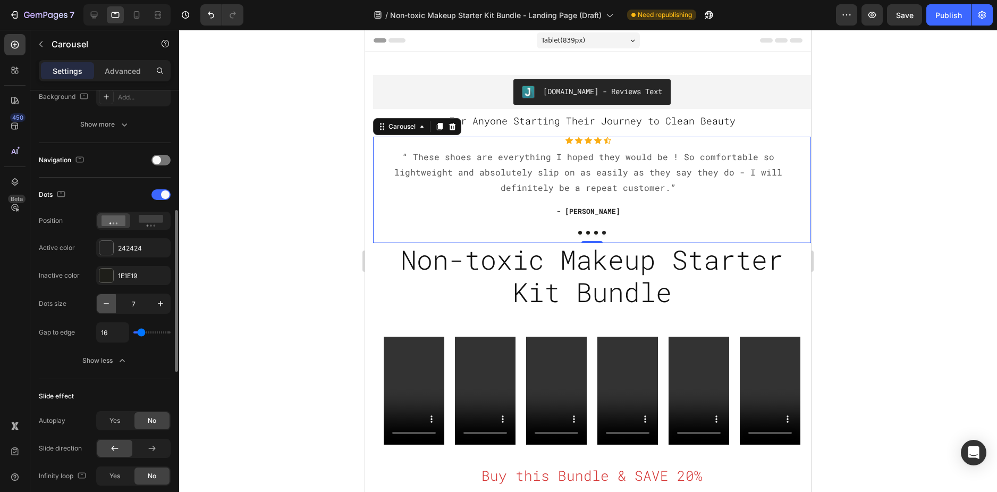
click at [109, 305] on icon "button" at bounding box center [106, 303] width 11 height 11
click at [164, 302] on icon "button" at bounding box center [160, 303] width 11 height 11
type input "8"
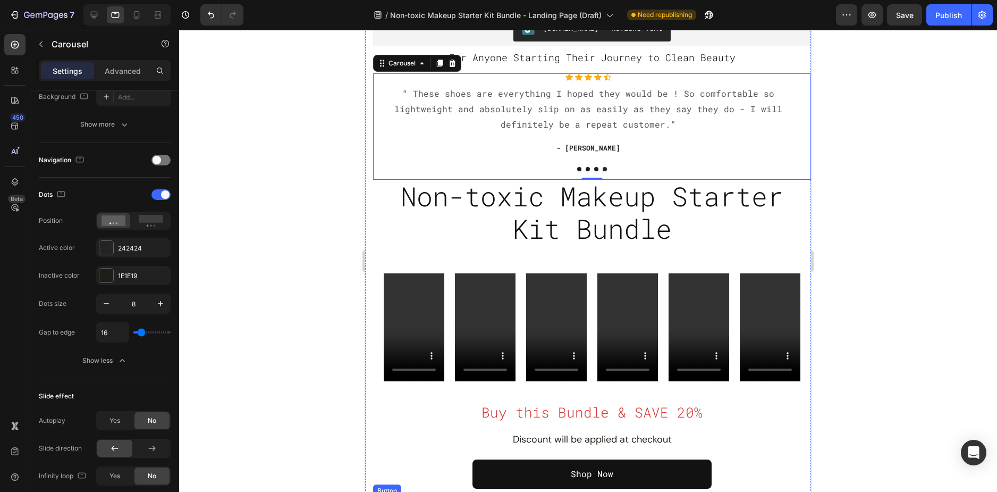
scroll to position [53, 0]
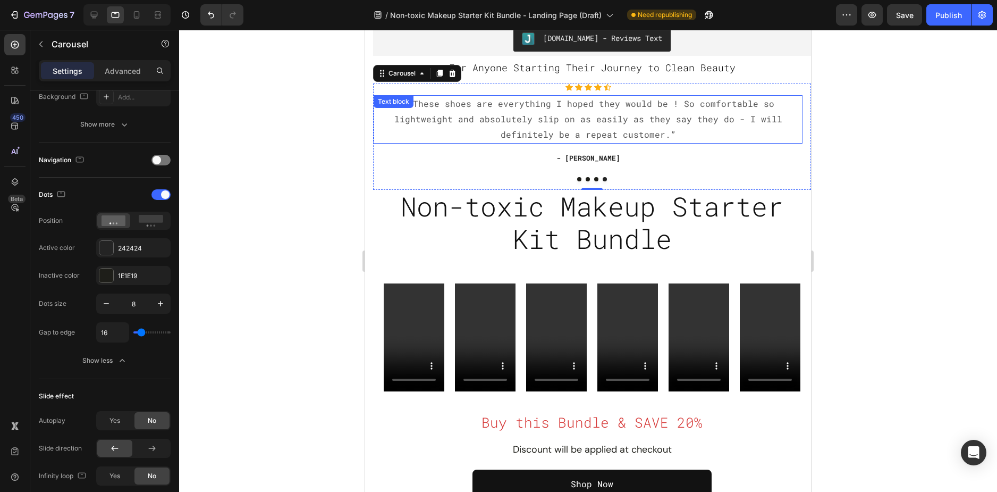
click at [709, 116] on p "“ These shoes are everything I hoped they would be ! So comfortable so lightwei…" at bounding box center [588, 119] width 427 height 46
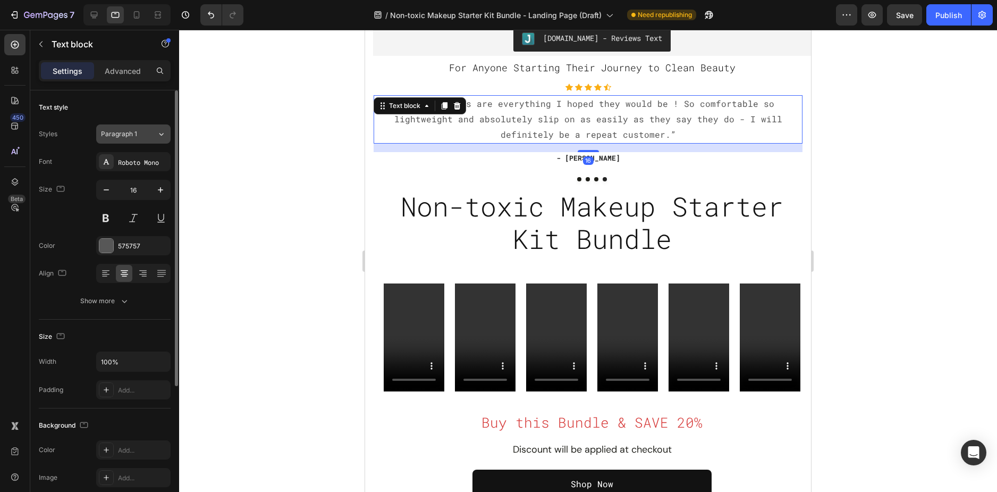
click at [140, 134] on div "Paragraph 1" at bounding box center [122, 134] width 43 height 10
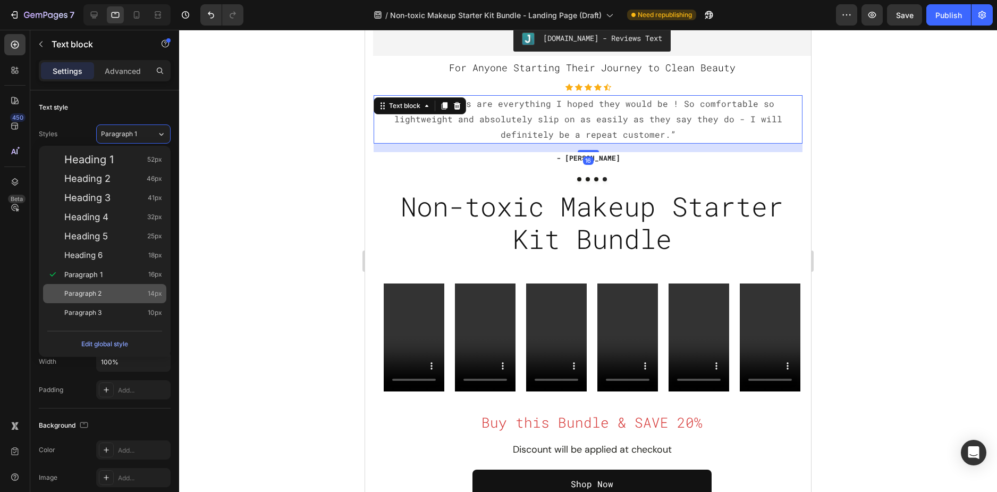
click at [105, 290] on div "Paragraph 2 14px" at bounding box center [113, 293] width 98 height 11
type input "14"
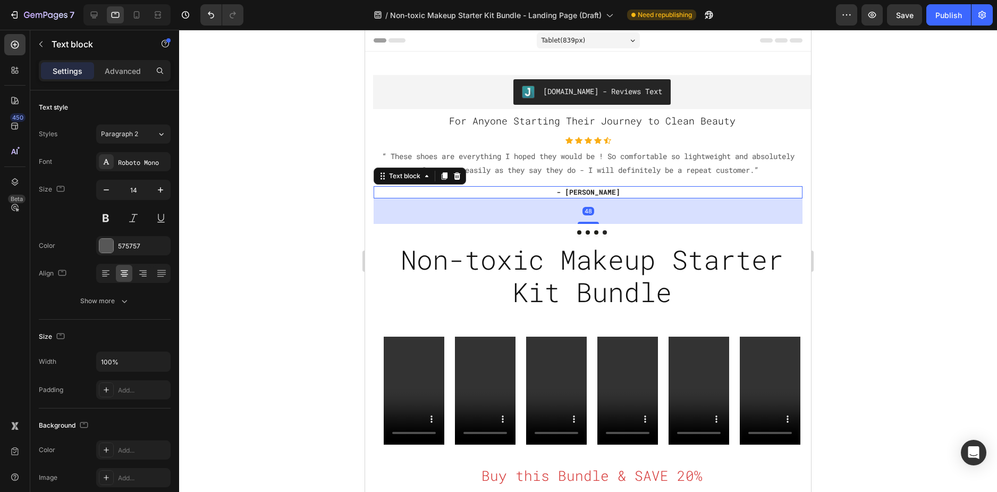
click at [599, 189] on p "- [PERSON_NAME]" at bounding box center [588, 192] width 427 height 11
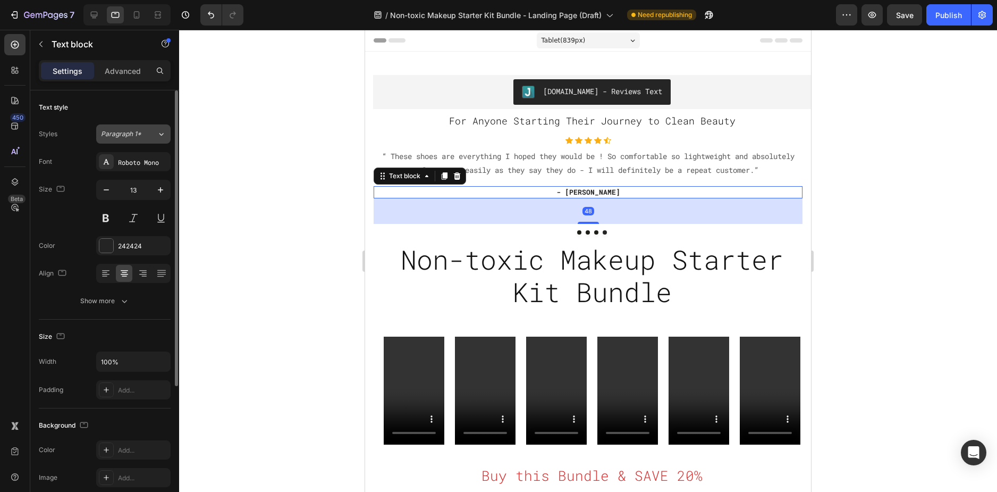
click at [129, 136] on span "Paragraph 1*" at bounding box center [121, 134] width 40 height 10
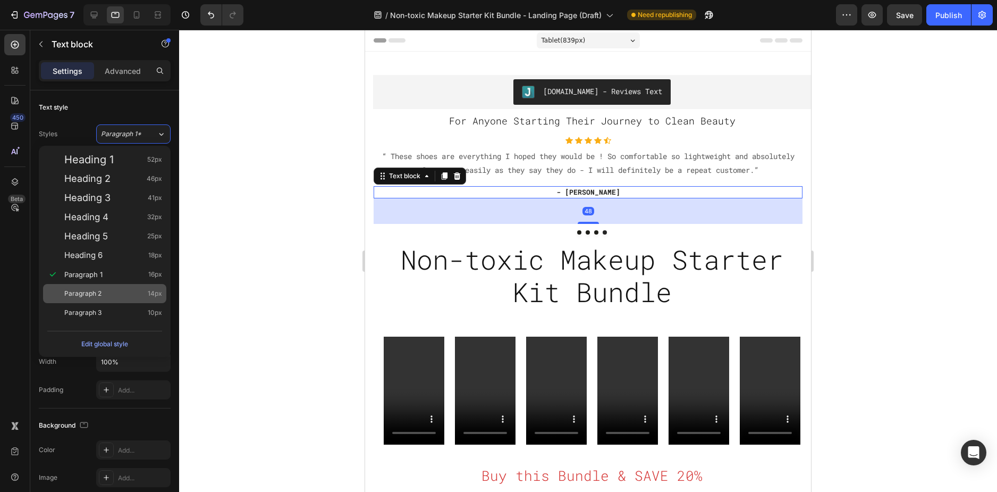
click at [96, 288] on span "Paragraph 2" at bounding box center [82, 293] width 37 height 11
type input "14"
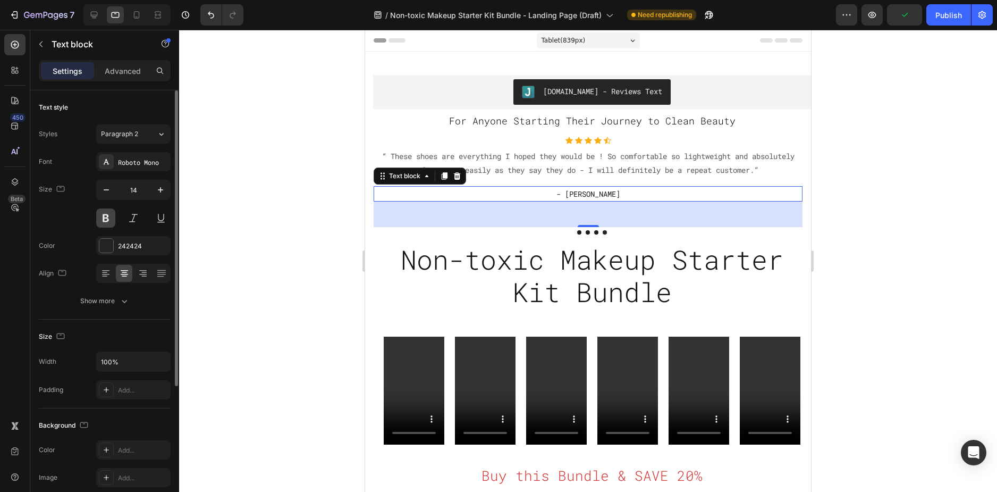
click at [106, 220] on button at bounding box center [105, 217] width 19 height 19
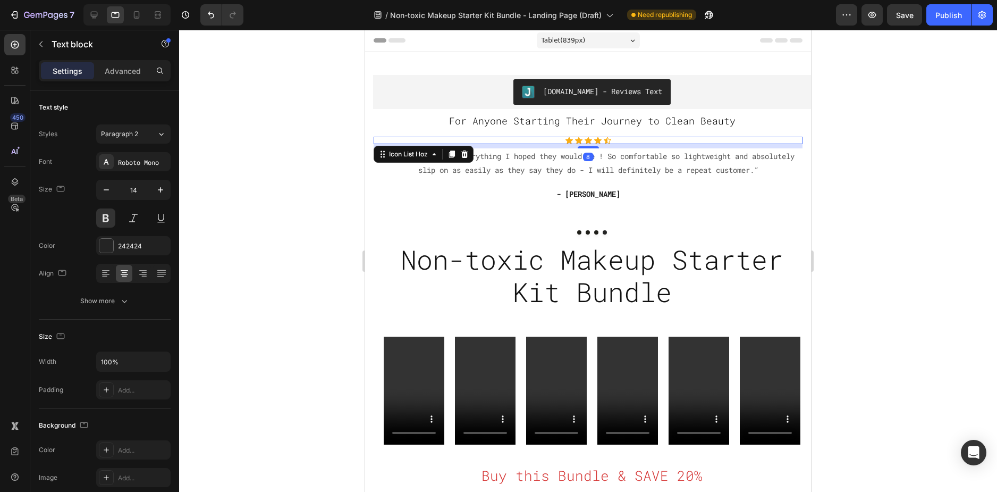
click at [381, 140] on div "Icon Icon Icon Icon Icon" at bounding box center [588, 140] width 429 height 7
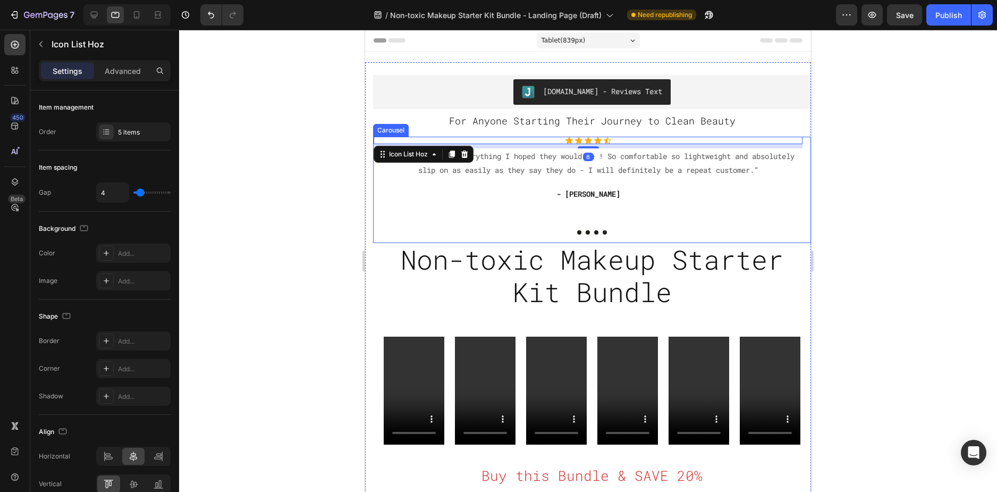
click at [383, 223] on div "Icon Icon Icon Icon Icon Icon List Hoz 8 “ These shoes are everything I hoped t…" at bounding box center [588, 190] width 429 height 106
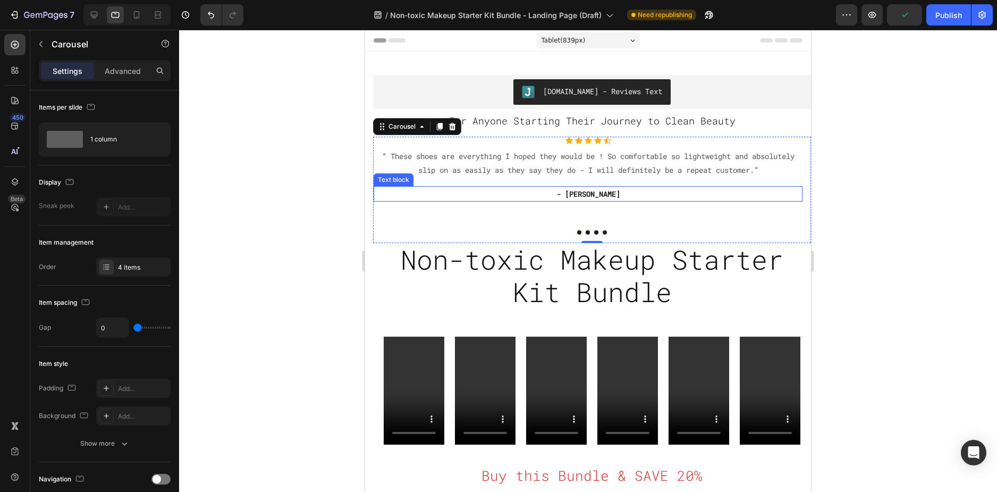
click at [577, 196] on p "- [PERSON_NAME]" at bounding box center [588, 193] width 427 height 13
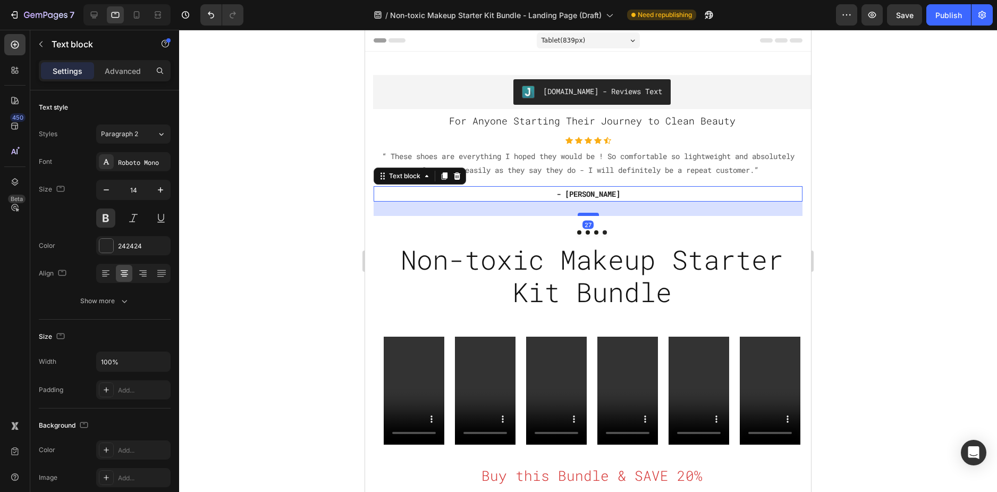
drag, startPoint x: 594, startPoint y: 227, endPoint x: 596, endPoint y: 215, distance: 11.3
click at [596, 215] on div at bounding box center [588, 214] width 21 height 3
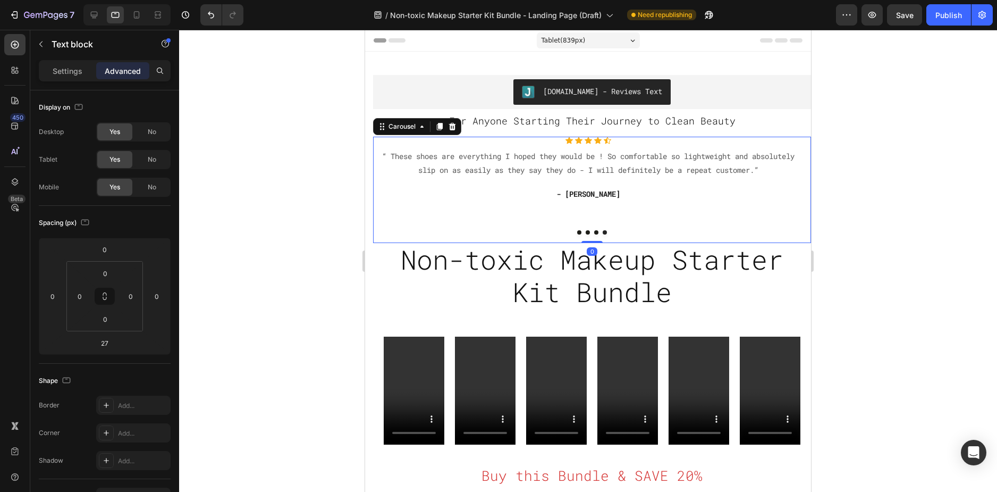
click at [612, 224] on div "Icon Icon Icon Icon Icon Icon List Hoz “ These shoes are everything I hoped the…" at bounding box center [588, 190] width 429 height 106
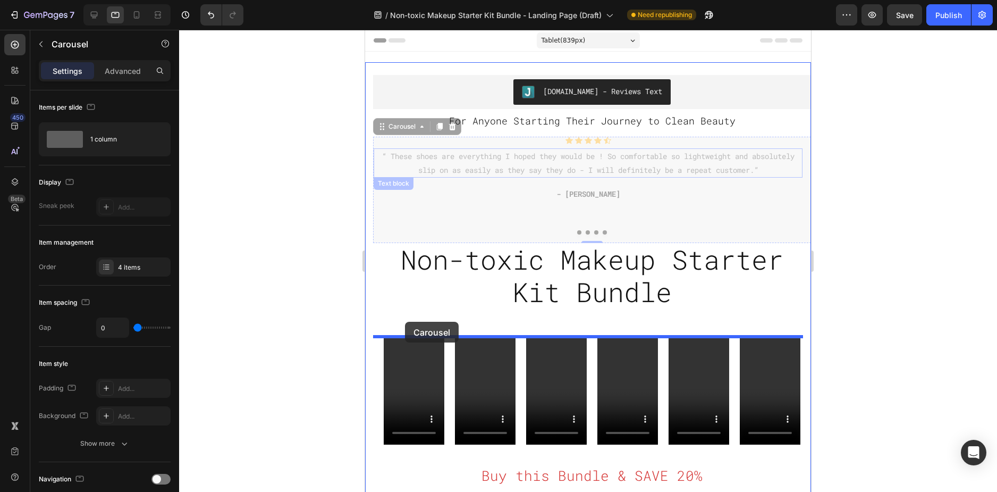
drag, startPoint x: 374, startPoint y: 146, endPoint x: 405, endPoint y: 322, distance: 178.2
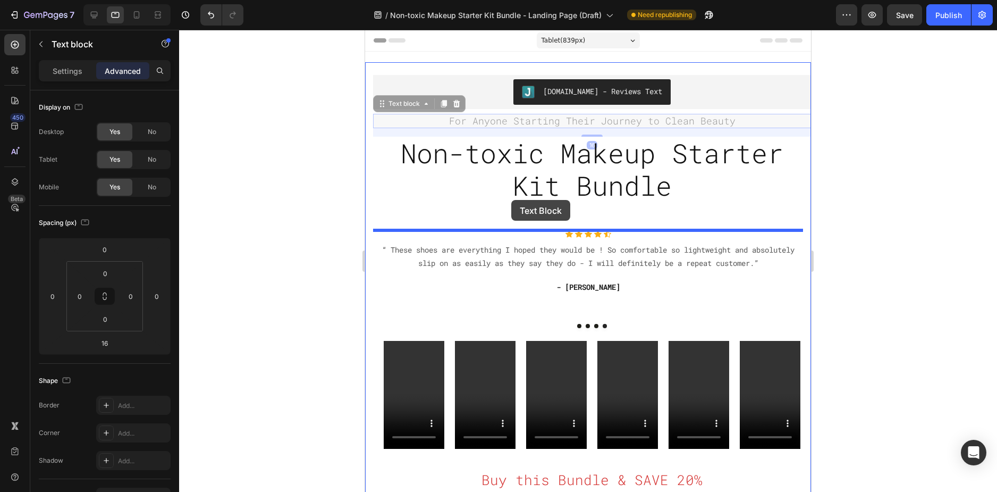
drag, startPoint x: 505, startPoint y: 120, endPoint x: 511, endPoint y: 200, distance: 80.5
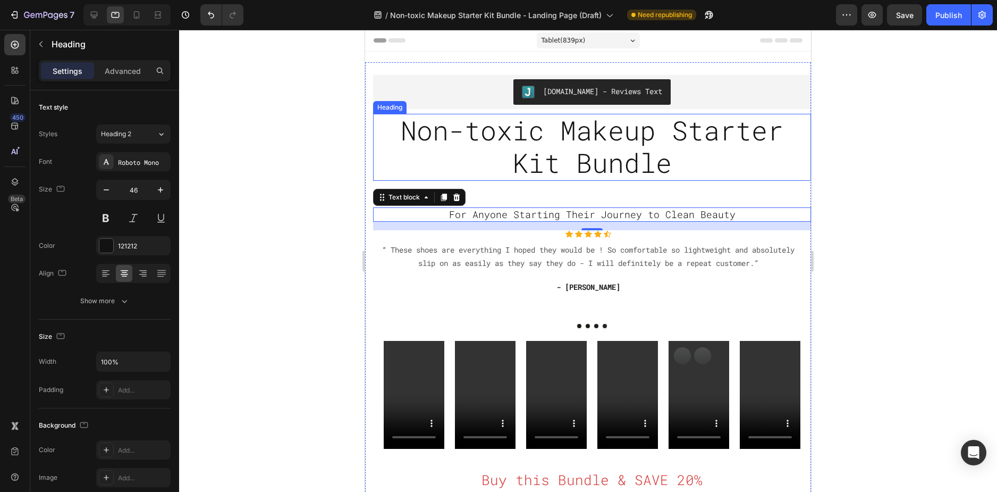
click at [603, 161] on span "Non-toxic Makeup Starter Kit Bundle" at bounding box center [592, 147] width 383 height 68
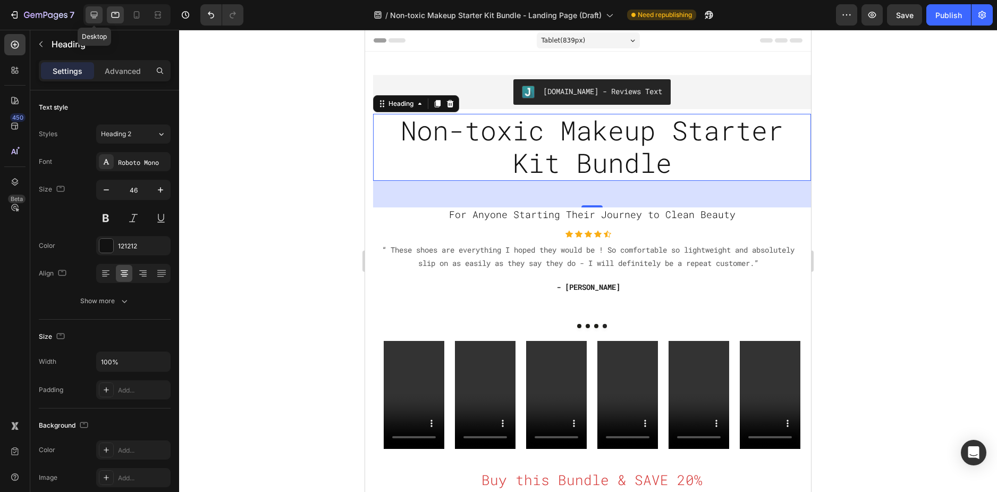
click at [100, 10] on div at bounding box center [94, 14] width 17 height 17
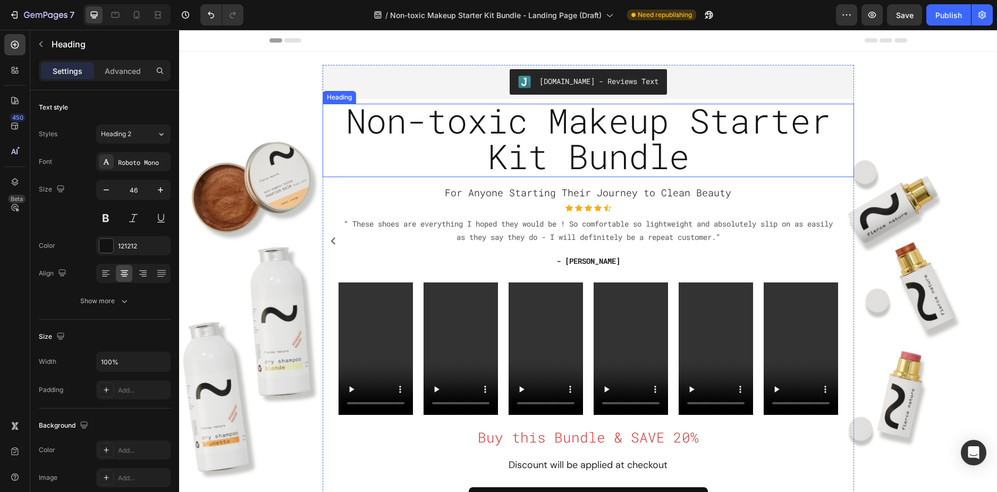
click at [588, 165] on span "Non-toxic Makeup Starter Kit Bundle" at bounding box center [588, 138] width 485 height 80
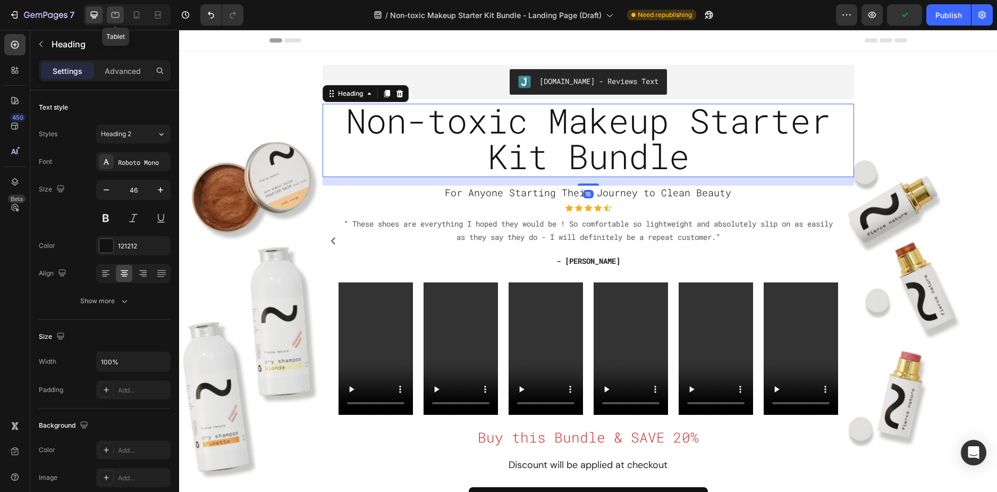
click at [118, 12] on icon at bounding box center [115, 15] width 11 height 11
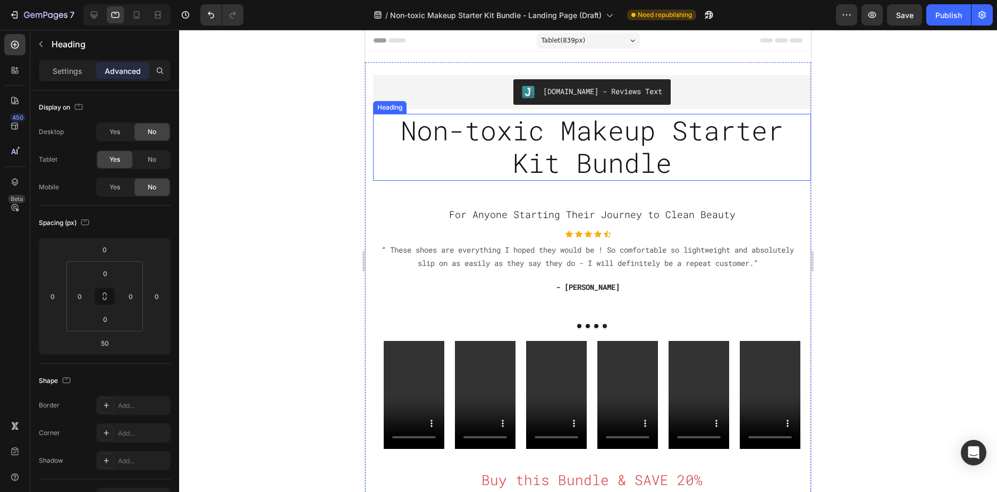
click at [621, 177] on span "Non-toxic Makeup Starter Kit Bundle" at bounding box center [592, 147] width 383 height 68
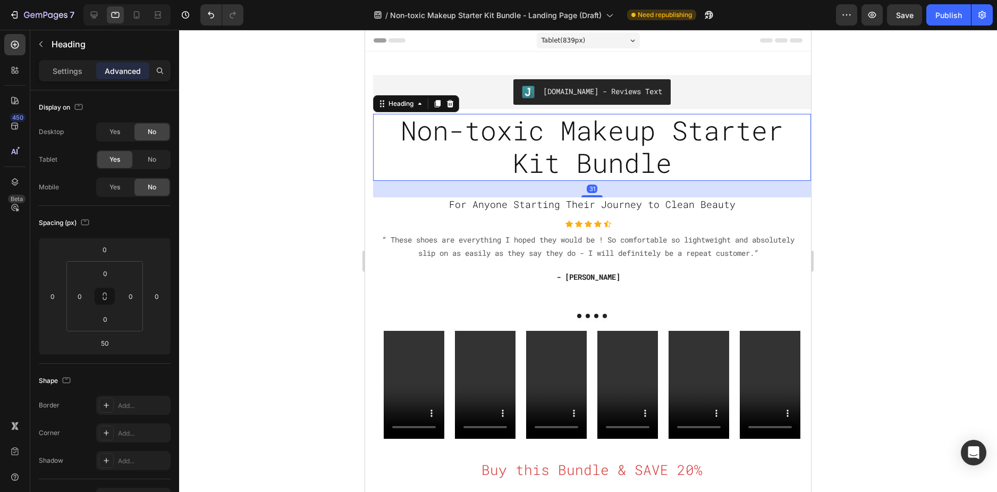
drag, startPoint x: 592, startPoint y: 207, endPoint x: 591, endPoint y: 197, distance: 10.2
click at [591, 197] on div at bounding box center [592, 196] width 21 height 2
type input "31"
click at [907, 187] on div at bounding box center [588, 261] width 818 height 462
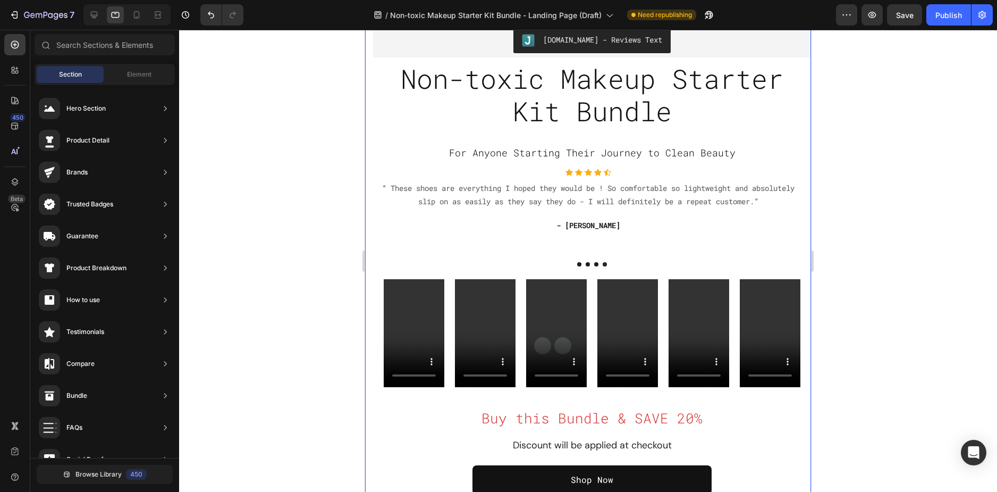
scroll to position [53, 0]
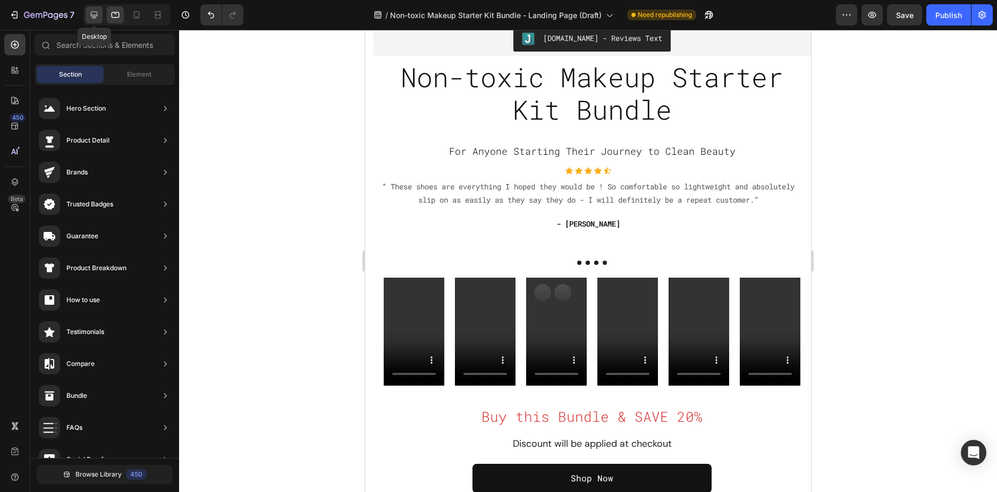
click at [94, 13] on icon at bounding box center [94, 15] width 11 height 11
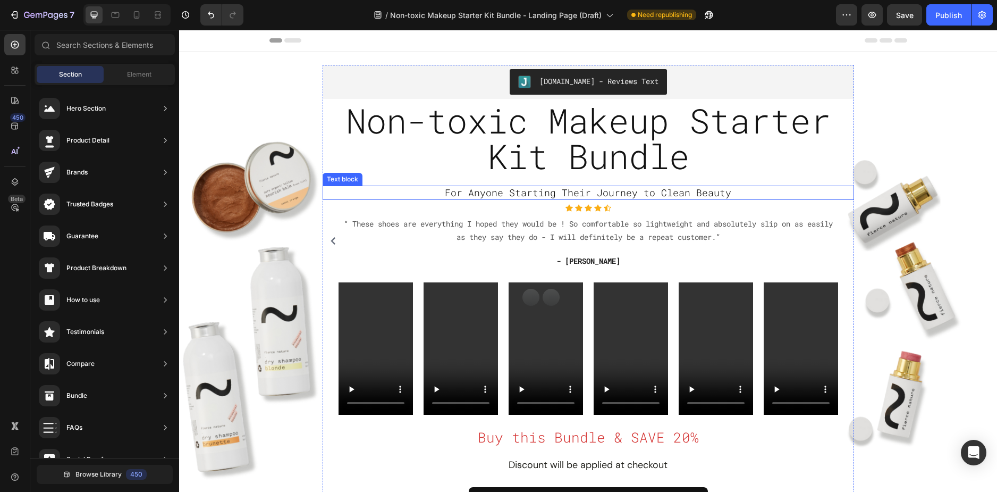
click at [667, 188] on span "For Anyone Starting Their Journey to Clean Beauty" at bounding box center [588, 192] width 287 height 13
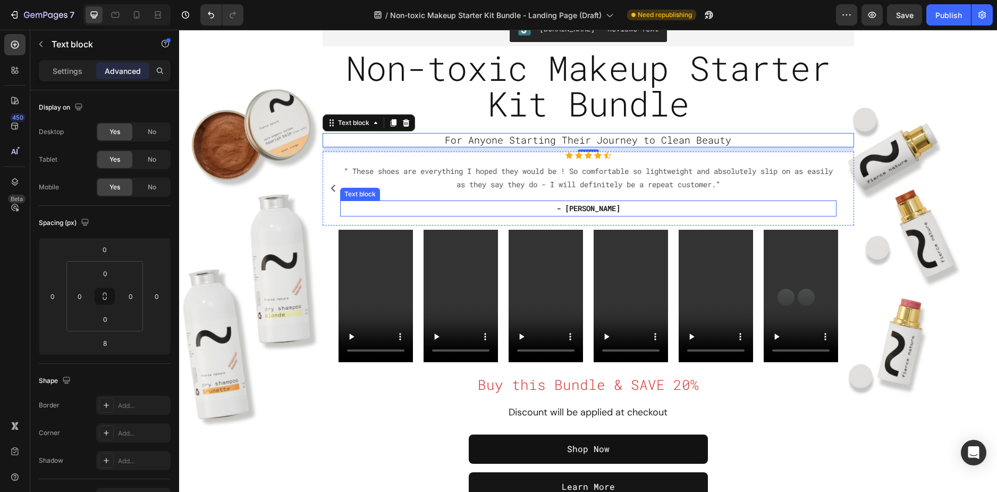
scroll to position [53, 0]
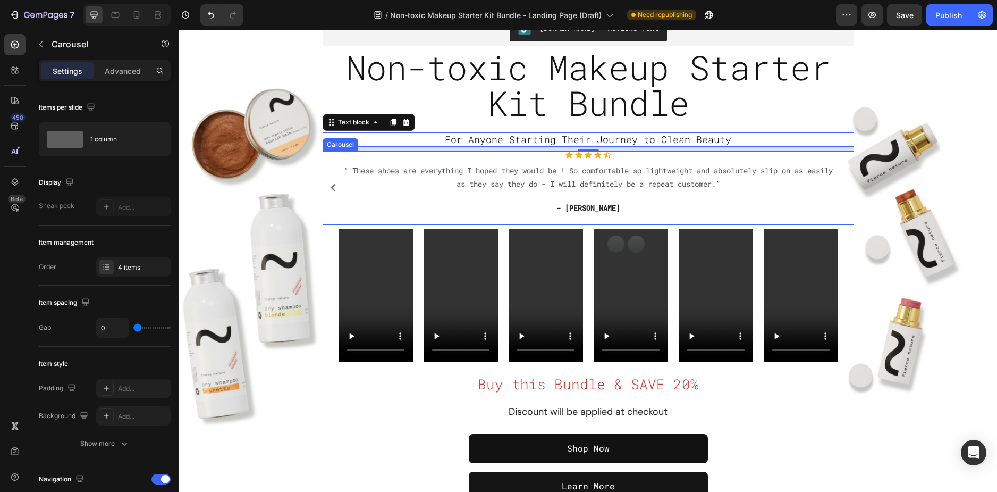
click at [333, 186] on button "Carousel Back Arrow" at bounding box center [333, 187] width 17 height 17
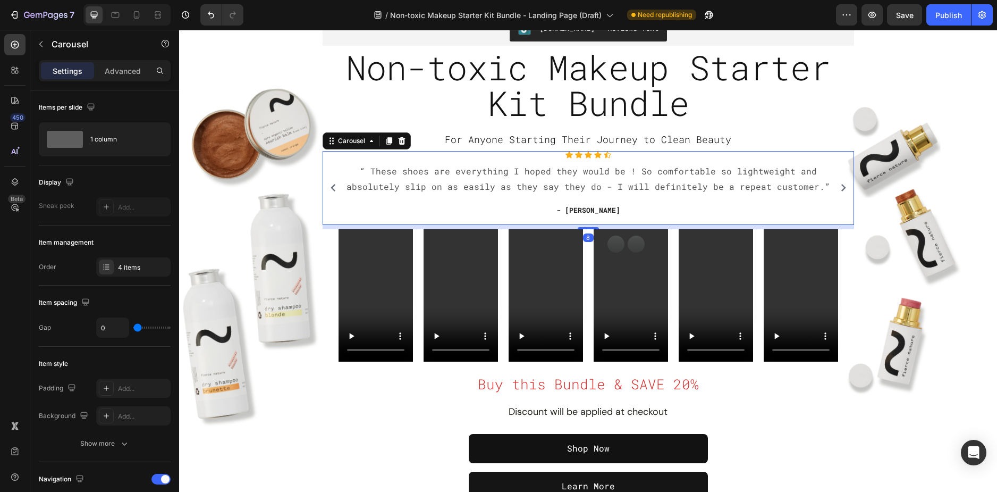
click at [330, 189] on icon "Carousel Back Arrow" at bounding box center [333, 187] width 7 height 7
click at [118, 19] on icon at bounding box center [115, 15] width 11 height 11
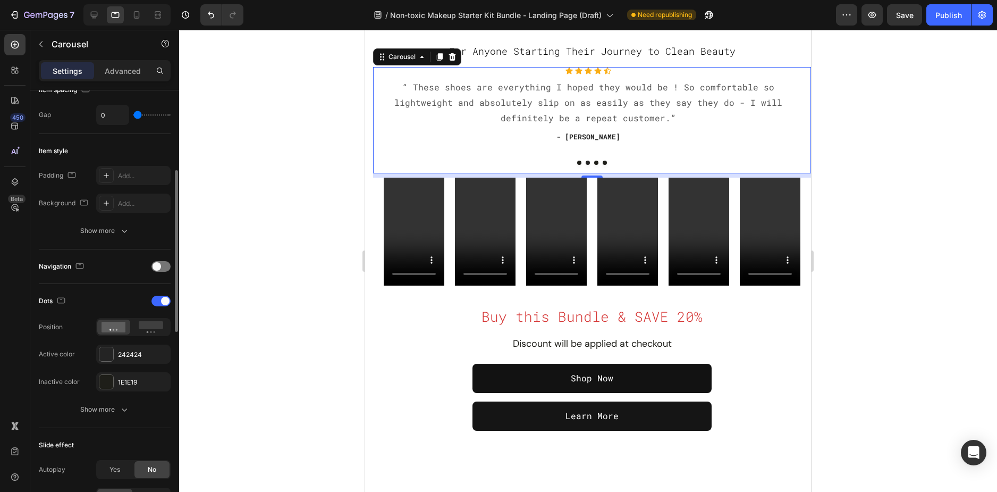
scroll to position [319, 0]
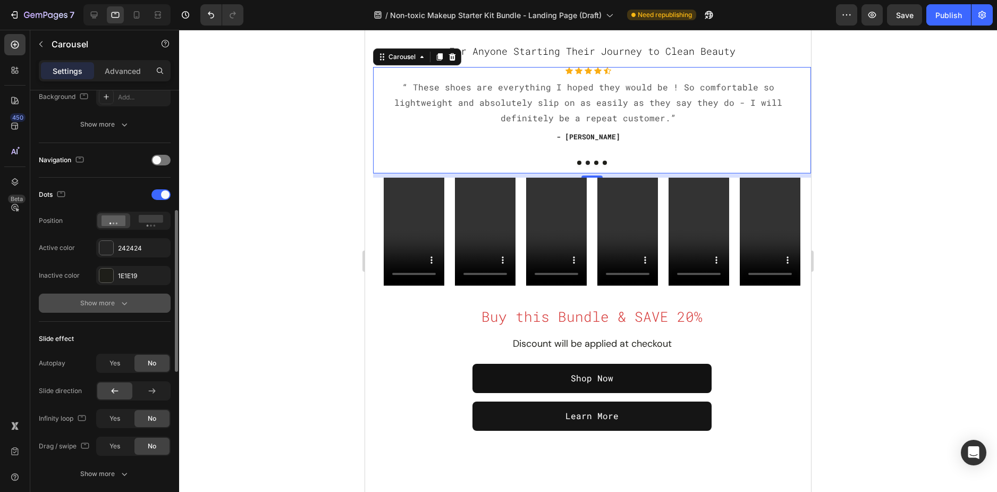
click at [88, 301] on div "Show more" at bounding box center [104, 303] width 49 height 11
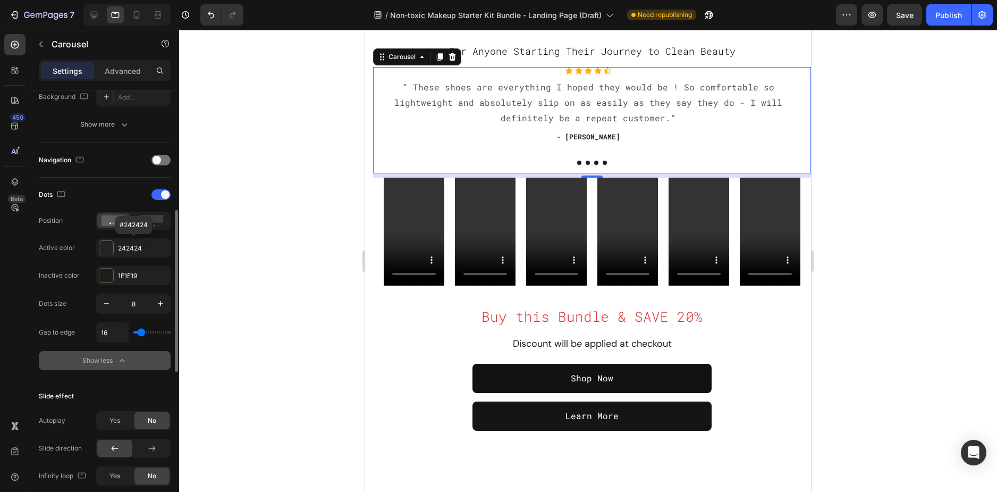
scroll to position [425, 0]
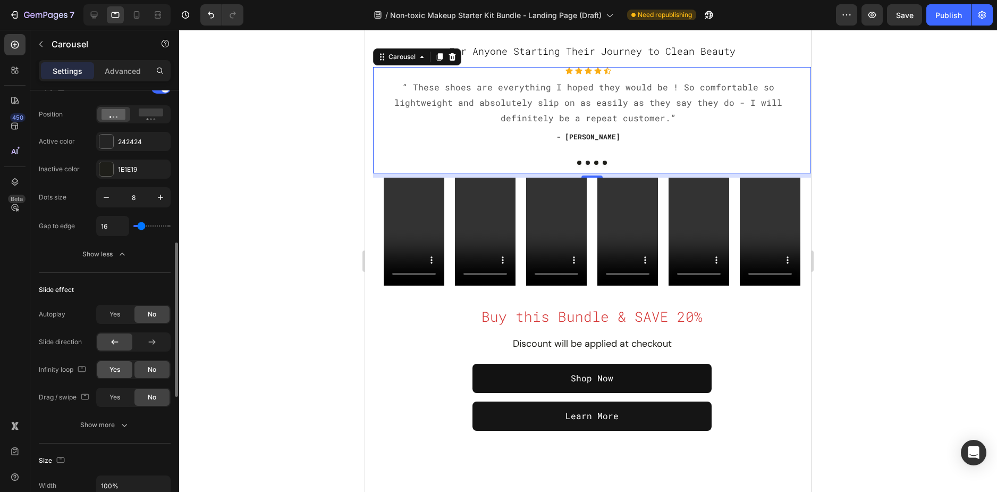
click at [119, 372] on span "Yes" at bounding box center [115, 370] width 11 height 10
click at [111, 397] on span "Yes" at bounding box center [115, 397] width 11 height 10
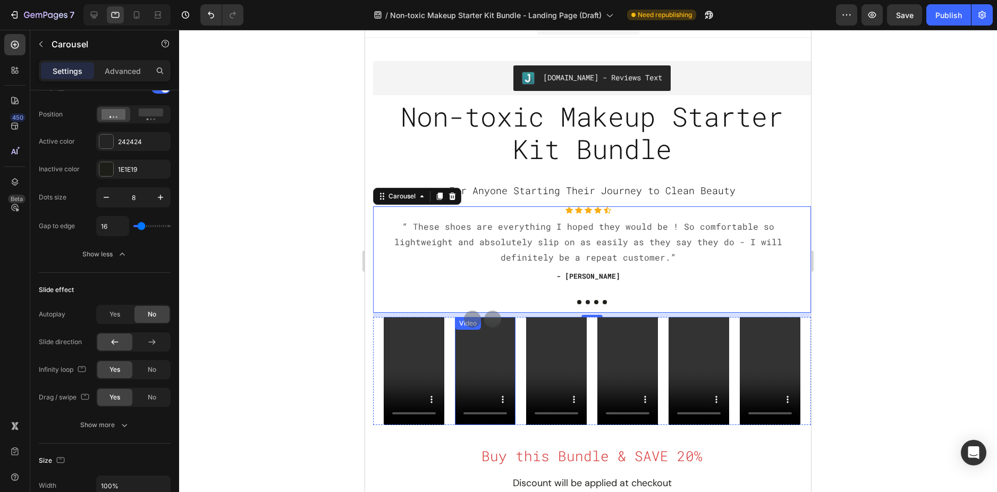
scroll to position [0, 0]
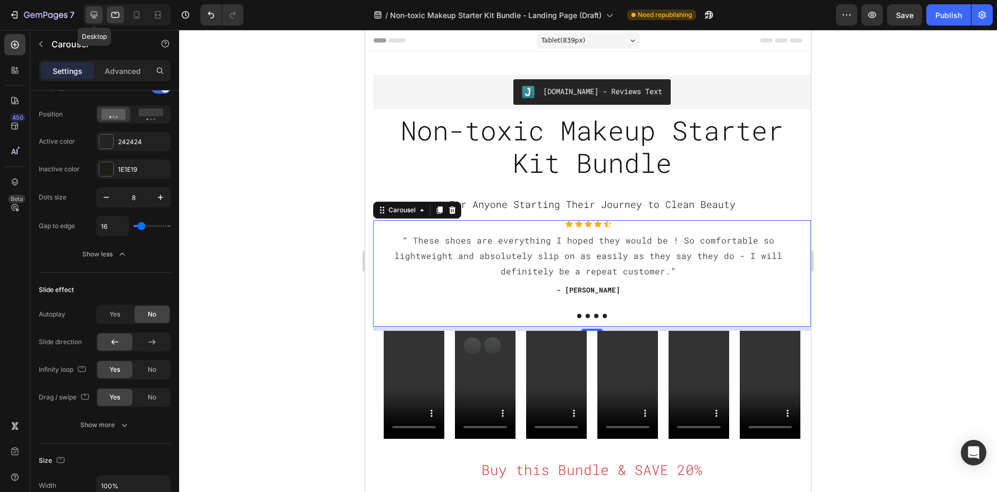
click at [95, 21] on div at bounding box center [94, 14] width 17 height 17
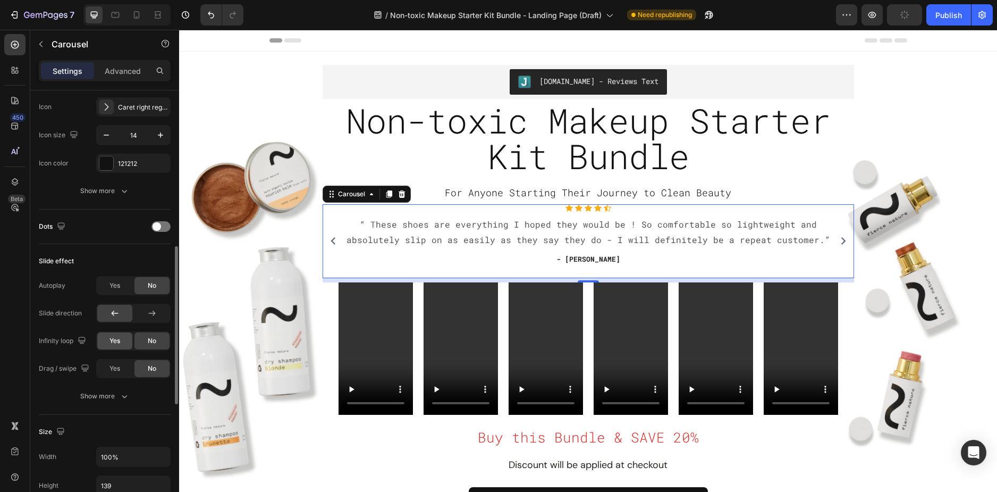
click at [116, 336] on div "Yes" at bounding box center [114, 340] width 35 height 17
click at [140, 20] on div at bounding box center [136, 14] width 17 height 17
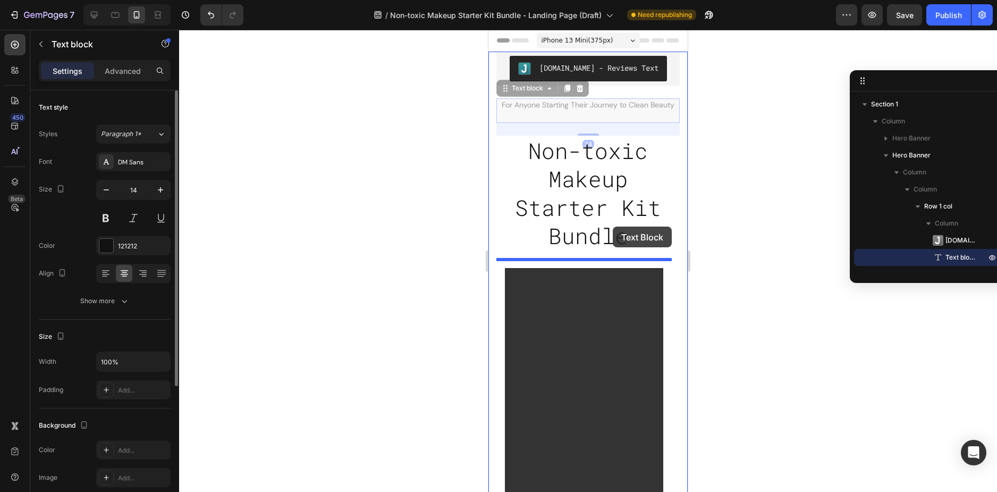
drag, startPoint x: 615, startPoint y: 110, endPoint x: 613, endPoint y: 227, distance: 117.0
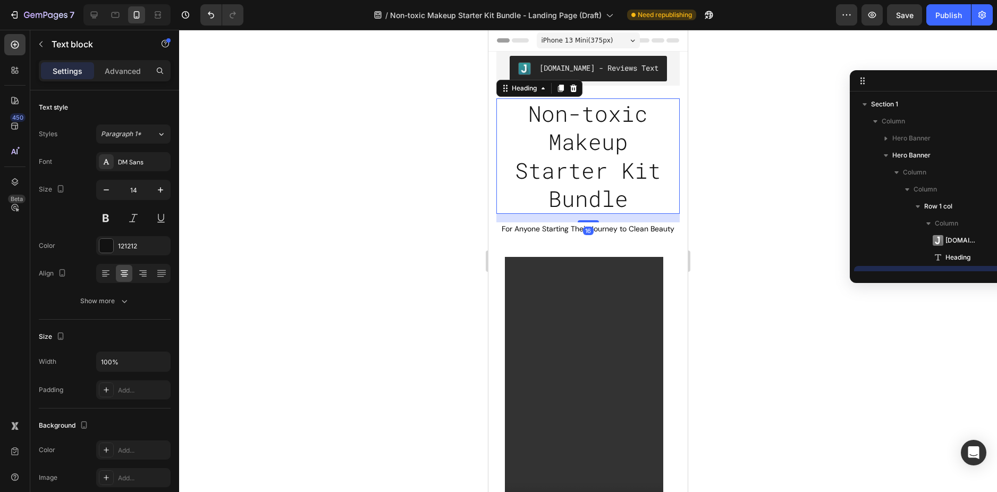
click at [633, 205] on h2 "Non-toxic Makeup Starter Kit Bundle" at bounding box center [588, 155] width 183 height 115
click at [629, 79] on button "[DOMAIN_NAME] - Reviews Text" at bounding box center [588, 69] width 157 height 26
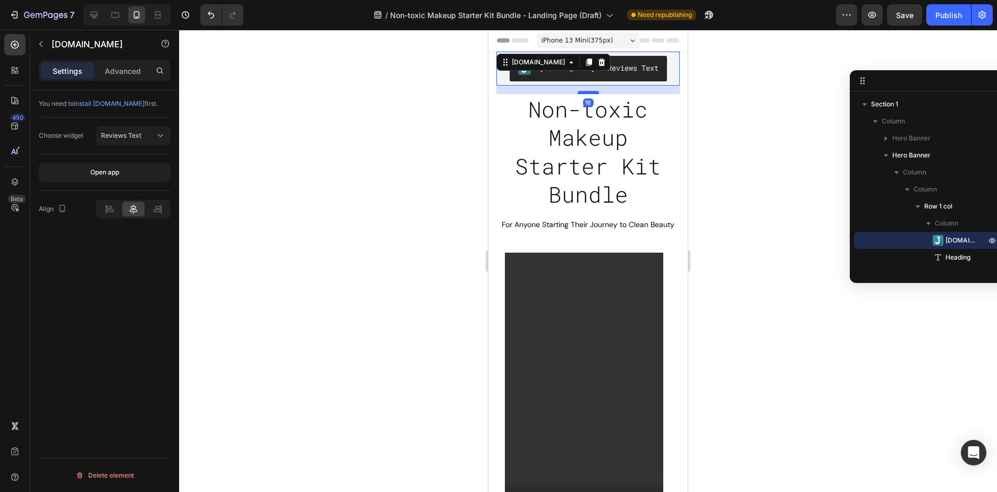
click at [581, 93] on div at bounding box center [588, 92] width 21 height 3
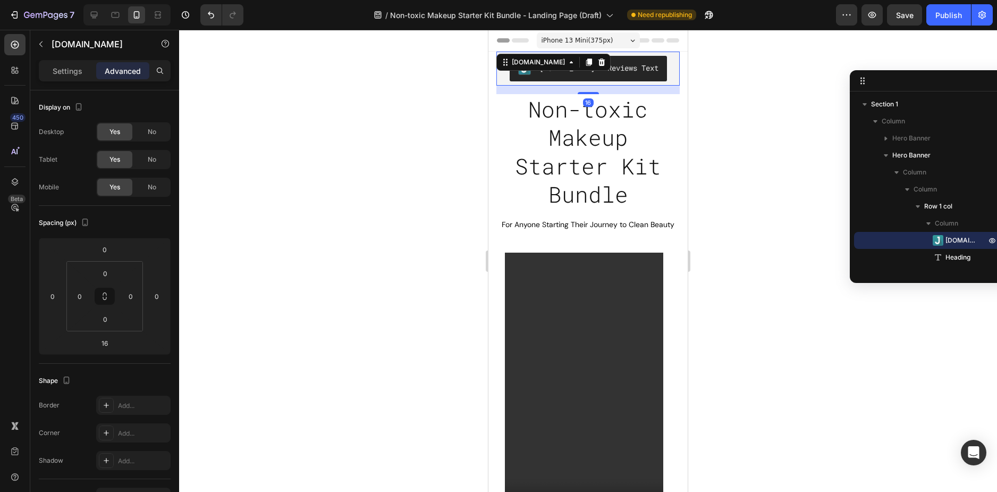
click at [698, 130] on div at bounding box center [588, 261] width 818 height 462
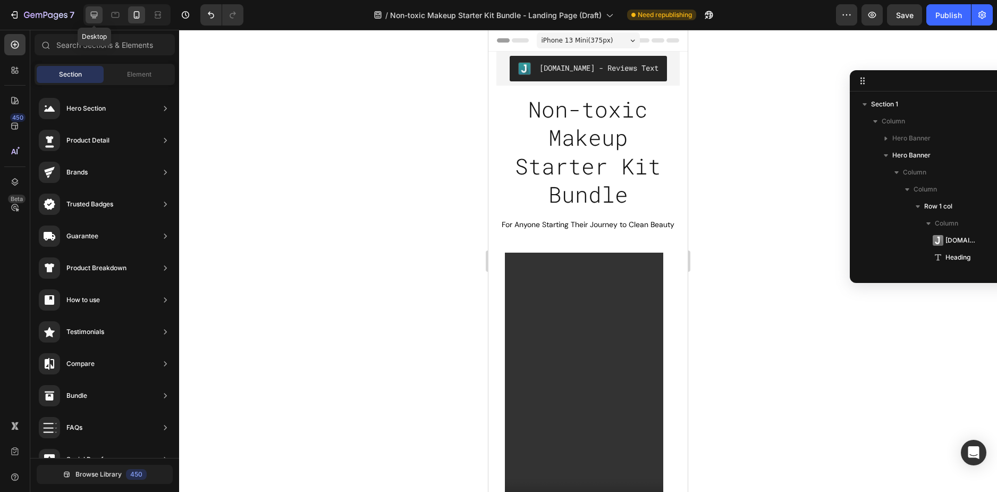
click at [98, 15] on icon at bounding box center [94, 15] width 11 height 11
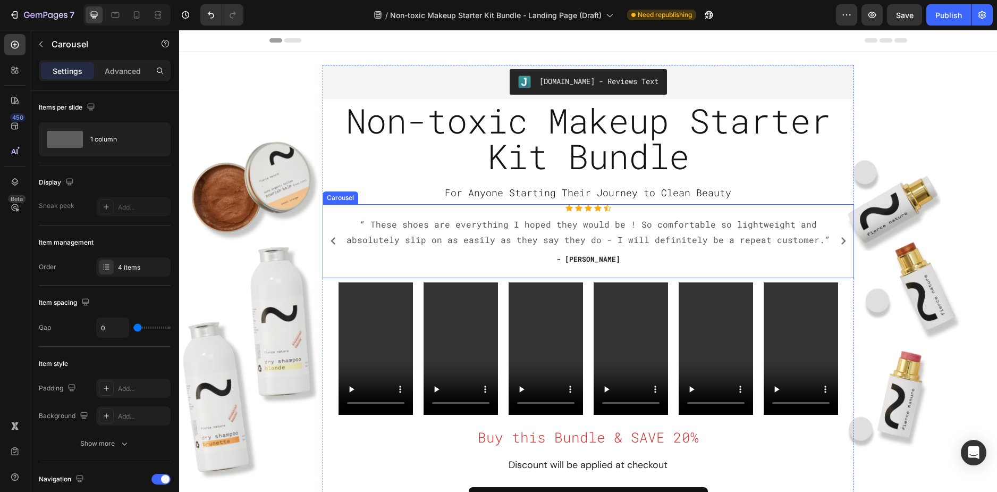
click at [327, 217] on div "Icon Icon Icon Icon Icon Icon List Hoz “ These shoes are everything I hoped the…" at bounding box center [588, 241] width 531 height 74
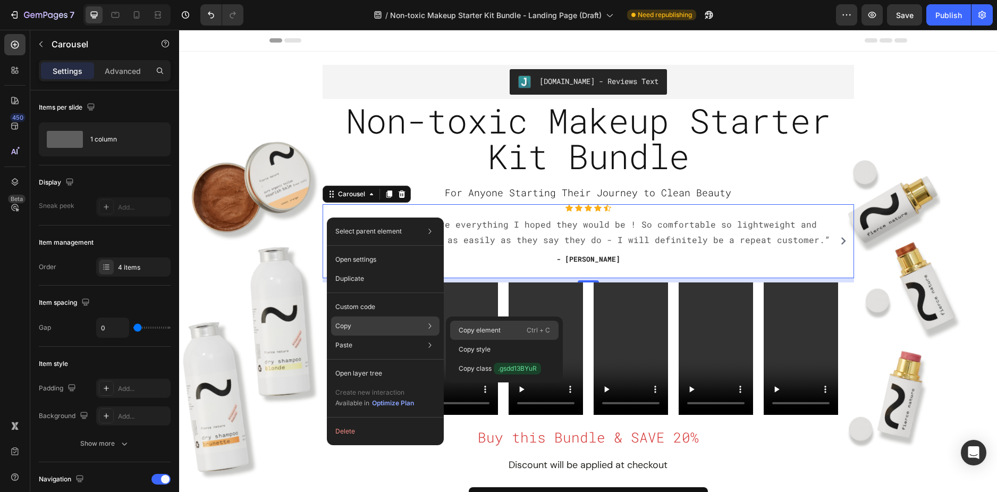
click at [479, 328] on p "Copy element" at bounding box center [480, 330] width 42 height 10
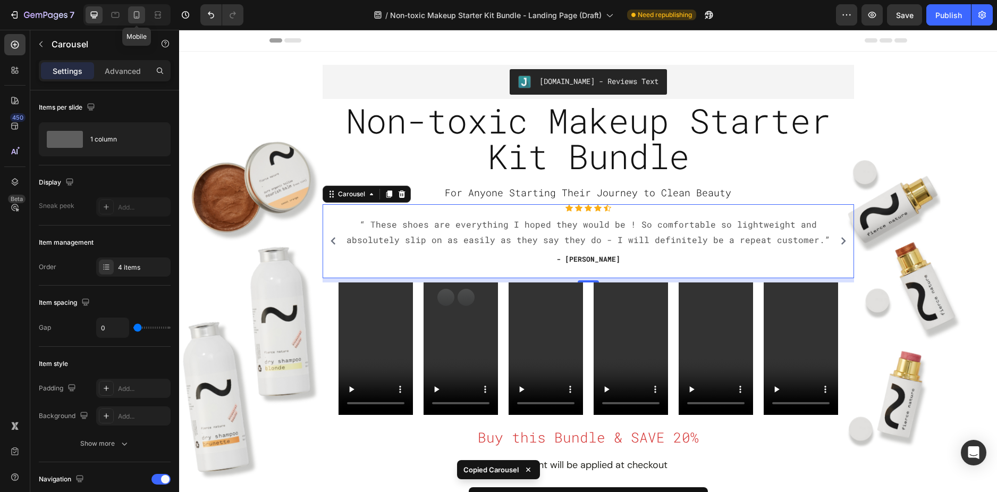
click at [135, 17] on icon at bounding box center [137, 14] width 6 height 7
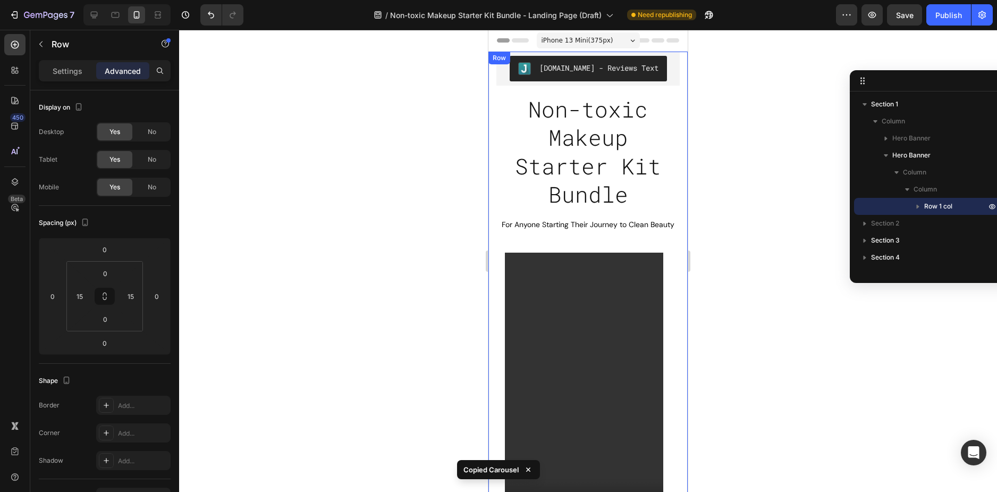
click at [503, 250] on div "Judge.me - Reviews Text Judge.me Non-toxic Makeup Starter Kit Bundle Heading Fo…" at bounding box center [588, 379] width 183 height 655
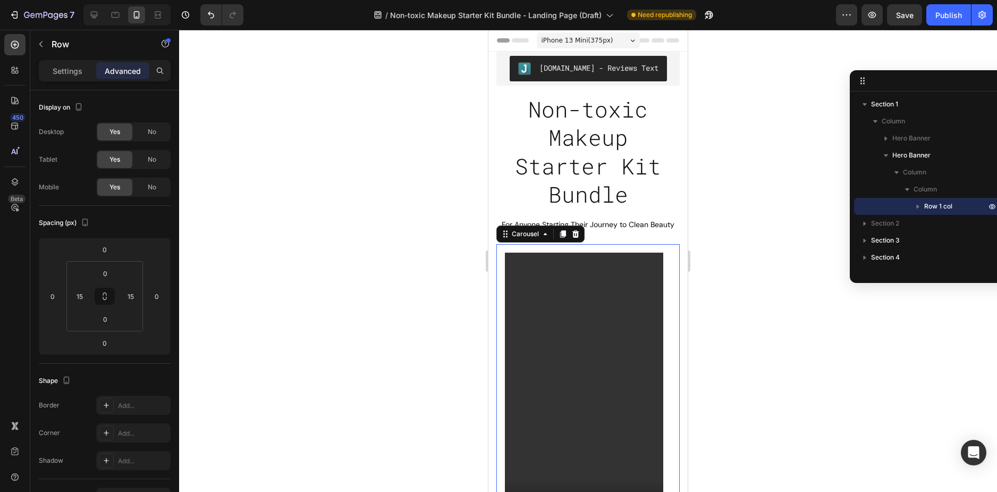
click at [498, 265] on div "Video" at bounding box center [584, 393] width 175 height 299
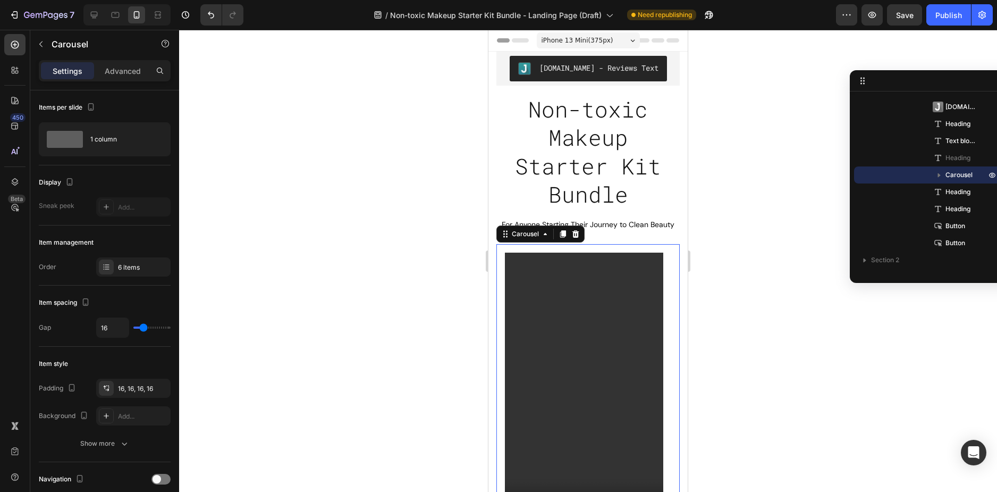
scroll to position [266, 0]
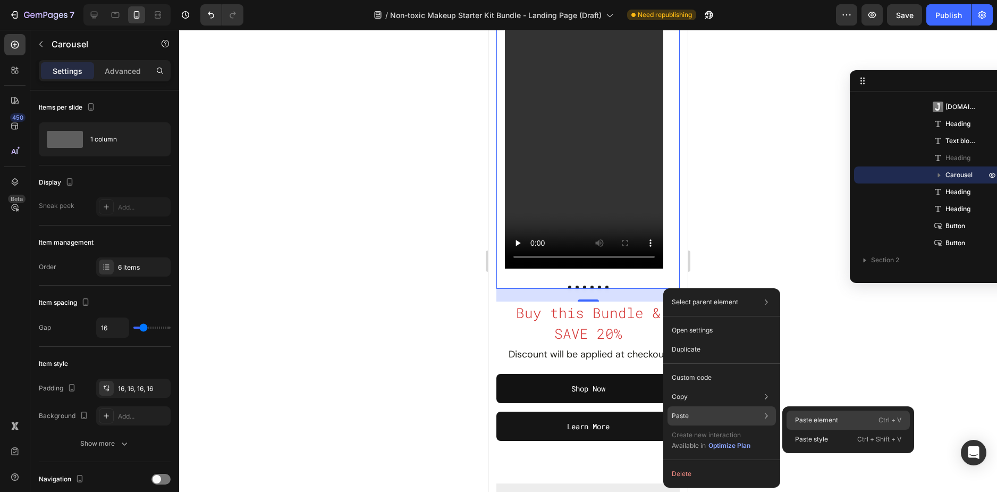
click at [807, 420] on p "Paste element" at bounding box center [816, 420] width 43 height 10
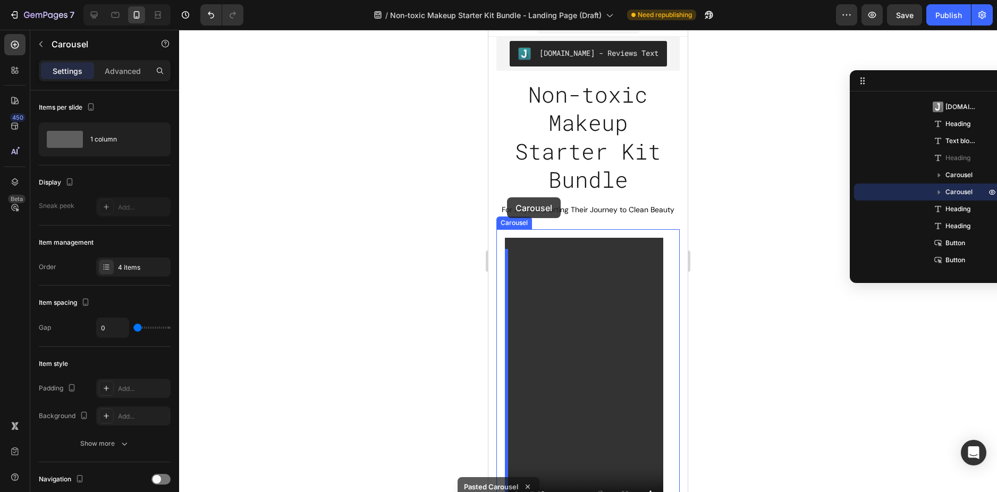
scroll to position [0, 0]
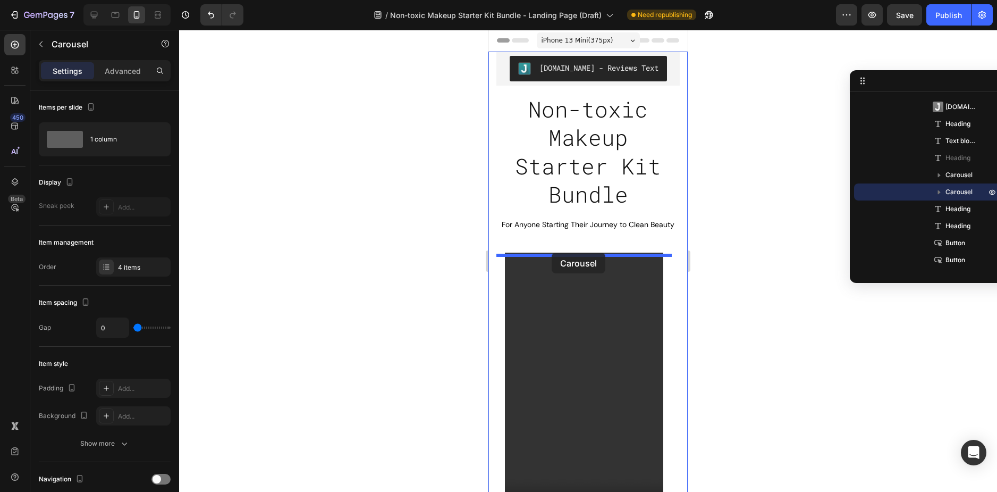
drag, startPoint x: 508, startPoint y: 306, endPoint x: 552, endPoint y: 253, distance: 69.2
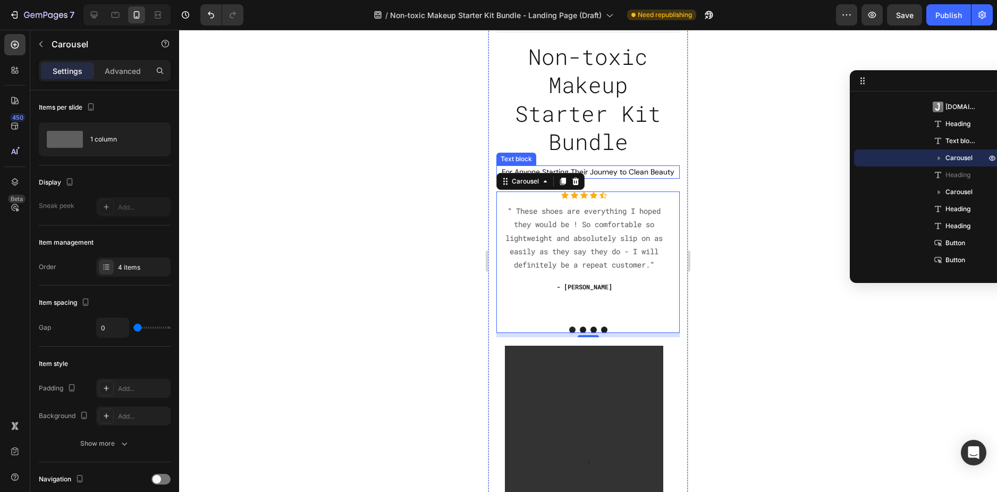
scroll to position [53, 0]
click at [657, 317] on div "Icon Icon Icon Icon Icon Icon List Hoz “ These shoes are everything I hoped the…" at bounding box center [584, 254] width 175 height 127
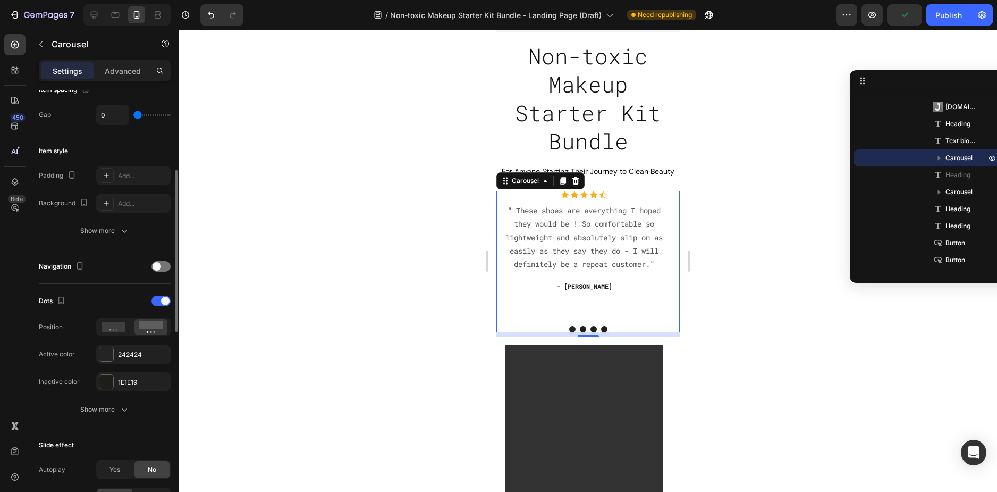
scroll to position [266, 0]
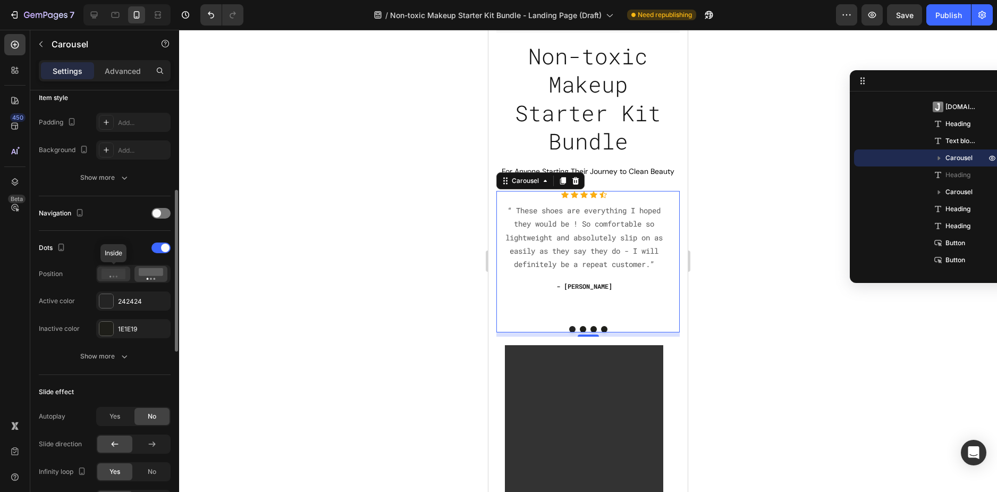
click at [119, 269] on icon at bounding box center [114, 274] width 24 height 11
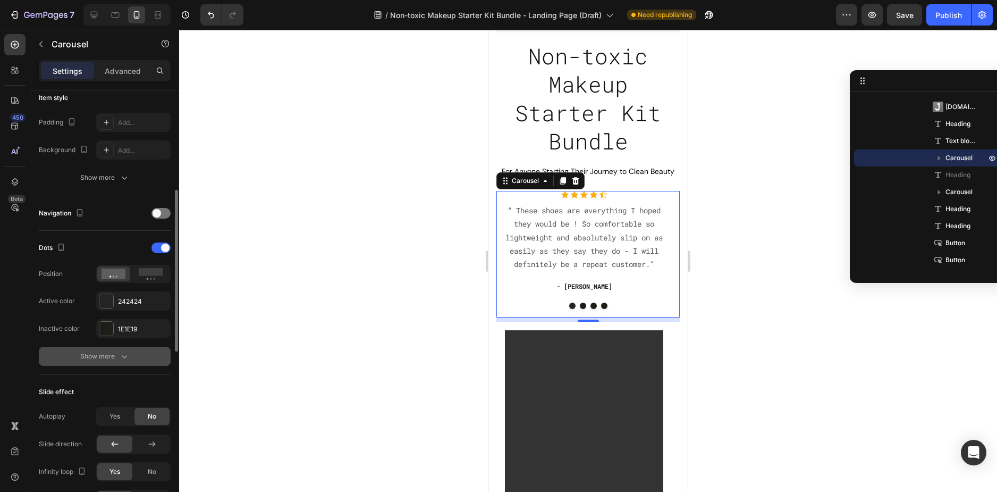
click at [116, 365] on button "Show more" at bounding box center [105, 356] width 132 height 19
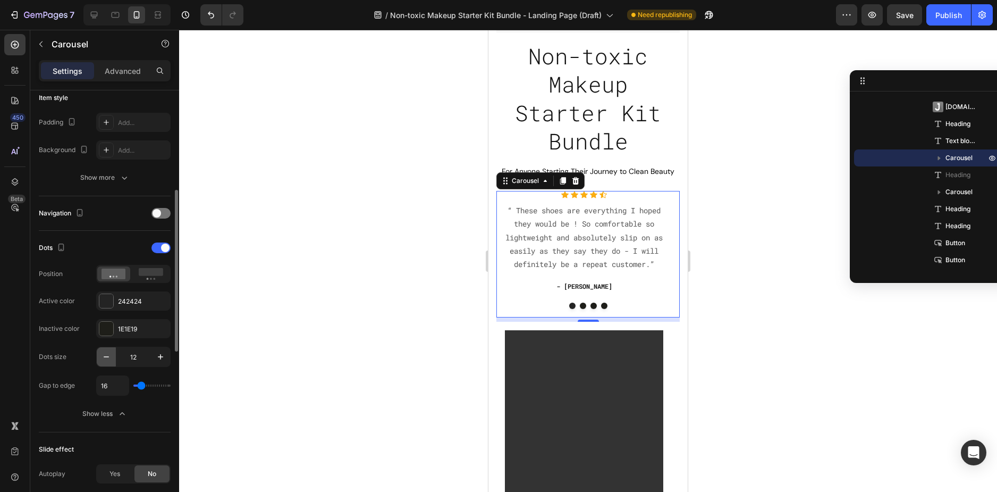
click at [107, 358] on icon "button" at bounding box center [106, 356] width 11 height 11
type input "8"
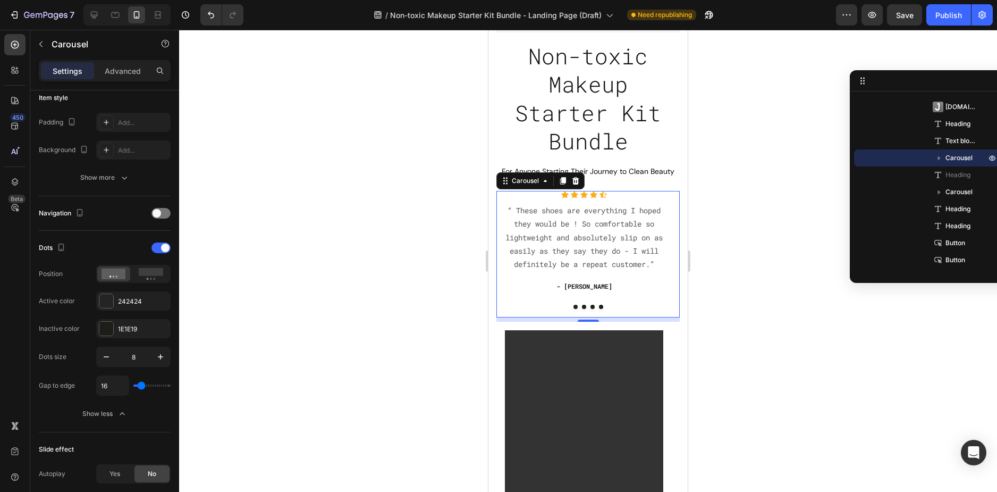
click at [344, 276] on div at bounding box center [588, 261] width 818 height 462
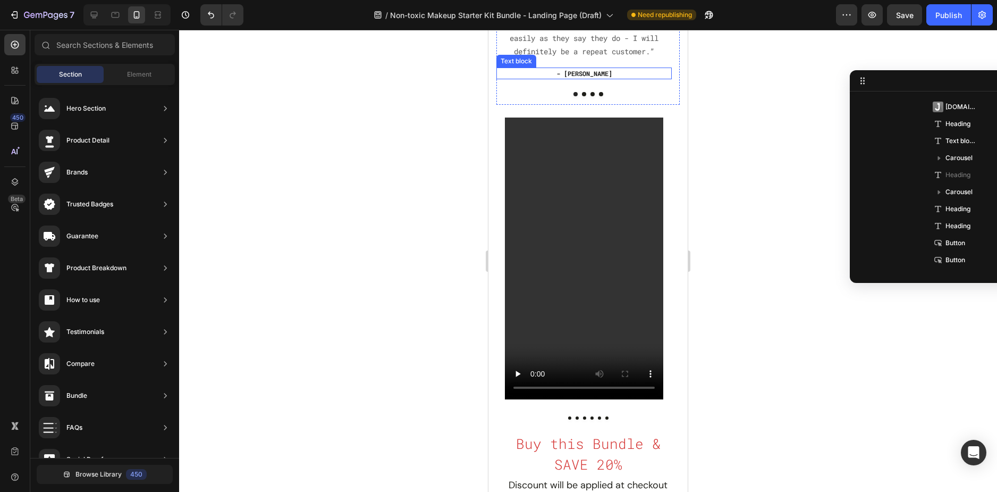
scroll to position [425, 0]
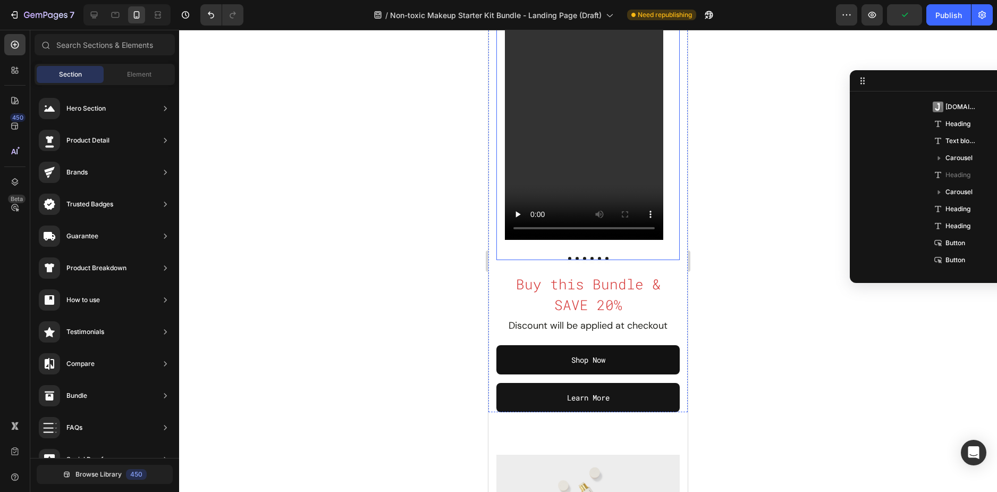
click at [589, 260] on div "Video Video Video Video Video Video Carousel" at bounding box center [588, 104] width 183 height 311
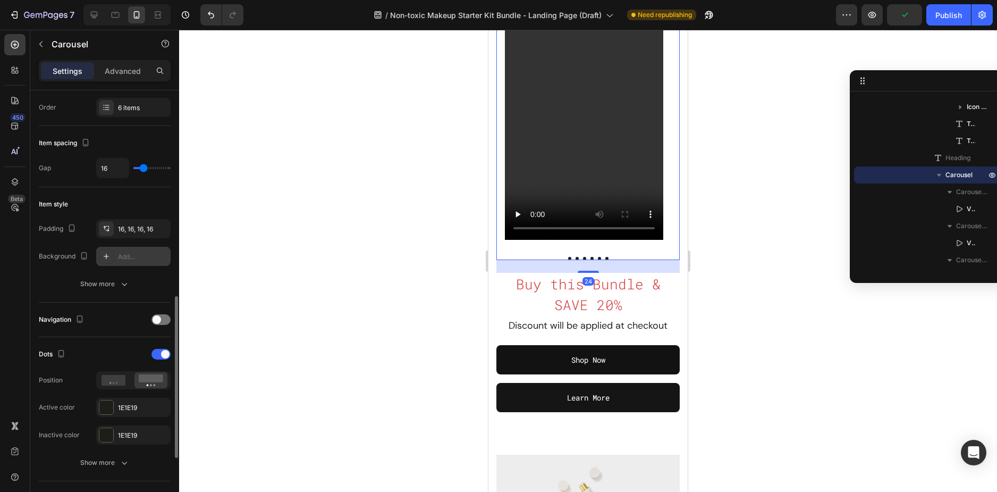
scroll to position [266, 0]
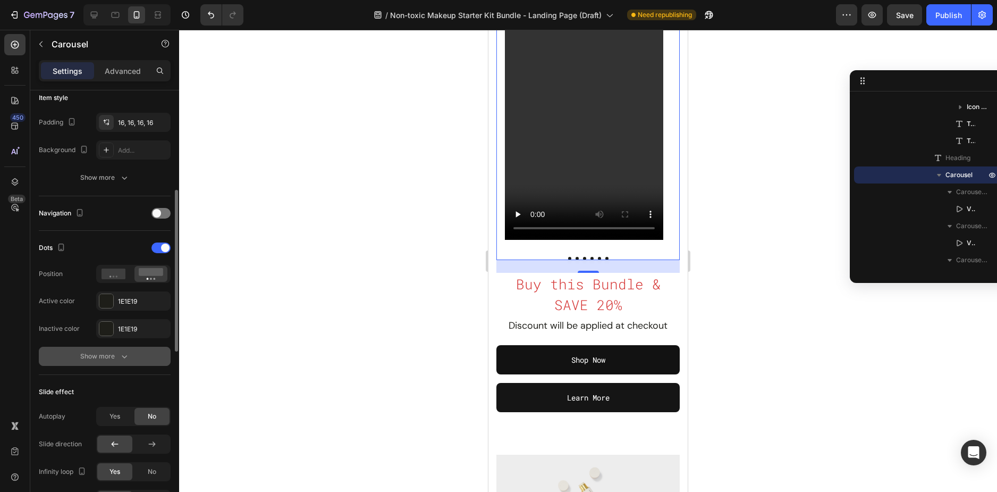
click at [111, 360] on div "Show more" at bounding box center [104, 356] width 49 height 11
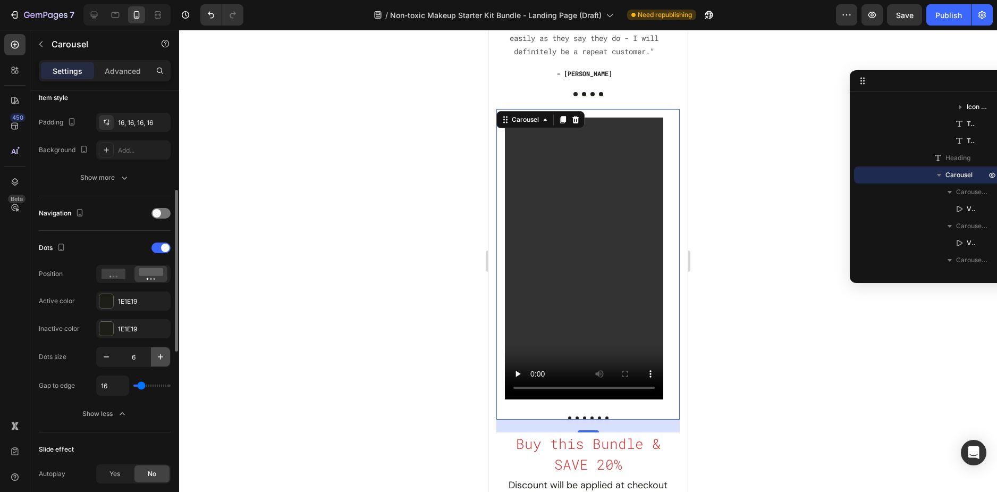
click at [158, 362] on icon "button" at bounding box center [160, 356] width 11 height 11
type input "7"
click at [820, 347] on div at bounding box center [588, 261] width 818 height 462
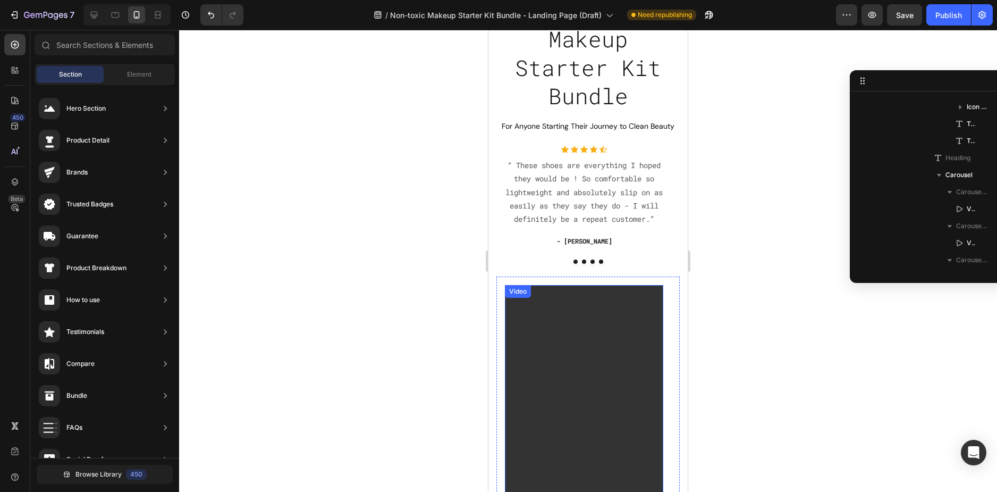
scroll to position [0, 0]
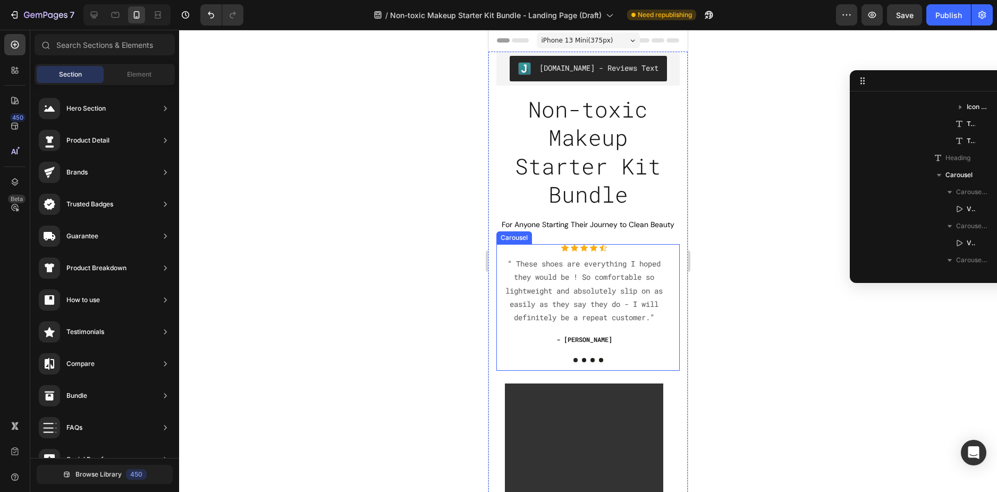
click at [664, 362] on div at bounding box center [588, 360] width 183 height 4
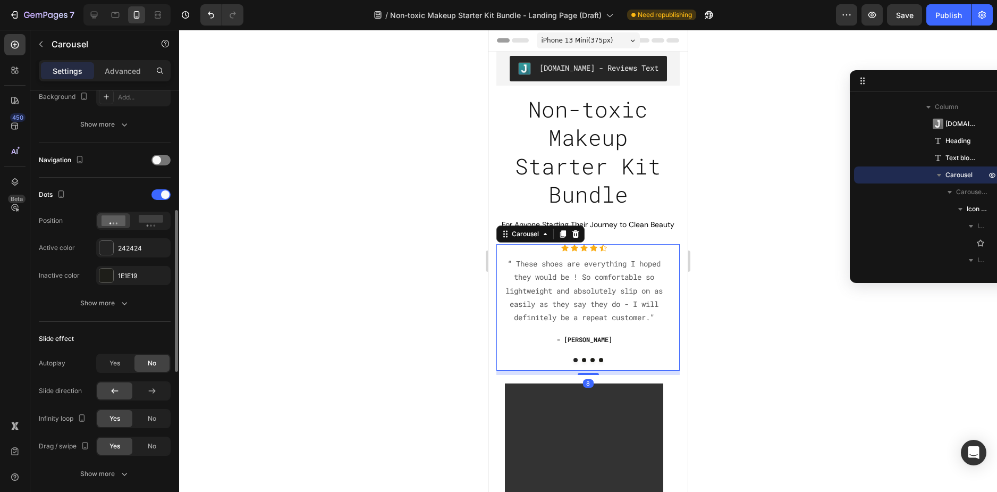
scroll to position [425, 0]
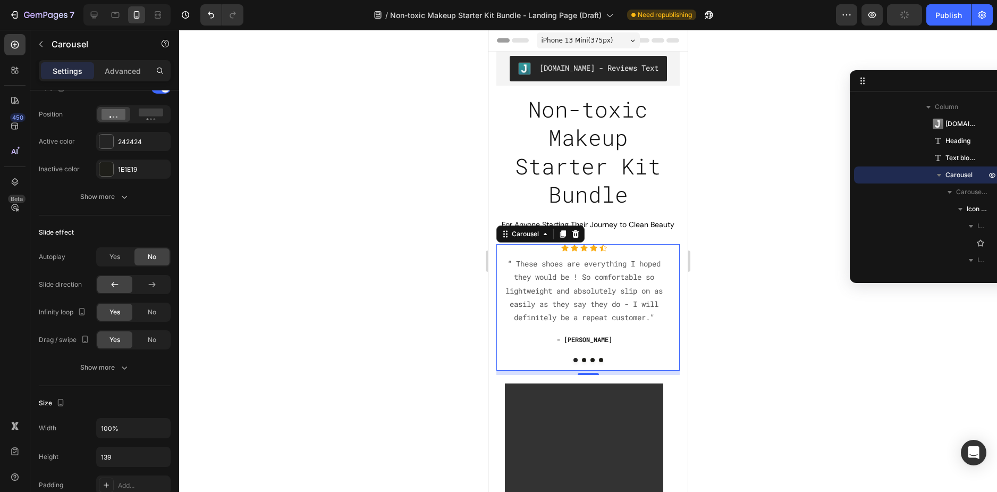
click at [734, 165] on div at bounding box center [588, 261] width 818 height 462
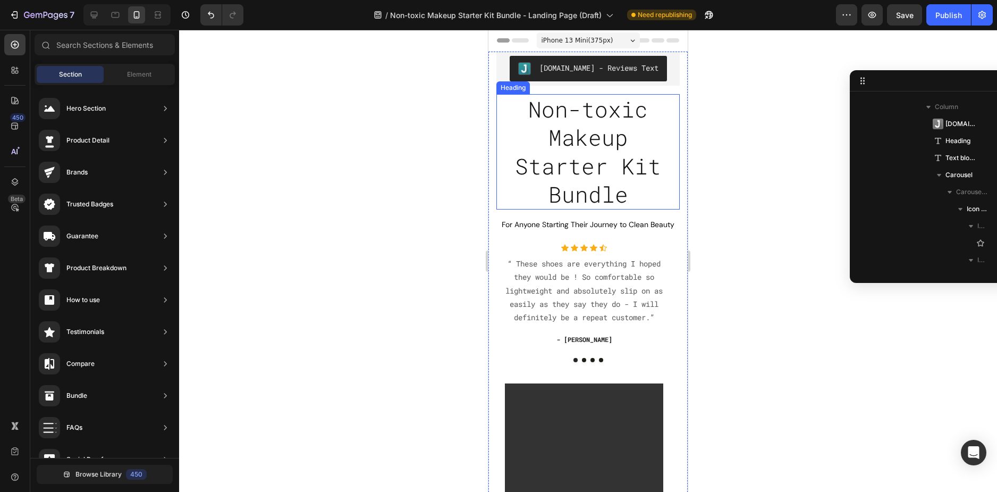
click at [614, 198] on span "Non-toxic Makeup Starter Kit Bundle" at bounding box center [588, 152] width 146 height 114
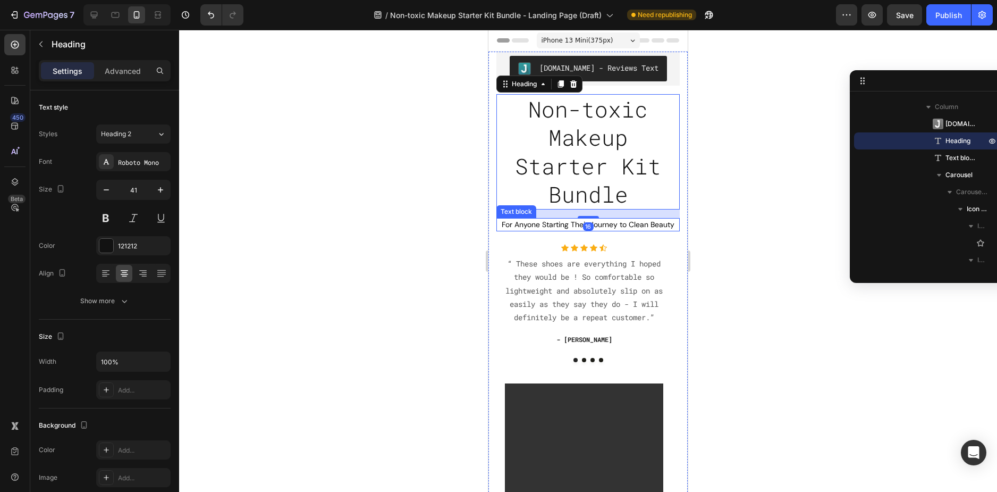
click at [602, 230] on p "For Anyone Starting Their Journey to Clean Beauty" at bounding box center [588, 224] width 181 height 11
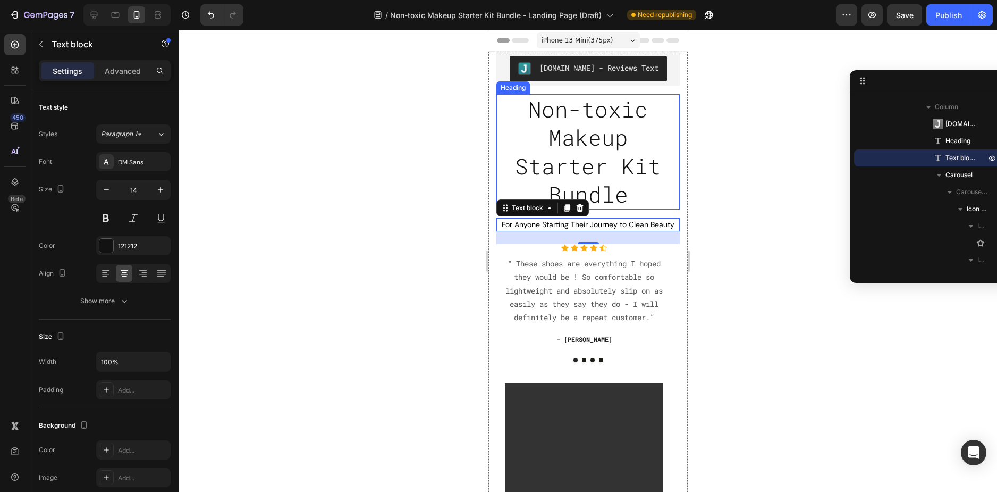
click at [638, 192] on h2 "Non-toxic Makeup Starter Kit Bundle" at bounding box center [588, 151] width 183 height 115
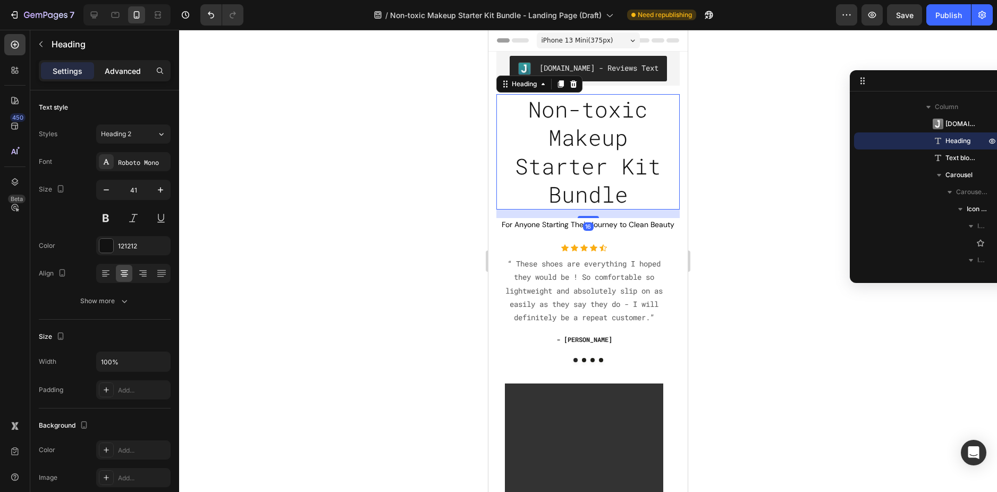
click at [126, 66] on p "Advanced" at bounding box center [123, 70] width 36 height 11
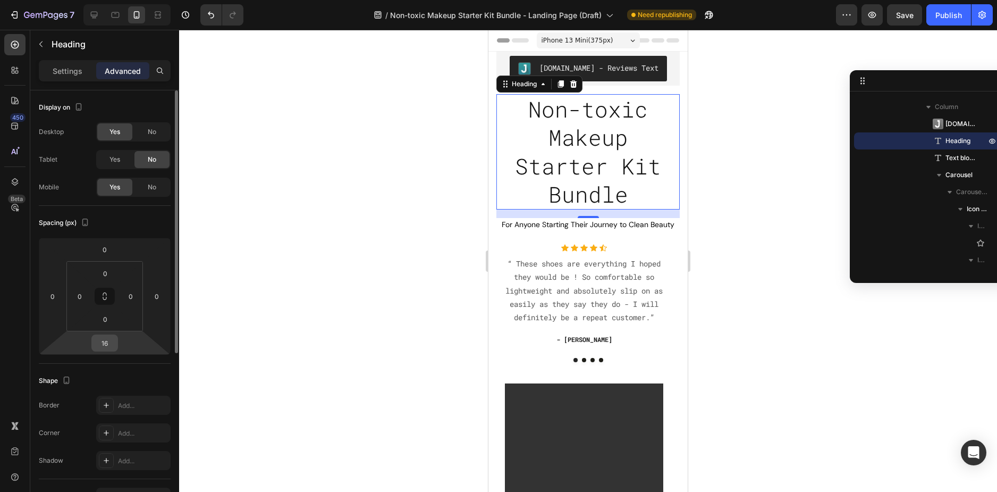
drag, startPoint x: 100, startPoint y: 345, endPoint x: 116, endPoint y: 335, distance: 18.1
click at [102, 344] on input "16" at bounding box center [104, 343] width 21 height 16
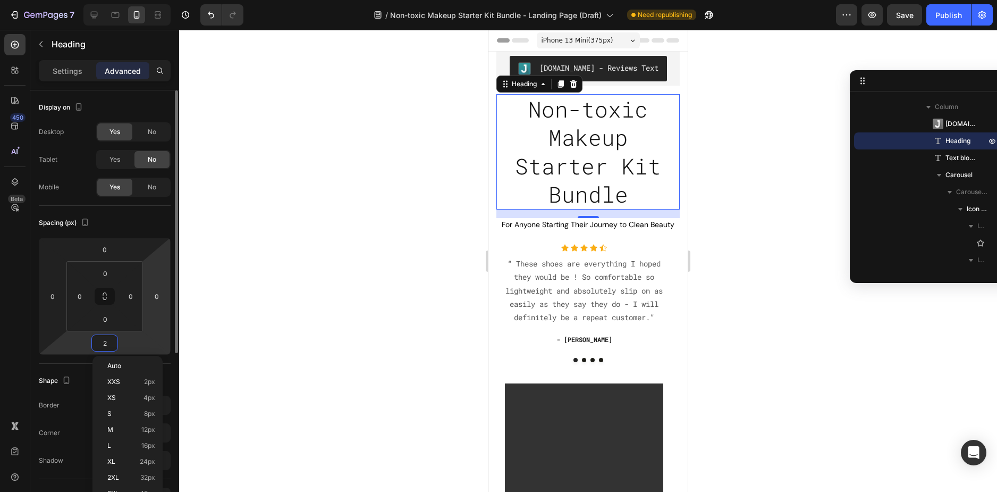
type input "24"
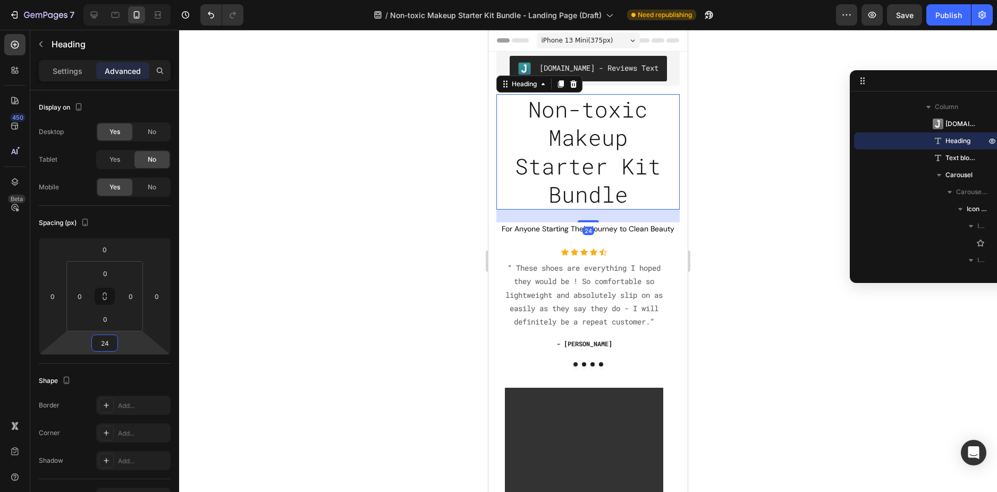
click at [459, 296] on div at bounding box center [588, 261] width 818 height 462
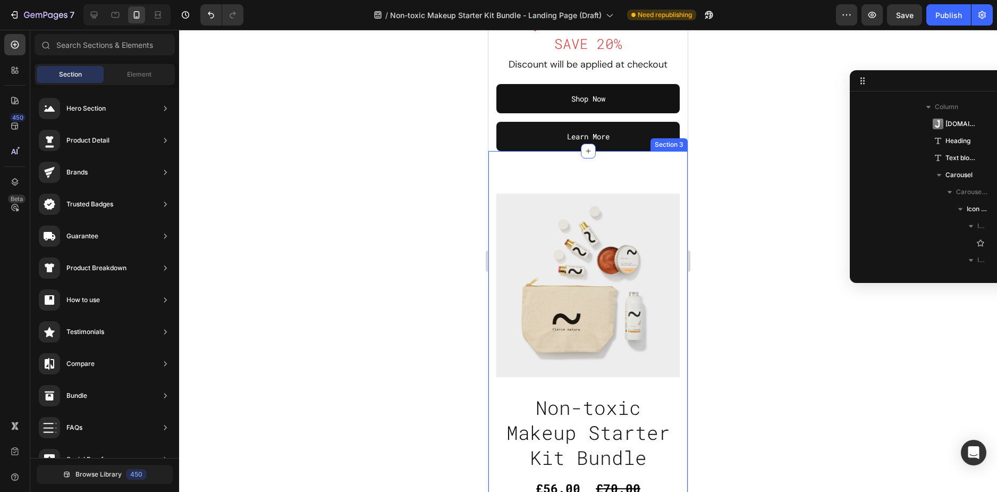
scroll to position [532, 0]
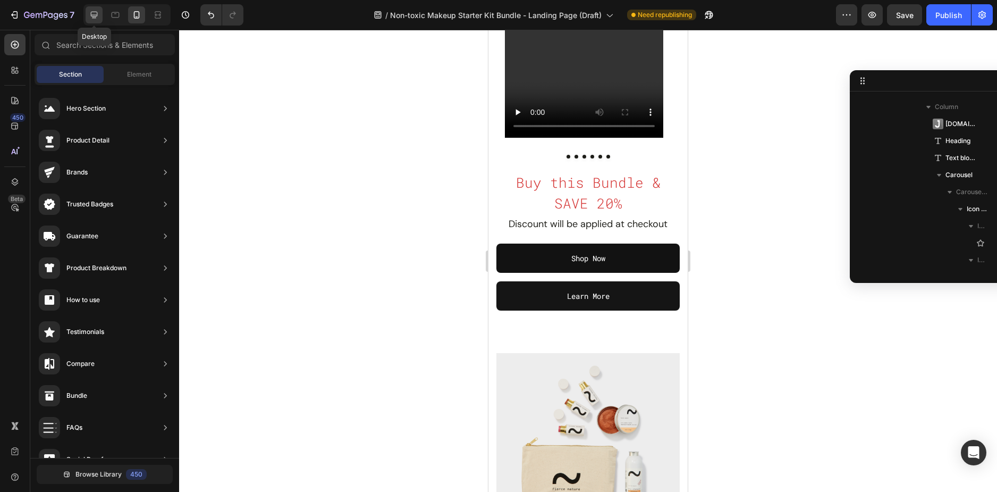
click at [93, 18] on icon at bounding box center [94, 15] width 7 height 7
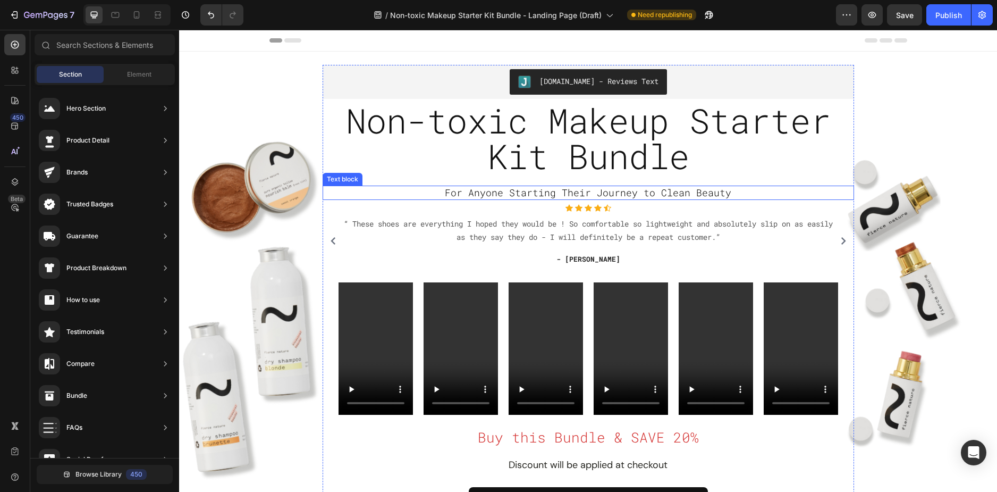
click at [626, 188] on span "For Anyone Starting Their Journey to Clean Beauty" at bounding box center [588, 192] width 287 height 13
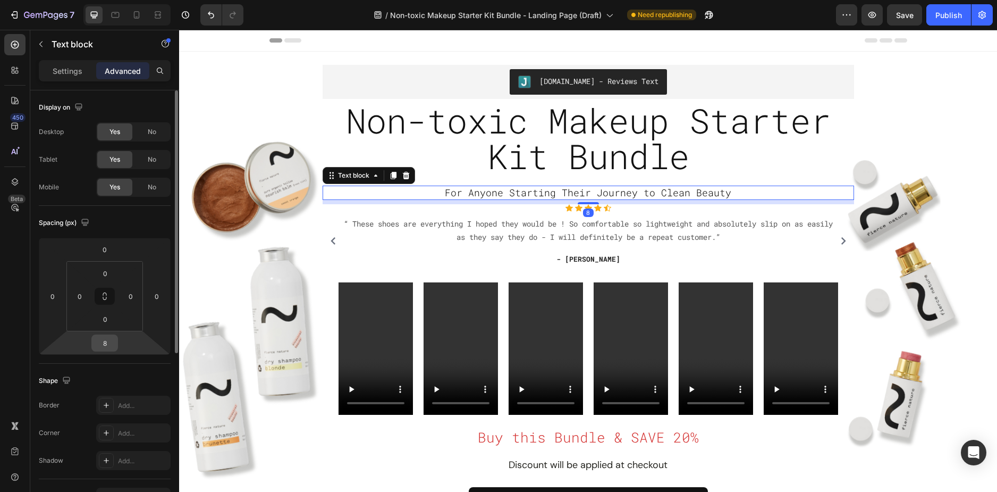
click at [108, 341] on input "8" at bounding box center [104, 343] width 21 height 16
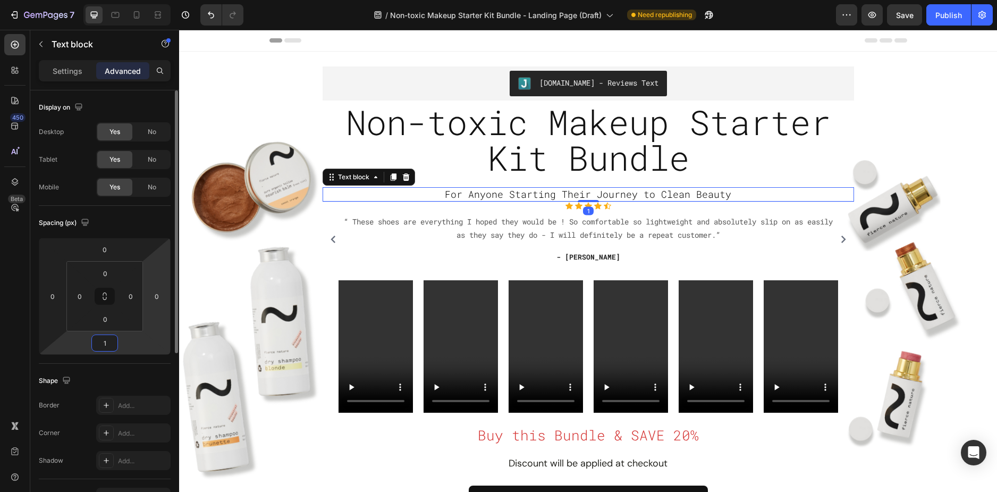
type input "16"
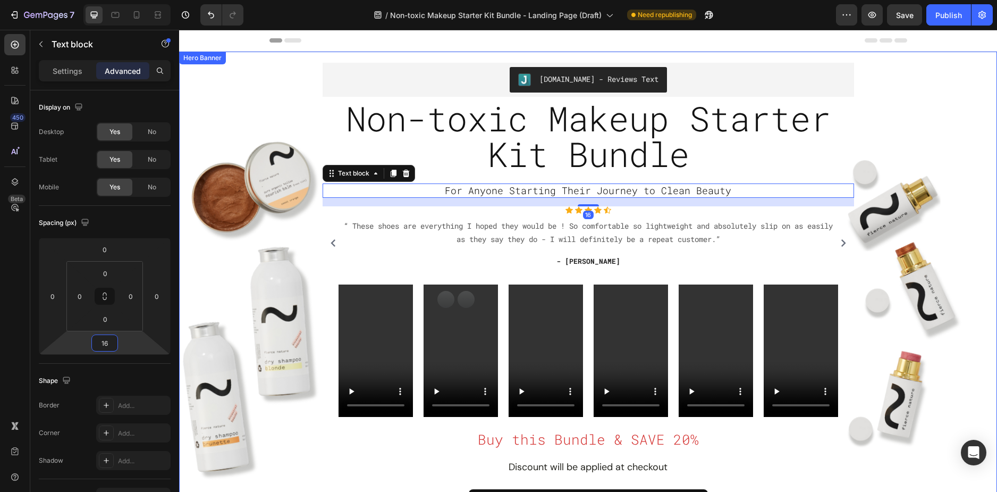
click at [224, 131] on div "Overlay" at bounding box center [588, 309] width 818 height 494
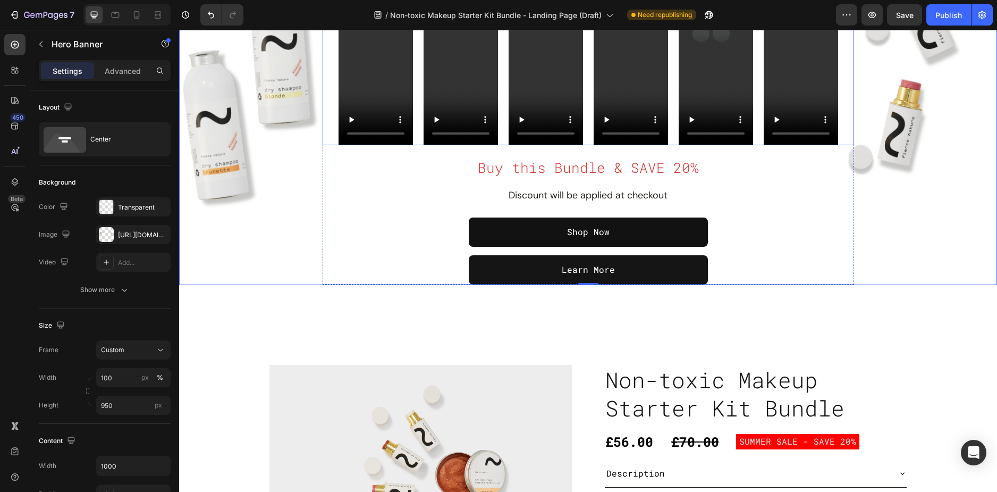
scroll to position [266, 0]
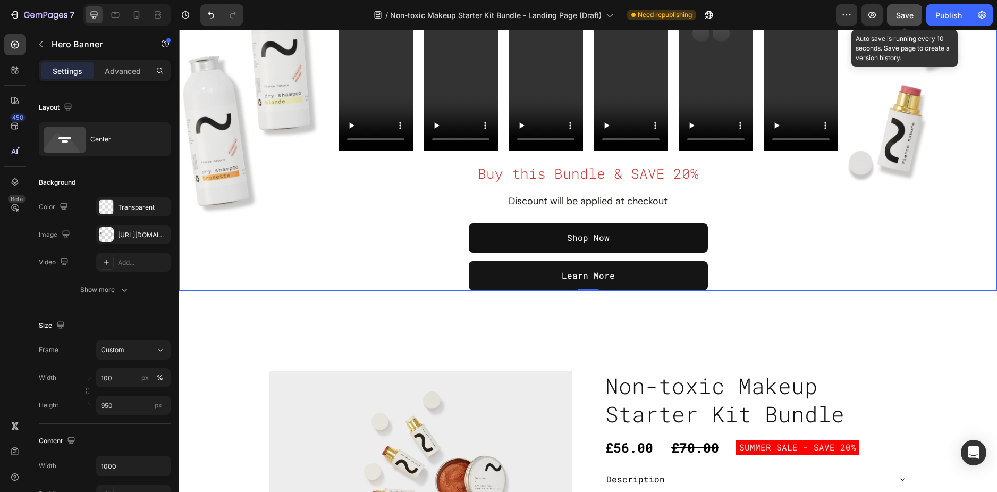
click at [903, 15] on span "Save" at bounding box center [905, 15] width 18 height 9
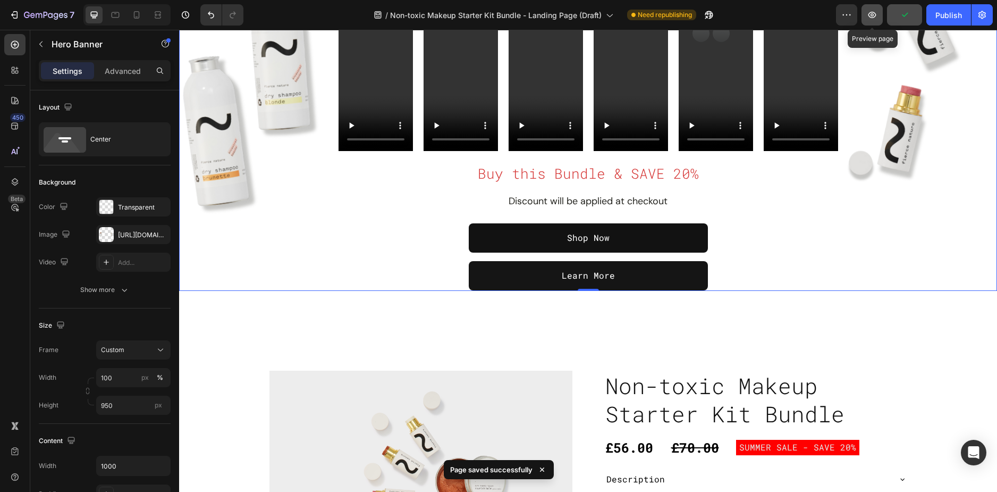
click at [869, 18] on icon "button" at bounding box center [872, 15] width 11 height 11
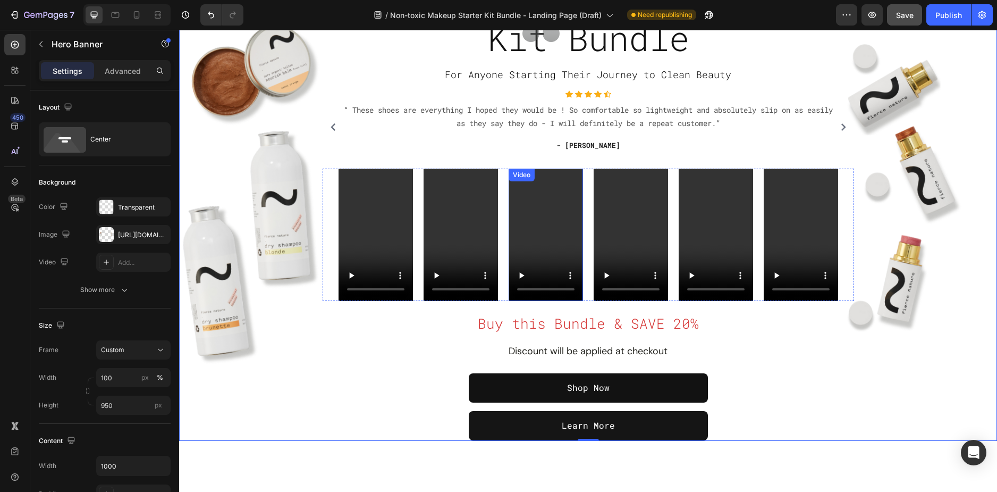
scroll to position [0, 0]
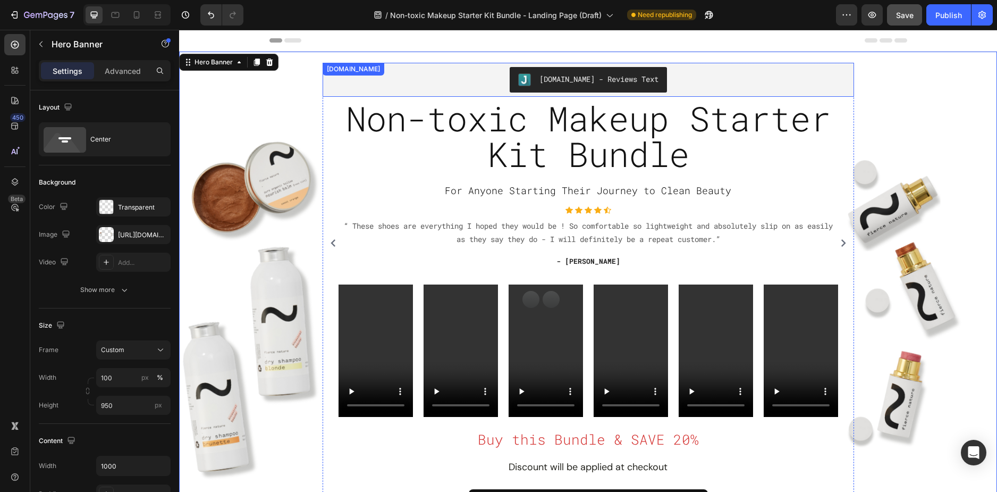
click at [477, 81] on div "[DOMAIN_NAME] - Reviews Text" at bounding box center [588, 80] width 523 height 26
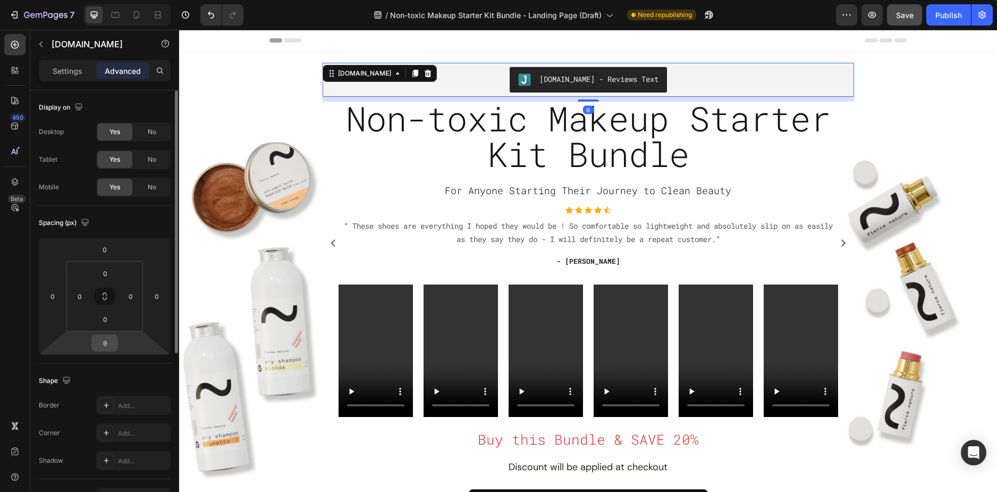
click at [108, 338] on input "9" at bounding box center [104, 343] width 21 height 16
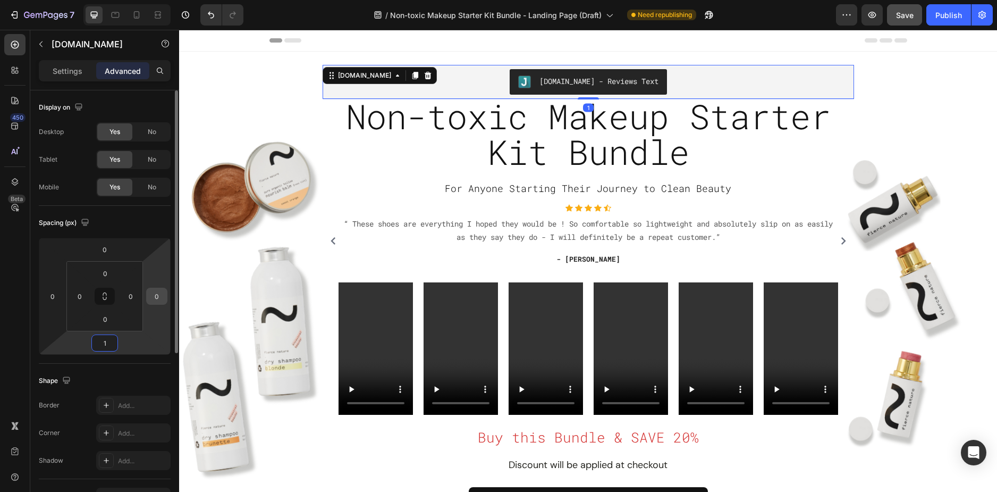
type input "16"
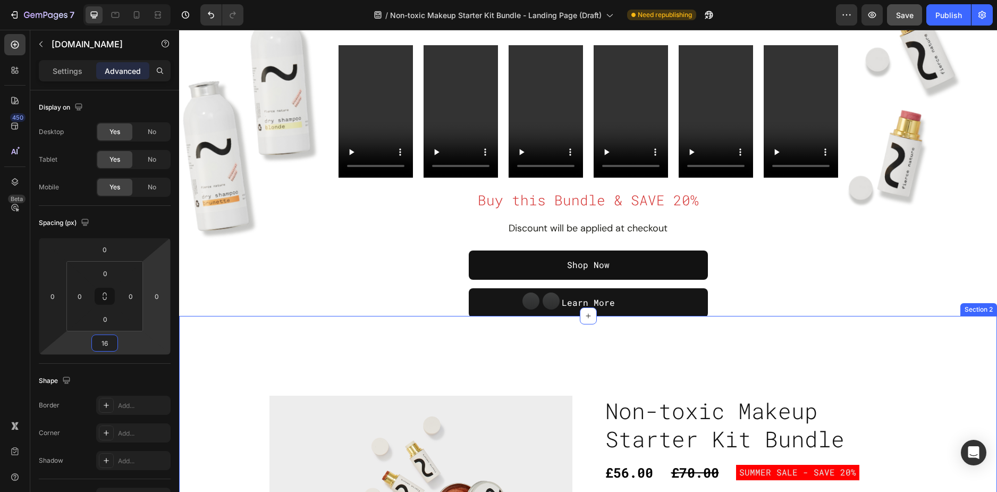
scroll to position [266, 0]
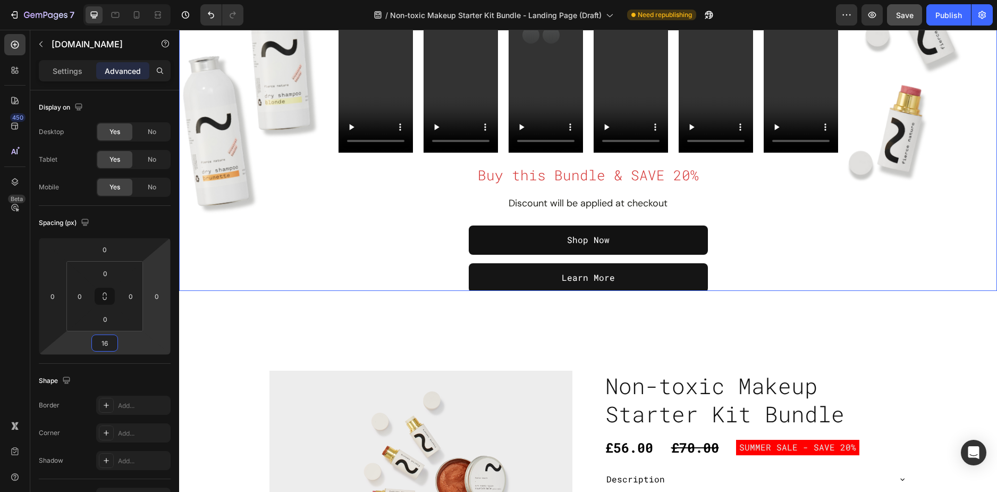
click at [912, 261] on div "Overlay" at bounding box center [588, 43] width 818 height 494
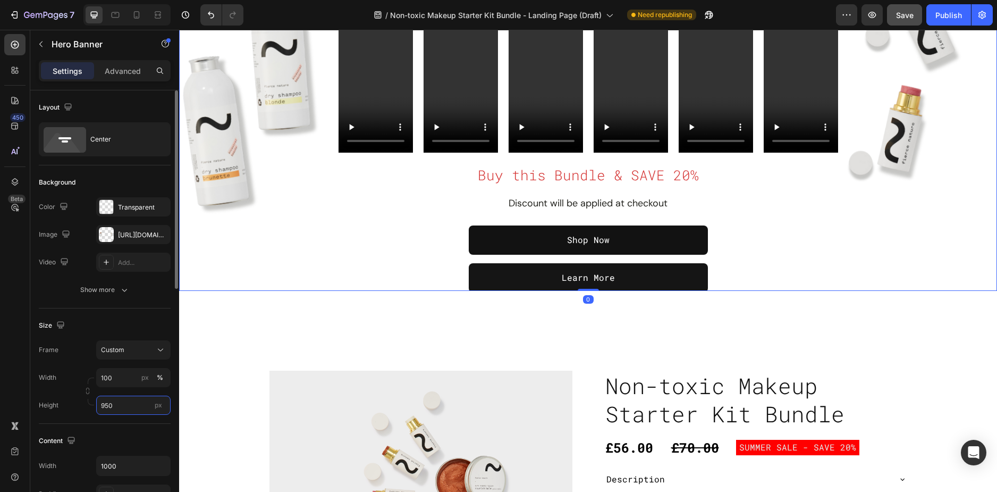
click at [107, 405] on input "950" at bounding box center [133, 405] width 74 height 19
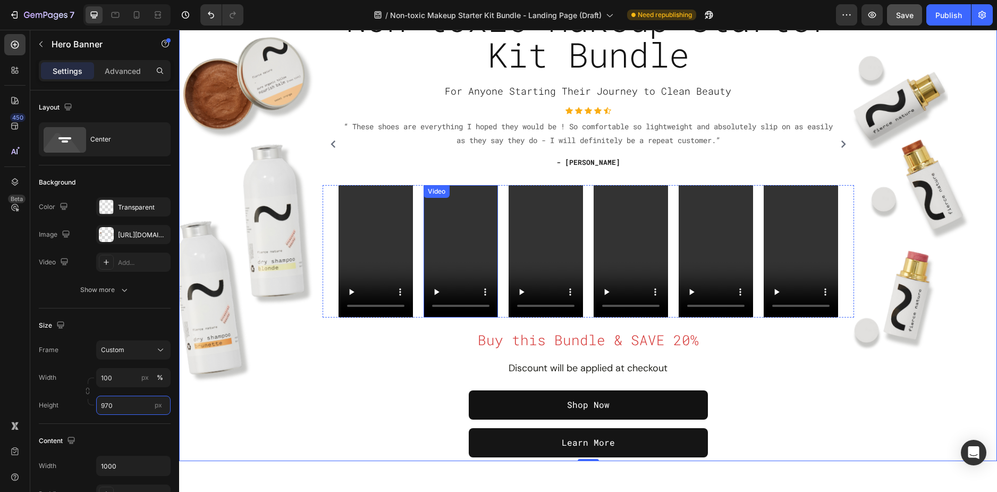
scroll to position [0, 0]
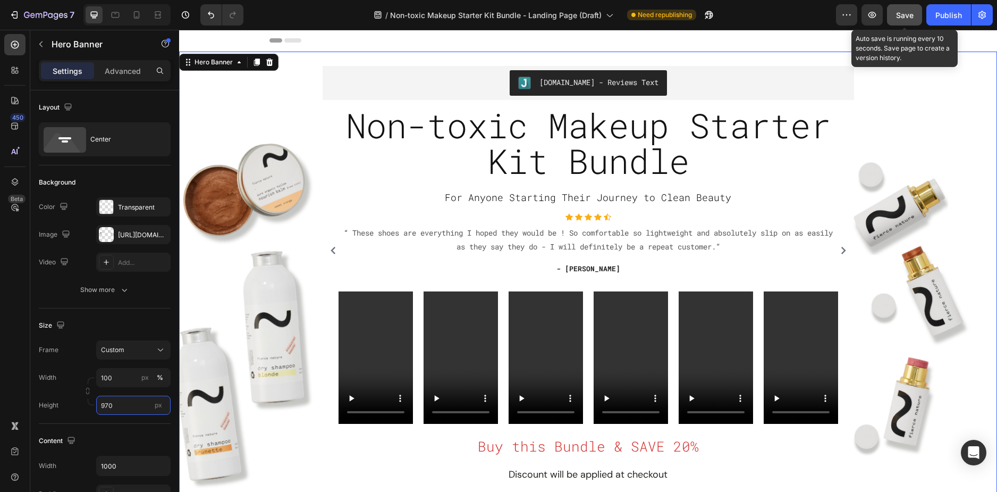
type input "970"
click at [896, 21] on button "Save" at bounding box center [904, 14] width 35 height 21
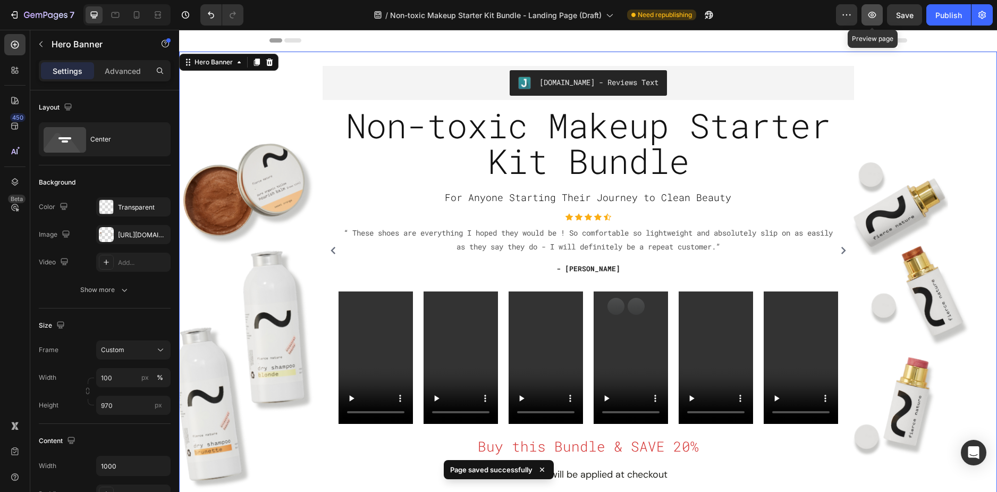
click at [877, 20] on icon "button" at bounding box center [872, 15] width 11 height 11
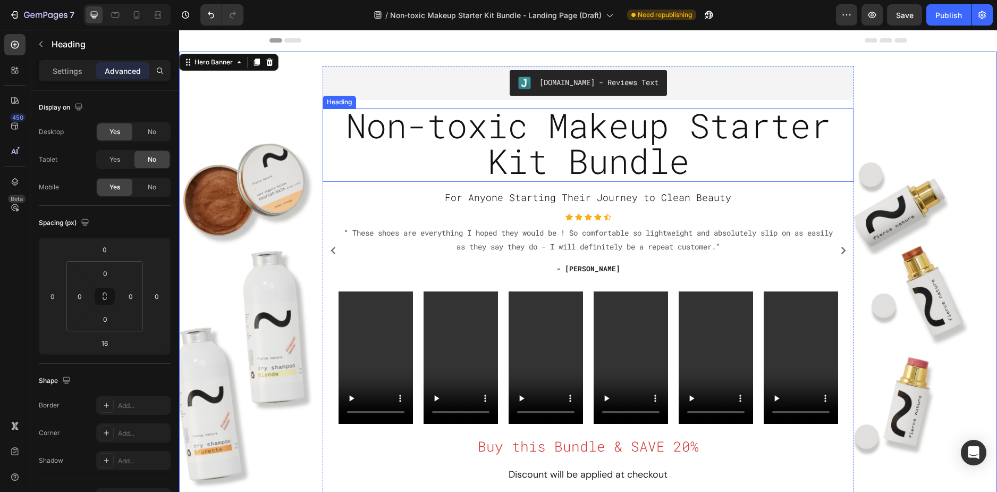
click at [596, 174] on span "Non-toxic Makeup Starter Kit Bundle" at bounding box center [588, 143] width 485 height 80
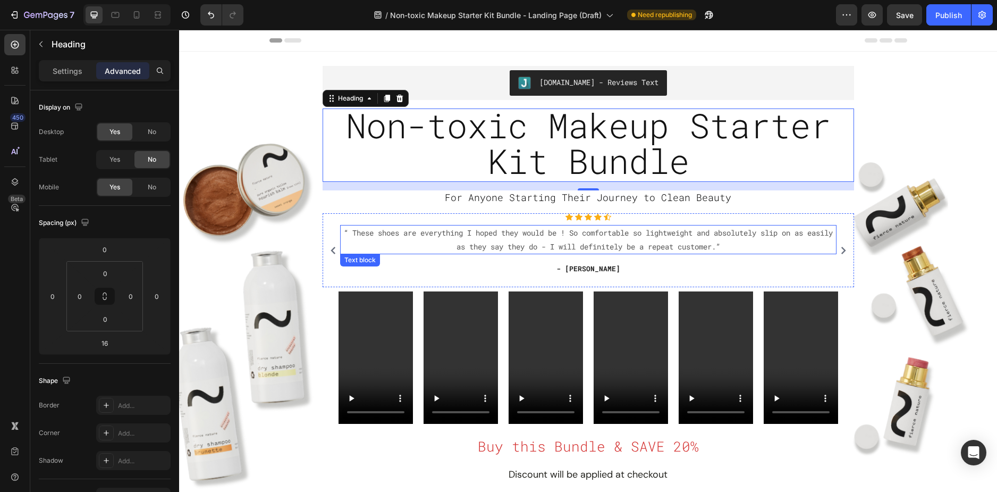
scroll to position [266, 0]
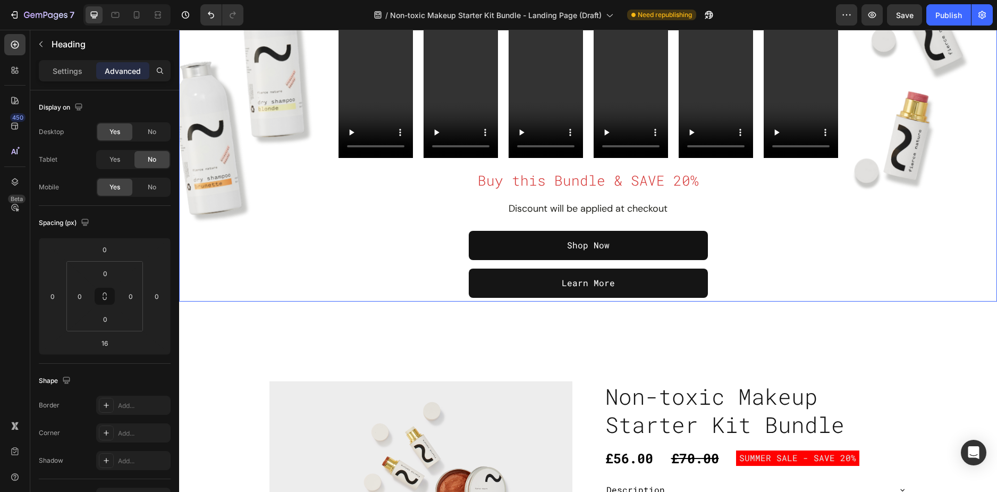
click at [270, 272] on div "Overlay" at bounding box center [588, 48] width 818 height 505
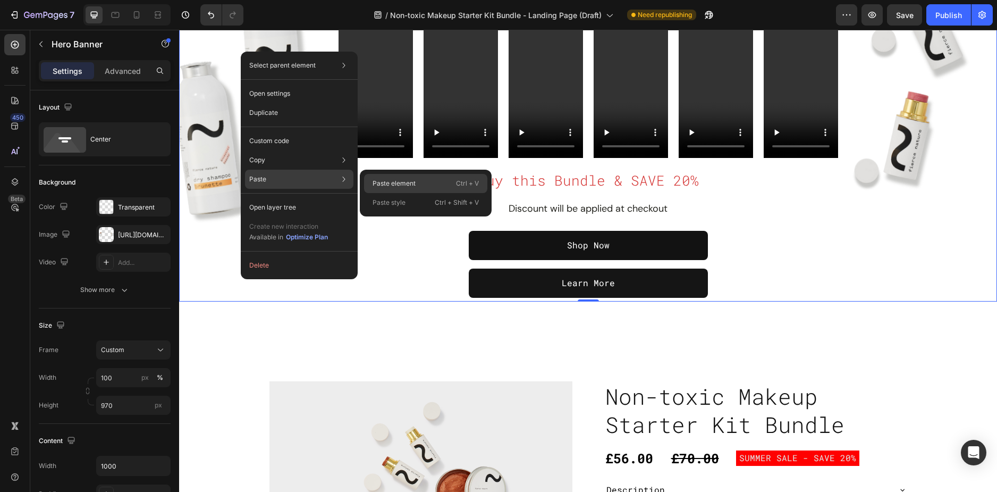
click at [392, 187] on p "Paste element" at bounding box center [394, 184] width 43 height 10
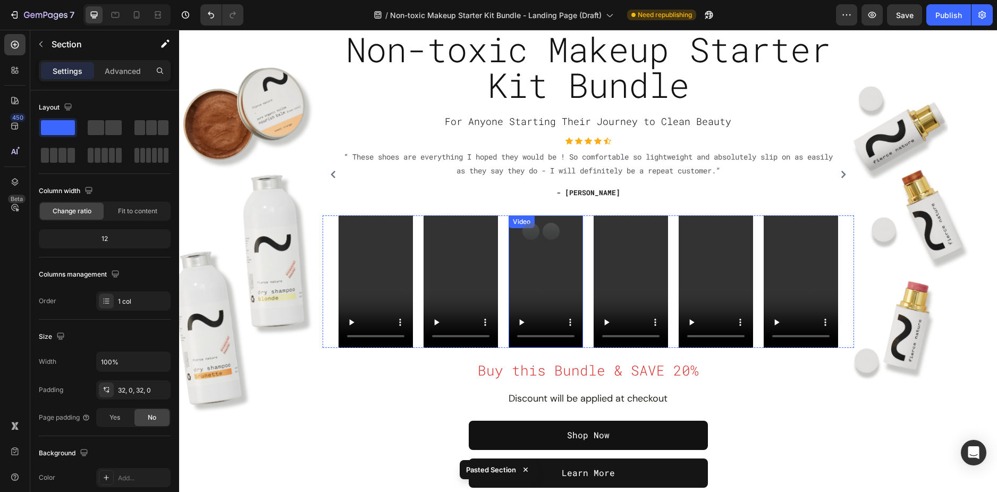
scroll to position [75, 0]
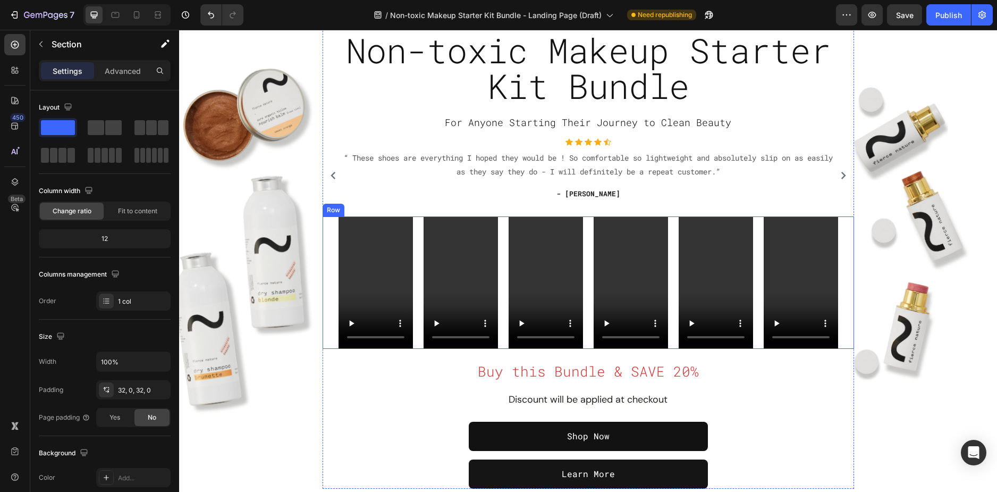
click at [323, 244] on div "Video Video Video Video Video Video Row" at bounding box center [589, 282] width 532 height 132
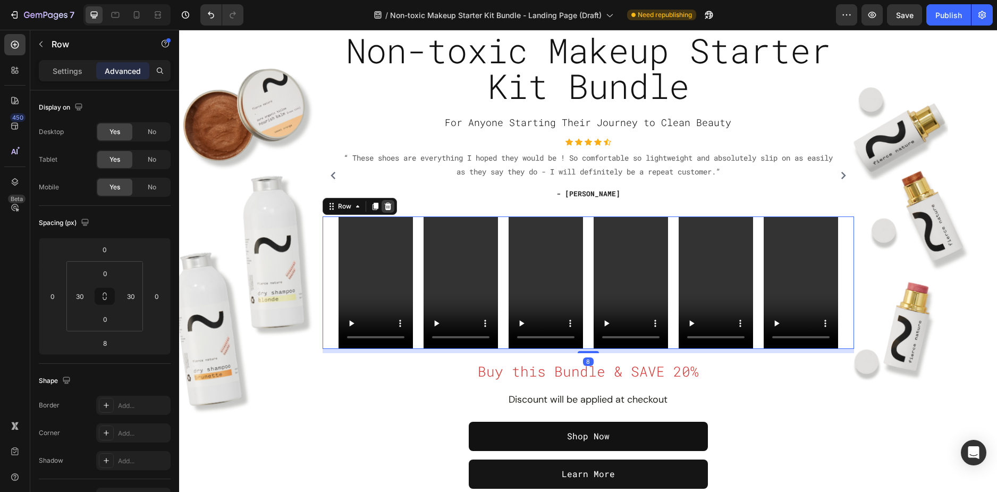
click at [384, 212] on div at bounding box center [388, 206] width 13 height 13
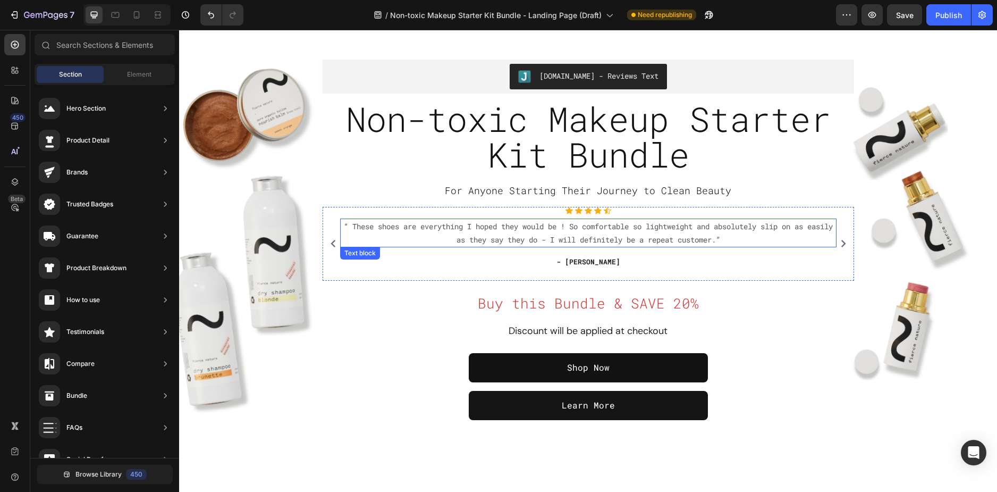
scroll to position [181, 0]
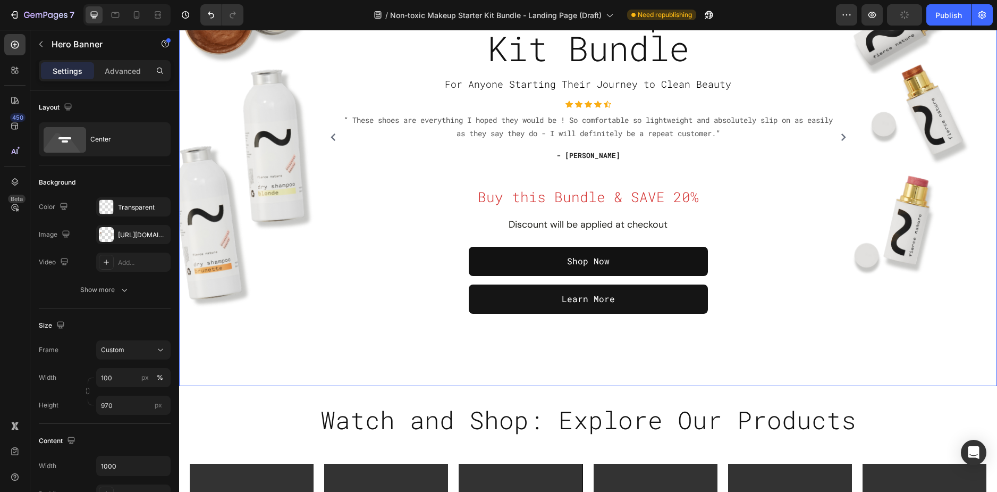
click at [363, 327] on div "Overlay" at bounding box center [588, 133] width 818 height 505
click at [138, 69] on p "Advanced" at bounding box center [123, 70] width 36 height 11
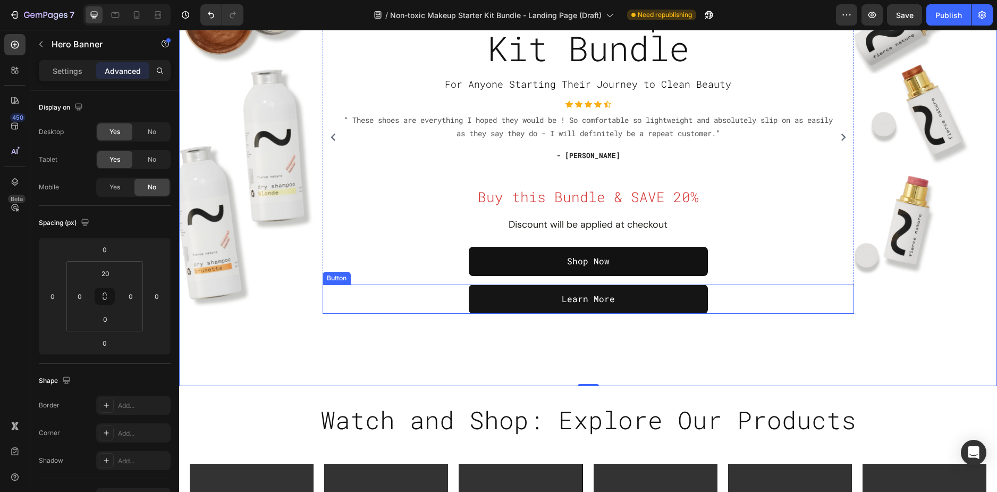
click at [393, 293] on div "Learn More Button" at bounding box center [589, 298] width 532 height 29
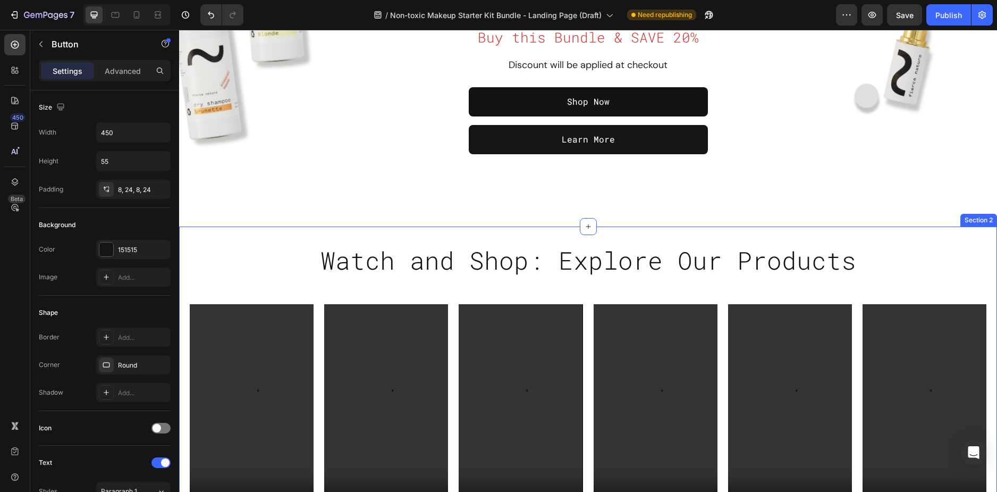
scroll to position [553, 0]
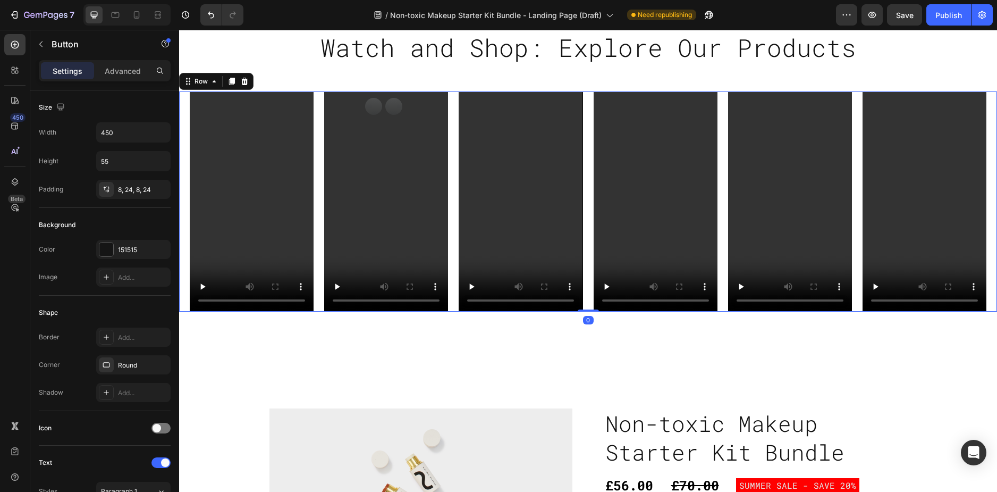
click at [185, 109] on div "Video Video Video Video Video Video Row 0" at bounding box center [588, 201] width 818 height 221
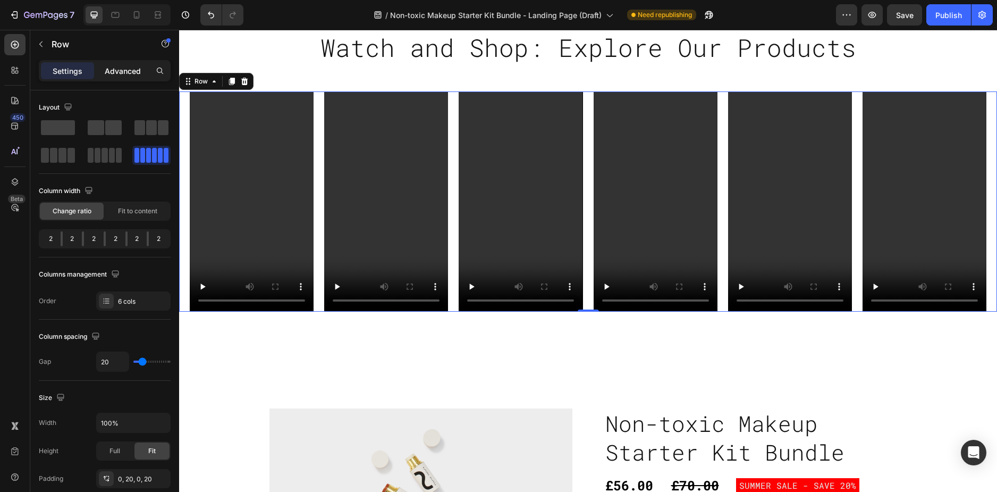
click at [113, 66] on p "Advanced" at bounding box center [123, 70] width 36 height 11
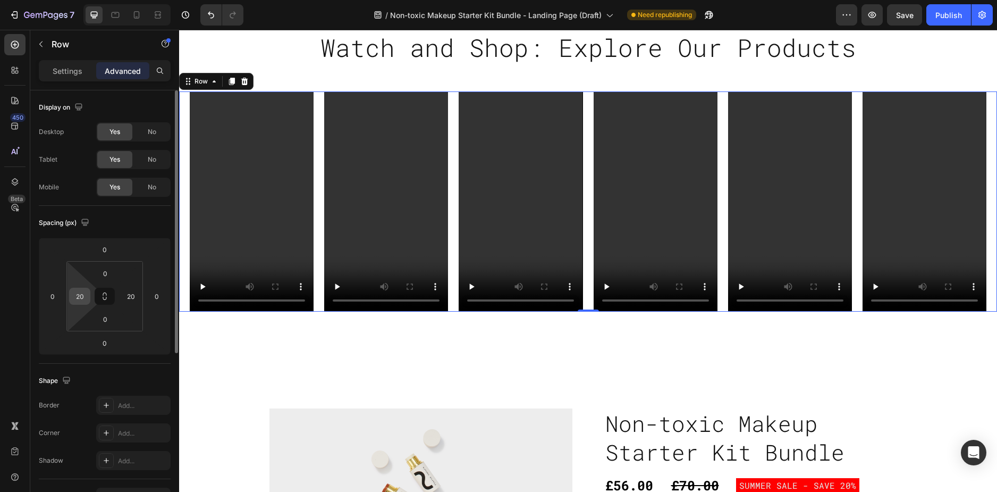
click at [80, 295] on input "20" at bounding box center [80, 296] width 16 height 16
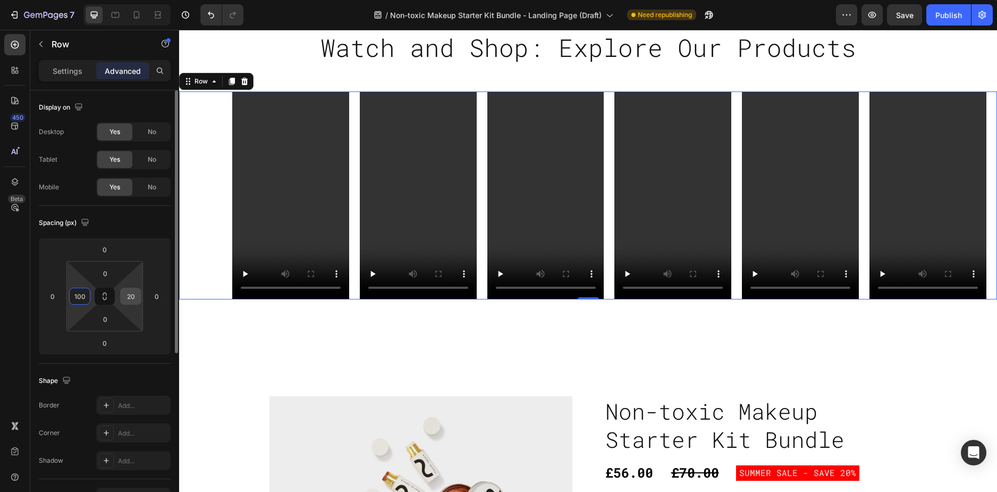
type input "100"
click at [127, 292] on input "20" at bounding box center [131, 296] width 16 height 16
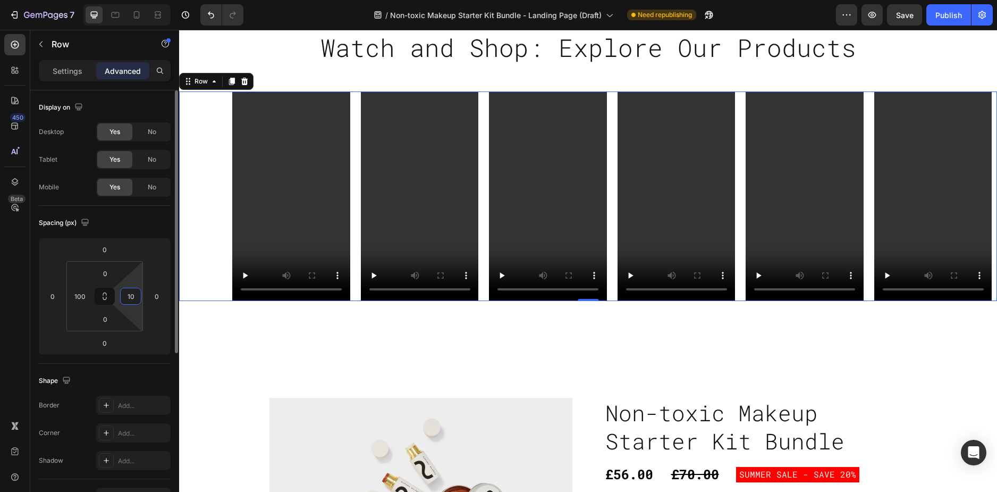
type input "100"
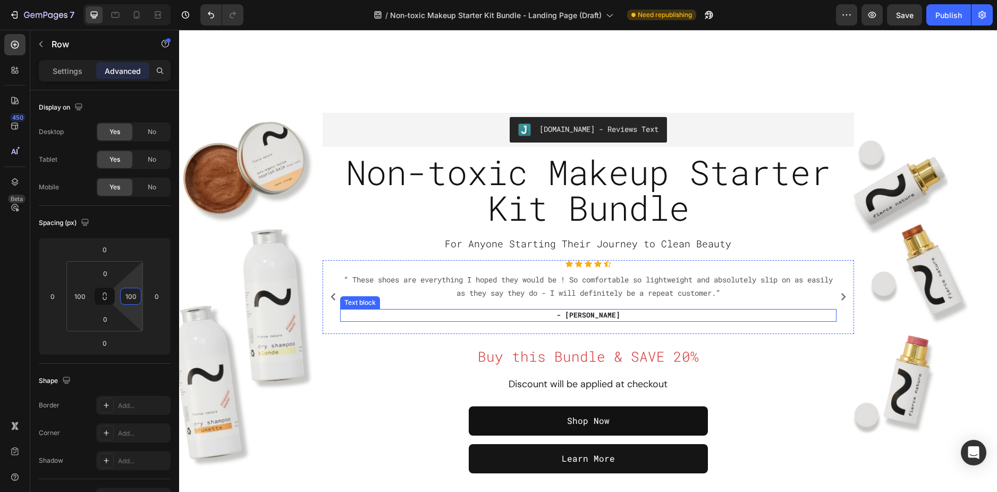
scroll to position [0, 0]
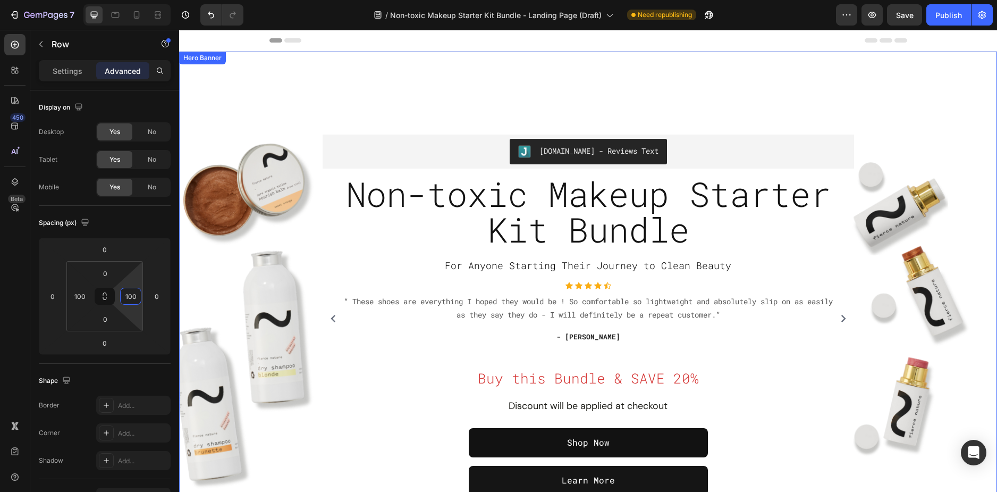
click at [448, 84] on div "Overlay" at bounding box center [588, 314] width 818 height 505
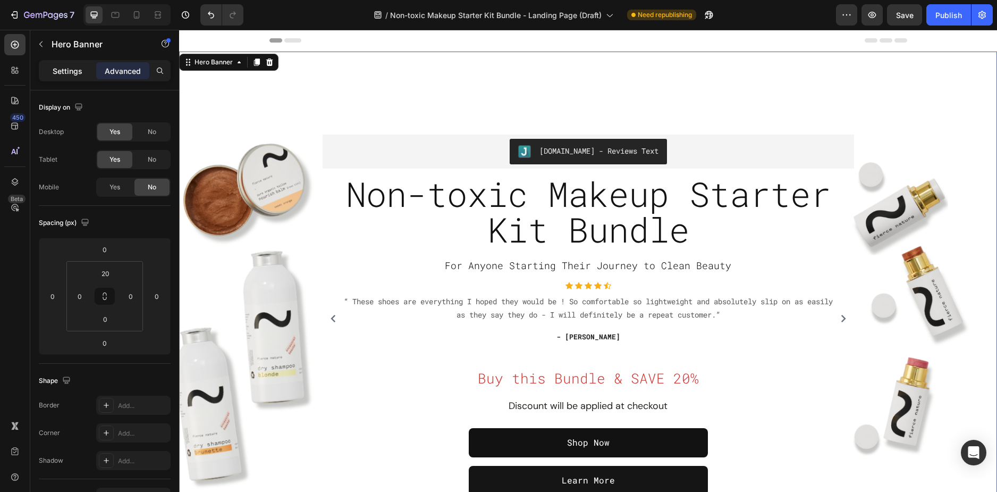
click at [53, 71] on p "Settings" at bounding box center [68, 70] width 30 height 11
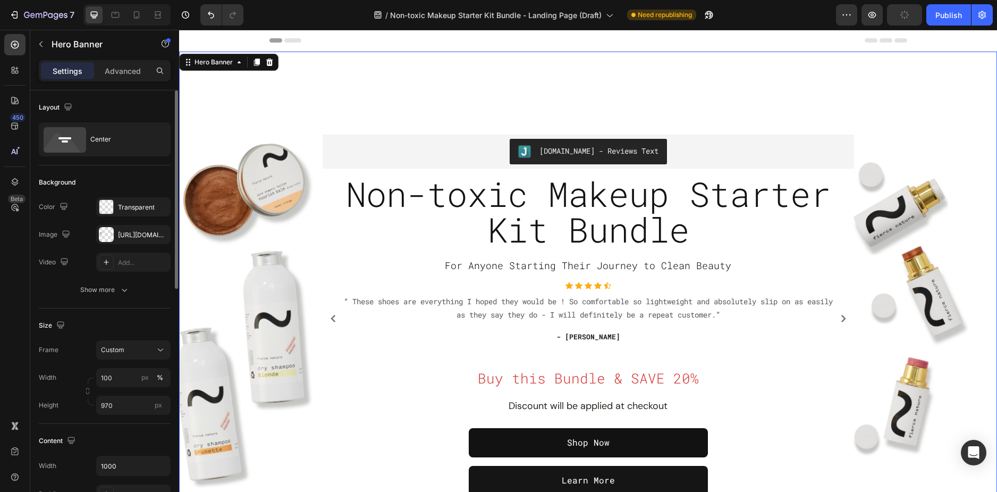
scroll to position [53, 0]
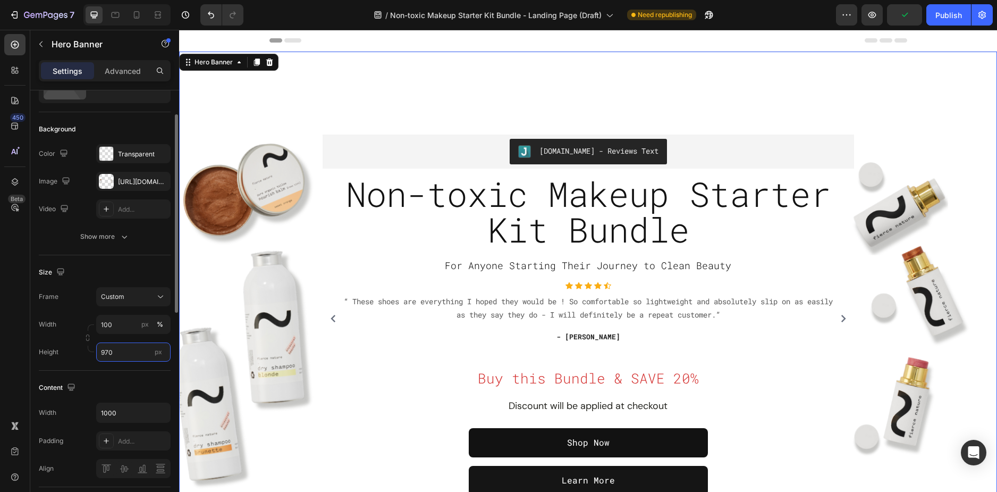
click at [107, 353] on input "970" at bounding box center [133, 351] width 74 height 19
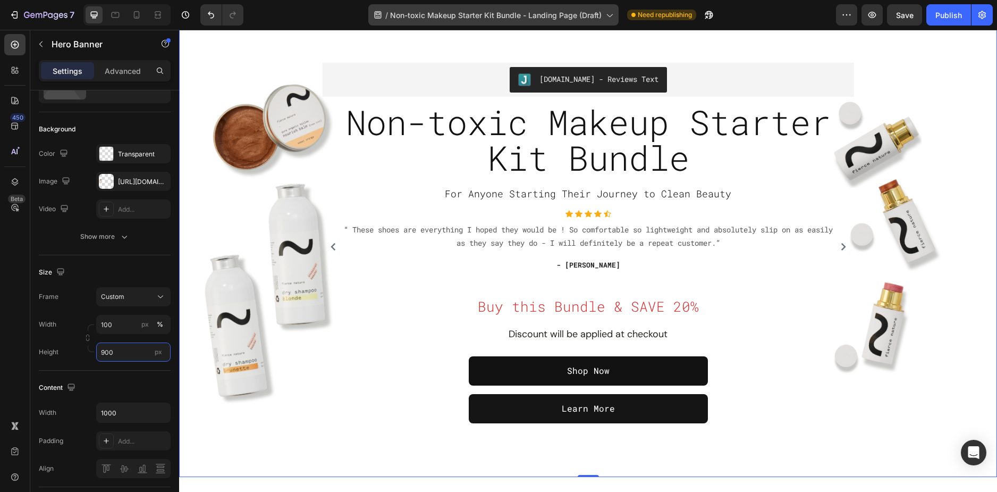
type input "900"
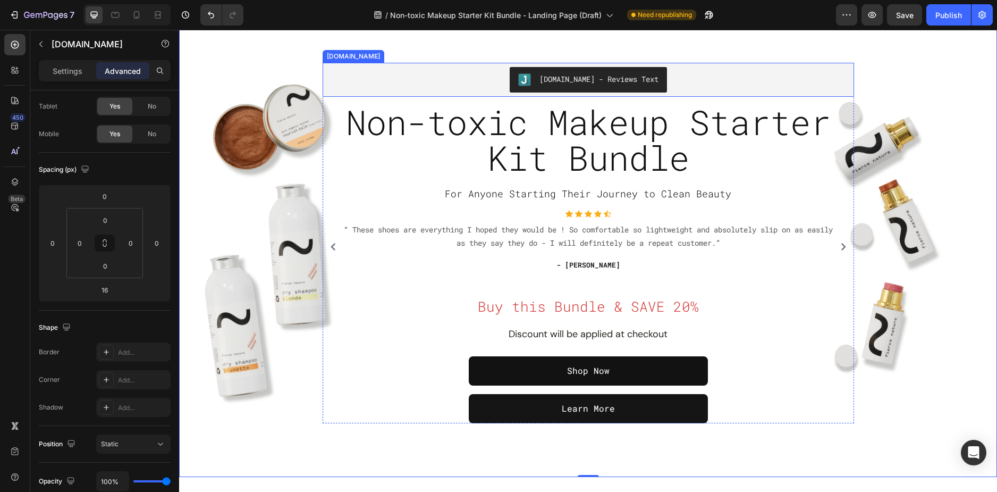
click at [485, 89] on div "[DOMAIN_NAME] - Reviews Text" at bounding box center [588, 80] width 523 height 26
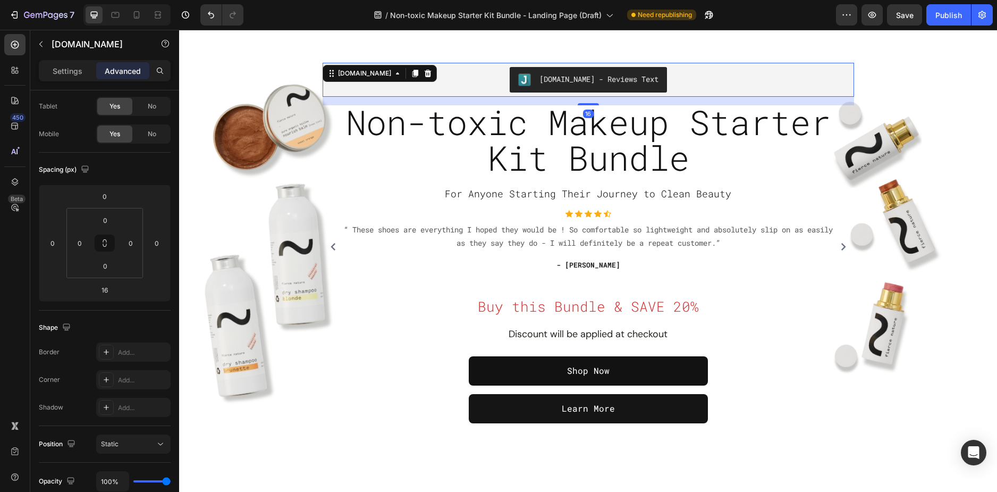
scroll to position [0, 0]
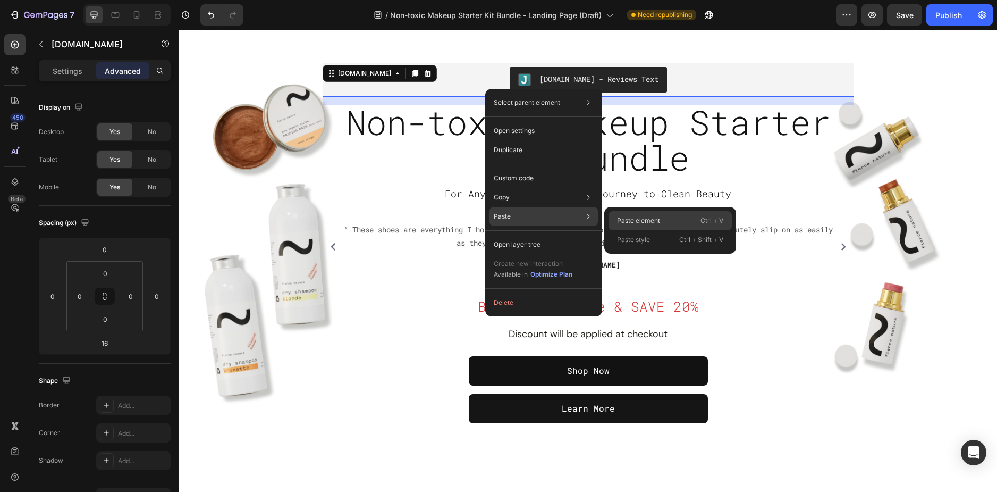
click at [619, 220] on p "Paste element" at bounding box center [638, 221] width 43 height 10
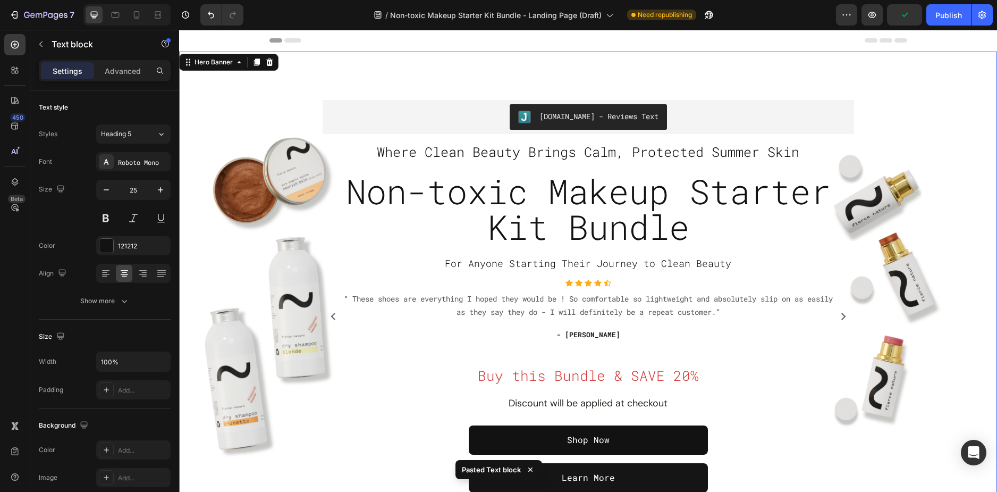
click at [923, 155] on div "Overlay" at bounding box center [588, 296] width 818 height 468
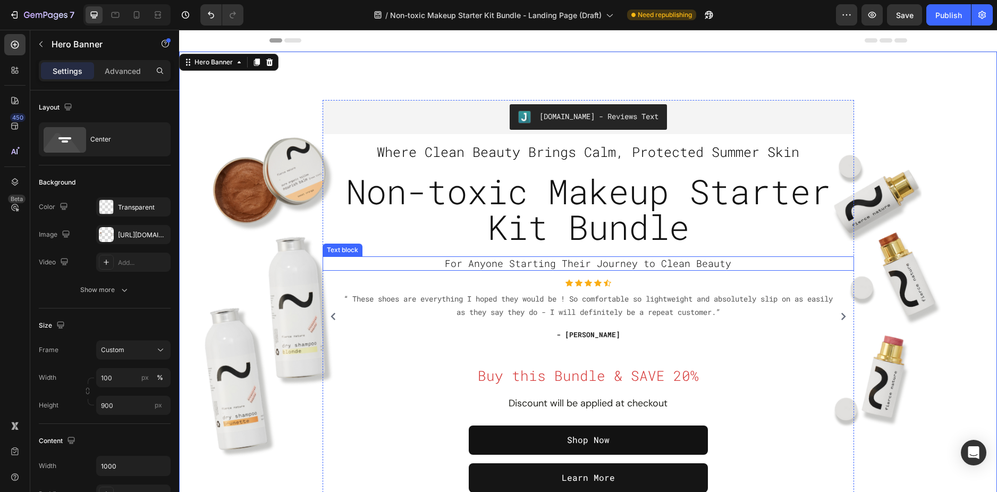
click at [602, 261] on span "For Anyone Starting Their Journey to Clean Beauty" at bounding box center [588, 263] width 287 height 13
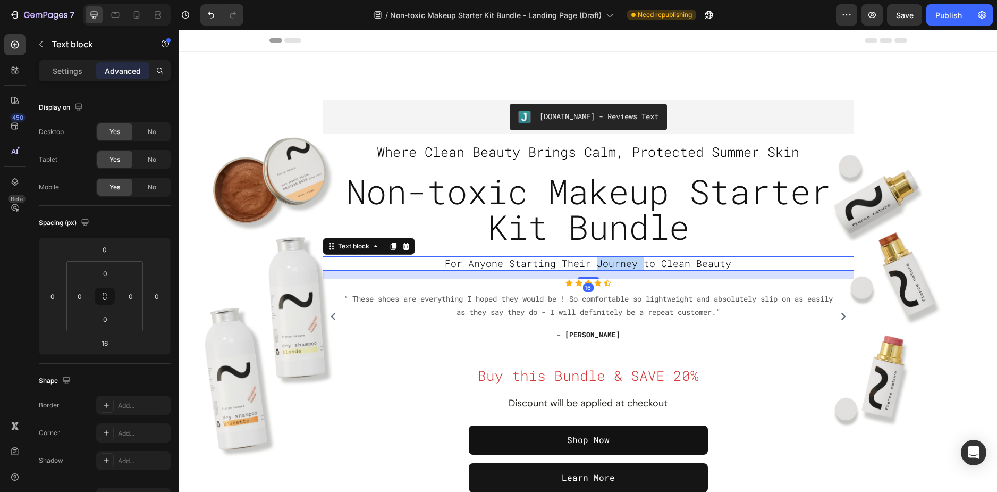
click at [602, 261] on span "For Anyone Starting Their Journey to Clean Beauty" at bounding box center [588, 263] width 287 height 13
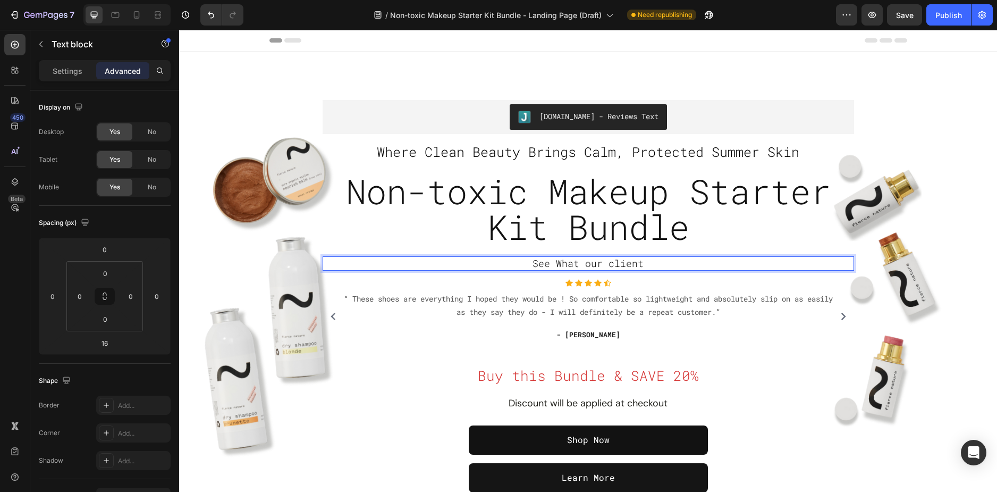
click at [559, 262] on span "See What our client" at bounding box center [588, 263] width 111 height 13
click at [668, 259] on p "We let our customers" at bounding box center [589, 263] width 530 height 12
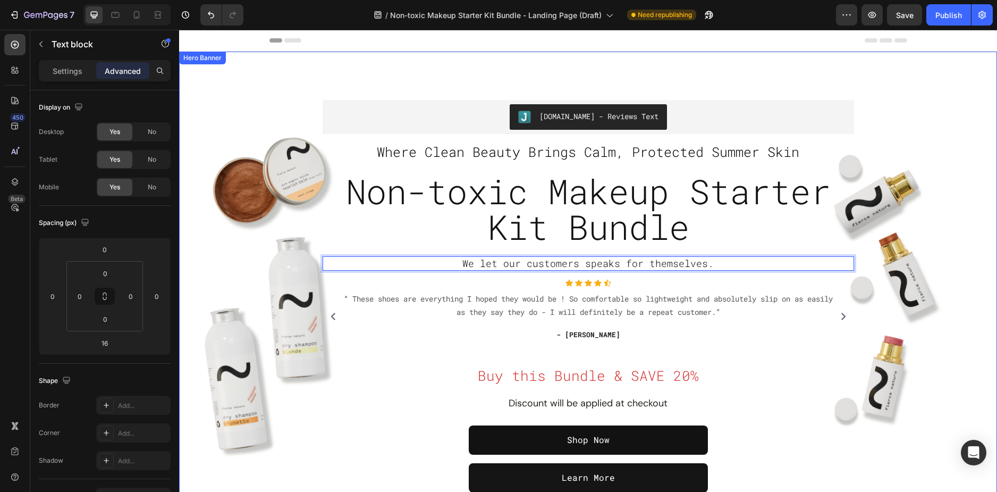
click at [221, 103] on div "Overlay" at bounding box center [588, 296] width 818 height 468
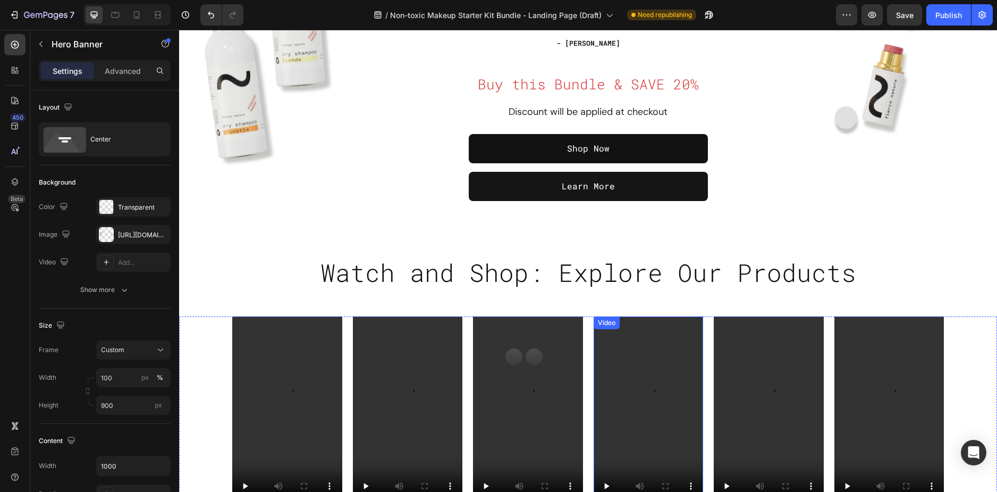
scroll to position [266, 0]
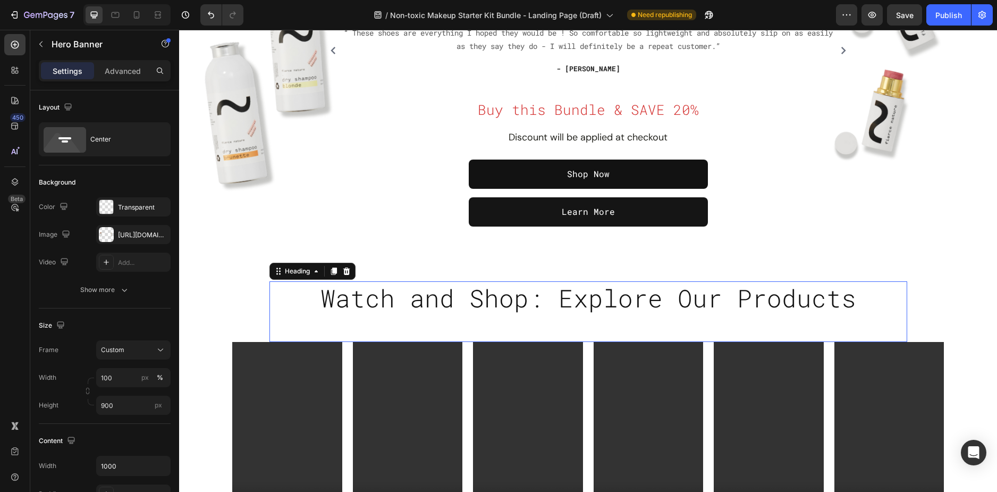
click at [295, 316] on div "Watch and Shop: Explore Our Products Heading 0" at bounding box center [589, 311] width 638 height 61
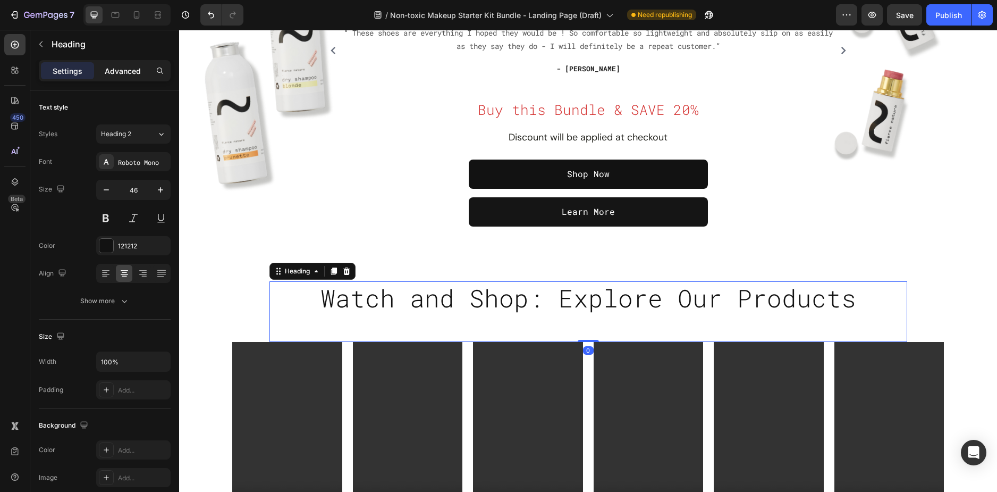
click at [114, 69] on p "Advanced" at bounding box center [123, 70] width 36 height 11
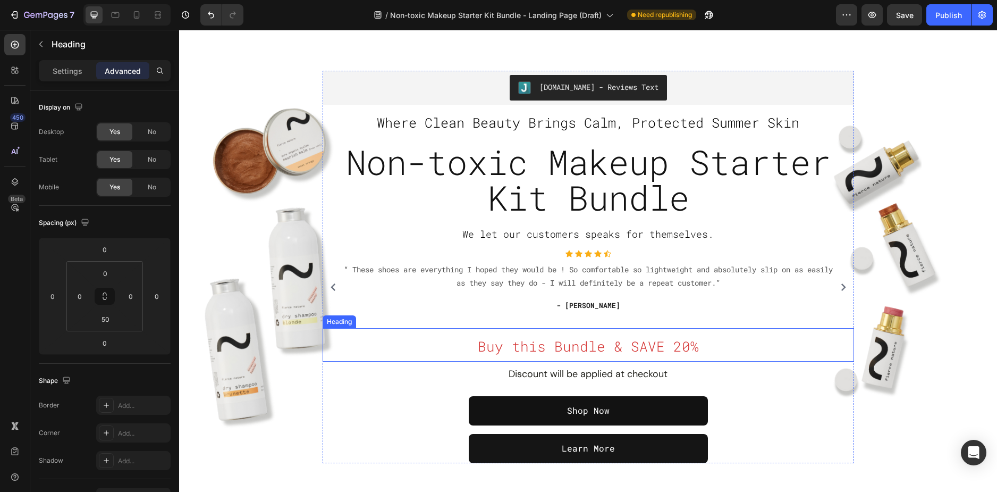
scroll to position [0, 0]
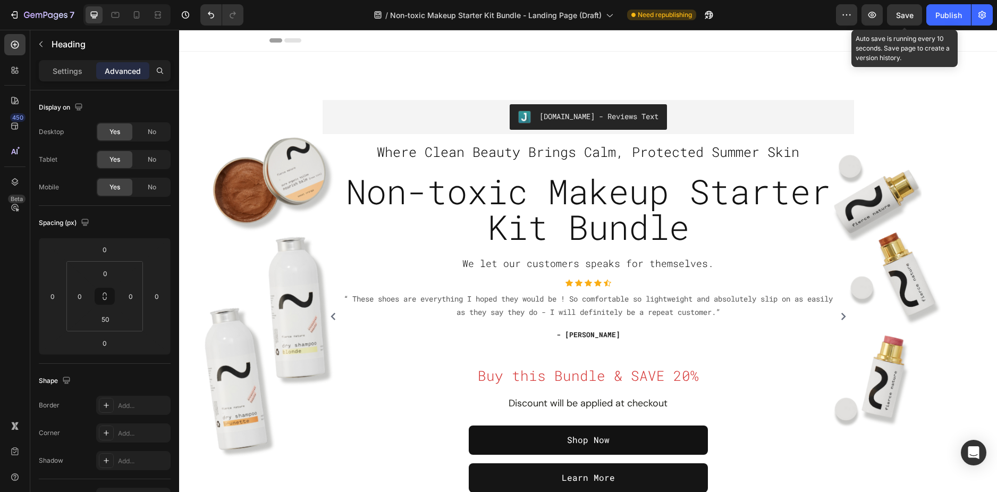
click at [900, 17] on span "Save" at bounding box center [905, 15] width 18 height 9
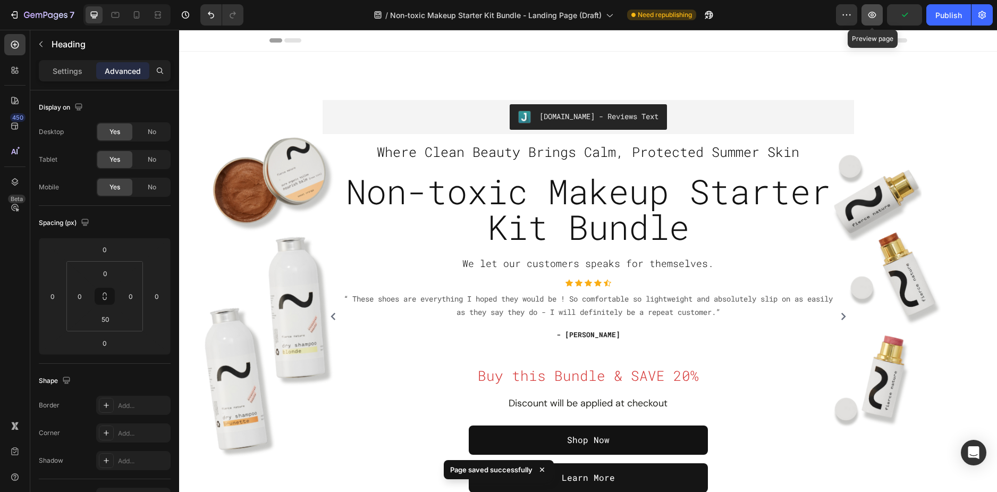
click at [871, 15] on icon "button" at bounding box center [872, 15] width 11 height 11
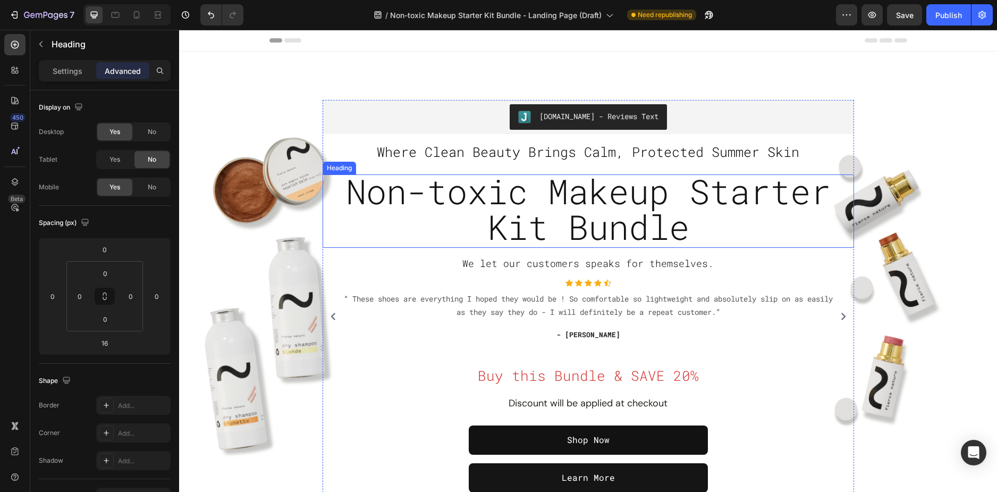
click at [581, 232] on span "Non-toxic Makeup Starter Kit Bundle" at bounding box center [588, 209] width 485 height 80
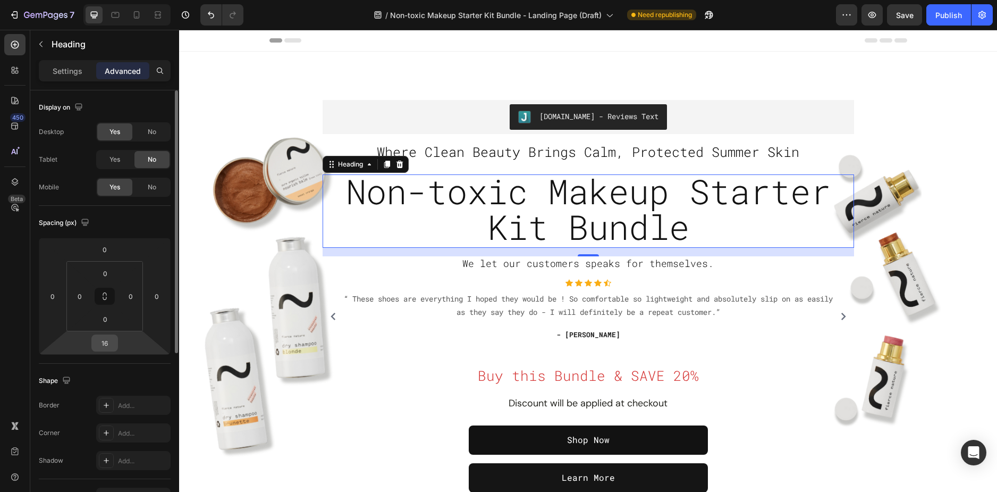
click at [111, 349] on input "16" at bounding box center [104, 343] width 21 height 16
type input "24"
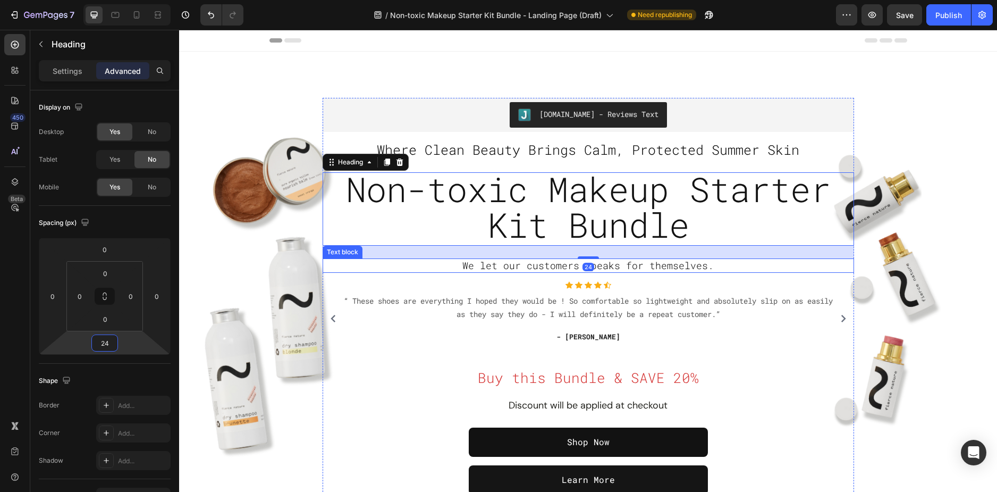
click at [636, 265] on span "We let our customers speaks for themselves." at bounding box center [588, 265] width 251 height 13
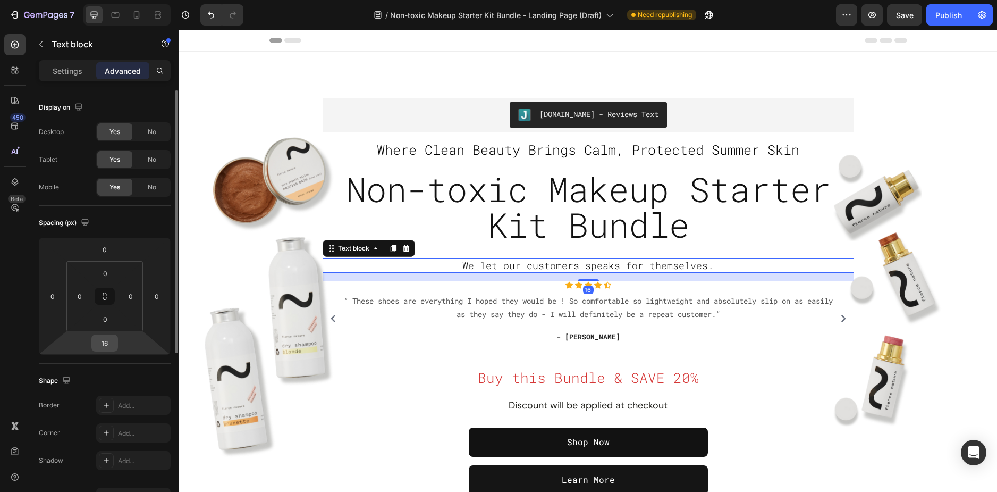
click at [111, 346] on input "16" at bounding box center [104, 343] width 21 height 16
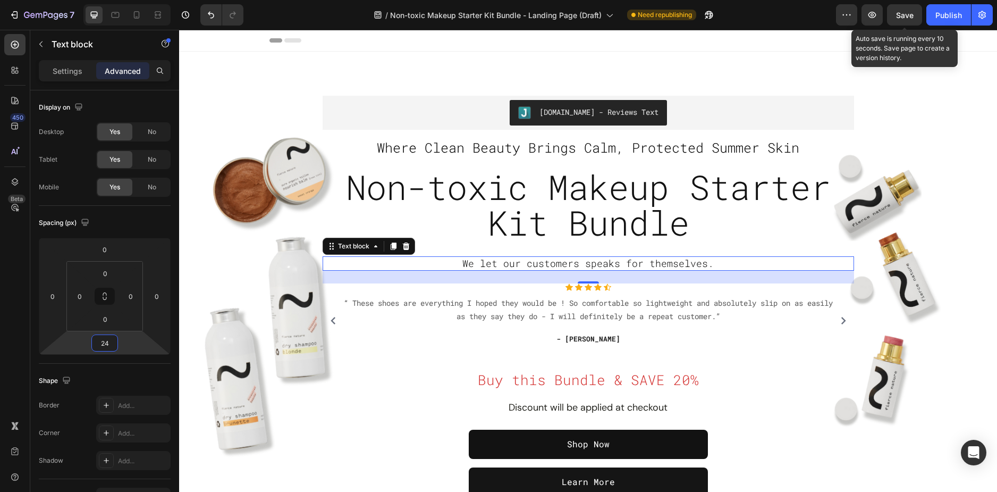
type input "24"
click at [907, 15] on span "Save" at bounding box center [905, 15] width 18 height 9
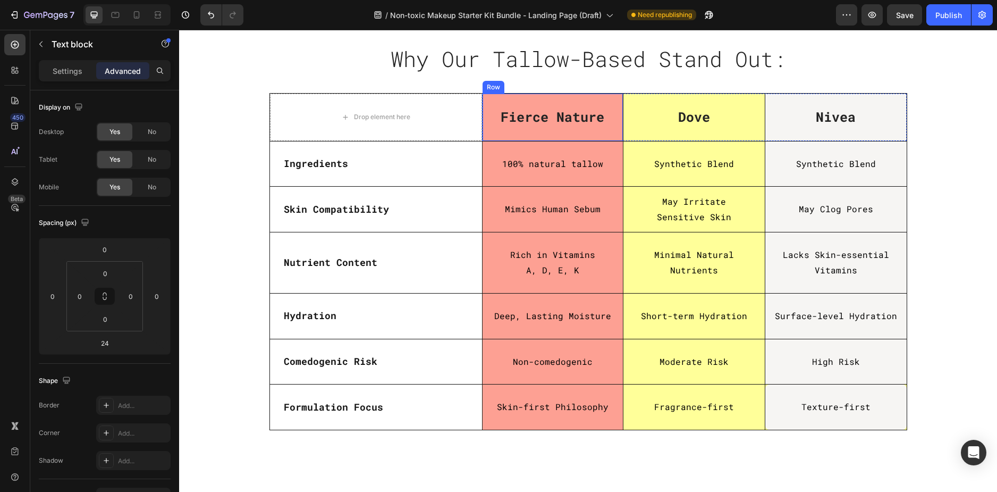
scroll to position [2924, 0]
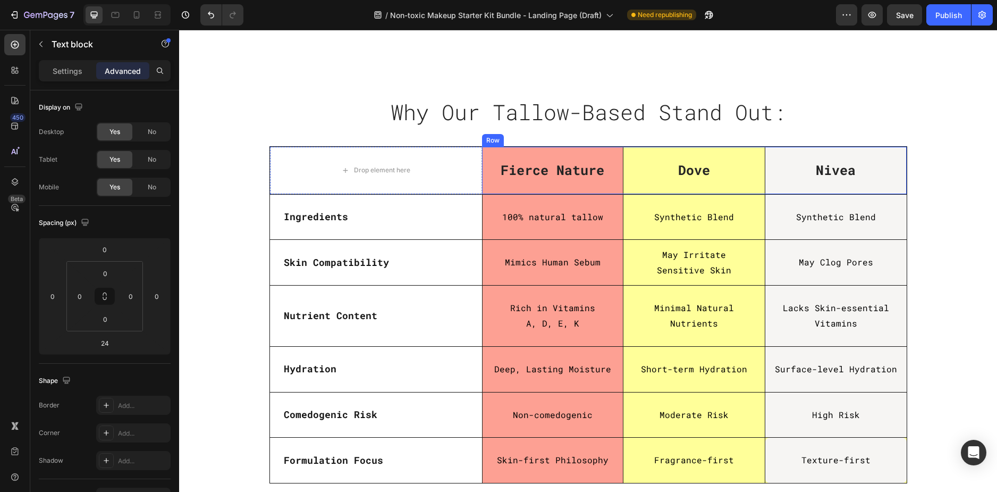
click at [745, 153] on div "Dove Text block" at bounding box center [694, 170] width 141 height 47
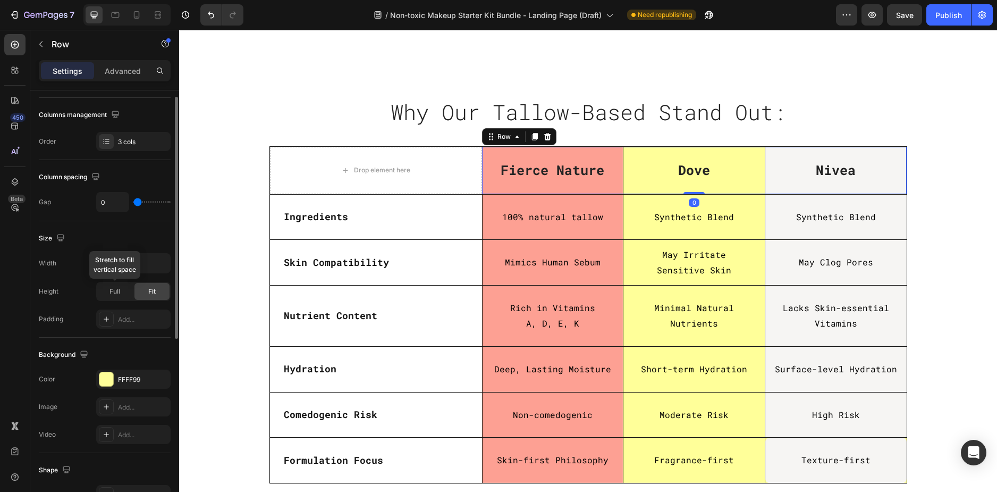
scroll to position [213, 0]
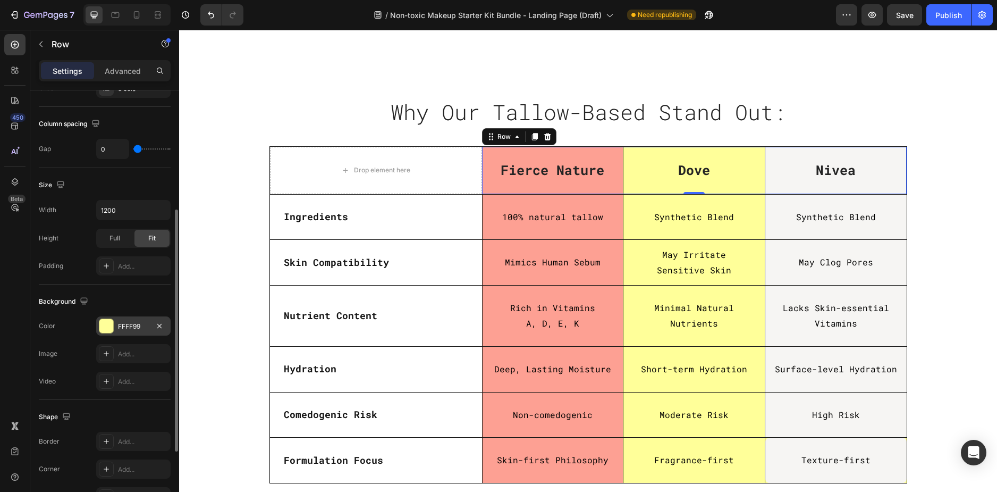
click at [107, 330] on div at bounding box center [106, 326] width 14 height 14
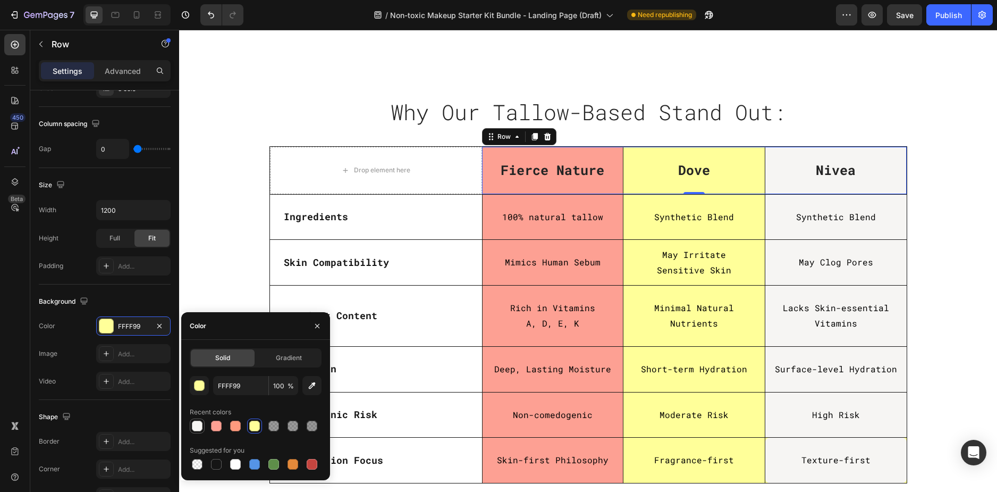
click at [200, 427] on div at bounding box center [197, 426] width 11 height 11
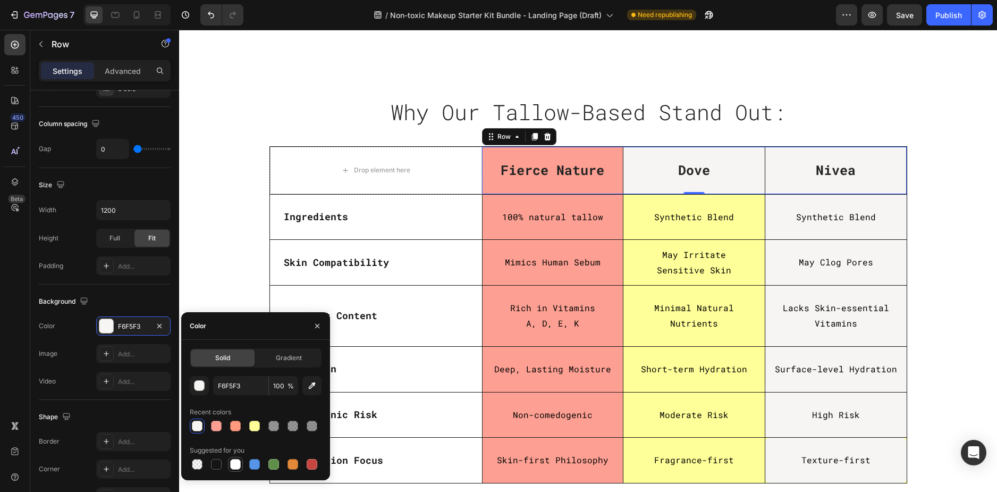
click at [238, 466] on div at bounding box center [235, 464] width 11 height 11
type input "FFFFFF"
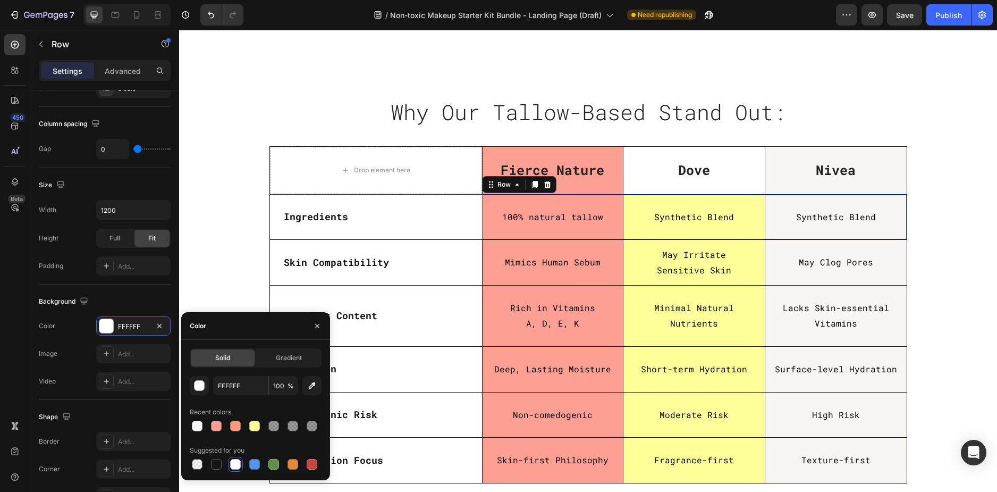
click at [741, 233] on div "Synthetic Blend Text Block" at bounding box center [694, 217] width 141 height 45
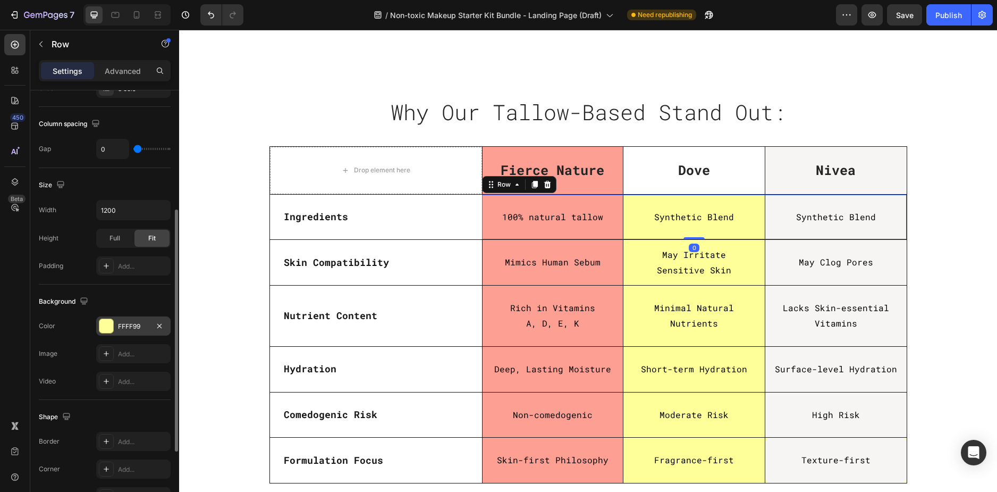
click at [136, 329] on div "FFFF99" at bounding box center [133, 327] width 31 height 10
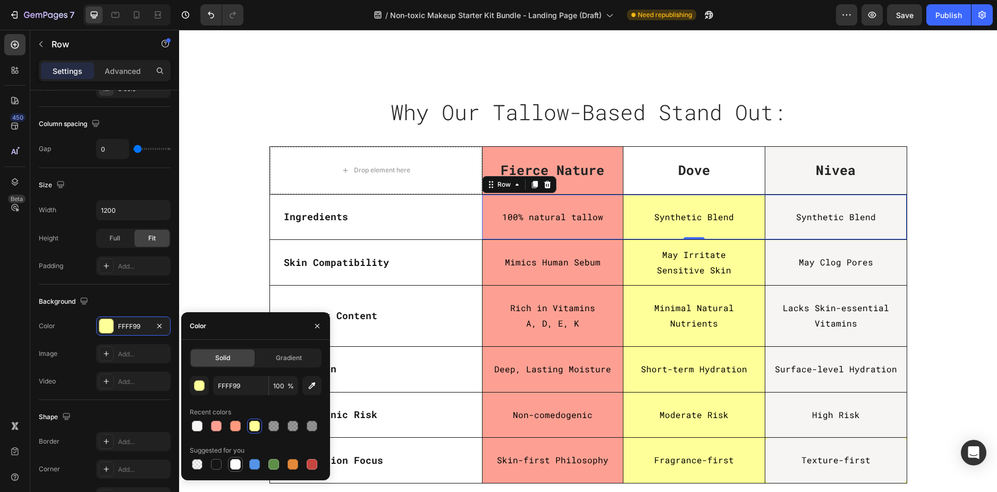
click at [240, 465] on div at bounding box center [235, 464] width 11 height 11
type input "FFFFFF"
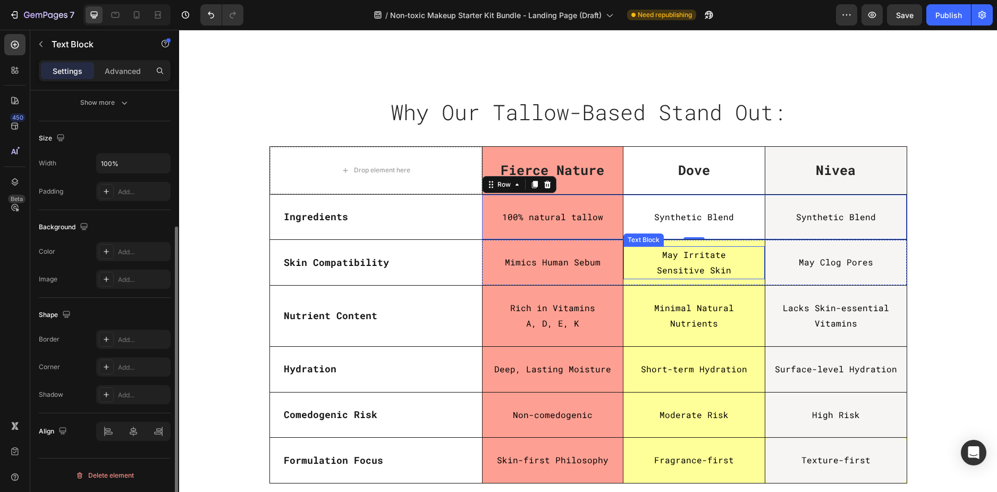
click at [741, 278] on p "Sensitive Skin" at bounding box center [694, 270] width 139 height 15
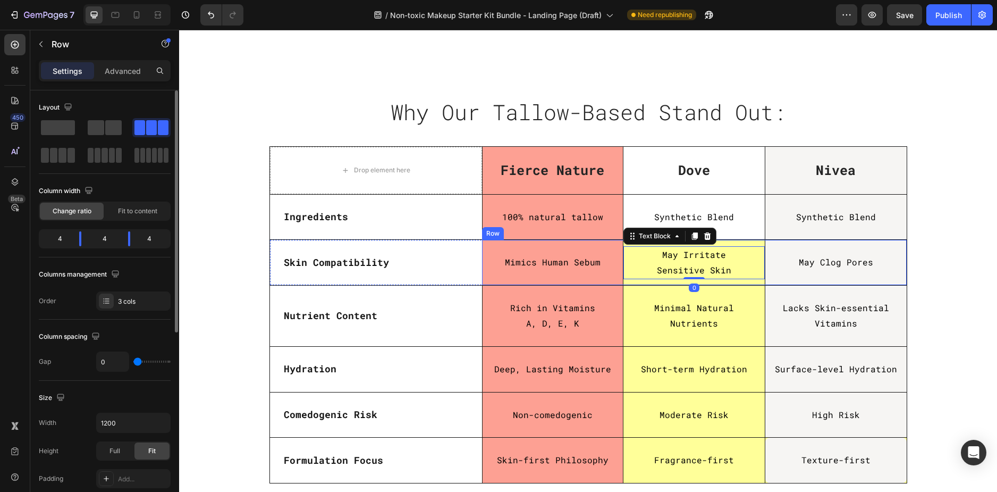
click at [745, 281] on div "May Irritate Sensitive Skin Text Block 0" at bounding box center [694, 262] width 141 height 45
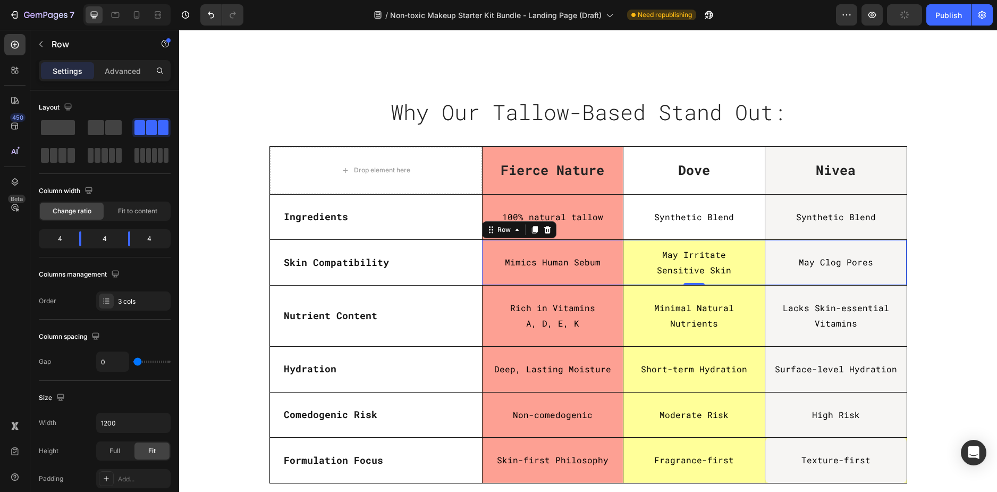
click at [744, 242] on div "May Irritate Sensitive Skin Text Block" at bounding box center [694, 262] width 141 height 45
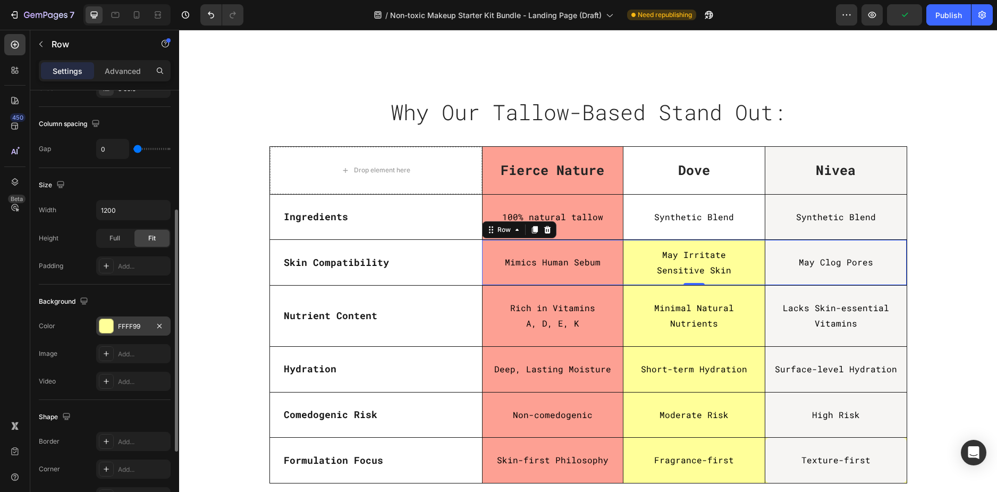
click at [135, 318] on div "FFFF99" at bounding box center [133, 325] width 74 height 19
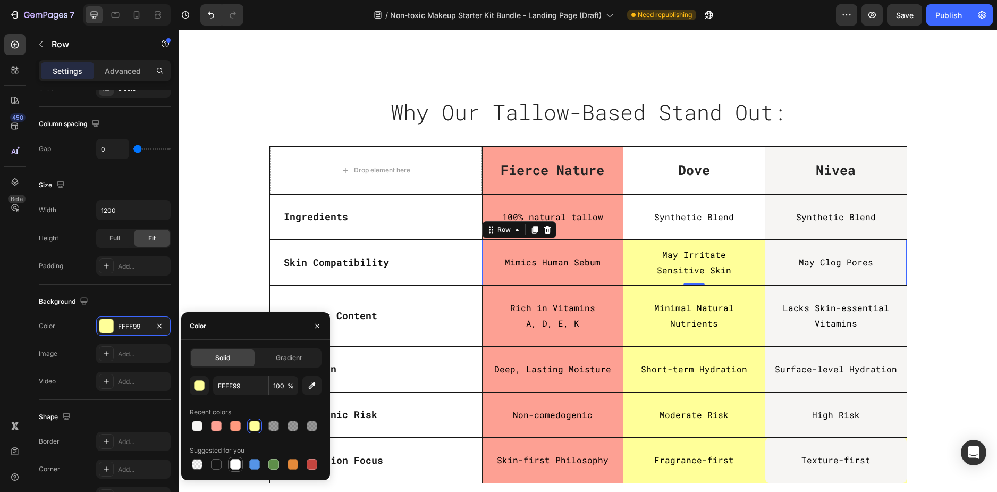
click at [234, 462] on div at bounding box center [235, 464] width 11 height 11
type input "FFFFFF"
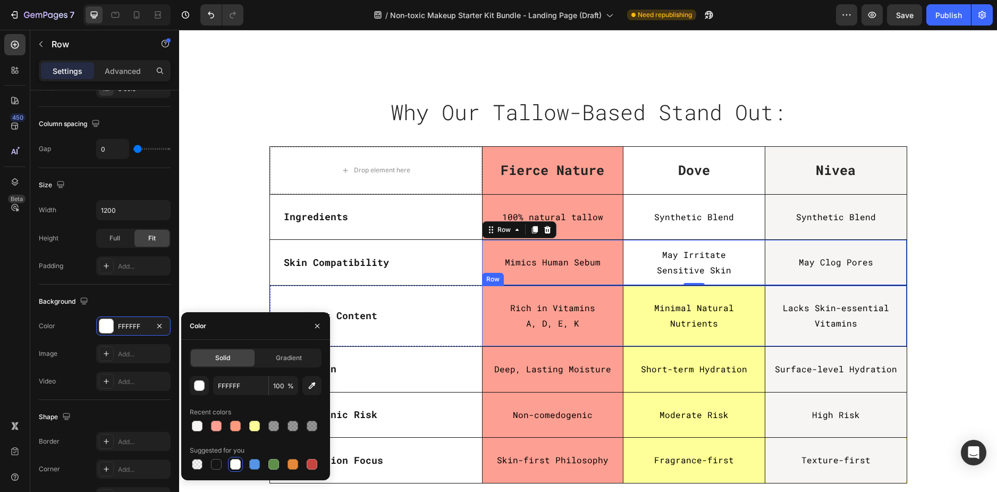
click at [747, 342] on div "Minimal Natural Nutrients Text Block" at bounding box center [694, 316] width 141 height 61
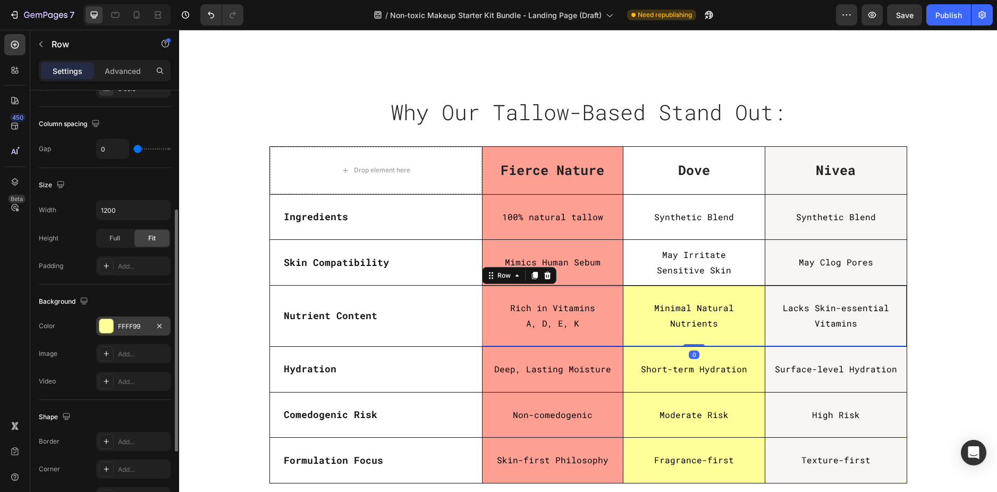
click at [131, 328] on div "FFFF99" at bounding box center [133, 327] width 31 height 10
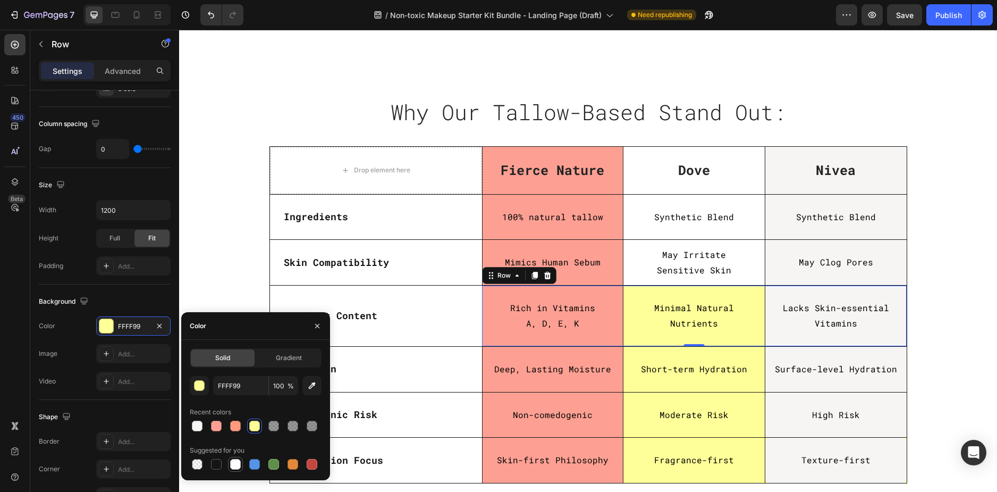
click at [236, 465] on div at bounding box center [235, 464] width 11 height 11
type input "FFFFFF"
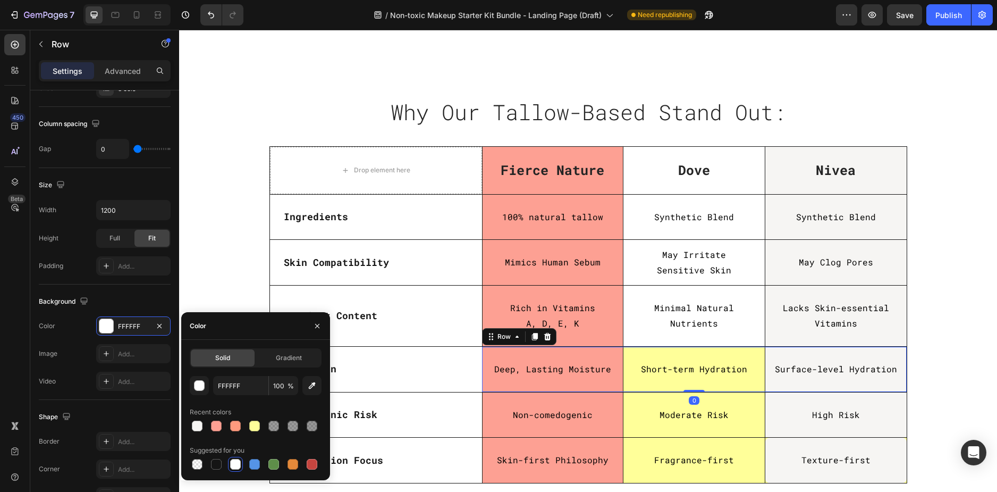
click at [748, 388] on div "Short-term Hydration Text Block" at bounding box center [694, 369] width 141 height 45
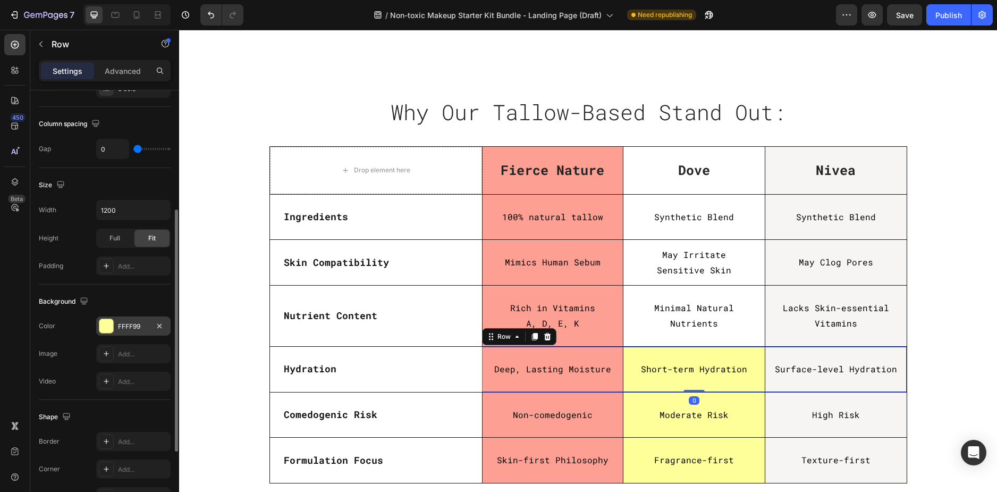
click at [129, 330] on div "FFFF99" at bounding box center [133, 327] width 31 height 10
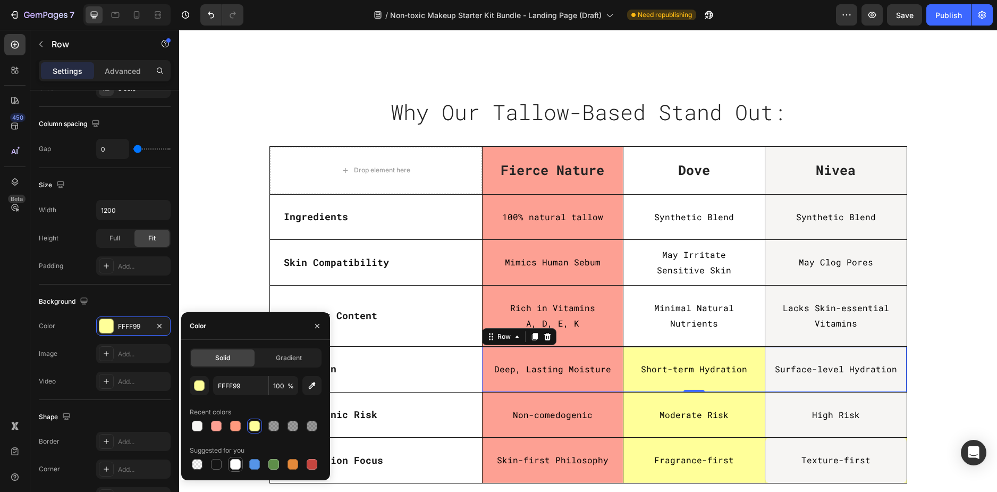
click at [241, 465] on div at bounding box center [235, 464] width 13 height 13
type input "FFFFFF"
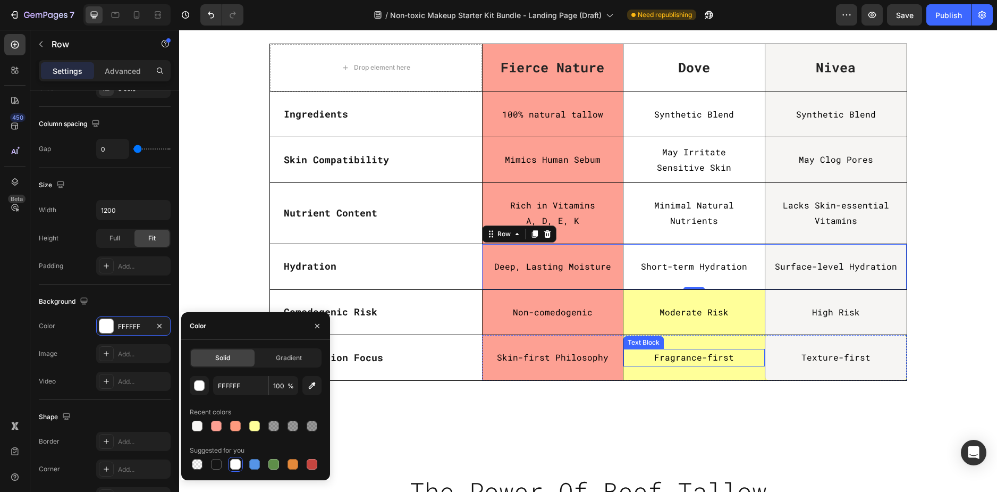
scroll to position [3031, 0]
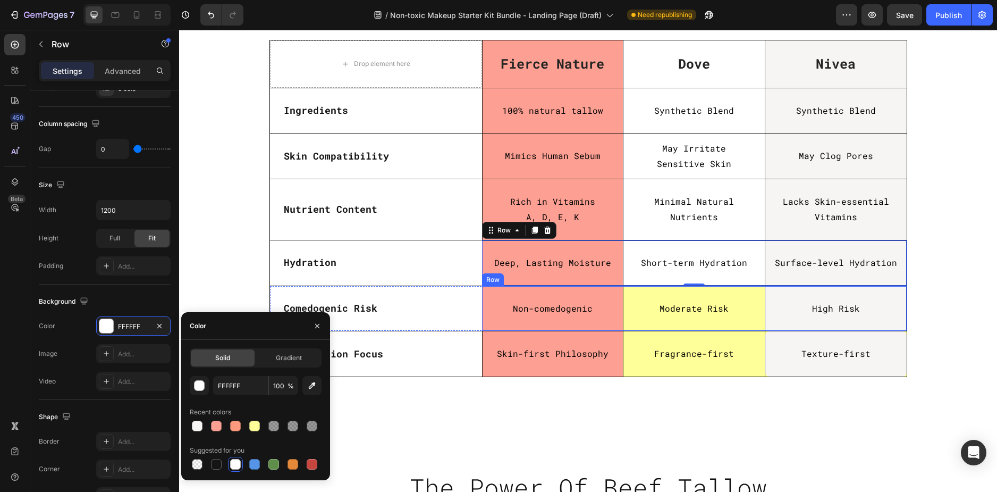
click at [744, 324] on div "Moderate Risk Text Block" at bounding box center [694, 308] width 141 height 45
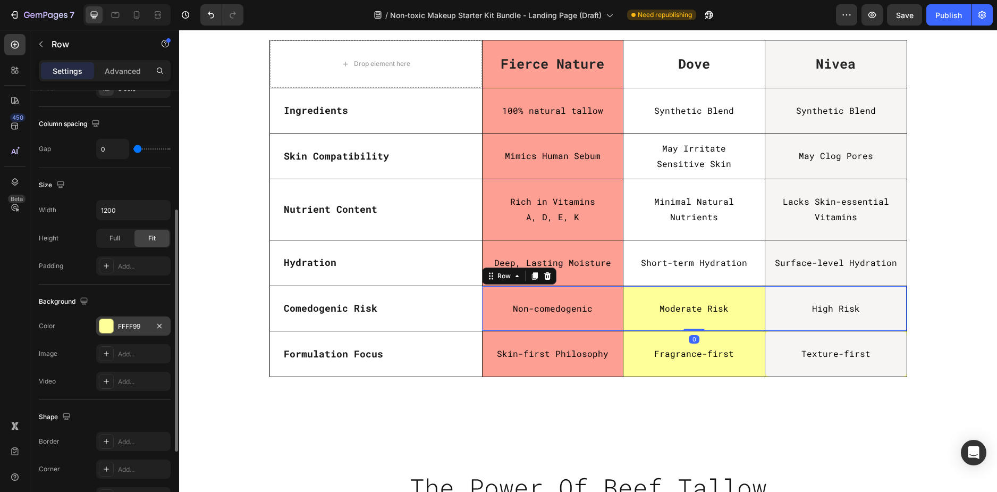
click at [128, 328] on div "FFFF99" at bounding box center [133, 327] width 31 height 10
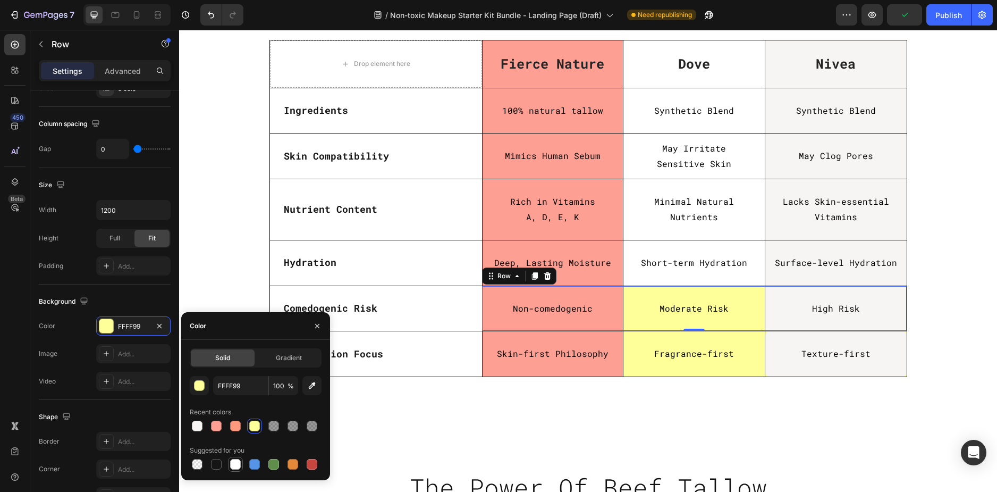
click at [234, 464] on div at bounding box center [235, 464] width 11 height 11
type input "FFFFFF"
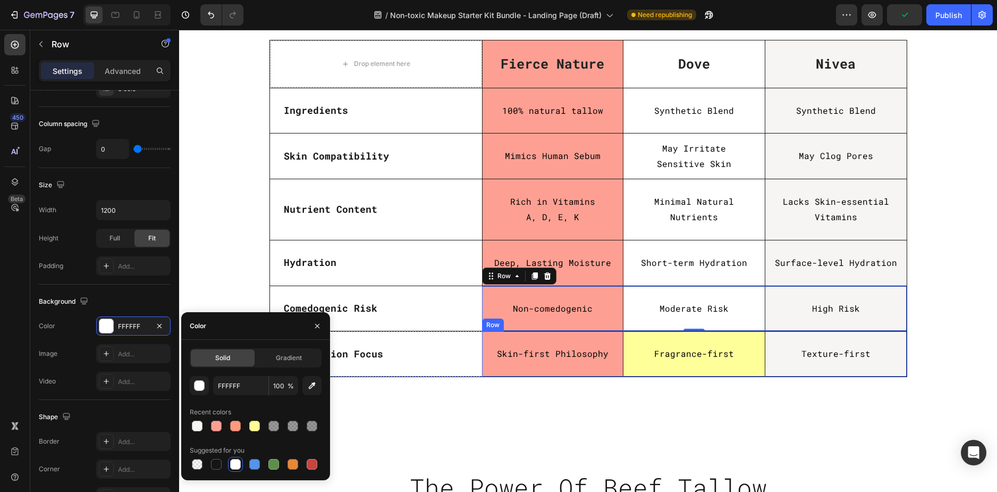
click at [728, 367] on div "Fragrance-first Text Block" at bounding box center [694, 353] width 141 height 45
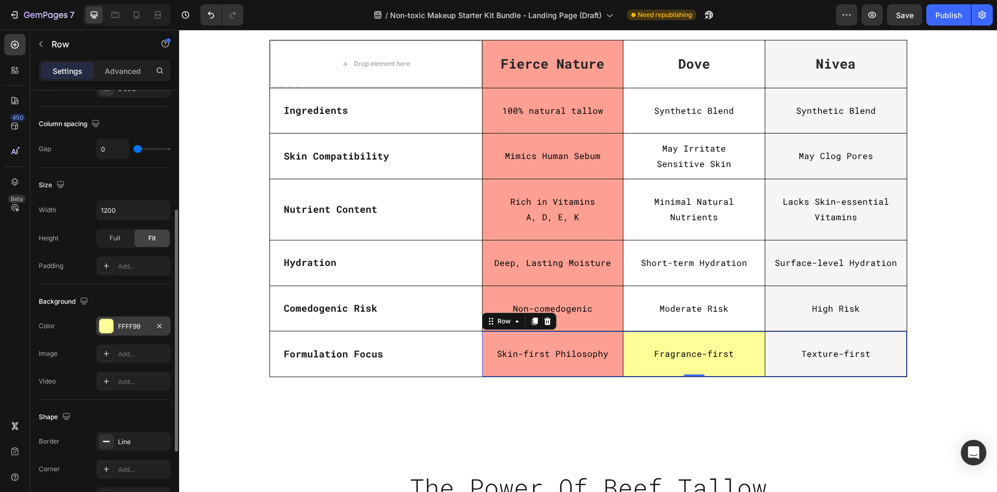
click at [138, 332] on div "FFFF99" at bounding box center [133, 325] width 74 height 19
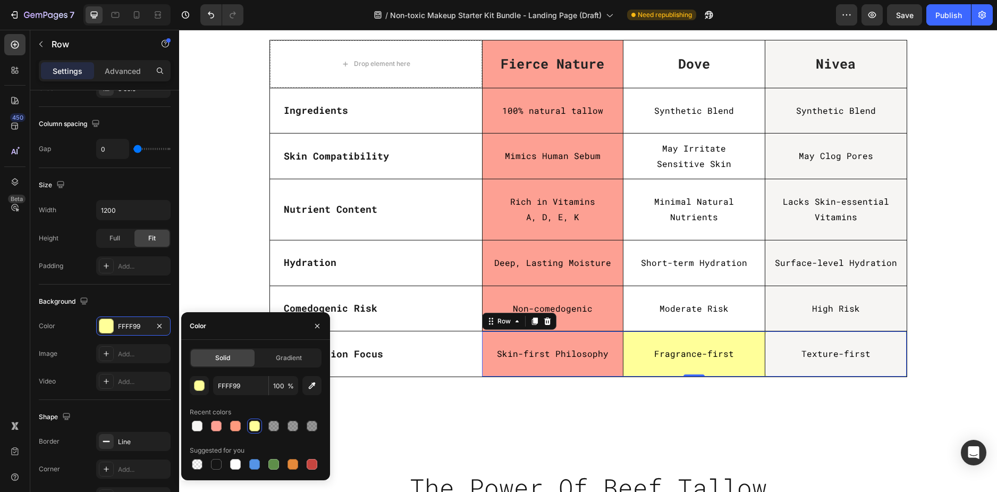
drag, startPoint x: 236, startPoint y: 468, endPoint x: 316, endPoint y: 452, distance: 81.2
click at [236, 468] on div at bounding box center [235, 464] width 11 height 11
type input "FFFFFF"
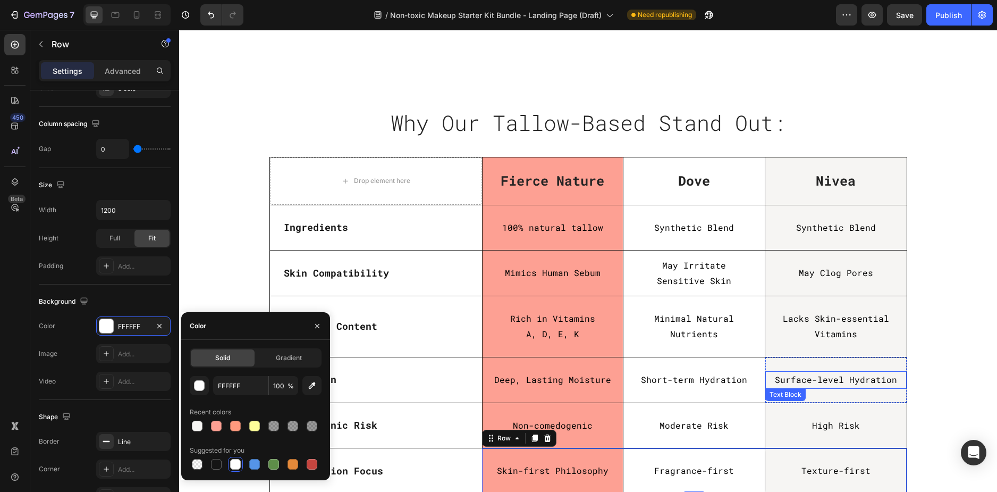
scroll to position [2871, 0]
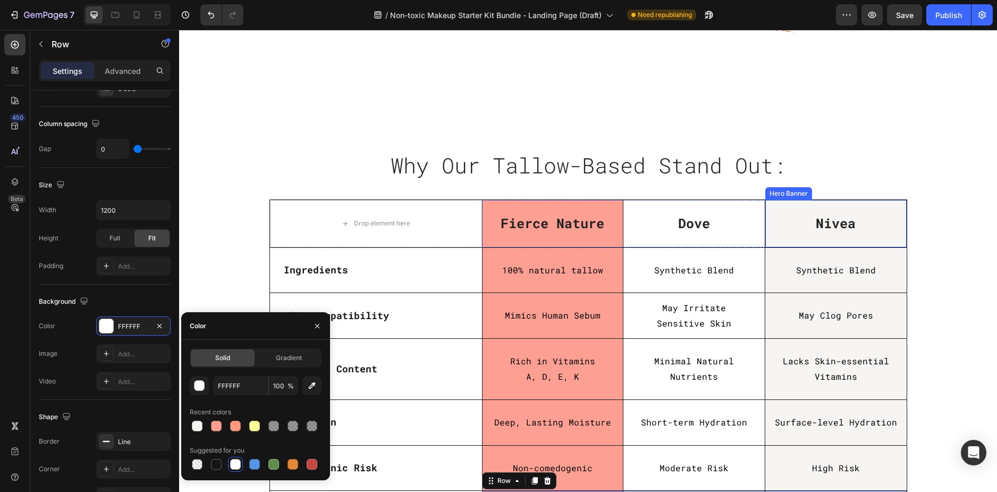
click at [874, 236] on div "Nivea Text block" at bounding box center [836, 223] width 141 height 46
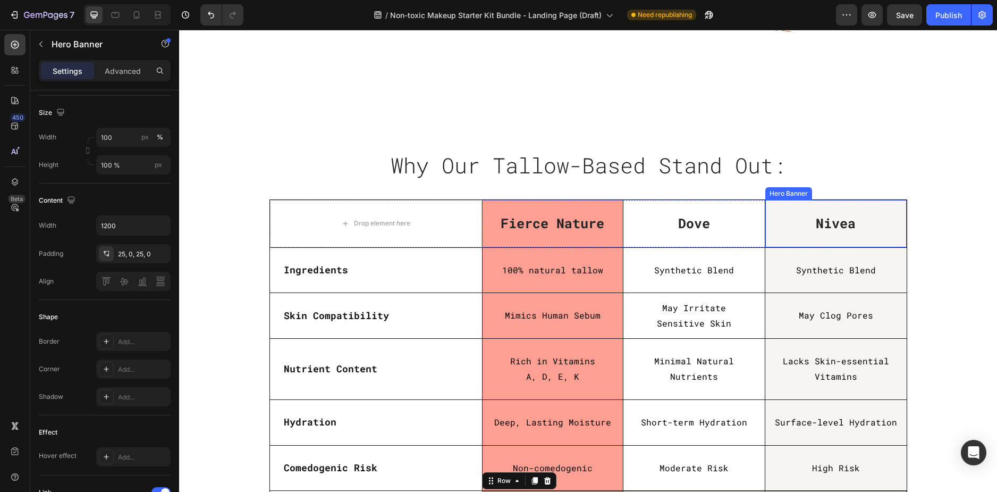
scroll to position [0, 0]
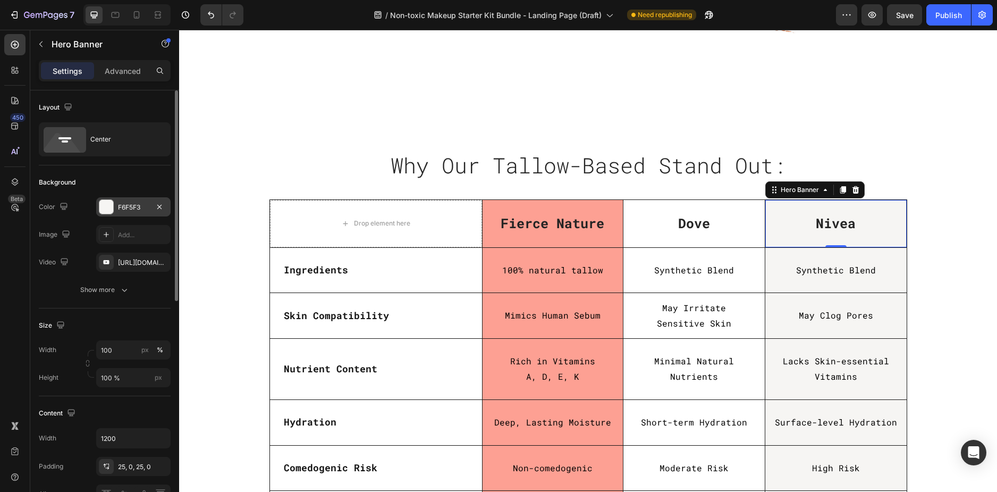
click at [129, 206] on div "F6F5F3" at bounding box center [133, 208] width 31 height 10
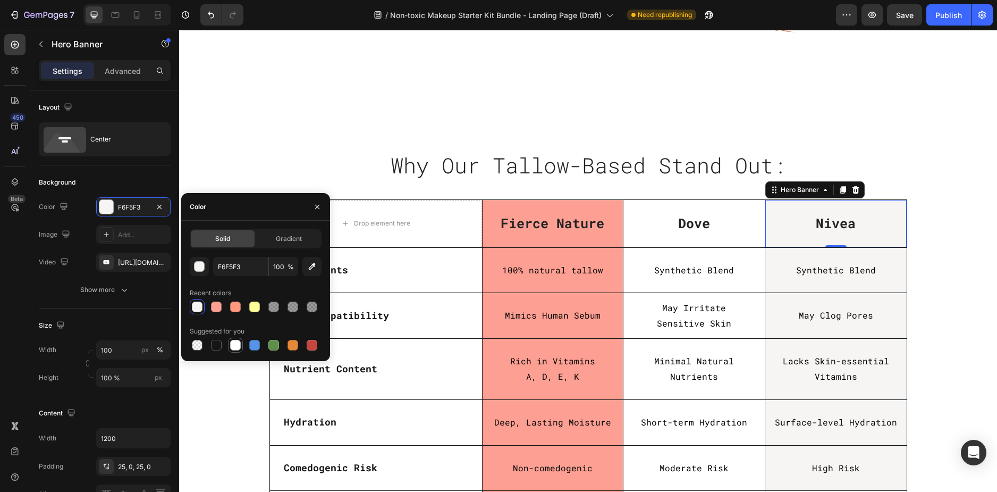
click at [235, 348] on div at bounding box center [235, 345] width 11 height 11
type input "FFFFFF"
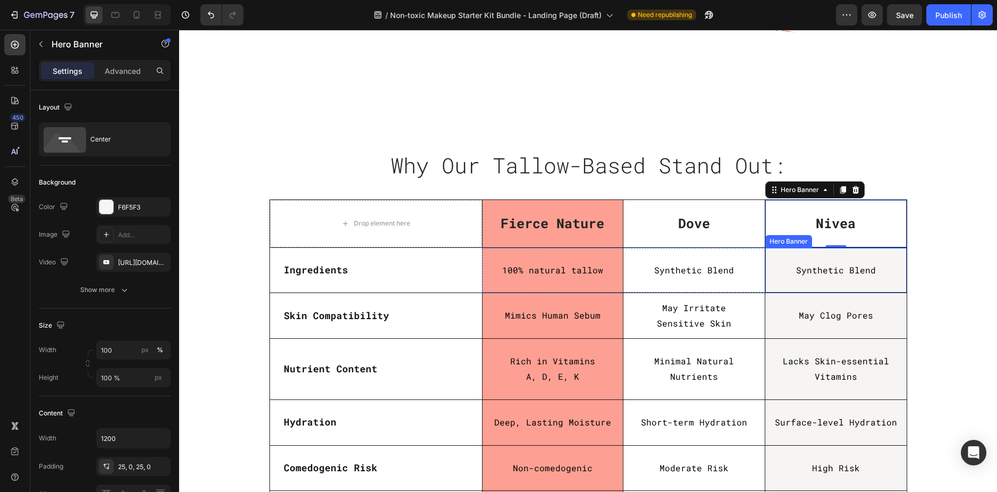
click at [769, 258] on div "Synthetic Blend Text Block" at bounding box center [836, 270] width 141 height 44
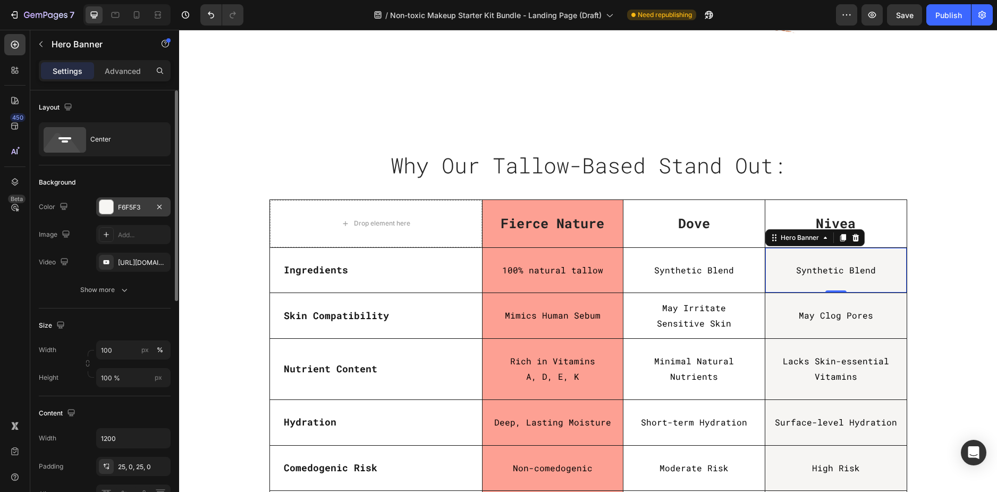
click at [133, 206] on div "F6F5F3" at bounding box center [133, 208] width 31 height 10
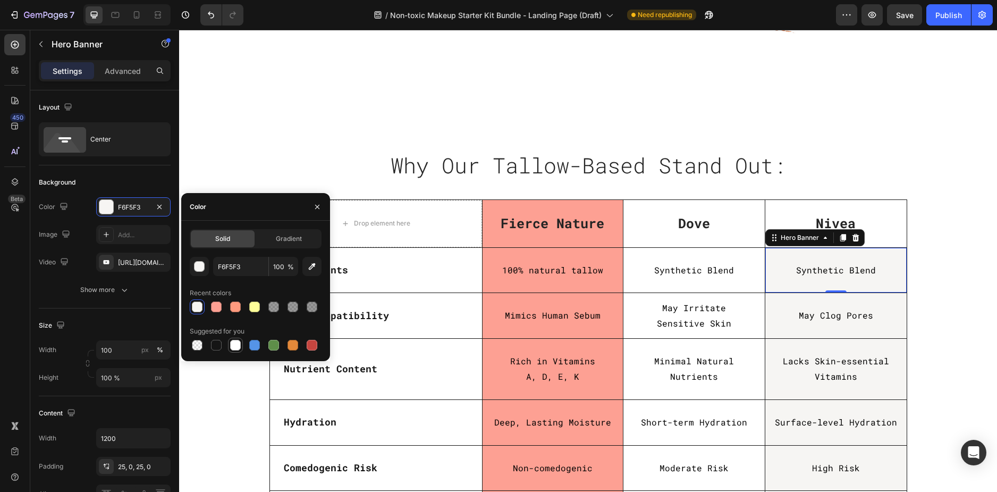
click at [238, 341] on div at bounding box center [235, 345] width 11 height 11
type input "FFFFFF"
click at [767, 330] on div "May Clog Pores Text Block" at bounding box center [836, 315] width 141 height 44
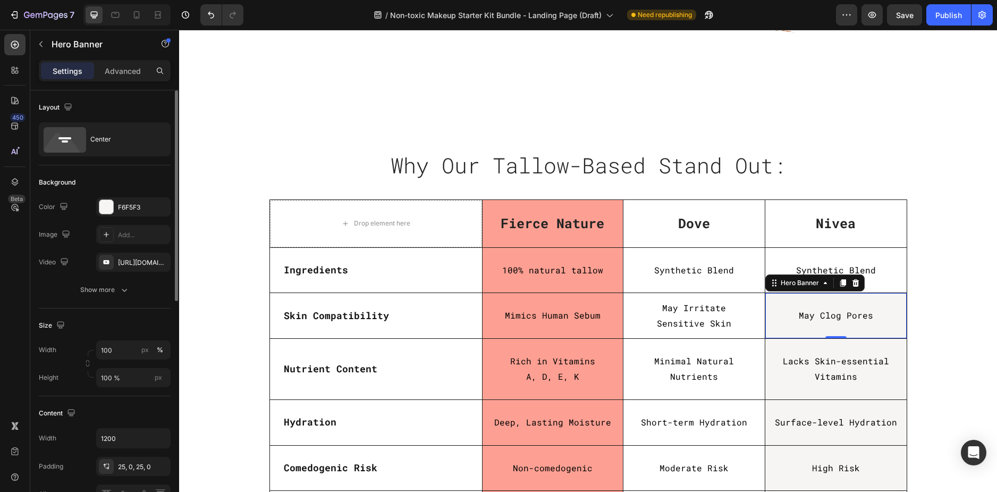
click at [133, 204] on div "F6F5F3" at bounding box center [133, 208] width 31 height 10
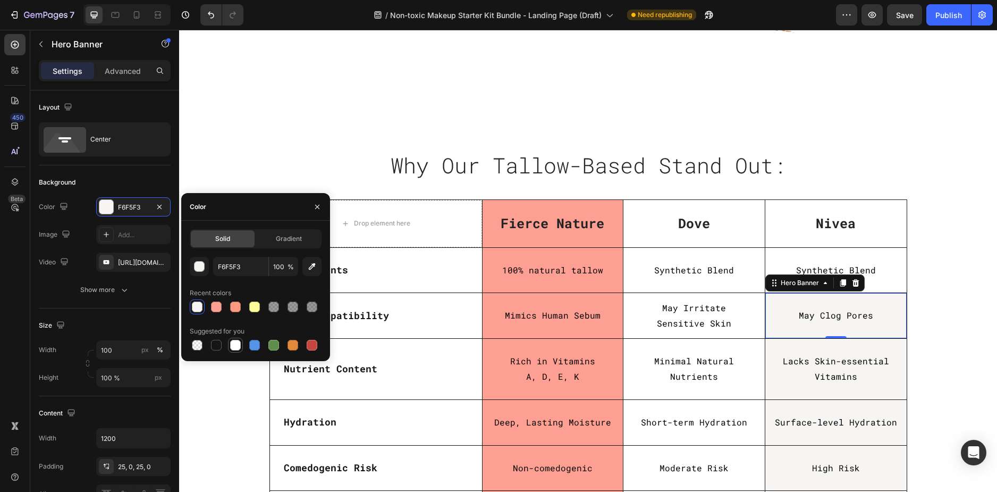
click at [234, 349] on div at bounding box center [235, 345] width 11 height 11
type input "FFFFFF"
click at [782, 387] on div "Lacks Skin-essential Vitamins Text Block" at bounding box center [836, 369] width 141 height 60
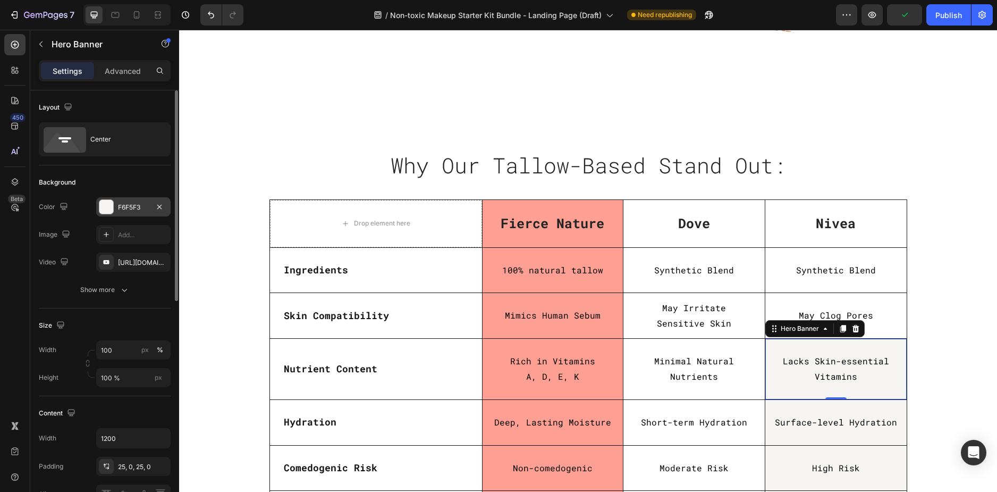
click at [132, 205] on div "F6F5F3" at bounding box center [133, 208] width 31 height 10
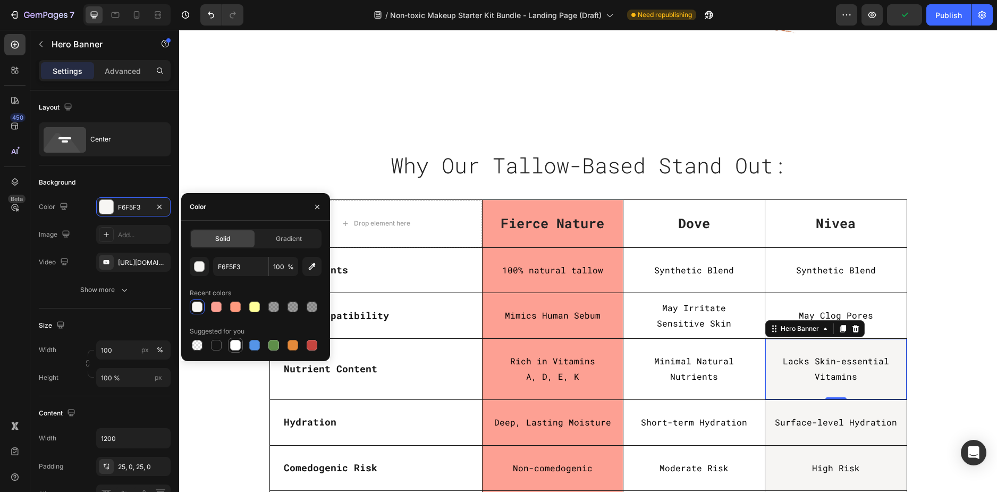
click at [235, 342] on div at bounding box center [235, 345] width 11 height 11
type input "FFFFFF"
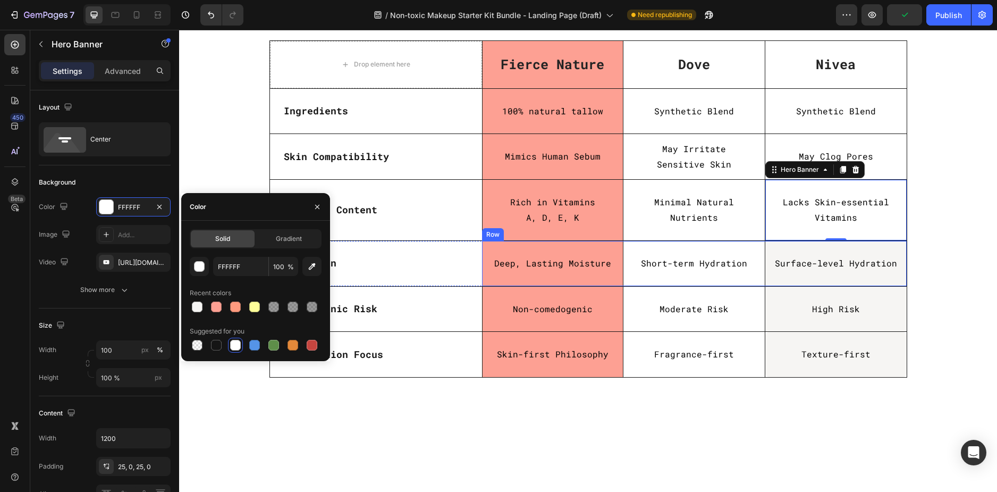
scroll to position [3031, 0]
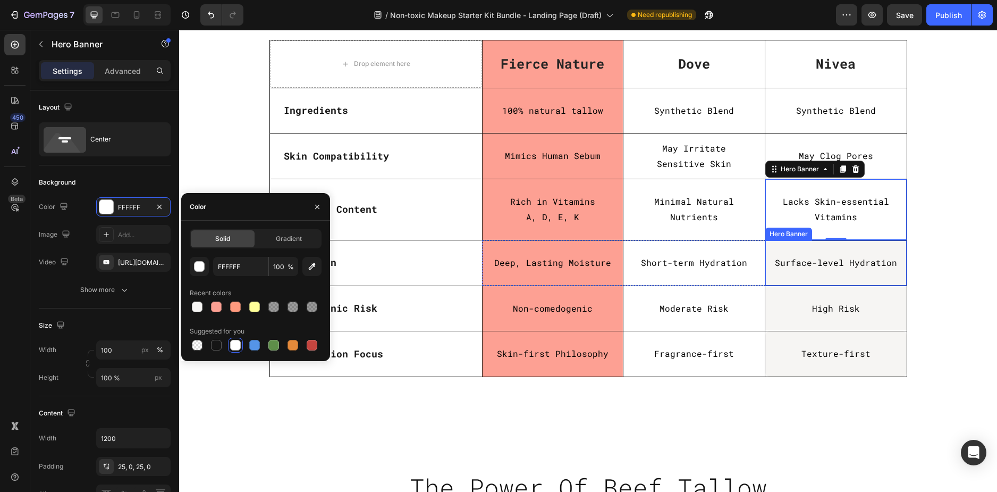
click at [831, 281] on div "Surface-level Hydration Text Block Hero Banner" at bounding box center [835, 262] width 141 height 45
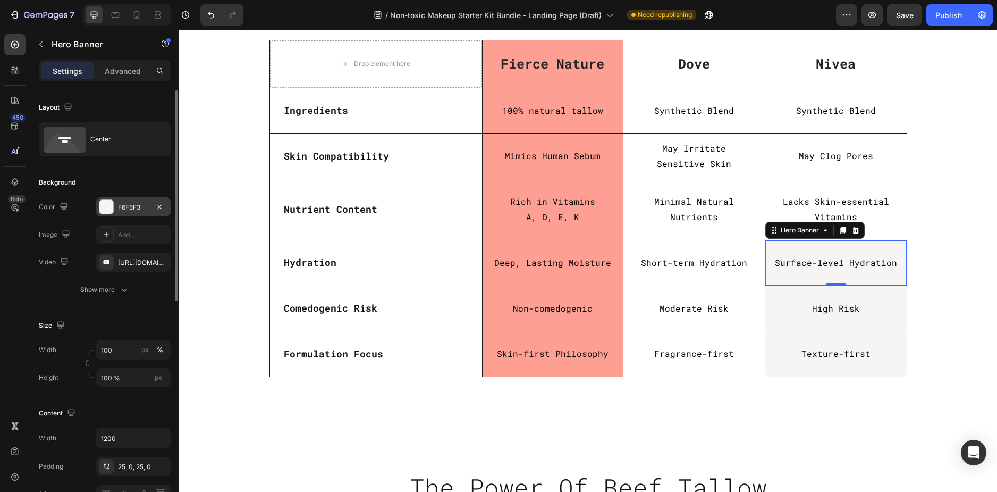
click at [122, 213] on div "F6F5F3" at bounding box center [133, 206] width 74 height 19
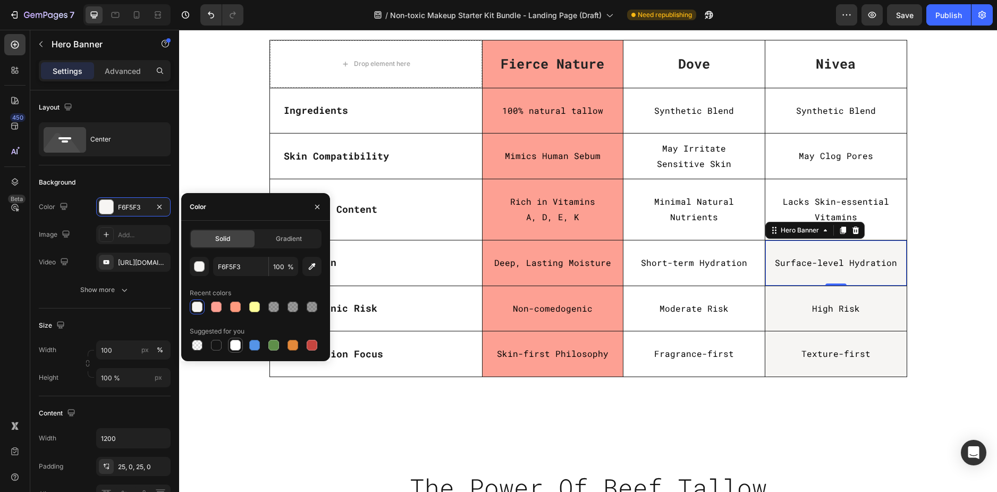
click at [233, 346] on div at bounding box center [235, 345] width 11 height 11
type input "FFFFFF"
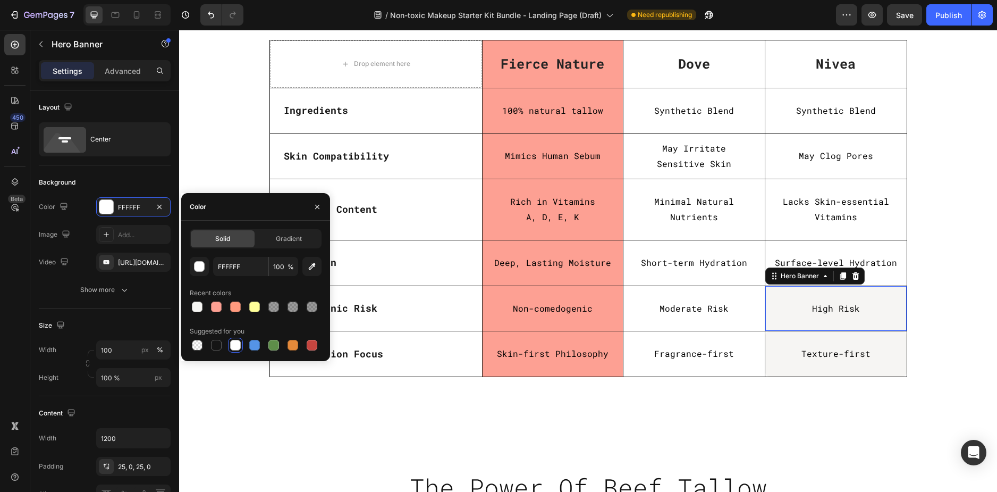
click at [782, 322] on div "High Risk Text Block" at bounding box center [836, 309] width 141 height 44
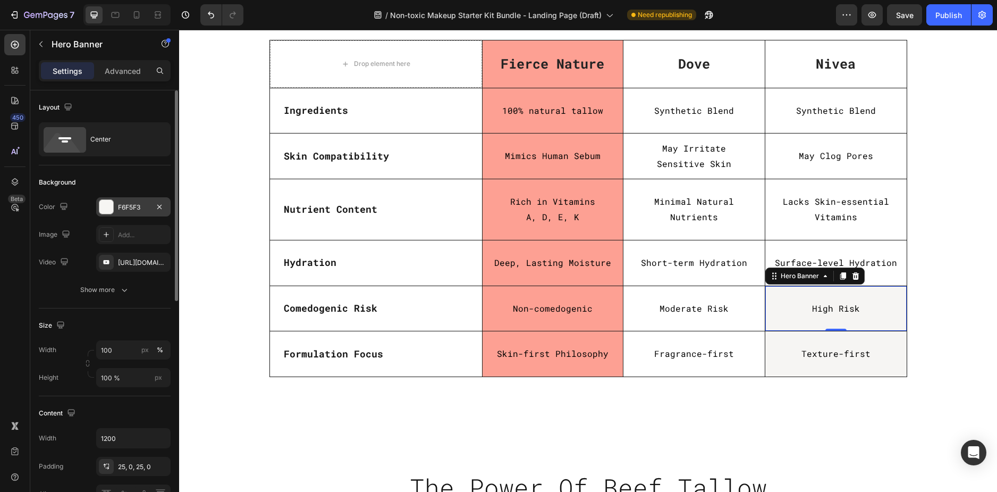
click at [132, 205] on div "F6F5F3" at bounding box center [133, 208] width 31 height 10
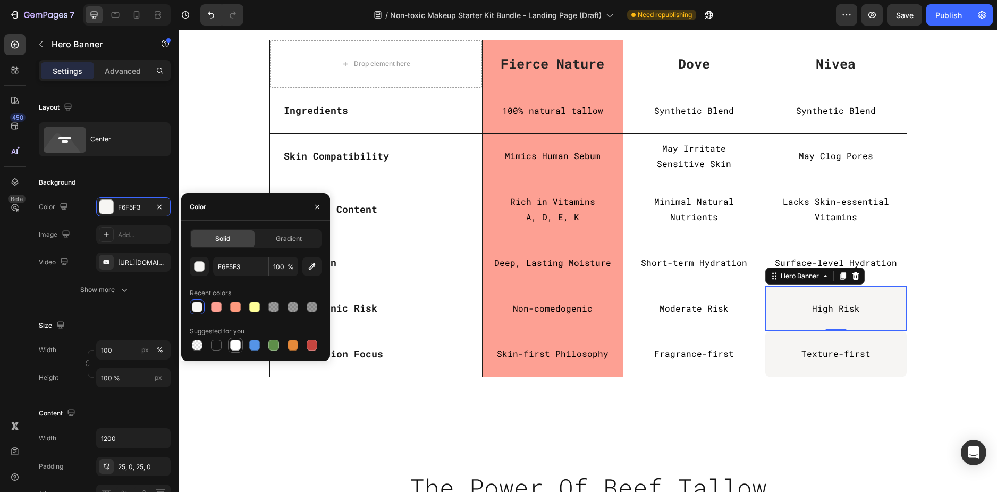
click at [236, 347] on div at bounding box center [235, 345] width 11 height 11
type input "FFFFFF"
click at [777, 367] on div "Texture-first Text Block" at bounding box center [836, 354] width 141 height 44
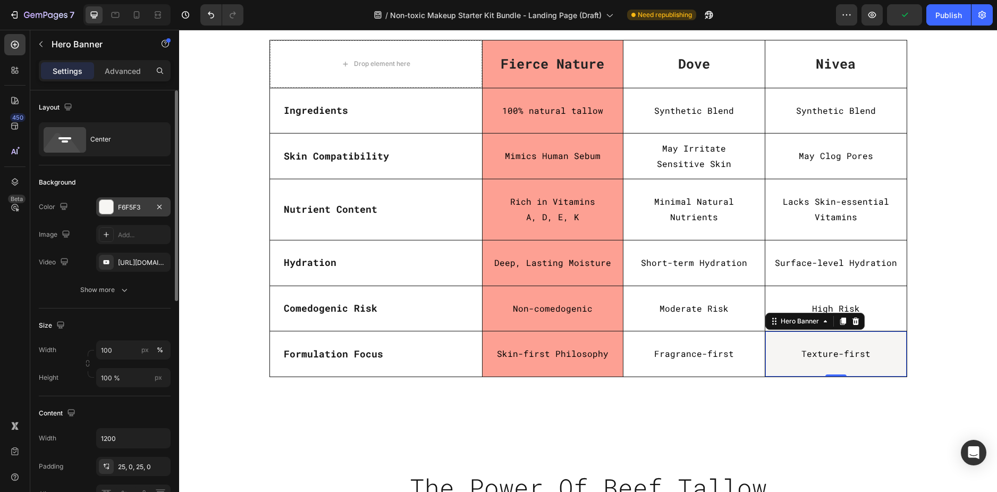
click at [132, 213] on div "F6F5F3" at bounding box center [133, 206] width 74 height 19
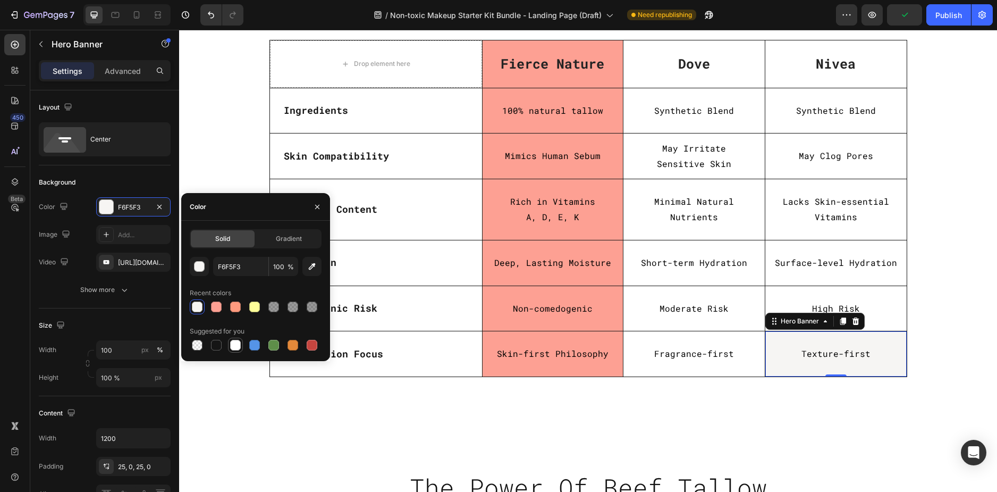
click at [234, 341] on div at bounding box center [235, 345] width 11 height 11
type input "FFFFFF"
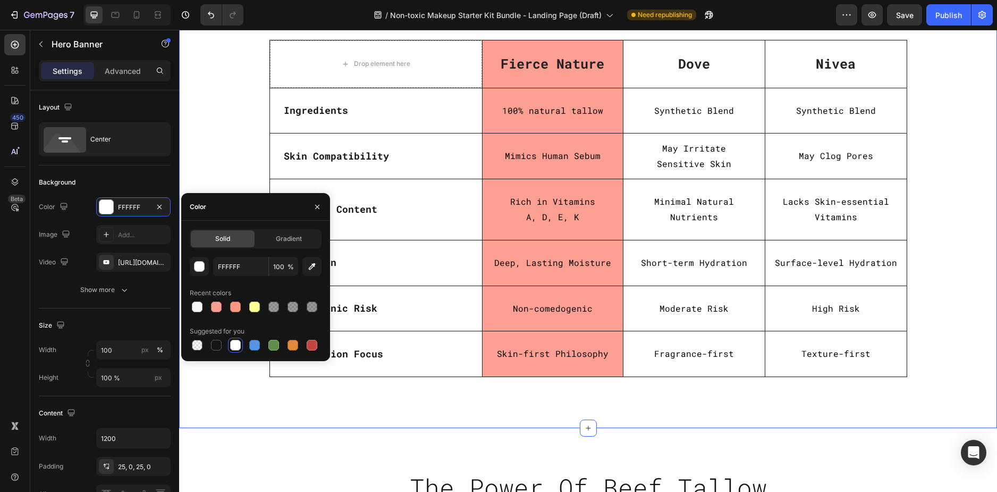
click at [965, 266] on div "Why Our Tallow-Based Stand Out: Heading Row Row Drop element here Fierce Nature…" at bounding box center [588, 187] width 802 height 398
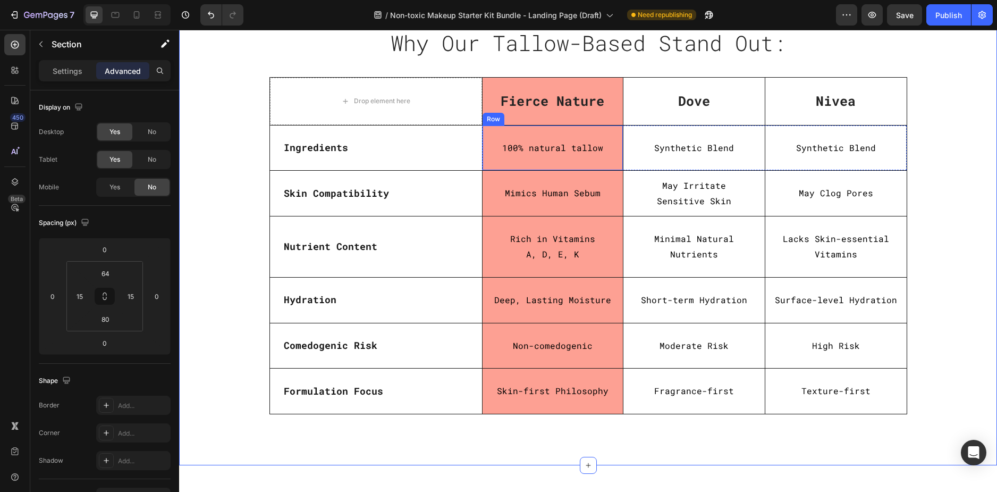
scroll to position [2924, 0]
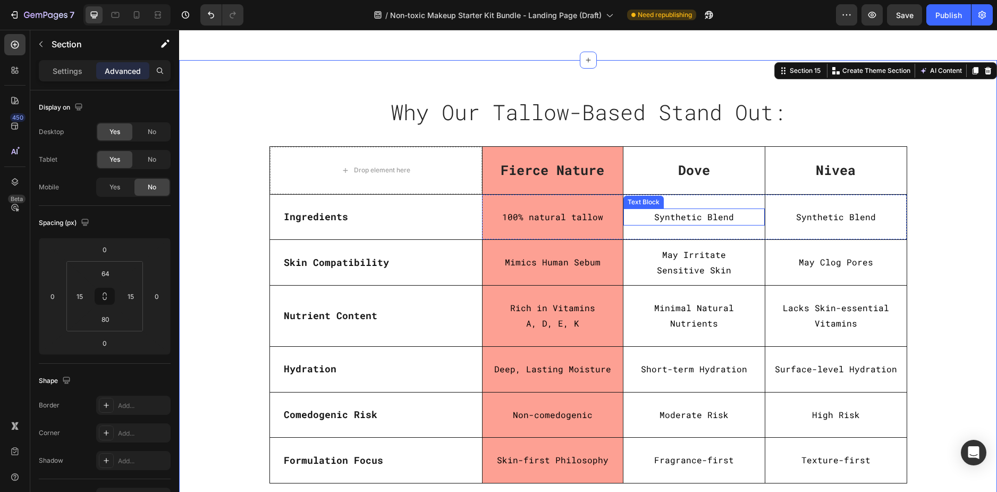
click at [684, 217] on p "Synthetic Blend" at bounding box center [694, 216] width 139 height 15
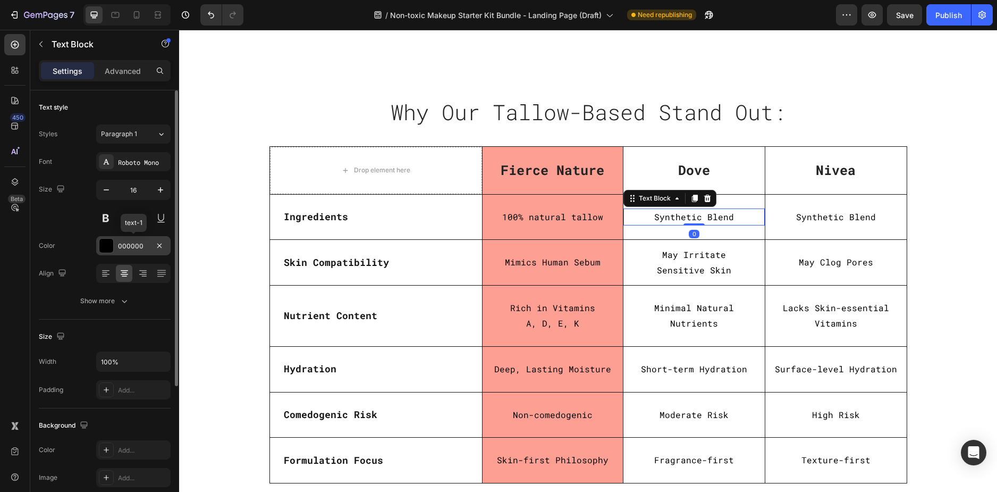
click at [130, 245] on div "000000" at bounding box center [133, 246] width 31 height 10
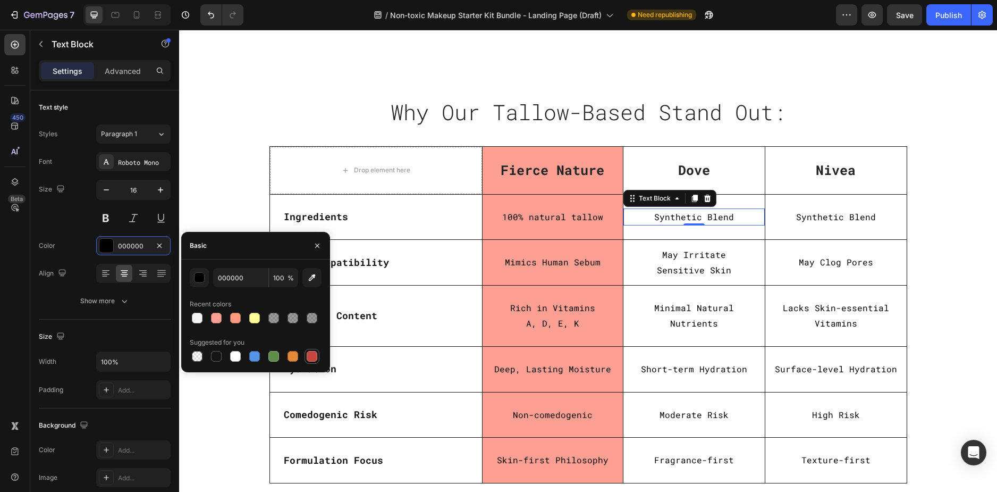
click at [317, 356] on div at bounding box center [312, 356] width 11 height 11
type input "C5453F"
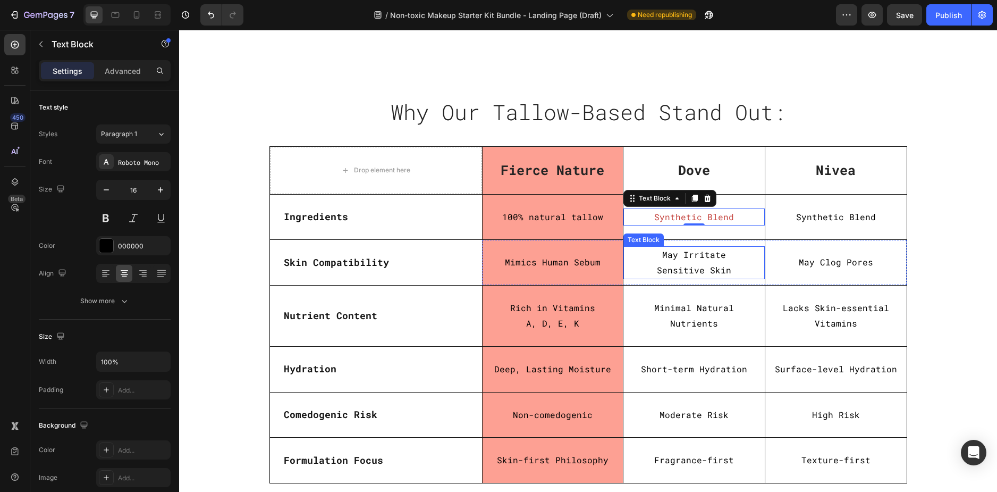
click at [683, 263] on p "Sensitive Skin" at bounding box center [694, 270] width 139 height 15
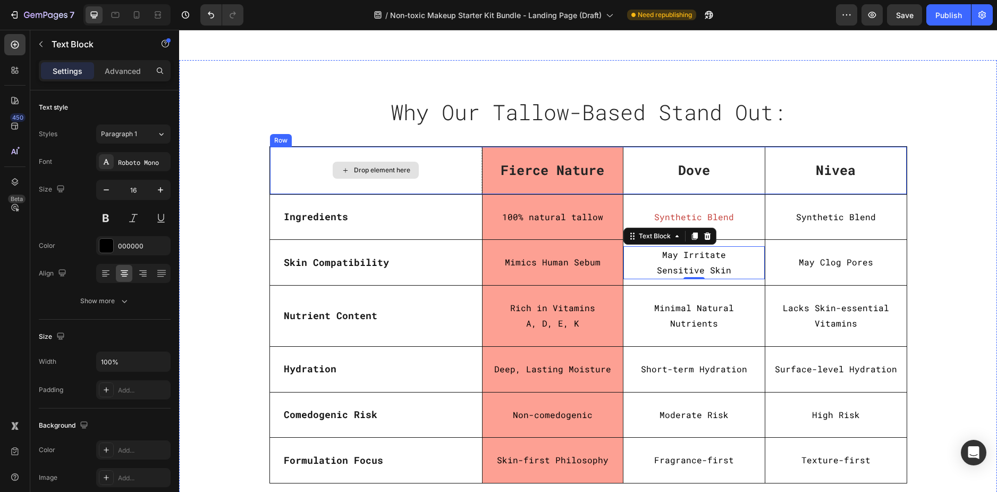
click at [273, 154] on div "Drop element here" at bounding box center [376, 170] width 212 height 47
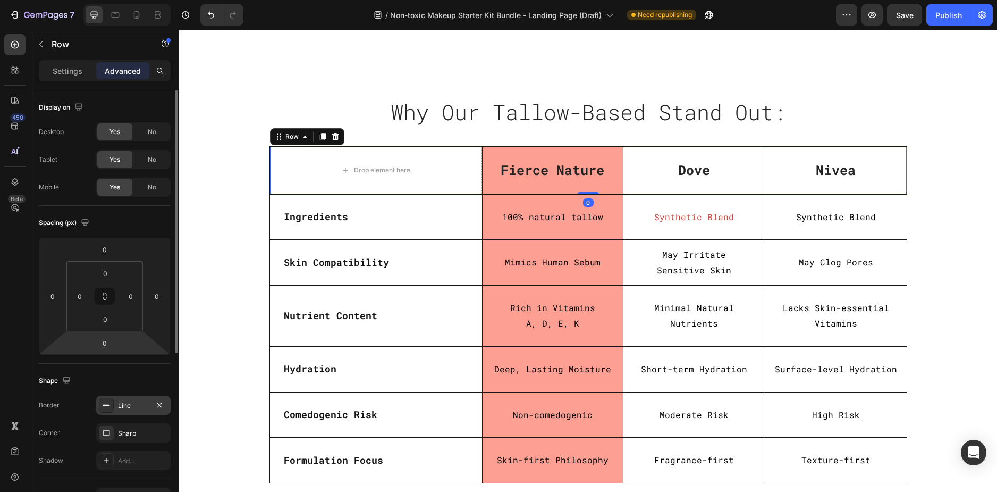
click at [120, 400] on div "Line" at bounding box center [133, 405] width 74 height 19
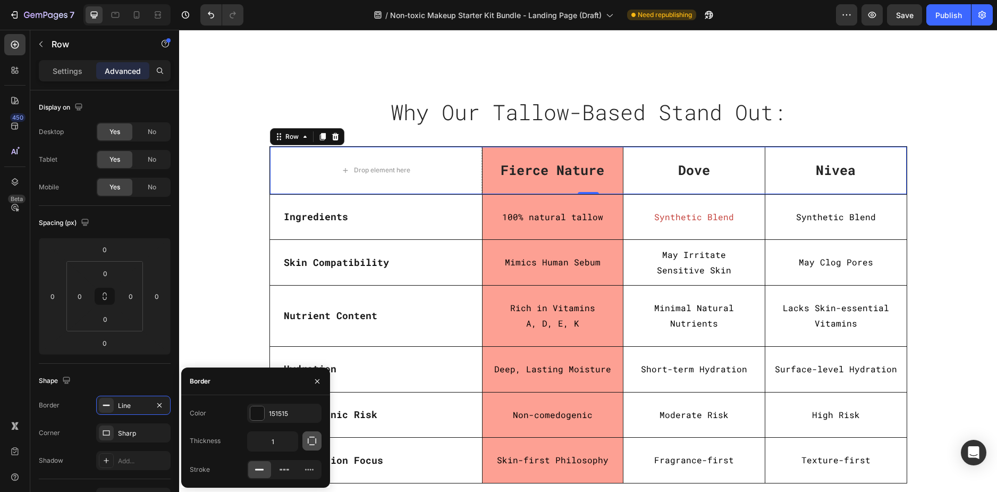
click at [316, 437] on icon "button" at bounding box center [312, 440] width 11 height 11
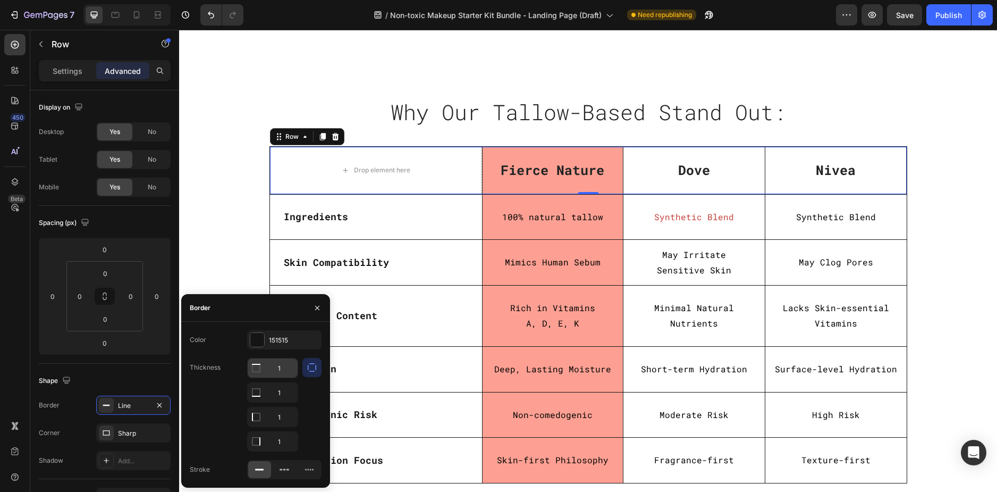
click at [279, 371] on input "1" at bounding box center [273, 367] width 50 height 19
type input "0"
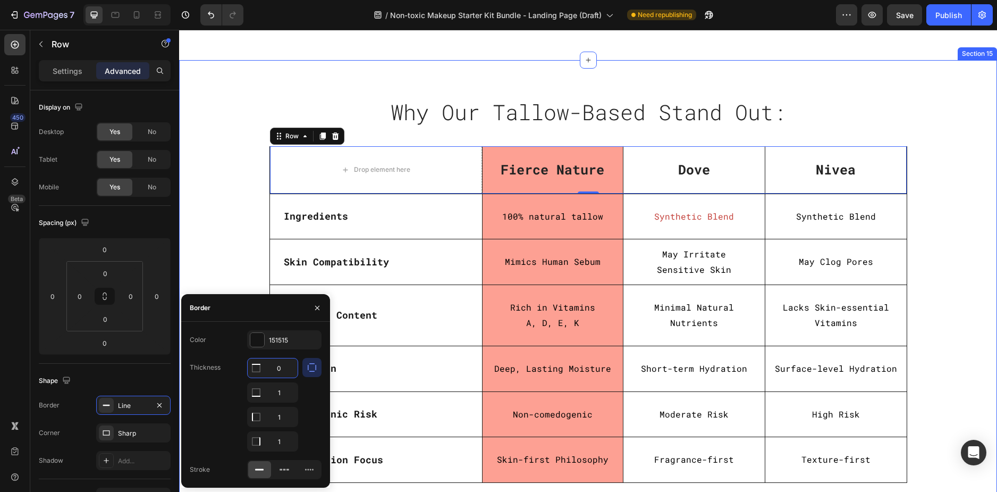
click at [231, 167] on div "Why Our Tallow-Based Stand Out: Heading Row Row Drop element here Fierce Nature…" at bounding box center [588, 292] width 802 height 397
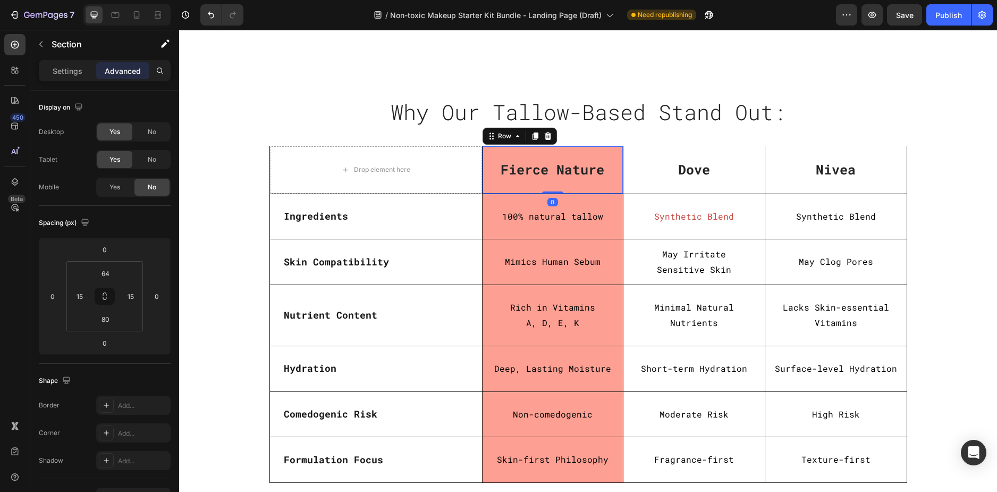
click at [488, 150] on div "Fierce Nature Text block Row 0" at bounding box center [552, 169] width 141 height 47
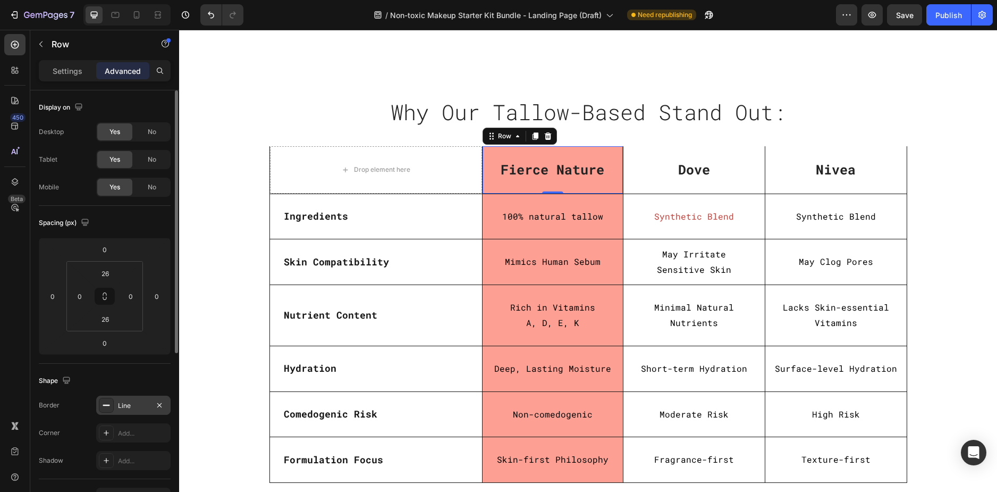
click at [137, 403] on div "Line" at bounding box center [133, 406] width 31 height 10
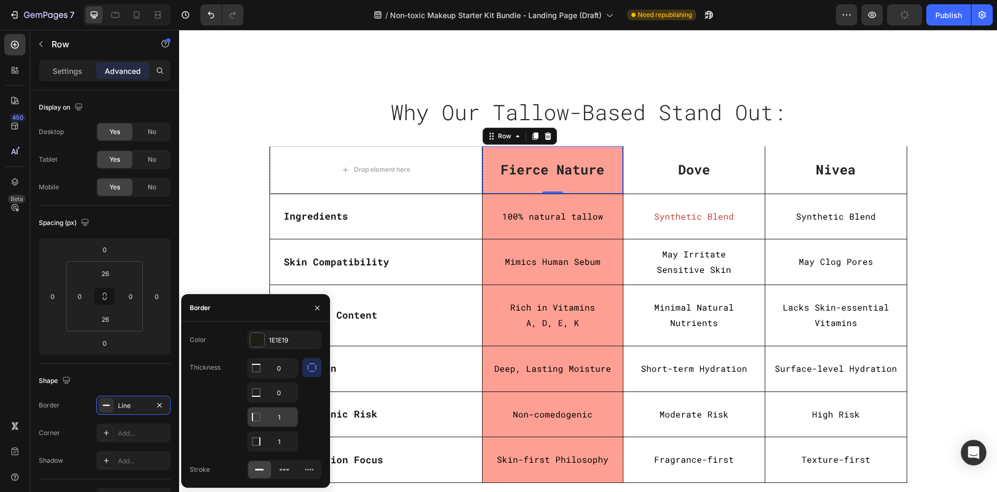
click at [288, 378] on input "1" at bounding box center [273, 367] width 50 height 19
type input "0"
click at [281, 378] on input "1" at bounding box center [273, 367] width 50 height 19
type input "0"
click at [490, 229] on div "100% natural tallow Text Block Row" at bounding box center [552, 216] width 141 height 45
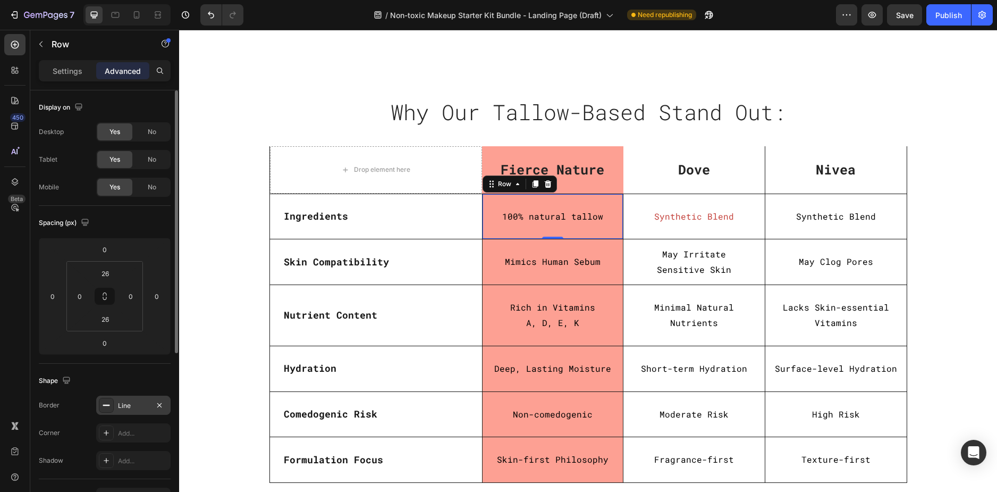
click at [129, 400] on div "Line" at bounding box center [133, 405] width 74 height 19
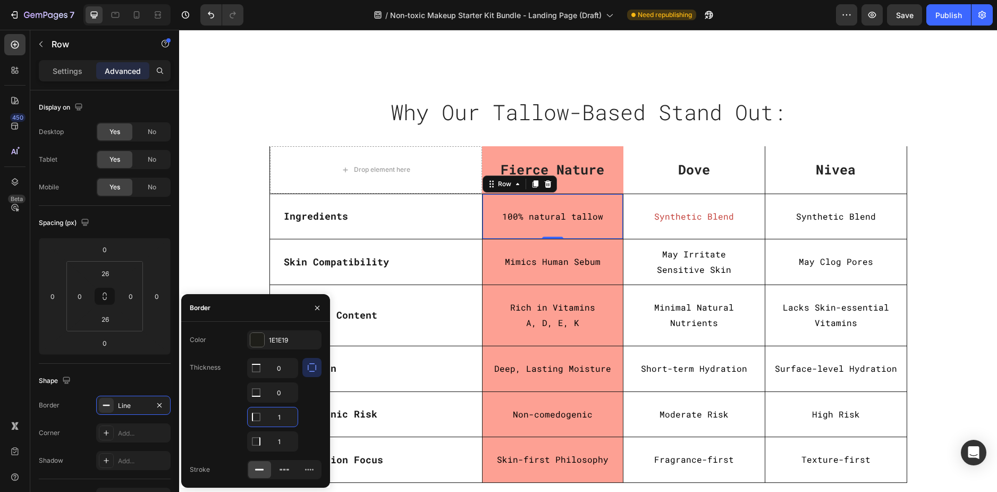
click at [275, 423] on input "1" at bounding box center [273, 416] width 50 height 19
type input "0"
click at [280, 378] on input "1" at bounding box center [273, 367] width 50 height 19
type input "0"
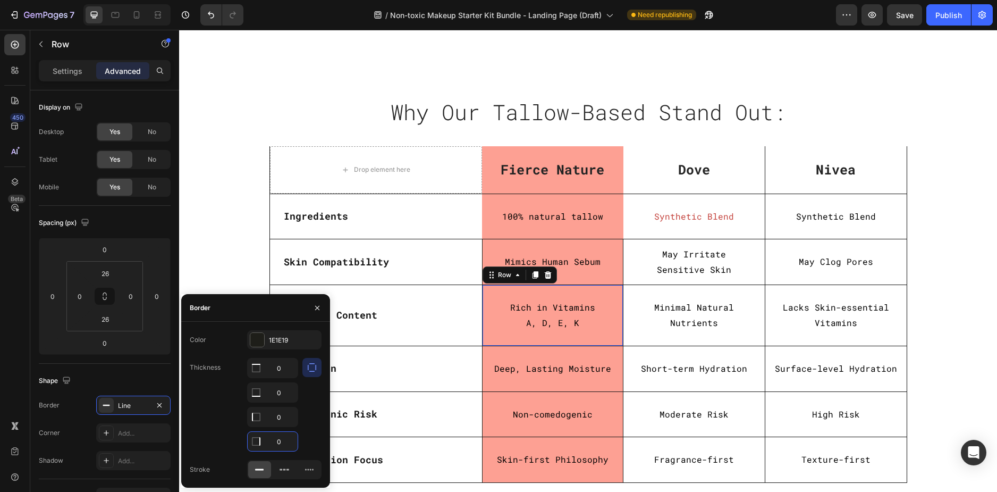
click at [487, 337] on div "Rich in Vitamins A, D, E, K Text Block Row 0" at bounding box center [552, 315] width 141 height 61
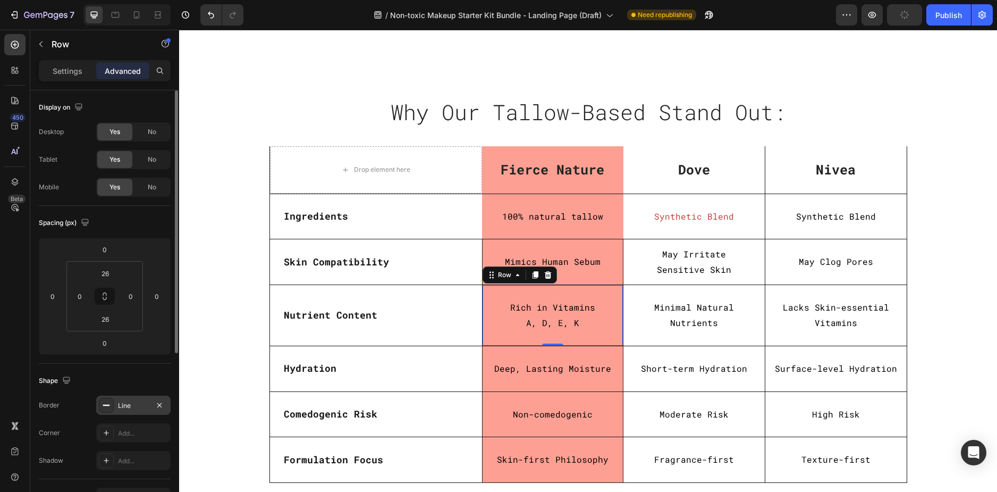
click at [125, 406] on div "Line" at bounding box center [133, 406] width 31 height 10
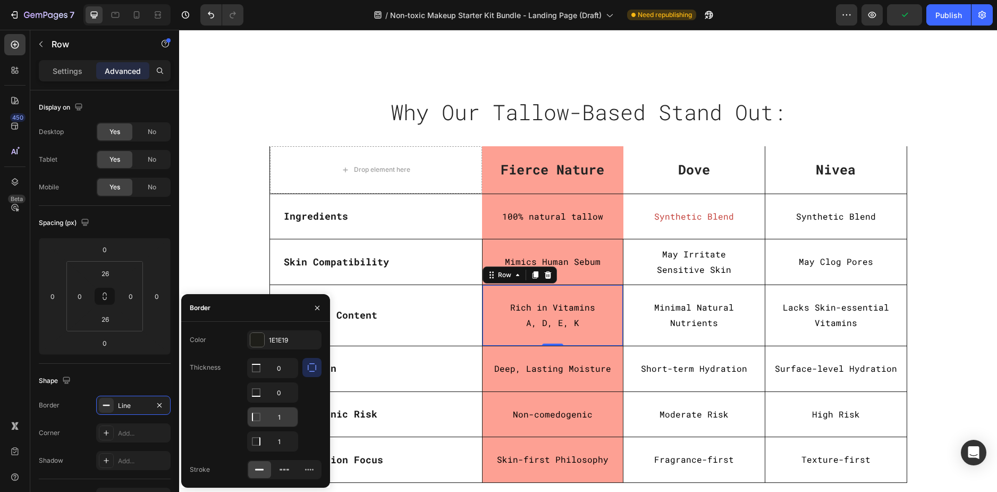
click at [283, 378] on input "1" at bounding box center [273, 367] width 50 height 19
type input "0"
click at [285, 378] on input "1" at bounding box center [273, 367] width 50 height 19
type input "0"
click at [499, 385] on div "Deep, Lasting Moisture Text Block Row" at bounding box center [552, 368] width 141 height 45
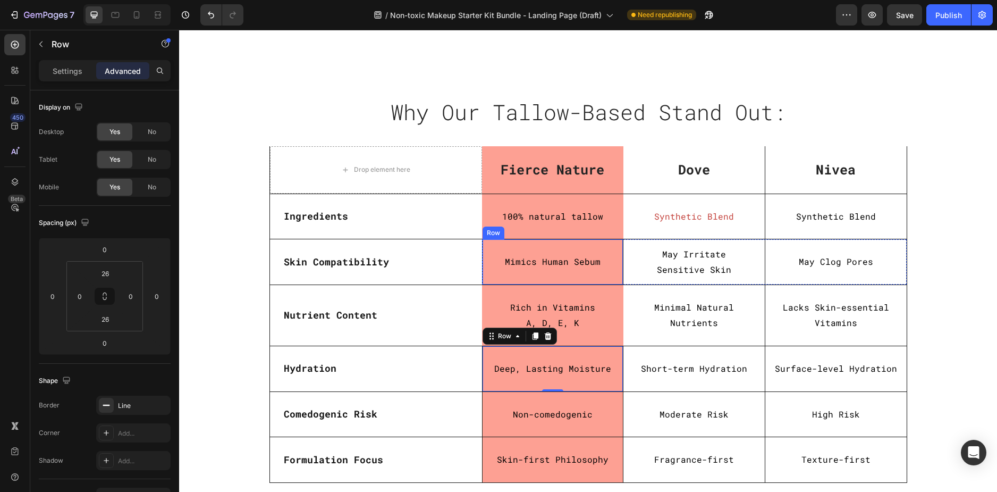
click at [489, 278] on div "Mimics Human Sebum Text Block Row" at bounding box center [552, 261] width 141 height 45
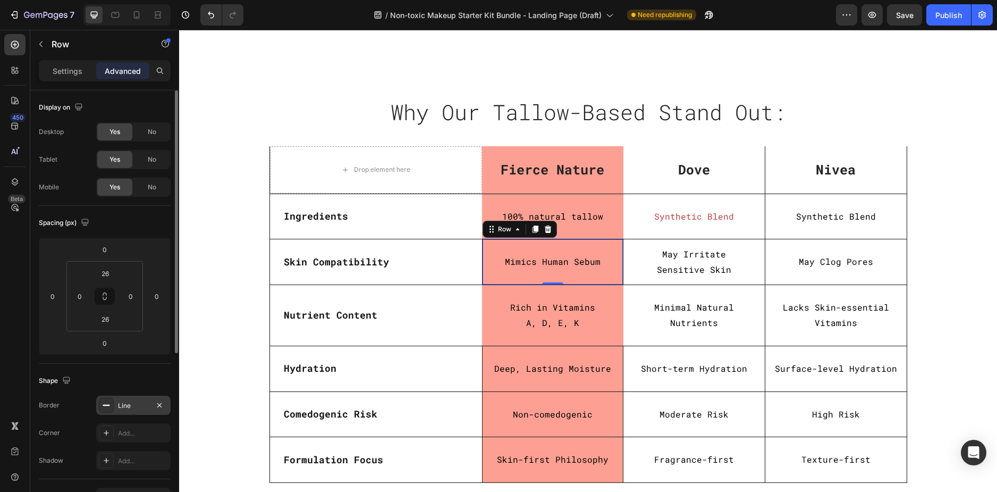
click at [133, 408] on div "Line" at bounding box center [133, 406] width 31 height 10
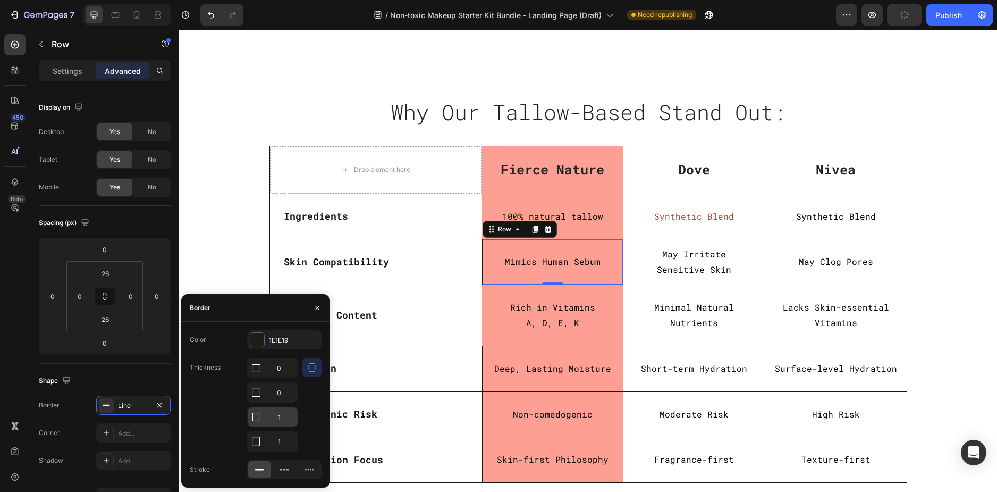
click at [286, 378] on input "1" at bounding box center [273, 367] width 50 height 19
type input "0"
click at [284, 378] on input "1" at bounding box center [273, 367] width 50 height 19
type input "0"
click at [499, 382] on div "Deep, Lasting Moisture Text Block Row" at bounding box center [552, 368] width 141 height 45
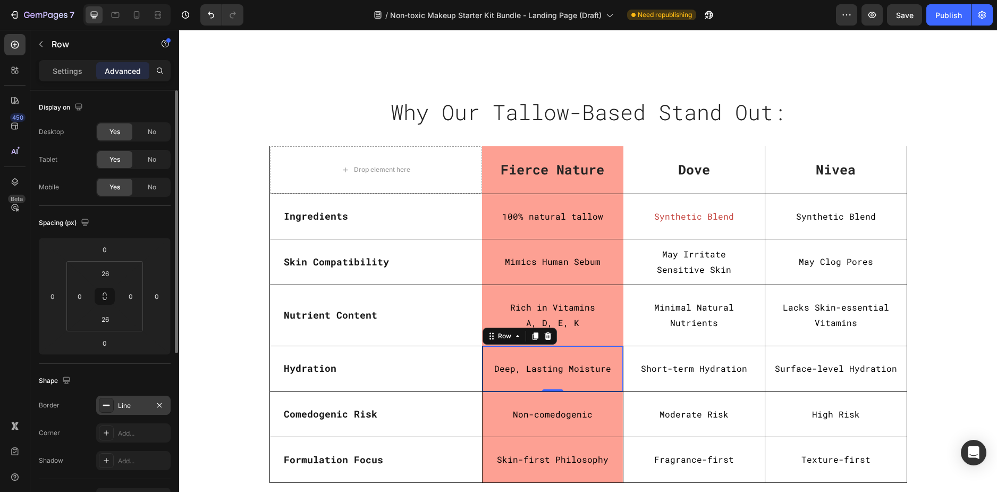
click at [132, 406] on div "Line" at bounding box center [133, 406] width 31 height 10
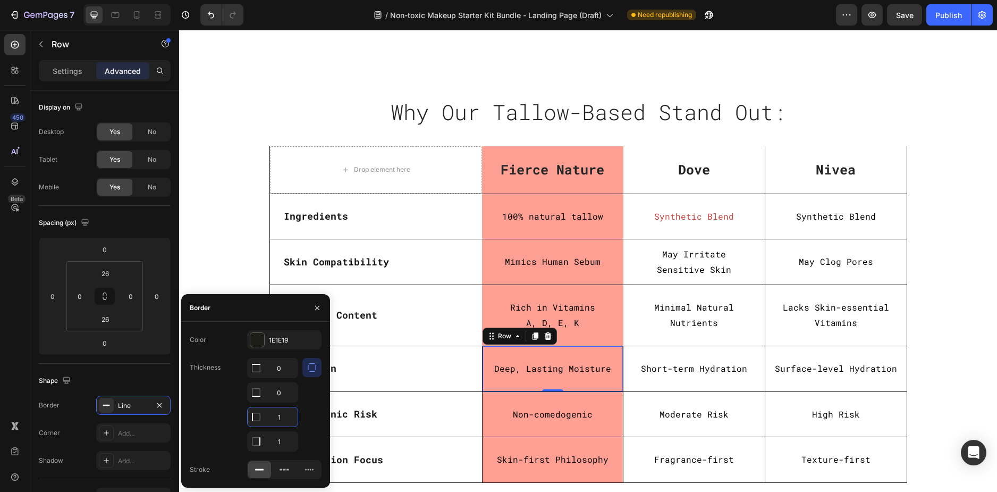
click at [286, 420] on input "1" at bounding box center [273, 416] width 50 height 19
type input "0"
click at [280, 434] on input "1" at bounding box center [273, 441] width 50 height 19
type input "0"
click at [494, 428] on div "Non-comedogenic Text Block Row" at bounding box center [552, 414] width 141 height 45
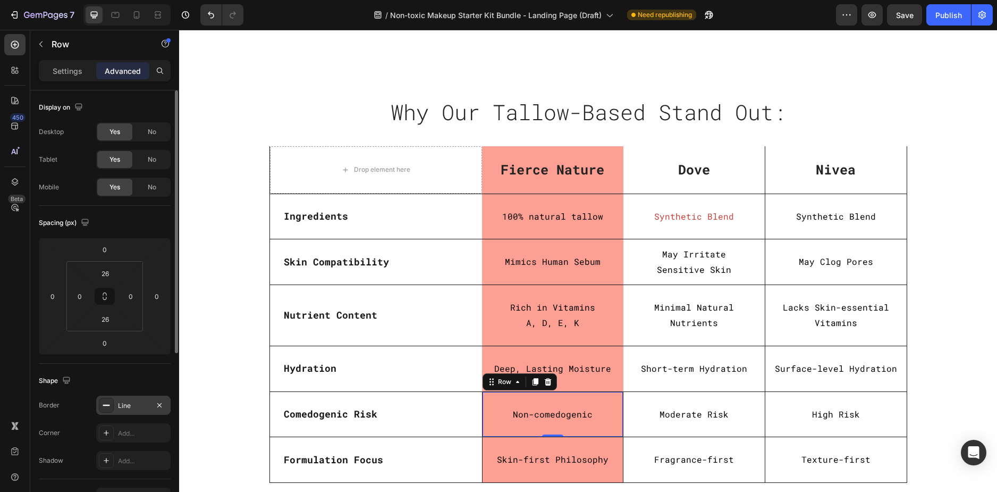
click at [137, 406] on div "Line" at bounding box center [133, 406] width 31 height 10
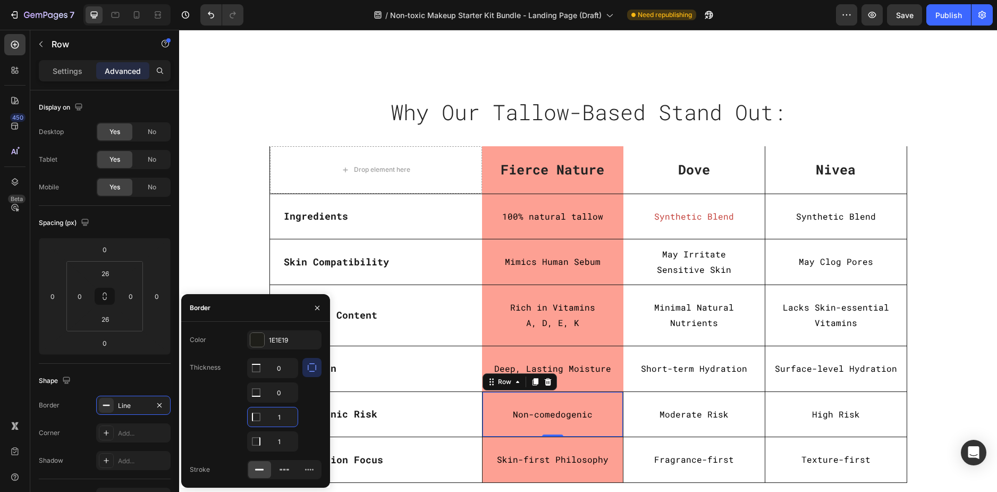
drag, startPoint x: 282, startPoint y: 417, endPoint x: 292, endPoint y: 415, distance: 10.2
click at [282, 417] on input "1" at bounding box center [273, 416] width 50 height 19
type input "0"
click at [275, 378] on input "1" at bounding box center [273, 367] width 50 height 19
type input "0"
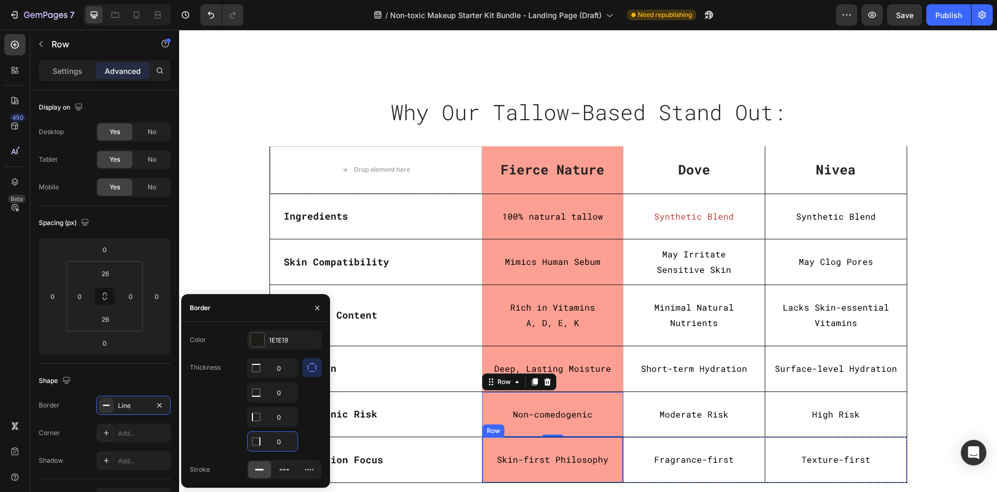
click at [490, 474] on div "Skin-first Philosophy Text Block Row" at bounding box center [552, 459] width 141 height 45
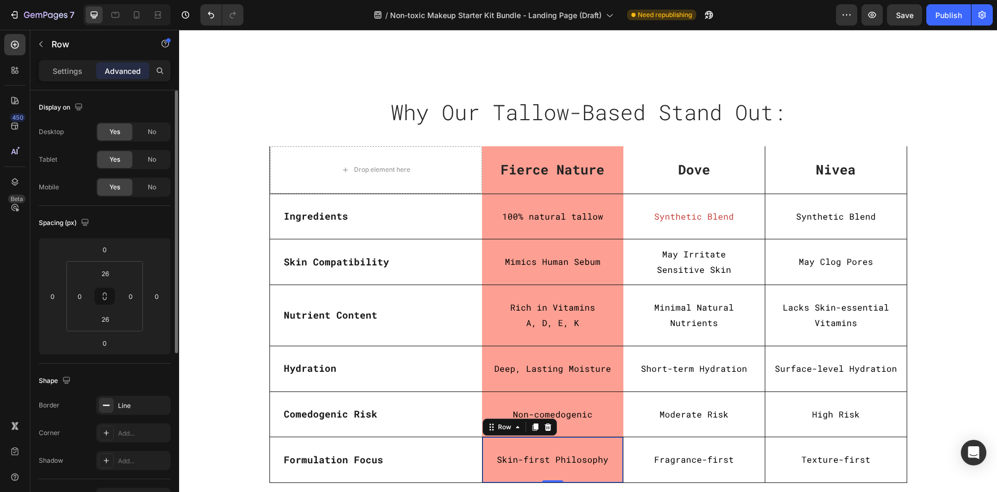
click at [137, 415] on div "Border Line Corner Add... Shadow Add..." at bounding box center [105, 433] width 132 height 74
click at [135, 411] on div "Line" at bounding box center [133, 405] width 74 height 19
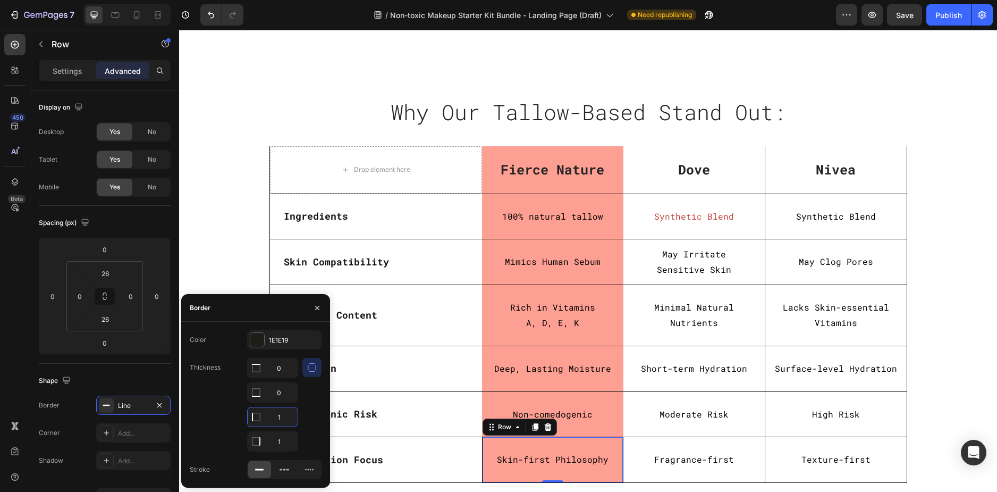
click at [281, 421] on input "1" at bounding box center [273, 416] width 50 height 19
type input "0"
click at [286, 439] on input "1" at bounding box center [273, 441] width 50 height 19
type input "0"
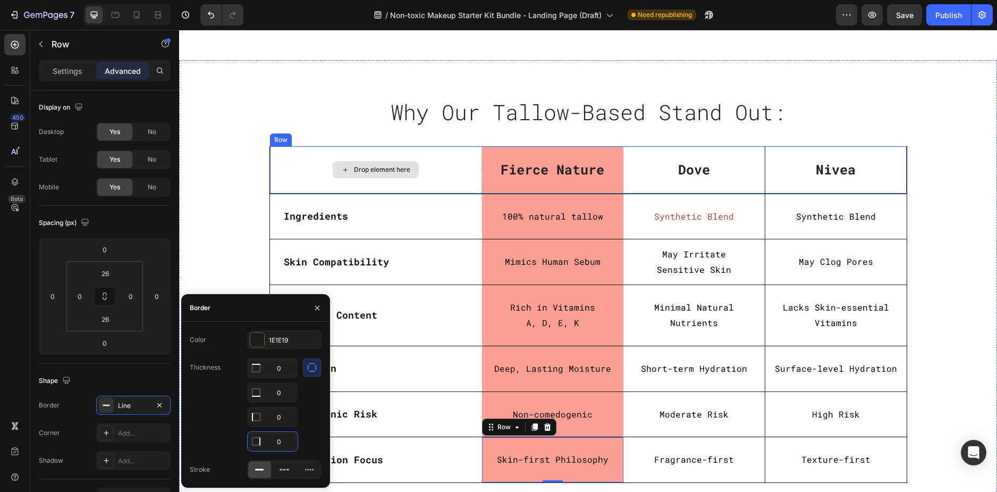
click at [270, 168] on div "Drop element here" at bounding box center [376, 169] width 212 height 47
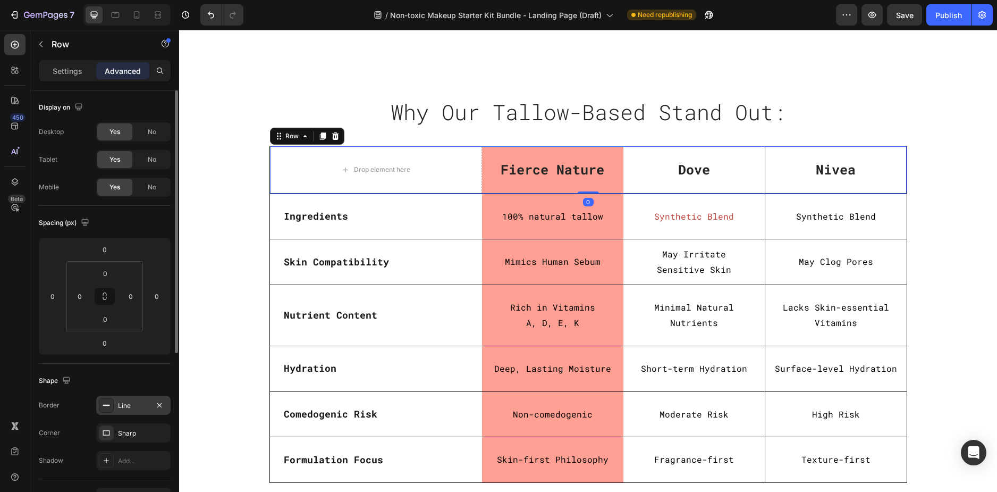
click at [130, 407] on div "Line" at bounding box center [133, 406] width 31 height 10
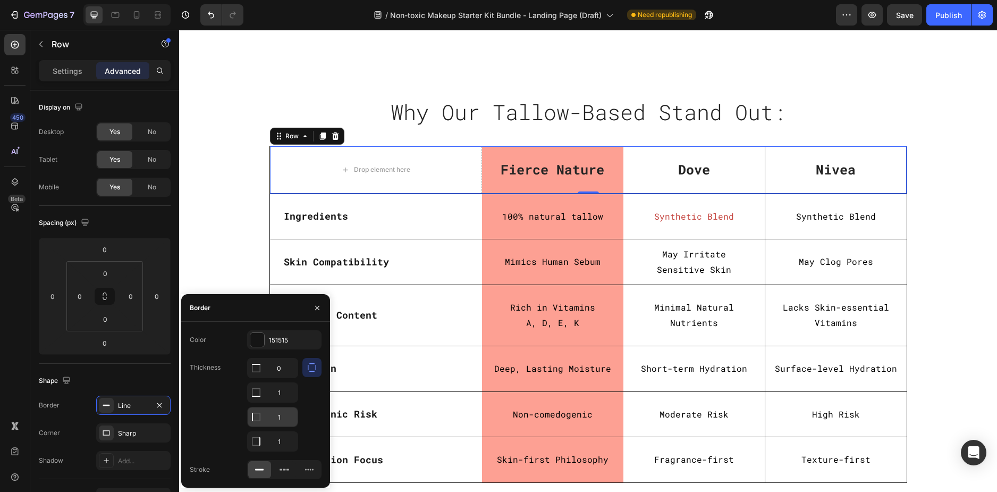
click at [279, 378] on input "1" at bounding box center [273, 367] width 50 height 19
type input "0"
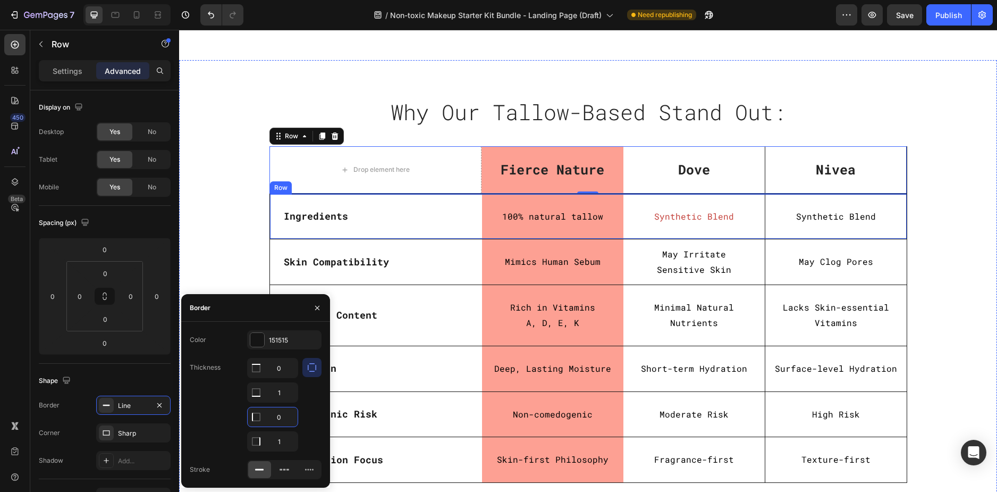
click at [382, 237] on div "Ingredients Text Block" at bounding box center [376, 216] width 212 height 45
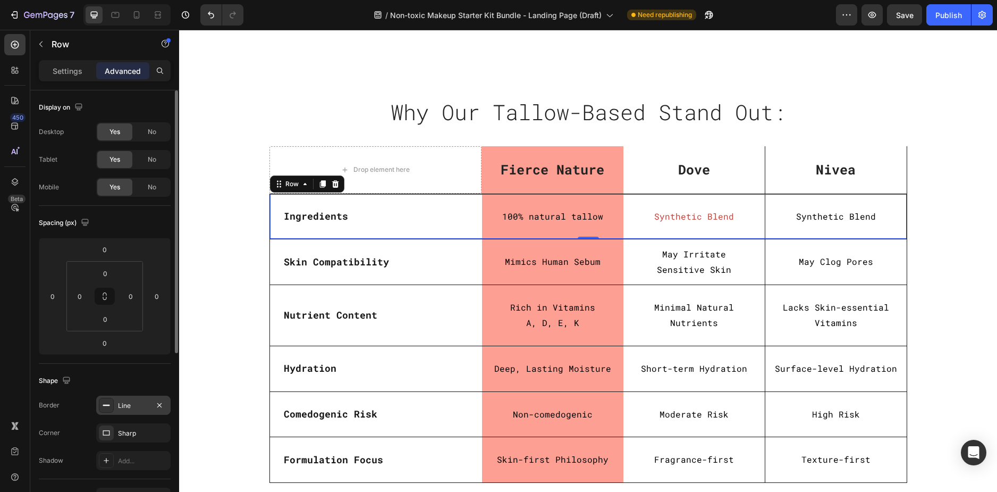
click at [127, 407] on div "Line" at bounding box center [133, 406] width 31 height 10
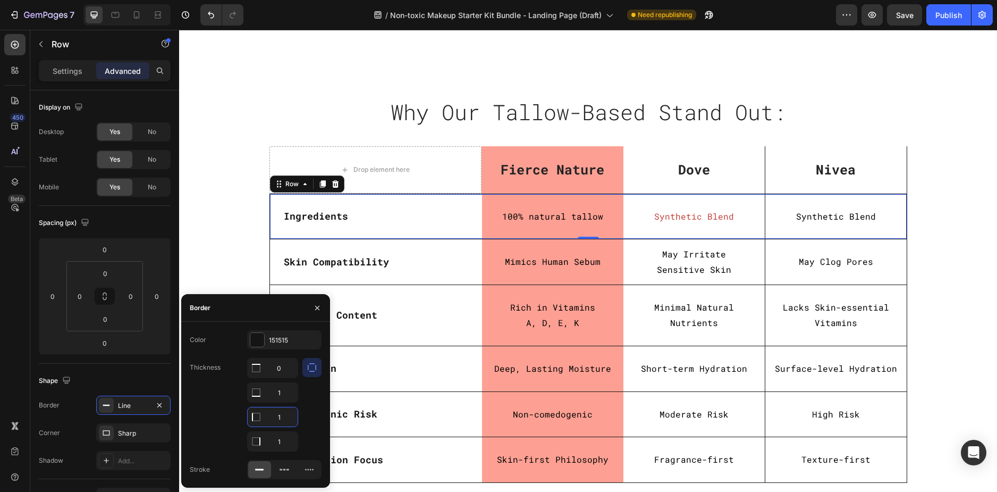
click at [279, 413] on input "1" at bounding box center [273, 416] width 50 height 19
type input "0"
click at [242, 249] on div "Why Our Tallow-Based Stand Out: Heading Row Row Drop element here Fierce Nature…" at bounding box center [588, 292] width 802 height 397
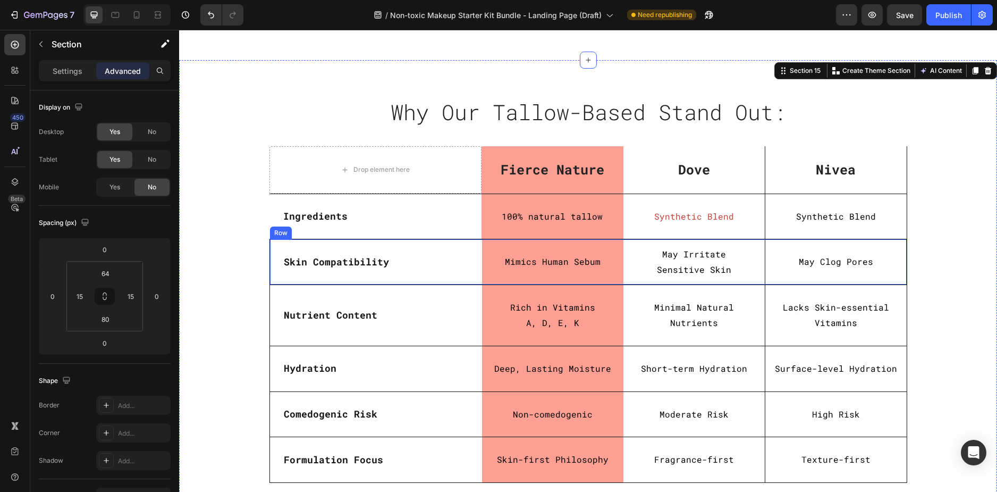
click at [291, 280] on div "Skin Compatibility Text Block" at bounding box center [376, 261] width 212 height 45
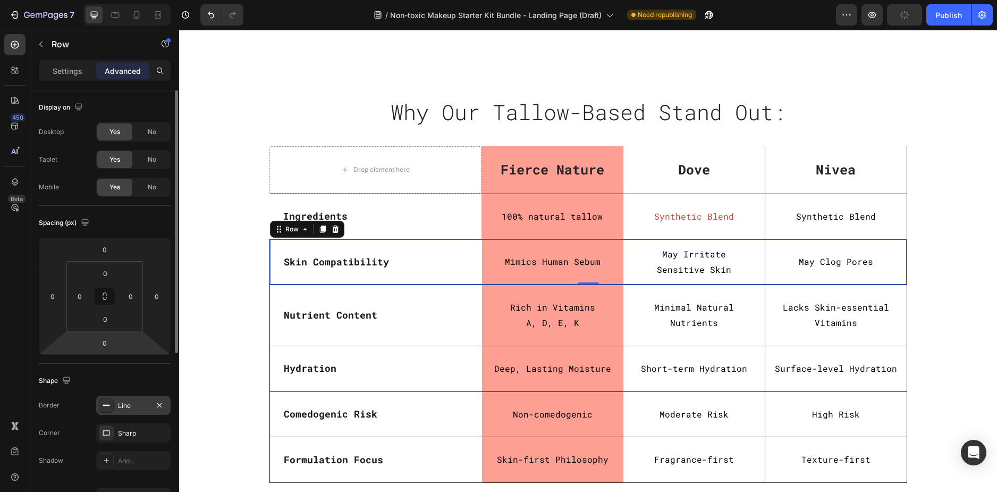
click at [129, 404] on div "Line" at bounding box center [133, 406] width 31 height 10
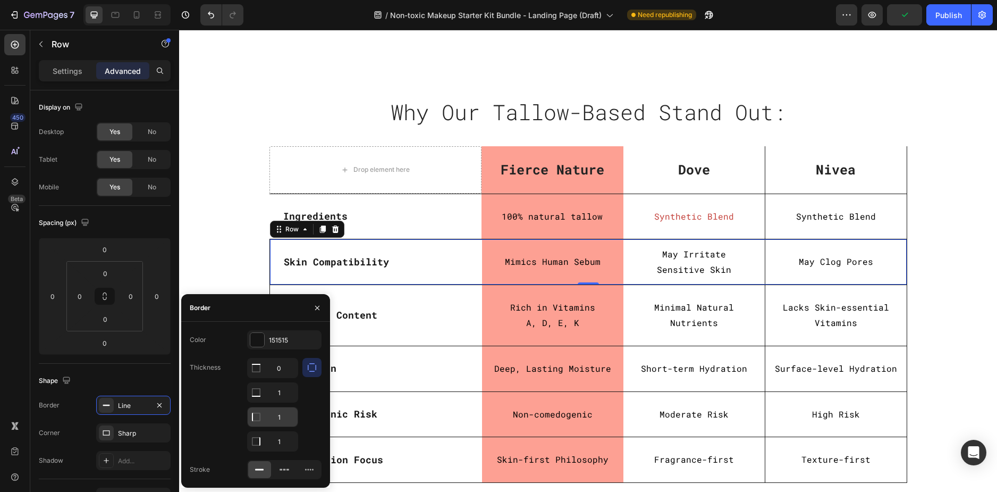
click at [281, 378] on input "1" at bounding box center [273, 367] width 50 height 19
type input "0"
click at [442, 366] on p "Hydration" at bounding box center [376, 368] width 184 height 12
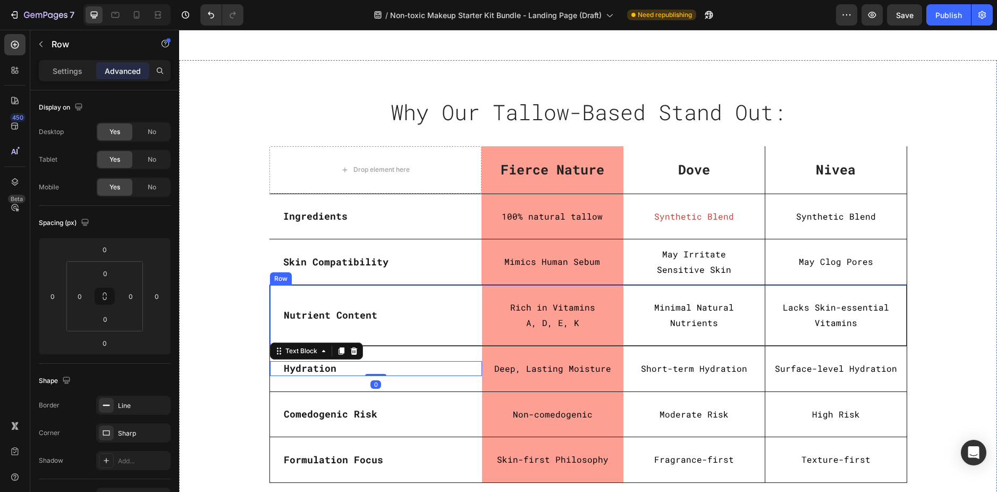
click at [455, 287] on div "Nutrient Content Text Block" at bounding box center [376, 315] width 212 height 61
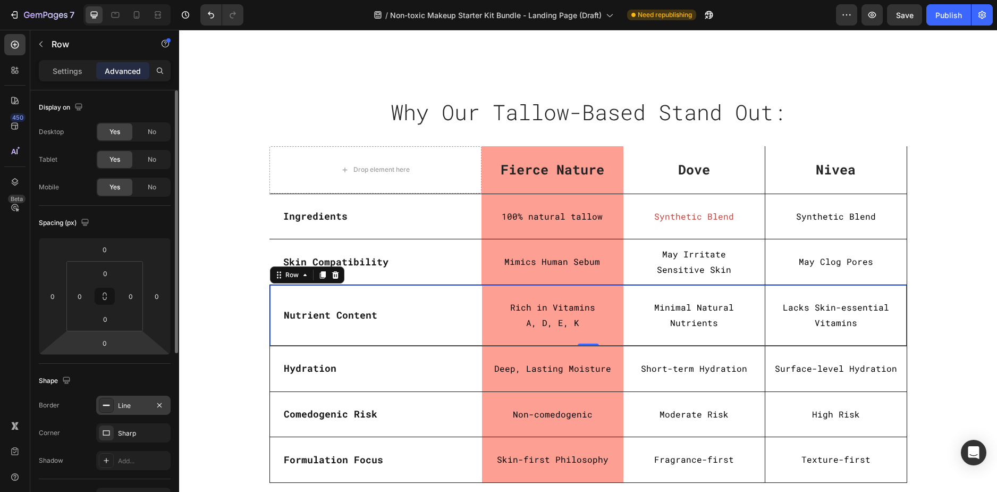
click at [135, 405] on div "Line" at bounding box center [133, 406] width 31 height 10
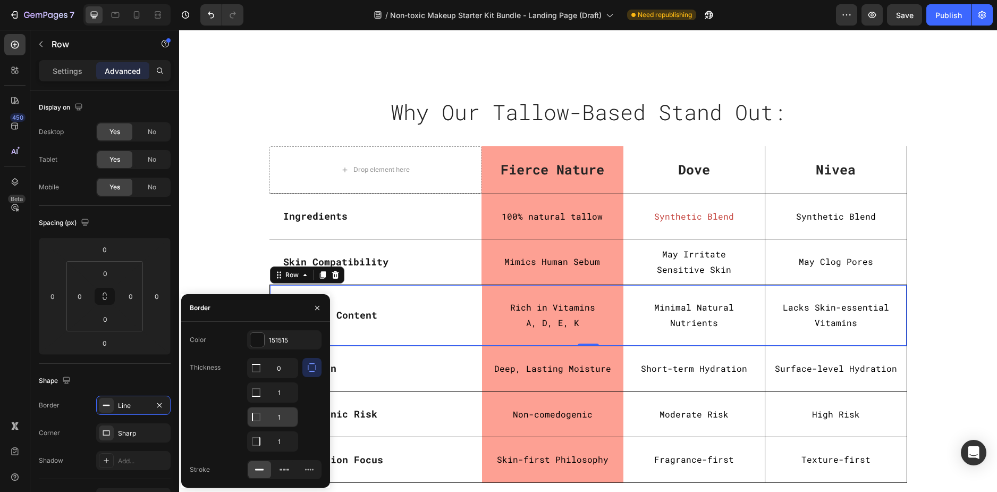
click at [278, 378] on input "1" at bounding box center [273, 367] width 50 height 19
type input "0"
click at [453, 381] on div "Hydration Text Block" at bounding box center [376, 368] width 212 height 45
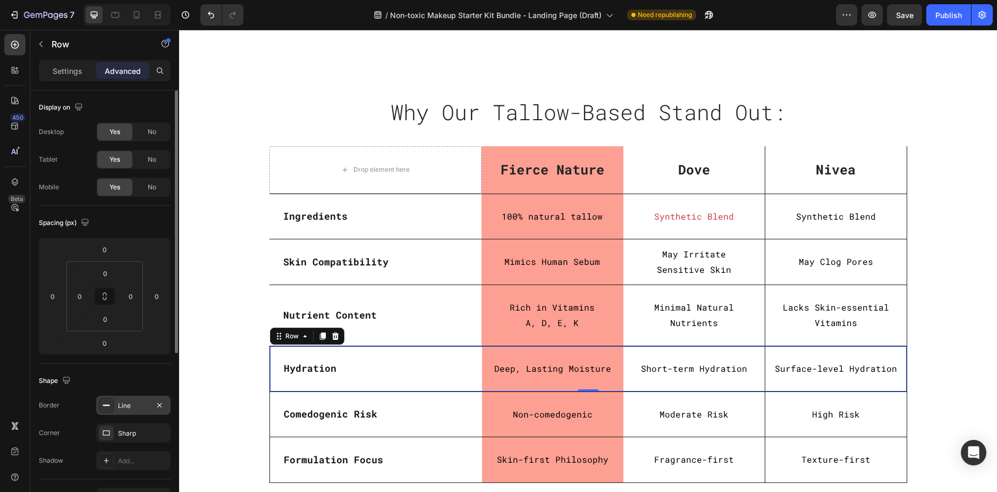
click at [134, 411] on div "Line" at bounding box center [133, 405] width 74 height 19
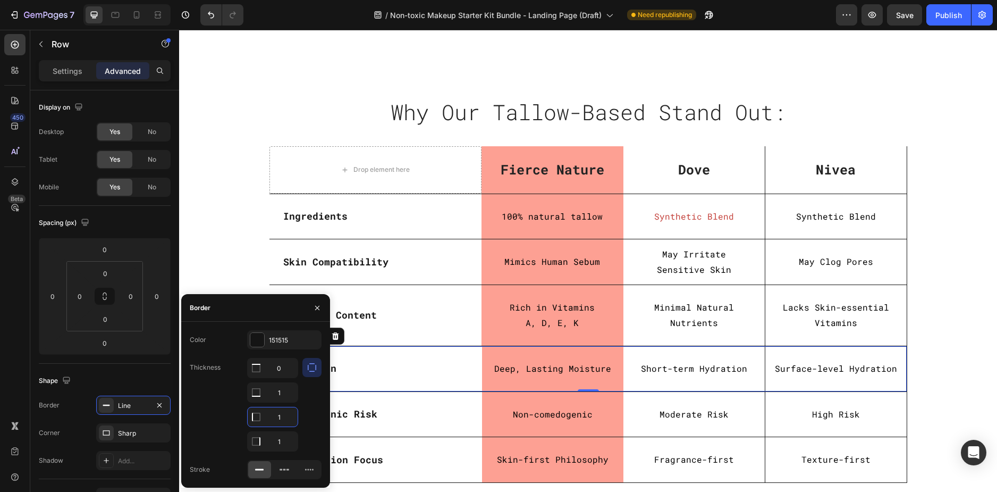
click at [275, 417] on input "1" at bounding box center [273, 416] width 50 height 19
type input "0"
click at [416, 428] on div "Comedogenic Risk Text Block" at bounding box center [376, 414] width 212 height 45
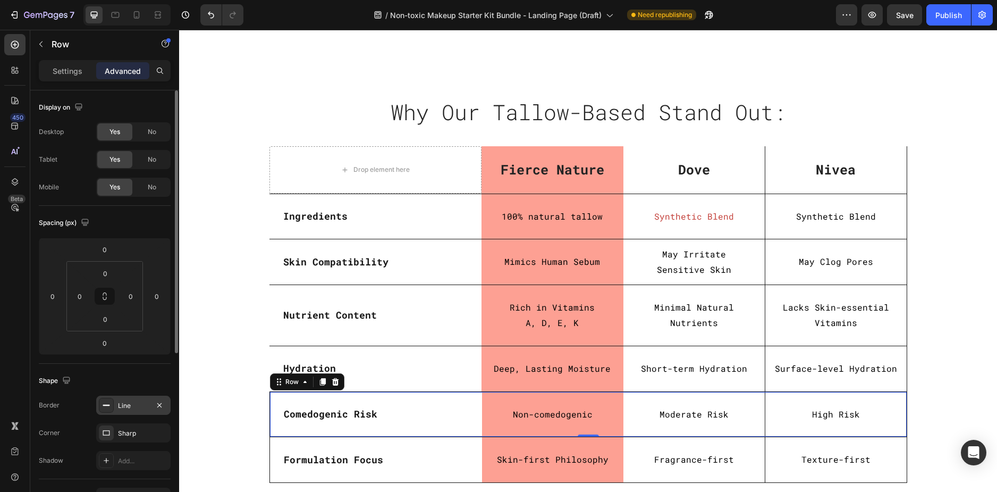
click at [130, 406] on div "Line" at bounding box center [133, 406] width 31 height 10
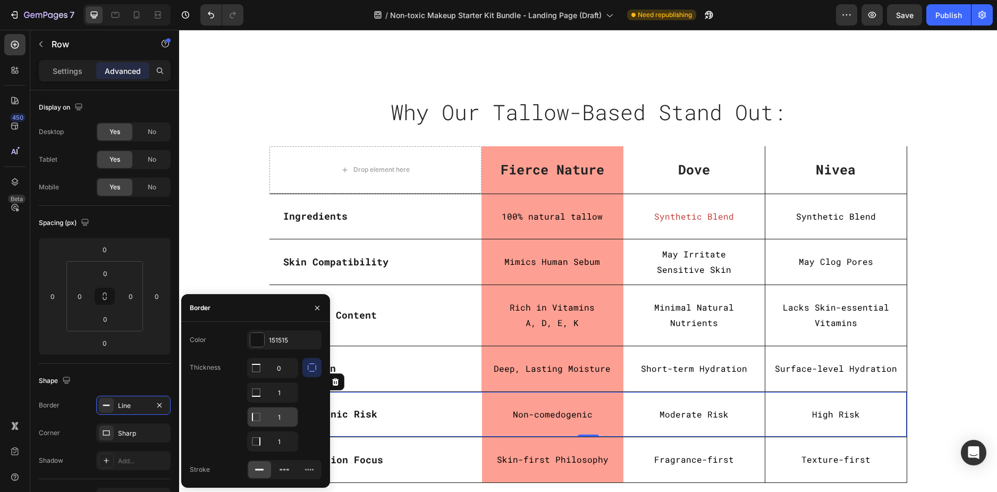
click at [279, 378] on input "1" at bounding box center [273, 367] width 50 height 19
type input "0"
click at [447, 455] on p "Formulation Focus" at bounding box center [376, 460] width 184 height 12
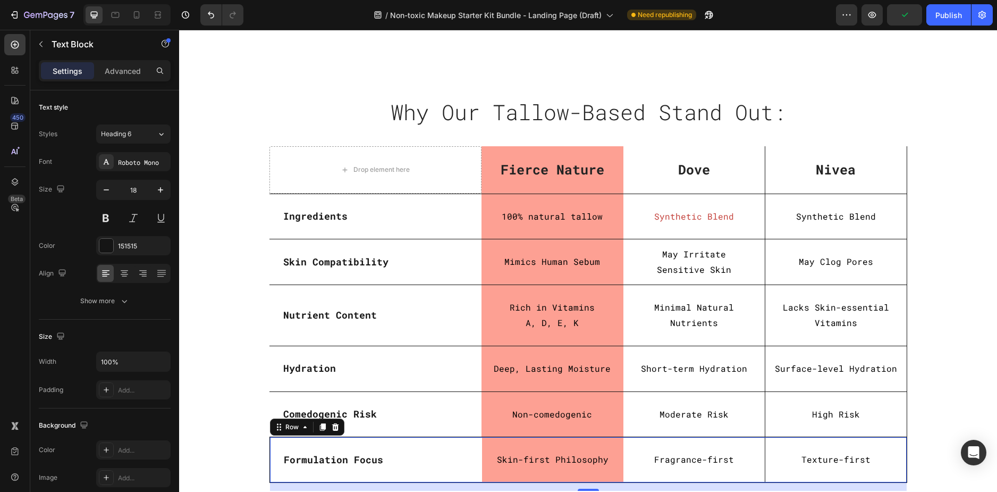
click at [447, 444] on div "Formulation Focus Text Block" at bounding box center [376, 459] width 212 height 45
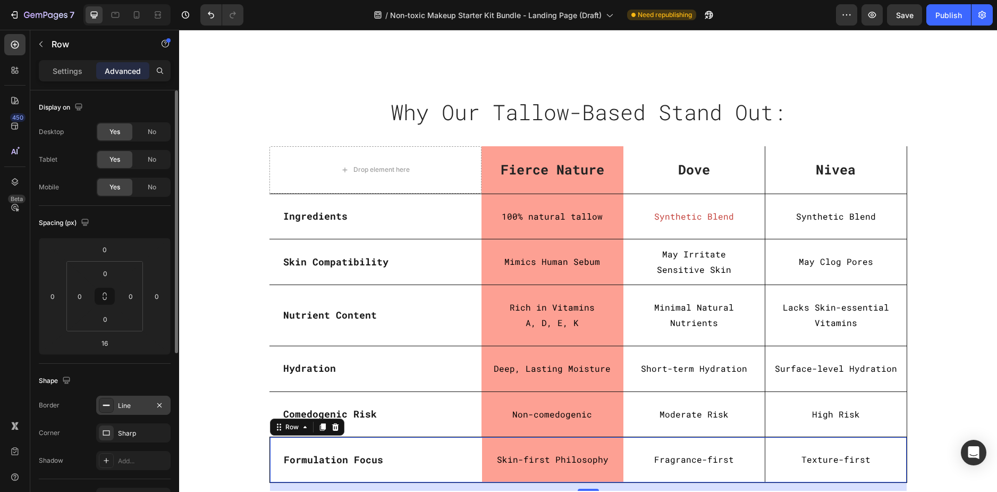
click at [127, 409] on div "Line" at bounding box center [133, 406] width 31 height 10
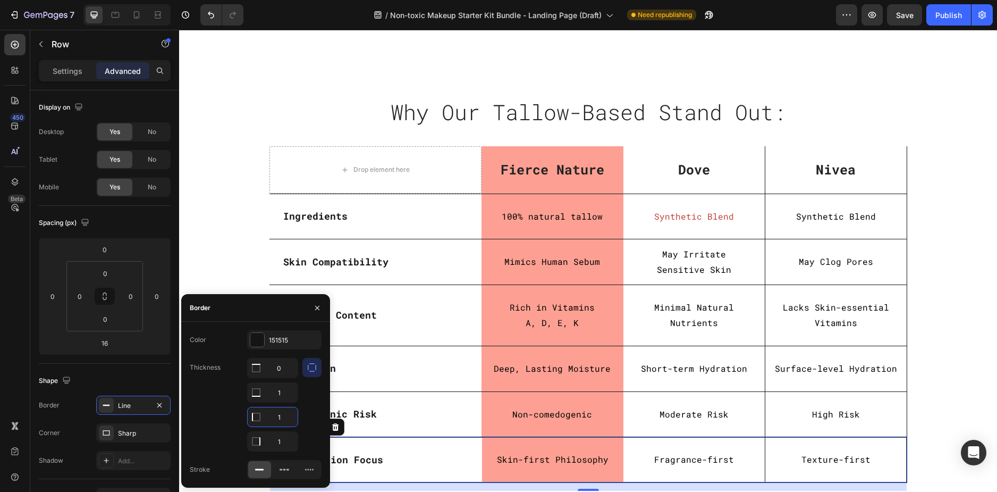
click at [281, 415] on input "1" at bounding box center [273, 416] width 50 height 19
type input "0"
click at [280, 378] on input "1" at bounding box center [273, 367] width 50 height 19
type input "0"
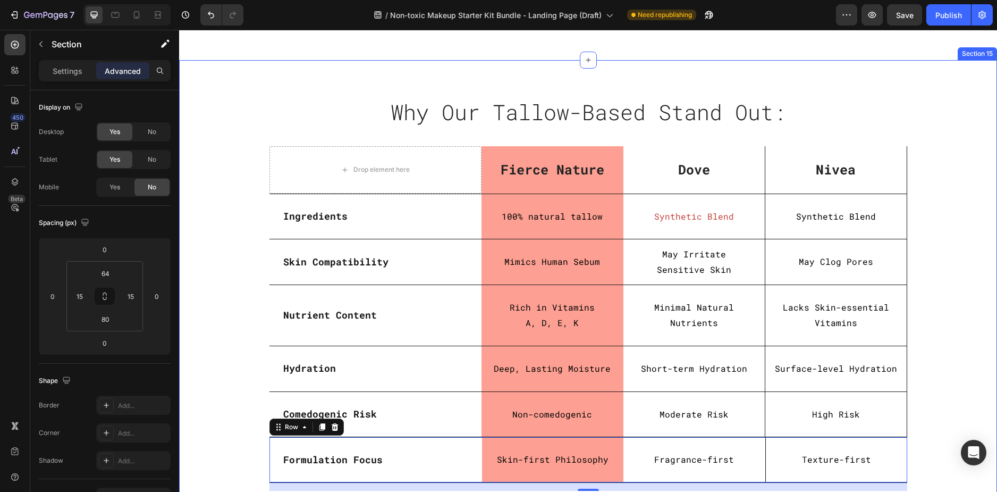
click at [224, 213] on div "Why Our Tallow-Based Stand Out: Heading Row Row Drop element here Fierce Nature…" at bounding box center [588, 292] width 802 height 397
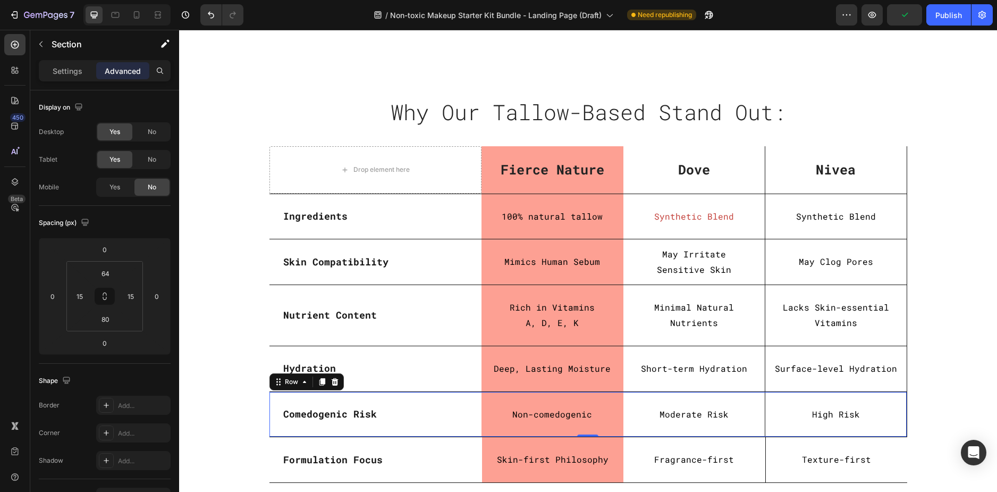
click at [273, 422] on div "Comedogenic Risk Text Block" at bounding box center [376, 414] width 213 height 45
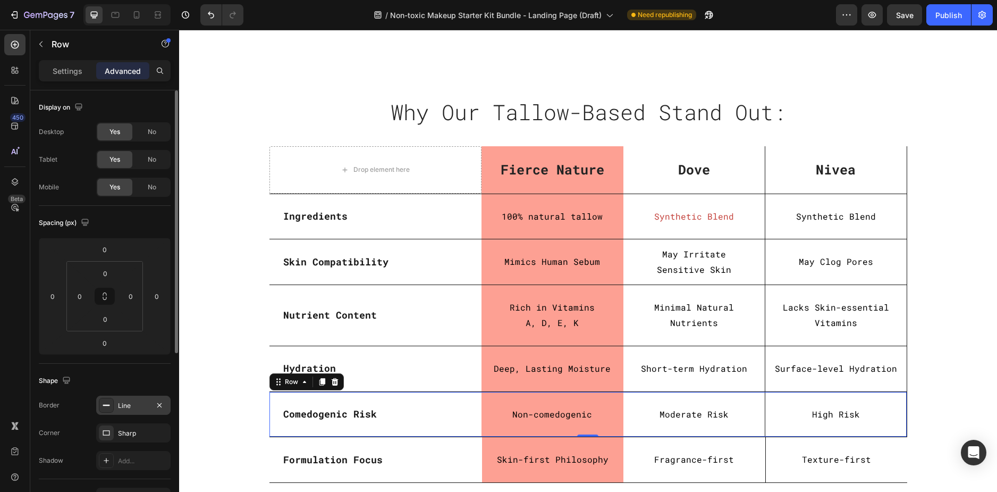
click at [132, 401] on div "Line" at bounding box center [133, 406] width 31 height 10
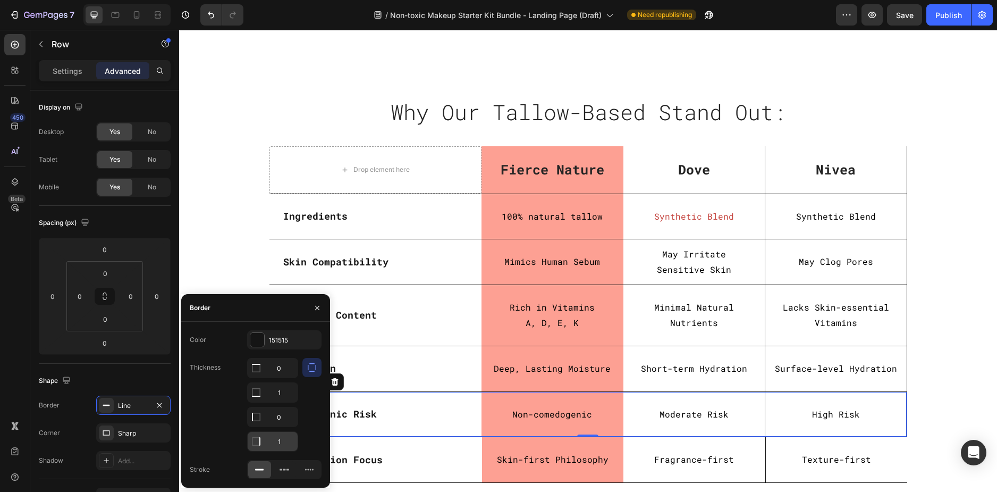
click at [282, 378] on input "1" at bounding box center [273, 367] width 50 height 19
type input "0"
click at [421, 381] on div "Hydration Text Block" at bounding box center [376, 368] width 213 height 45
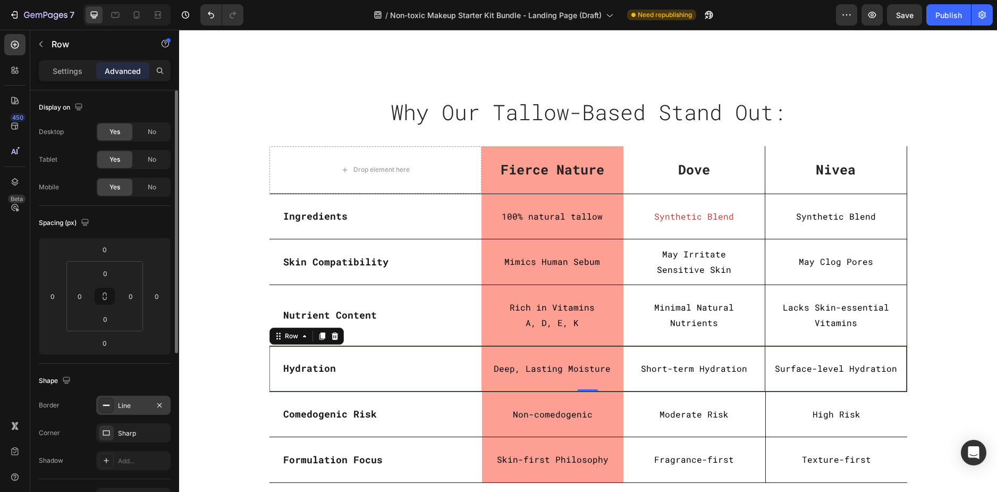
click at [130, 406] on div "Line" at bounding box center [133, 406] width 31 height 10
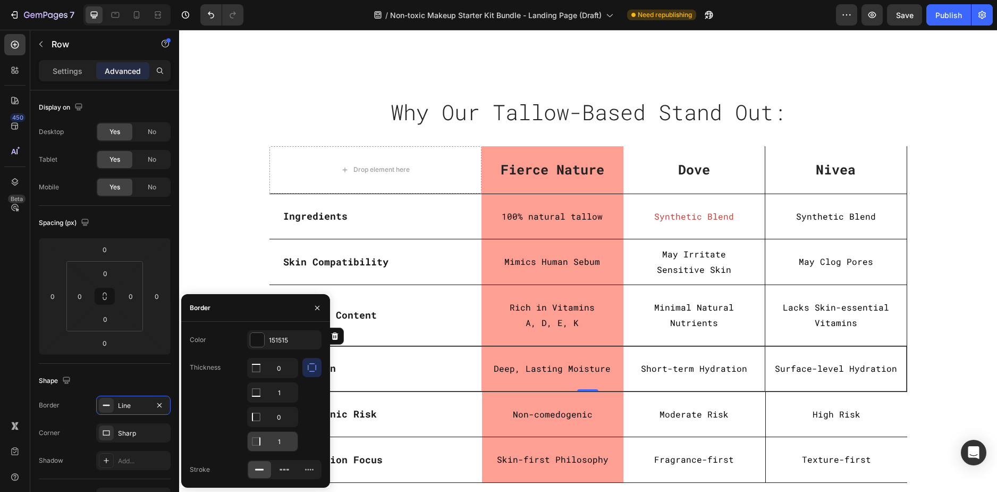
click at [287, 378] on input "1" at bounding box center [273, 367] width 50 height 19
type input "0"
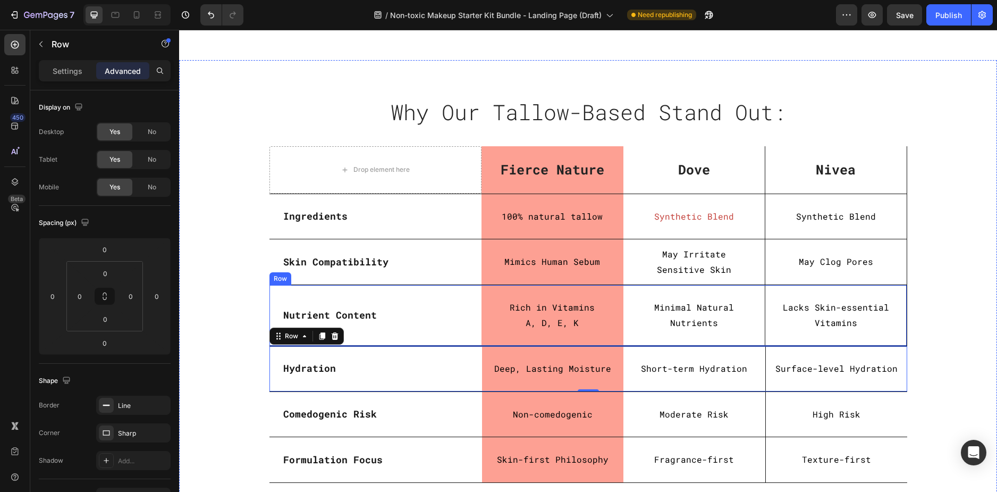
click at [440, 332] on div "Nutrient Content Text Block" at bounding box center [376, 315] width 213 height 61
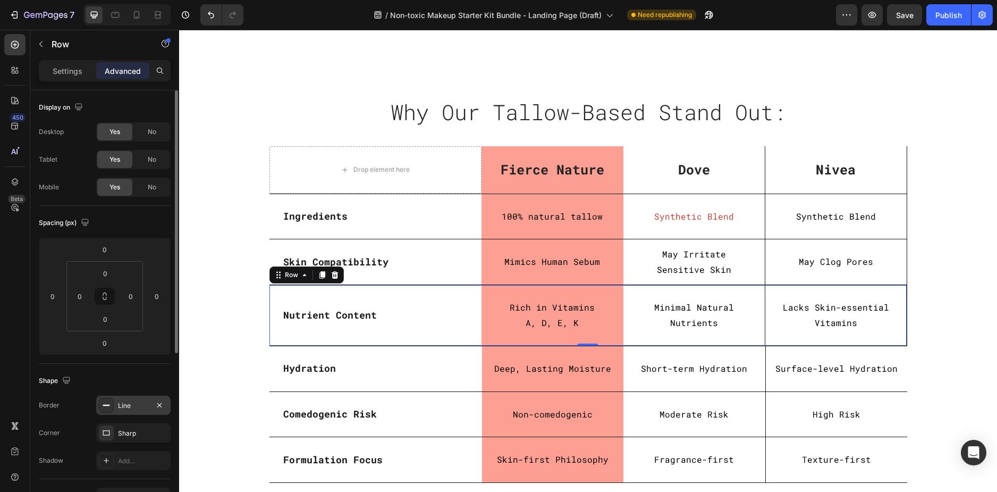
click at [132, 407] on div "Line" at bounding box center [133, 406] width 31 height 10
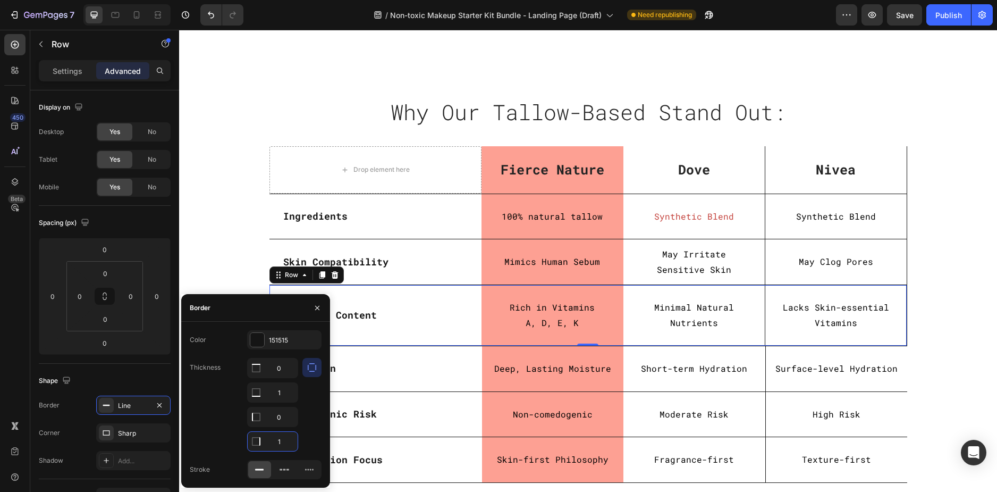
click at [284, 441] on input "1" at bounding box center [273, 441] width 50 height 19
type input "0"
click at [420, 272] on div "Skin Compatibility Text Block" at bounding box center [376, 261] width 213 height 45
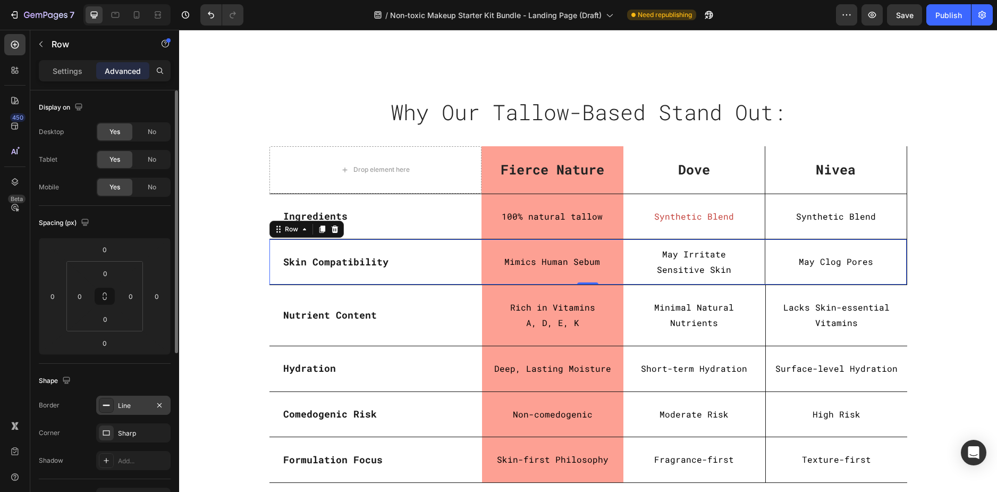
click at [125, 407] on div "Line" at bounding box center [133, 406] width 31 height 10
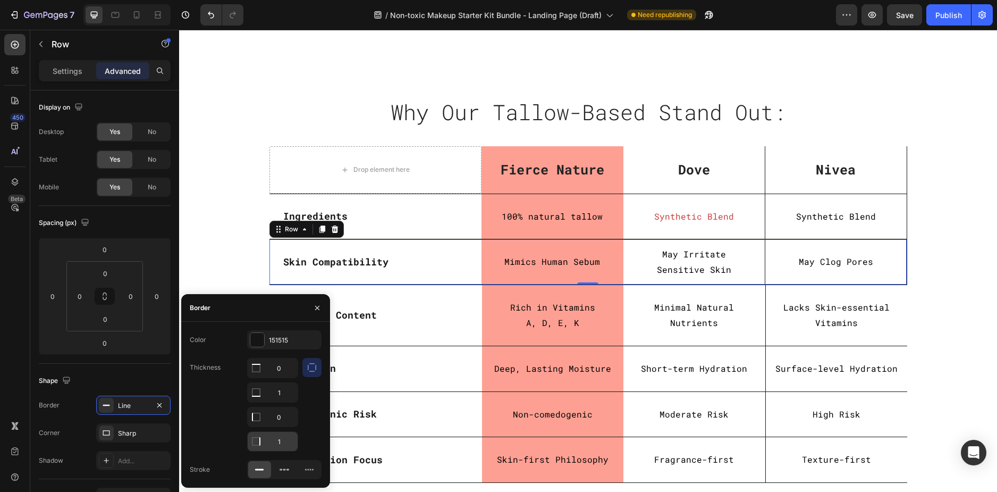
click at [284, 378] on input "1" at bounding box center [273, 367] width 50 height 19
click at [284, 440] on input "1" at bounding box center [273, 441] width 50 height 19
type input "0"
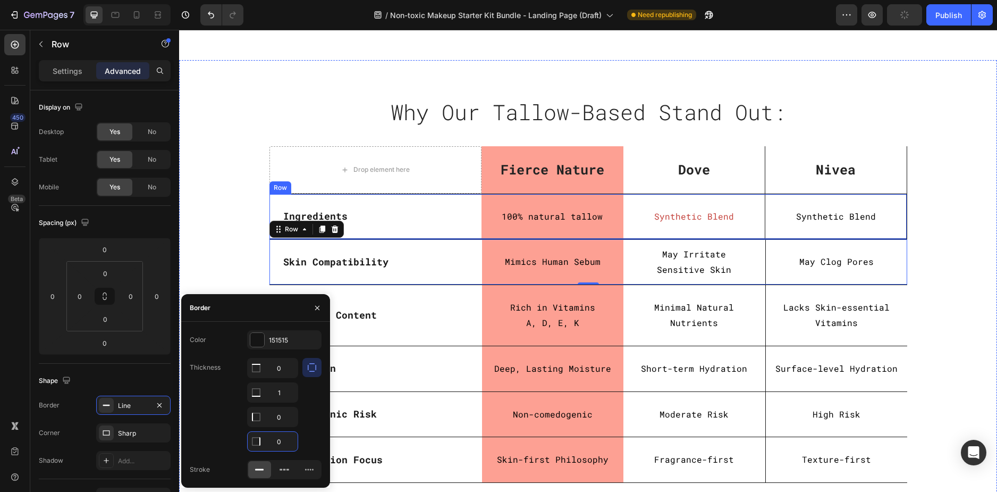
click at [401, 232] on div "Ingredients Text Block" at bounding box center [376, 216] width 213 height 45
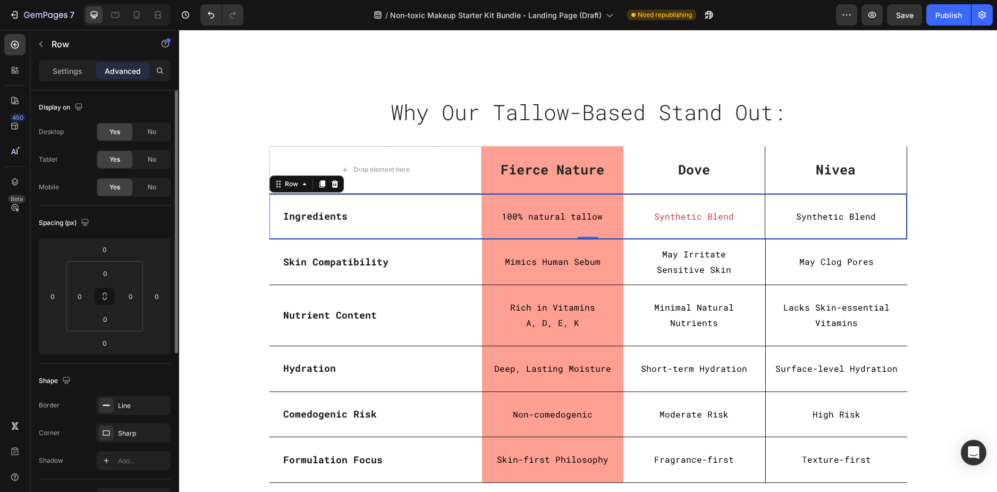
click at [131, 408] on div "Line" at bounding box center [143, 406] width 50 height 10
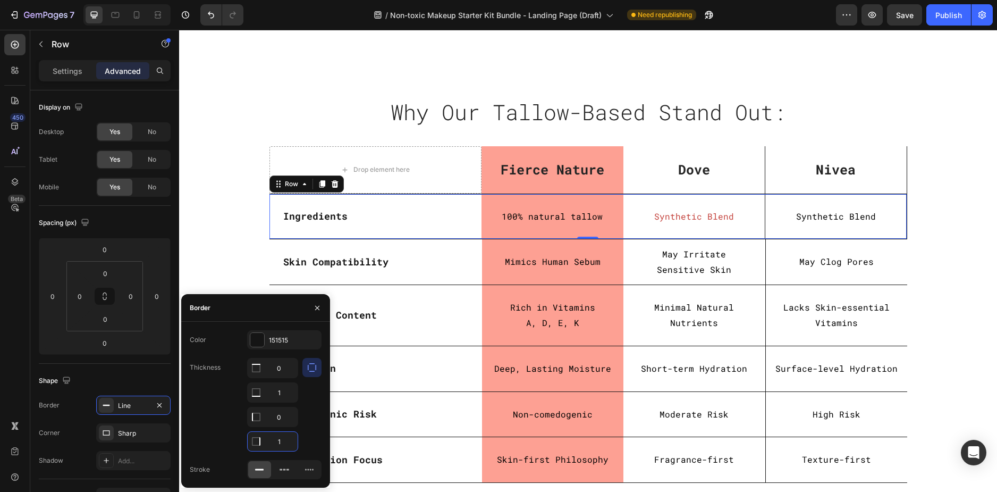
click at [277, 440] on input "1" at bounding box center [273, 441] width 50 height 19
type input "0"
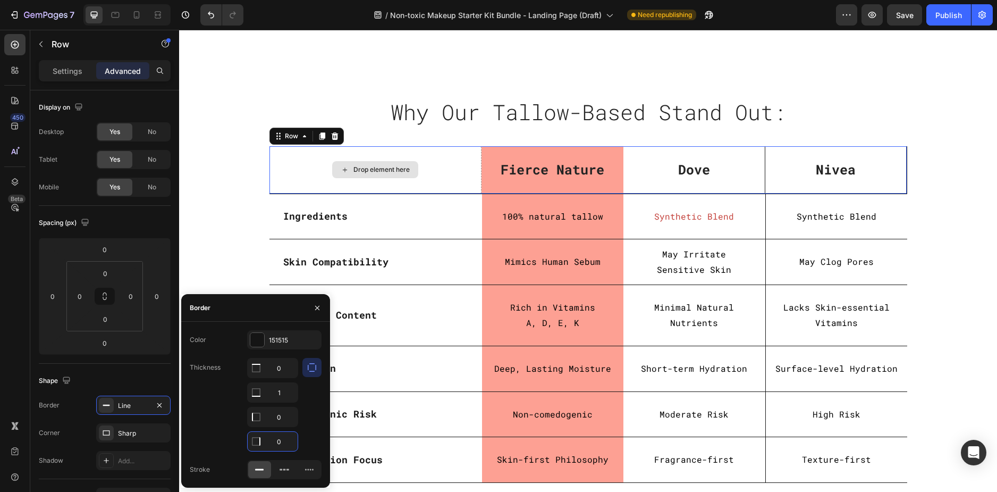
click at [415, 187] on div "Drop element here" at bounding box center [376, 169] width 213 height 47
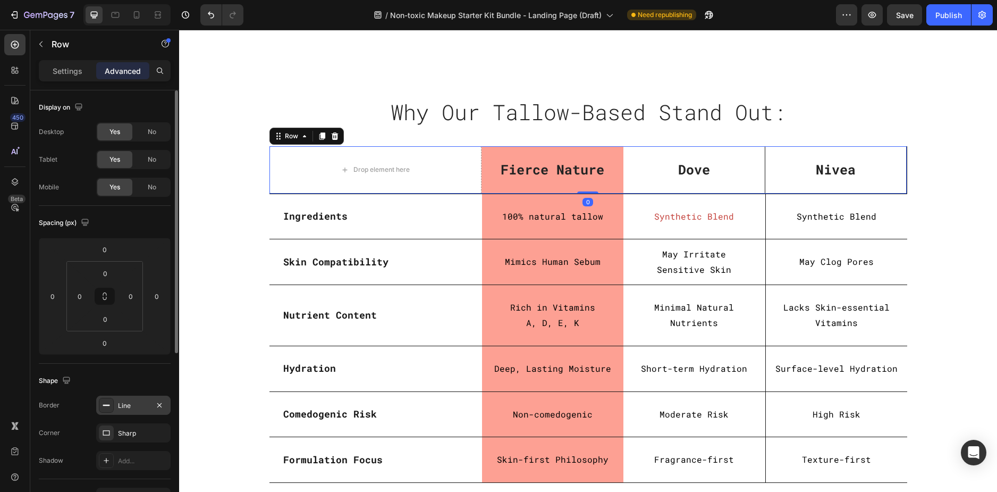
click at [131, 402] on div "Line" at bounding box center [133, 406] width 31 height 10
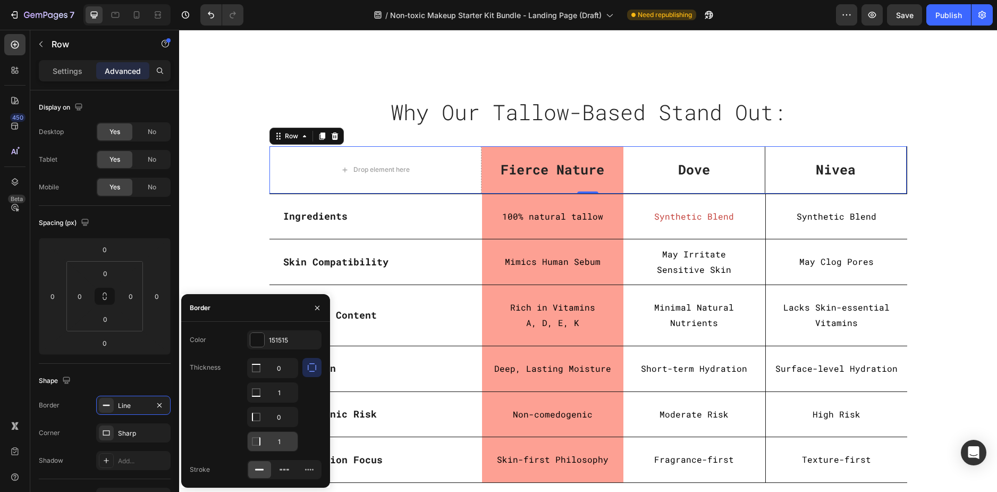
click at [278, 378] on input "1" at bounding box center [273, 367] width 50 height 19
type input "0"
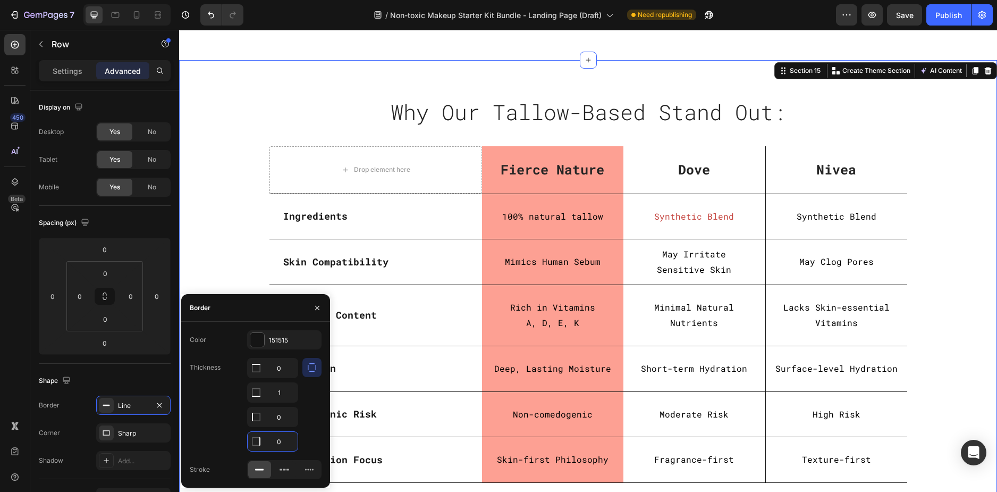
click at [225, 209] on div "Why Our Tallow-Based Stand Out: Heading Row Row Drop element here Fierce Nature…" at bounding box center [588, 292] width 802 height 397
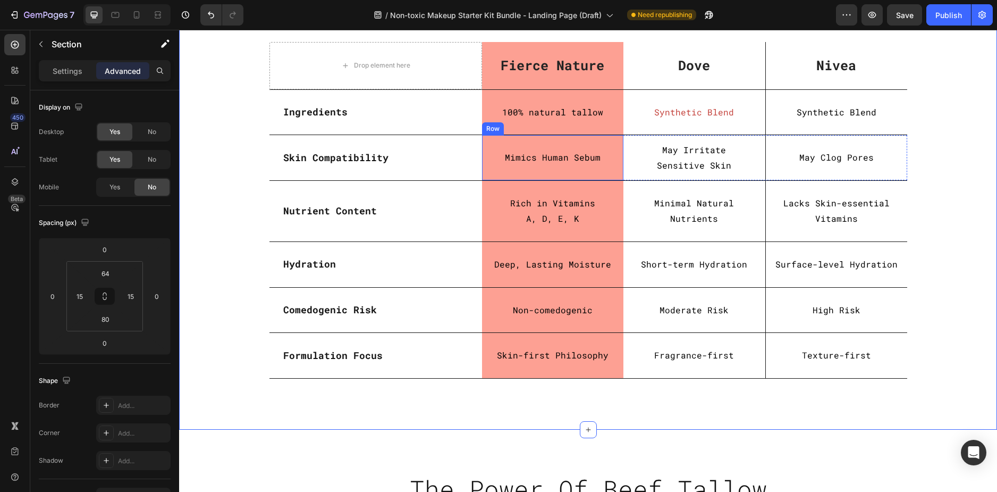
scroll to position [3031, 0]
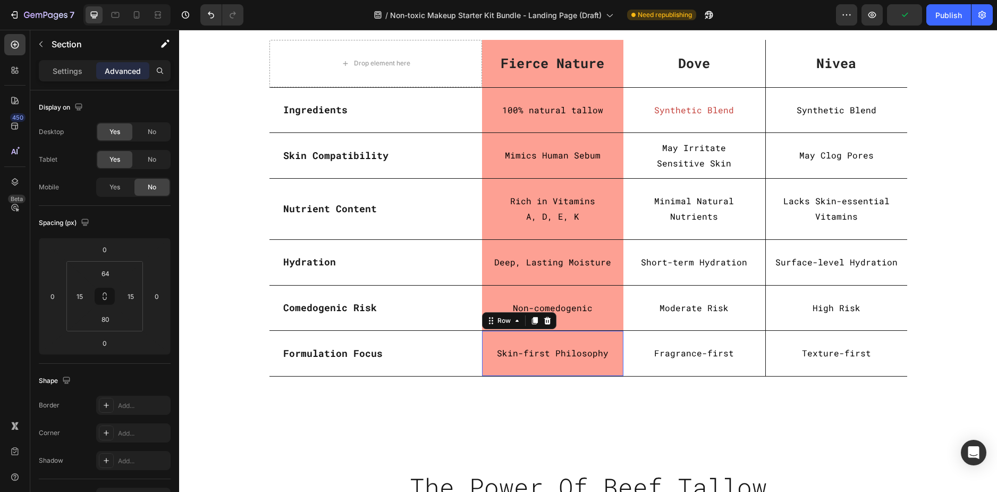
click at [615, 365] on div "Skin-first Philosophy Text Block Row 0" at bounding box center [553, 353] width 142 height 45
click at [464, 365] on div "Formulation Focus Text Block" at bounding box center [376, 353] width 213 height 45
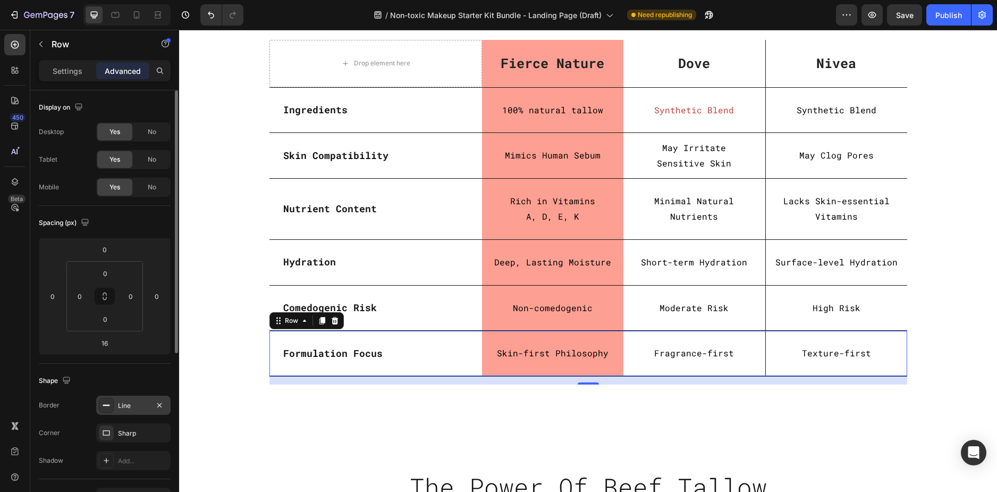
click at [122, 409] on div "Line" at bounding box center [133, 406] width 31 height 10
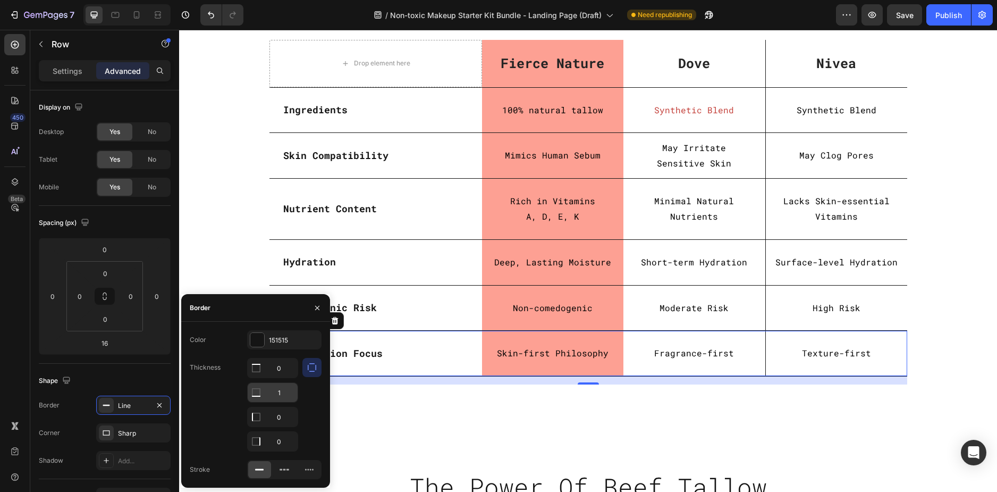
click at [283, 378] on input "1" at bounding box center [273, 367] width 50 height 19
click at [740, 394] on div "Why Our Tallow-Based Stand Out: Heading Row Row Drop element here Fierce Nature…" at bounding box center [588, 191] width 818 height 474
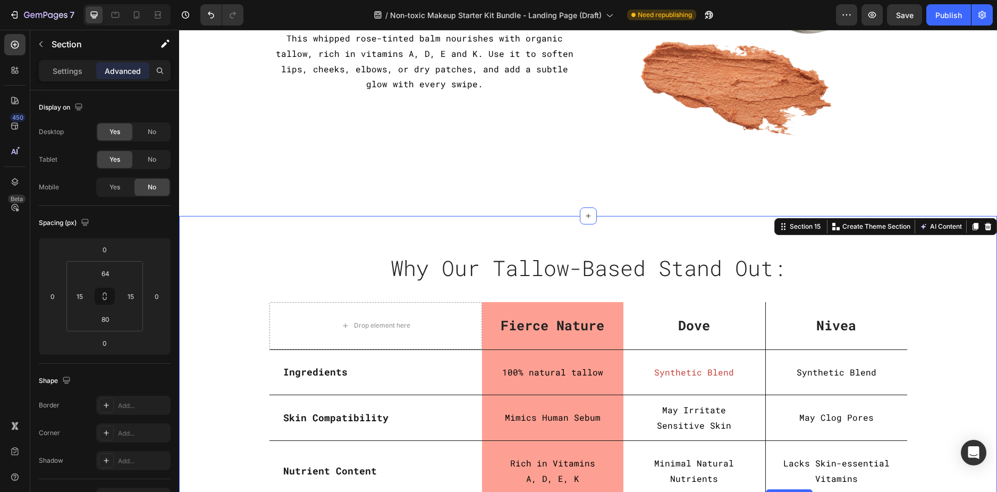
scroll to position [2765, 0]
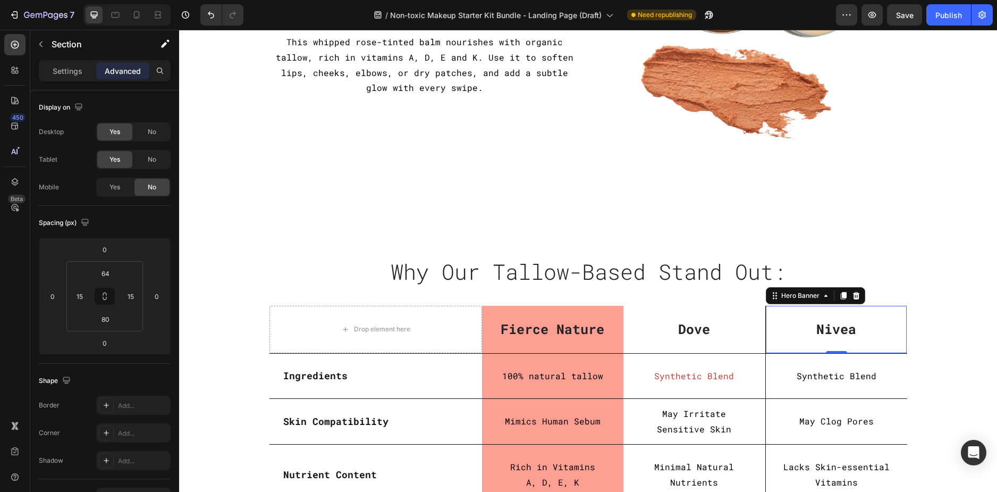
click at [790, 346] on div "Nivea Text block" at bounding box center [836, 329] width 141 height 46
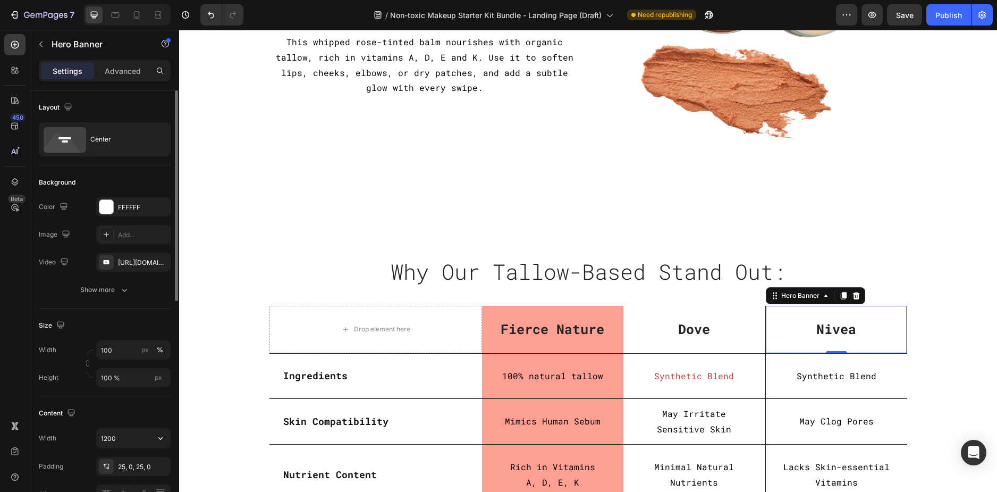
scroll to position [160, 0]
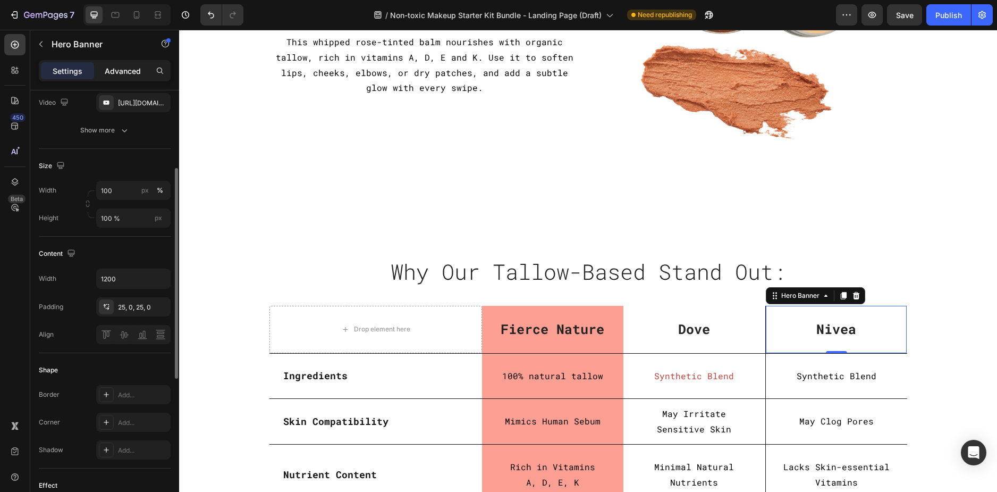
click at [132, 73] on p "Advanced" at bounding box center [123, 70] width 36 height 11
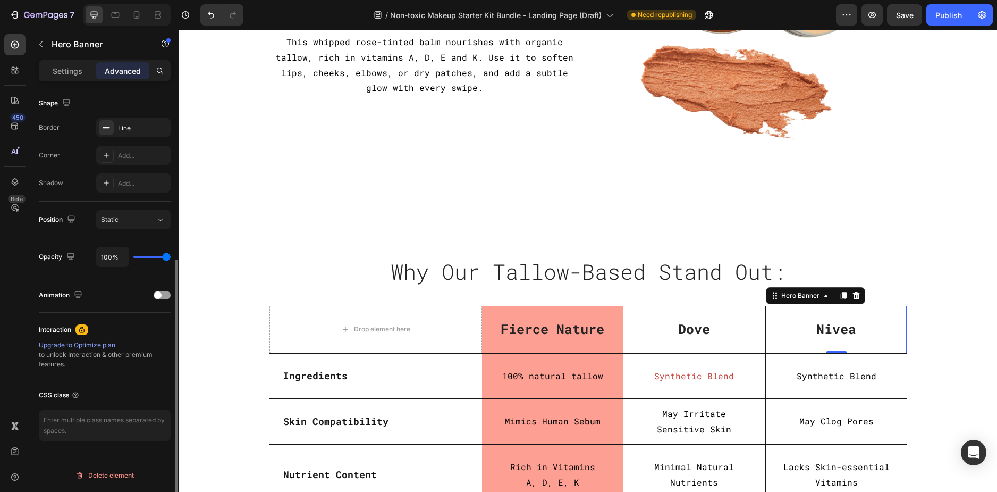
scroll to position [171, 0]
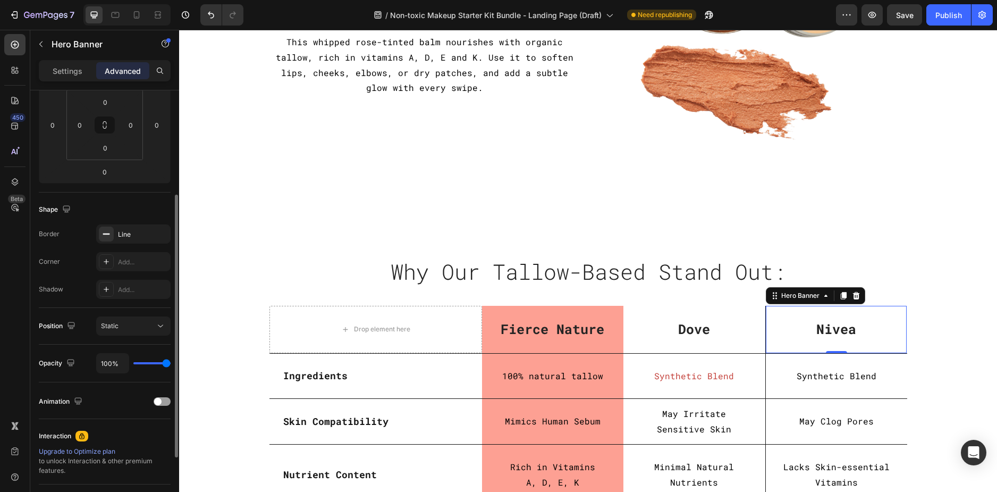
click at [128, 223] on div "Shape Border Line Corner Add... Shadow Add..." at bounding box center [105, 249] width 132 height 115
click at [130, 230] on div "Line" at bounding box center [133, 235] width 31 height 10
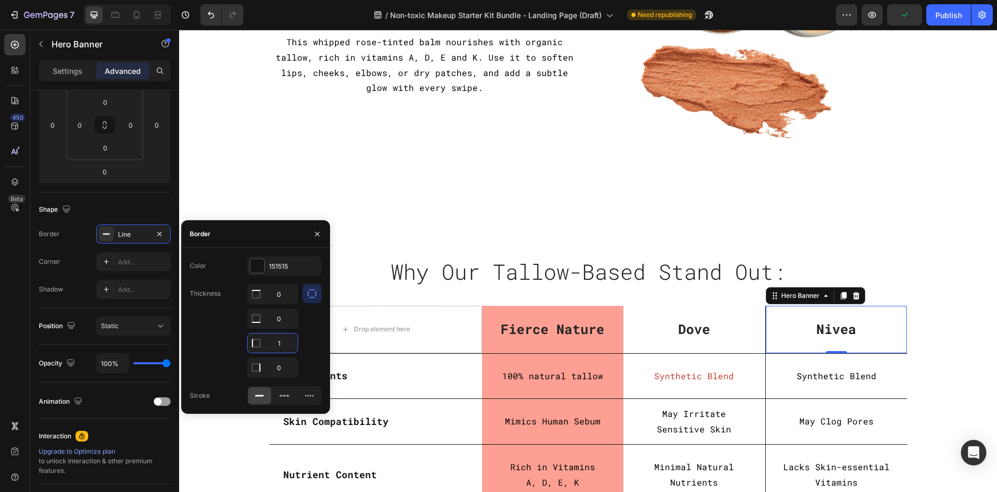
click at [280, 345] on input "1" at bounding box center [273, 342] width 50 height 19
type input "0"
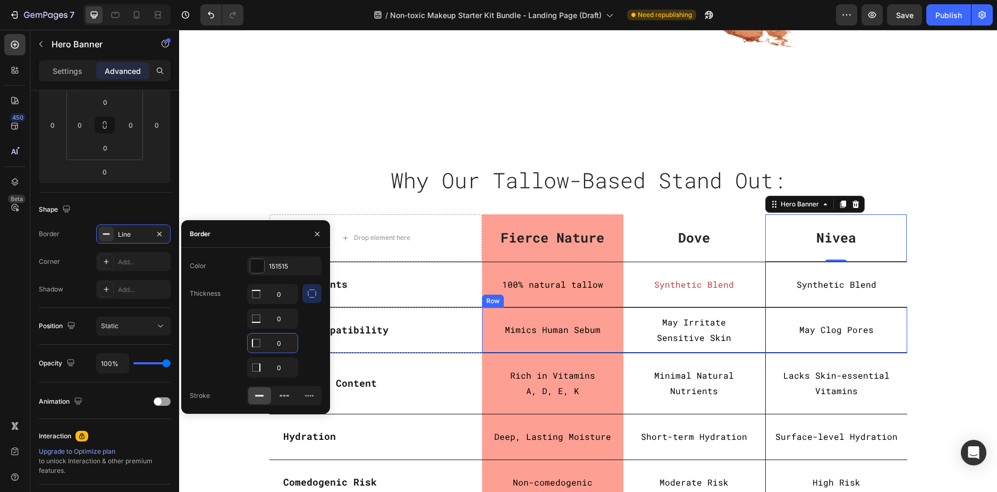
scroll to position [2871, 0]
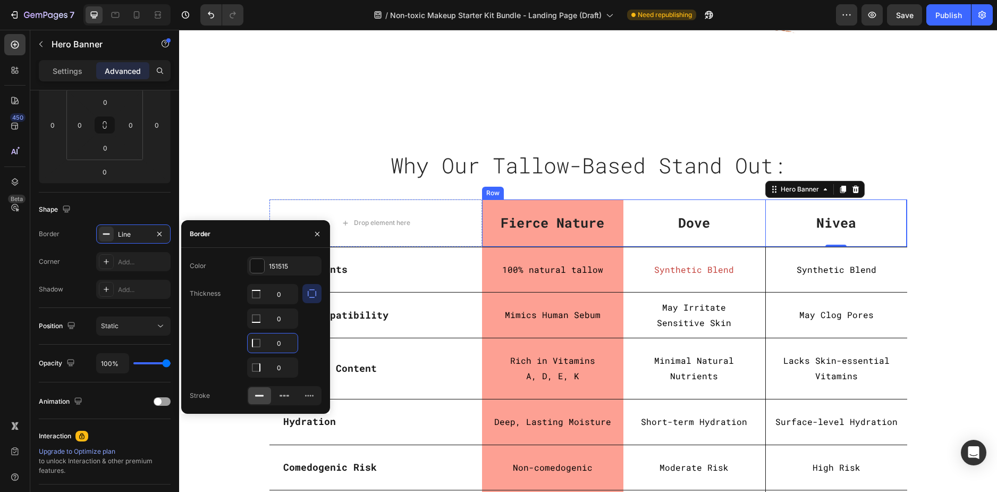
click at [744, 205] on div "Dove Text block" at bounding box center [695, 222] width 142 height 47
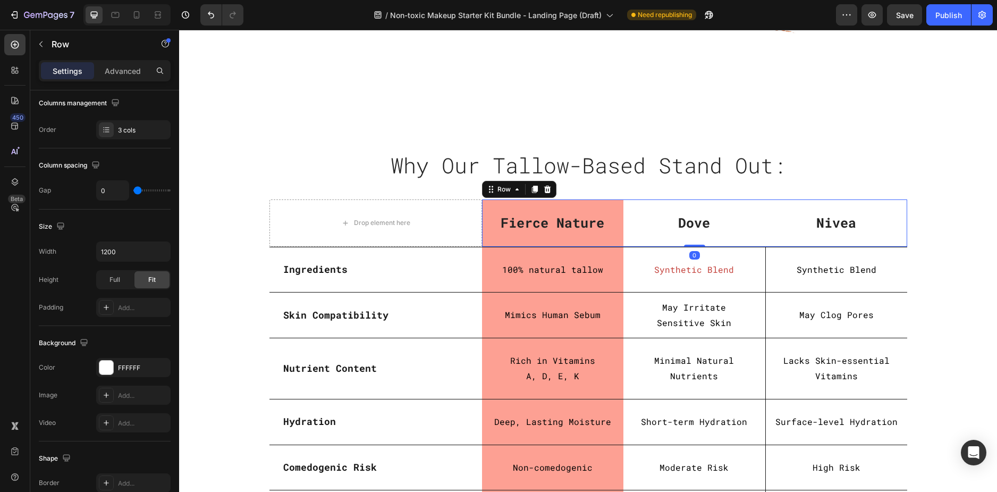
scroll to position [0, 0]
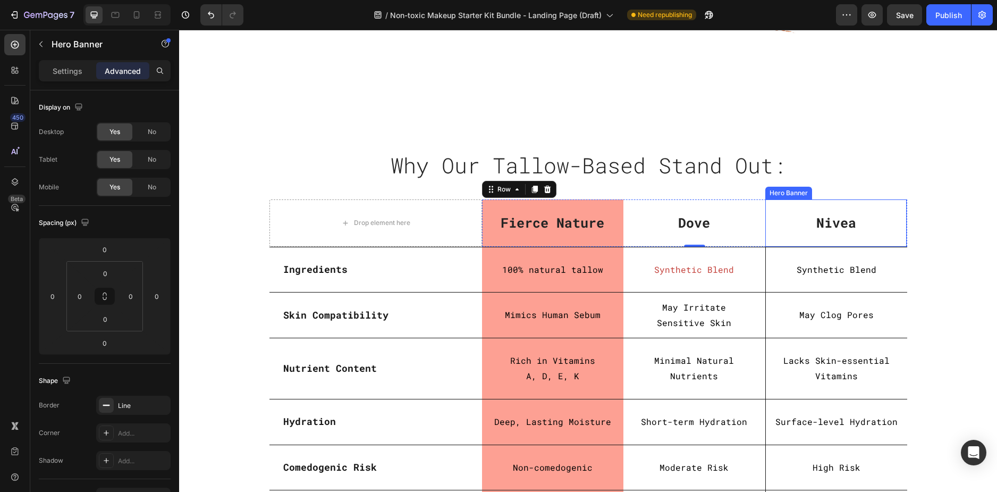
click at [814, 242] on div "Nivea Text block" at bounding box center [837, 223] width 142 height 46
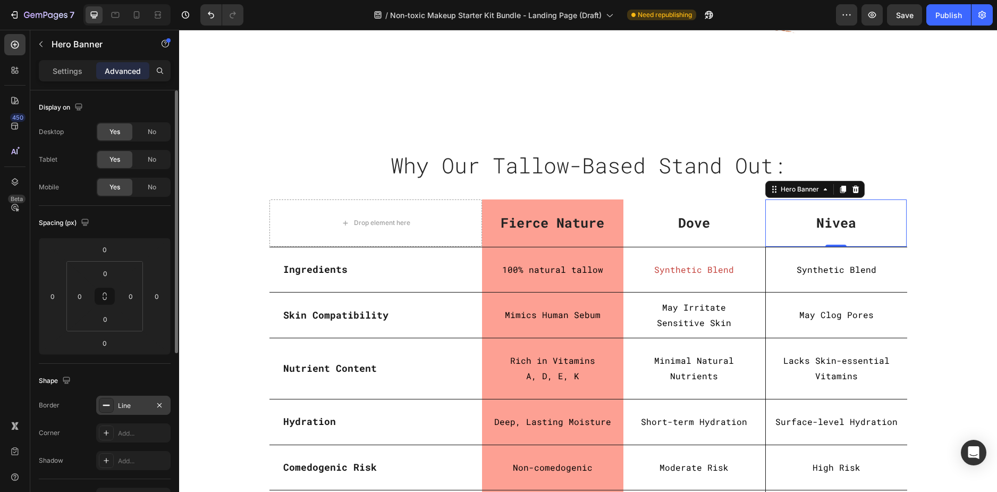
click at [129, 399] on div "Line" at bounding box center [133, 405] width 74 height 19
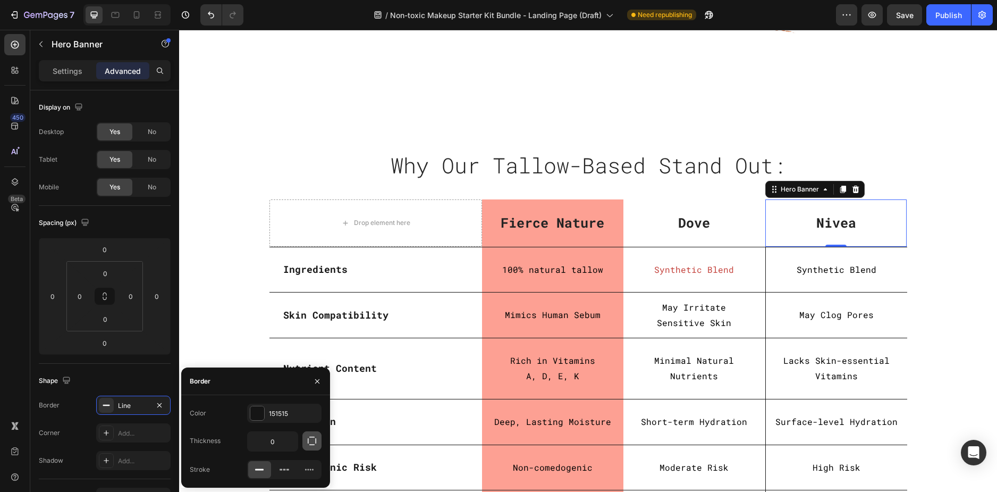
click at [310, 447] on button "button" at bounding box center [312, 440] width 19 height 19
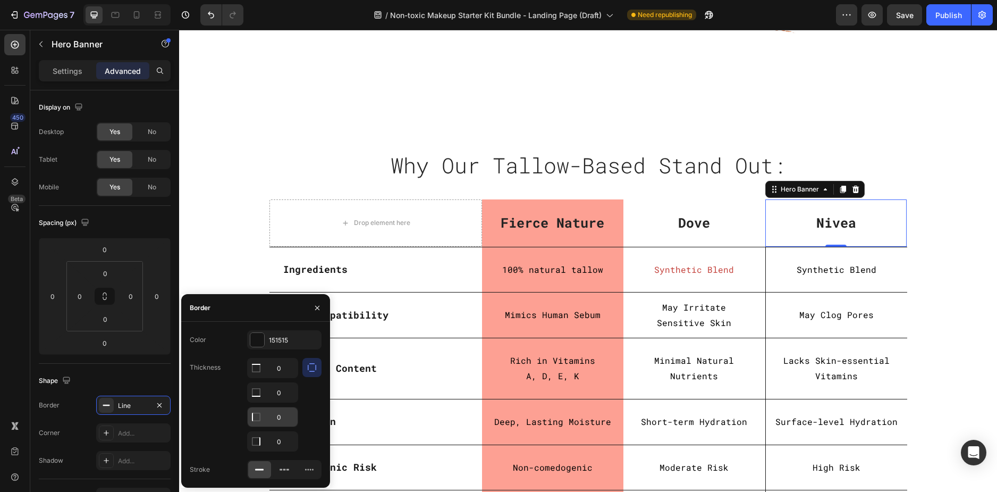
click at [278, 378] on input "0" at bounding box center [273, 367] width 50 height 19
type input "1"
click at [940, 246] on div "Why Our Tallow-Based Stand Out: Heading Row Row Drop element here Fierce Nature…" at bounding box center [588, 345] width 802 height 397
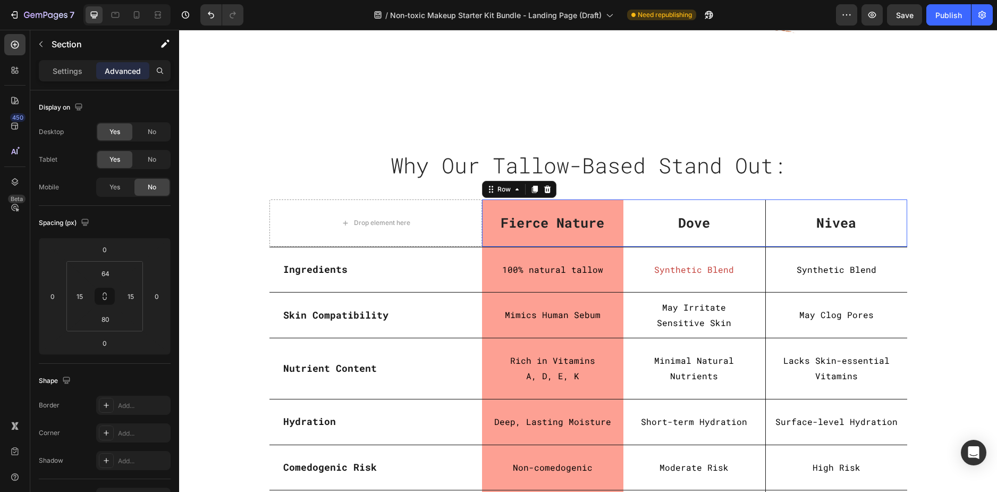
click at [627, 241] on div "Dove Text block" at bounding box center [695, 222] width 142 height 47
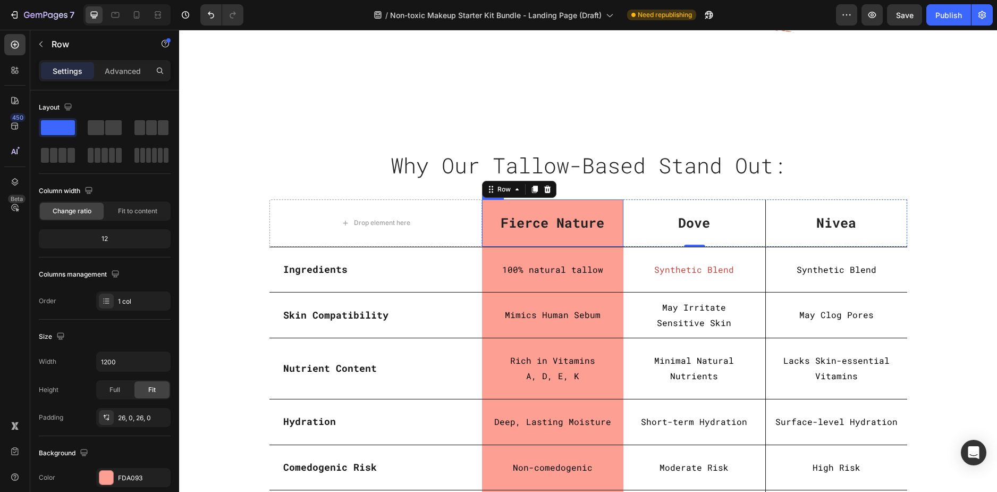
click at [482, 209] on div "Fierce Nature Text block Row" at bounding box center [553, 222] width 142 height 47
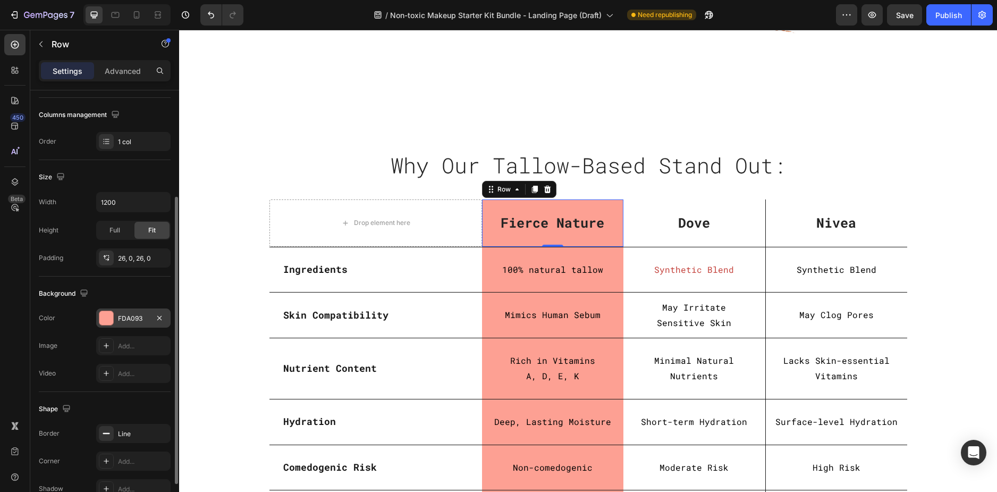
scroll to position [213, 0]
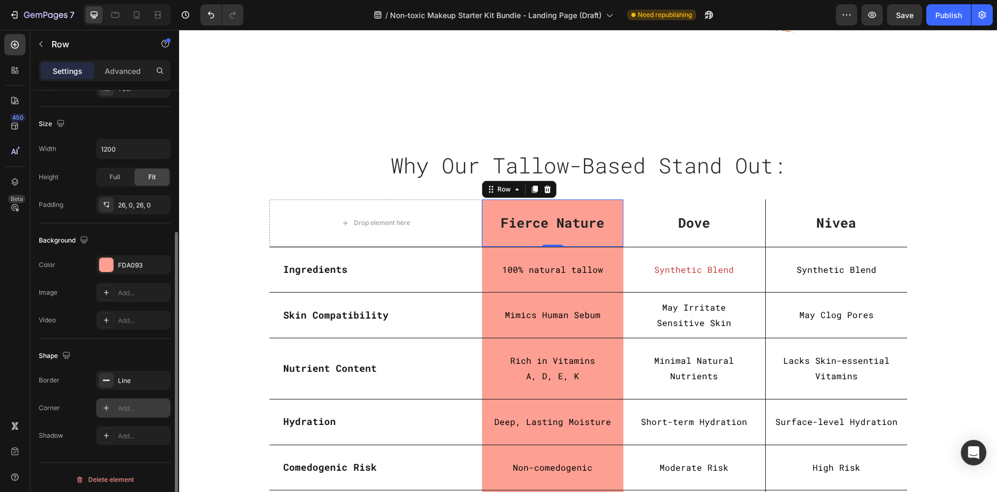
click at [132, 409] on div "Add..." at bounding box center [143, 409] width 50 height 10
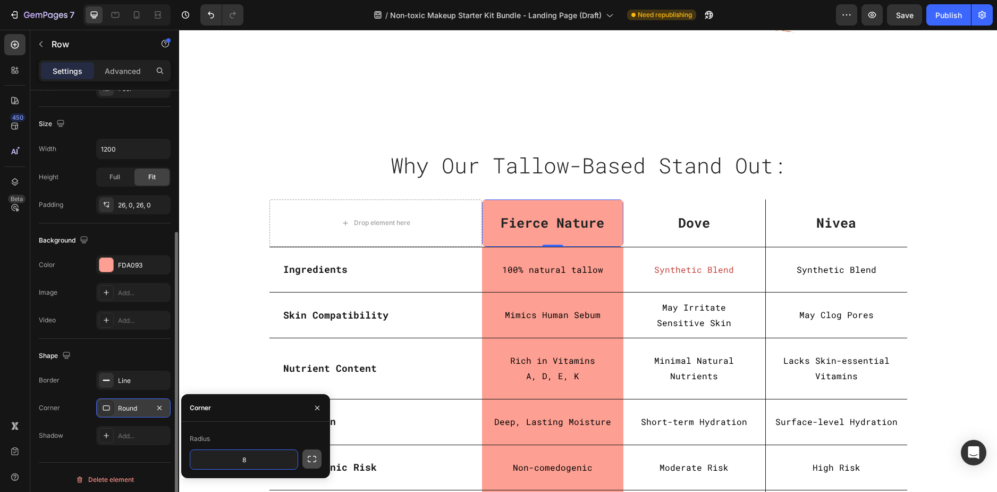
click at [312, 461] on icon "button" at bounding box center [312, 459] width 11 height 11
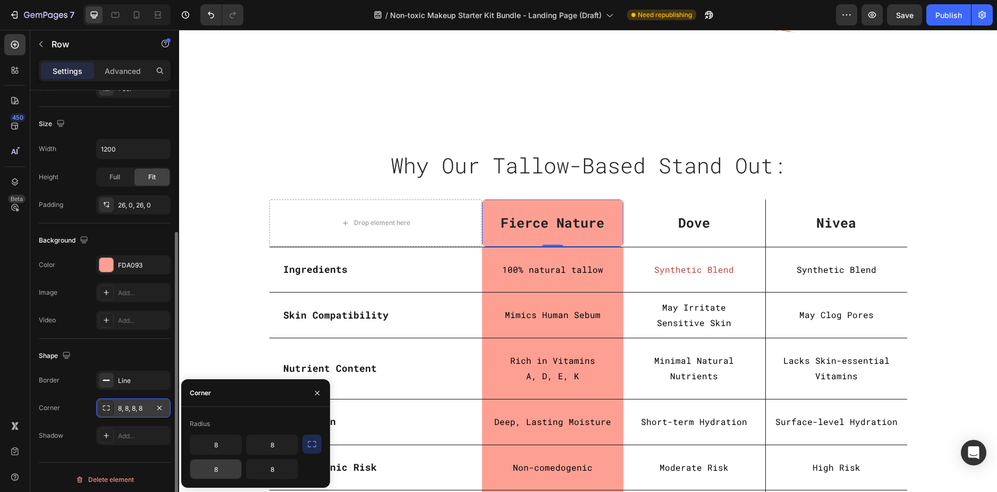
click at [219, 469] on input "8" at bounding box center [215, 468] width 51 height 19
type input "0"
click at [272, 469] on input "8" at bounding box center [272, 468] width 51 height 19
type input "0"
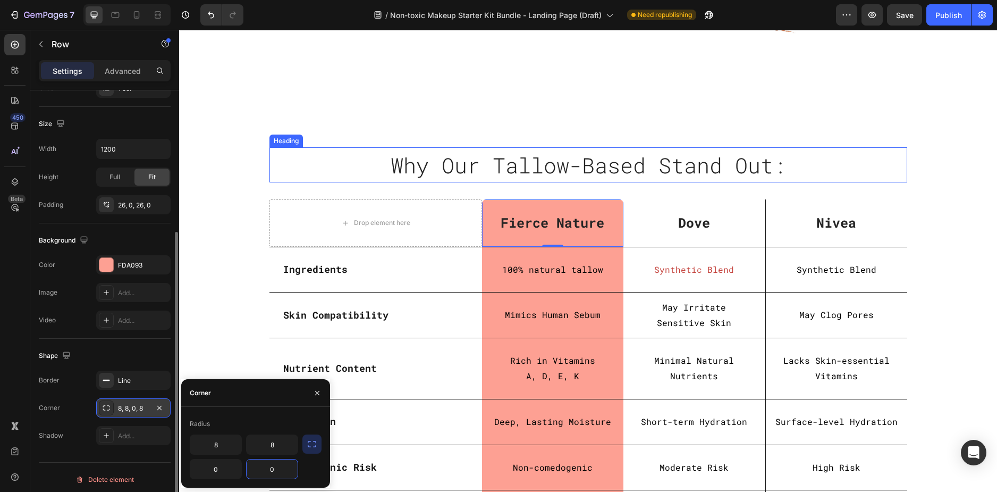
click at [298, 158] on h2 "Why Our Tallow-Based Stand Out:" at bounding box center [589, 164] width 638 height 35
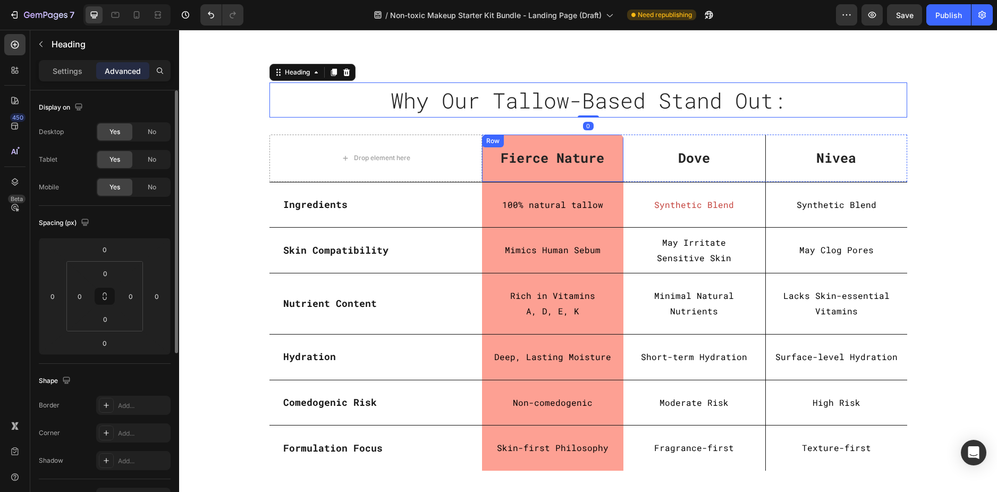
scroll to position [3084, 0]
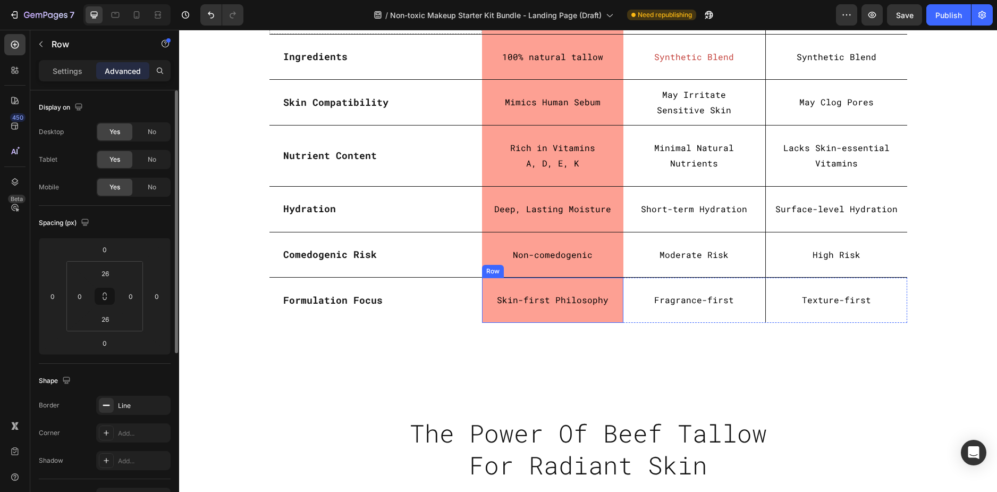
click at [607, 320] on div "Skin-first Philosophy Text Block Row" at bounding box center [553, 300] width 142 height 45
click at [129, 410] on div "Line" at bounding box center [133, 406] width 31 height 10
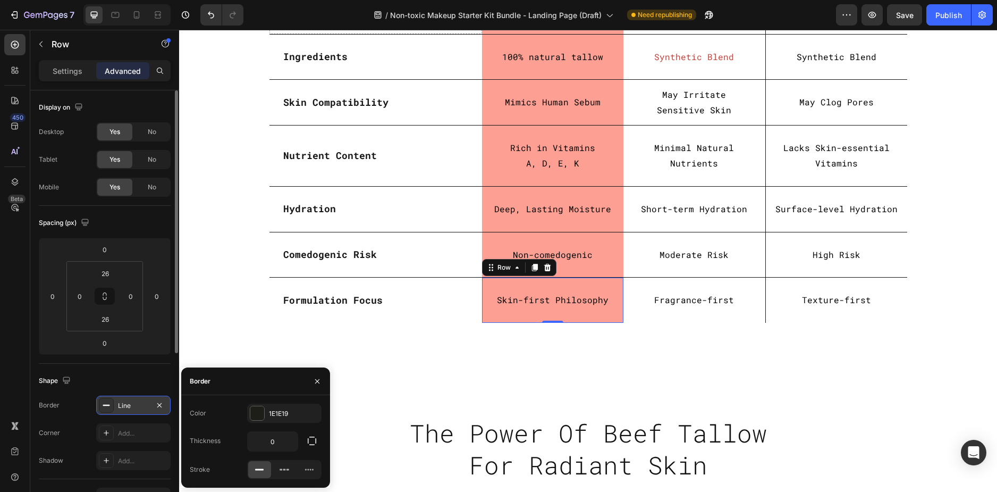
click at [129, 410] on div "Line" at bounding box center [133, 406] width 31 height 10
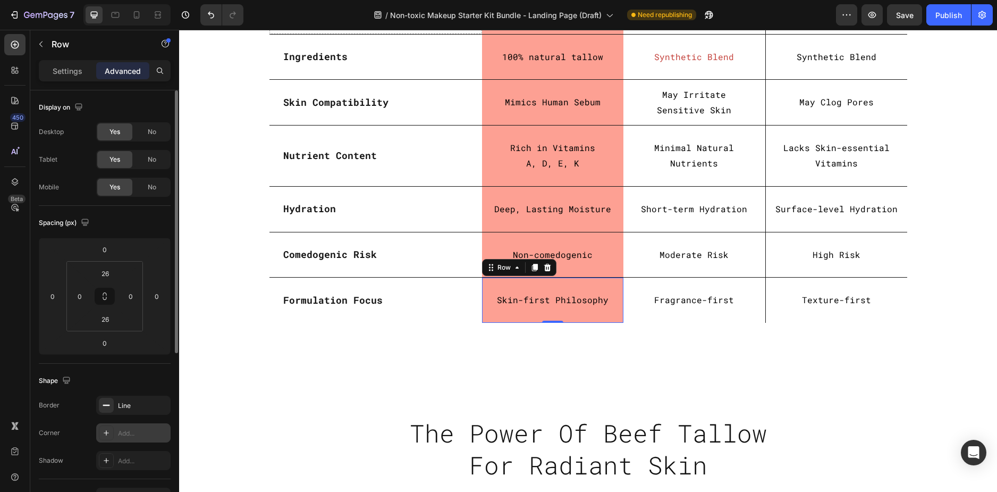
click at [129, 429] on div "Add..." at bounding box center [143, 434] width 50 height 10
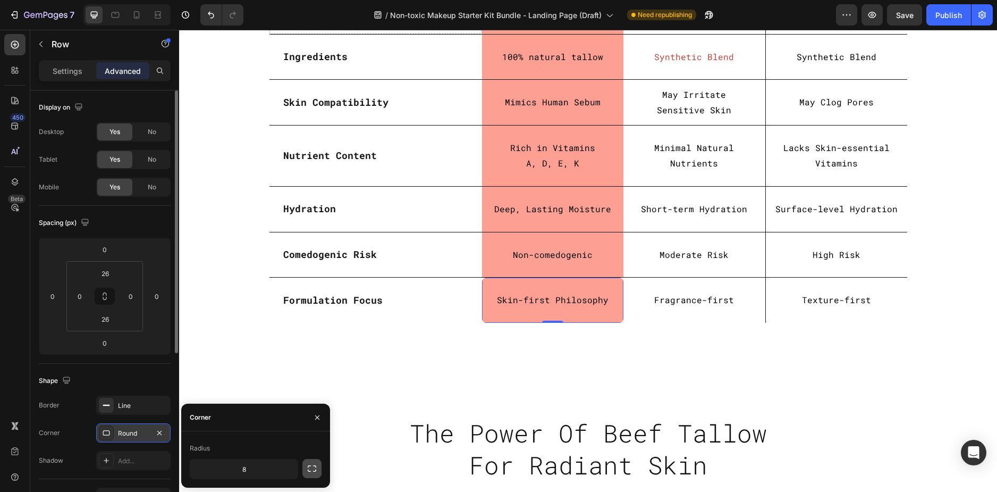
click at [312, 466] on icon "button" at bounding box center [312, 468] width 11 height 11
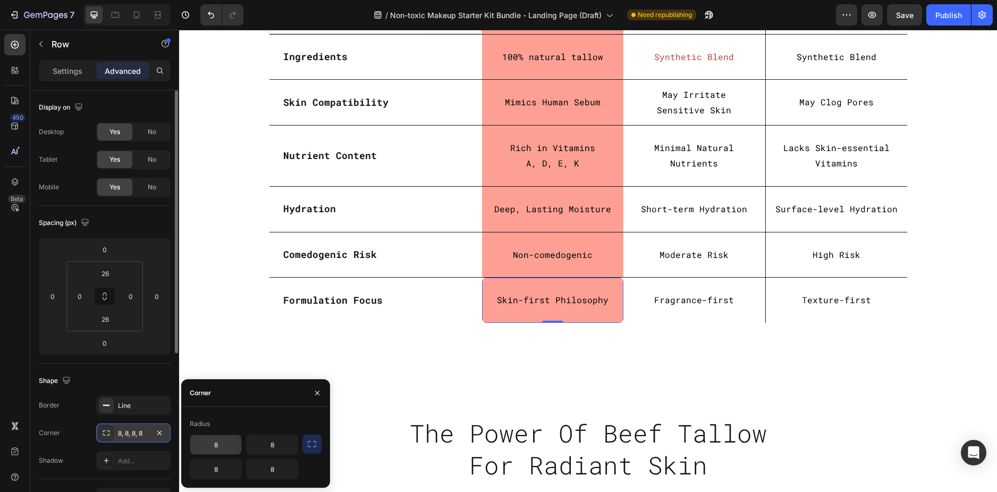
click at [222, 448] on input "8" at bounding box center [215, 444] width 51 height 19
click at [221, 442] on input "8" at bounding box center [215, 444] width 51 height 19
type input "0"
click at [276, 446] on input "8" at bounding box center [272, 444] width 51 height 19
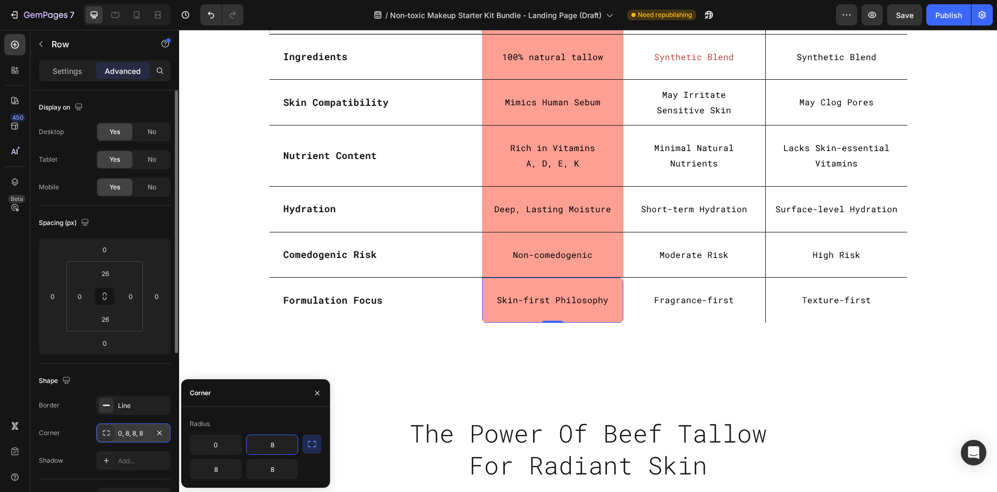
click at [276, 446] on input "8" at bounding box center [272, 444] width 51 height 19
type input "0"
click at [647, 349] on div "Why Our Tallow-Based Stand Out: Heading Row Row Drop element here Fierce Nature…" at bounding box center [588, 137] width 818 height 473
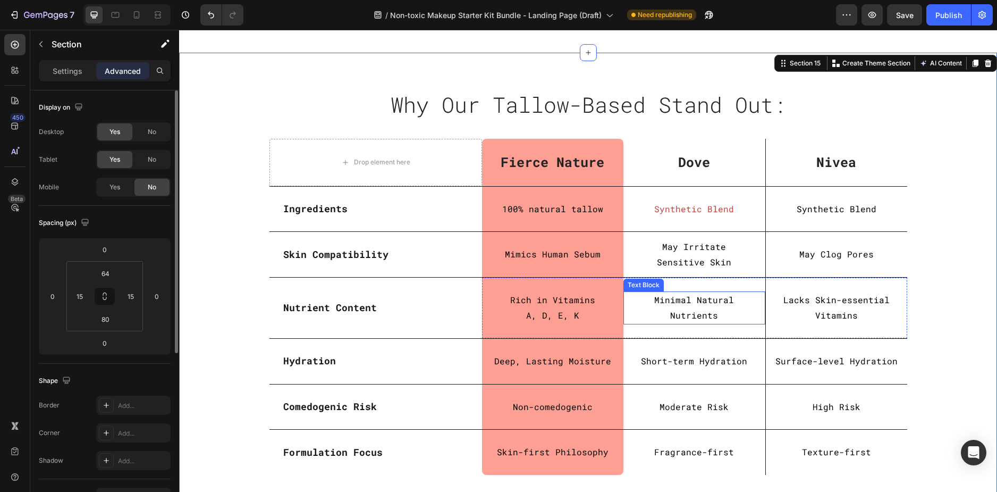
scroll to position [2924, 0]
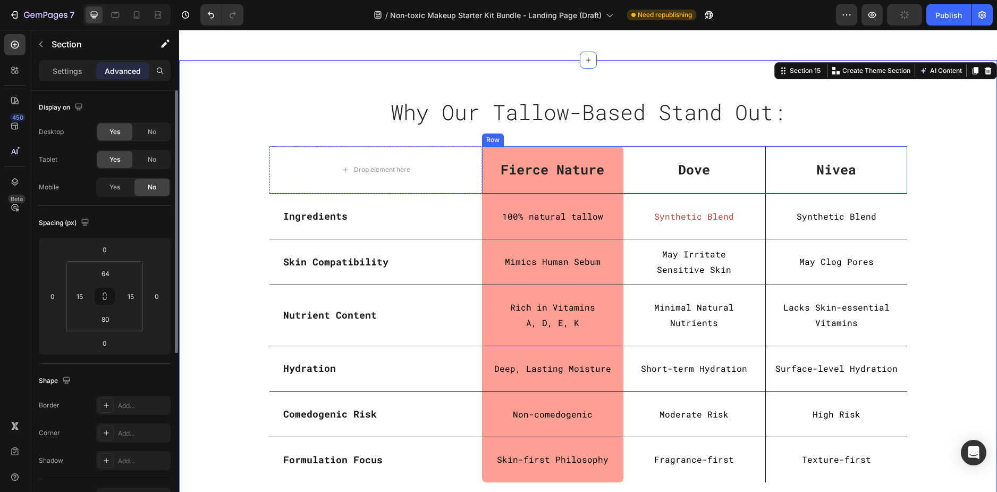
click at [759, 154] on div "Dove Text block" at bounding box center [695, 169] width 142 height 47
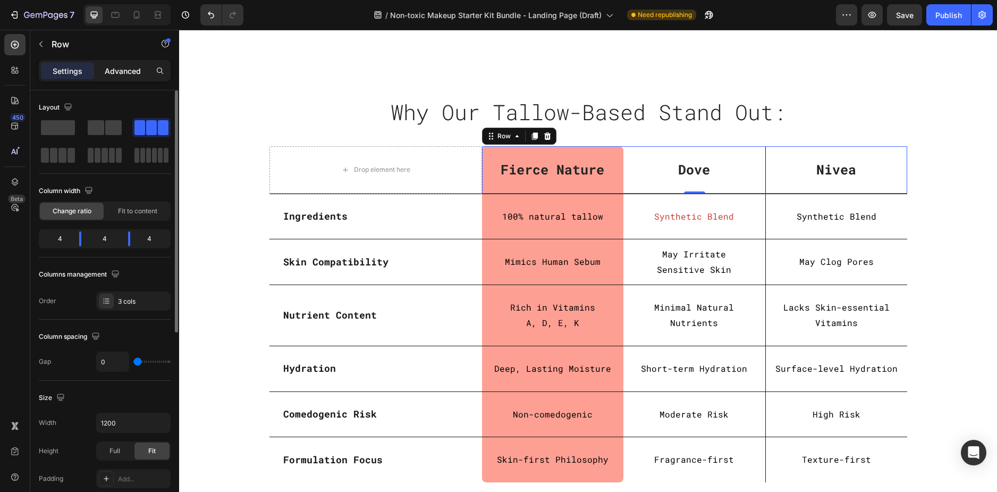
click at [132, 72] on p "Advanced" at bounding box center [123, 70] width 36 height 11
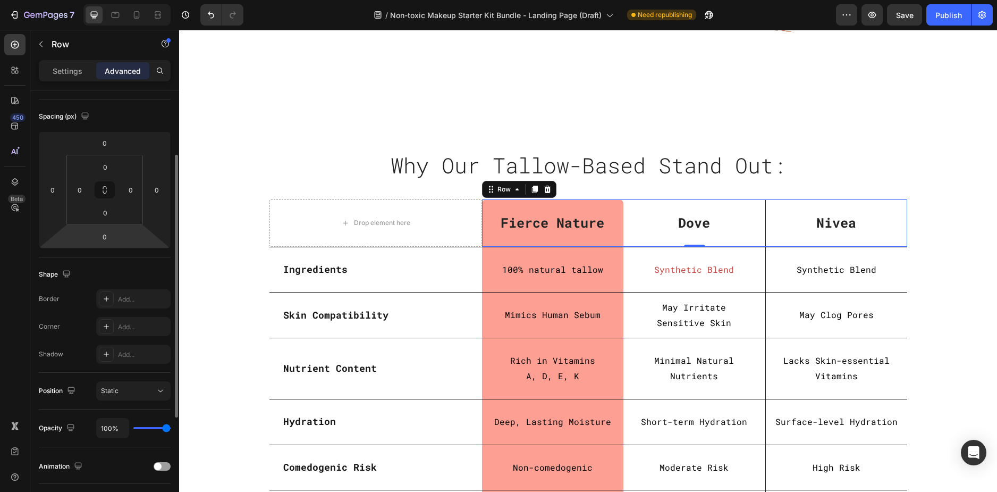
scroll to position [0, 0]
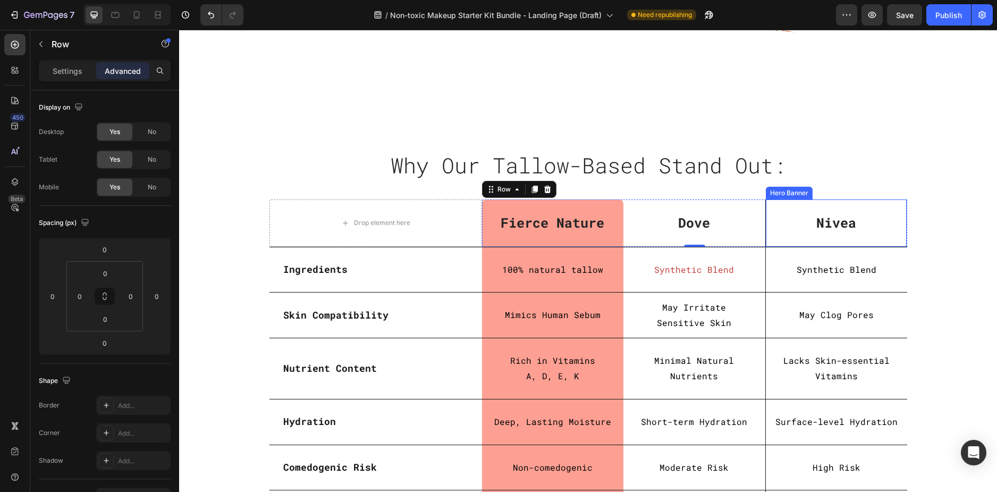
click at [823, 243] on div "Nivea Text block" at bounding box center [836, 223] width 141 height 46
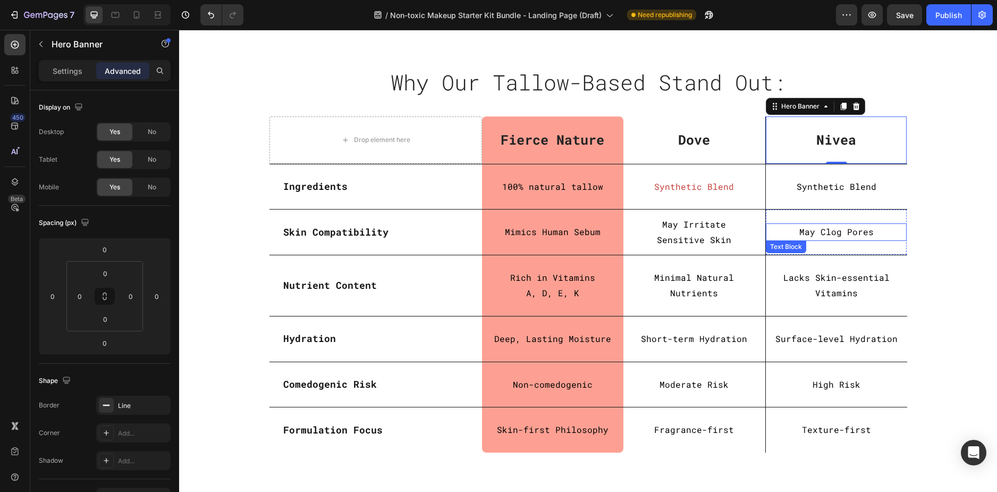
scroll to position [2978, 0]
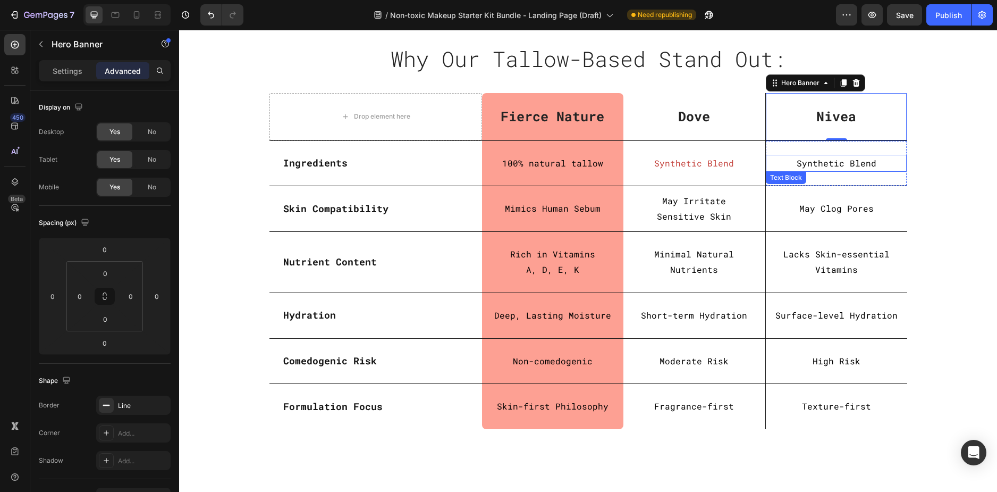
click at [811, 158] on p "Synthetic Blend" at bounding box center [836, 163] width 139 height 15
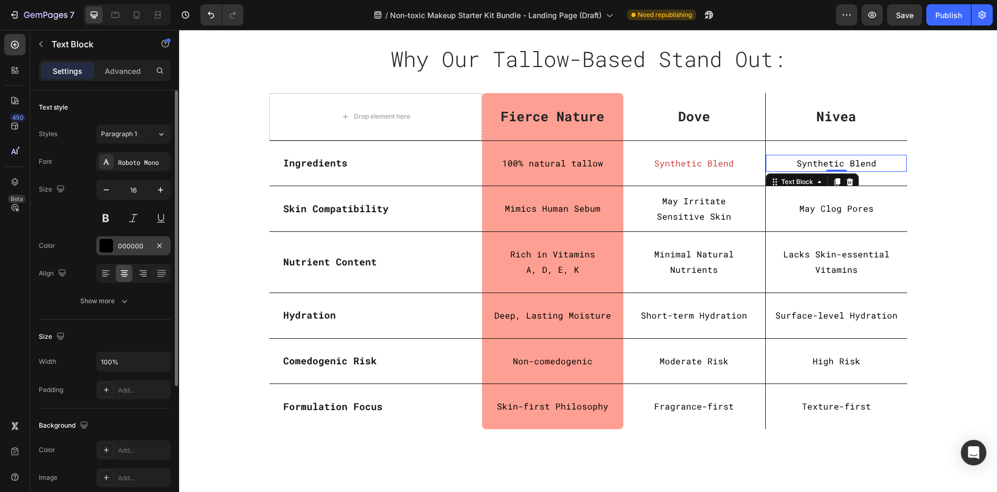
click at [135, 247] on div "000000" at bounding box center [133, 246] width 31 height 10
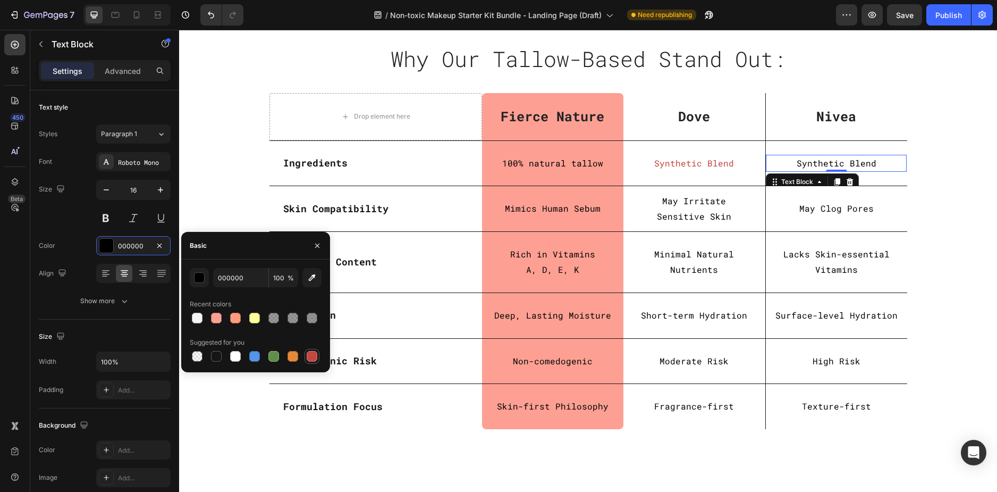
click at [311, 355] on div at bounding box center [312, 356] width 11 height 11
type input "C5453F"
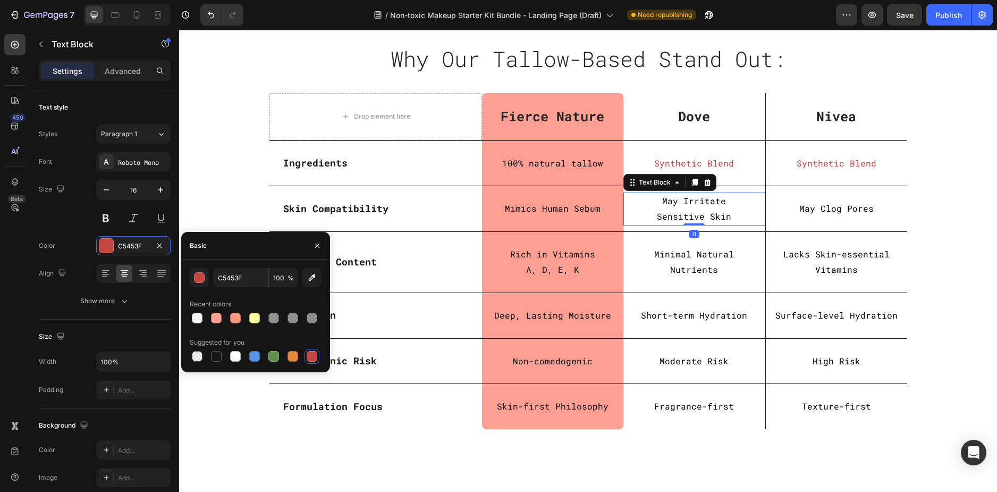
click at [674, 221] on p "Sensitive Skin" at bounding box center [695, 216] width 140 height 15
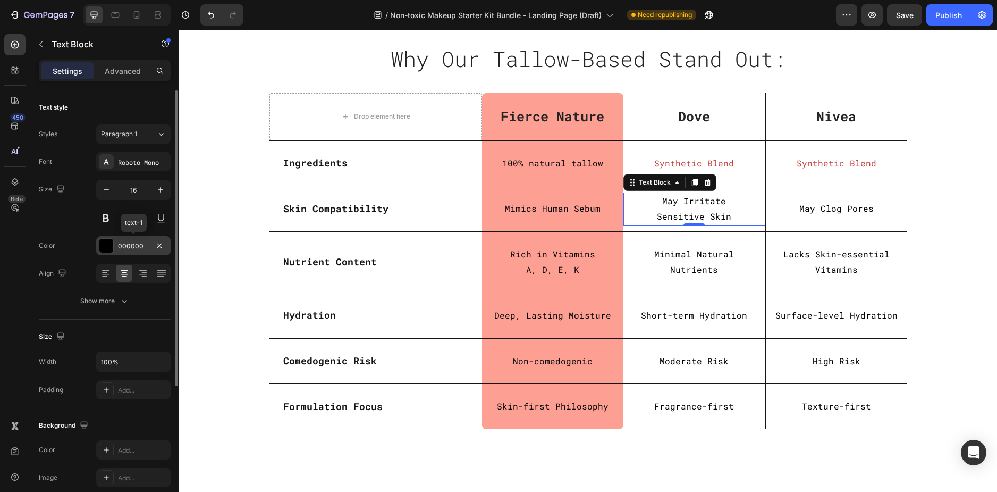
click at [128, 249] on div "000000" at bounding box center [133, 246] width 31 height 10
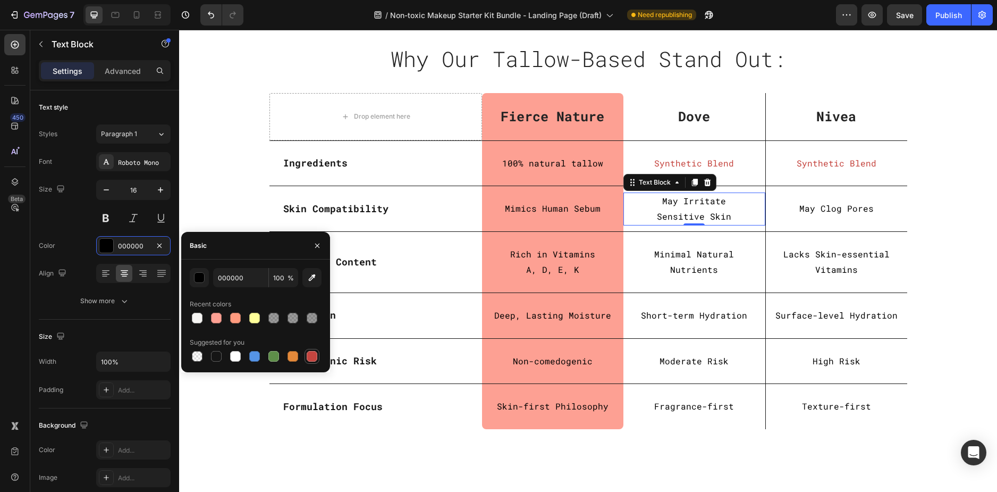
click at [309, 356] on div at bounding box center [312, 356] width 11 height 11
type input "C5453F"
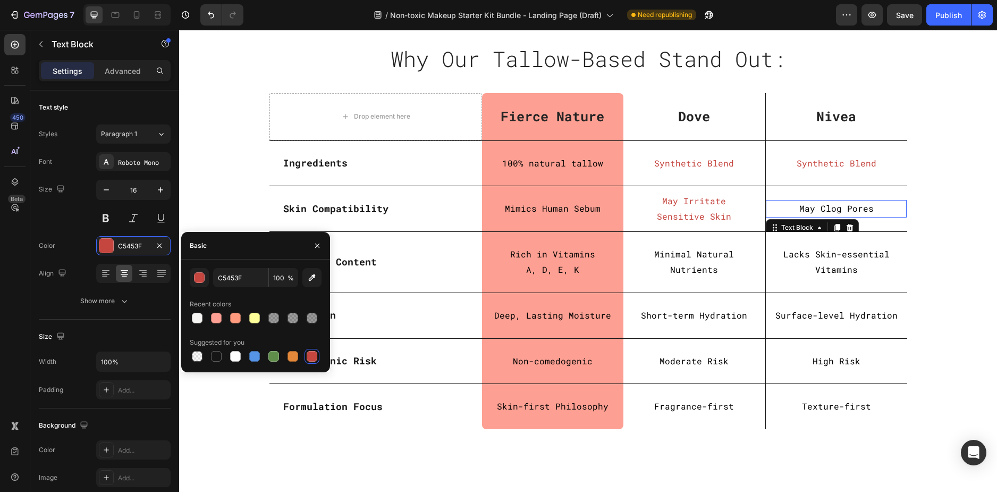
click at [836, 207] on p "May Clog Pores" at bounding box center [836, 208] width 139 height 15
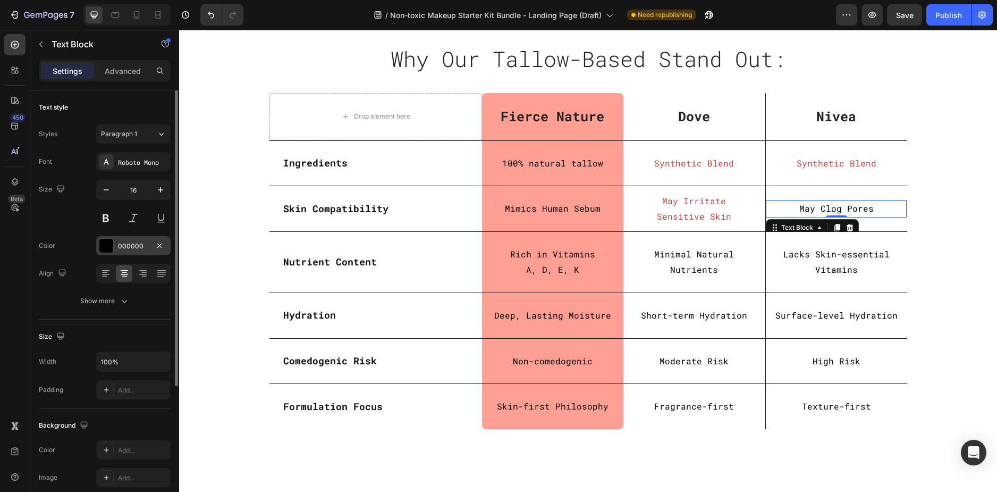
click at [126, 252] on div "000000" at bounding box center [133, 245] width 74 height 19
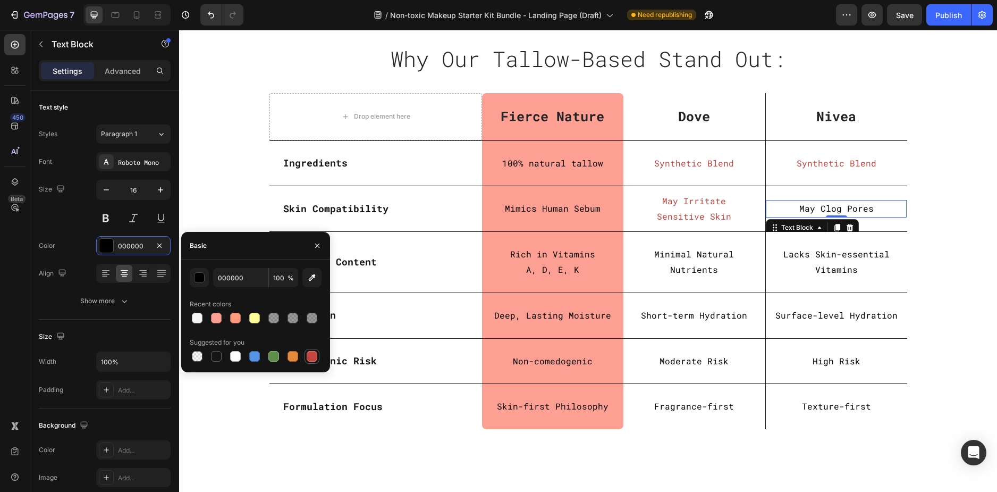
click at [311, 358] on div at bounding box center [312, 356] width 11 height 11
type input "C5453F"
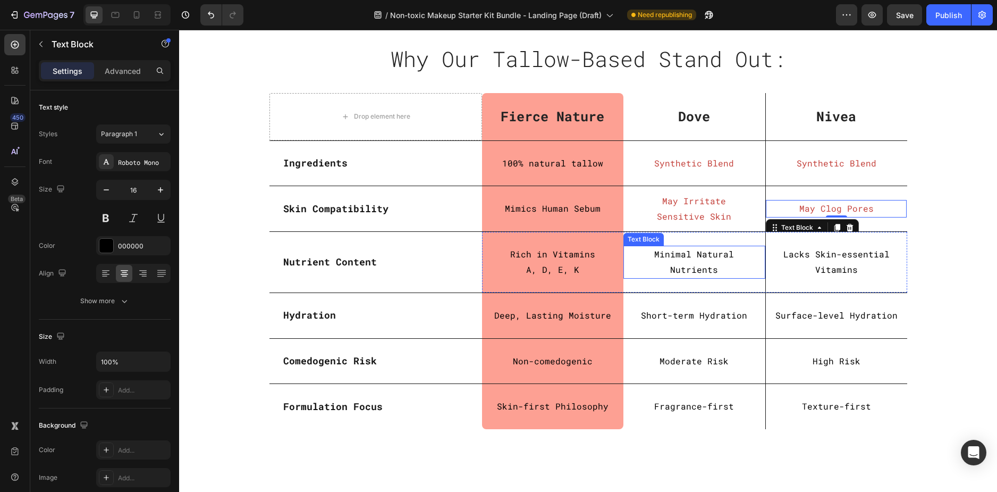
click at [681, 263] on p "Nutrients" at bounding box center [695, 269] width 140 height 15
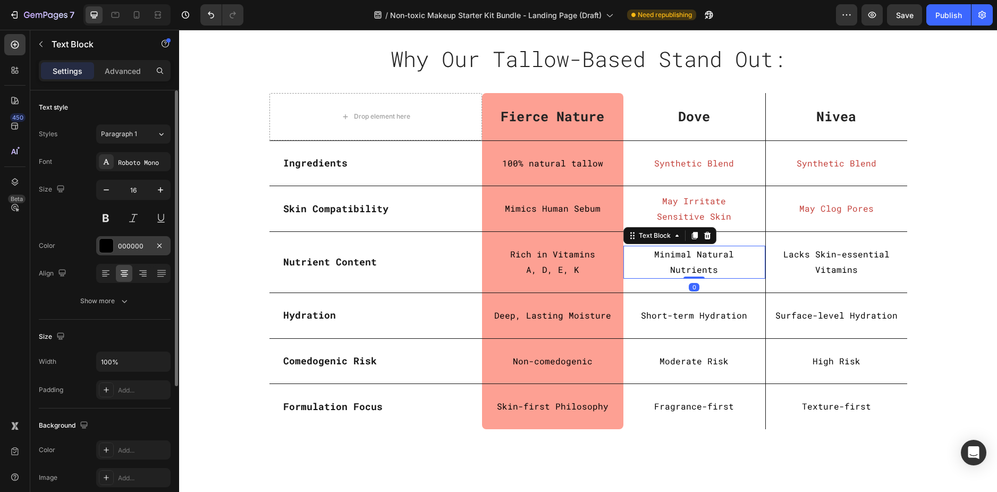
click at [137, 250] on div "000000" at bounding box center [133, 246] width 31 height 10
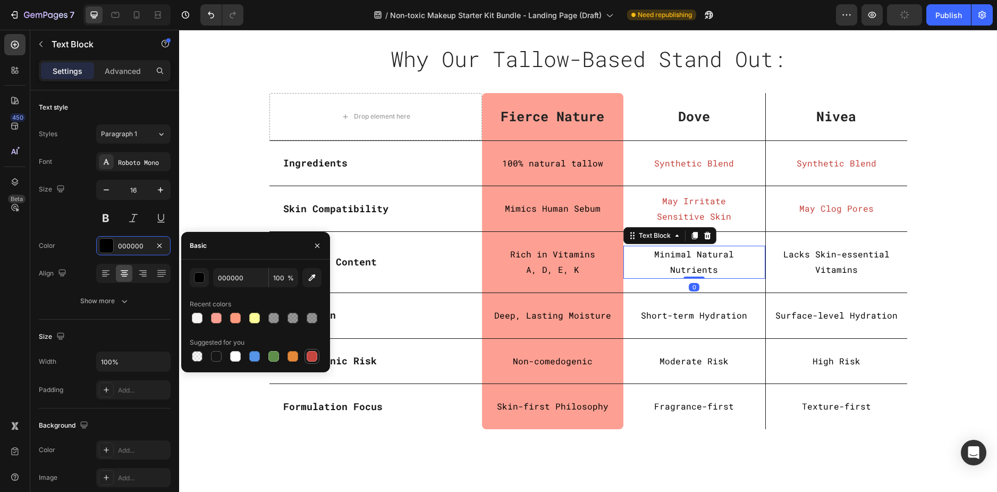
drag, startPoint x: 314, startPoint y: 357, endPoint x: 496, endPoint y: 274, distance: 200.1
click at [314, 357] on div at bounding box center [312, 356] width 11 height 11
type input "C5453F"
click at [835, 264] on div "Lacks Skin-essential Vitamins Text Block" at bounding box center [836, 262] width 141 height 33
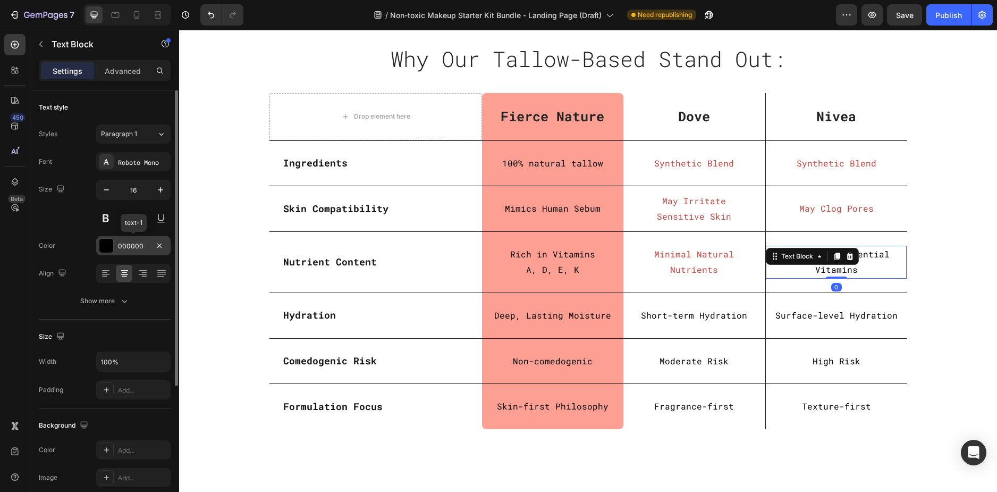
click at [120, 247] on div "000000" at bounding box center [133, 246] width 31 height 10
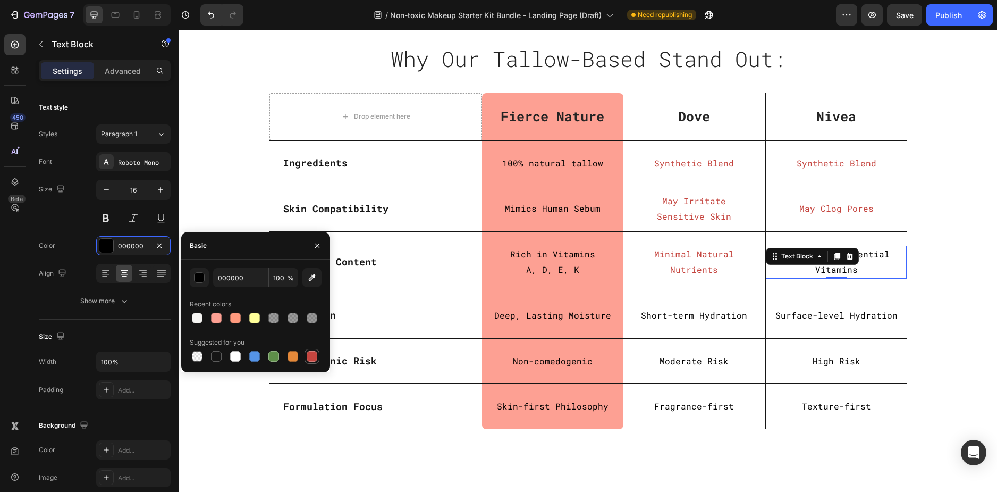
click at [313, 350] on div at bounding box center [312, 356] width 13 height 13
type input "C5453F"
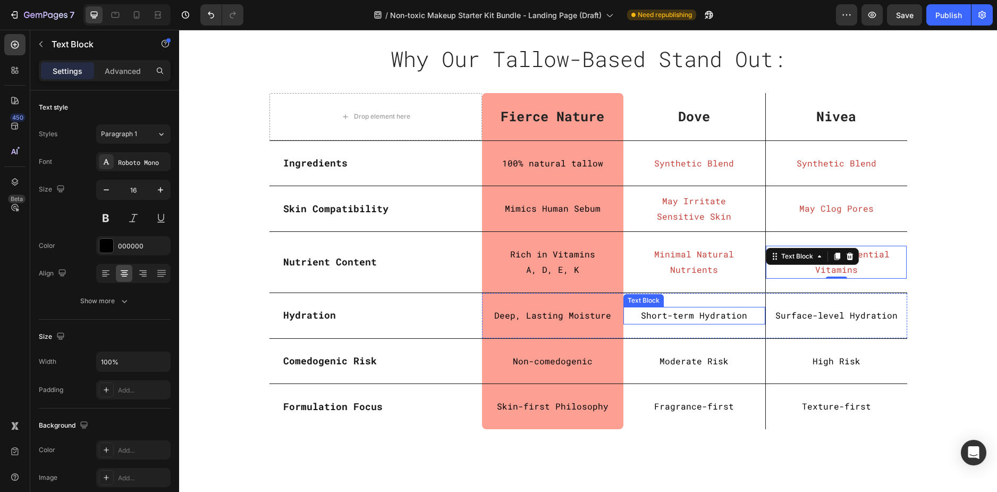
click at [647, 315] on p "Short-term Hydration" at bounding box center [695, 315] width 140 height 15
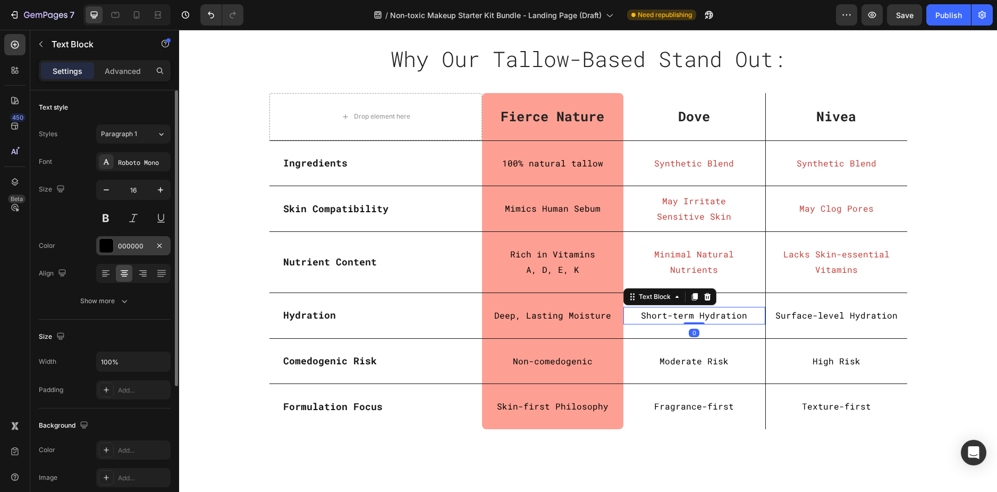
click at [133, 244] on div "000000" at bounding box center [133, 246] width 31 height 10
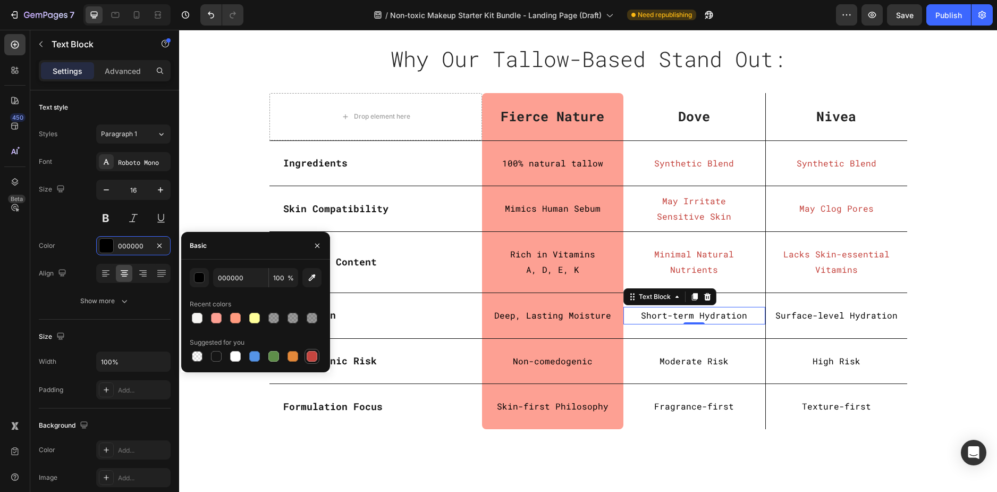
click at [318, 359] on div at bounding box center [312, 356] width 15 height 15
type input "C5453F"
click at [809, 318] on p "Surface-level Hydration" at bounding box center [836, 315] width 139 height 15
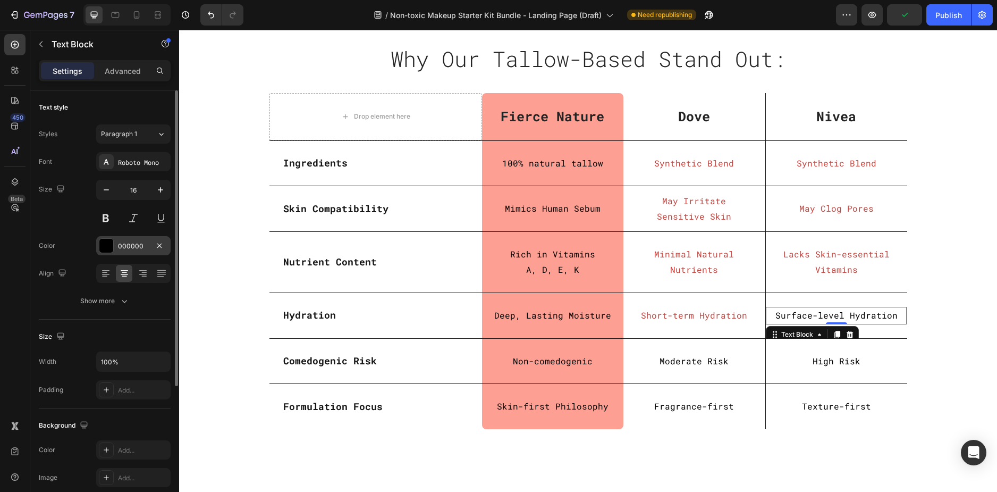
click at [134, 249] on div "000000" at bounding box center [133, 246] width 31 height 10
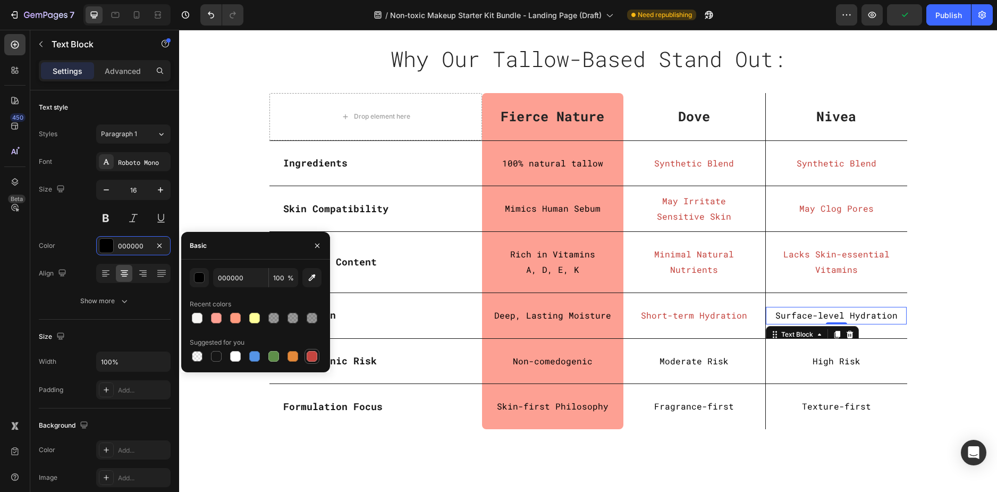
drag, startPoint x: 315, startPoint y: 359, endPoint x: 292, endPoint y: 328, distance: 38.1
click at [315, 359] on div at bounding box center [312, 356] width 11 height 11
type input "C5453F"
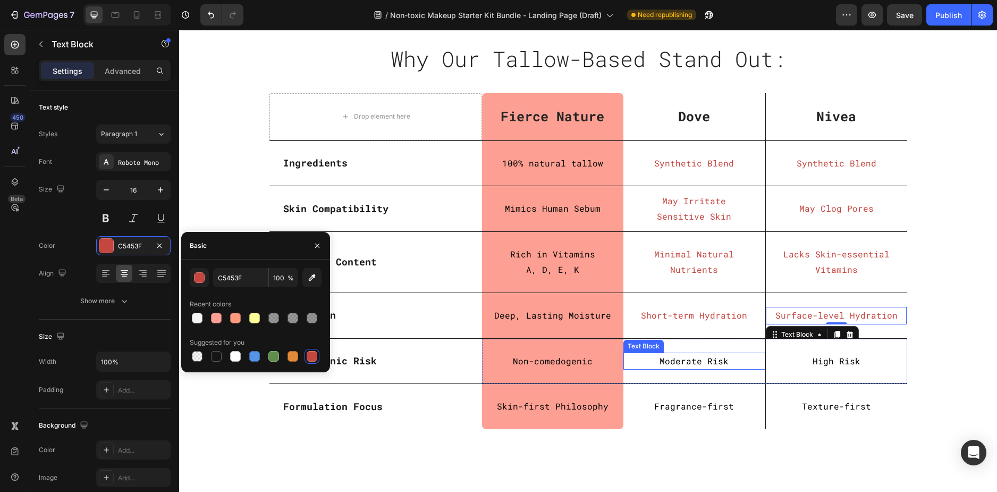
click at [684, 365] on p "Moderate Risk" at bounding box center [695, 361] width 140 height 15
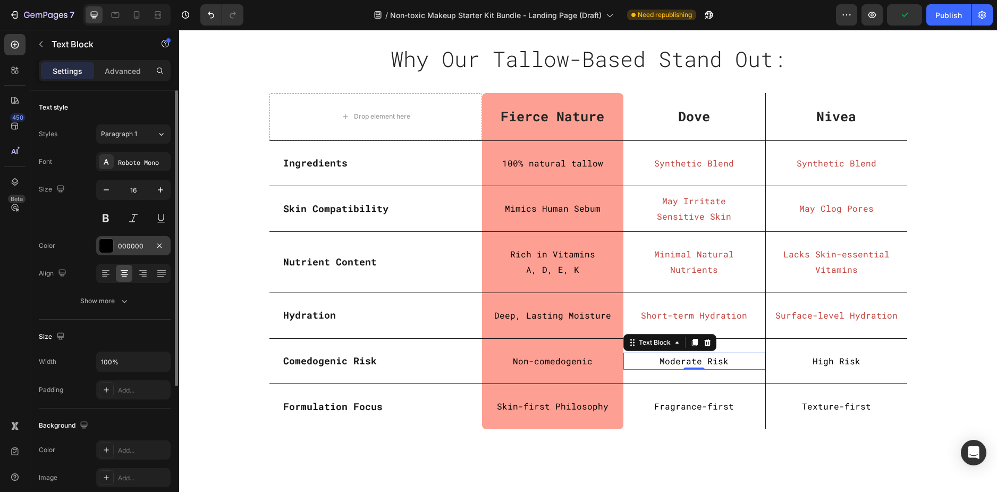
click at [117, 250] on div "000000" at bounding box center [133, 245] width 74 height 19
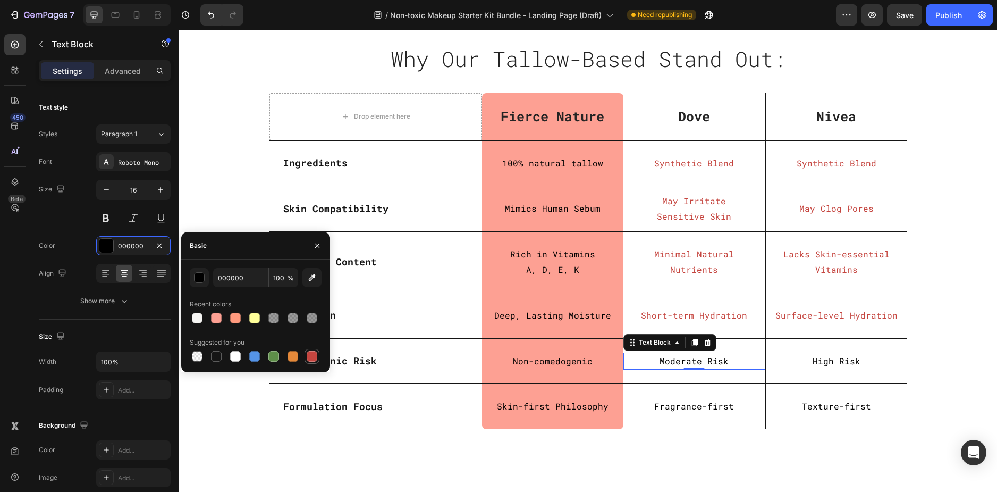
click at [313, 352] on div at bounding box center [312, 356] width 11 height 11
type input "C5453F"
click at [828, 362] on p "High Risk" at bounding box center [836, 361] width 139 height 15
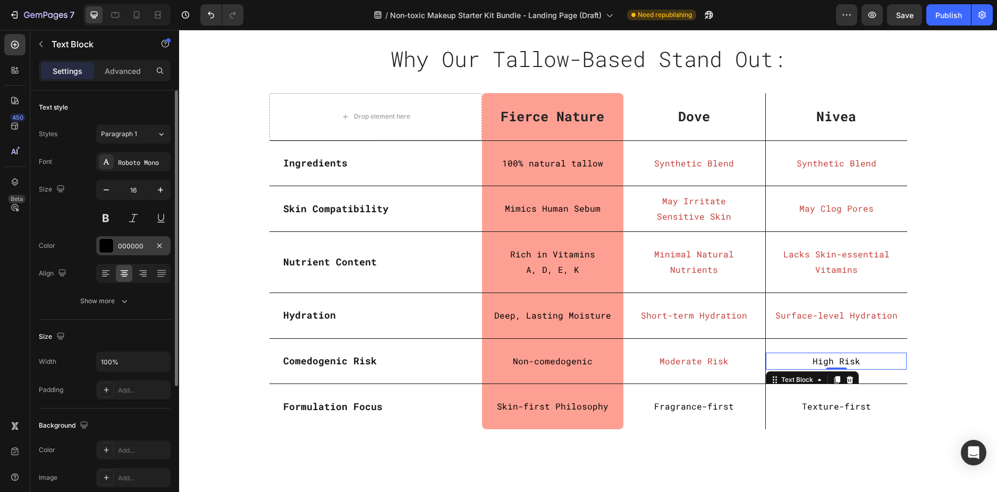
click at [130, 243] on div "000000" at bounding box center [133, 246] width 31 height 10
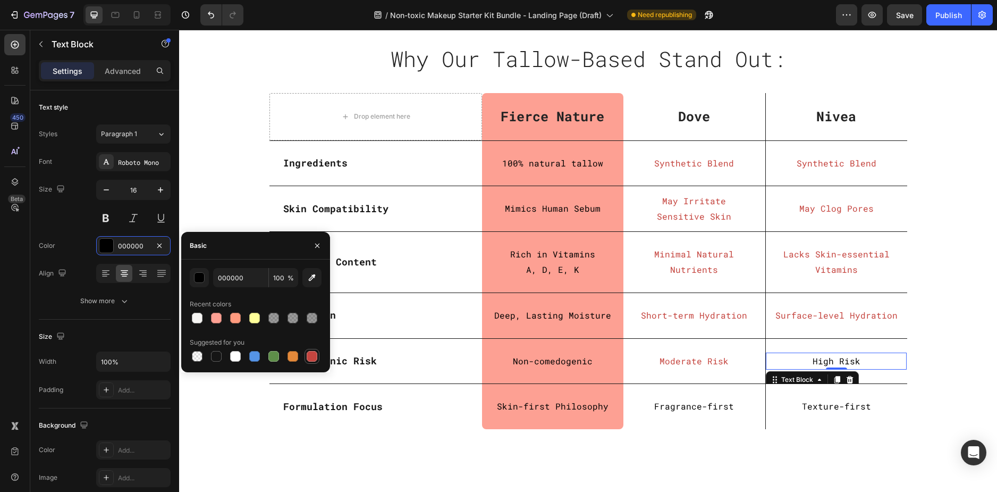
click at [308, 358] on div at bounding box center [312, 356] width 11 height 11
type input "C5453F"
click at [689, 405] on p "Fragrance-first" at bounding box center [695, 406] width 140 height 15
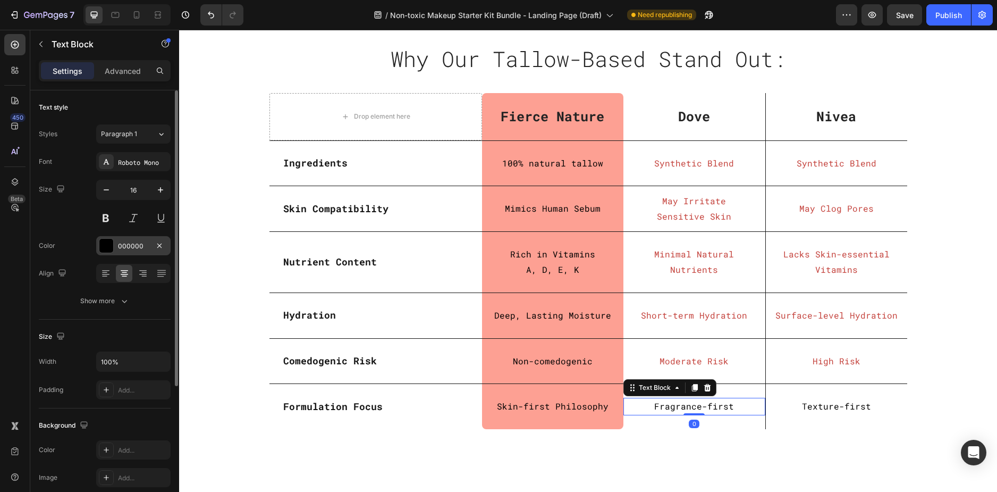
click at [125, 249] on div "000000" at bounding box center [133, 246] width 31 height 10
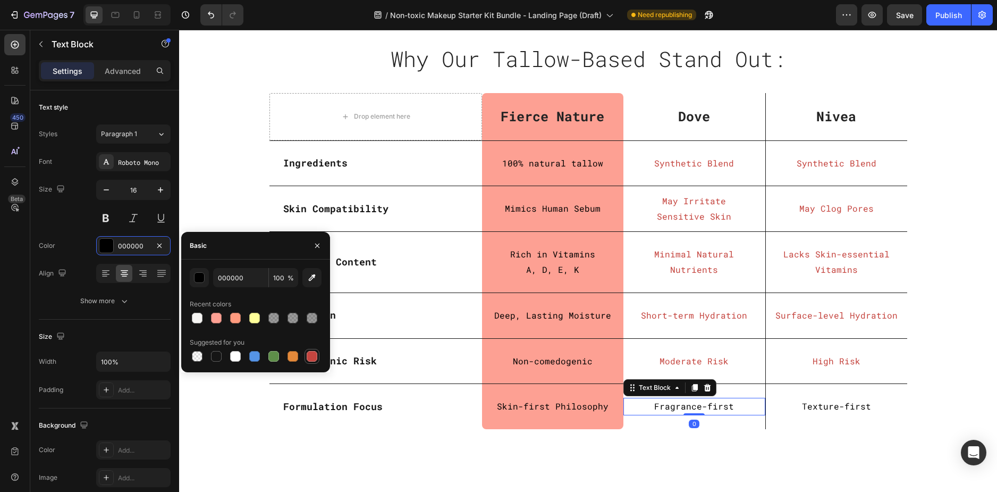
click at [315, 353] on div at bounding box center [312, 356] width 11 height 11
type input "C5453F"
click at [815, 407] on p "Texture-first" at bounding box center [836, 406] width 139 height 15
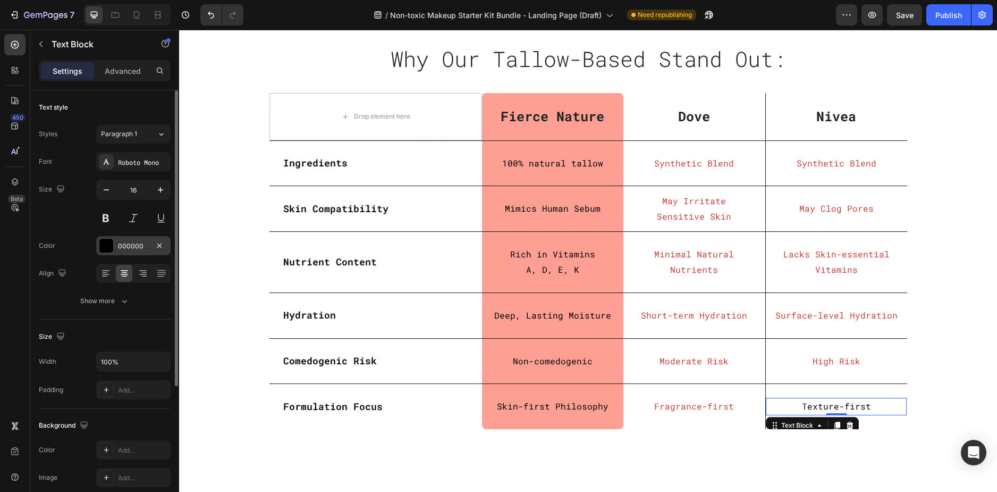
click at [123, 246] on div "000000" at bounding box center [133, 246] width 31 height 10
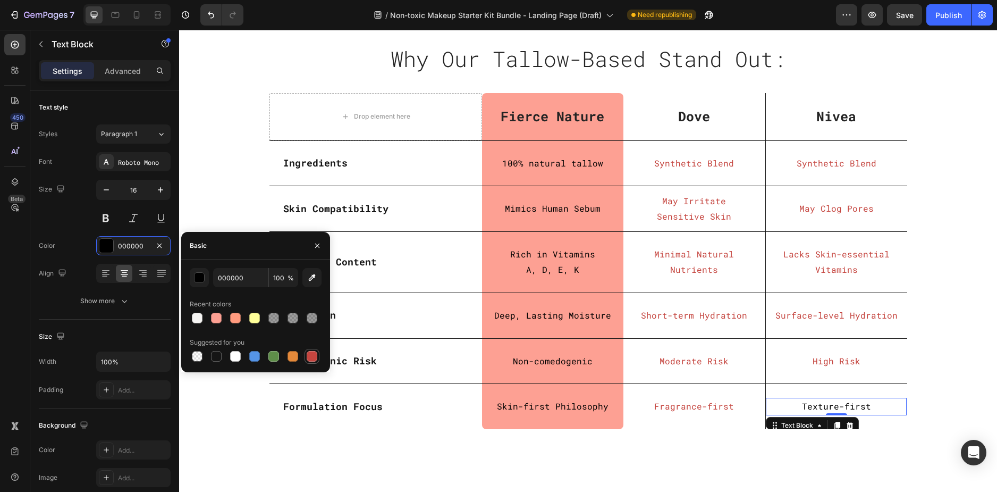
click at [316, 355] on div at bounding box center [312, 356] width 11 height 11
type input "C5453F"
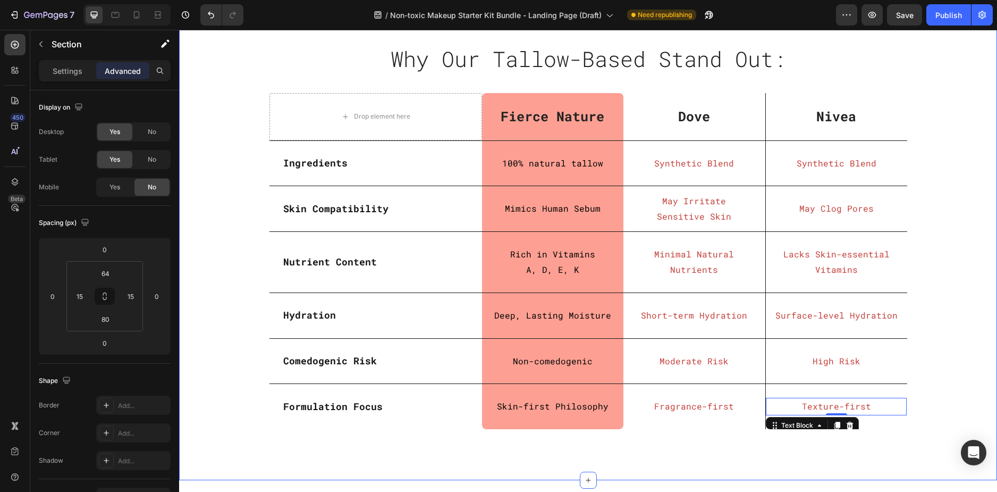
click at [932, 307] on div "Why Our Tallow-Based Stand Out: Heading Row Row Drop element here Fierce Nature…" at bounding box center [588, 239] width 802 height 397
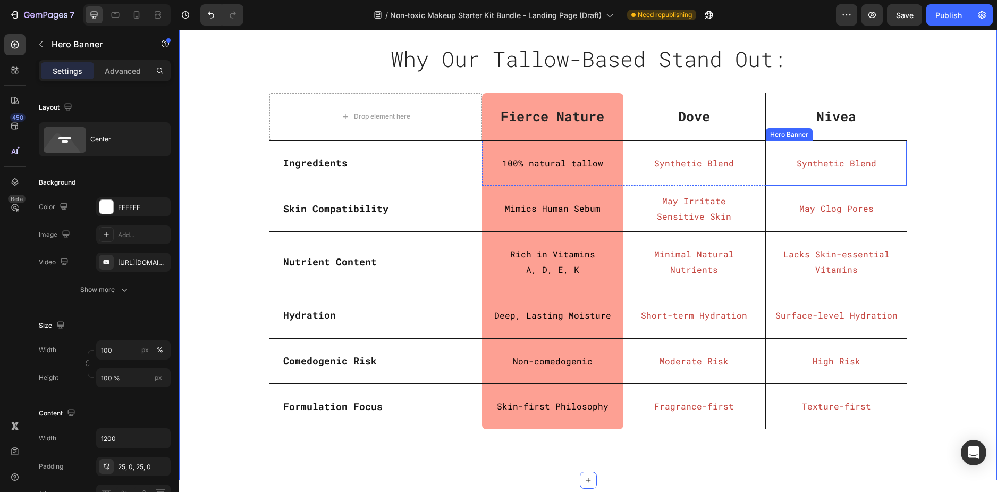
click at [766, 180] on div "Synthetic Blend Text Block" at bounding box center [836, 163] width 141 height 44
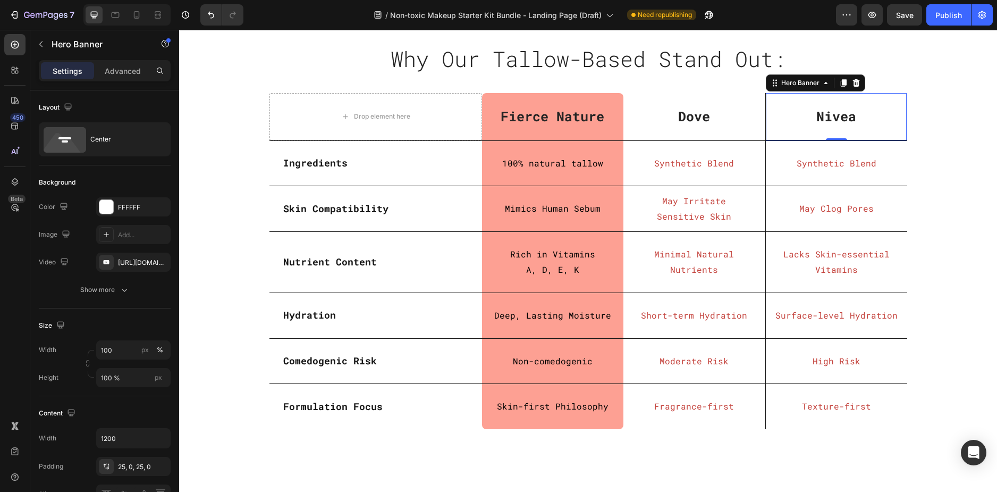
click at [781, 103] on div "Nivea Text block" at bounding box center [836, 117] width 141 height 46
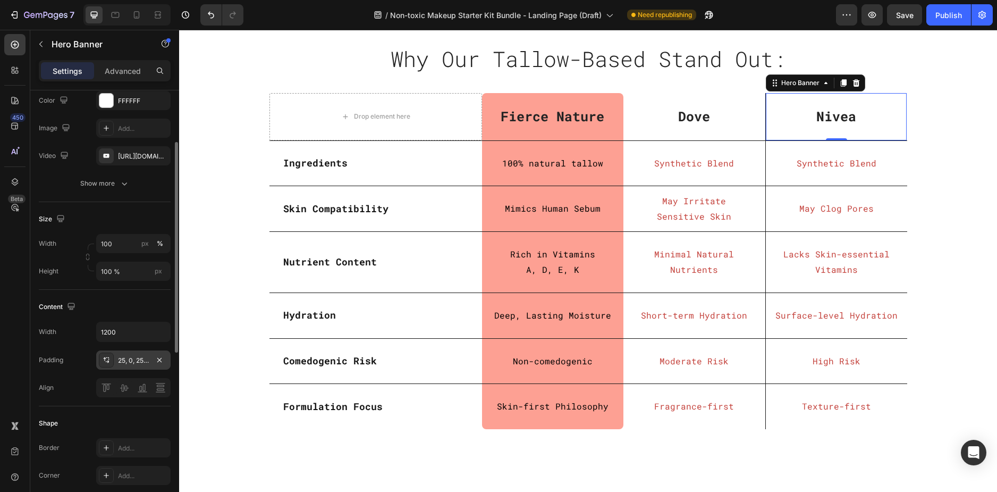
scroll to position [213, 0]
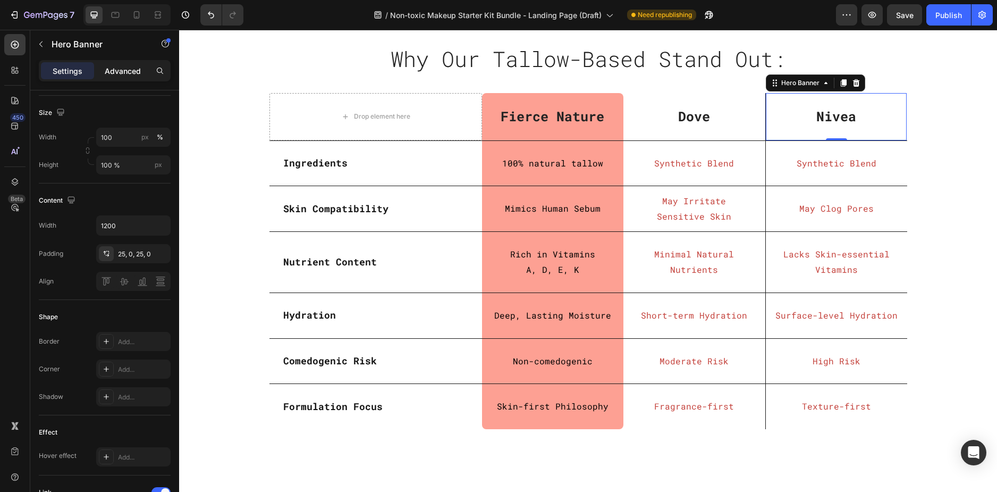
click at [130, 76] on p "Advanced" at bounding box center [123, 70] width 36 height 11
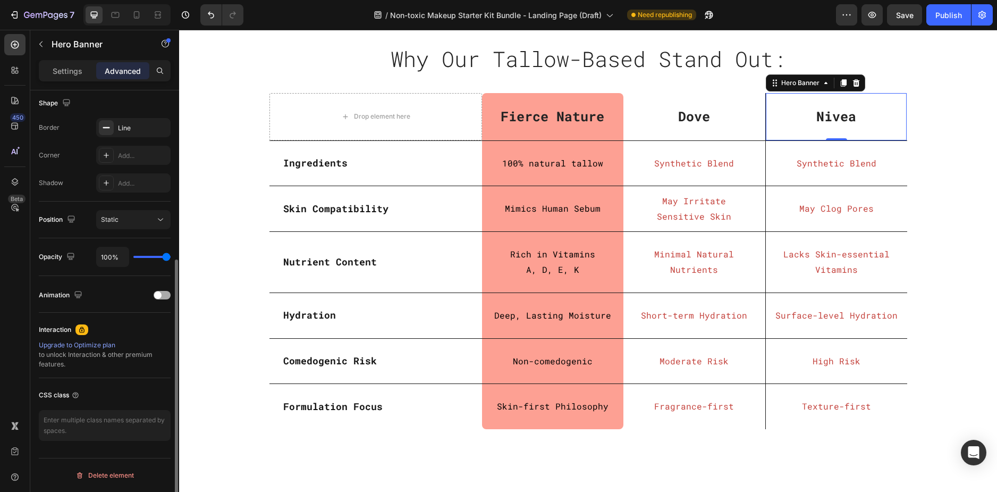
scroll to position [171, 0]
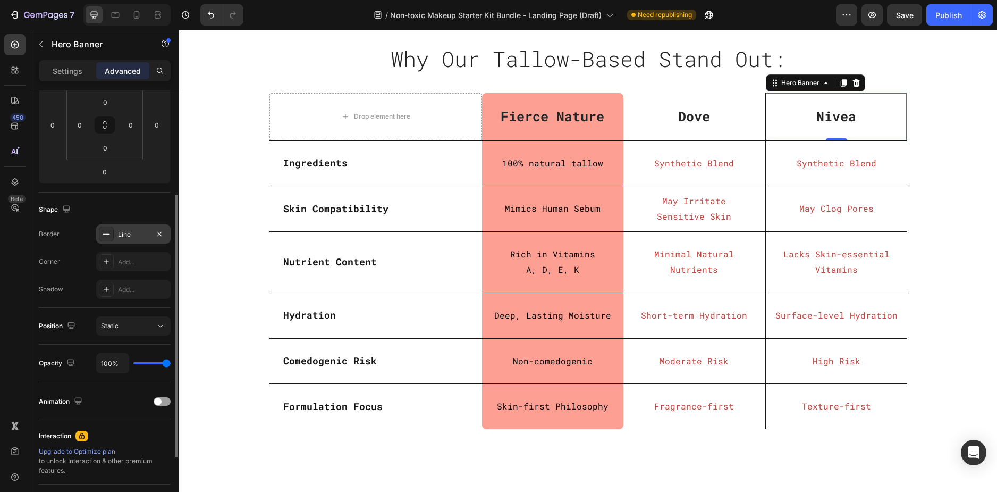
click at [127, 230] on div "Line" at bounding box center [133, 235] width 31 height 10
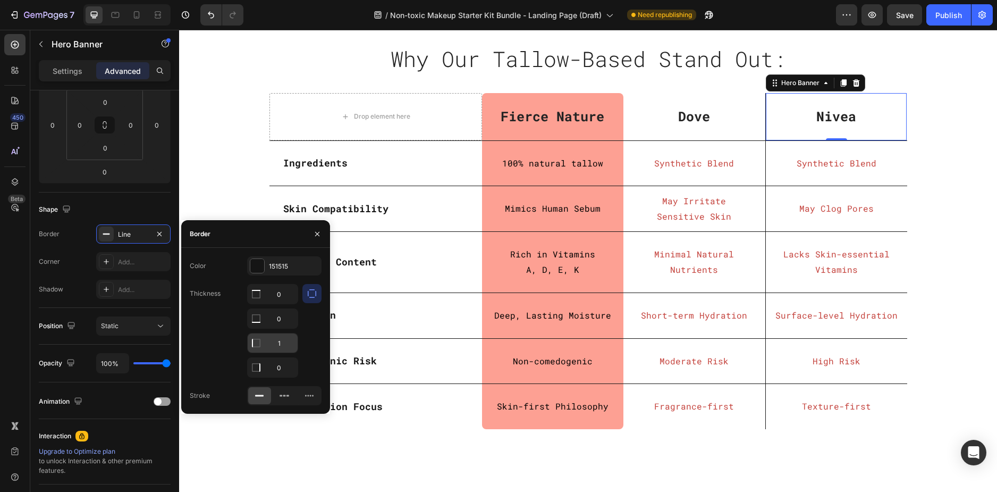
click at [283, 304] on input "1" at bounding box center [273, 293] width 50 height 19
type input "0"
click at [821, 176] on div "Synthetic Blend Text Block" at bounding box center [836, 163] width 141 height 44
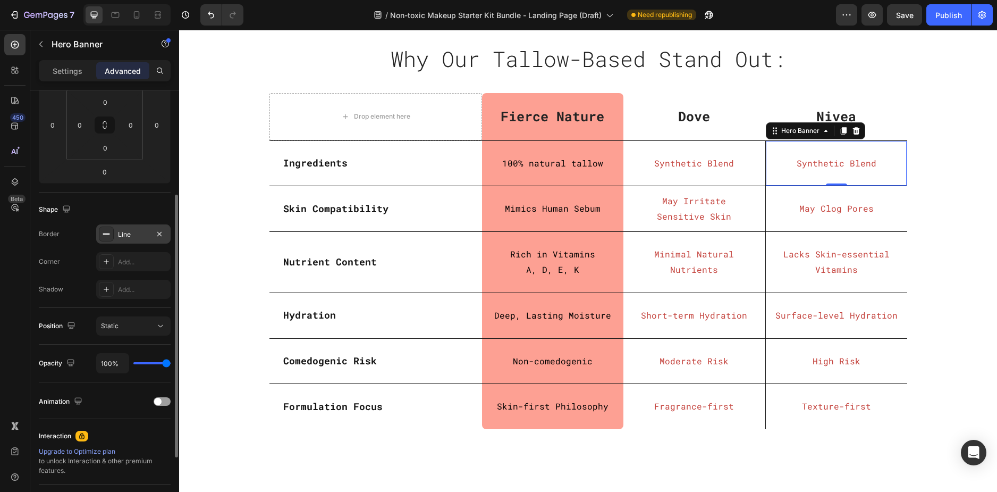
click at [124, 236] on div "Line" at bounding box center [133, 235] width 31 height 10
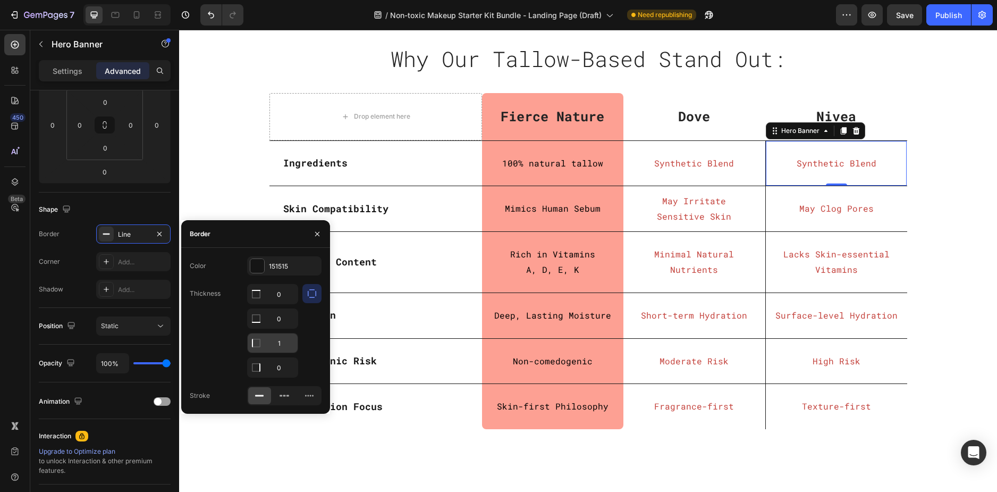
click at [283, 304] on input "1" at bounding box center [273, 293] width 50 height 19
type input "0"
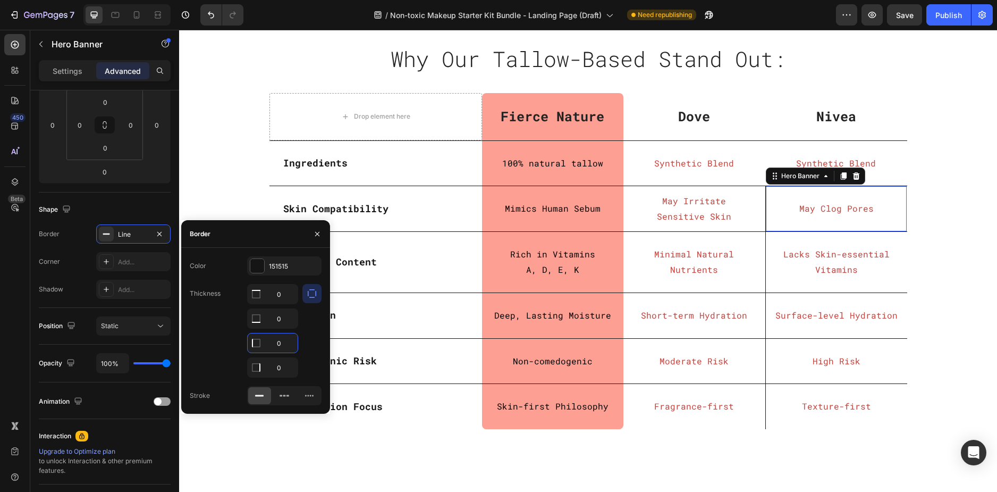
click at [799, 225] on div "May Clog Pores Text Block" at bounding box center [836, 209] width 141 height 44
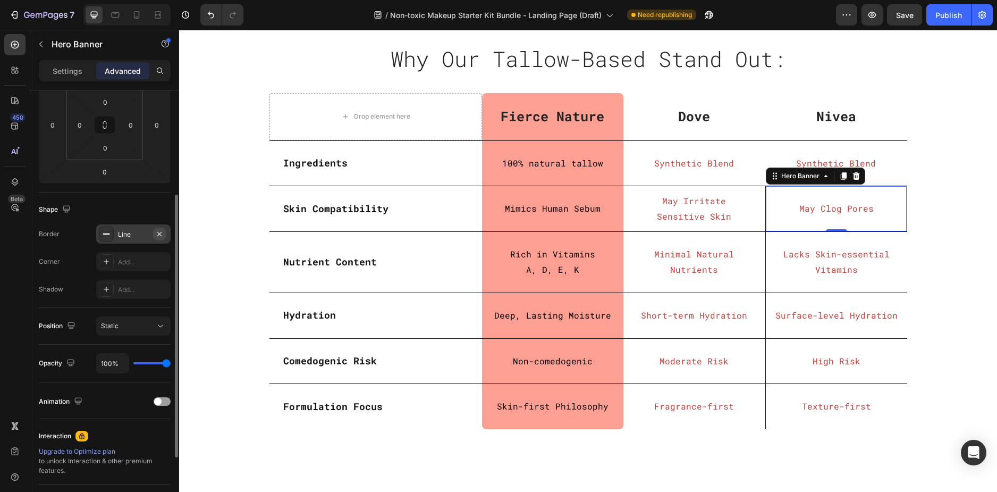
click at [158, 236] on icon "button" at bounding box center [159, 234] width 9 height 9
click at [955, 195] on div "Why Our Tallow-Based Stand Out: Heading Row Row Drop element here Fierce Nature…" at bounding box center [588, 239] width 802 height 397
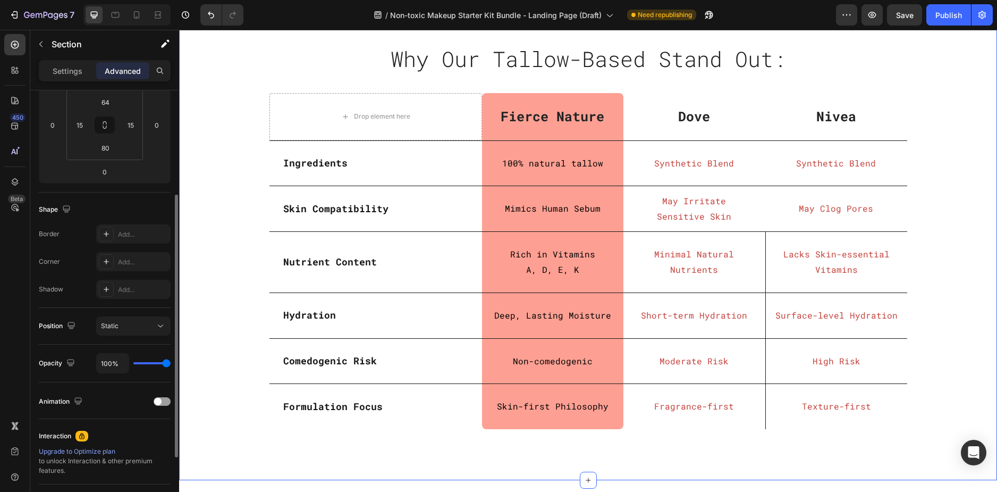
scroll to position [0, 0]
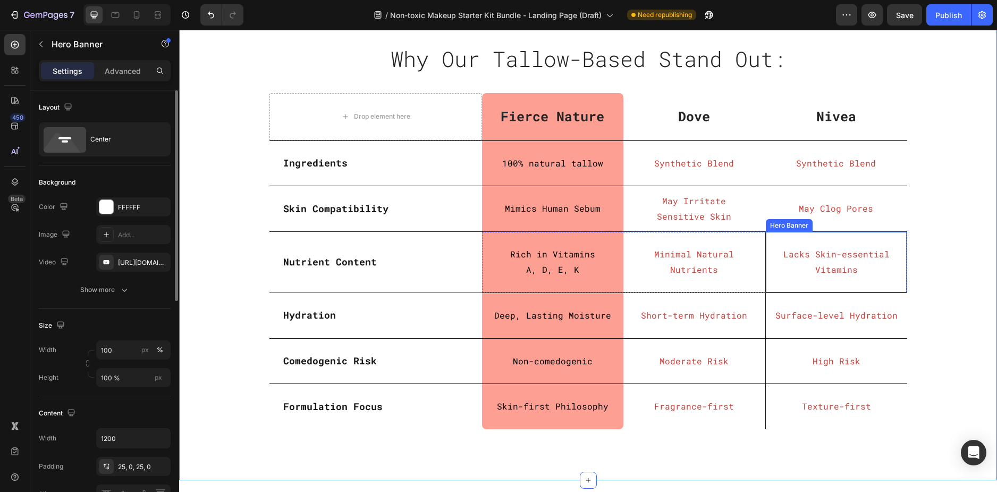
click at [828, 282] on div "Lacks Skin-essential Vitamins Text Block" at bounding box center [836, 262] width 141 height 60
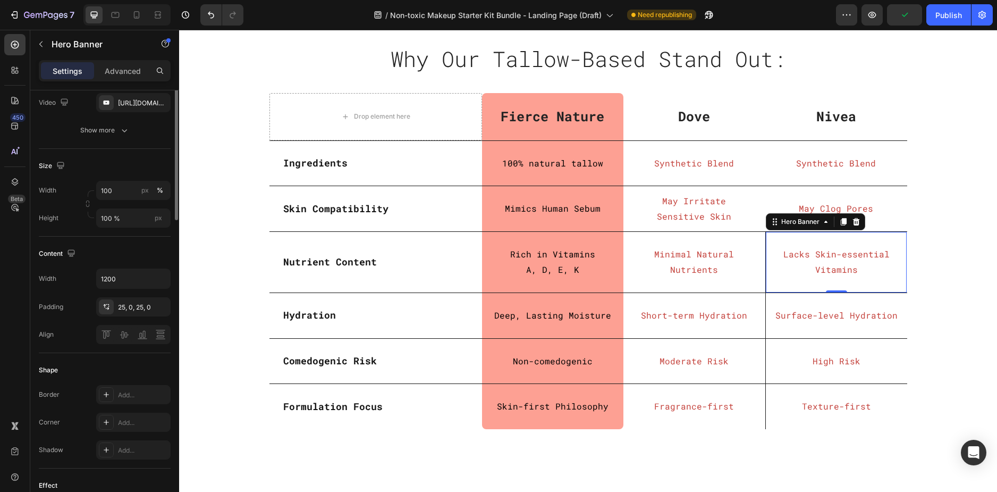
scroll to position [53, 0]
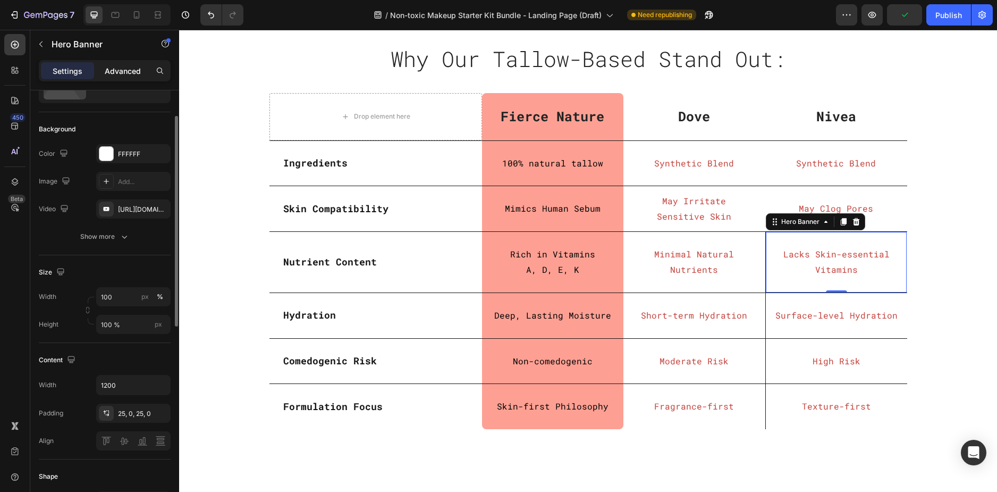
click at [124, 68] on p "Advanced" at bounding box center [123, 70] width 36 height 11
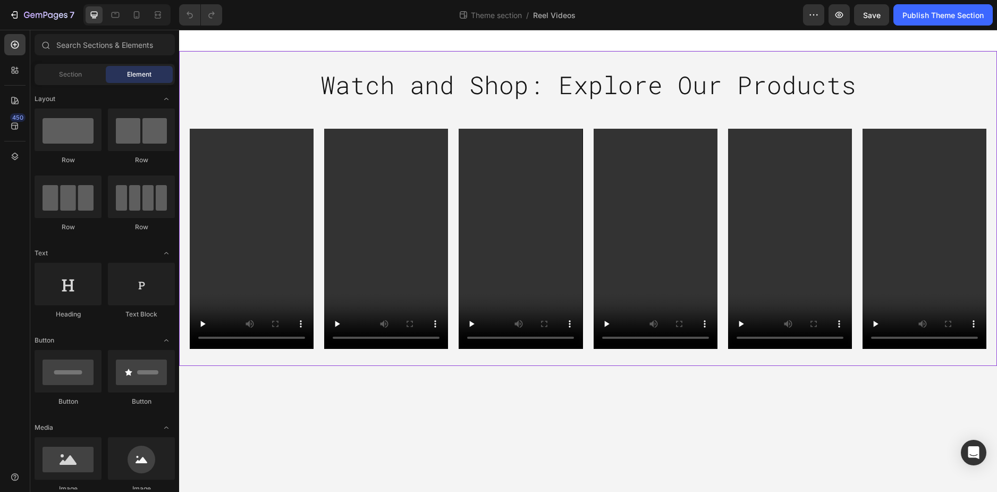
click at [202, 63] on div "Watch and Shop: Explore Our Products Heading Row Video Video Video Video Video …" at bounding box center [588, 208] width 818 height 315
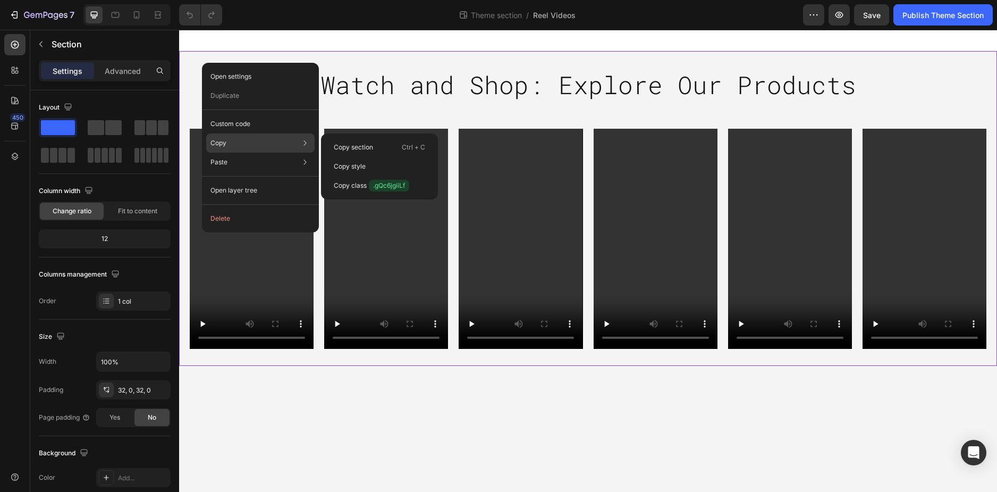
click at [234, 141] on div "Copy Copy section Ctrl + C Copy style Copy class .gQc6jgiiLf" at bounding box center [260, 142] width 108 height 19
drag, startPoint x: 353, startPoint y: 149, endPoint x: 188, endPoint y: 77, distance: 180.0
click at [353, 149] on p "Copy section" at bounding box center [353, 147] width 39 height 10
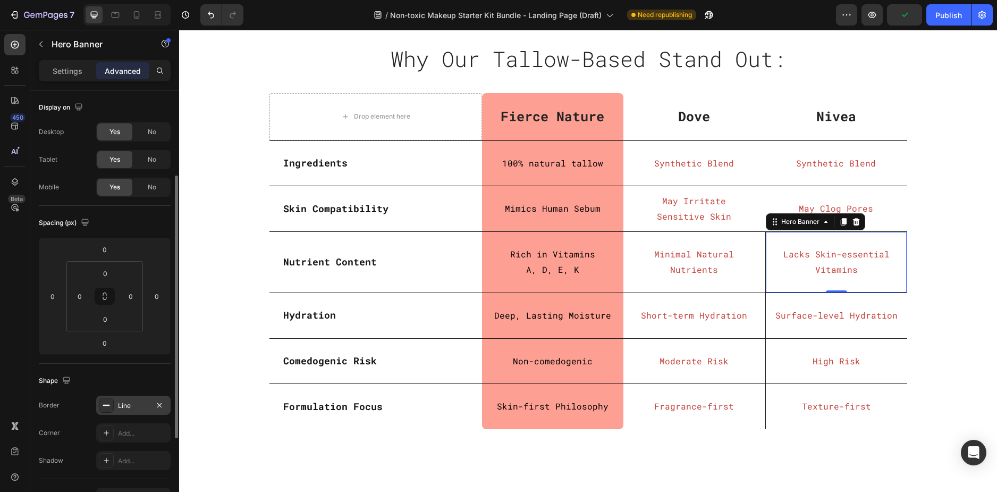
scroll to position [53, 0]
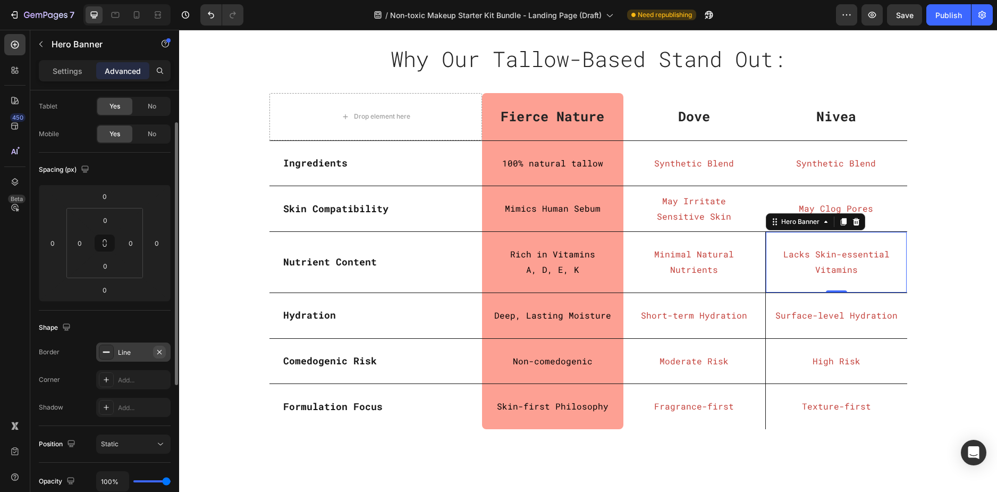
click at [159, 349] on icon "button" at bounding box center [159, 352] width 9 height 9
click at [789, 328] on div "Surface-level Hydration Text Block" at bounding box center [836, 315] width 141 height 44
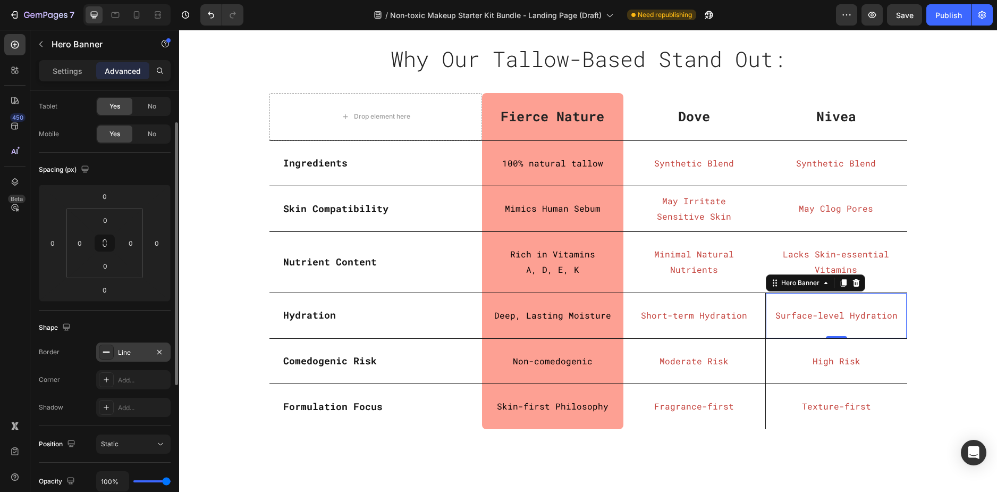
click at [136, 353] on div "Line" at bounding box center [133, 353] width 31 height 10
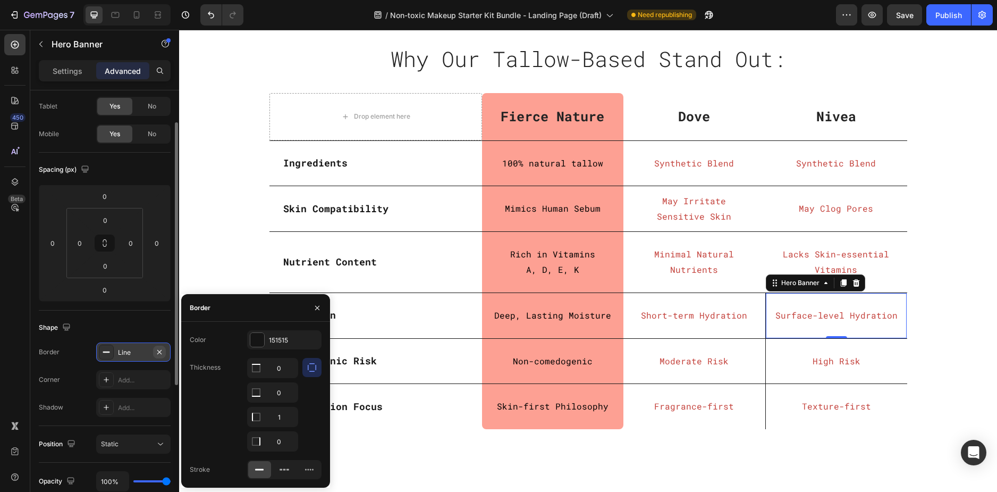
click at [156, 351] on icon "button" at bounding box center [159, 352] width 9 height 9
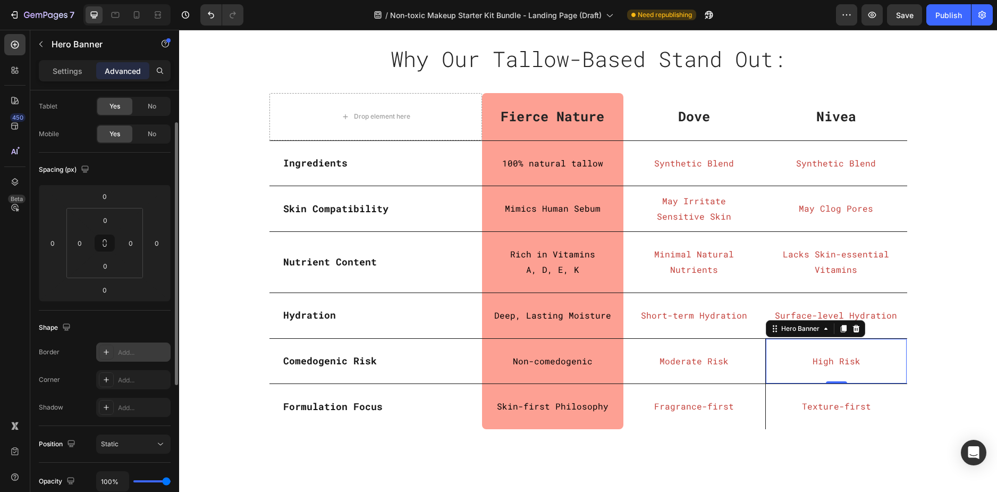
click at [890, 375] on div "High Risk Text Block" at bounding box center [836, 361] width 141 height 44
click at [163, 354] on icon "button" at bounding box center [159, 352] width 9 height 9
click at [838, 423] on div "Texture-first Text Block" at bounding box center [836, 406] width 141 height 44
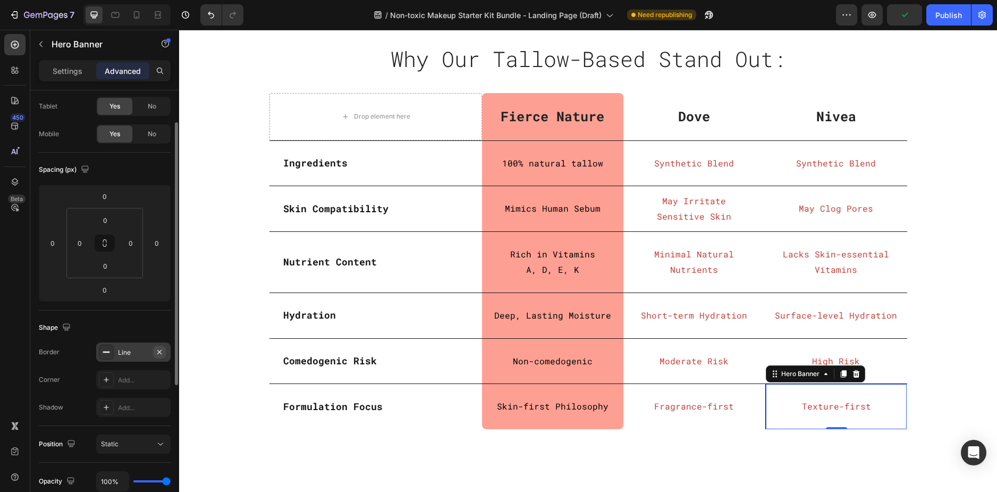
click at [159, 354] on icon "button" at bounding box center [159, 352] width 9 height 9
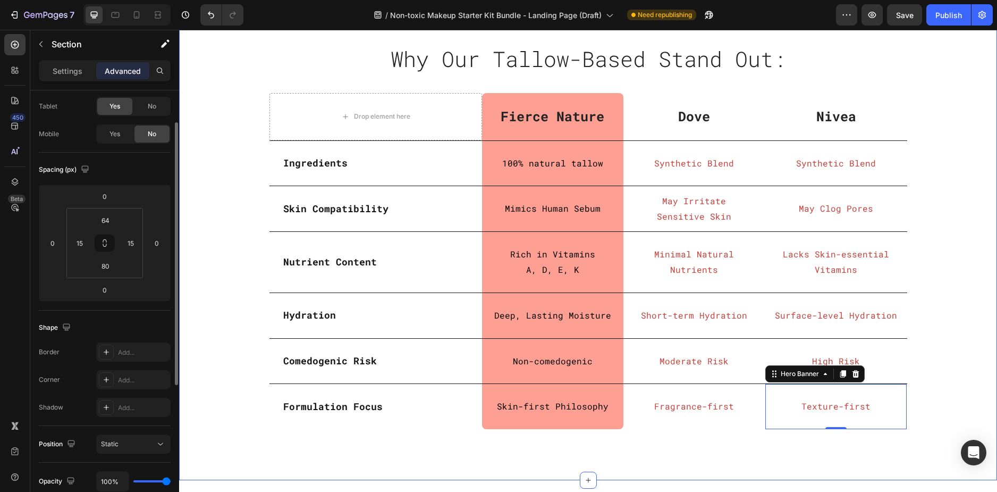
click at [921, 225] on div "Why Our Tallow-Based Stand Out: Heading Row Row Drop element here Fierce Nature…" at bounding box center [588, 239] width 802 height 397
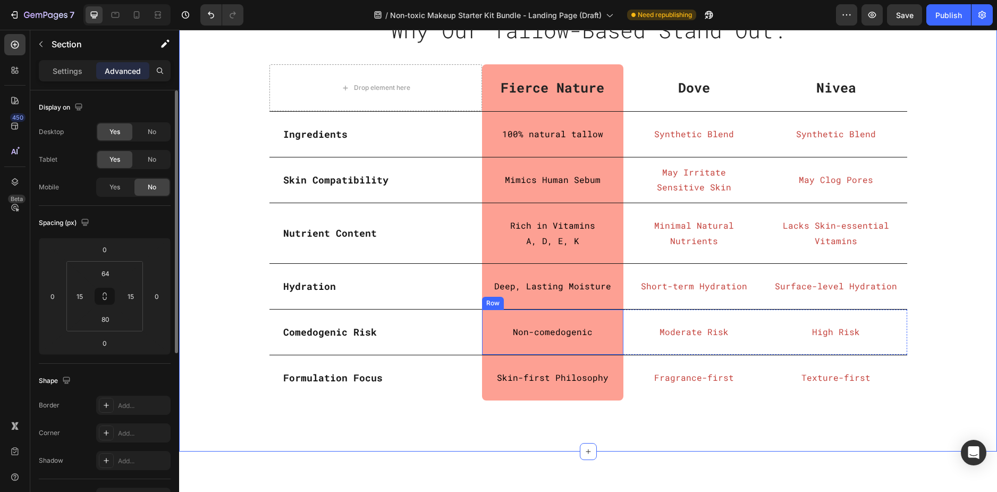
scroll to position [2765, 0]
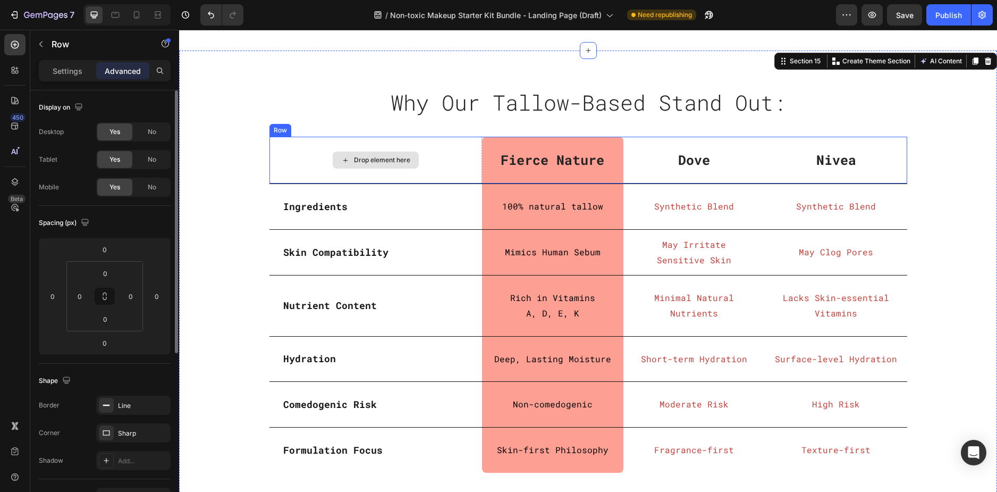
click at [465, 184] on div "Drop element here" at bounding box center [376, 160] width 213 height 47
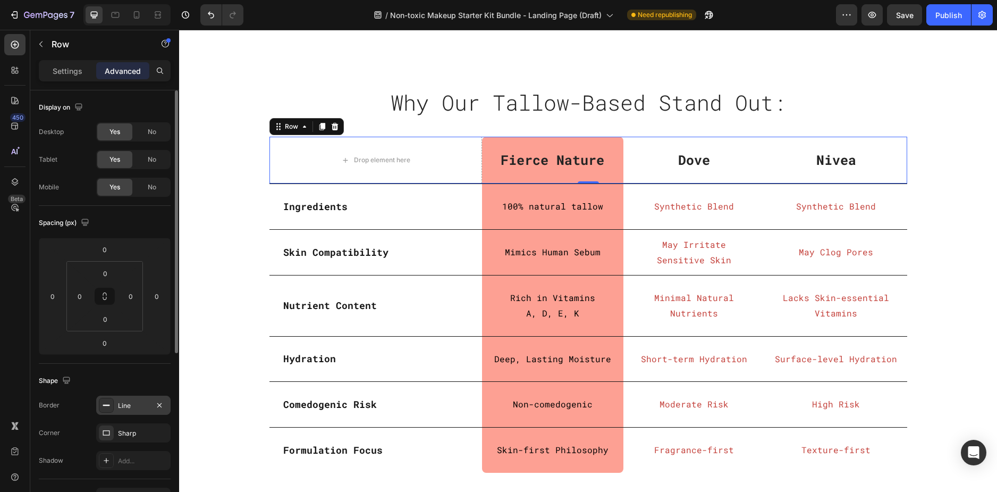
click at [128, 407] on div "Line" at bounding box center [133, 406] width 31 height 10
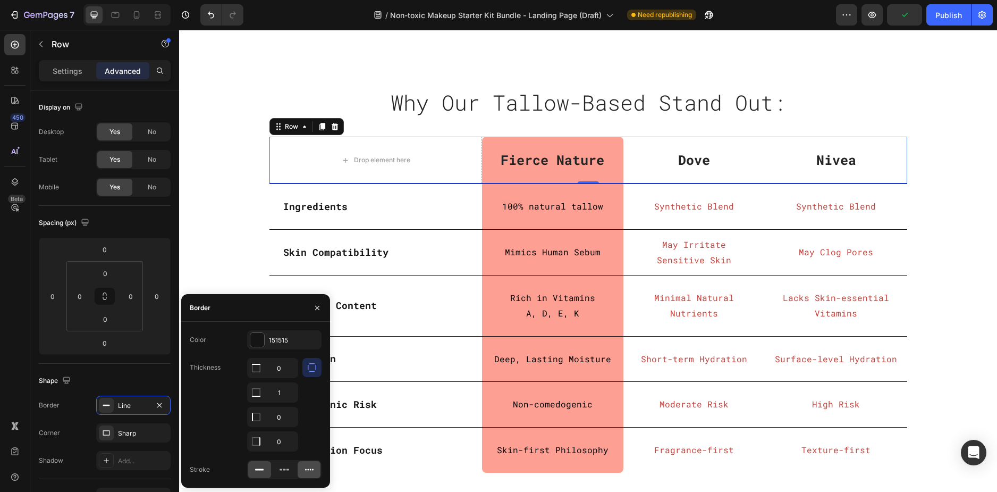
click at [303, 472] on div at bounding box center [309, 469] width 23 height 17
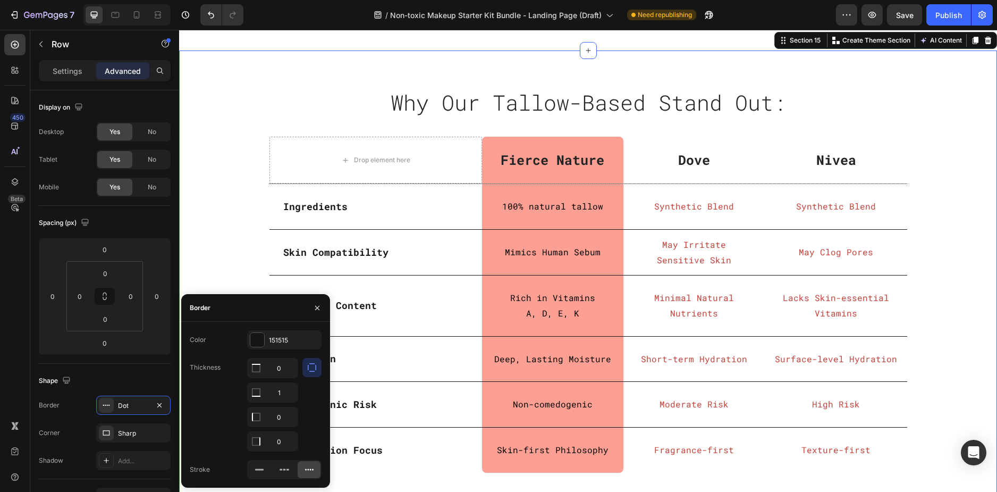
click at [230, 227] on div "Why Our Tallow-Based Stand Out: Heading Row Row Drop element here Fierce Nature…" at bounding box center [588, 287] width 818 height 473
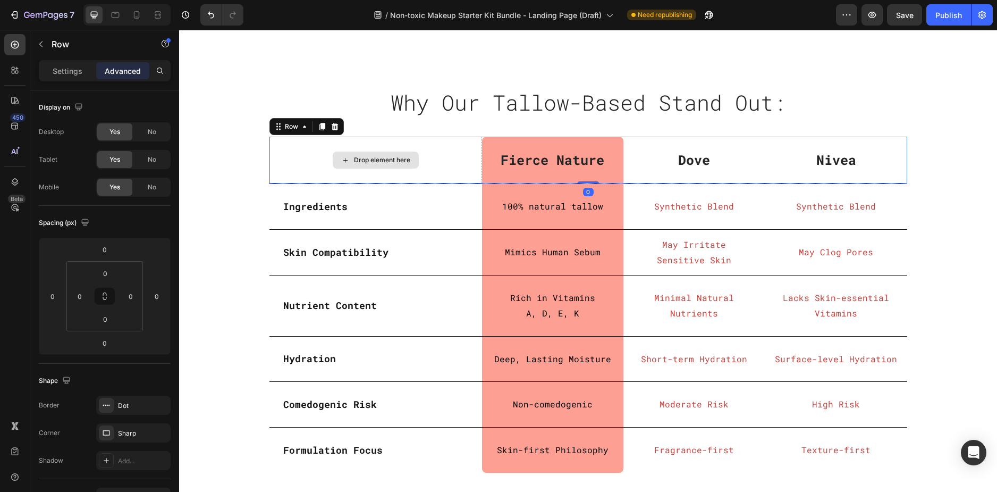
click at [352, 184] on div "Drop element here" at bounding box center [376, 160] width 213 height 47
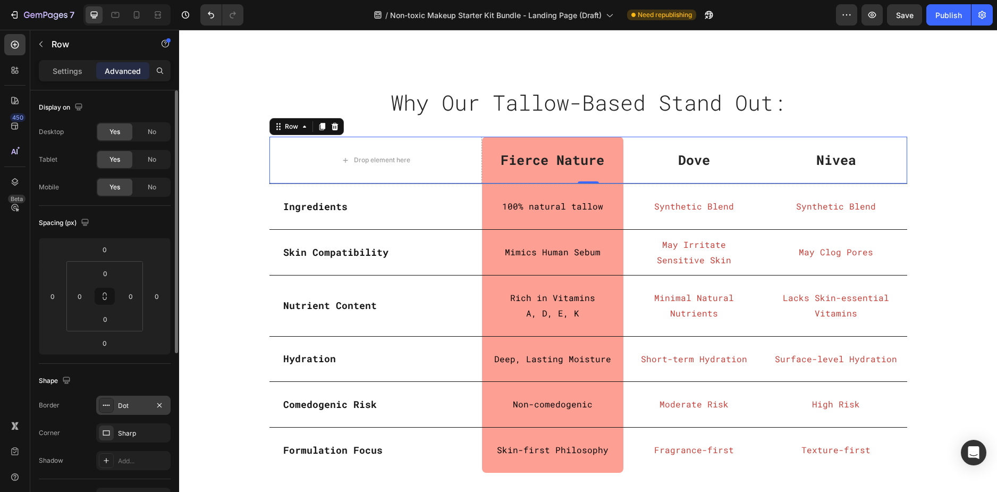
click at [126, 411] on div "Dot" at bounding box center [133, 405] width 74 height 19
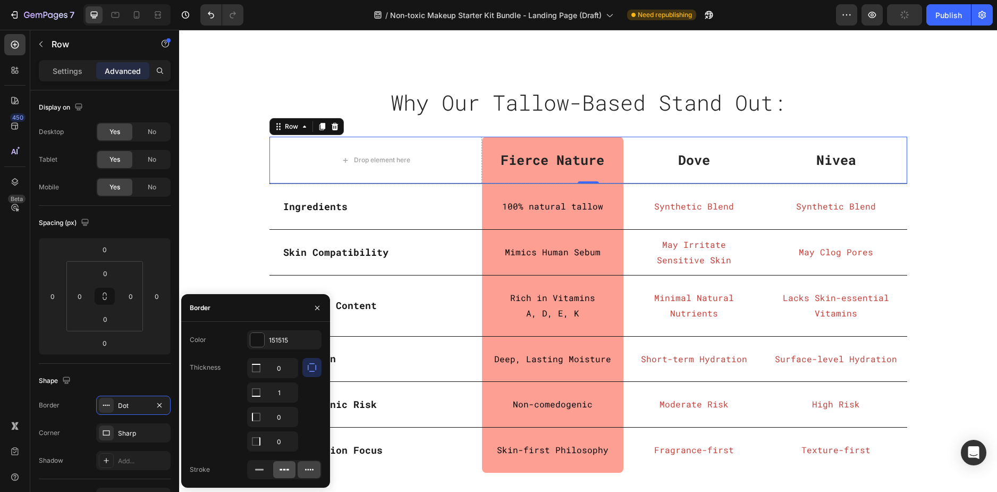
click at [285, 473] on icon at bounding box center [284, 469] width 11 height 11
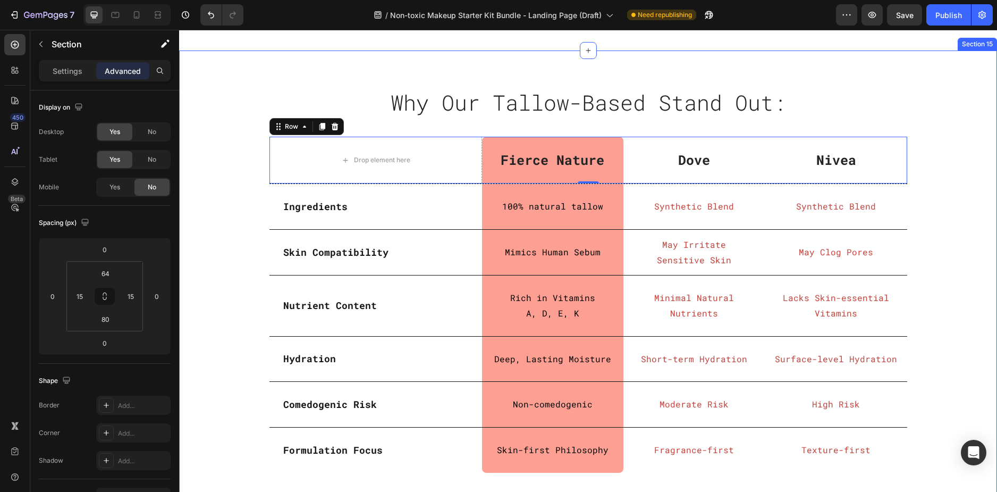
click at [195, 238] on div "Why Our Tallow-Based Stand Out: Heading Row Row Drop element here Fierce Nature…" at bounding box center [588, 287] width 818 height 473
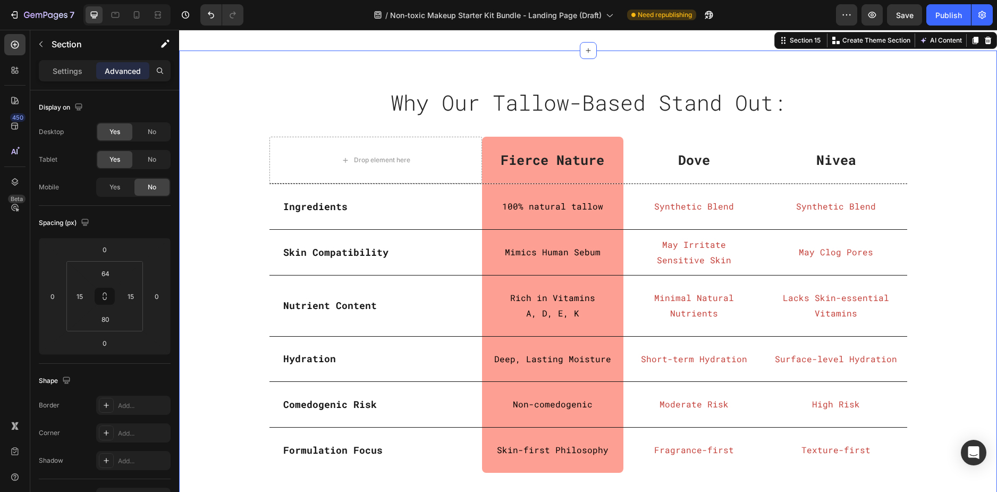
click at [204, 272] on div "Why Our Tallow-Based Stand Out: Heading Row Row Drop element here Fierce Nature…" at bounding box center [588, 283] width 802 height 397
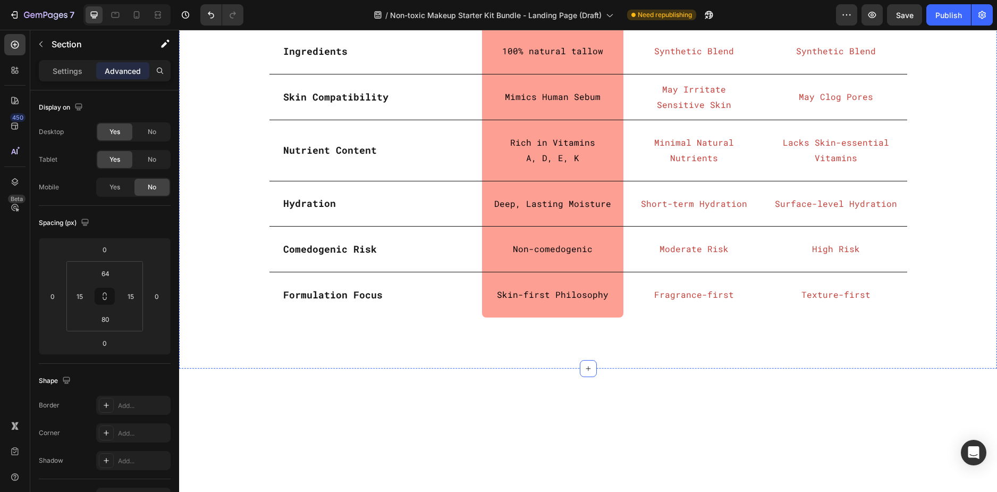
scroll to position [2924, 0]
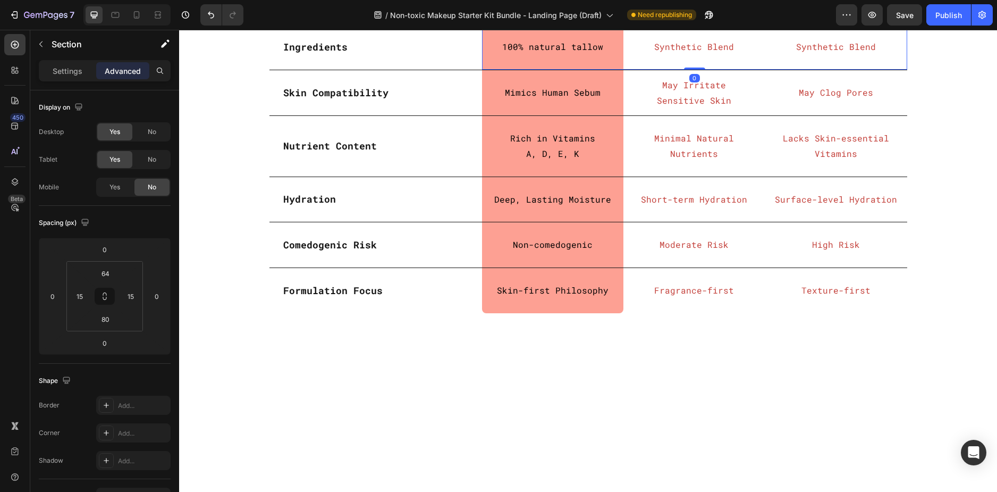
click at [635, 70] on div "Synthetic Blend Text Block" at bounding box center [695, 46] width 142 height 45
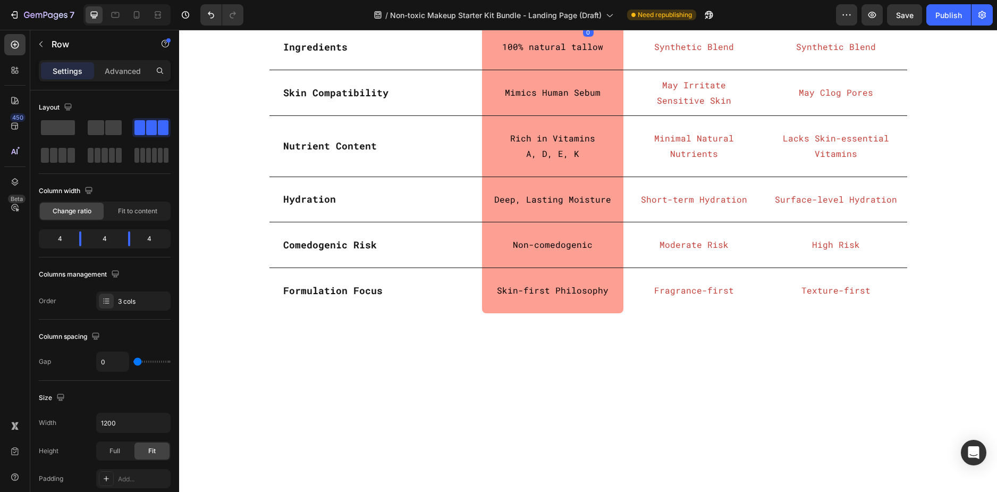
click at [292, 24] on div "Drop element here" at bounding box center [376, 0] width 213 height 47
click at [124, 74] on p "Advanced" at bounding box center [123, 70] width 36 height 11
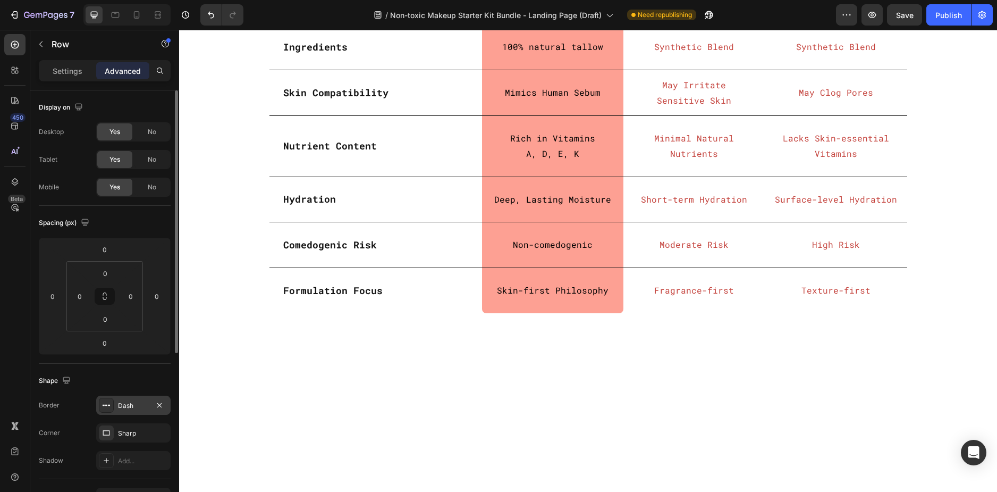
click at [119, 410] on div "Dash" at bounding box center [133, 406] width 31 height 10
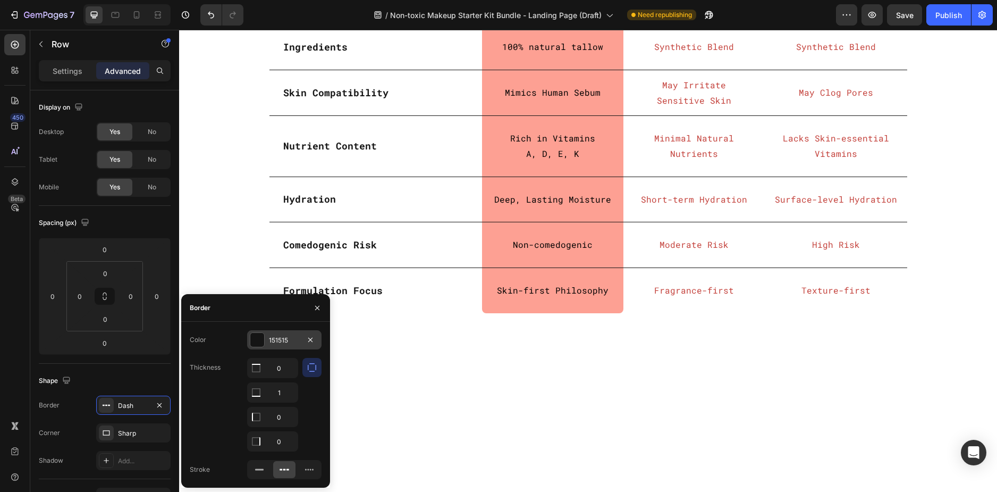
click at [290, 339] on div "151515" at bounding box center [284, 341] width 31 height 10
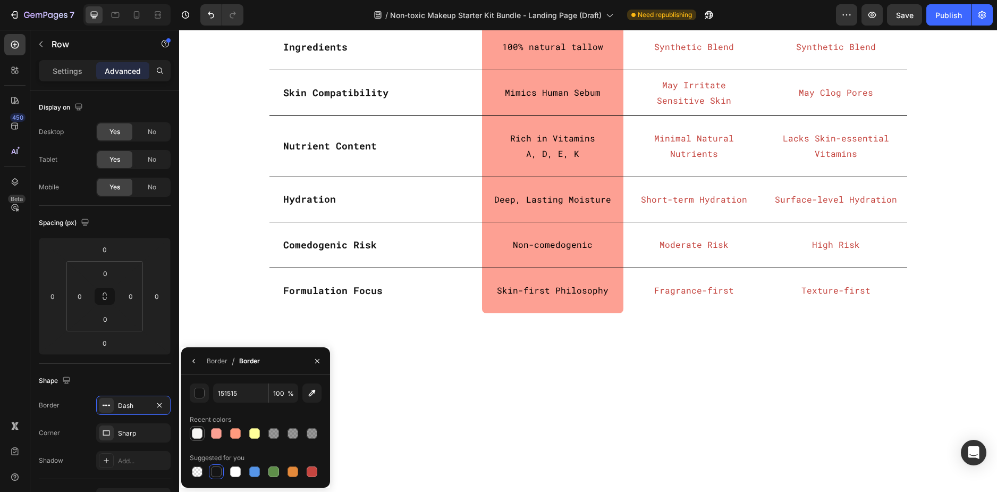
click at [197, 437] on div at bounding box center [197, 433] width 11 height 11
type input "F6F5F3"
click at [175, 244] on div at bounding box center [175, 221] width 6 height 263
click at [199, 231] on div "Why Our Tallow-Based Stand Out: Heading Row Row Drop element here Fierce Nature…" at bounding box center [588, 123] width 802 height 397
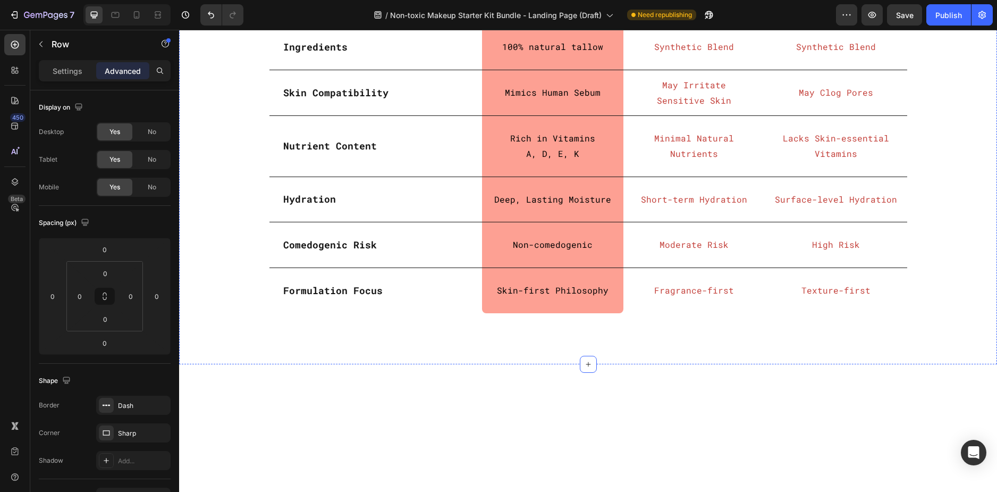
click at [451, 24] on div "Drop element here" at bounding box center [376, 0] width 213 height 47
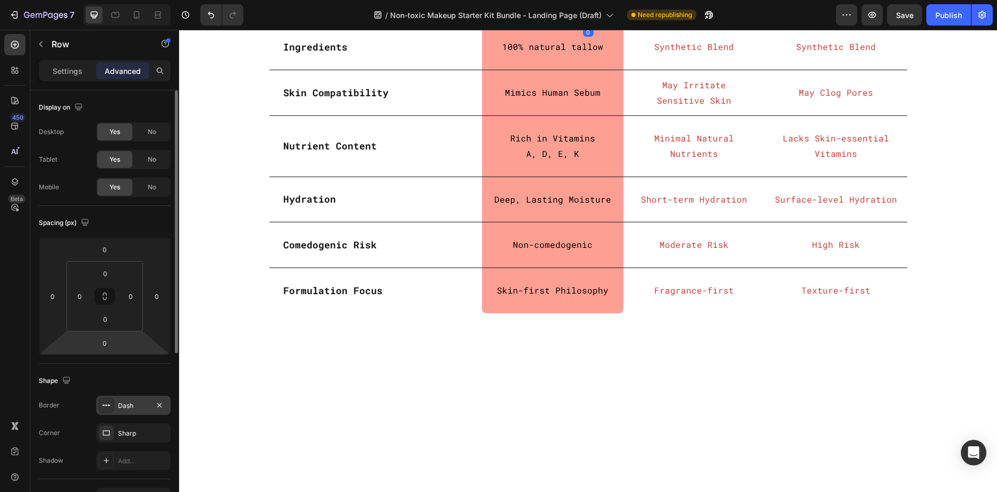
click at [127, 404] on div "Dash" at bounding box center [133, 406] width 31 height 10
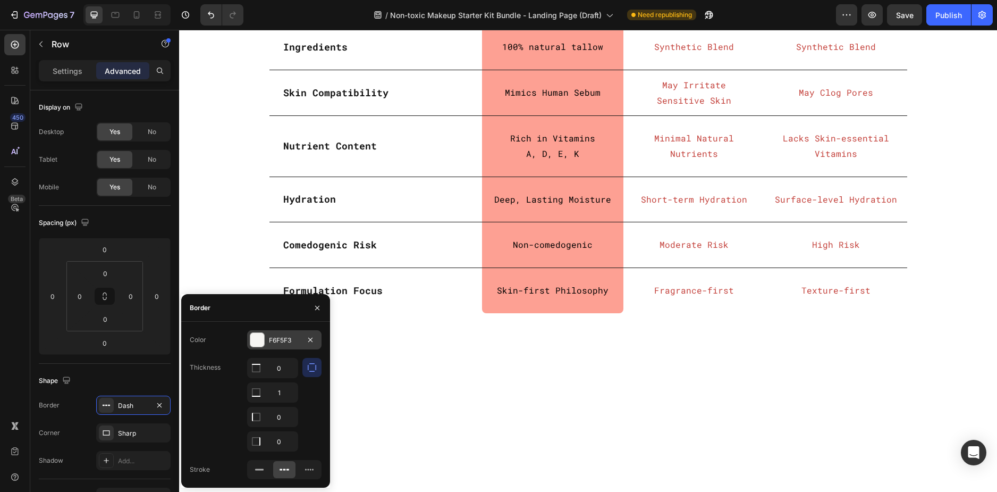
click at [280, 336] on div "F6F5F3" at bounding box center [284, 341] width 31 height 10
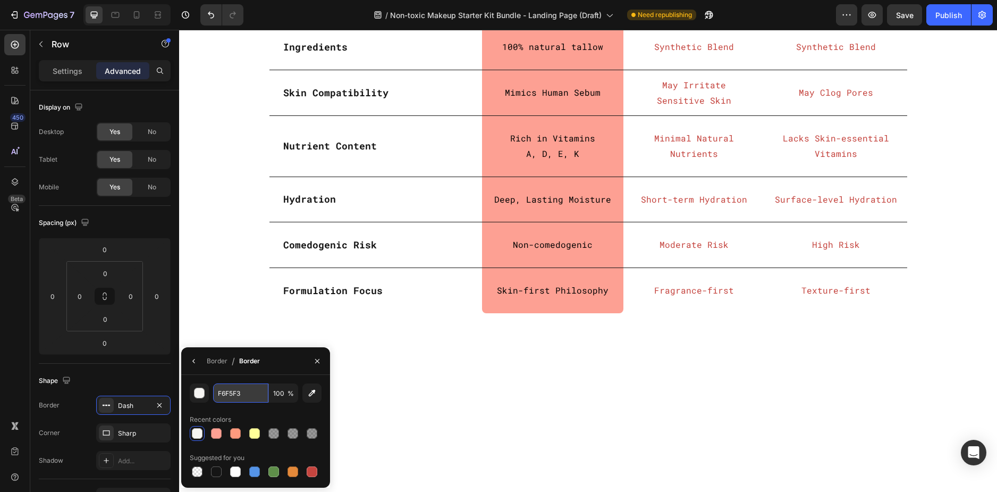
click at [234, 392] on input "F6F5F3" at bounding box center [240, 392] width 55 height 19
type input "808080"
click at [236, 269] on div "Why Our Tallow-Based Stand Out: Heading Row Row Drop element here Fierce Nature…" at bounding box center [588, 123] width 802 height 397
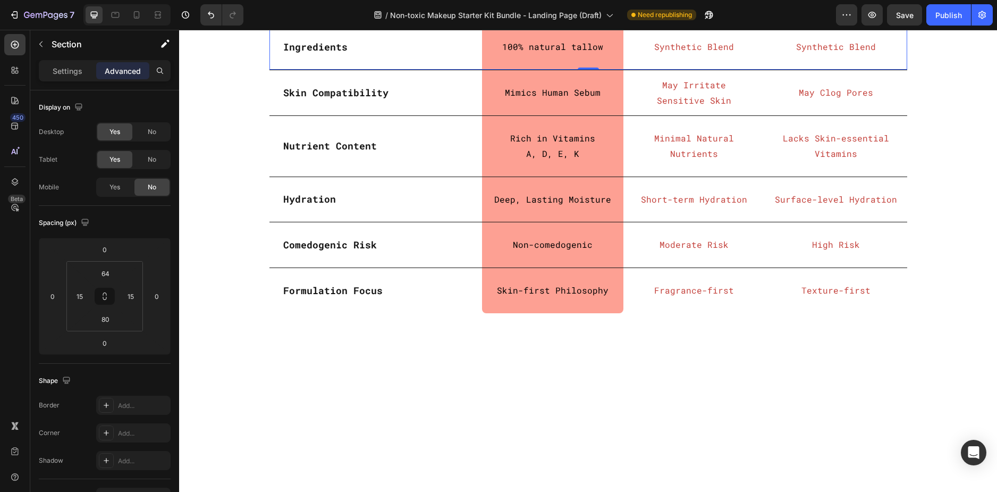
click at [441, 70] on div "Ingredients Text Block" at bounding box center [376, 46] width 213 height 45
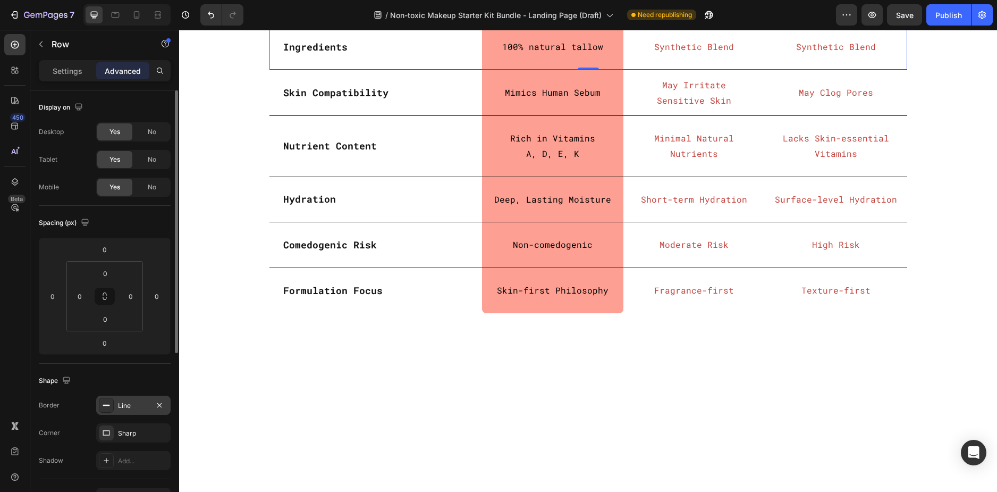
click at [123, 408] on div "Line" at bounding box center [133, 406] width 31 height 10
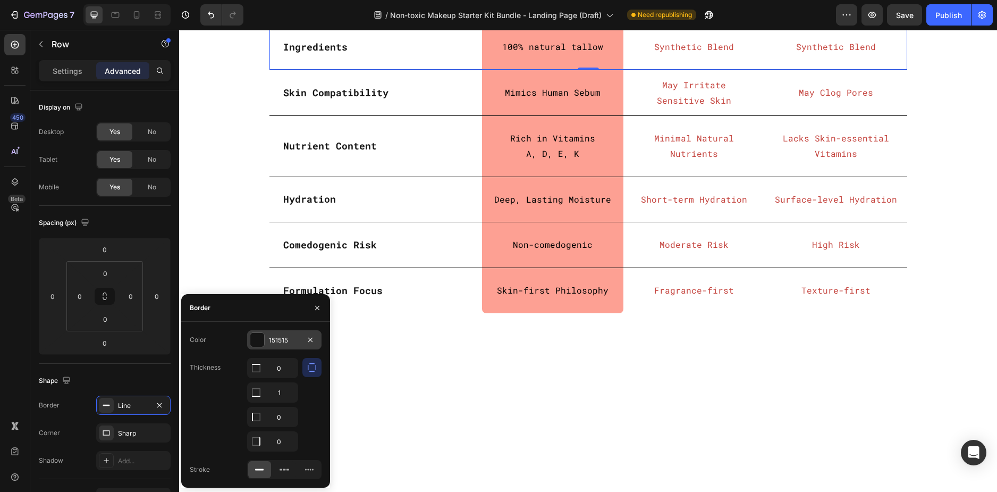
click at [272, 340] on div "151515" at bounding box center [284, 341] width 31 height 10
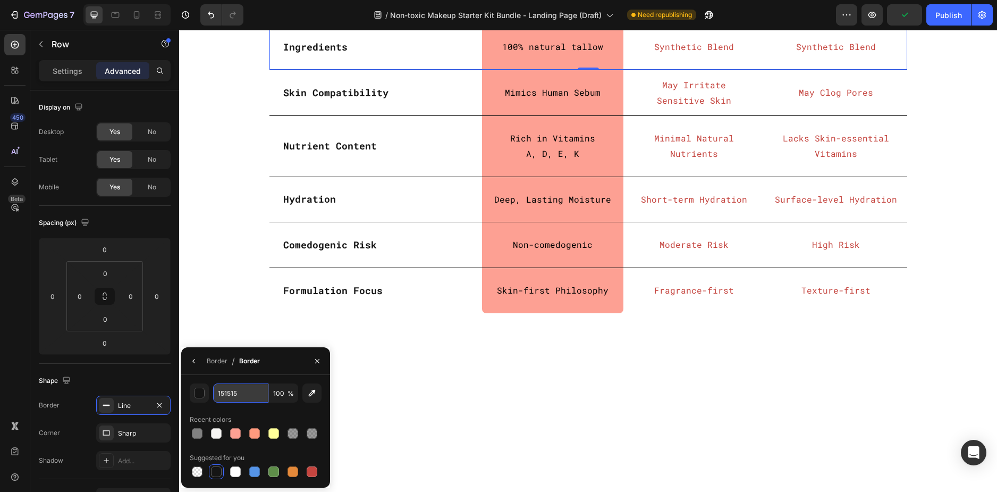
click at [239, 395] on input "151515" at bounding box center [240, 392] width 55 height 19
type input "808080"
click at [195, 359] on icon "button" at bounding box center [194, 361] width 9 height 9
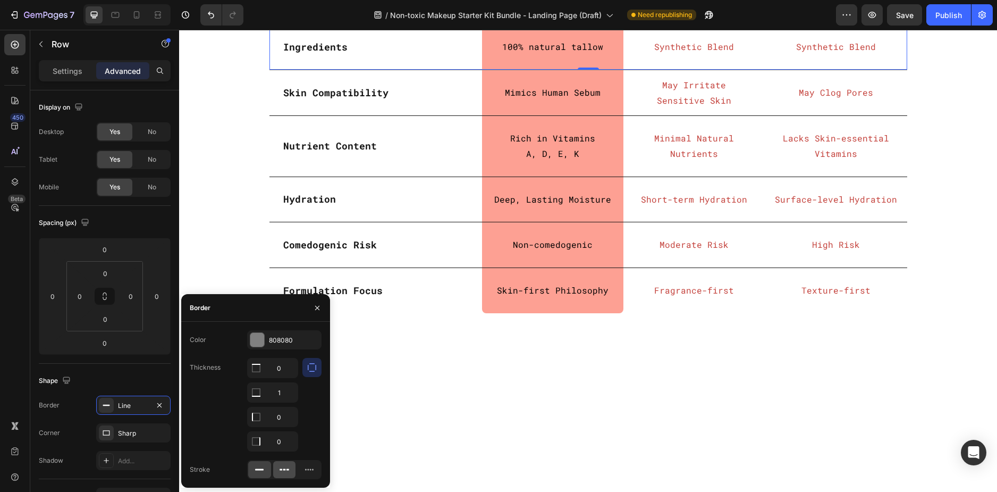
click at [286, 473] on icon at bounding box center [284, 469] width 11 height 11
click at [451, 115] on div "Skin Compatibility Text Block" at bounding box center [376, 92] width 213 height 45
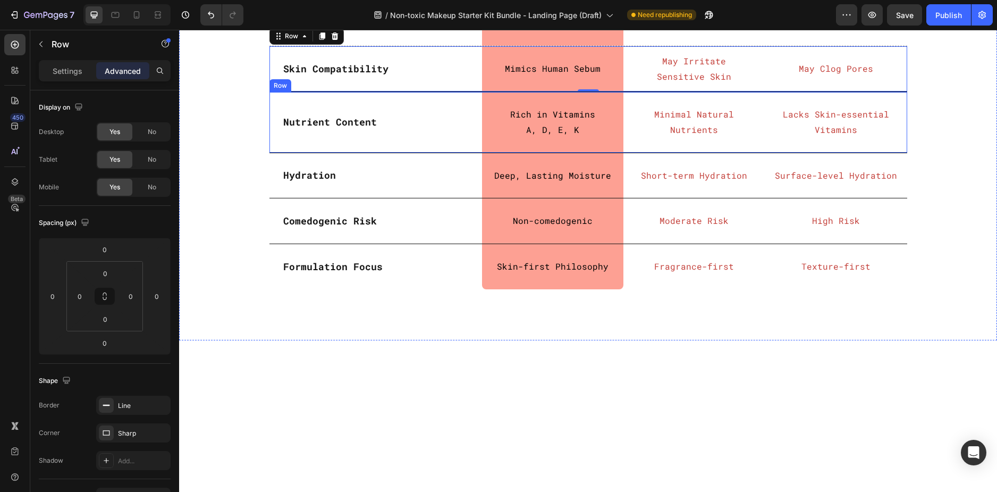
scroll to position [2978, 0]
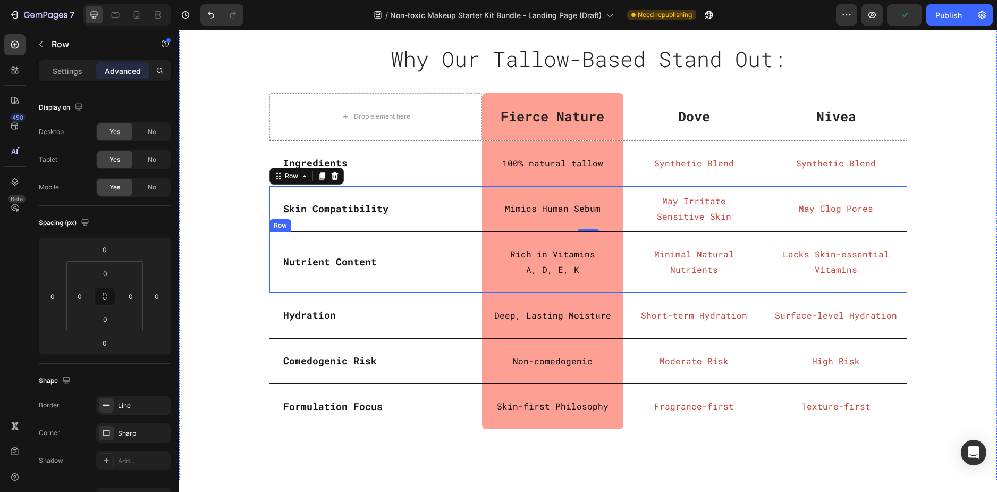
click at [446, 278] on div "Nutrient Content Text Block" at bounding box center [376, 262] width 213 height 61
click at [470, 197] on div "Skin Compatibility Text Block" at bounding box center [376, 208] width 213 height 45
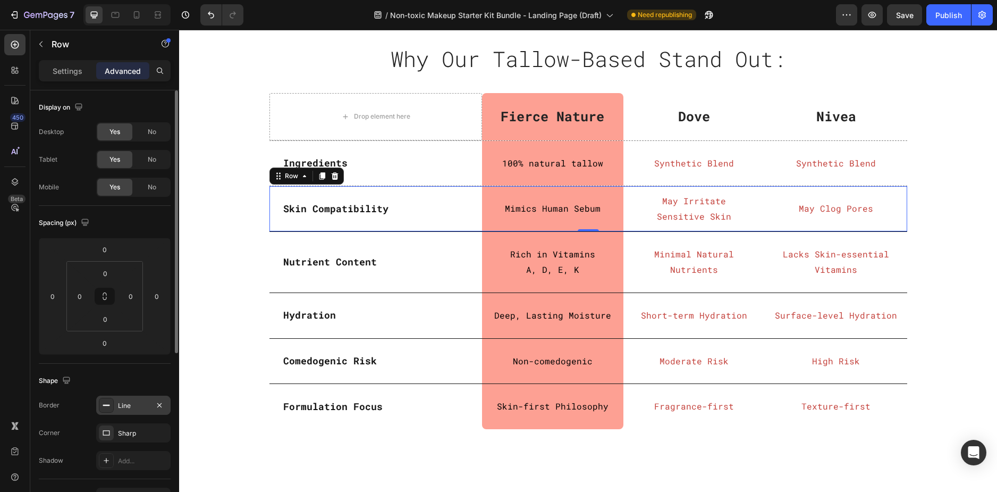
click at [127, 410] on div "Line" at bounding box center [133, 406] width 31 height 10
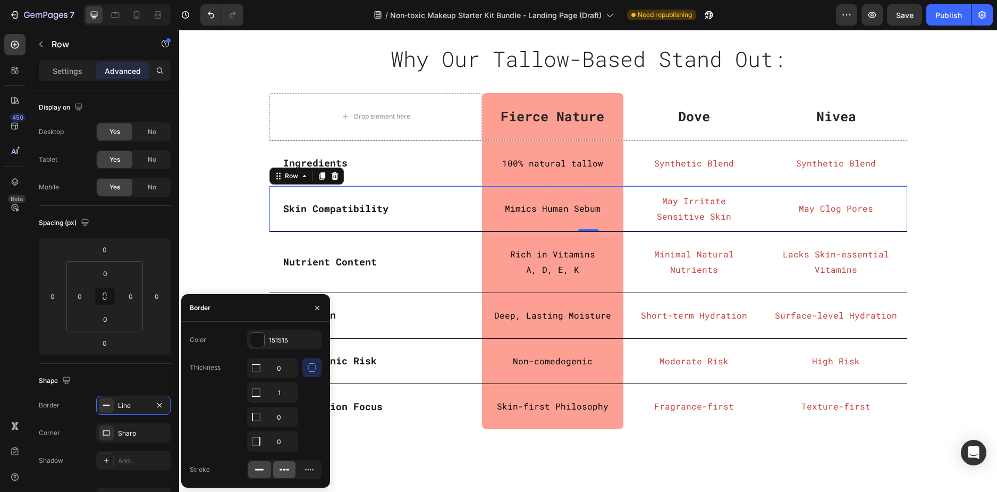
click at [286, 468] on icon at bounding box center [284, 469] width 11 height 11
click at [280, 336] on div "151515" at bounding box center [284, 341] width 31 height 10
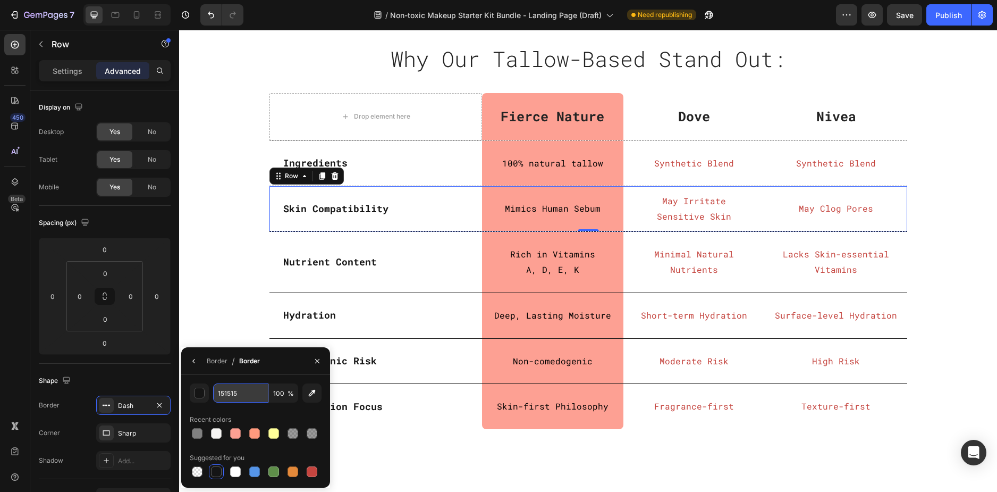
click at [236, 392] on input "151515" at bounding box center [240, 392] width 55 height 19
type input "8"
type input "808080"
click at [397, 434] on div "Why Our Tallow-Based Stand Out: Heading Row Row Drop element here Fierce Nature…" at bounding box center [588, 239] width 802 height 397
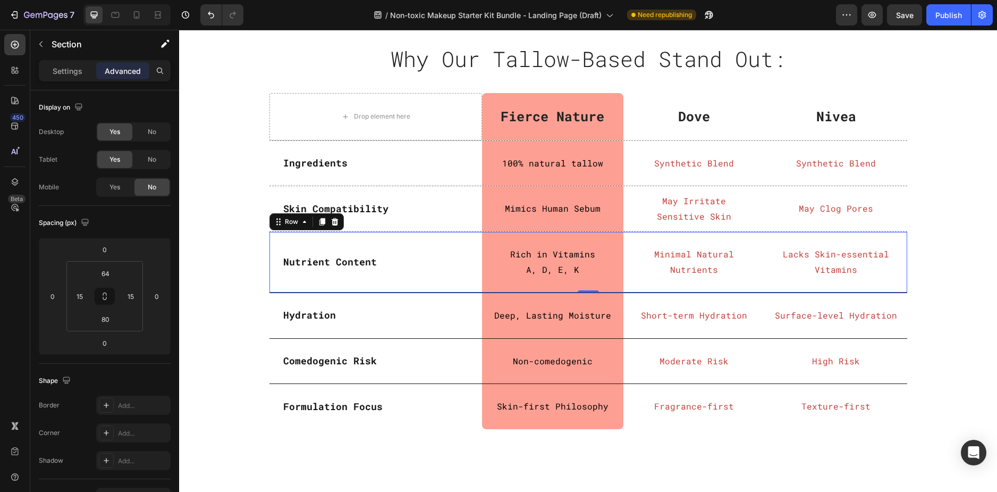
click at [464, 281] on div "Nutrient Content Text Block" at bounding box center [376, 262] width 213 height 61
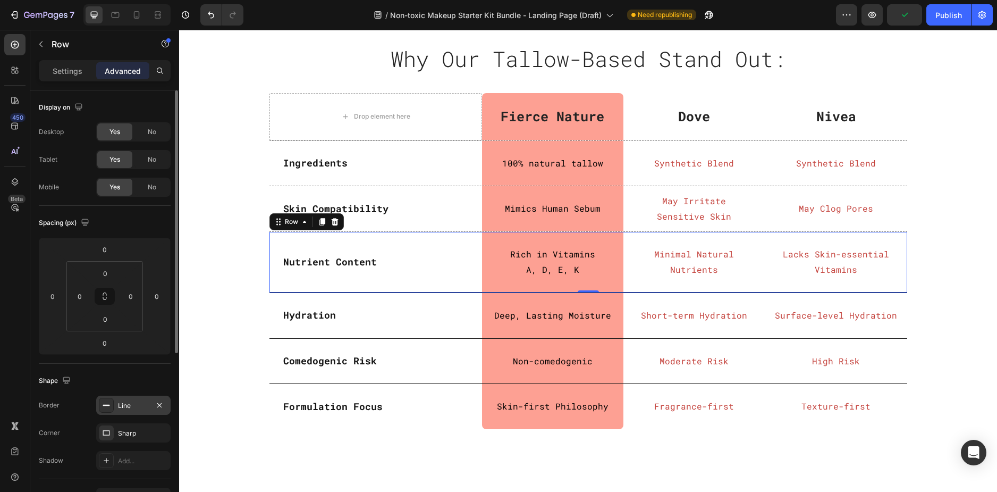
click at [138, 406] on div "Line" at bounding box center [133, 406] width 31 height 10
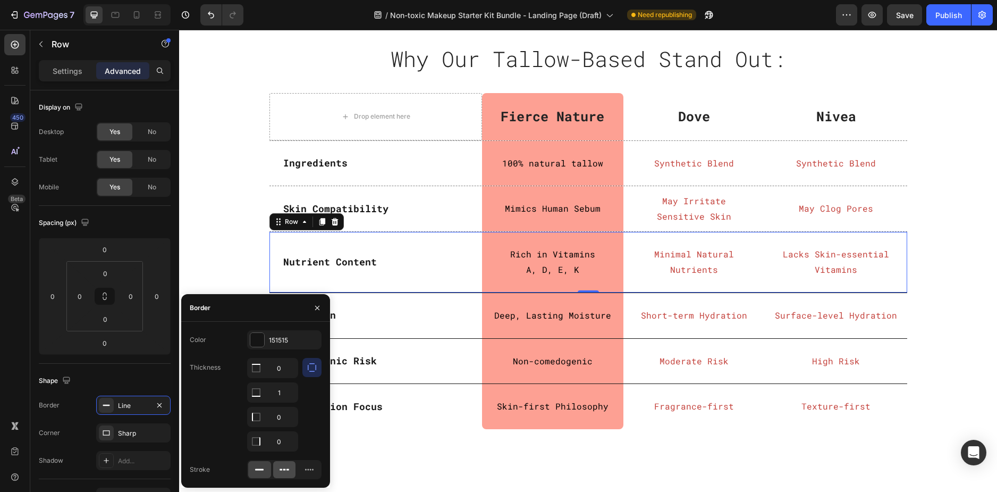
click at [279, 467] on icon at bounding box center [284, 469] width 11 height 11
click at [281, 336] on div "151515" at bounding box center [284, 341] width 31 height 10
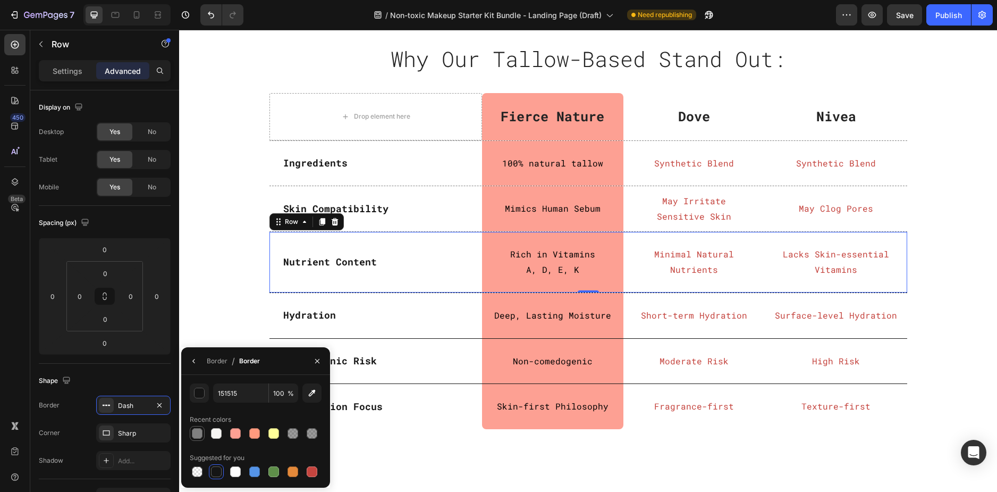
click at [196, 434] on div at bounding box center [197, 433] width 11 height 11
type input "808080"
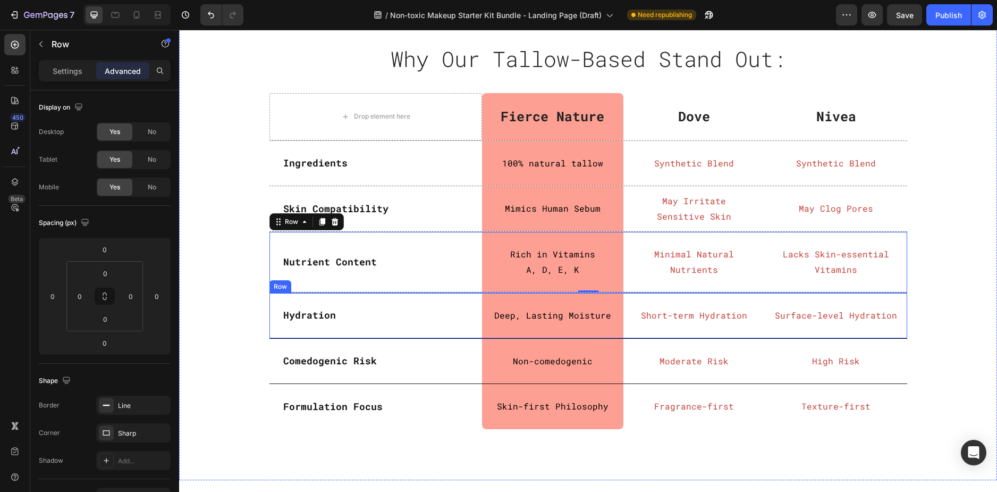
click at [467, 331] on div "Hydration Text Block" at bounding box center [376, 315] width 213 height 45
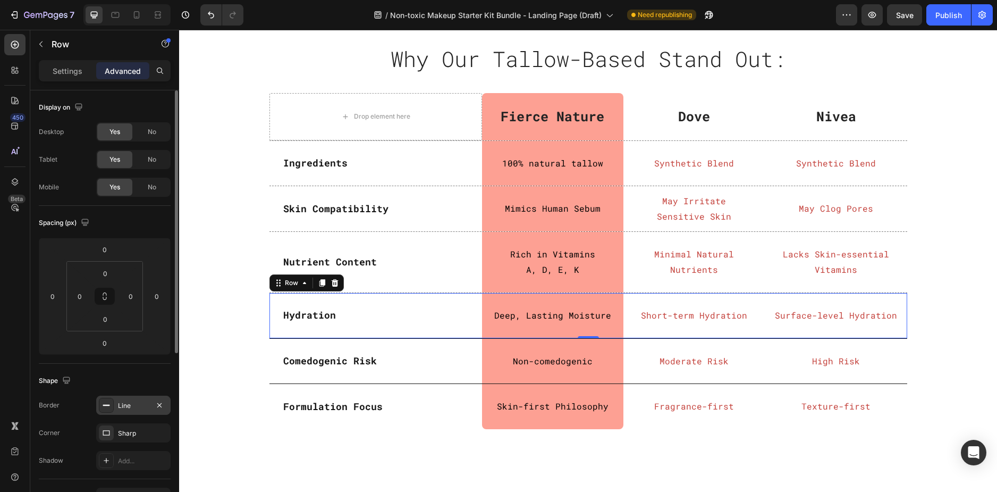
click at [132, 408] on div "Line" at bounding box center [133, 406] width 31 height 10
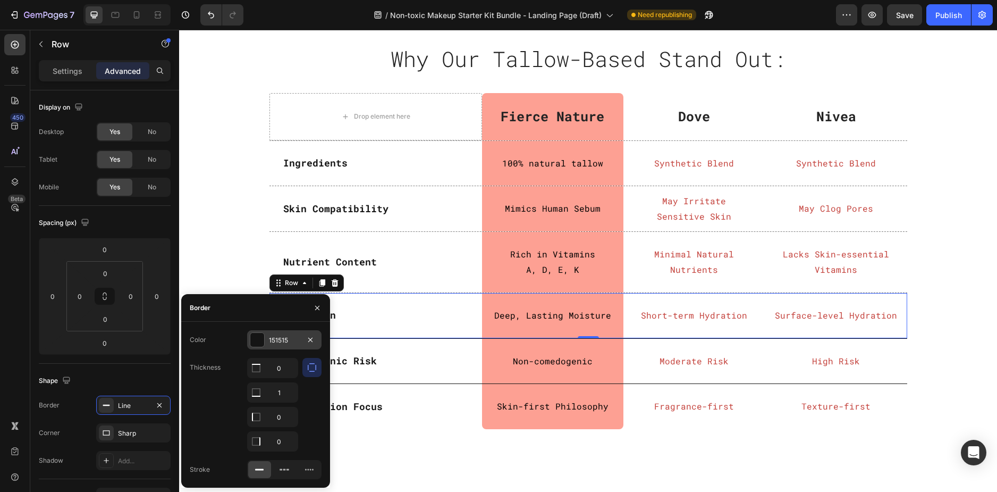
click at [281, 344] on div "151515" at bounding box center [284, 341] width 31 height 10
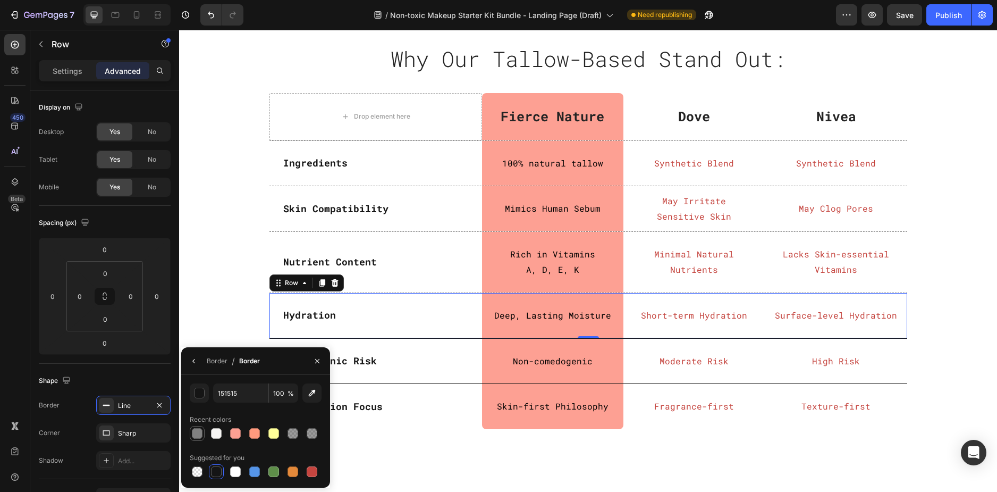
click at [200, 433] on div at bounding box center [197, 433] width 11 height 11
type input "808080"
click at [195, 359] on icon "button" at bounding box center [194, 361] width 9 height 9
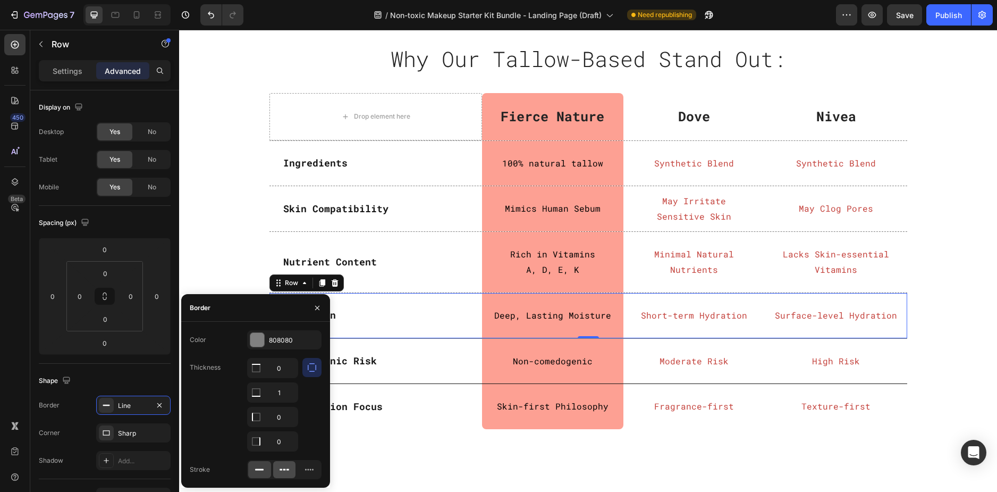
click at [283, 468] on icon at bounding box center [284, 469] width 11 height 11
click at [463, 378] on div "Comedogenic Risk Text Block" at bounding box center [376, 361] width 213 height 45
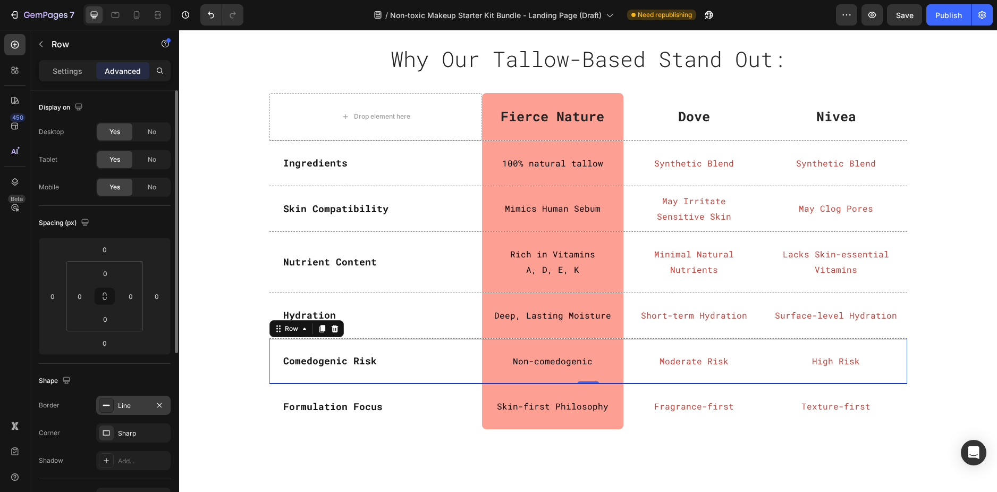
click at [125, 409] on div "Line" at bounding box center [133, 406] width 31 height 10
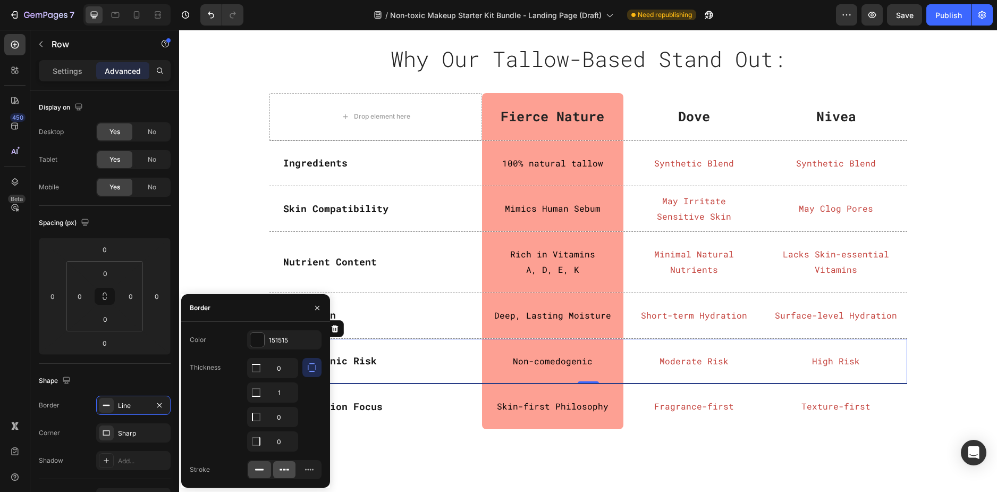
click at [281, 468] on icon at bounding box center [284, 469] width 11 height 11
click at [279, 334] on div "151515" at bounding box center [284, 339] width 74 height 19
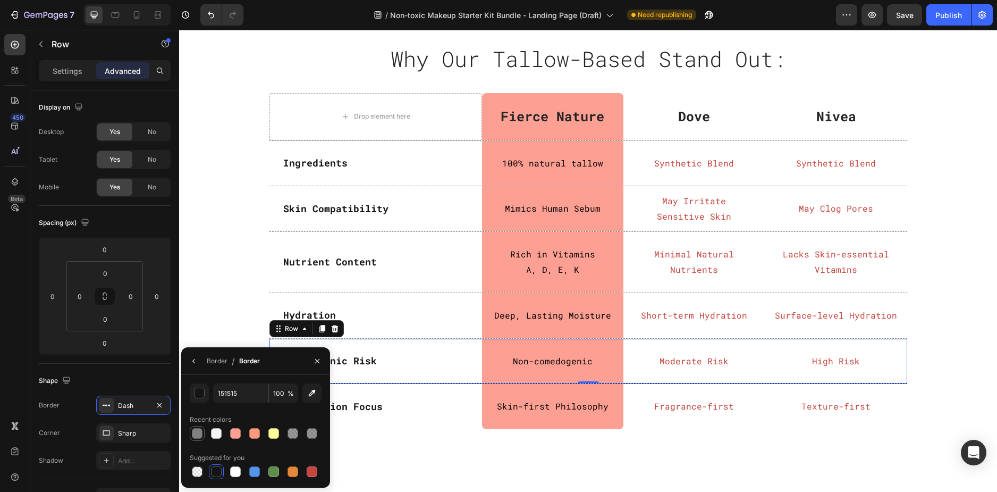
click at [194, 432] on div at bounding box center [197, 433] width 11 height 11
type input "808080"
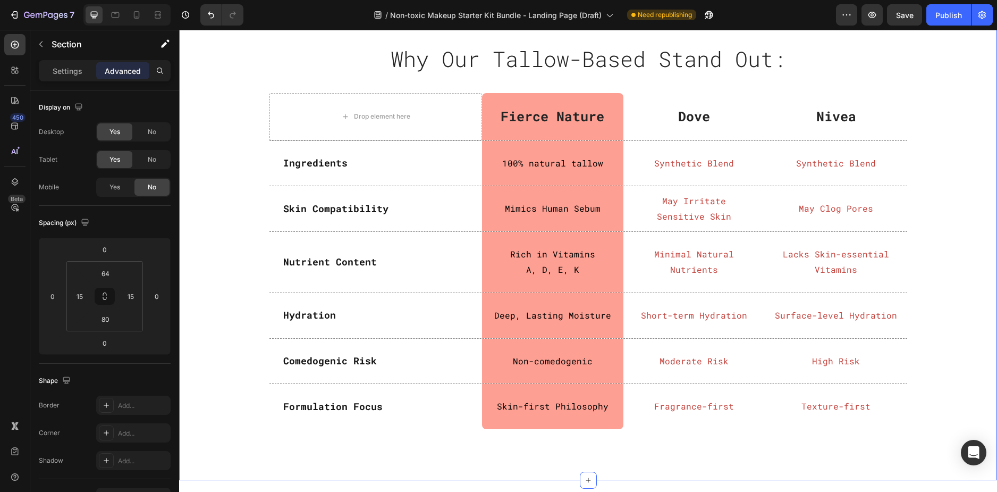
click at [933, 308] on div "Why Our Tallow-Based Stand Out: Heading Row Row Drop element here Fierce Nature…" at bounding box center [588, 239] width 802 height 397
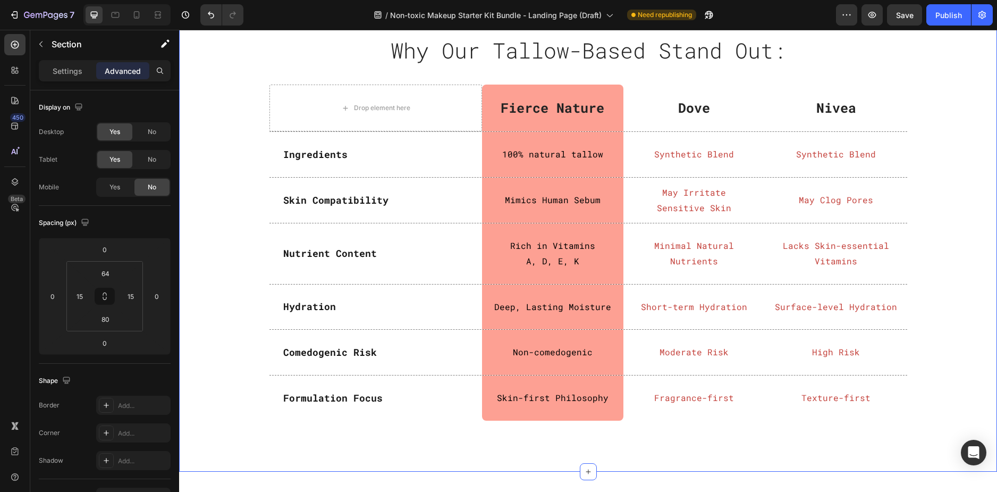
scroll to position [2818, 0]
click at [898, 12] on span "Save" at bounding box center [905, 15] width 18 height 9
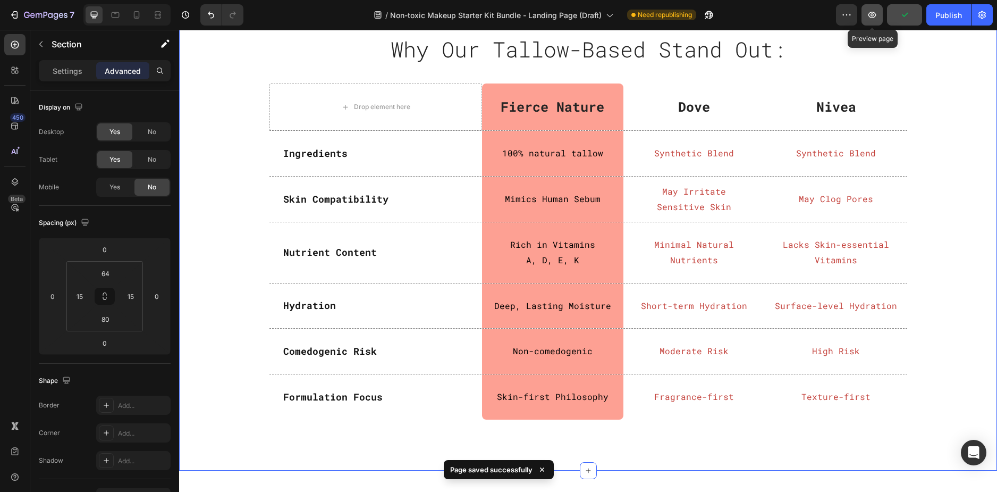
click at [874, 11] on icon "button" at bounding box center [872, 15] width 11 height 11
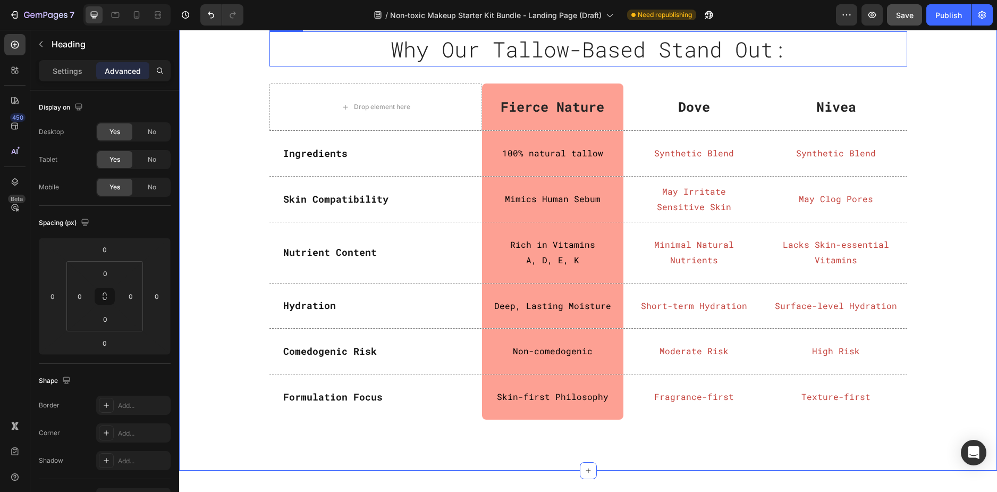
click at [588, 63] on span "Why Our Tallow-Based Stand Out:" at bounding box center [589, 49] width 396 height 28
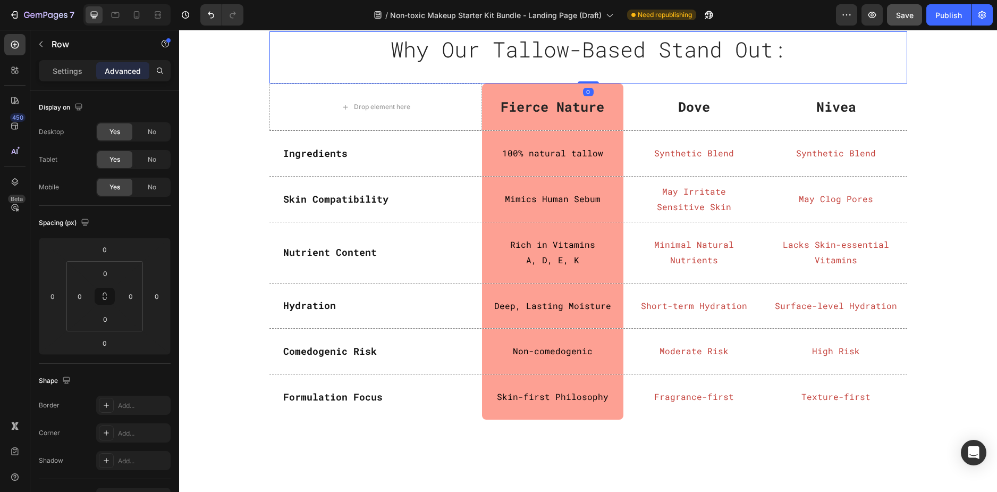
click at [623, 83] on div "Why Our Tallow-Based Stand Out: Heading Row" at bounding box center [589, 57] width 638 height 52
click at [569, 63] on span "Why Our Tallow-Based Stand Out:" at bounding box center [589, 49] width 396 height 28
click at [610, 83] on div "Why Our Tallow-Based Stand Out: Heading 0 Row" at bounding box center [589, 57] width 638 height 52
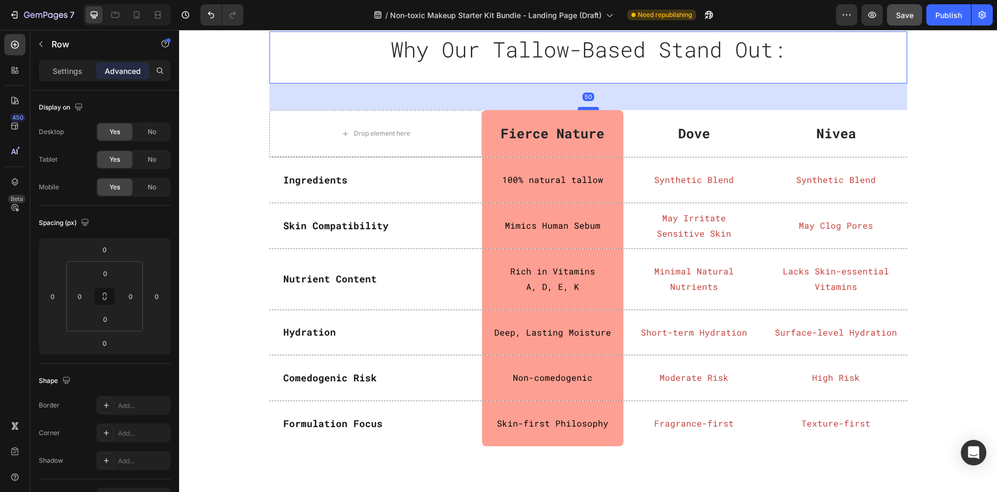
drag, startPoint x: 589, startPoint y: 252, endPoint x: 587, endPoint y: 279, distance: 26.6
click at [587, 110] on div at bounding box center [588, 108] width 21 height 3
type input "50"
click at [886, 177] on div "Why Our Tallow-Based Stand Out: Heading Row Row 50 Drop element here Fierce Nat…" at bounding box center [588, 247] width 818 height 500
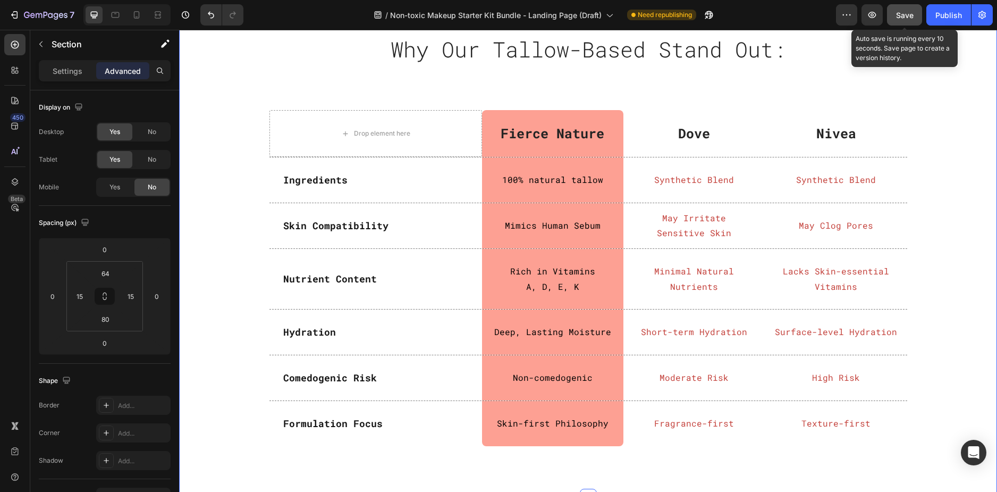
click at [902, 11] on span "Save" at bounding box center [905, 15] width 18 height 9
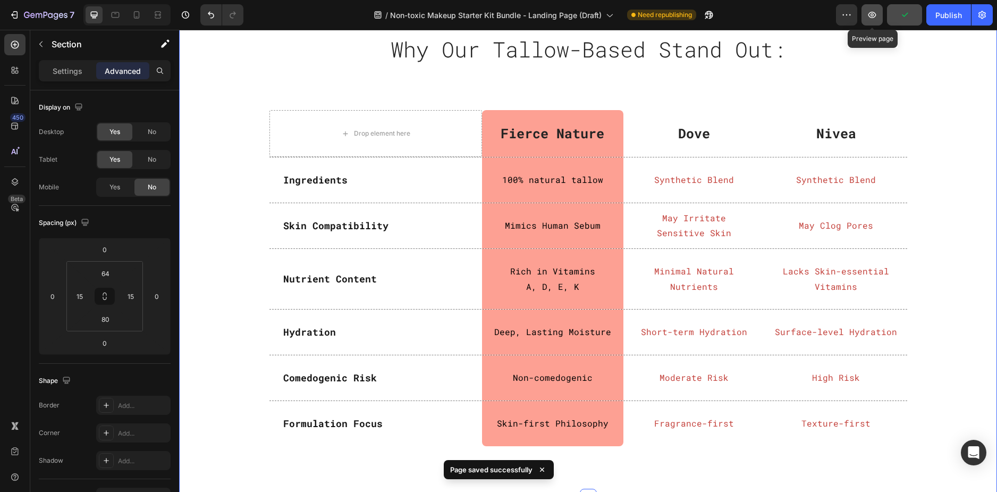
click at [872, 16] on icon "button" at bounding box center [872, 15] width 11 height 11
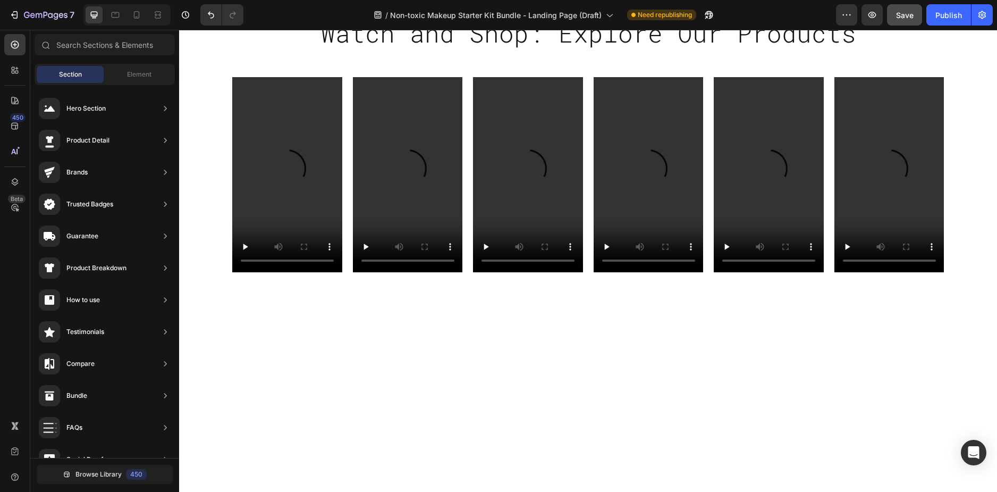
scroll to position [0, 0]
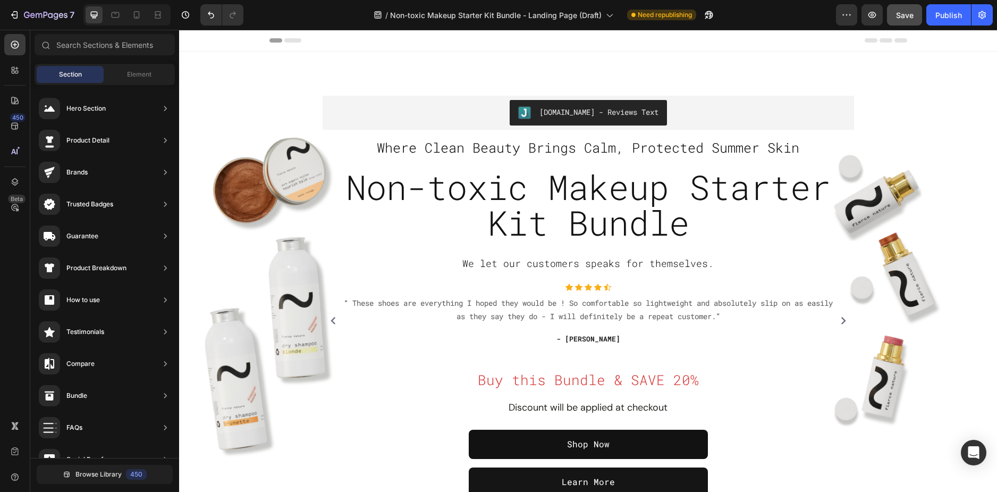
drag, startPoint x: 995, startPoint y: 301, endPoint x: 1176, endPoint y: 59, distance: 302.0
click at [582, 216] on span "Non-toxic Makeup Starter Kit Bundle" at bounding box center [588, 204] width 485 height 80
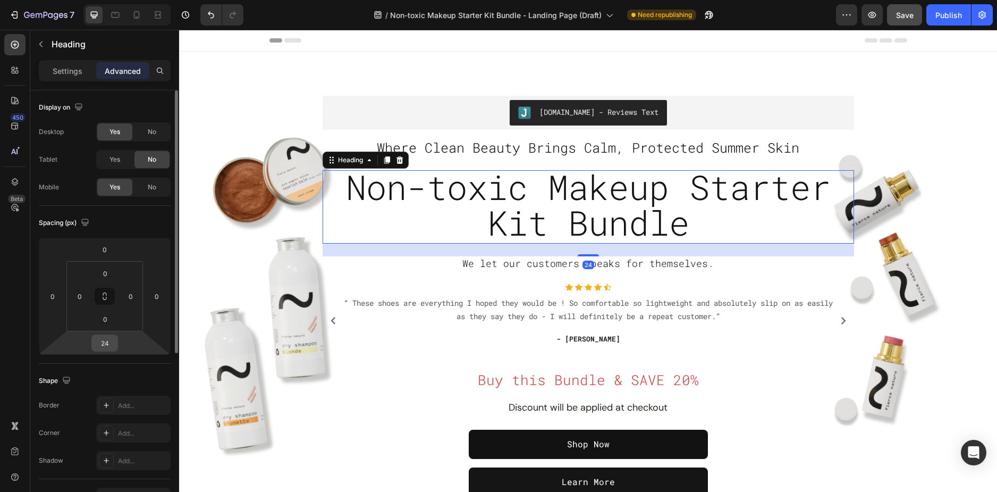
click at [107, 338] on input "24" at bounding box center [104, 343] width 21 height 16
type input "50"
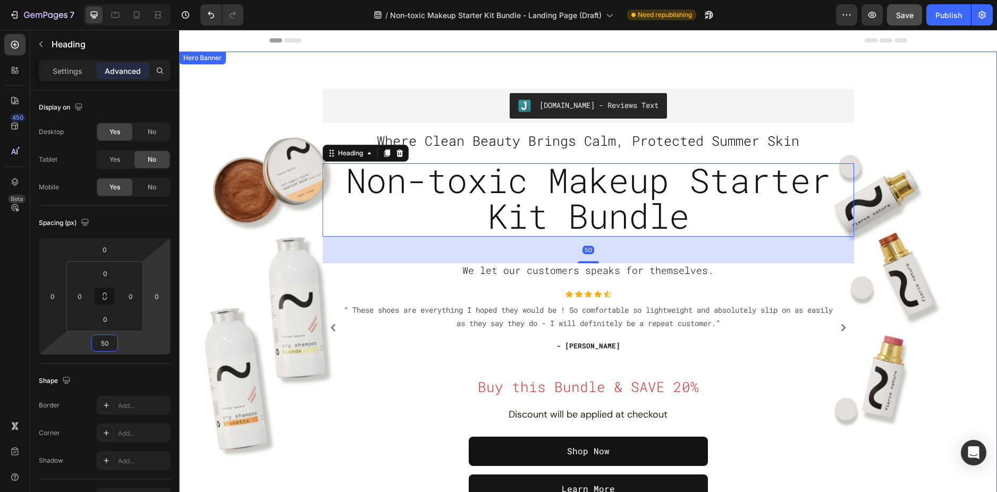
click at [930, 161] on div "Overlay" at bounding box center [588, 296] width 818 height 468
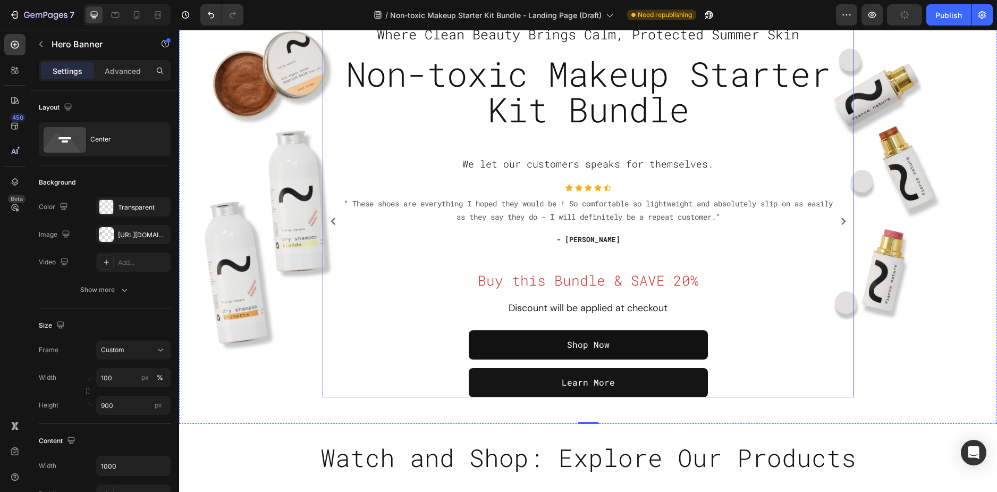
scroll to position [53, 0]
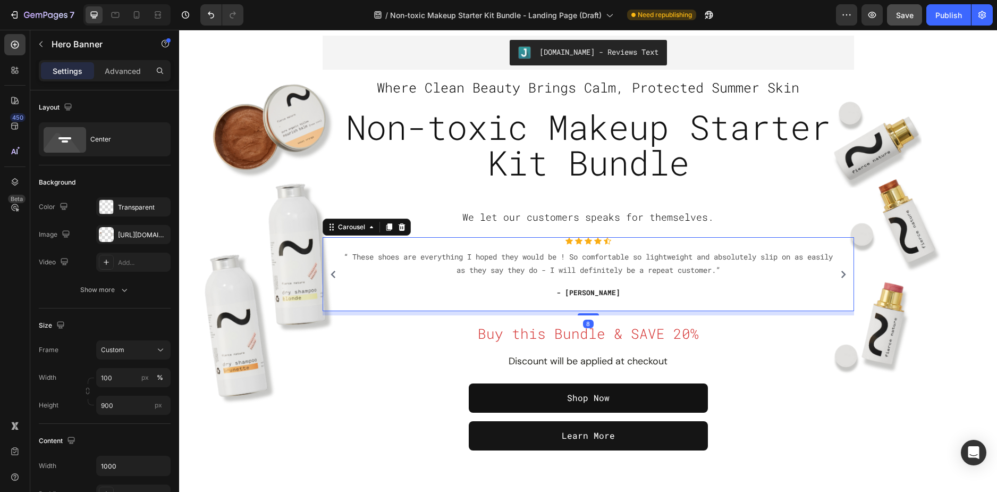
click at [354, 302] on div "Icon Icon Icon Icon Icon Icon List Hoz “ These shoes are everything I hoped the…" at bounding box center [588, 274] width 497 height 74
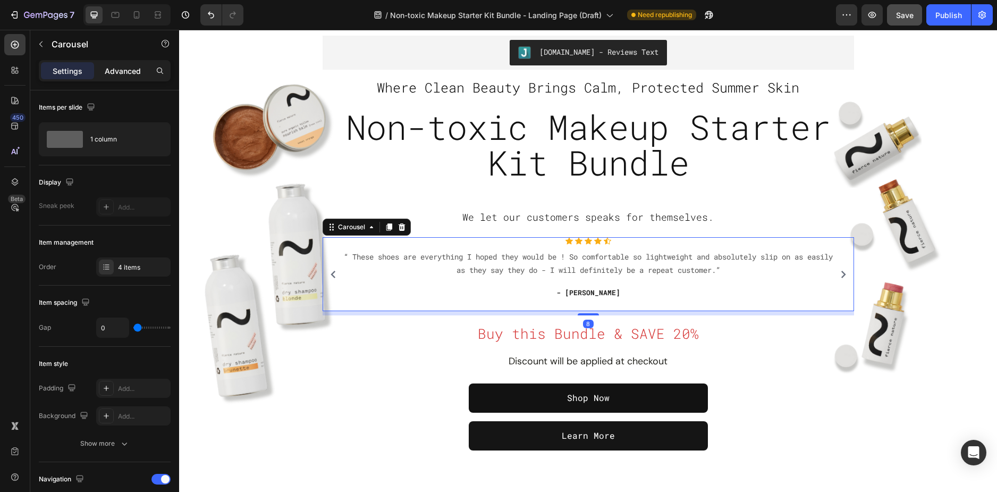
click at [119, 78] on div "Advanced" at bounding box center [122, 70] width 53 height 17
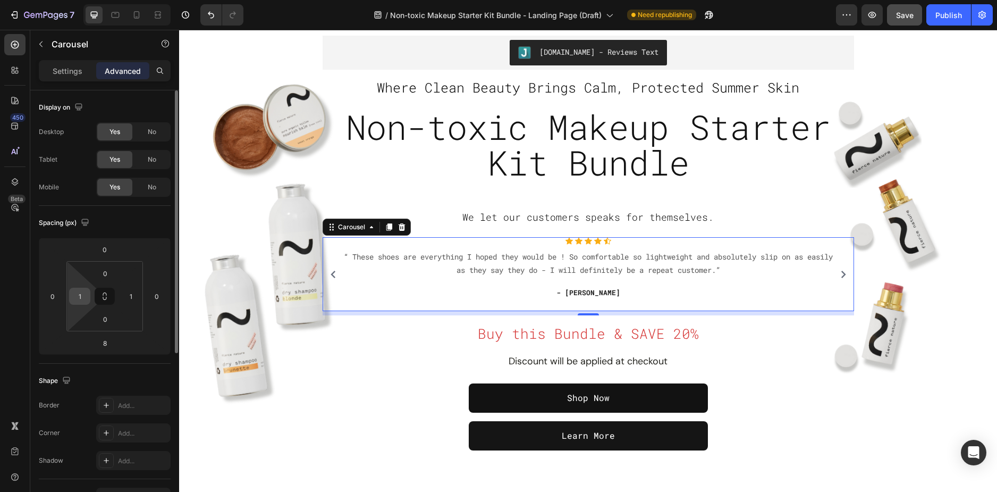
click at [79, 297] on input "1" at bounding box center [80, 296] width 16 height 16
type input "10"
click at [131, 297] on input "1" at bounding box center [131, 296] width 16 height 16
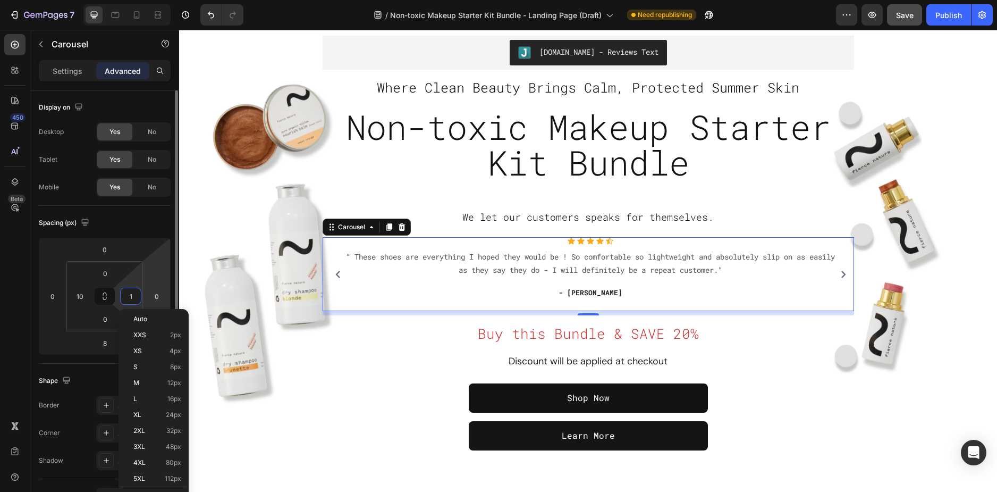
type input "10"
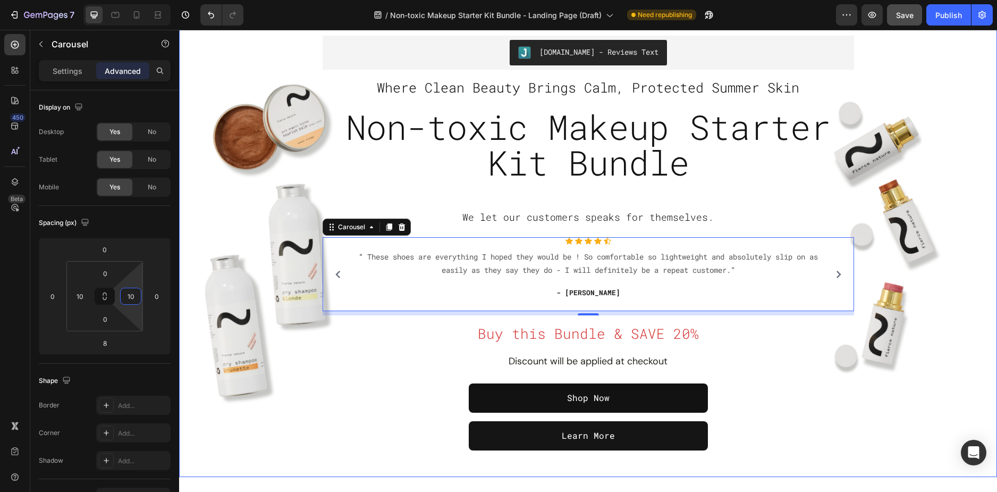
click at [205, 188] on div "Overlay" at bounding box center [588, 243] width 818 height 468
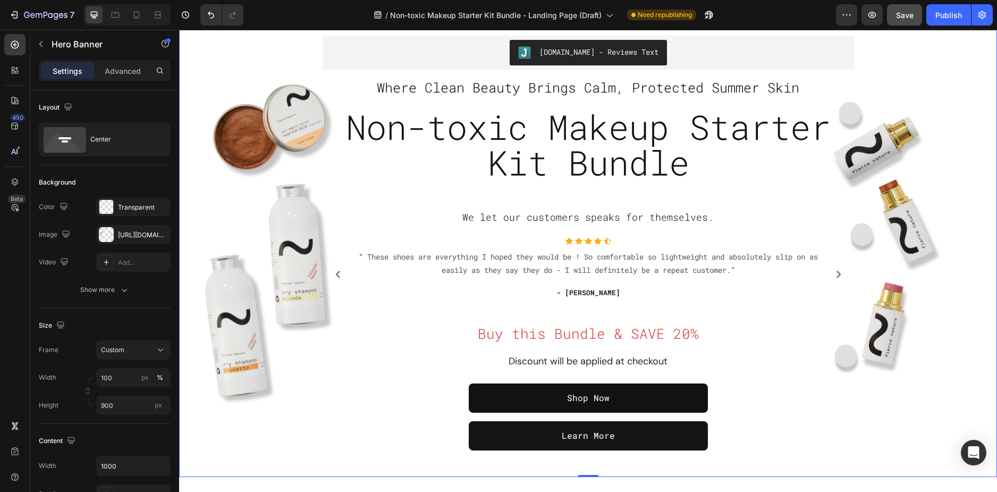
click at [271, 439] on div "Overlay" at bounding box center [588, 243] width 818 height 468
click at [121, 231] on div "[URL][DOMAIN_NAME]" at bounding box center [133, 235] width 31 height 10
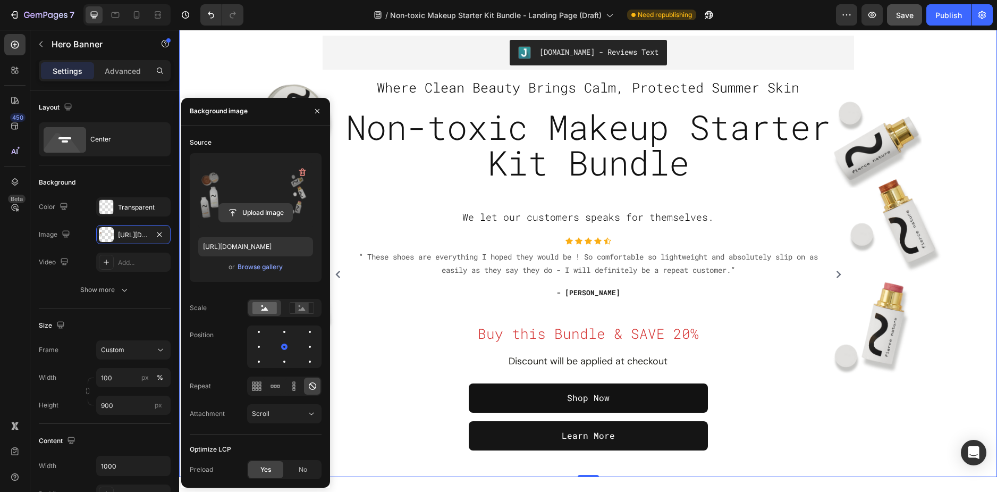
click at [250, 216] on input "file" at bounding box center [255, 213] width 73 height 18
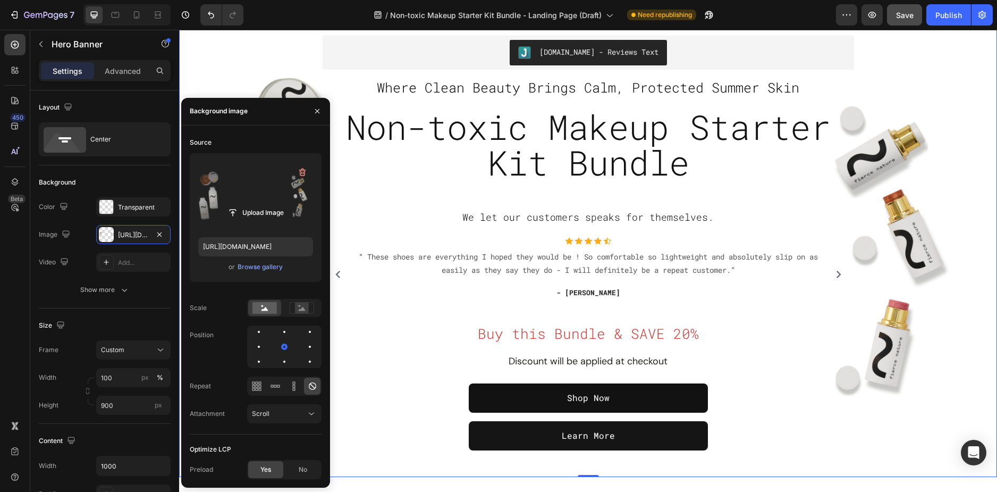
click at [911, 371] on div "Overlay" at bounding box center [588, 243] width 818 height 468
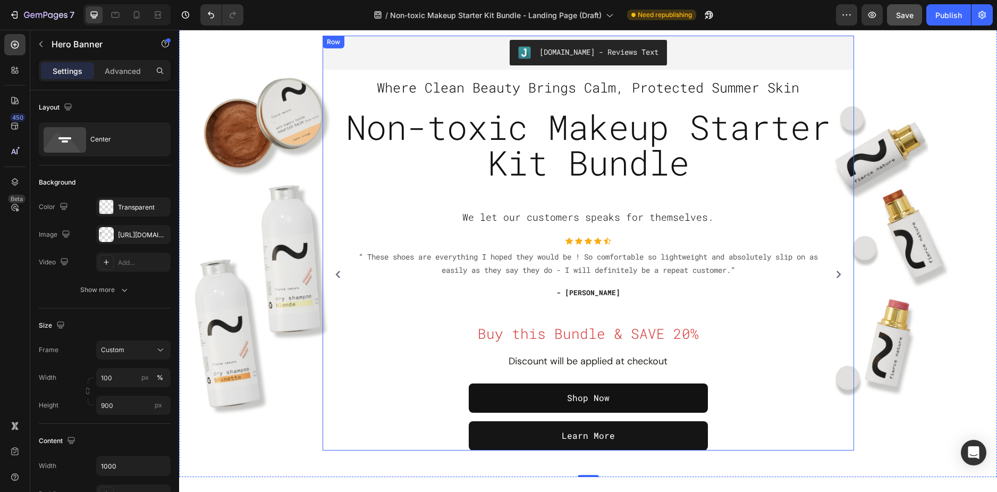
scroll to position [0, 0]
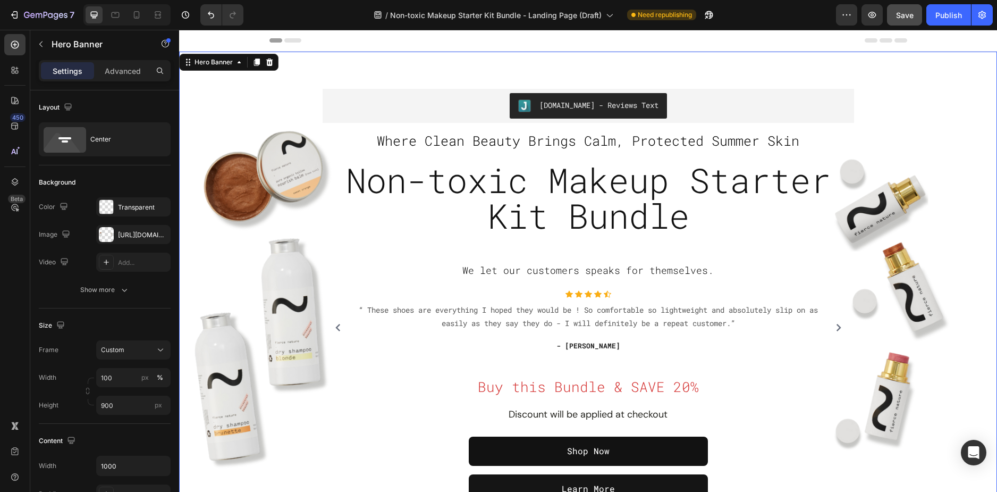
click at [888, 218] on div "Overlay" at bounding box center [588, 296] width 818 height 468
click at [121, 230] on div "[URL][DOMAIN_NAME]" at bounding box center [133, 235] width 31 height 10
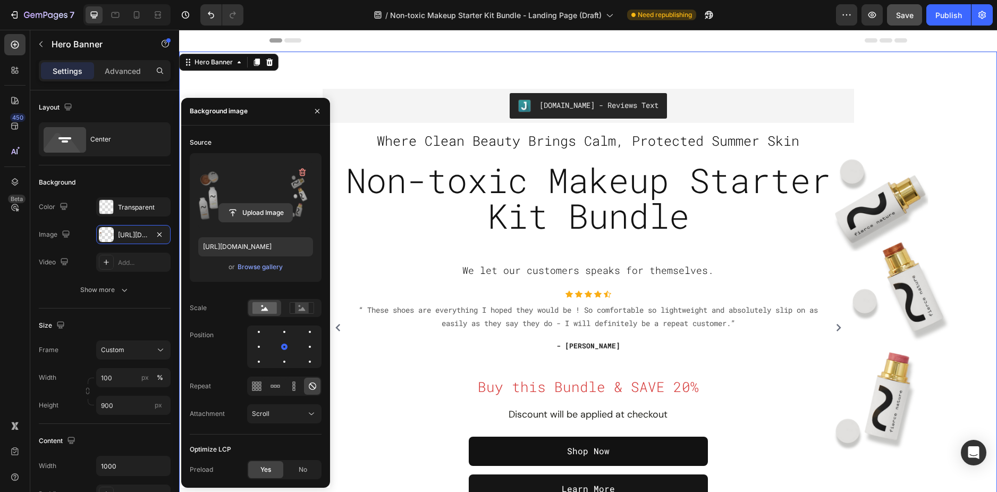
click at [254, 215] on input "file" at bounding box center [255, 213] width 73 height 18
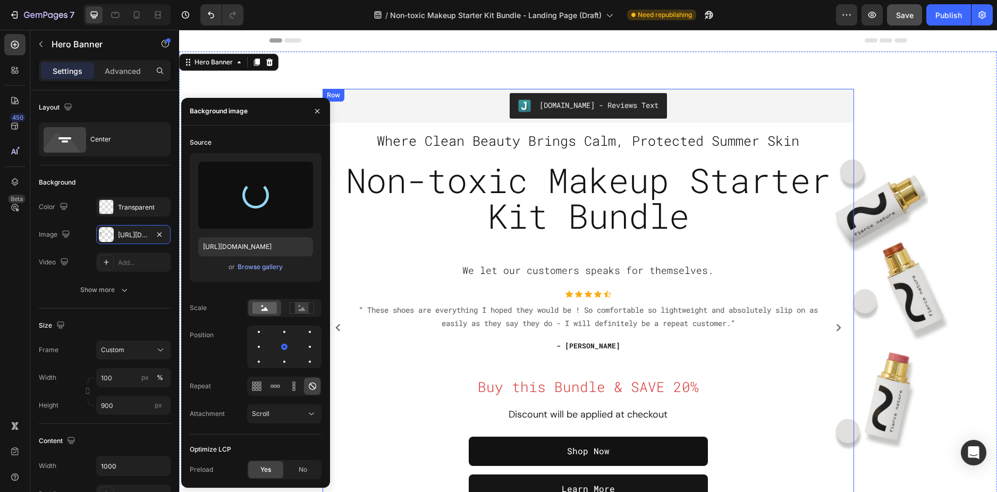
type input "[URL][DOMAIN_NAME]"
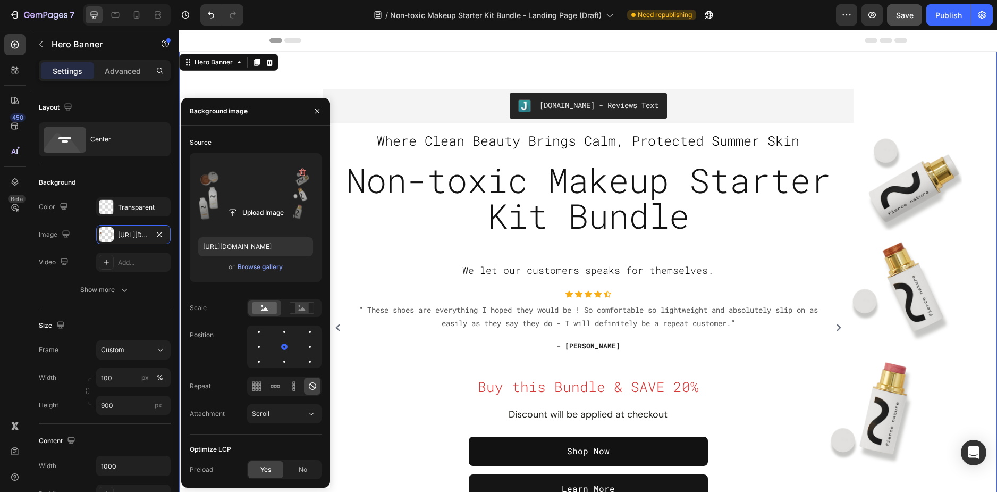
click at [286, 87] on div "Overlay" at bounding box center [588, 296] width 818 height 468
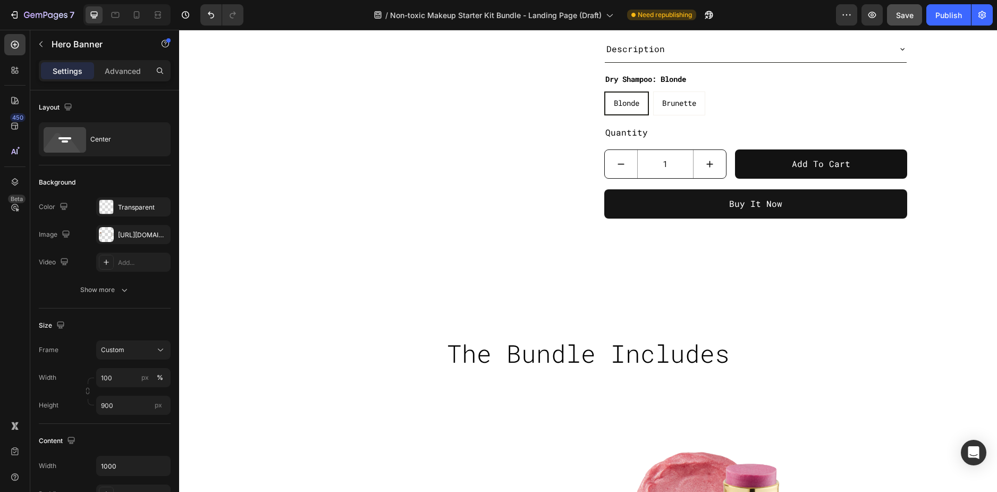
scroll to position [798, 0]
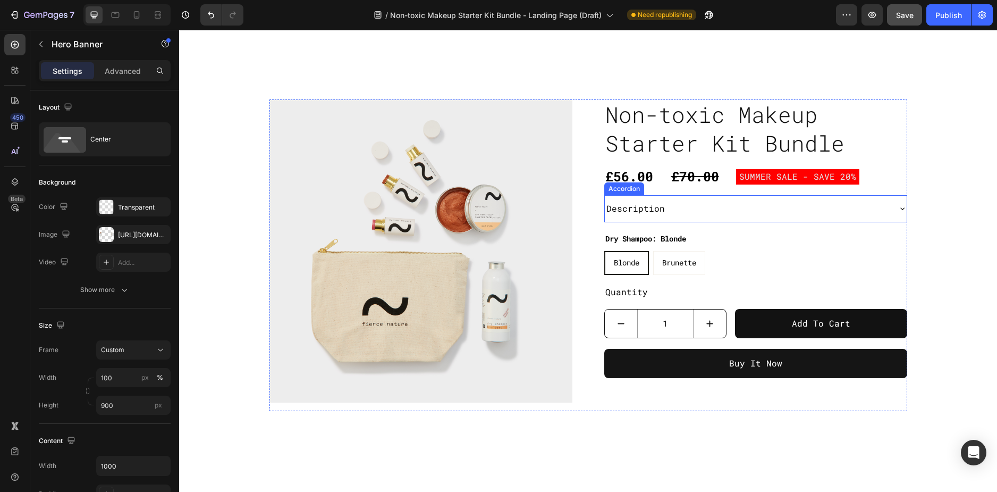
click at [711, 209] on div "Description" at bounding box center [747, 208] width 285 height 19
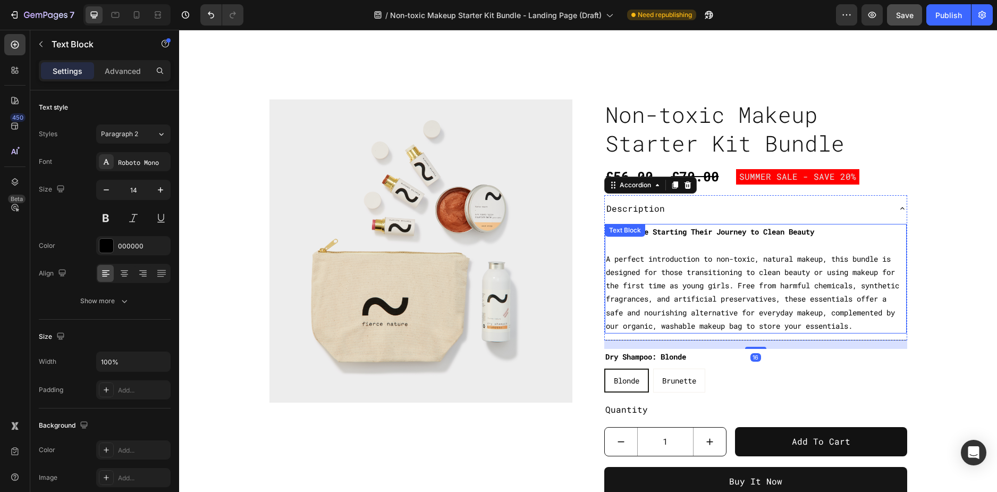
click at [680, 232] on div "For Anyone Starting Their Journey to Clean Beauty A perfect introduction to non…" at bounding box center [756, 279] width 302 height 110
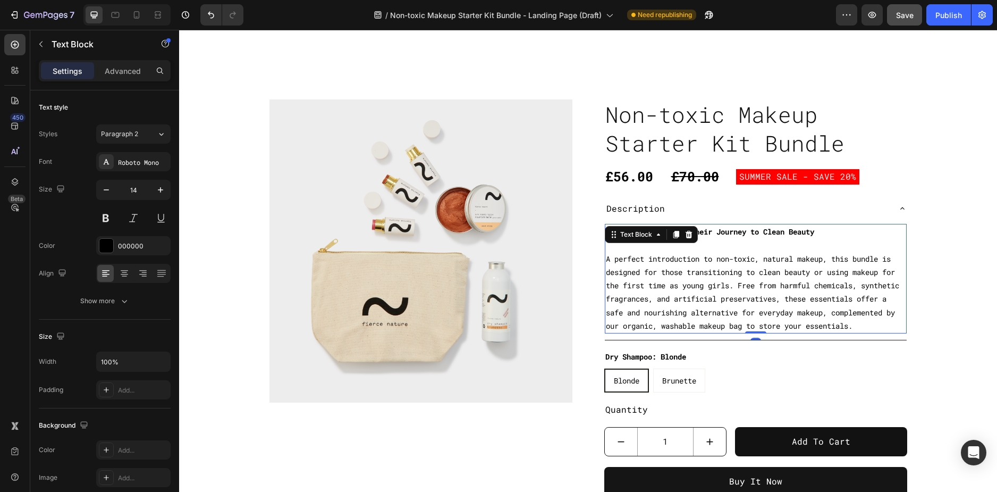
click at [685, 232] on icon at bounding box center [689, 234] width 9 height 9
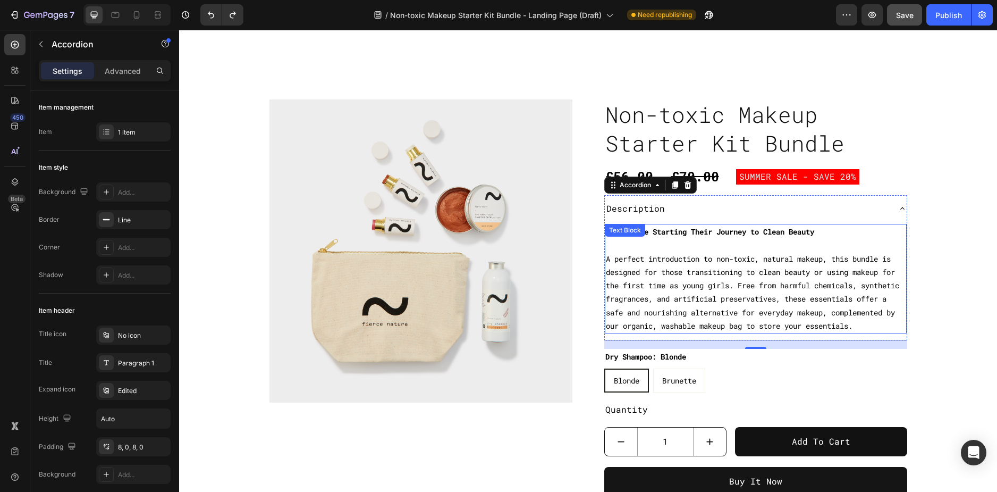
click at [748, 233] on strong "For Anyone Starting Their Journey to Clean Beauty" at bounding box center [710, 232] width 208 height 10
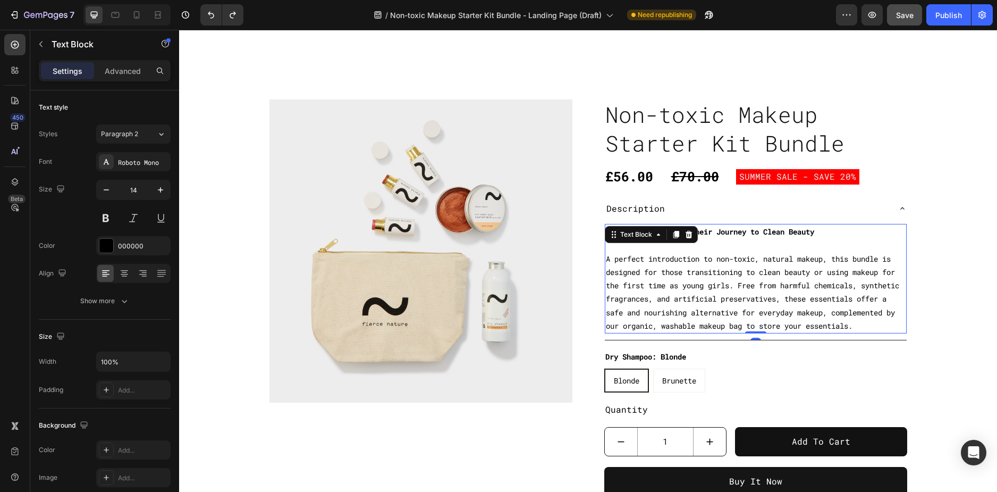
click at [748, 233] on strong "For Anyone Starting Their Journey to Clean Beauty" at bounding box center [710, 232] width 208 height 10
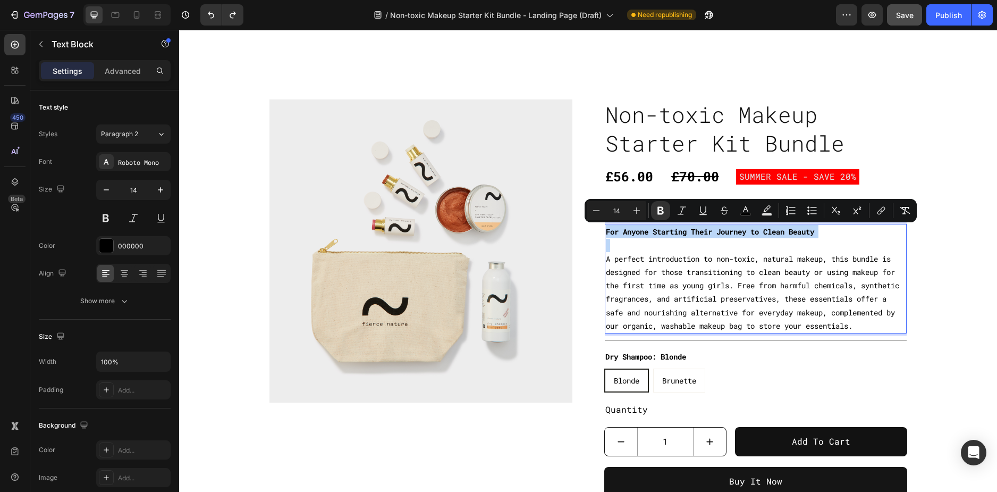
click at [748, 233] on strong "For Anyone Starting Their Journey to Clean Beauty" at bounding box center [710, 232] width 208 height 10
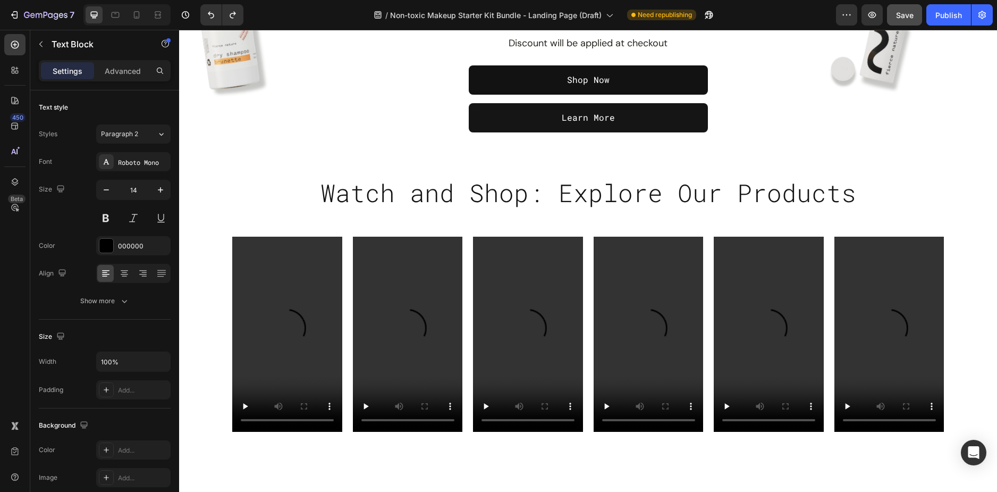
type input "16"
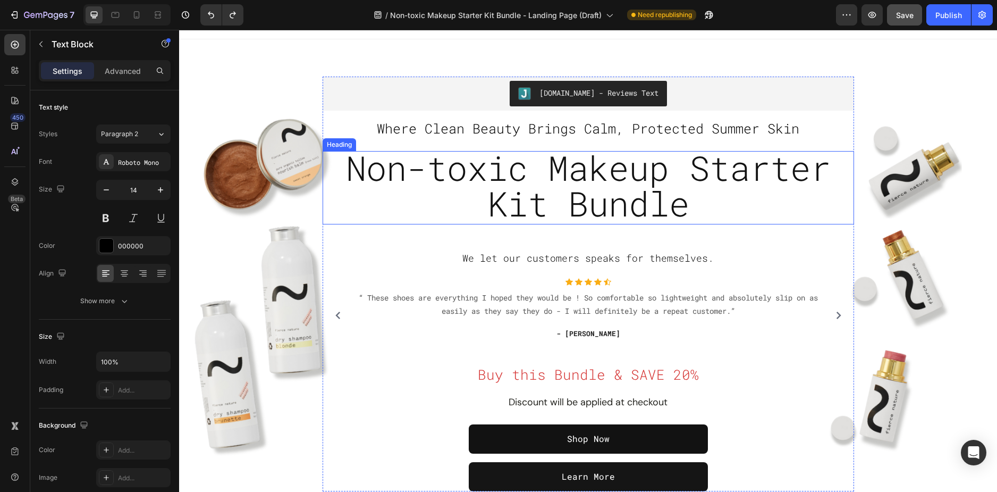
scroll to position [0, 0]
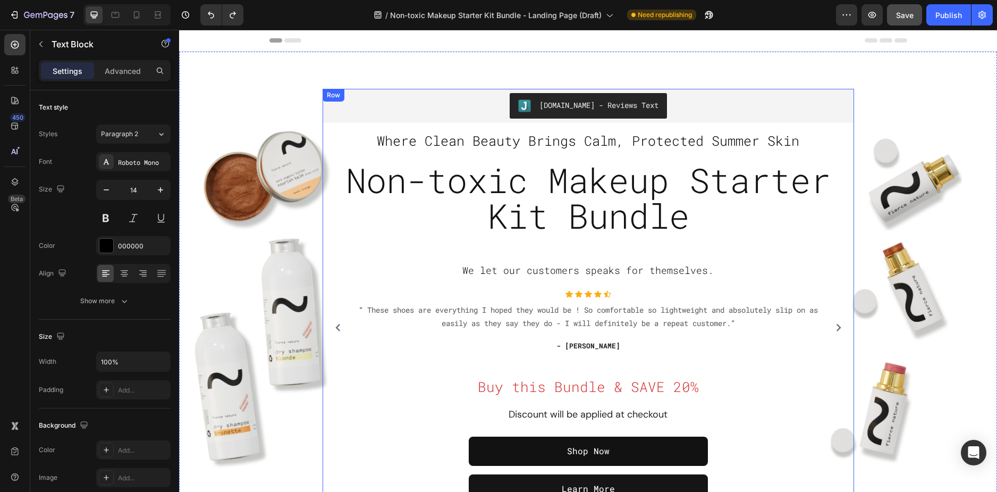
click at [546, 151] on div "[DOMAIN_NAME] - Reviews Text [DOMAIN_NAME] Where Clean Beauty Brings Calm, Prot…" at bounding box center [589, 296] width 532 height 415
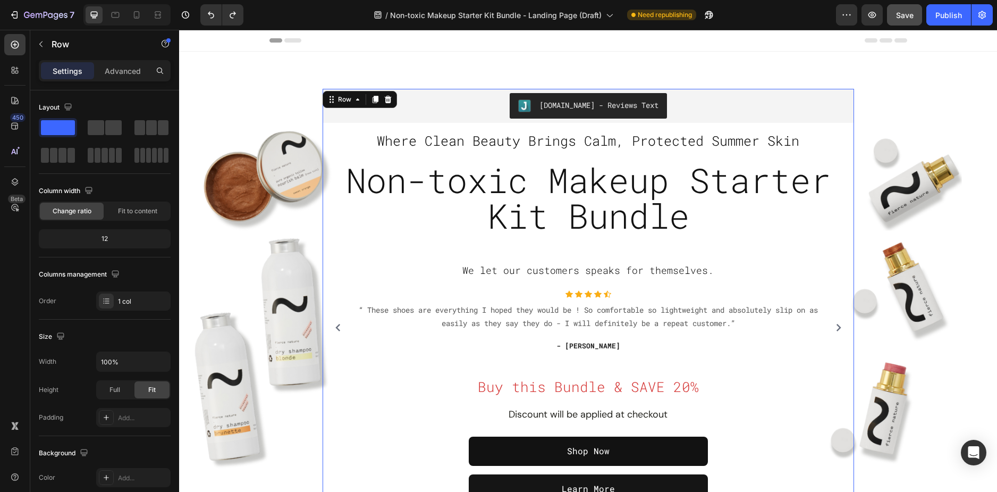
click at [546, 151] on div "[DOMAIN_NAME] - Reviews Text [DOMAIN_NAME] Where Clean Beauty Brings Calm, Prot…" at bounding box center [589, 296] width 532 height 415
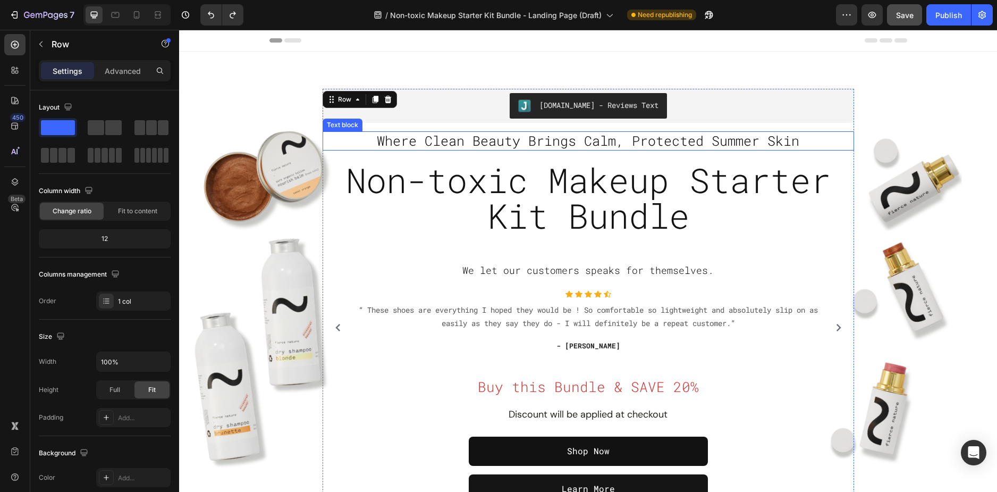
click at [541, 137] on span "Where Clean Beauty Brings Calm, Protected Summer Skin" at bounding box center [588, 141] width 423 height 18
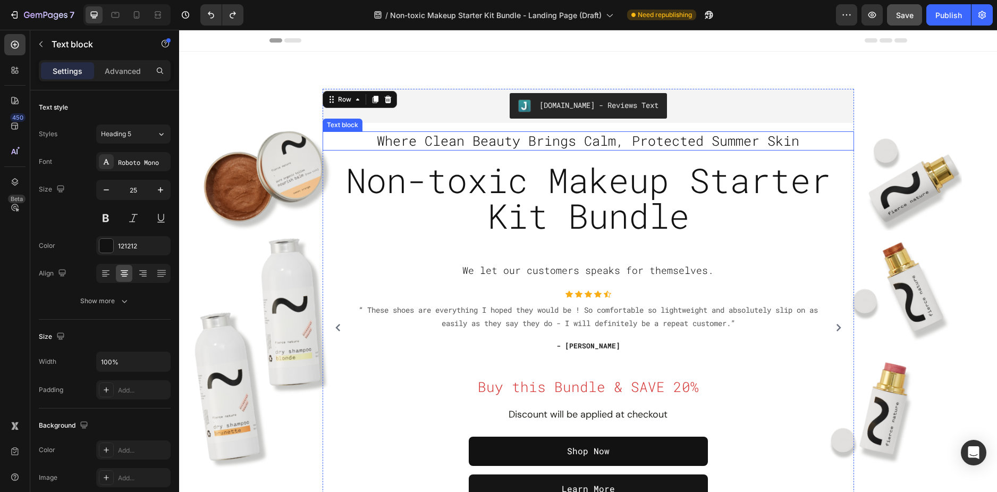
click at [541, 137] on span "Where Clean Beauty Brings Calm, Protected Summer Skin" at bounding box center [588, 141] width 423 height 18
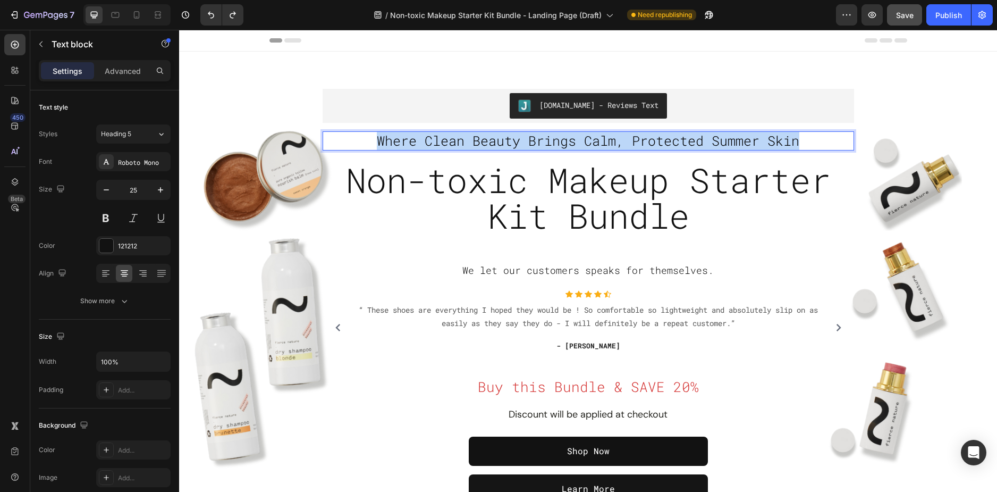
click at [541, 137] on span "Where Clean Beauty Brings Calm, Protected Summer Skin" at bounding box center [588, 141] width 423 height 18
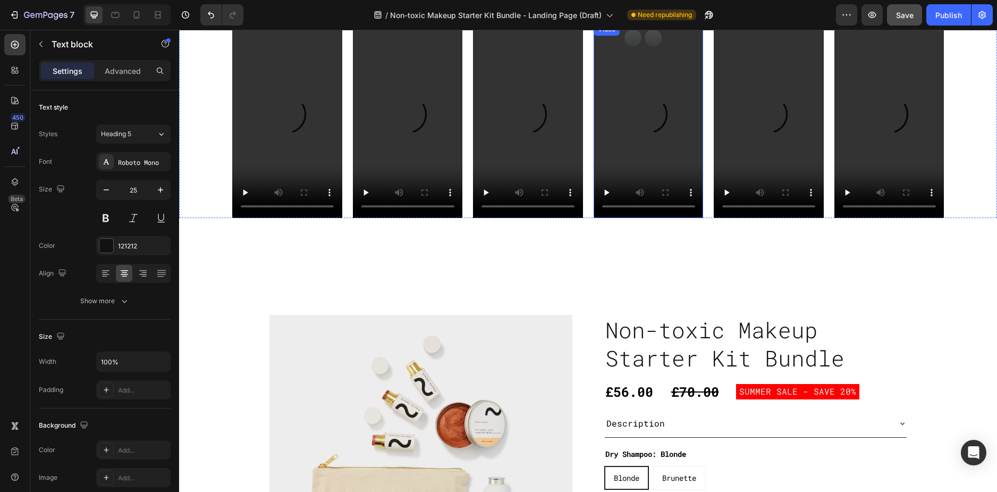
scroll to position [851, 0]
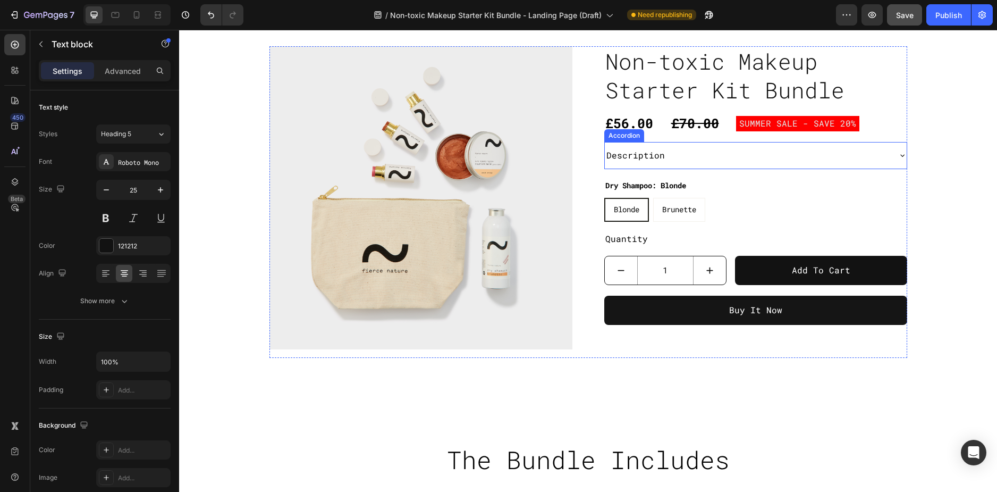
click at [743, 156] on div "Description" at bounding box center [747, 155] width 285 height 19
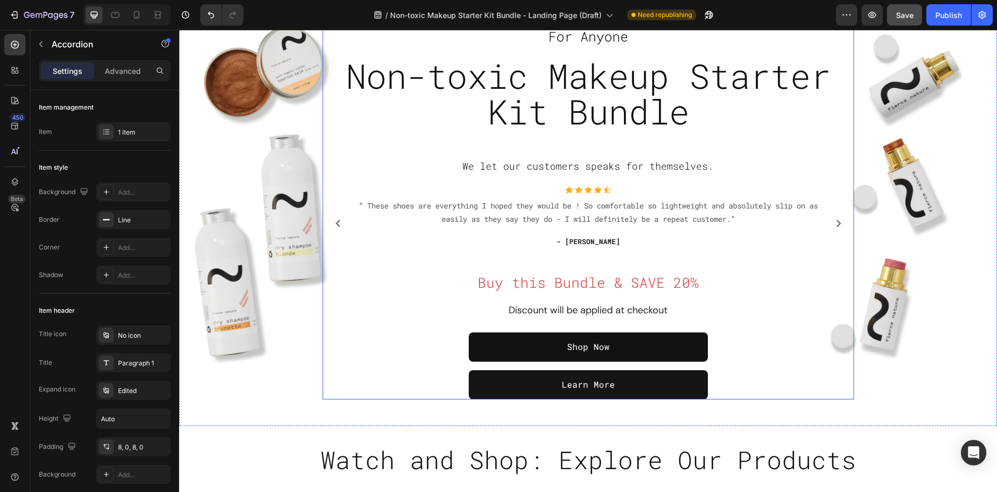
scroll to position [0, 0]
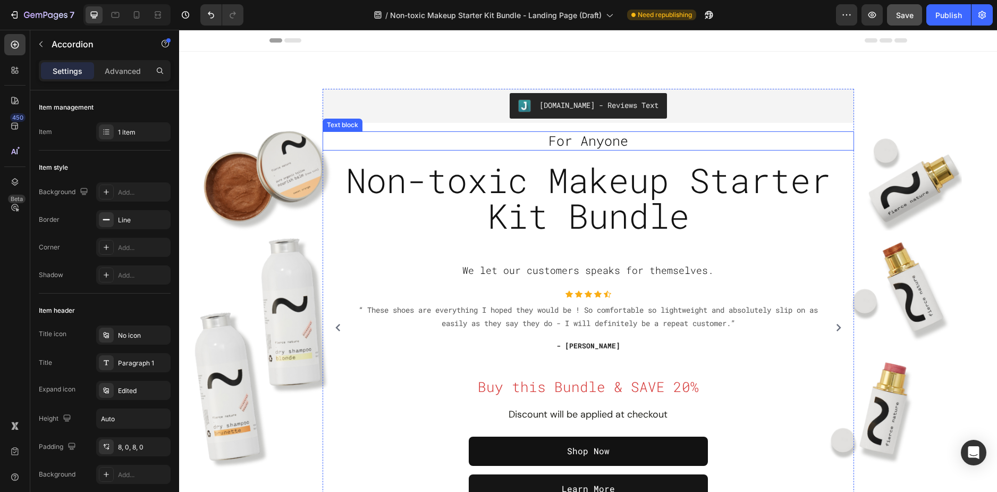
click at [632, 140] on p "For Anyone" at bounding box center [589, 141] width 530 height 18
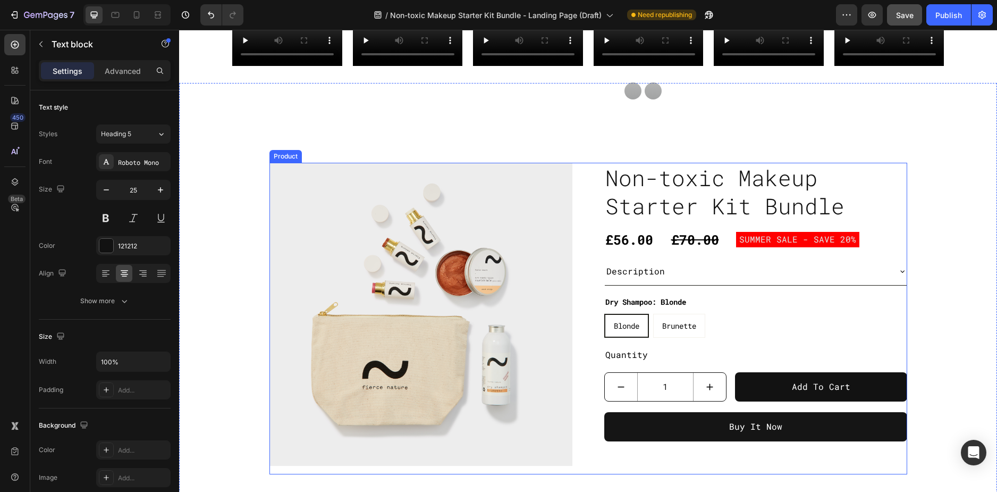
scroll to position [798, 0]
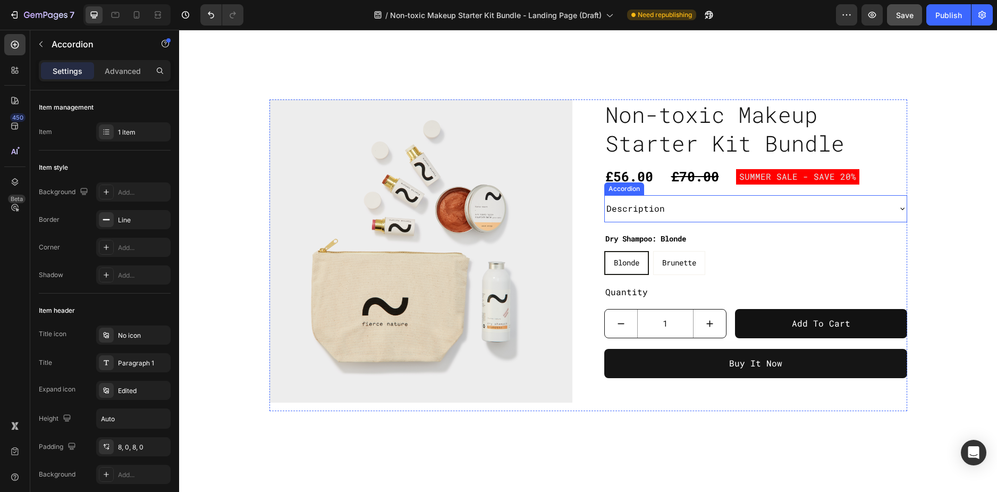
click at [732, 212] on div "Description" at bounding box center [747, 208] width 285 height 19
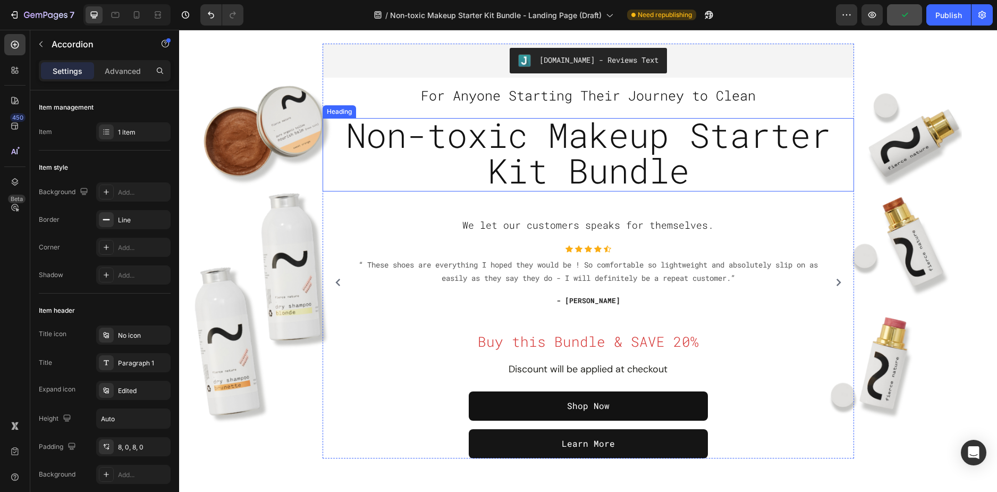
scroll to position [0, 0]
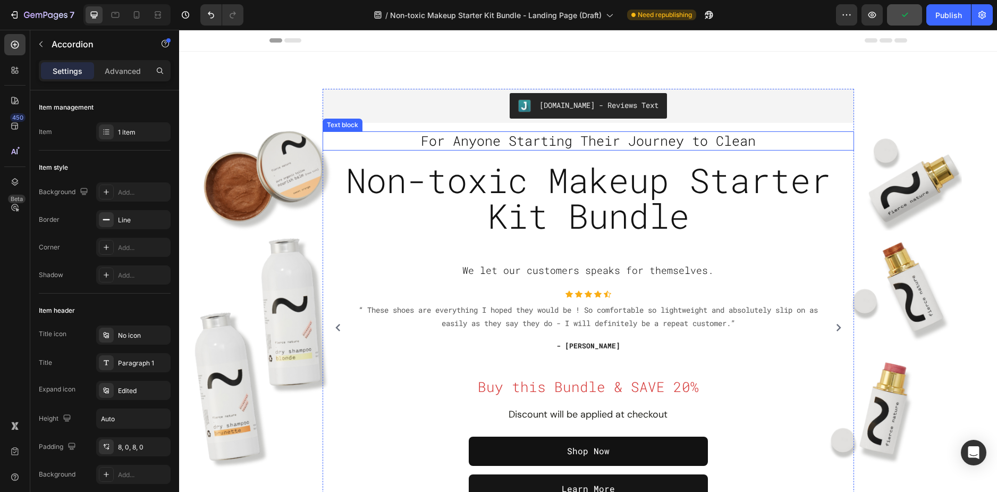
click at [789, 139] on p "For Anyone Starting Their Journey to Clean" at bounding box center [589, 141] width 530 height 18
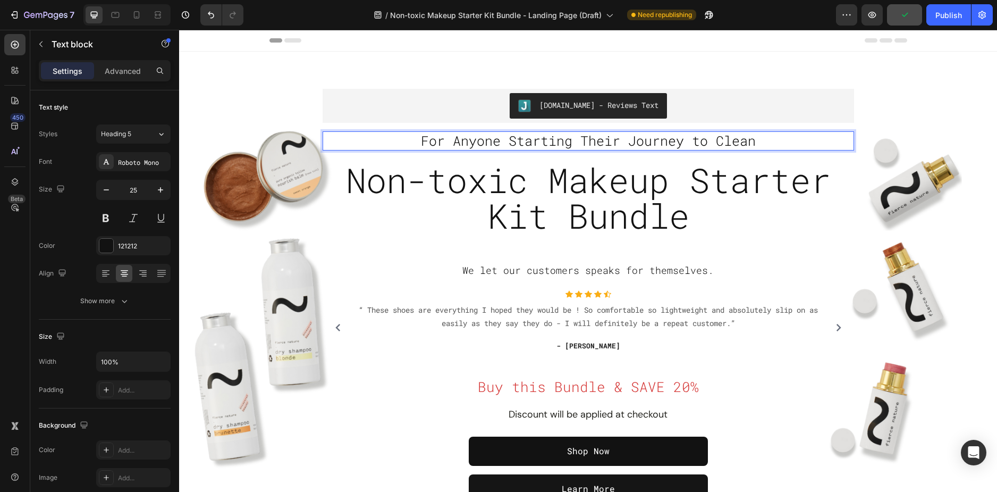
click at [789, 139] on p "For Anyone Starting Their Journey to Clean" at bounding box center [589, 141] width 530 height 18
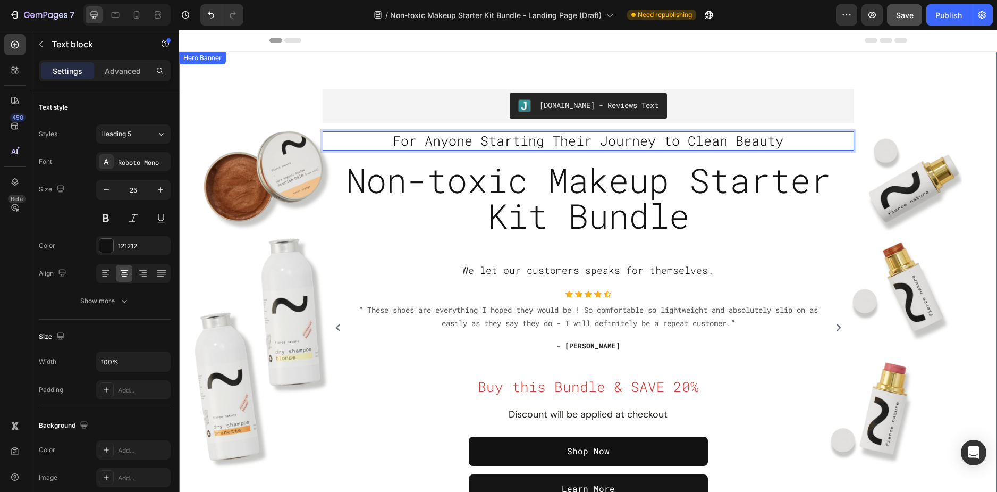
click at [888, 115] on div "Overlay" at bounding box center [588, 296] width 818 height 468
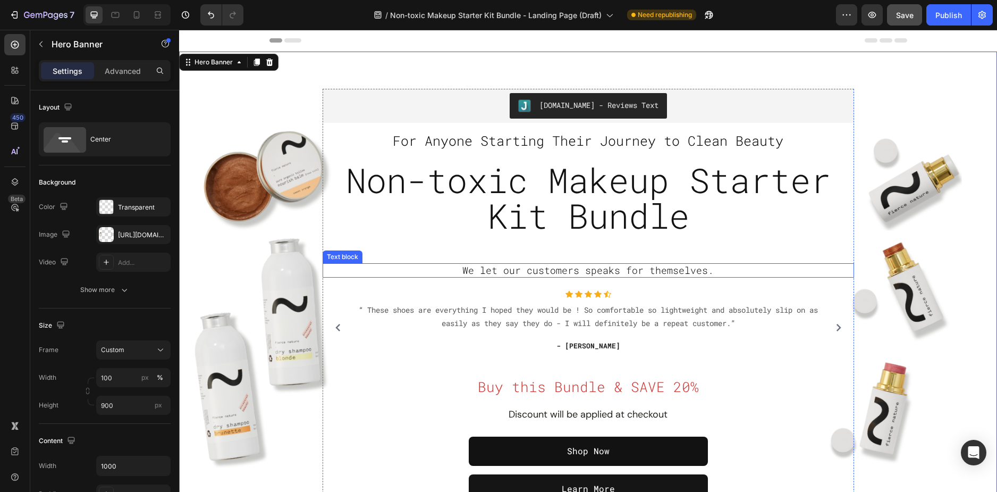
click at [558, 268] on span "We let our customers speaks for themselves." at bounding box center [588, 270] width 251 height 13
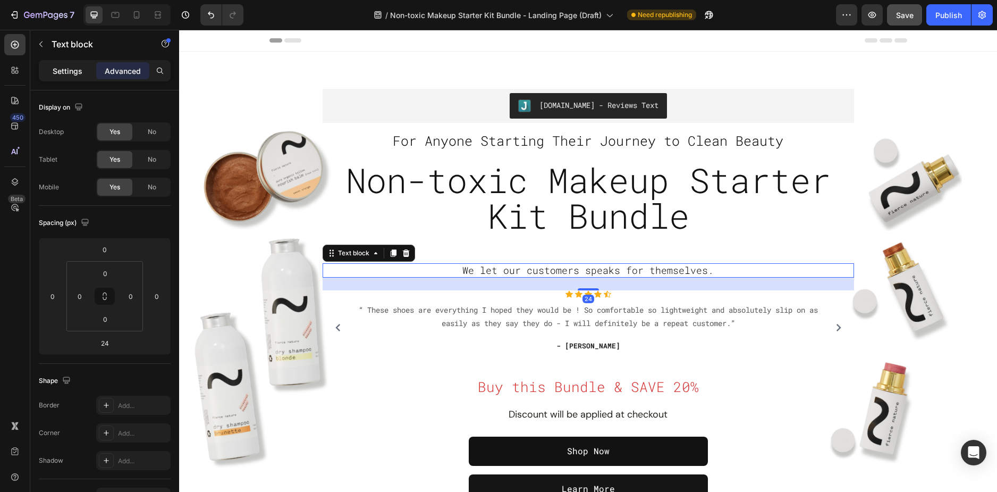
click at [62, 72] on p "Settings" at bounding box center [68, 70] width 30 height 11
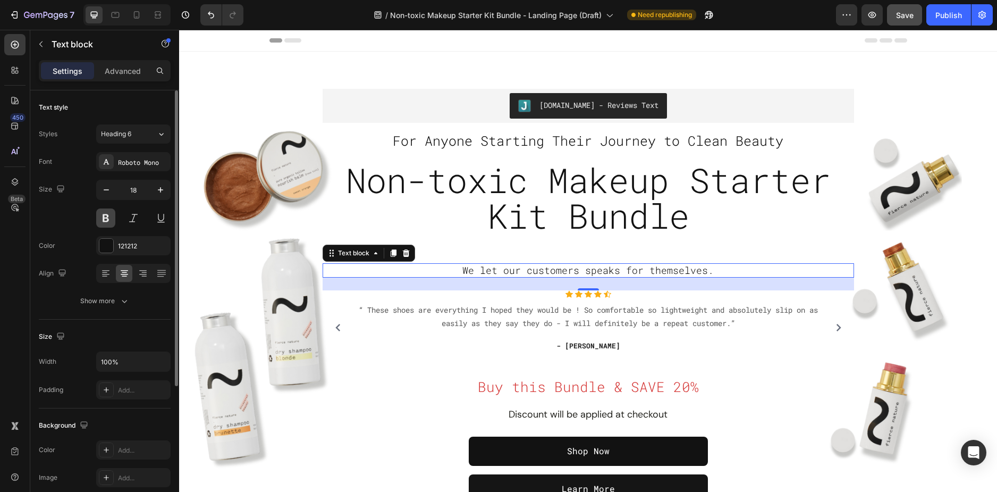
click at [111, 215] on button at bounding box center [105, 217] width 19 height 19
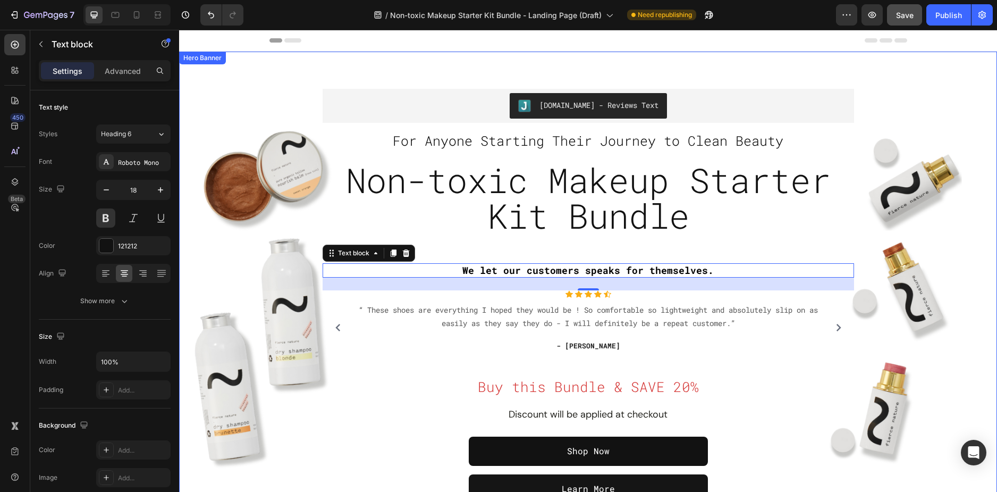
click at [224, 247] on div "Overlay" at bounding box center [588, 296] width 818 height 468
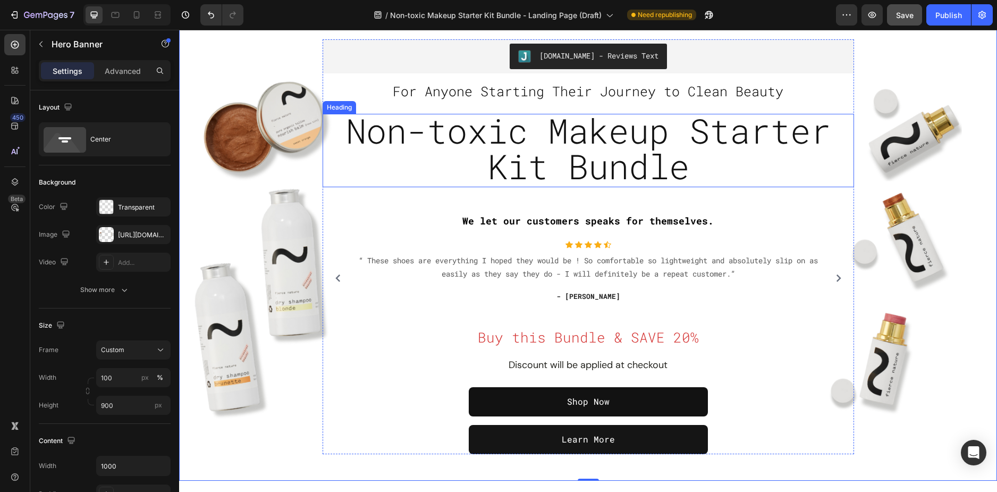
scroll to position [106, 0]
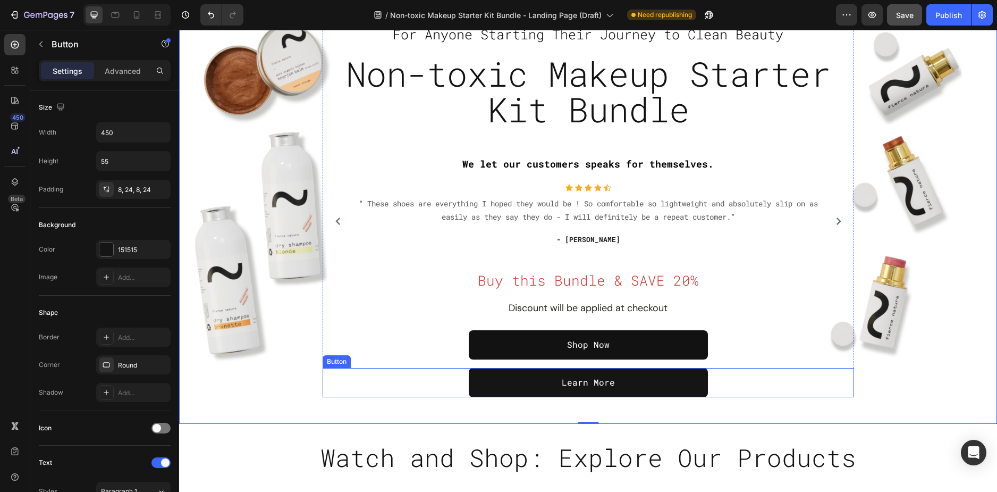
click at [724, 375] on div "Learn More Button" at bounding box center [589, 382] width 532 height 29
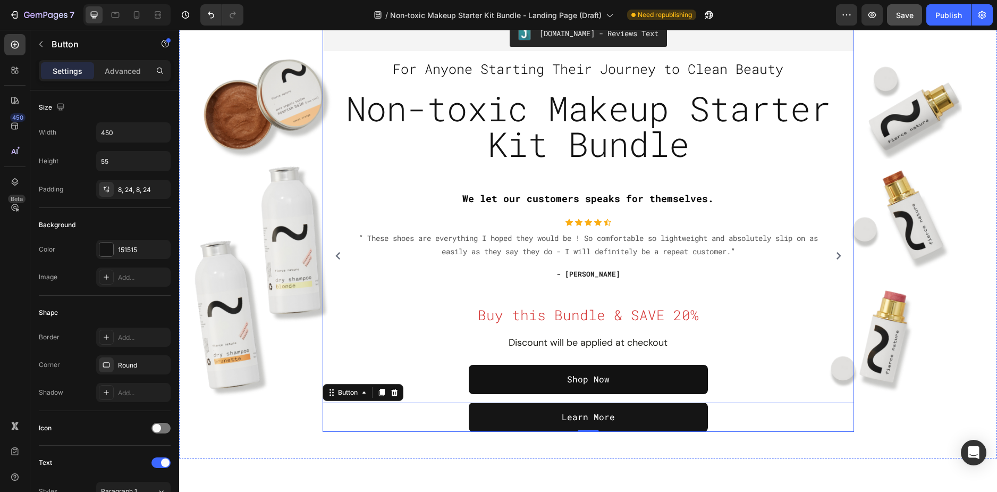
scroll to position [160, 0]
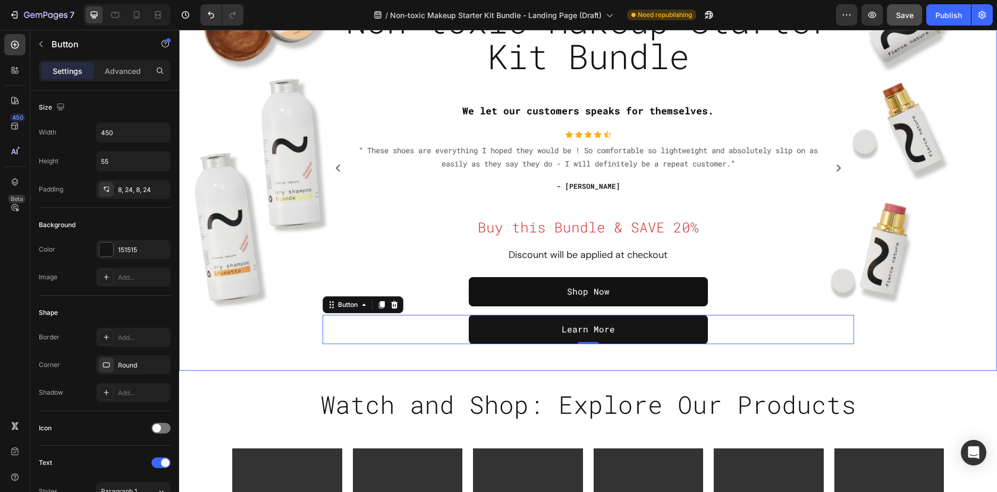
click at [224, 330] on div "Overlay" at bounding box center [588, 137] width 818 height 468
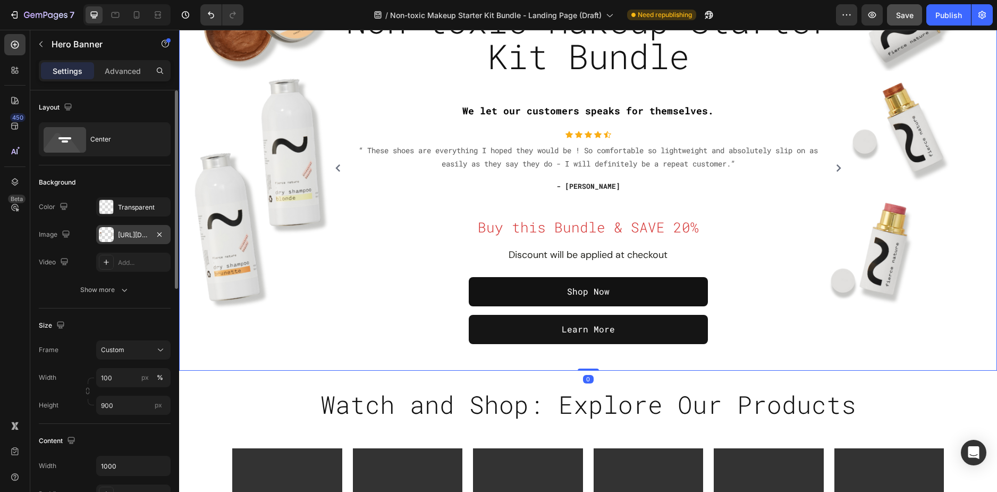
click at [116, 236] on div "[URL][DOMAIN_NAME]" at bounding box center [133, 234] width 74 height 19
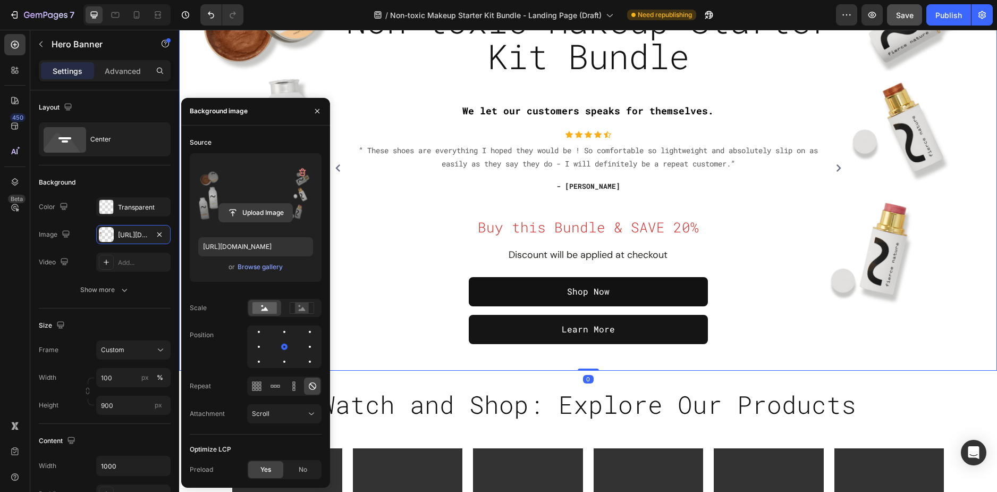
click at [248, 218] on input "file" at bounding box center [255, 213] width 73 height 18
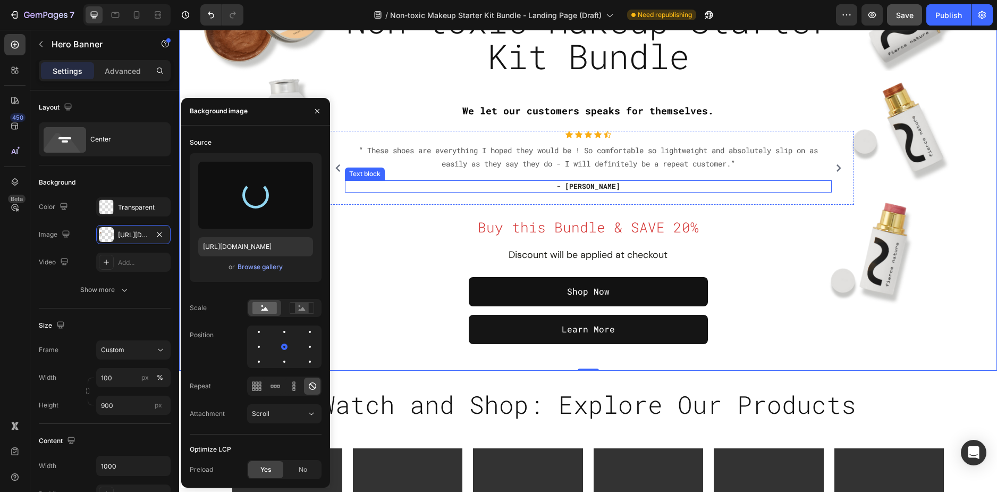
type input "[URL][DOMAIN_NAME]"
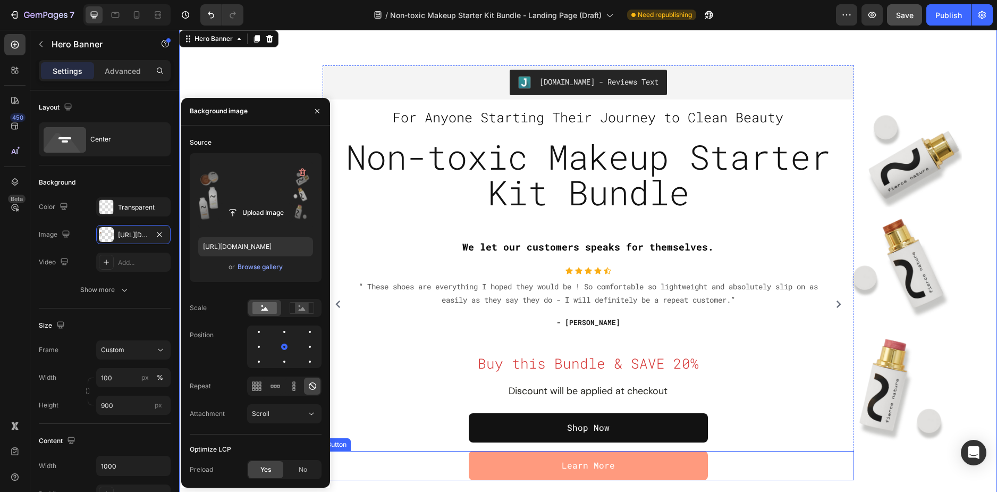
scroll to position [0, 0]
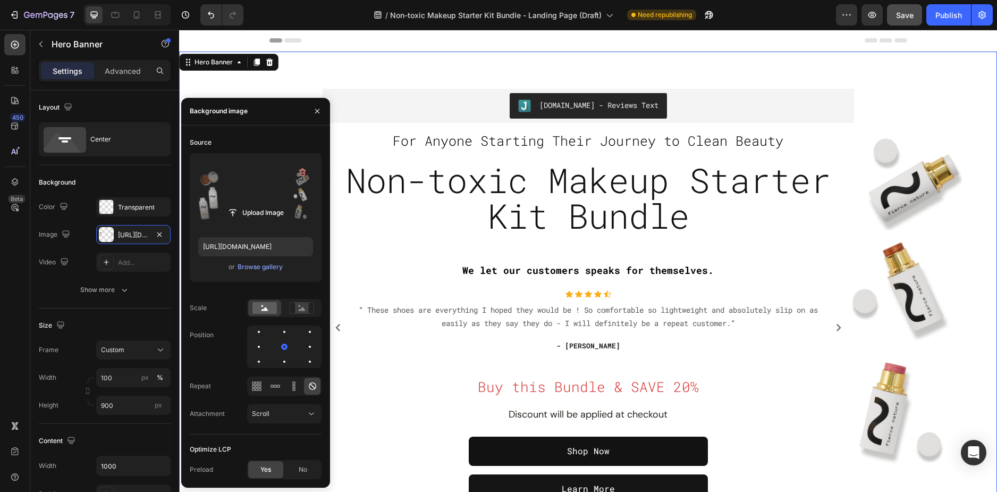
click at [477, 70] on div "Overlay" at bounding box center [588, 296] width 818 height 468
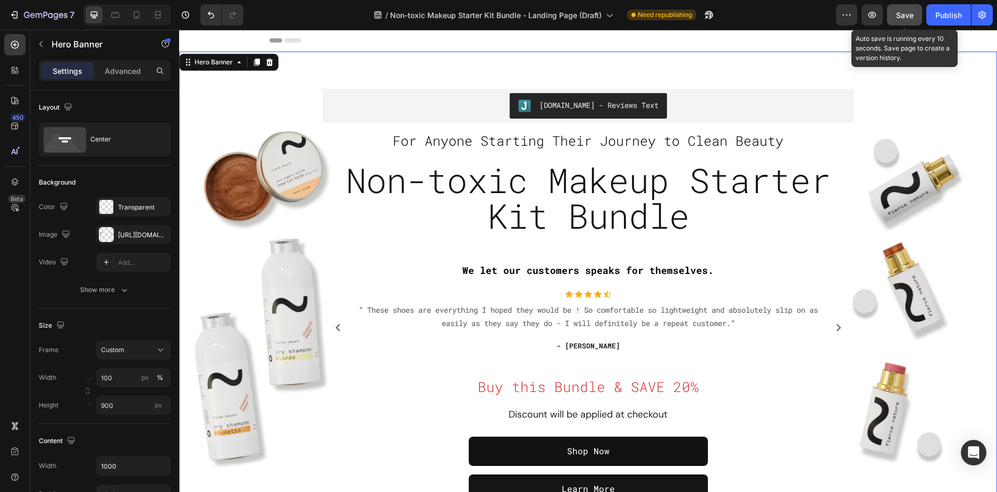
click at [899, 21] on button "Save" at bounding box center [904, 14] width 35 height 21
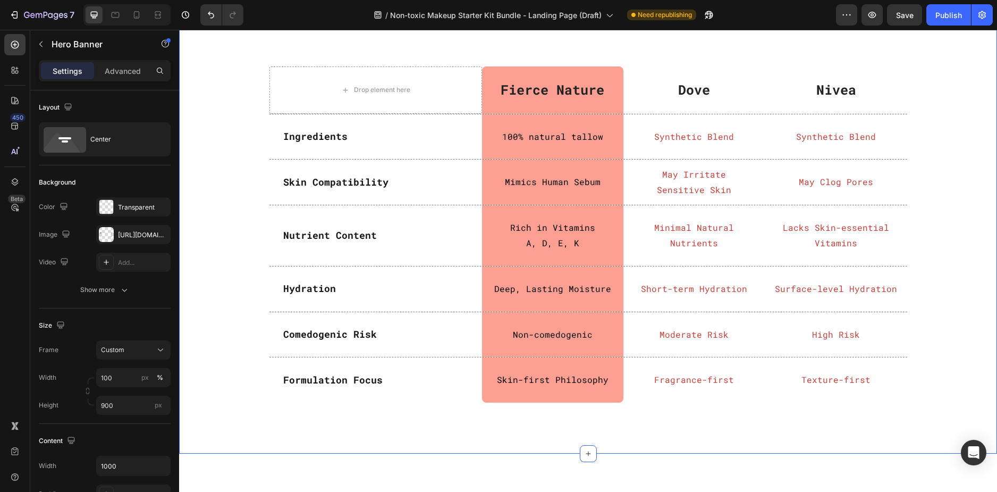
scroll to position [3084, 0]
